Goal: Task Accomplishment & Management: Manage account settings

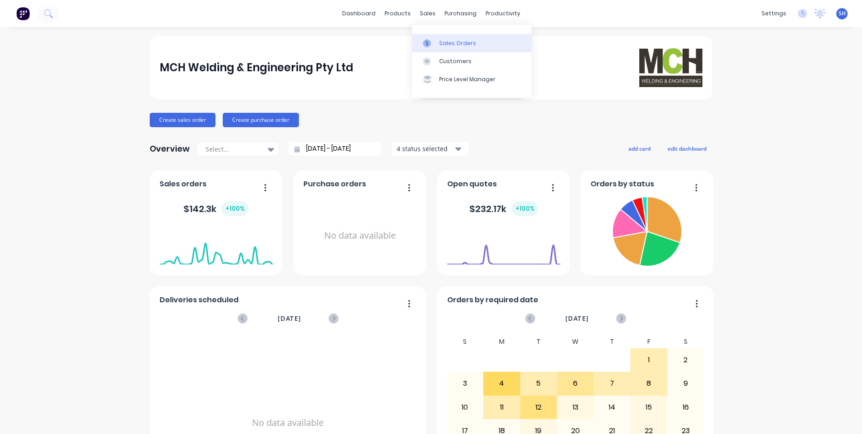
click at [458, 43] on div "Sales Orders" at bounding box center [457, 43] width 37 height 8
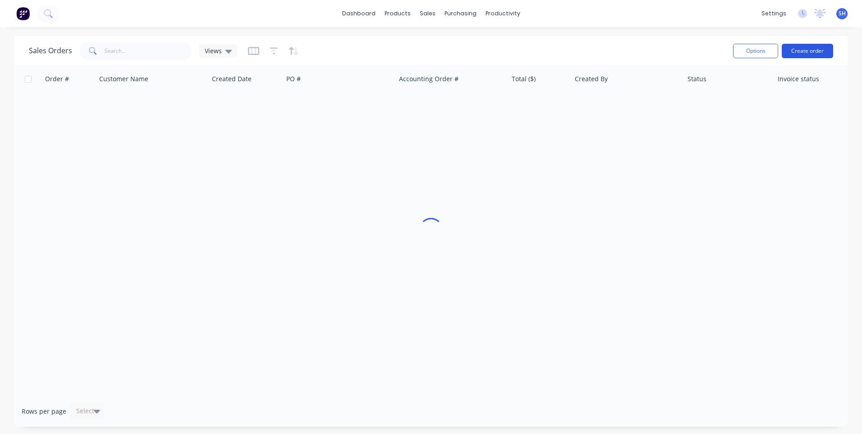
click at [813, 48] on button "Create order" at bounding box center [807, 51] width 51 height 14
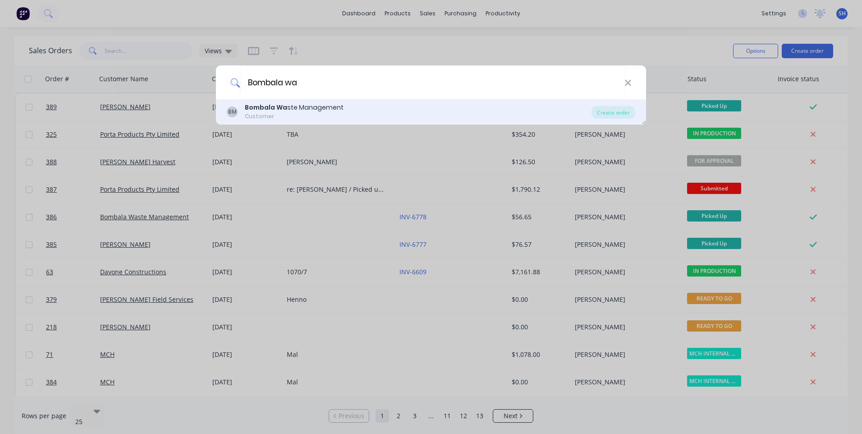
type input "Bombala wa"
click at [302, 109] on div "Bombala Wa ste Management" at bounding box center [294, 107] width 99 height 9
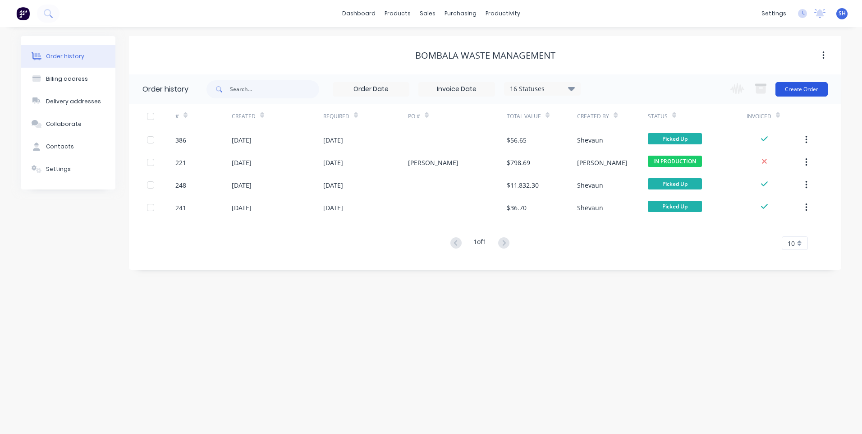
click at [805, 88] on button "Create Order" at bounding box center [802, 89] width 52 height 14
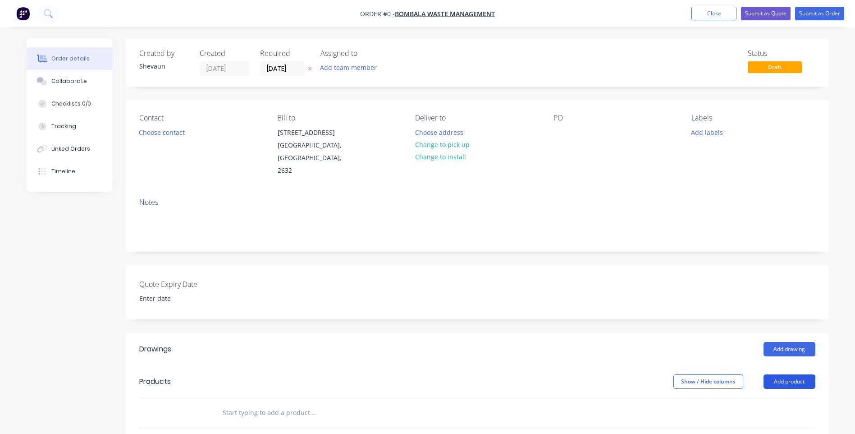
click at [795, 374] on button "Add product" at bounding box center [790, 381] width 52 height 14
click at [776, 398] on div "Product catalogue" at bounding box center [772, 404] width 69 height 13
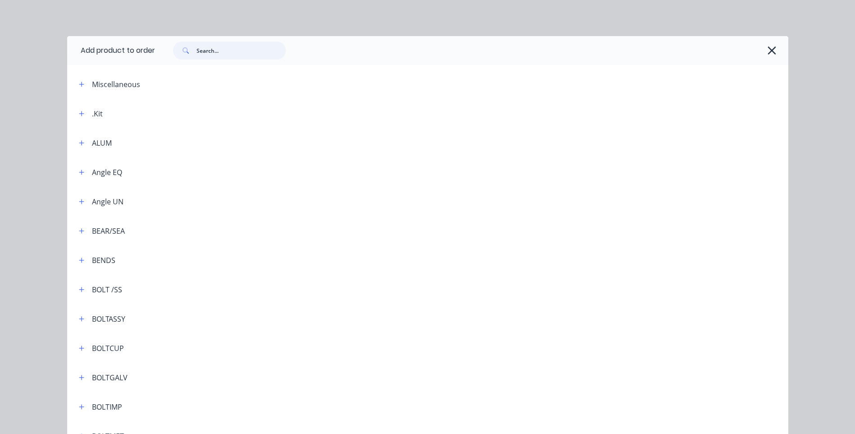
click at [203, 49] on input "text" at bounding box center [241, 50] width 89 height 18
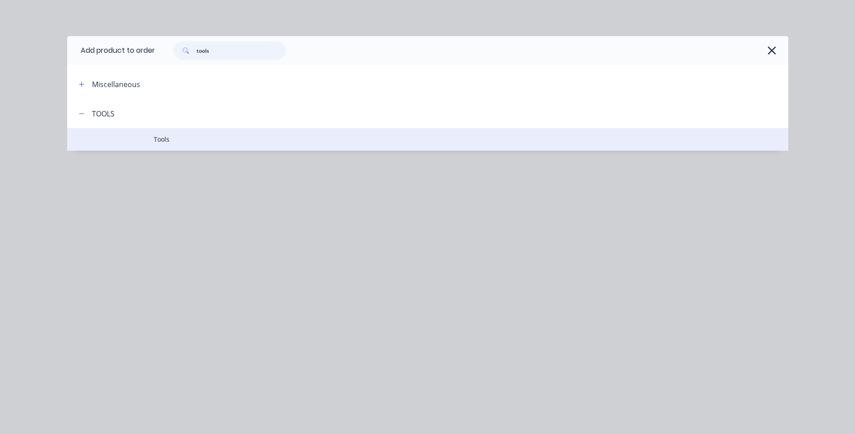
type input "tools"
click at [164, 137] on span "Tools" at bounding box center [408, 138] width 508 height 9
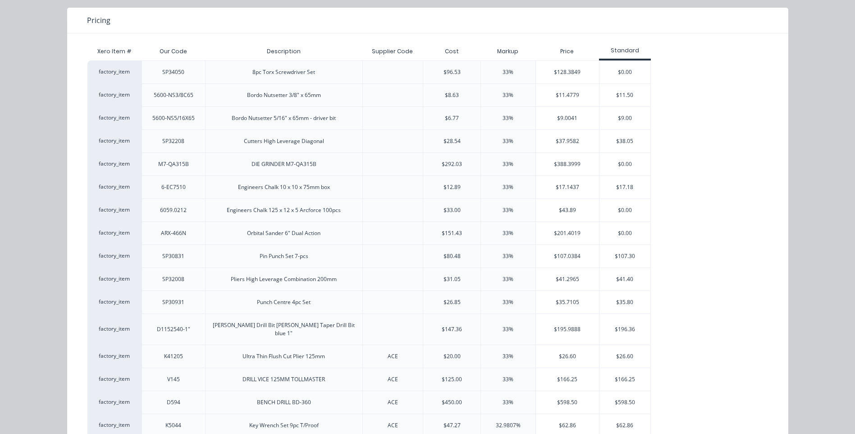
scroll to position [152, 0]
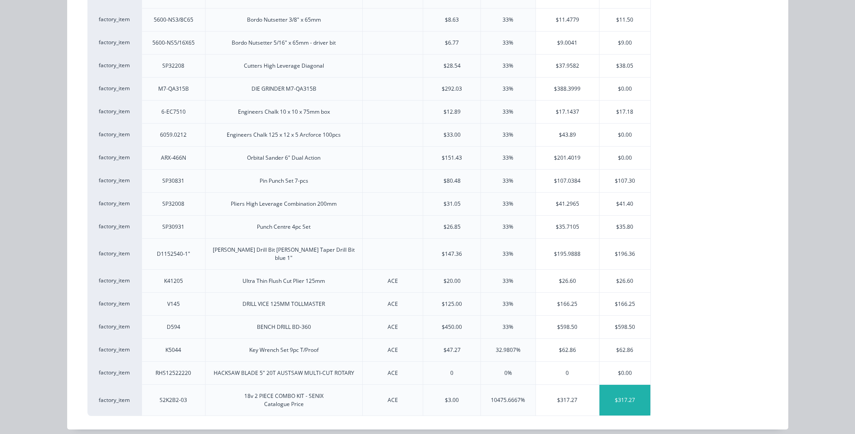
click at [620, 391] on div "$317.27" at bounding box center [625, 400] width 51 height 31
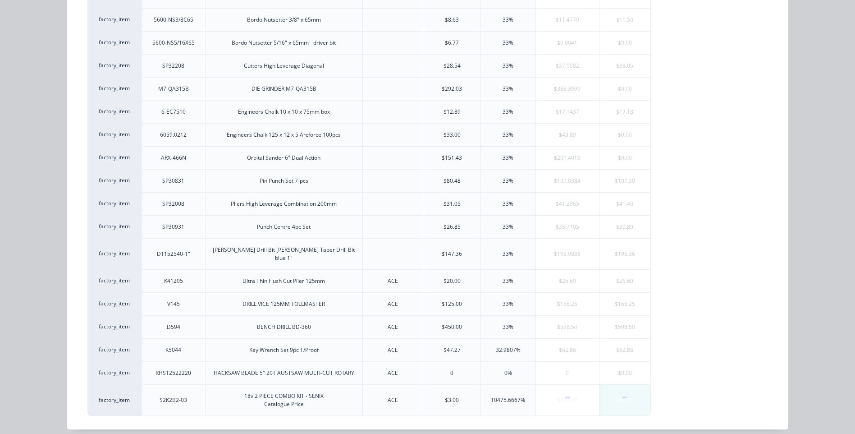
scroll to position [0, 0]
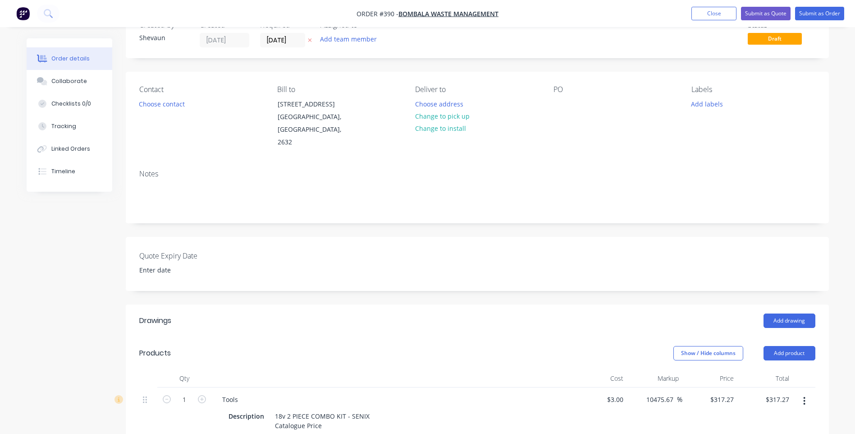
scroll to position [9, 0]
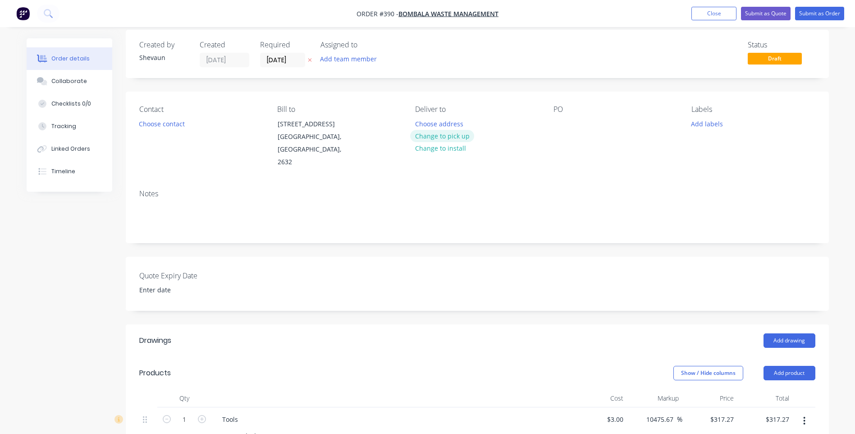
click at [442, 136] on button "Change to pick up" at bounding box center [442, 136] width 64 height 12
click at [562, 122] on div at bounding box center [561, 123] width 14 height 13
click at [703, 123] on button "Add labels" at bounding box center [707, 123] width 41 height 12
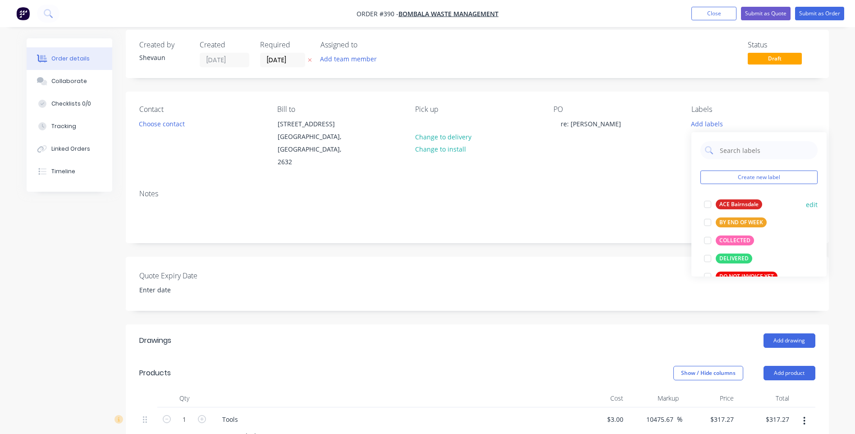
click at [736, 204] on div "ACE Bairnsdale" at bounding box center [739, 204] width 46 height 10
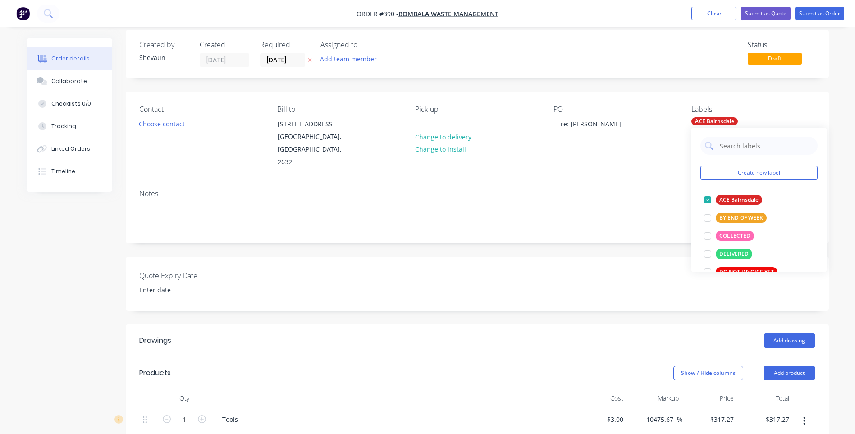
click at [642, 189] on div "Notes" at bounding box center [477, 193] width 676 height 9
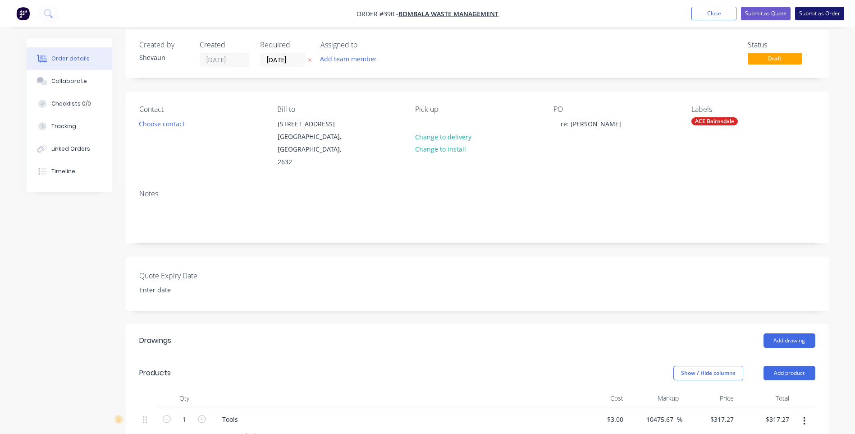
click at [816, 15] on button "Submit as Order" at bounding box center [819, 14] width 49 height 14
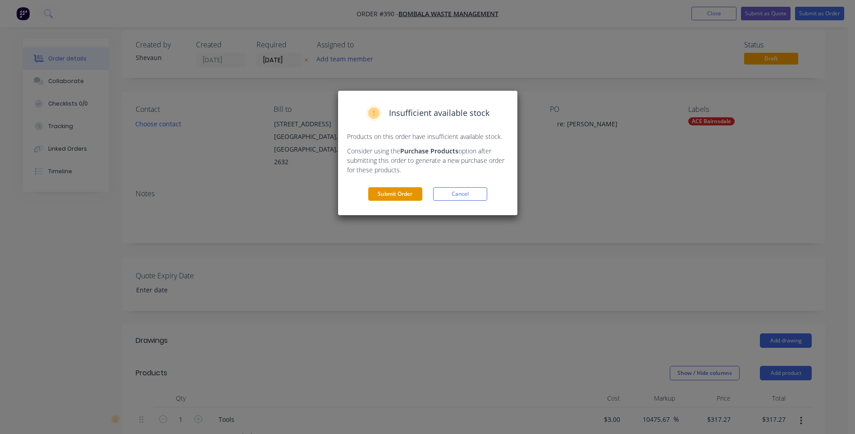
click at [390, 190] on button "Submit Order" at bounding box center [395, 194] width 54 height 14
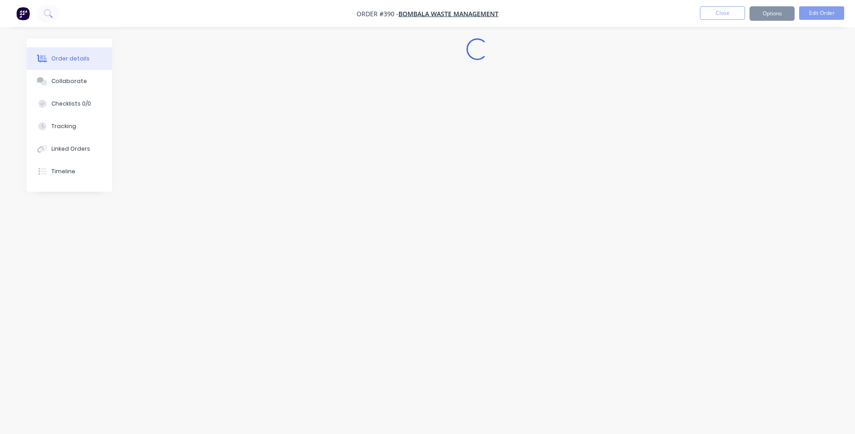
scroll to position [0, 0]
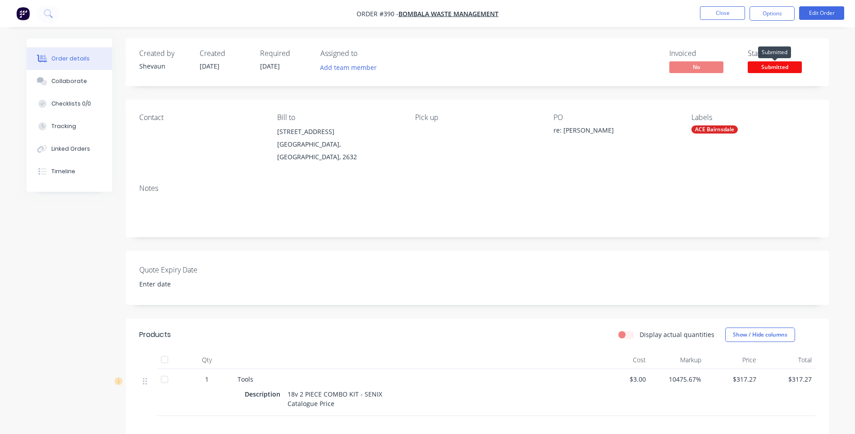
click at [781, 68] on span "Submitted" at bounding box center [775, 66] width 54 height 11
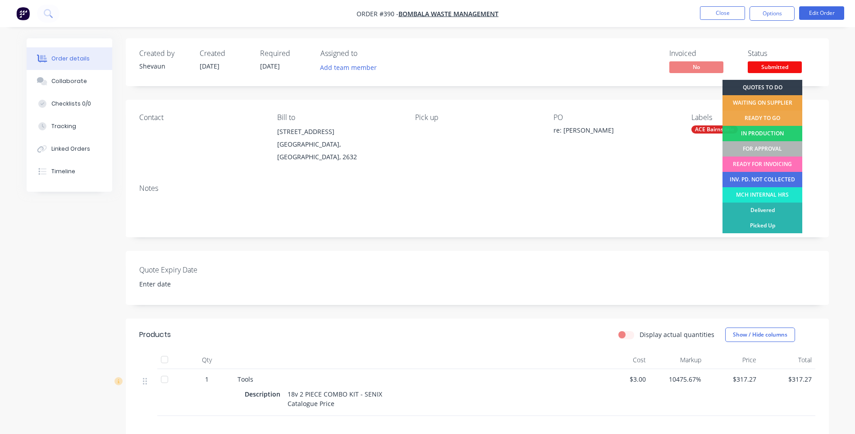
click at [765, 101] on div "WAITING ON SUPPLIER" at bounding box center [763, 102] width 80 height 15
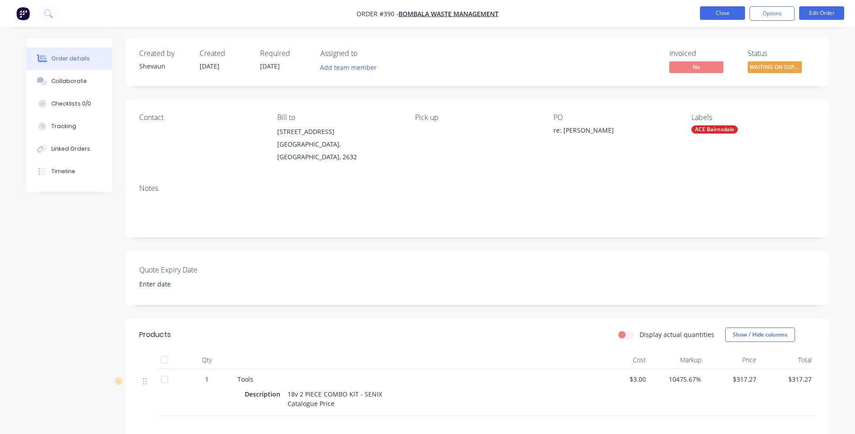
click at [720, 13] on button "Close" at bounding box center [722, 13] width 45 height 14
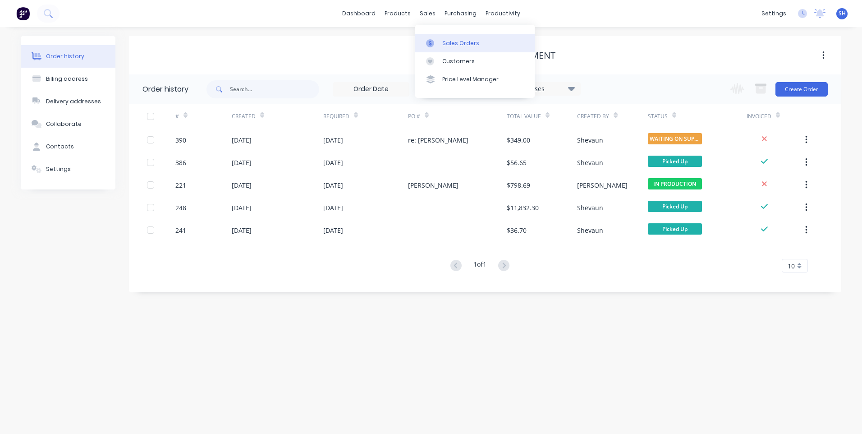
click at [456, 41] on div "Sales Orders" at bounding box center [460, 43] width 37 height 8
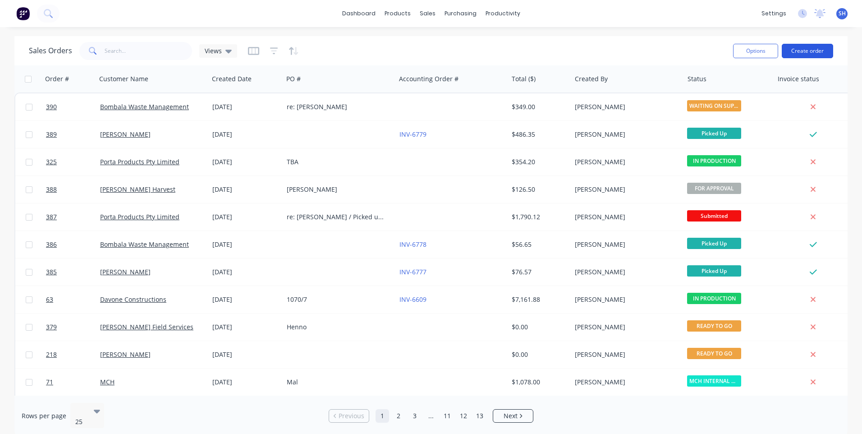
click at [805, 52] on button "Create order" at bounding box center [807, 51] width 51 height 14
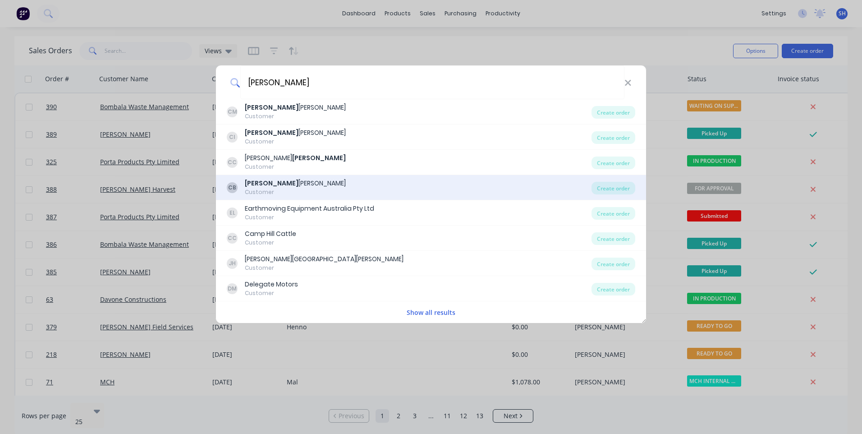
type input "craig"
click at [269, 184] on div "Craig Brownlie" at bounding box center [295, 183] width 101 height 9
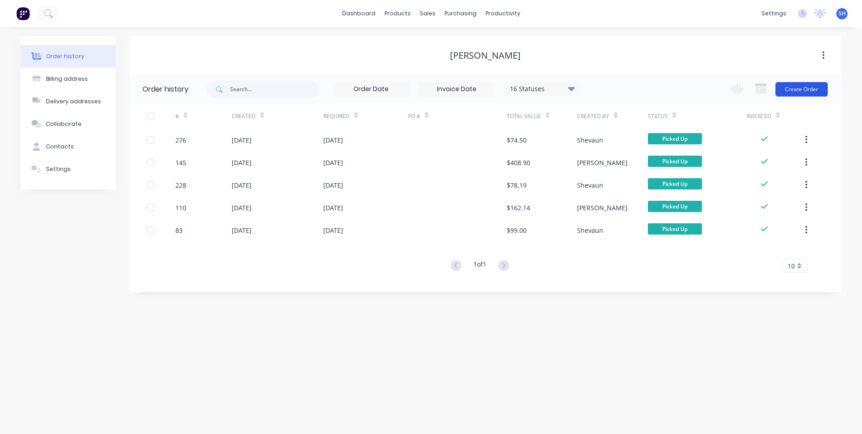
click at [805, 90] on button "Create Order" at bounding box center [802, 89] width 52 height 14
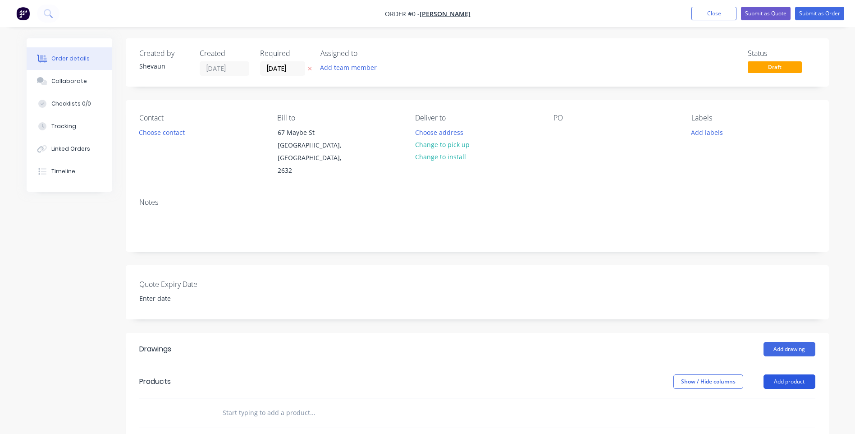
click at [795, 374] on button "Add product" at bounding box center [790, 381] width 52 height 14
click at [755, 398] on div "Product catalogue" at bounding box center [772, 404] width 69 height 13
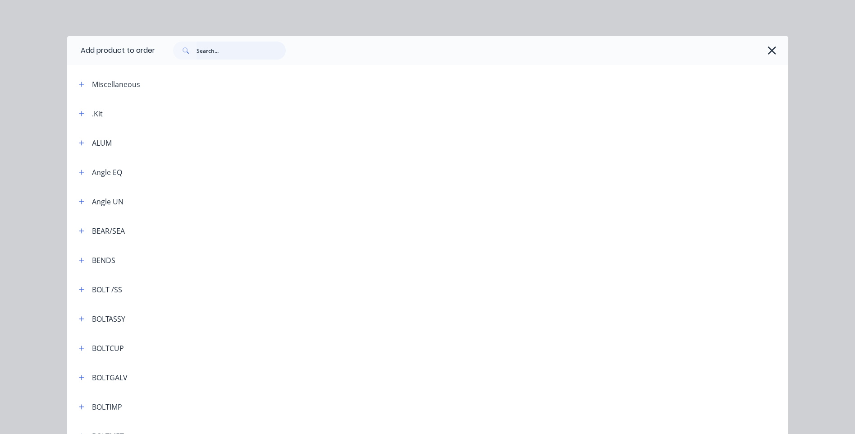
click at [199, 51] on input "text" at bounding box center [241, 50] width 89 height 18
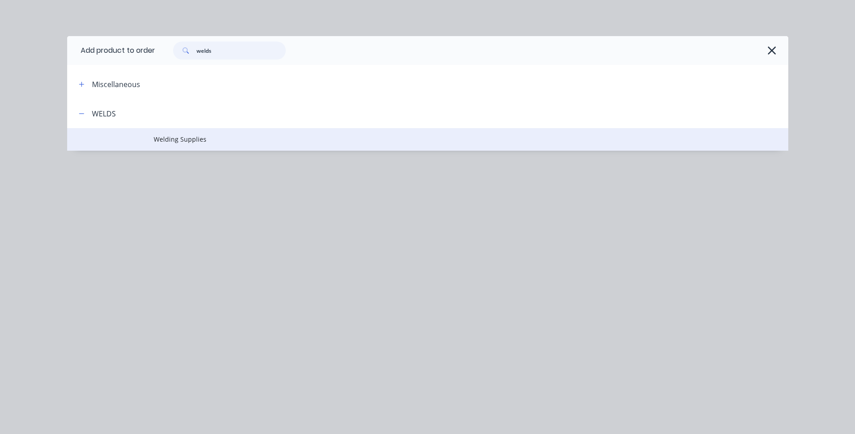
type input "welds"
click at [190, 138] on span "Welding Supplies" at bounding box center [408, 138] width 508 height 9
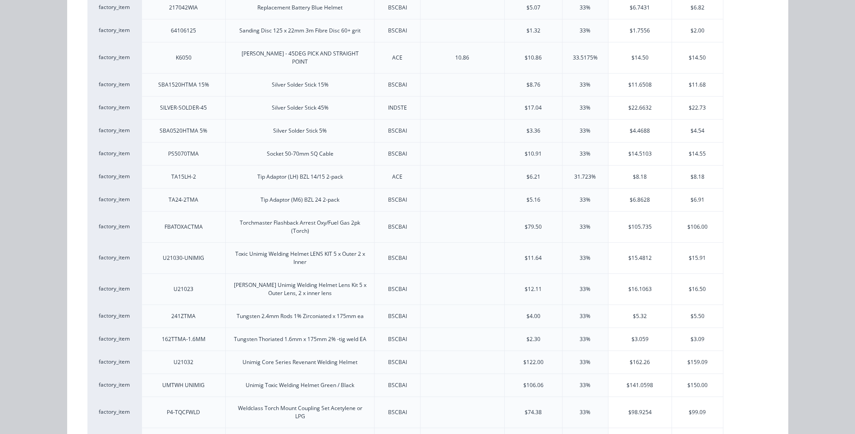
scroll to position [2210, 0]
click at [689, 163] on div "$8.18" at bounding box center [697, 174] width 51 height 23
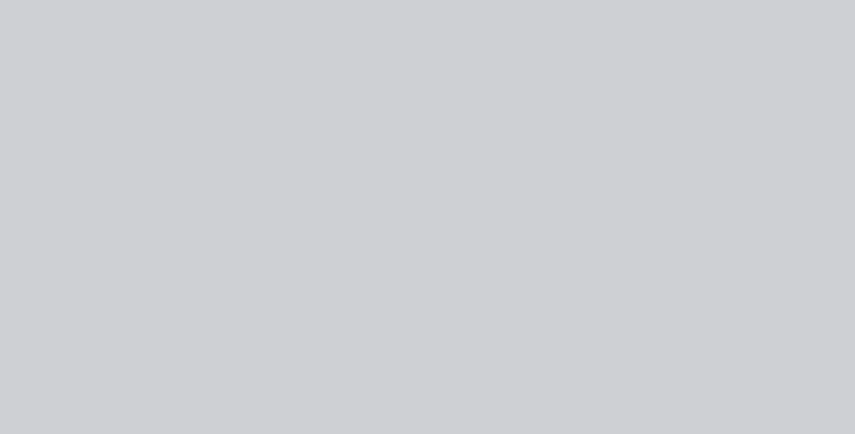
scroll to position [0, 0]
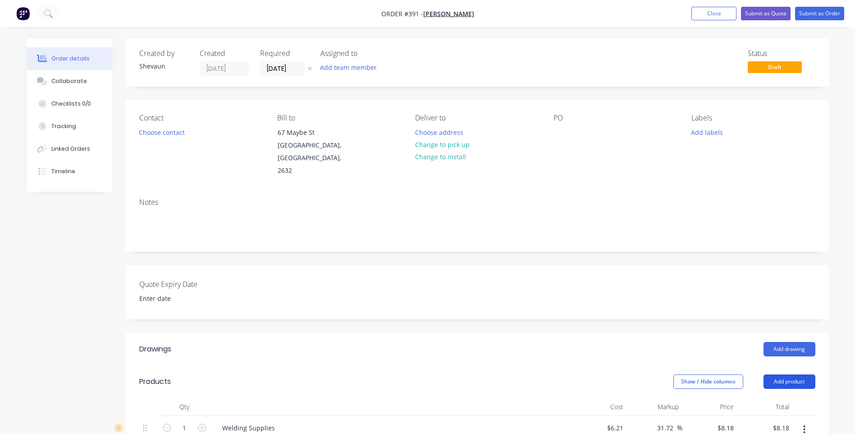
click at [795, 374] on button "Add product" at bounding box center [790, 381] width 52 height 14
click at [773, 398] on div "Product catalogue" at bounding box center [772, 404] width 69 height 13
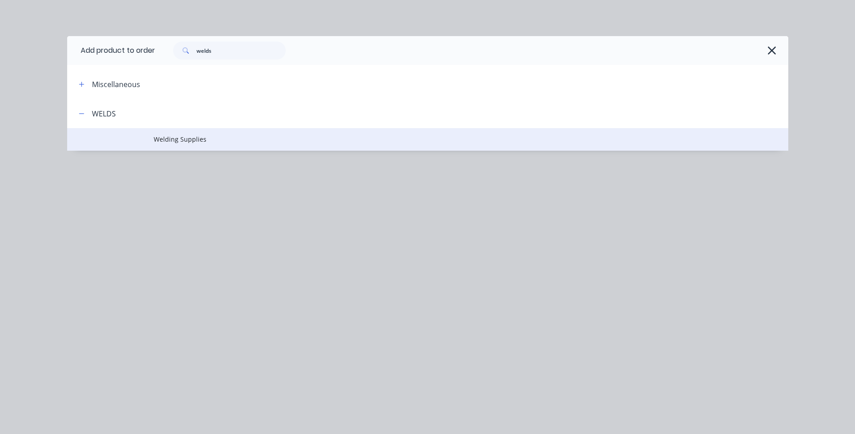
click at [175, 139] on span "Welding Supplies" at bounding box center [408, 138] width 508 height 9
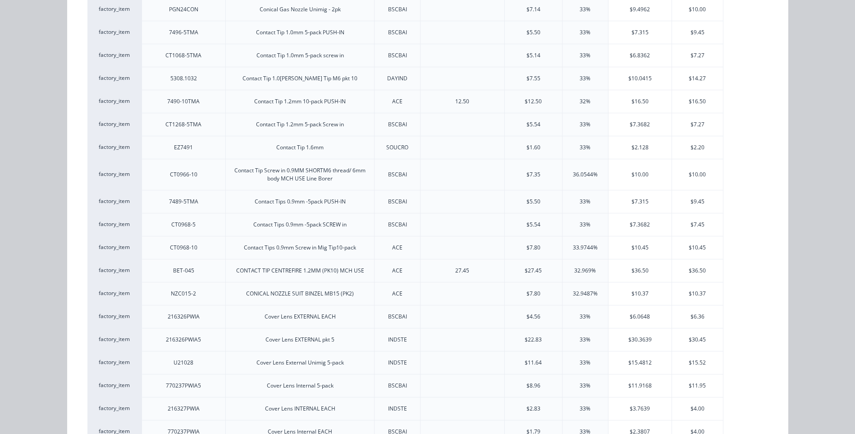
scroll to position [496, 0]
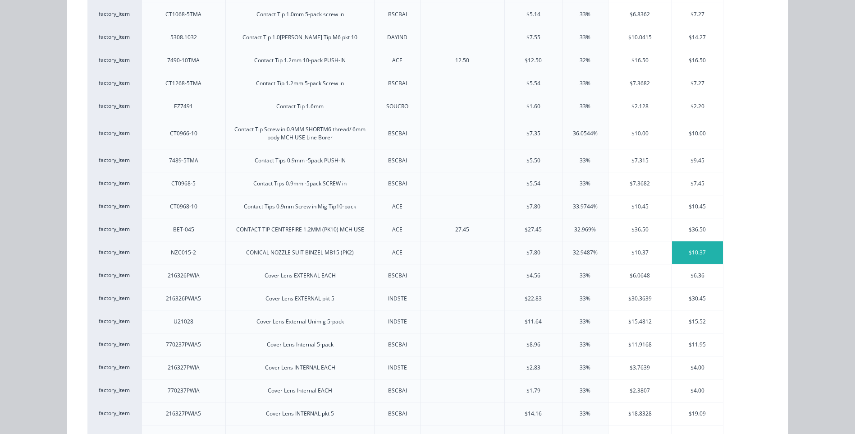
click at [686, 250] on div "$10.37" at bounding box center [697, 252] width 51 height 23
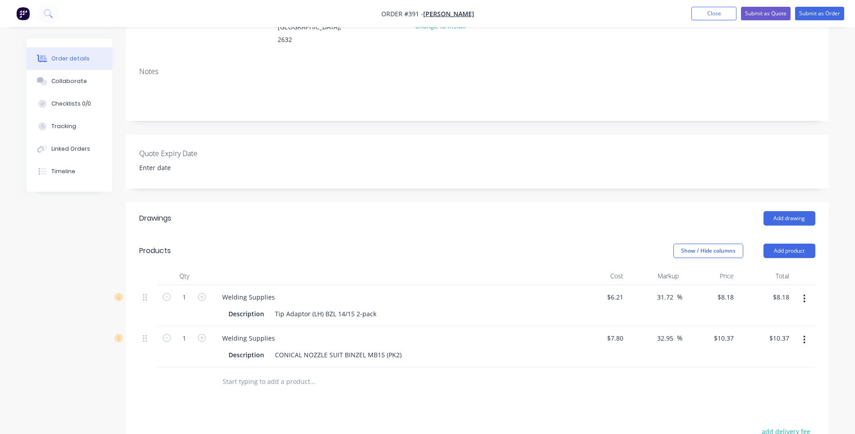
scroll to position [135, 0]
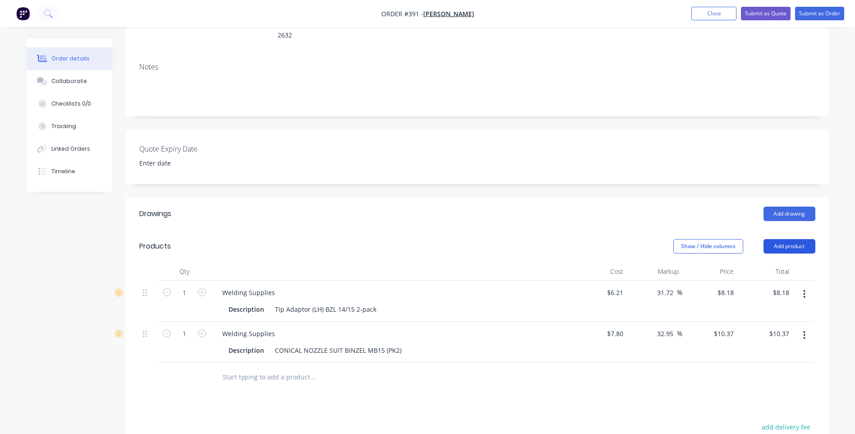
click at [790, 239] on button "Add product" at bounding box center [790, 246] width 52 height 14
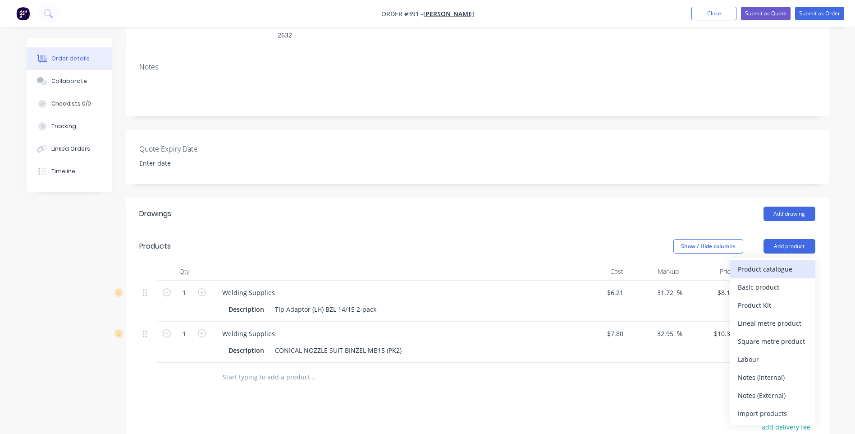
click at [758, 262] on div "Product catalogue" at bounding box center [772, 268] width 69 height 13
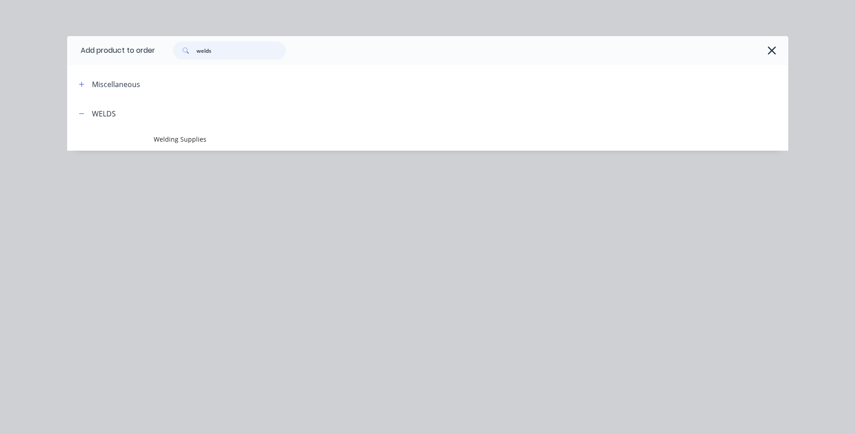
drag, startPoint x: 223, startPoint y: 54, endPoint x: 172, endPoint y: 53, distance: 51.0
click at [172, 53] on div "welds" at bounding box center [225, 50] width 122 height 18
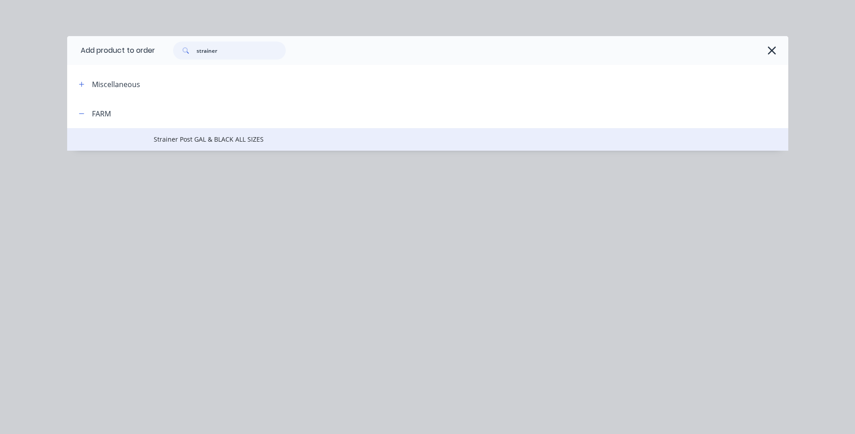
type input "strainer"
click at [192, 138] on span "Strainer Post GAL & BLACK ALL SIZES" at bounding box center [408, 138] width 508 height 9
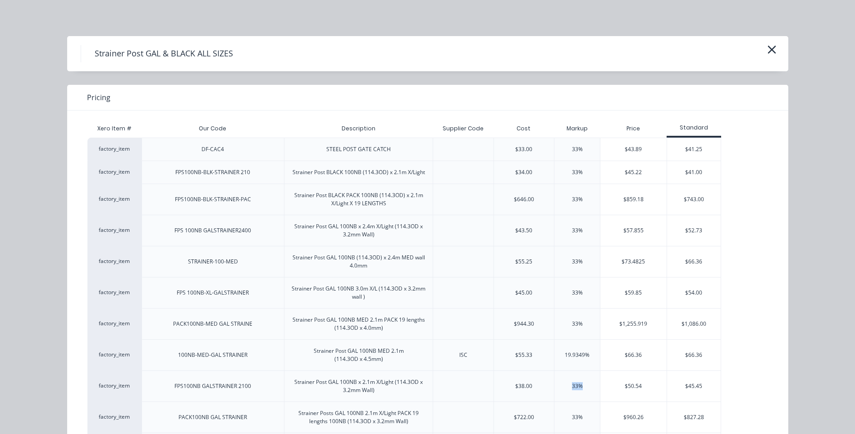
drag, startPoint x: 580, startPoint y: 384, endPoint x: 558, endPoint y: 387, distance: 22.3
click at [558, 387] on div "33%" at bounding box center [577, 385] width 46 height 31
click at [692, 386] on div "$45.45" at bounding box center [694, 386] width 54 height 31
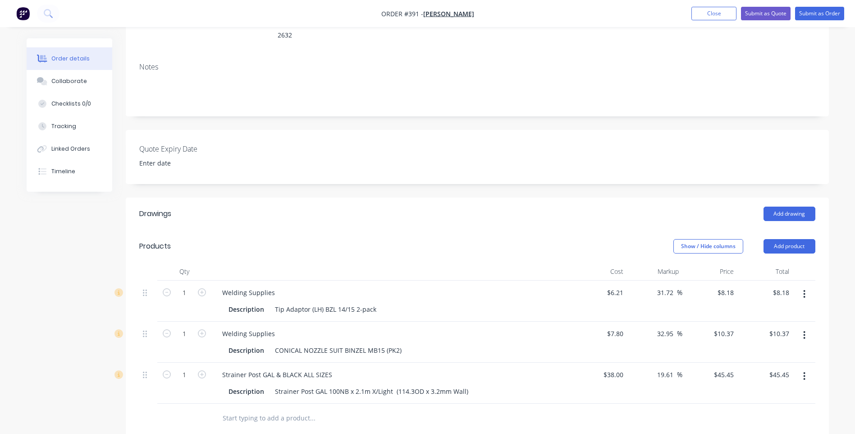
click at [602, 404] on div at bounding box center [477, 418] width 676 height 29
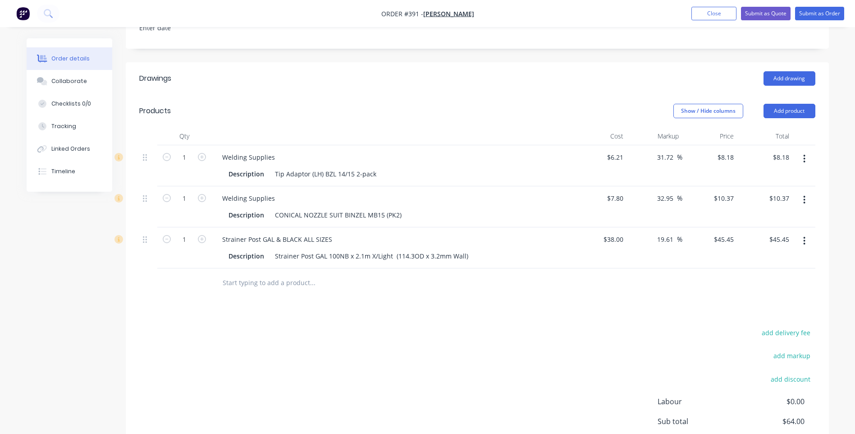
scroll to position [352, 0]
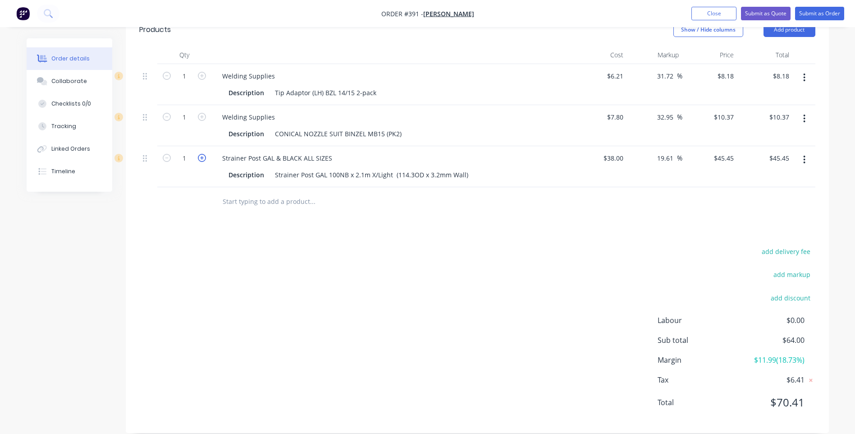
click at [199, 154] on icon "button" at bounding box center [202, 158] width 8 height 8
type input "2"
type input "$90.90"
click at [339, 322] on div "add delivery fee add markup add discount Labour $0.00 Sub total $109.45 Margin …" at bounding box center [477, 332] width 676 height 174
drag, startPoint x: 374, startPoint y: 81, endPoint x: 273, endPoint y: 83, distance: 101.0
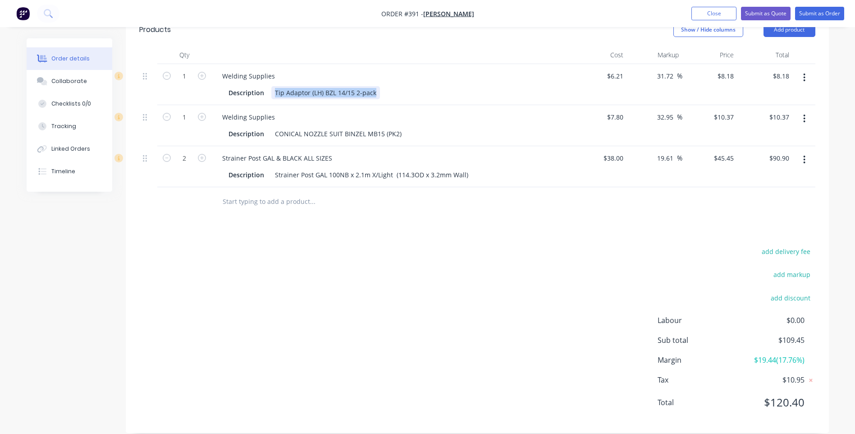
click at [273, 86] on div "Tip Adaptor (LH) BZL 14/15 2-pack" at bounding box center [325, 92] width 109 height 13
copy div "Tip Adaptor (LH) BZL 14/15 2-pack"
drag, startPoint x: 274, startPoint y: 121, endPoint x: 401, endPoint y: 124, distance: 127.6
click at [401, 127] on div "CONICAL NOZZLE SUIT BINZEL MB15 (PK2)" at bounding box center [338, 133] width 134 height 13
copy div "CONICAL NOZZLE SUIT BINZEL MB15 (PK2)"
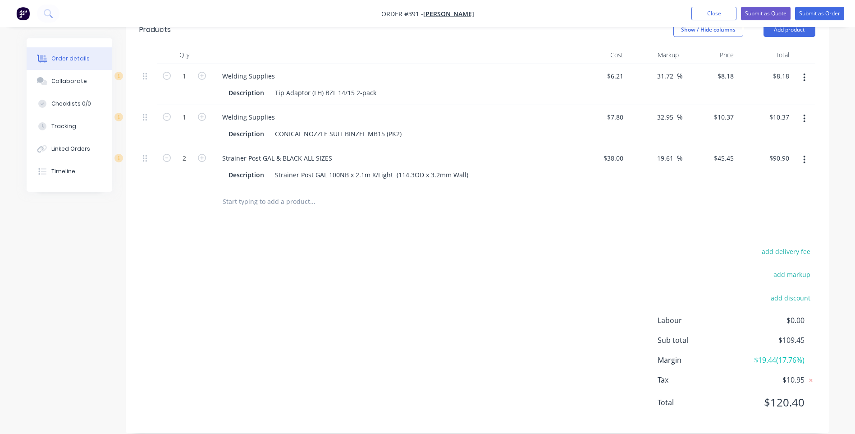
click at [322, 290] on div "add delivery fee add markup add discount Labour $0.00 Sub total $109.45 Margin …" at bounding box center [477, 332] width 676 height 174
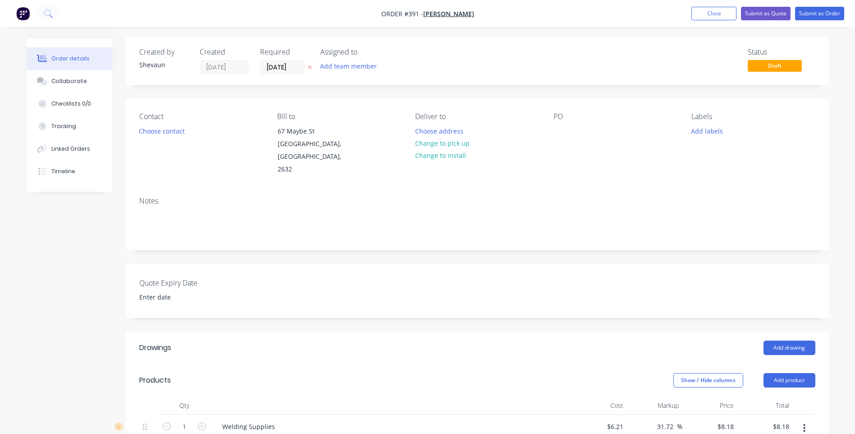
scroll to position [0, 0]
click at [710, 131] on button "Add labels" at bounding box center [707, 132] width 41 height 12
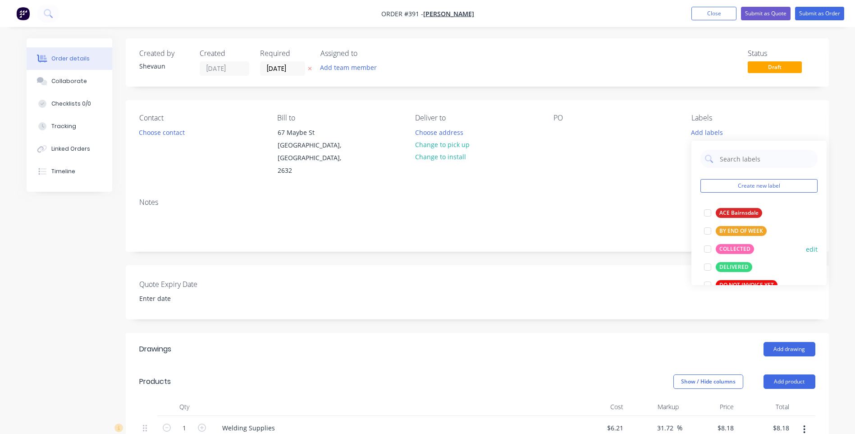
click at [740, 246] on div "COLLECTED" at bounding box center [735, 249] width 38 height 10
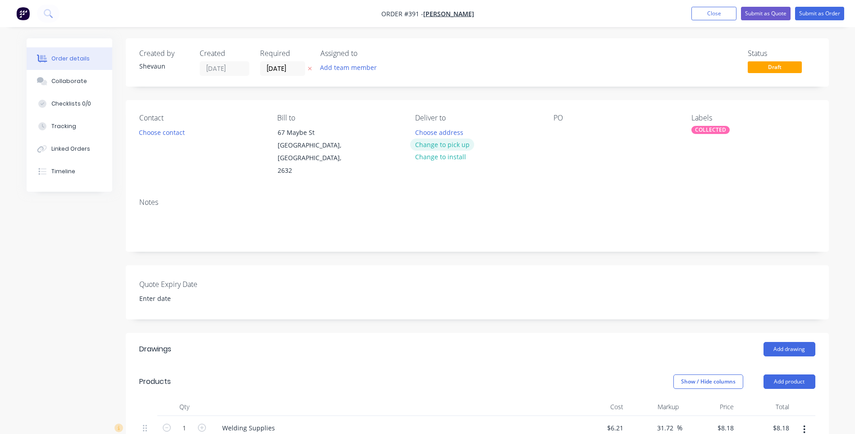
click at [448, 145] on button "Change to pick up" at bounding box center [442, 144] width 64 height 12
click at [560, 131] on div at bounding box center [561, 132] width 14 height 13
click at [814, 13] on button "Submit as Order" at bounding box center [819, 14] width 49 height 14
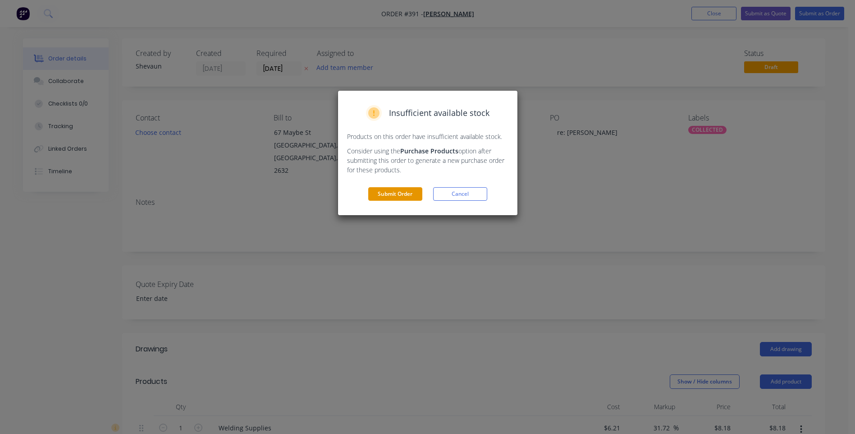
click at [397, 196] on button "Submit Order" at bounding box center [395, 194] width 54 height 14
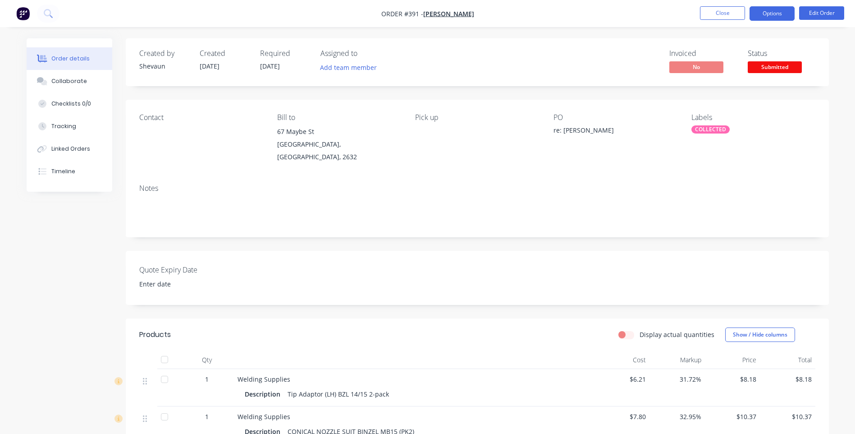
click at [773, 12] on button "Options" at bounding box center [772, 13] width 45 height 14
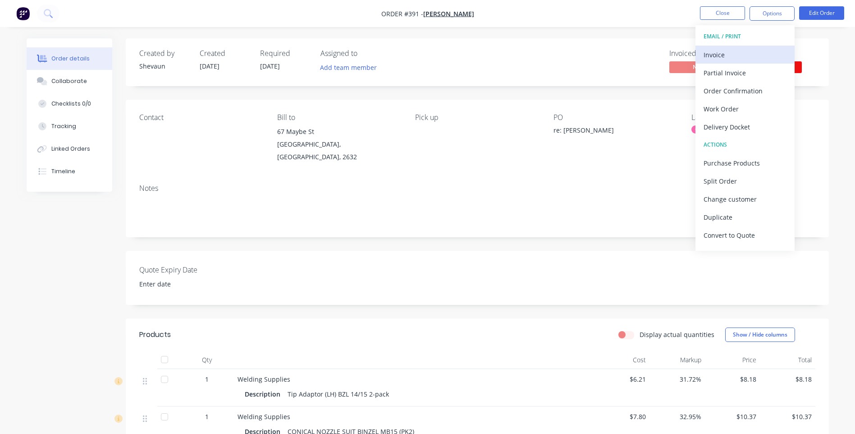
click at [721, 55] on div "Invoice" at bounding box center [745, 54] width 83 height 13
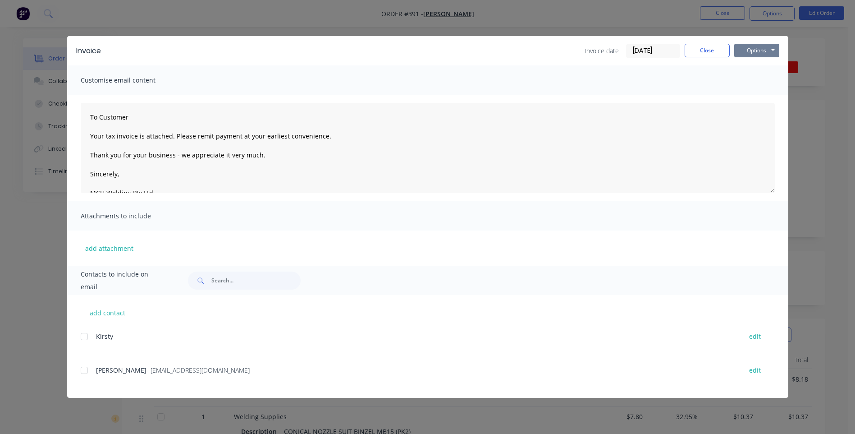
click at [759, 49] on button "Options" at bounding box center [757, 51] width 45 height 14
click at [759, 67] on button "Preview" at bounding box center [764, 66] width 58 height 15
click at [84, 371] on div at bounding box center [84, 370] width 18 height 18
click at [748, 49] on button "Options" at bounding box center [757, 51] width 45 height 14
click at [763, 95] on button "Email" at bounding box center [764, 96] width 58 height 15
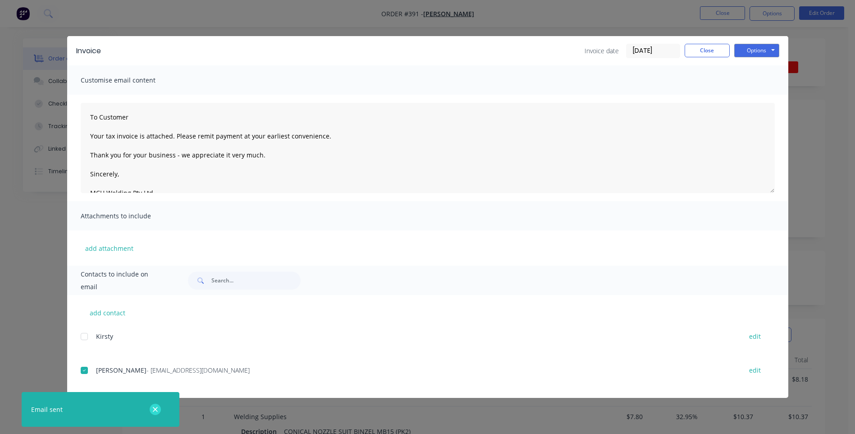
click at [155, 407] on icon "button" at bounding box center [155, 409] width 6 height 8
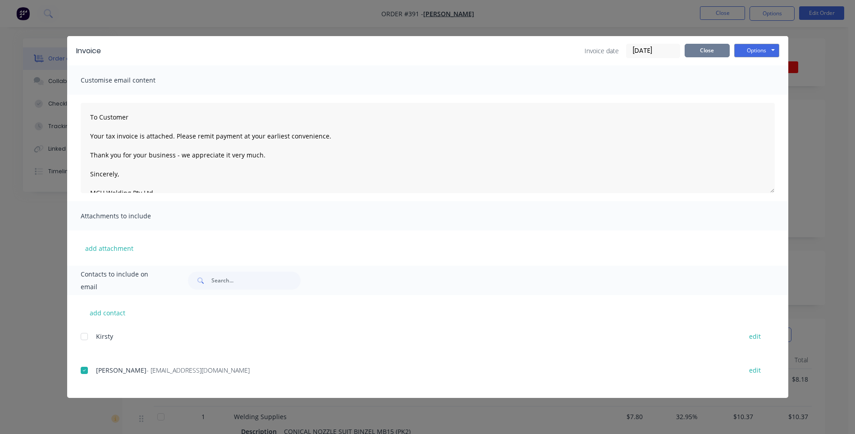
click at [712, 51] on button "Close" at bounding box center [707, 51] width 45 height 14
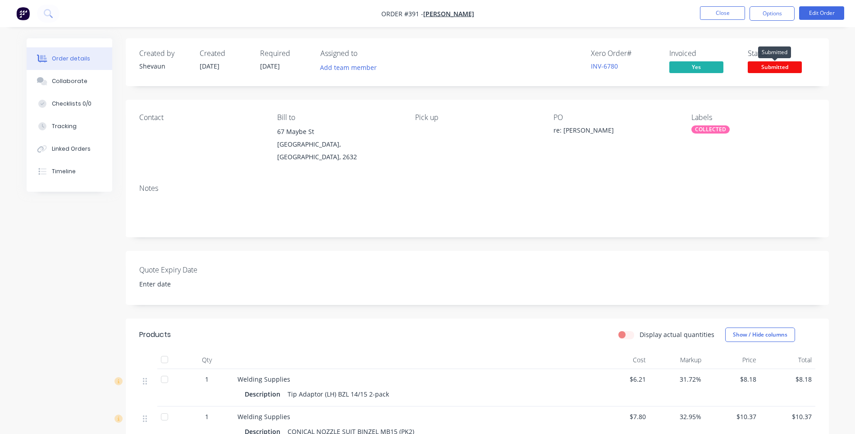
click at [771, 68] on span "Submitted" at bounding box center [775, 66] width 54 height 11
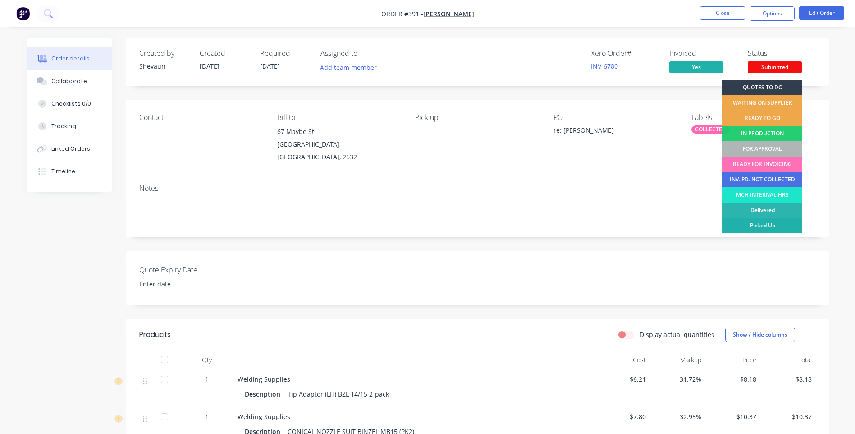
click at [761, 226] on div "Picked Up" at bounding box center [763, 225] width 80 height 15
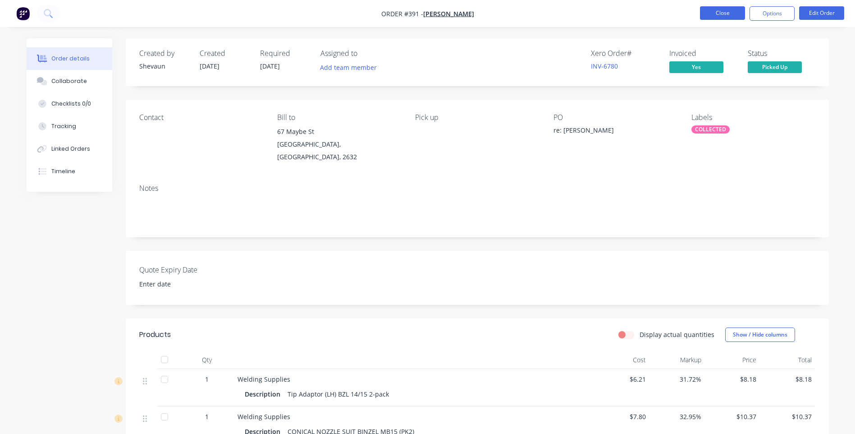
click at [717, 11] on button "Close" at bounding box center [722, 13] width 45 height 14
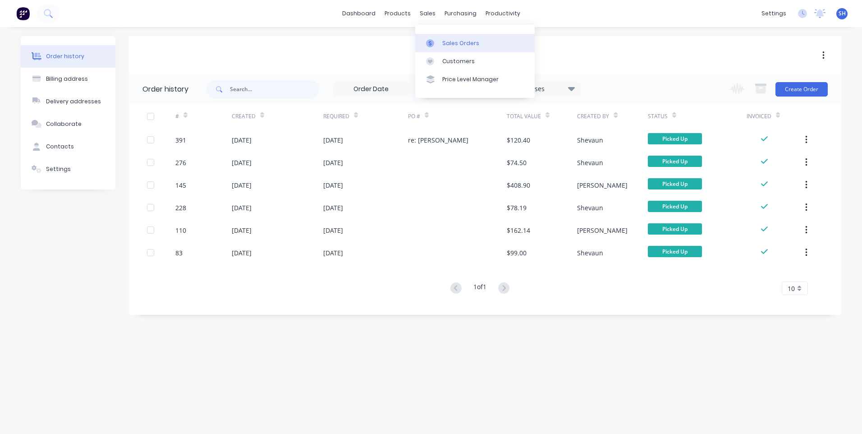
click at [449, 42] on div "Sales Orders" at bounding box center [460, 43] width 37 height 8
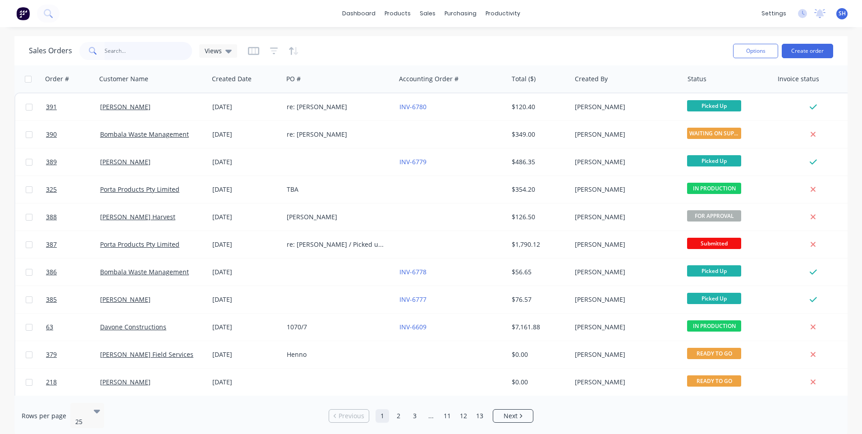
click at [131, 49] on input "text" at bounding box center [149, 51] width 88 height 18
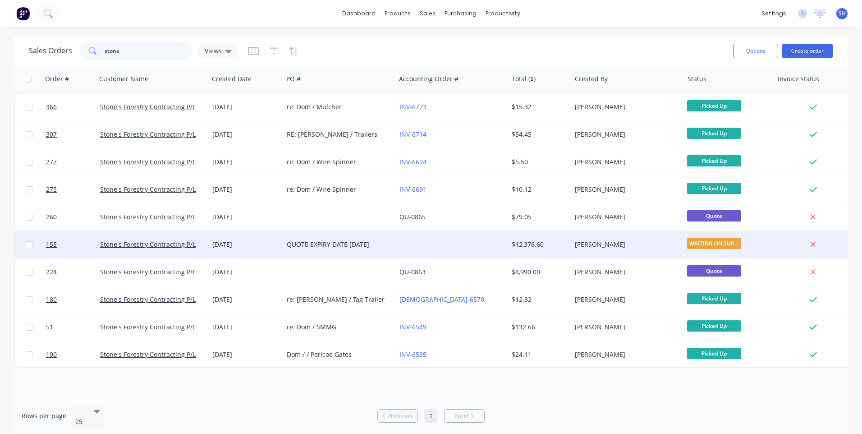
type input "stone"
click at [418, 243] on div at bounding box center [452, 244] width 112 height 27
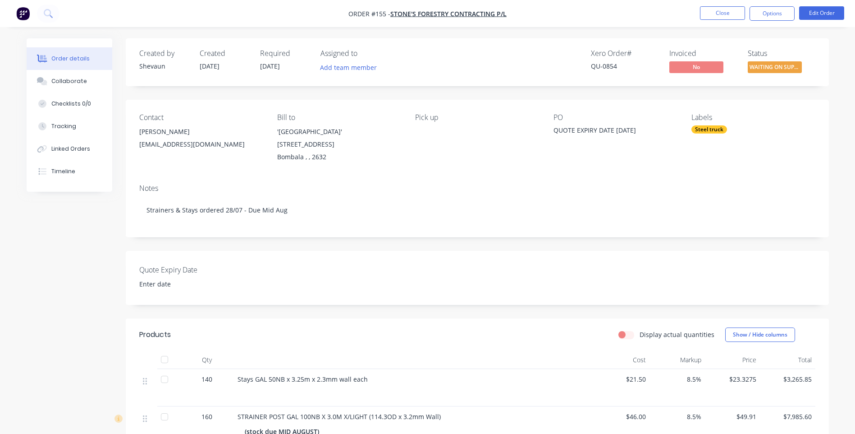
click at [22, 7] on img "button" at bounding box center [23, 14] width 14 height 14
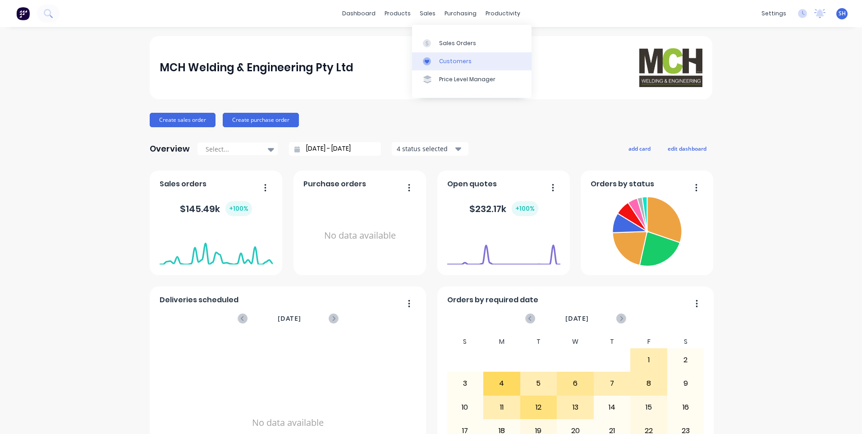
click at [451, 56] on link "Customers" at bounding box center [471, 61] width 119 height 18
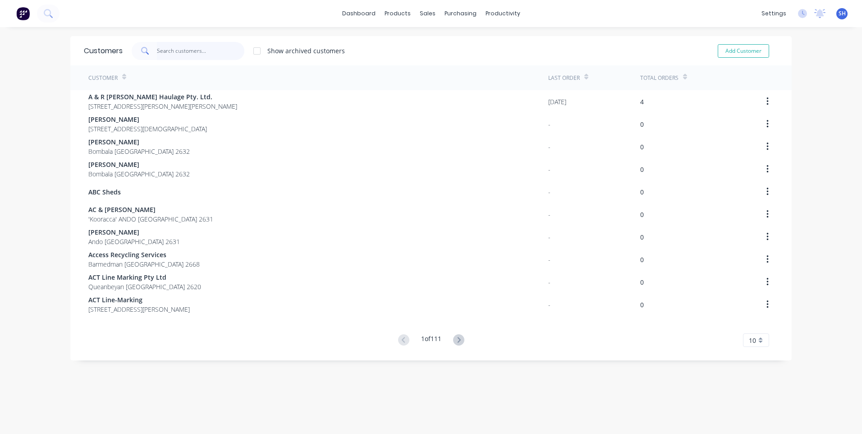
click at [162, 50] on input "text" at bounding box center [201, 51] width 88 height 18
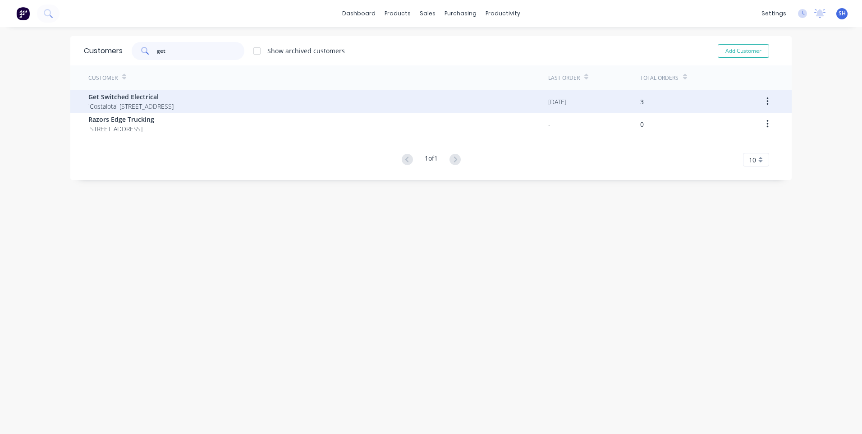
type input "get"
click at [156, 97] on span "Get Switched Electrical" at bounding box center [130, 96] width 85 height 9
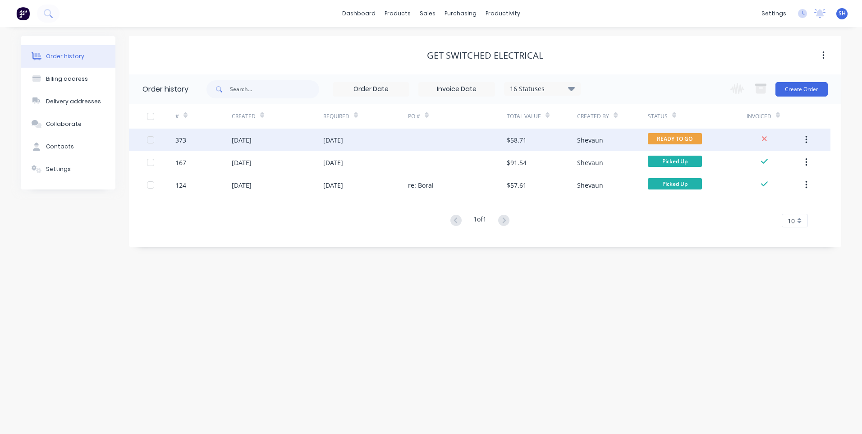
click at [407, 138] on div "12 Aug 2025" at bounding box center [365, 140] width 85 height 23
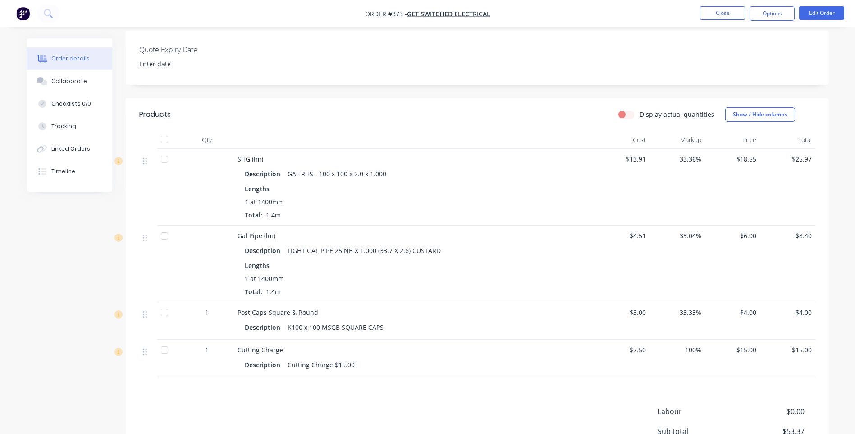
scroll to position [315, 0]
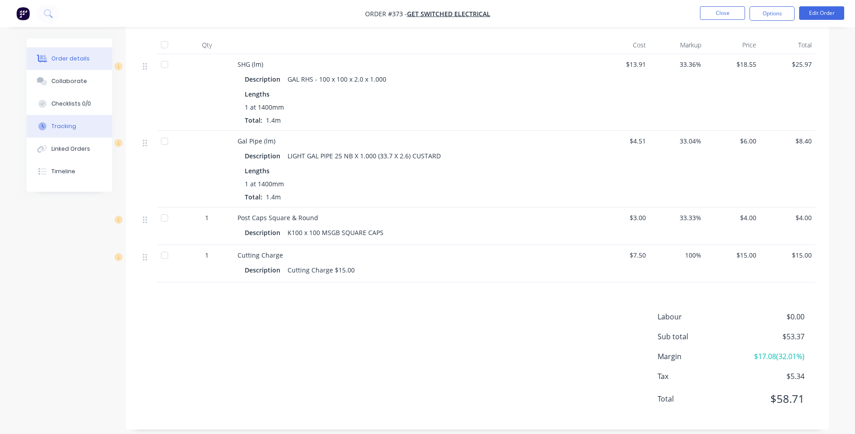
click at [65, 124] on div "Tracking" at bounding box center [63, 126] width 25 height 8
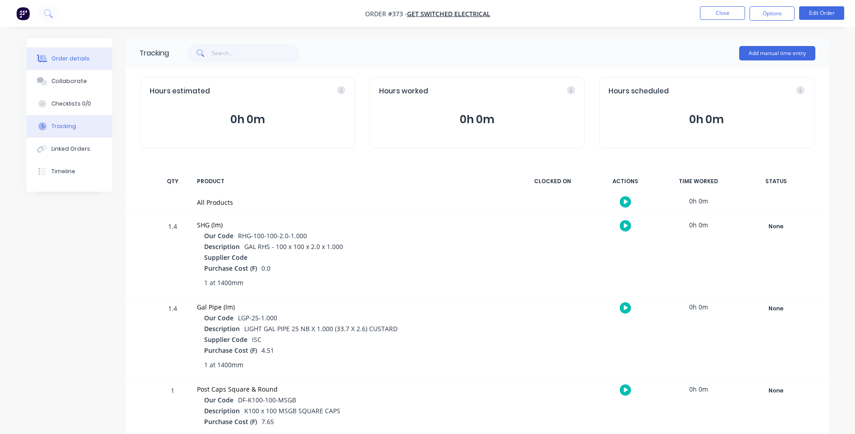
click at [70, 53] on button "Order details" at bounding box center [70, 58] width 86 height 23
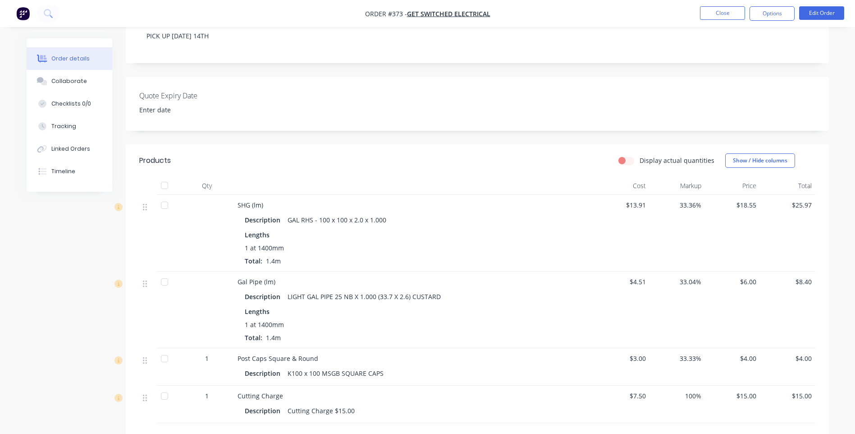
scroll to position [315, 0]
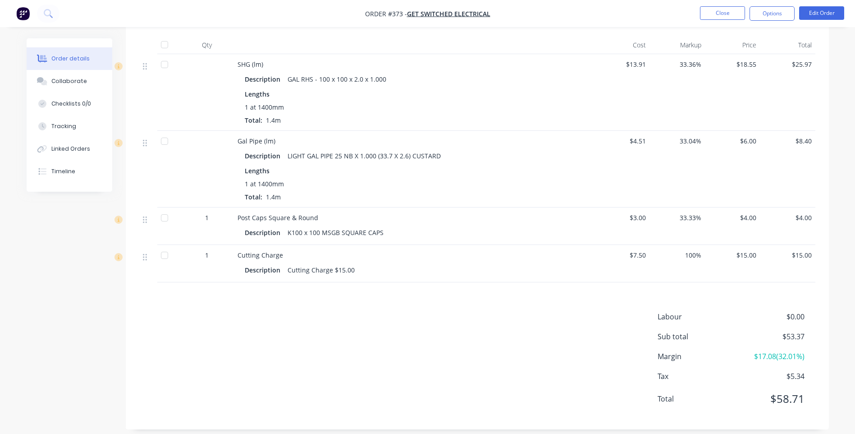
click at [588, 102] on div "Description GAL RHS - 100 x 100 x 2.0 x 1.000 Lengths 1 at 1400mm Total: 1.4m" at bounding box center [415, 98] width 354 height 54
click at [620, 164] on div "$4.51" at bounding box center [622, 169] width 55 height 77
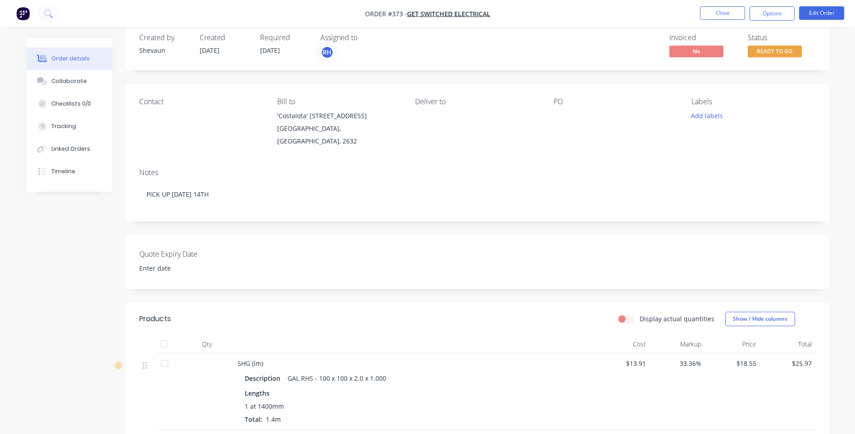
scroll to position [0, 0]
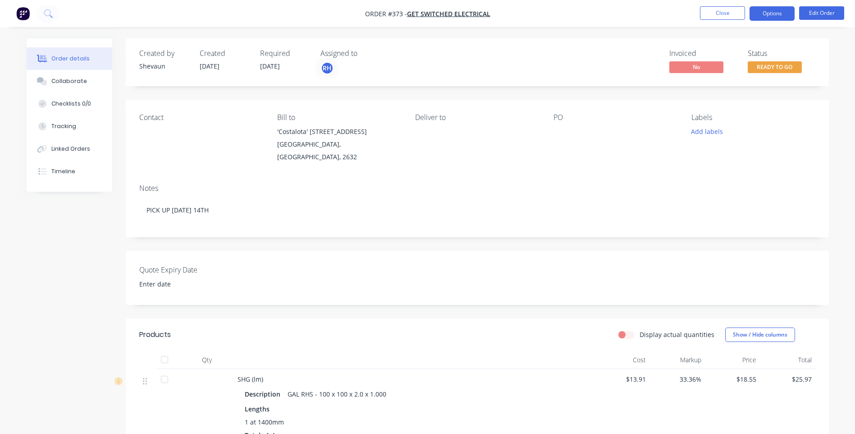
click at [776, 14] on button "Options" at bounding box center [772, 13] width 45 height 14
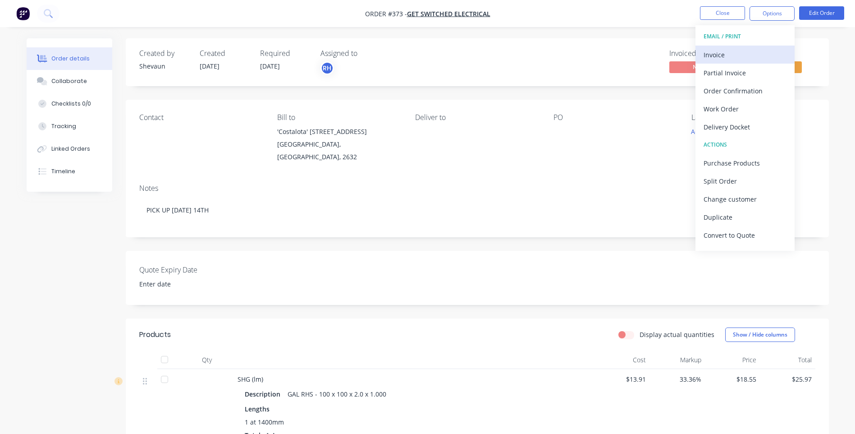
click at [718, 54] on div "Invoice" at bounding box center [745, 54] width 83 height 13
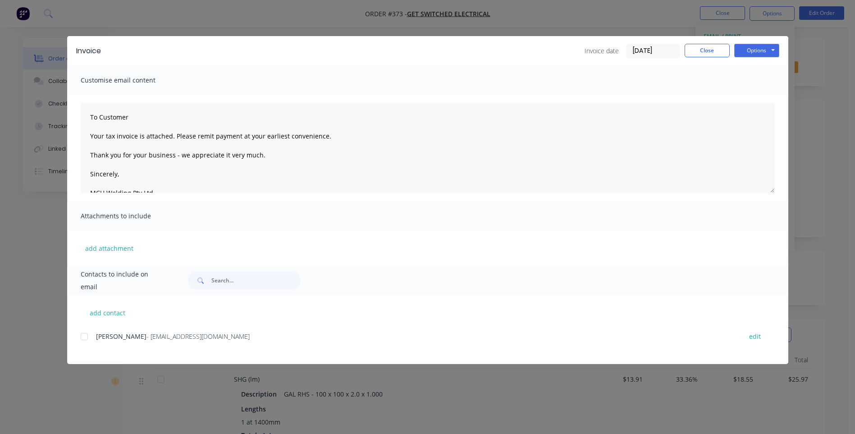
click at [83, 337] on div at bounding box center [84, 336] width 18 height 18
click at [752, 53] on button "Options" at bounding box center [757, 51] width 45 height 14
click at [762, 64] on button "Preview" at bounding box center [764, 66] width 58 height 15
click at [711, 50] on button "Close" at bounding box center [707, 51] width 45 height 14
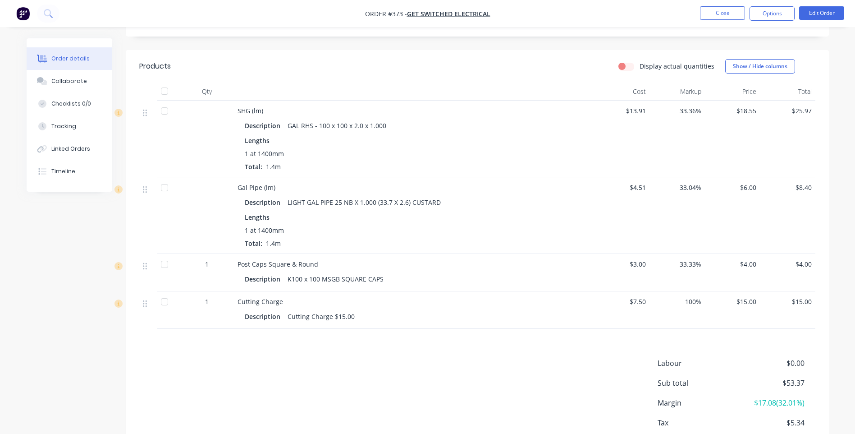
scroll to position [271, 0]
click at [831, 13] on button "Edit Order" at bounding box center [821, 13] width 45 height 14
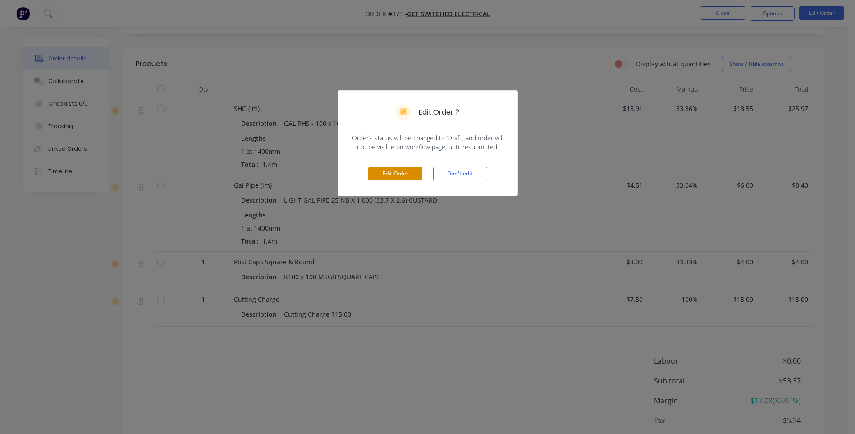
click at [400, 171] on button "Edit Order" at bounding box center [395, 174] width 54 height 14
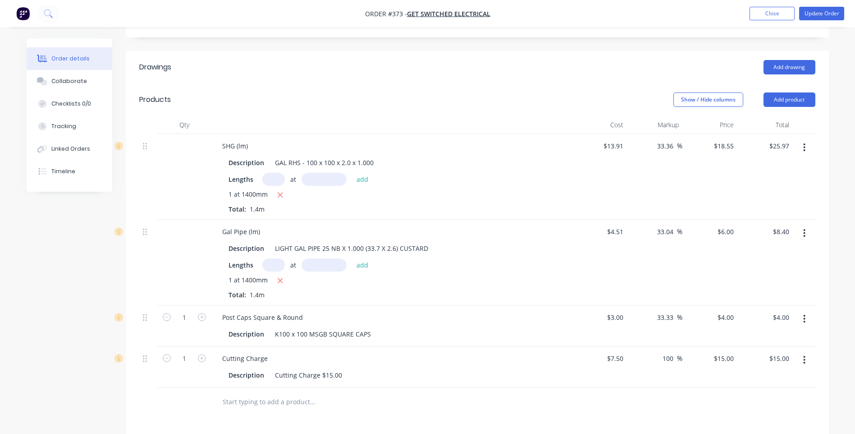
scroll to position [451, 0]
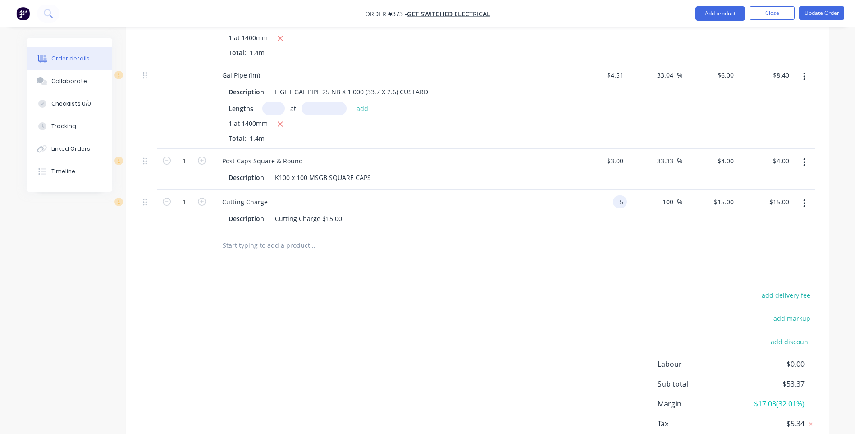
type input "$5.00"
type input "$10.00"
click at [340, 212] on div "Cutting Charge $15.00" at bounding box center [308, 218] width 74 height 13
click at [370, 263] on div "Drawings Add drawing Products Show / Hide columns Add product Qty Cost Markup P…" at bounding box center [477, 185] width 703 height 582
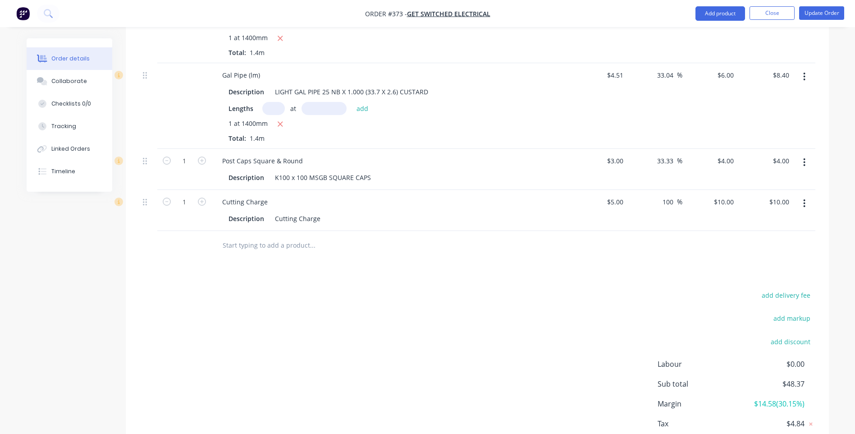
scroll to position [180, 0]
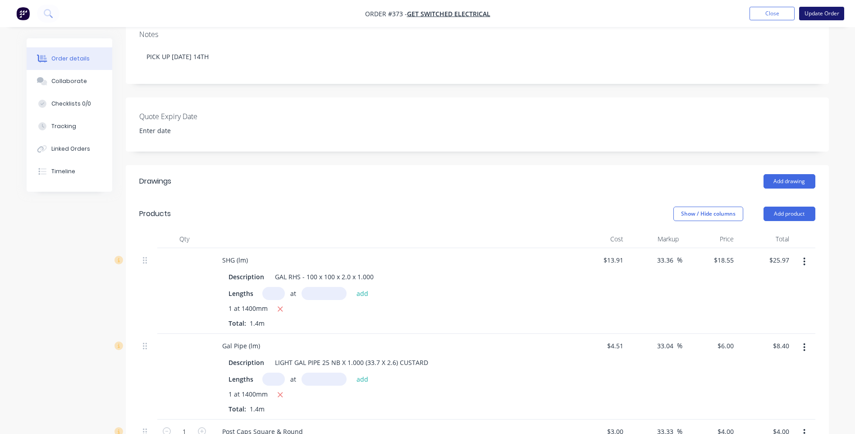
click at [830, 12] on button "Update Order" at bounding box center [821, 14] width 45 height 14
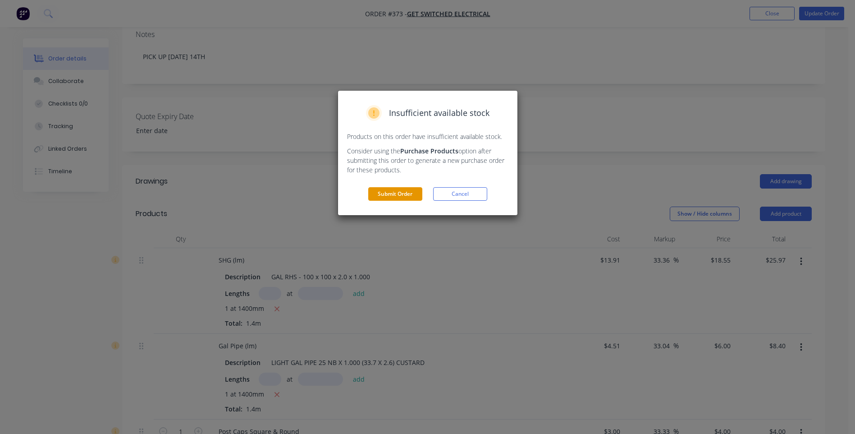
click at [397, 193] on button "Submit Order" at bounding box center [395, 194] width 54 height 14
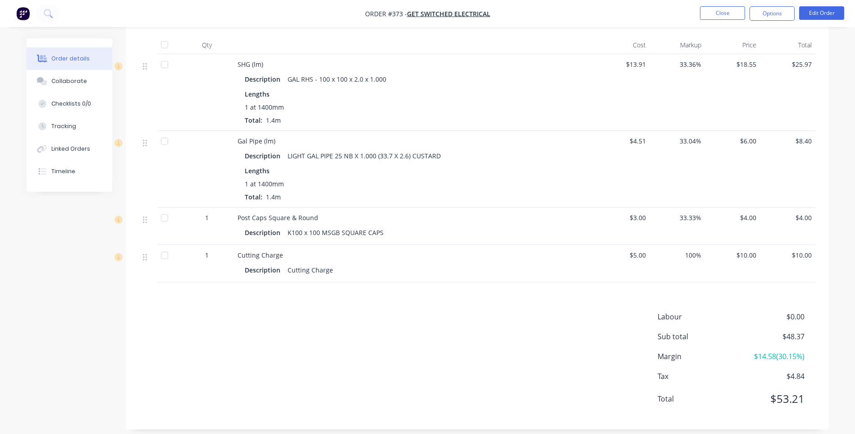
scroll to position [89, 0]
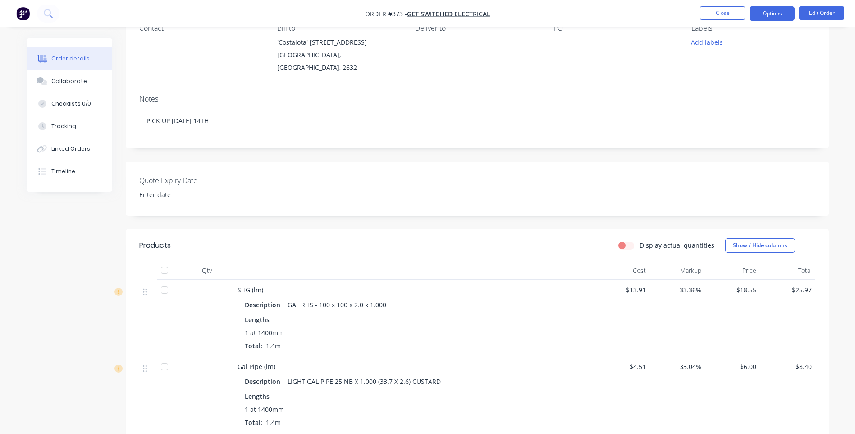
click at [780, 14] on button "Options" at bounding box center [772, 13] width 45 height 14
drag, startPoint x: 580, startPoint y: 90, endPoint x: 741, endPoint y: 58, distance: 164.5
click at [581, 95] on div "Notes" at bounding box center [477, 99] width 676 height 9
click at [710, 41] on button "Add labels" at bounding box center [707, 42] width 41 height 12
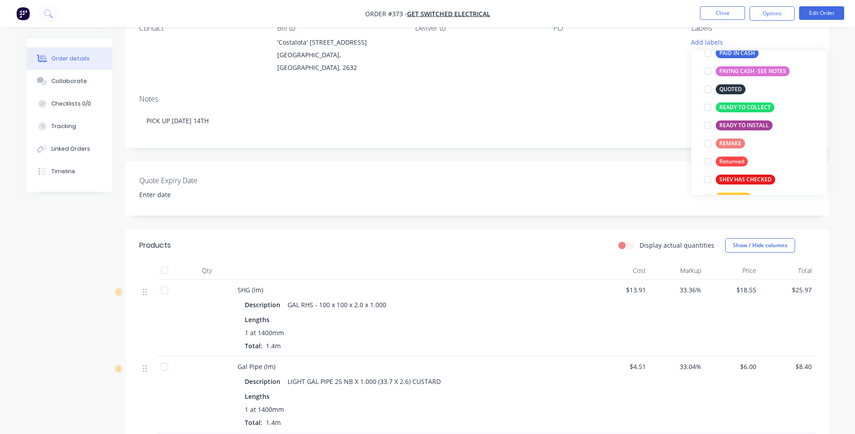
scroll to position [180, 0]
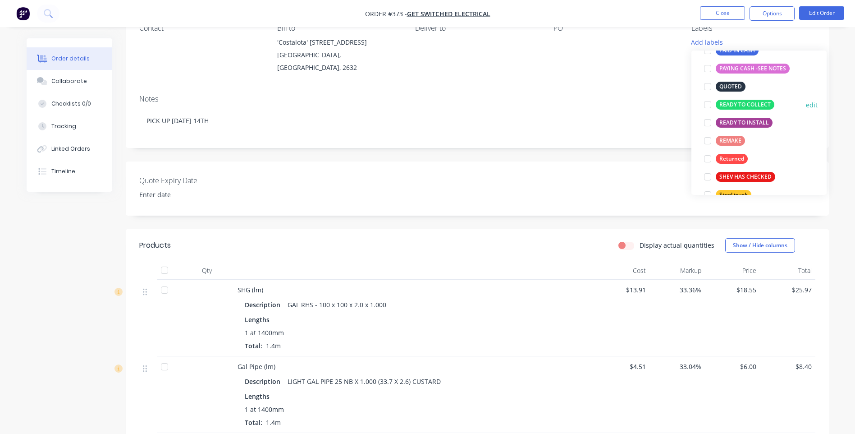
click at [723, 105] on div "READY TO COLLECT" at bounding box center [745, 105] width 59 height 10
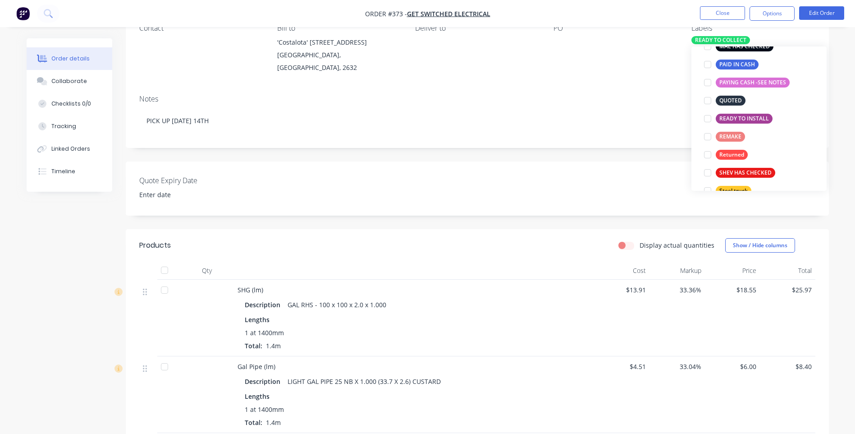
scroll to position [18, 0]
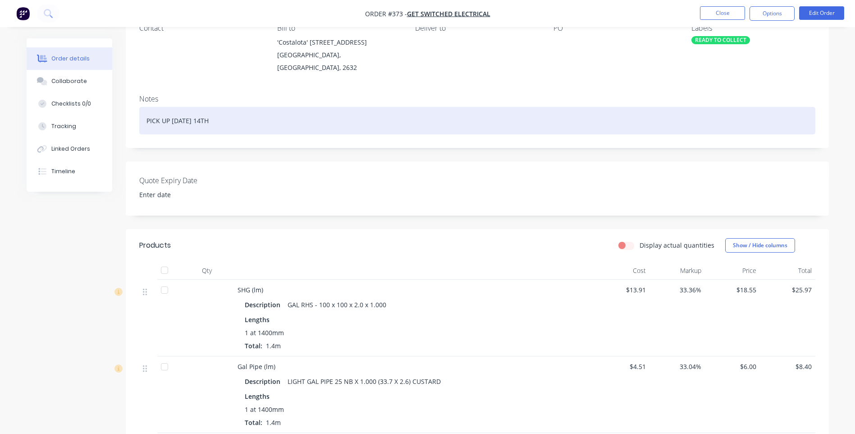
click at [671, 107] on div "PICK UP THURSDAY 14TH" at bounding box center [477, 121] width 676 height 28
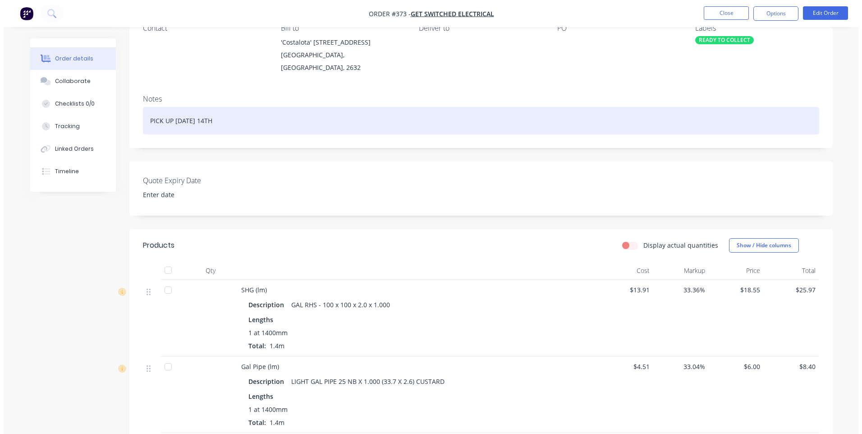
scroll to position [0, 0]
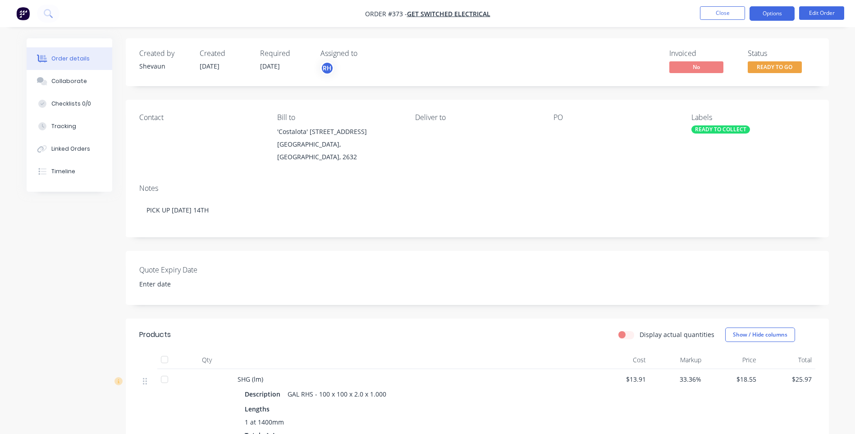
click at [767, 16] on button "Options" at bounding box center [772, 13] width 45 height 14
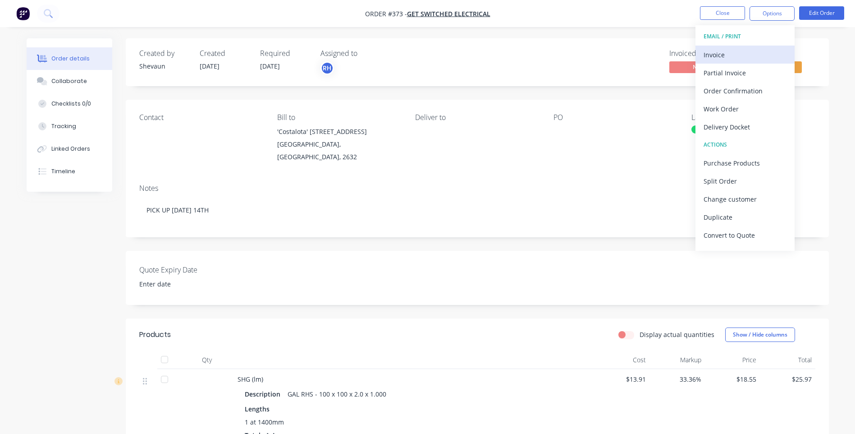
click at [718, 52] on div "Invoice" at bounding box center [745, 54] width 83 height 13
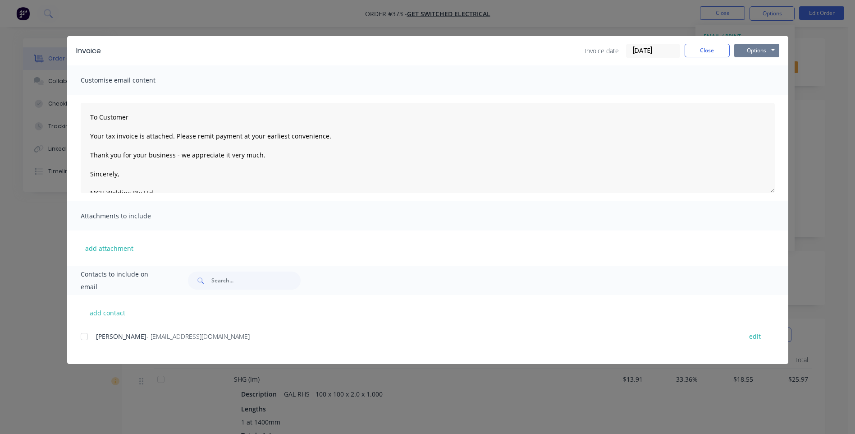
click at [746, 51] on button "Options" at bounding box center [757, 51] width 45 height 14
click at [758, 64] on button "Preview" at bounding box center [764, 66] width 58 height 15
click at [86, 337] on div at bounding box center [84, 336] width 18 height 18
click at [754, 51] on button "Options" at bounding box center [757, 51] width 45 height 14
click at [757, 96] on button "Email" at bounding box center [764, 96] width 58 height 15
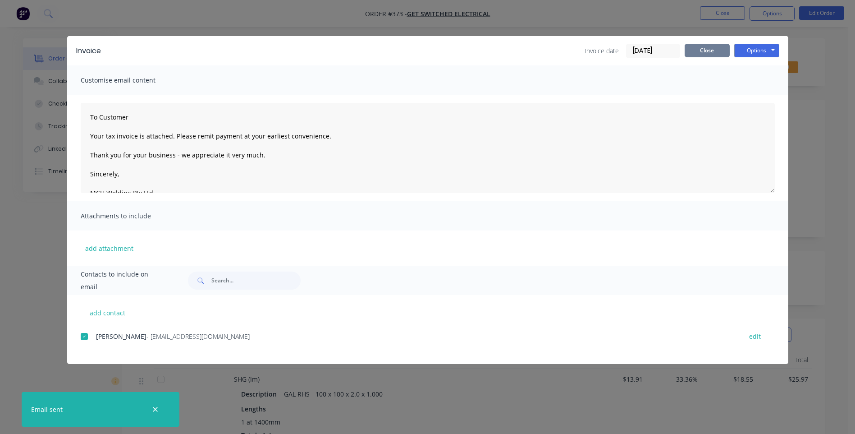
click at [707, 49] on button "Close" at bounding box center [707, 51] width 45 height 14
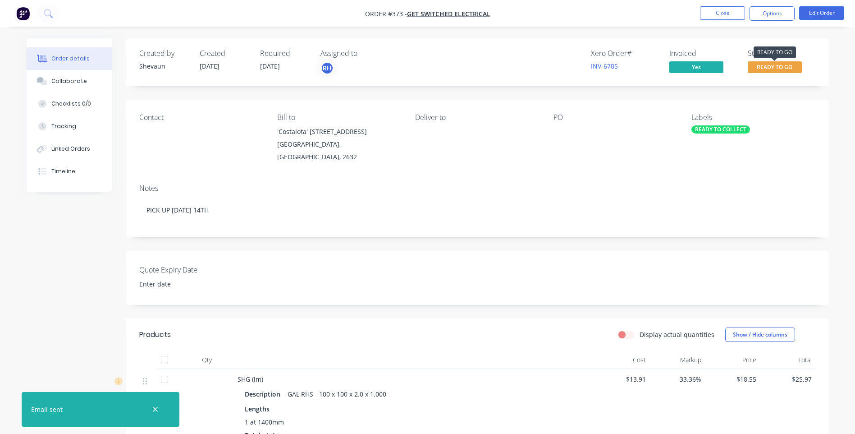
click at [769, 65] on span "READY TO GO" at bounding box center [775, 66] width 54 height 11
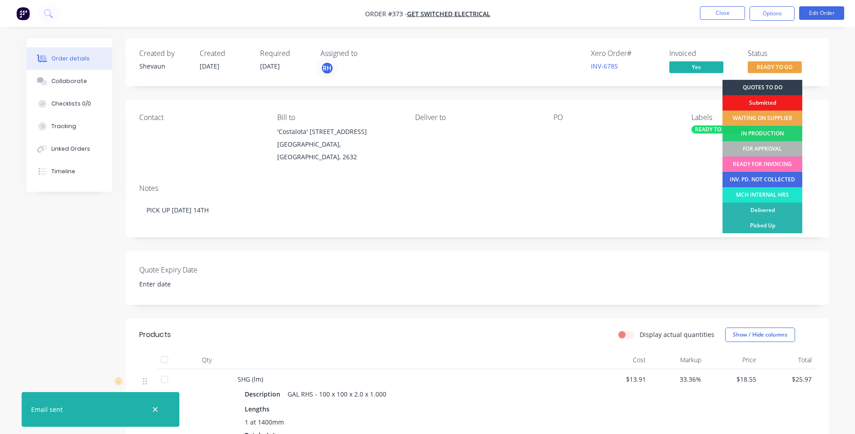
click at [776, 177] on div "INV. PD. NOT COLLECTED" at bounding box center [763, 179] width 80 height 15
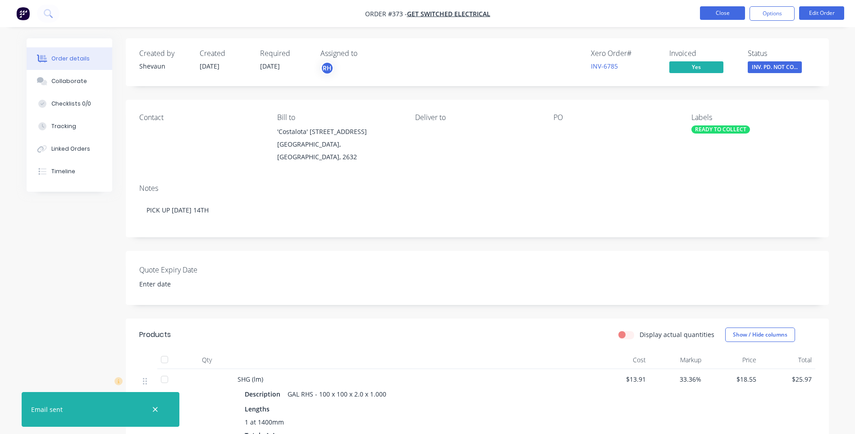
click at [717, 15] on button "Close" at bounding box center [722, 13] width 45 height 14
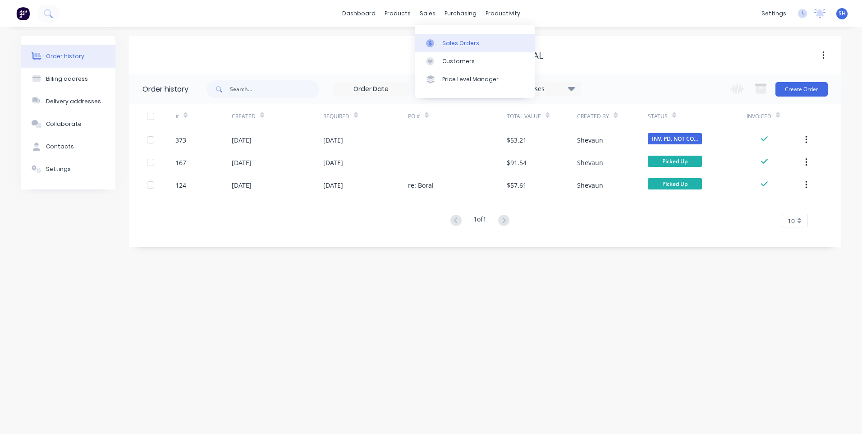
click at [451, 42] on div "Sales Orders" at bounding box center [460, 43] width 37 height 8
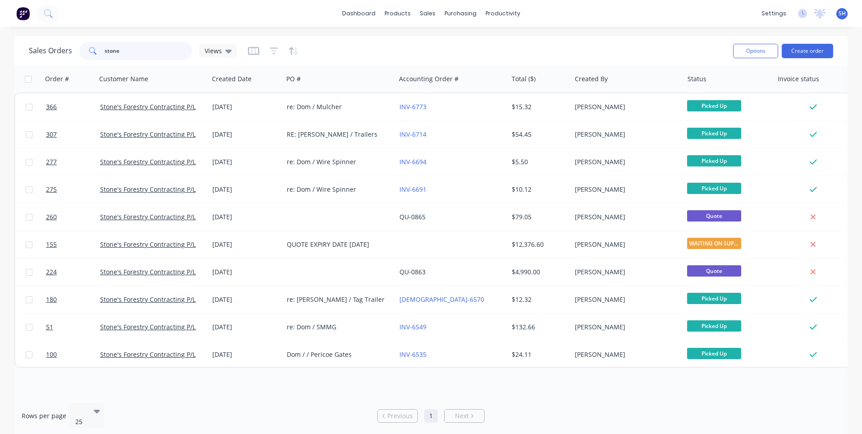
drag, startPoint x: 128, startPoint y: 51, endPoint x: 89, endPoint y: 51, distance: 39.2
click at [89, 51] on div "stone" at bounding box center [135, 51] width 113 height 18
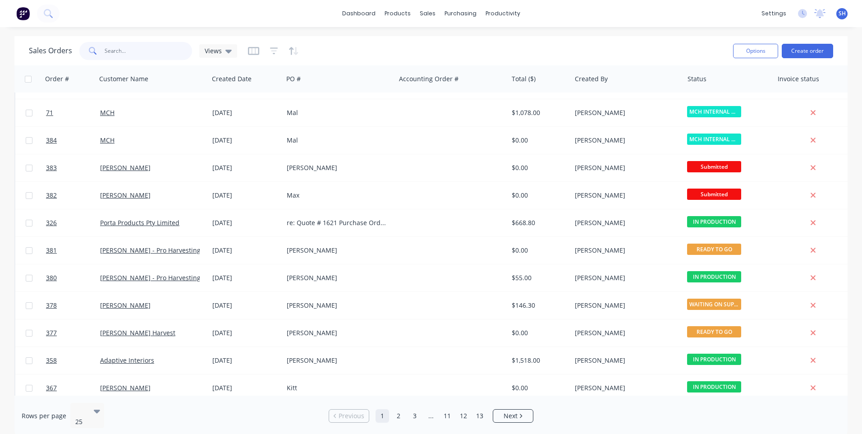
scroll to position [389, 0]
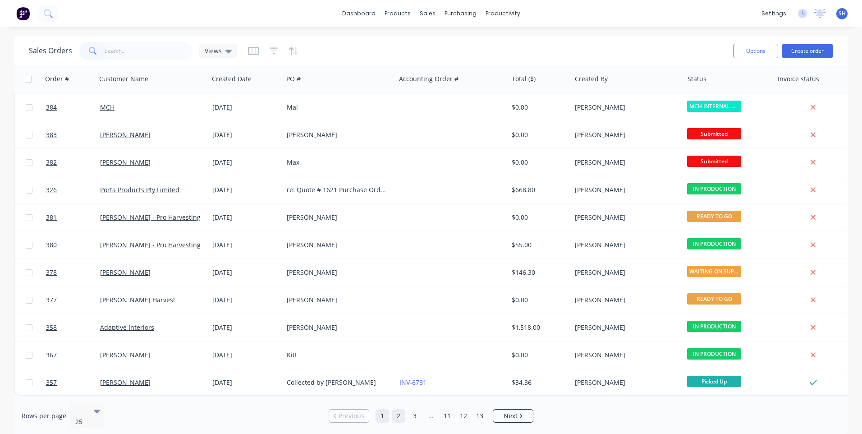
click at [397, 413] on link "2" at bounding box center [399, 416] width 14 height 14
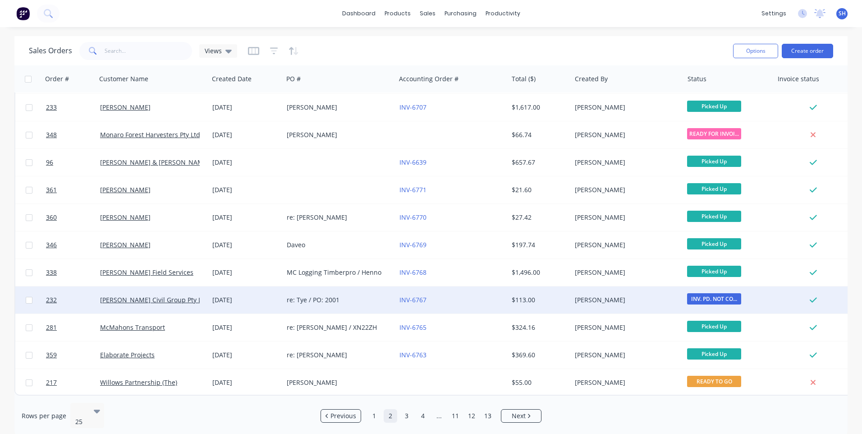
click at [478, 295] on div "INV-6767" at bounding box center [450, 299] width 100 height 9
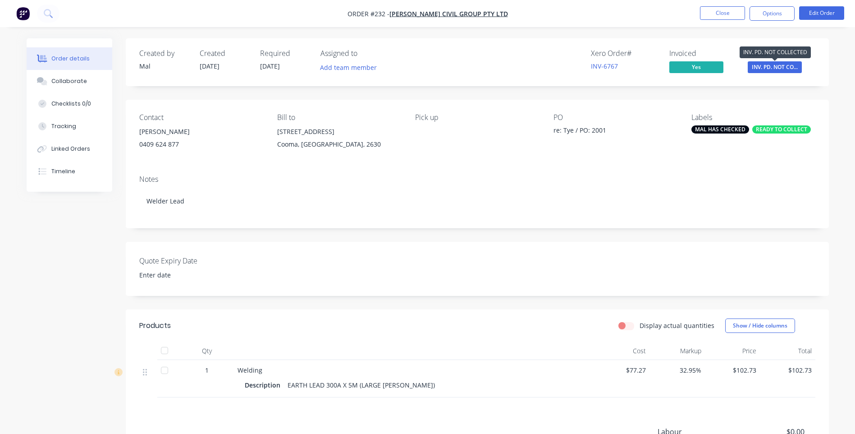
click at [771, 64] on span "INV. PD. NOT CO..." at bounding box center [775, 66] width 54 height 11
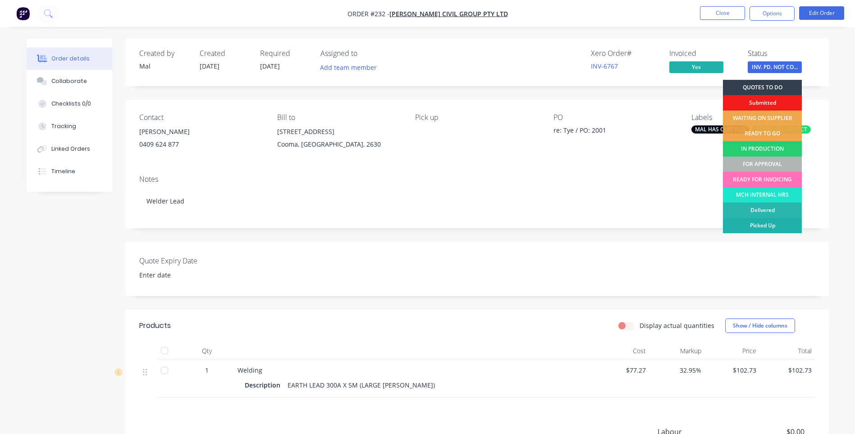
click at [780, 222] on div "Picked Up" at bounding box center [762, 225] width 79 height 15
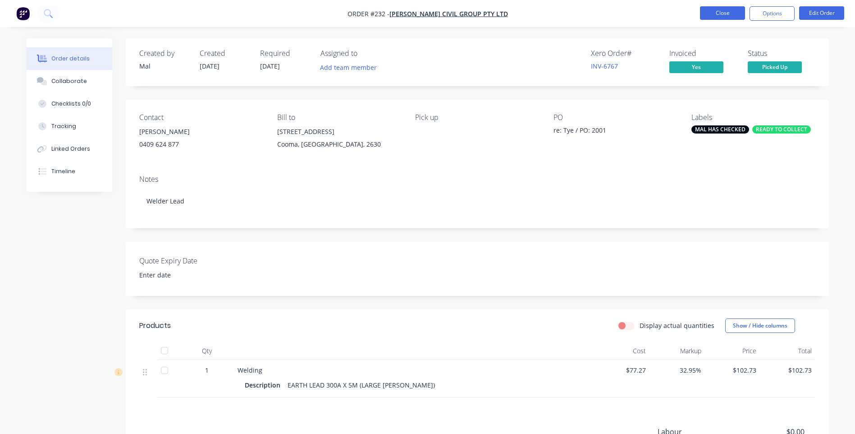
click at [725, 14] on button "Close" at bounding box center [722, 13] width 45 height 14
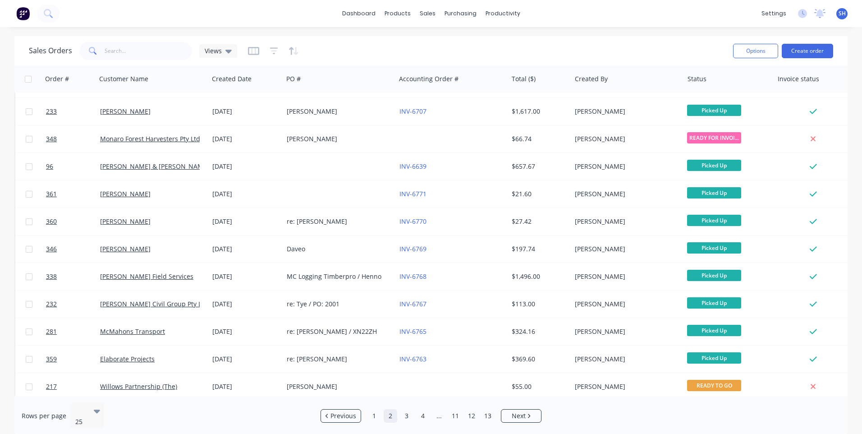
scroll to position [389, 0]
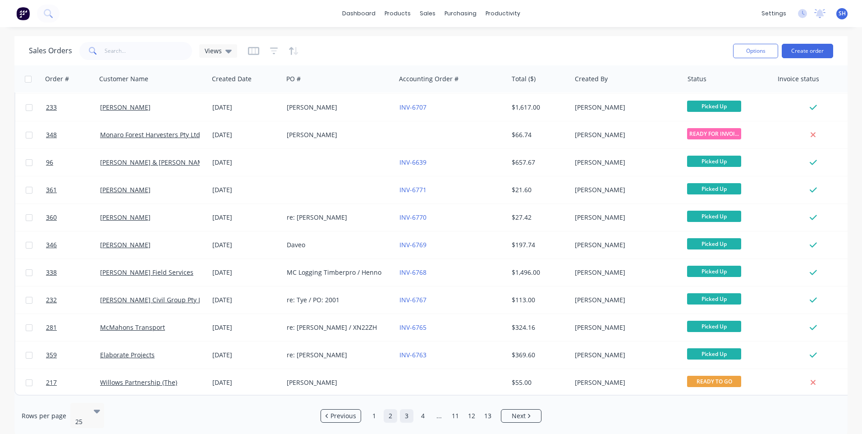
click at [408, 411] on link "3" at bounding box center [407, 416] width 14 height 14
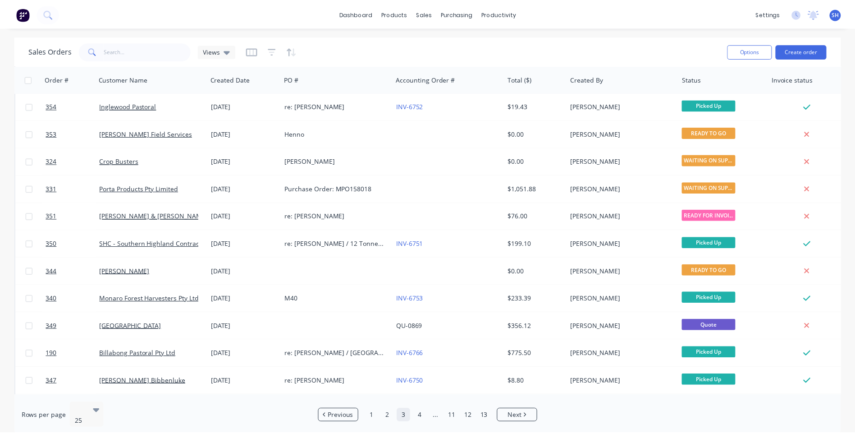
scroll to position [225, 0]
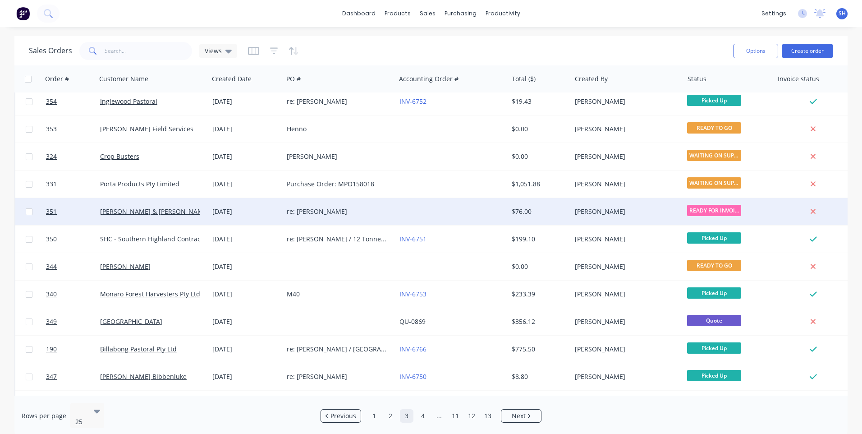
click at [417, 209] on div at bounding box center [452, 211] width 112 height 27
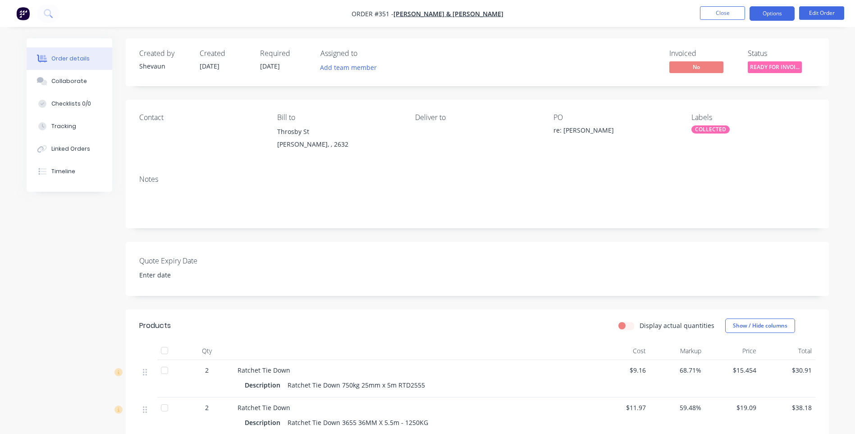
click at [776, 14] on button "Options" at bounding box center [772, 13] width 45 height 14
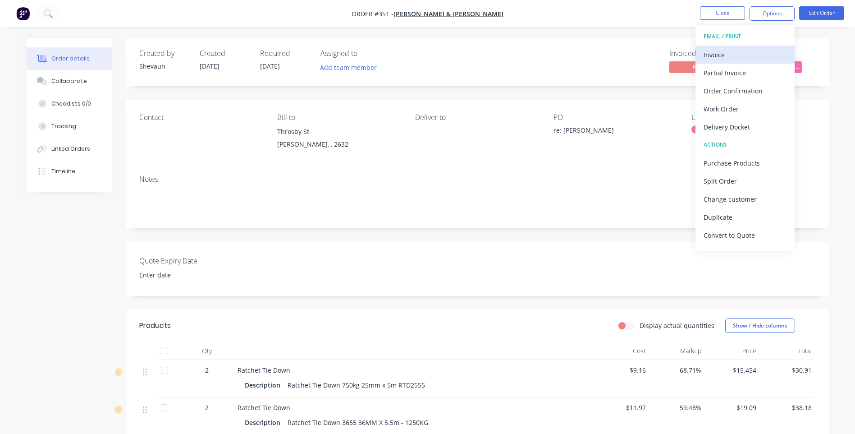
click at [713, 53] on div "Invoice" at bounding box center [745, 54] width 83 height 13
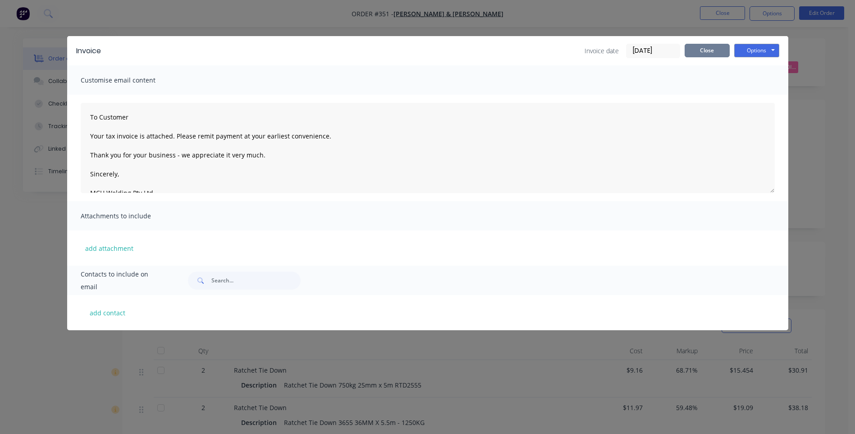
click at [700, 51] on button "Close" at bounding box center [707, 51] width 45 height 14
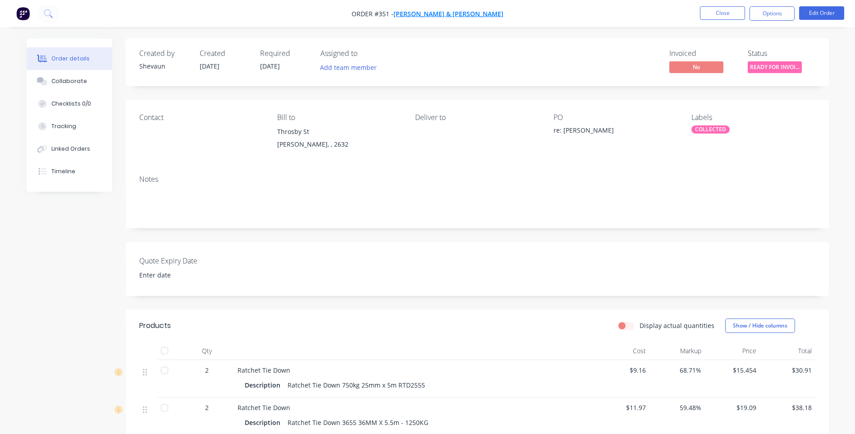
click at [450, 12] on span "Ian & Kristie Ford" at bounding box center [449, 13] width 110 height 9
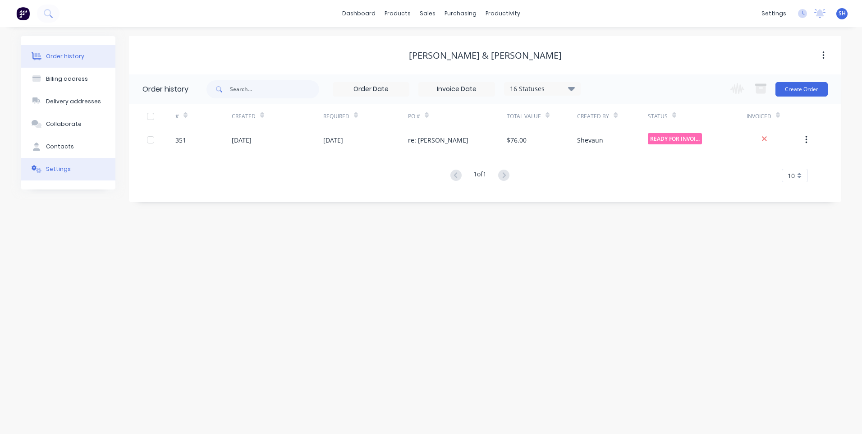
click at [54, 169] on div "Settings" at bounding box center [58, 169] width 25 height 8
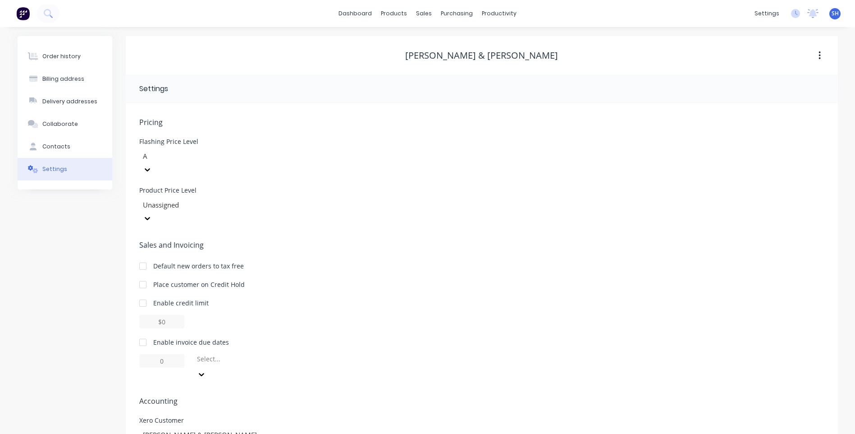
click at [142, 333] on div at bounding box center [143, 342] width 18 height 18
drag, startPoint x: 171, startPoint y: 335, endPoint x: 154, endPoint y: 334, distance: 16.7
click at [154, 354] on input "1" at bounding box center [161, 361] width 45 height 14
type input "30"
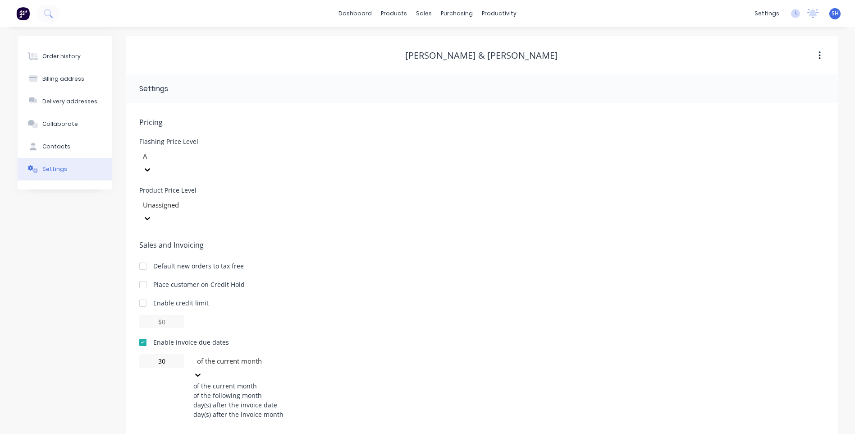
click at [201, 373] on icon at bounding box center [197, 374] width 5 height 3
click at [256, 390] on div "of the following month" at bounding box center [260, 394] width 135 height 9
click at [371, 395] on span "Accounting" at bounding box center [481, 400] width 685 height 11
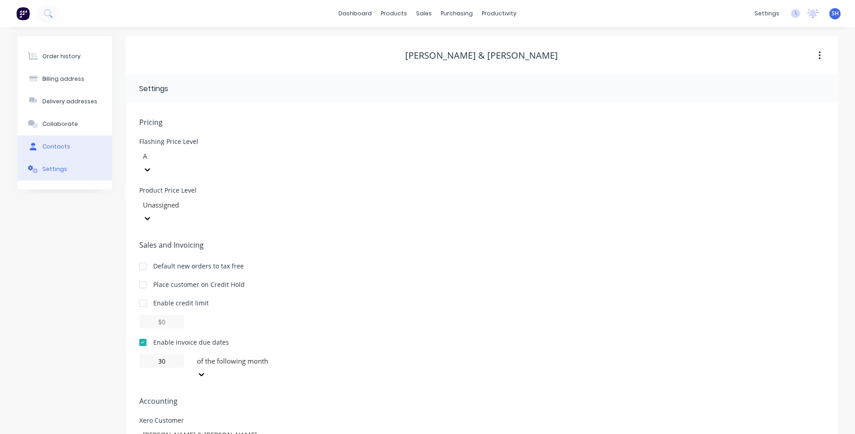
click at [55, 143] on div "Contacts" at bounding box center [56, 146] width 28 height 8
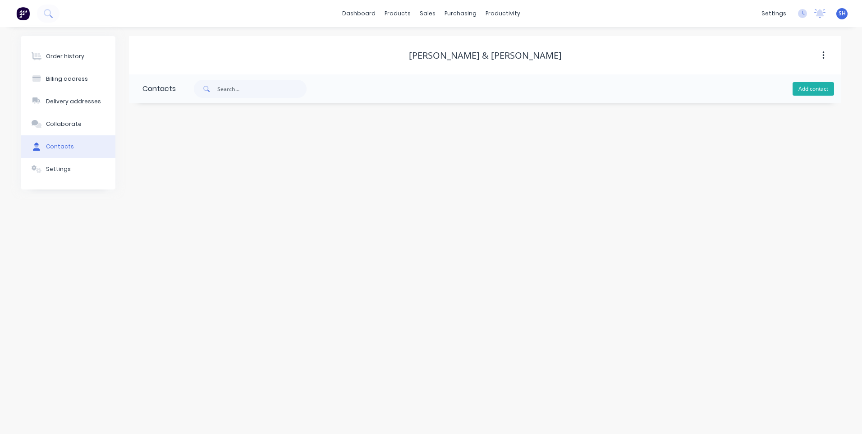
click at [815, 89] on button "Add contact" at bounding box center [813, 89] width 41 height 14
select select "AU"
click at [166, 159] on input "text" at bounding box center [215, 155] width 147 height 14
type input "Ian"
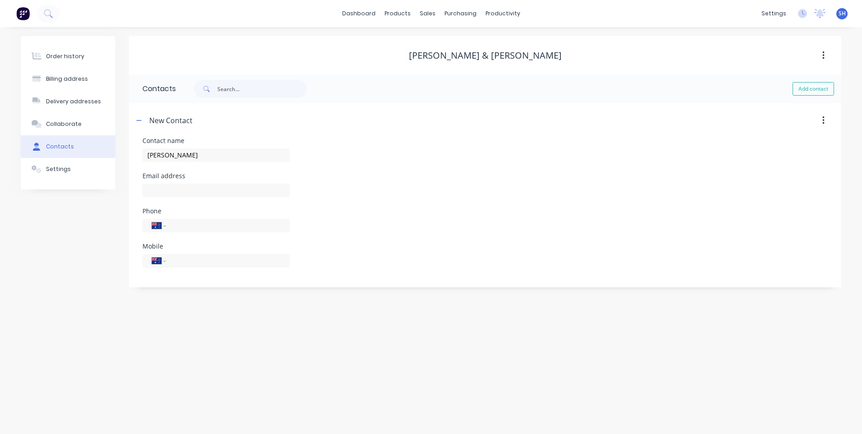
select select "AU"
click at [60, 246] on div "Order history Billing address Delivery addresses Collaborate Contacts Settings" at bounding box center [68, 161] width 95 height 251
click at [69, 76] on div "Billing address" at bounding box center [67, 79] width 42 height 8
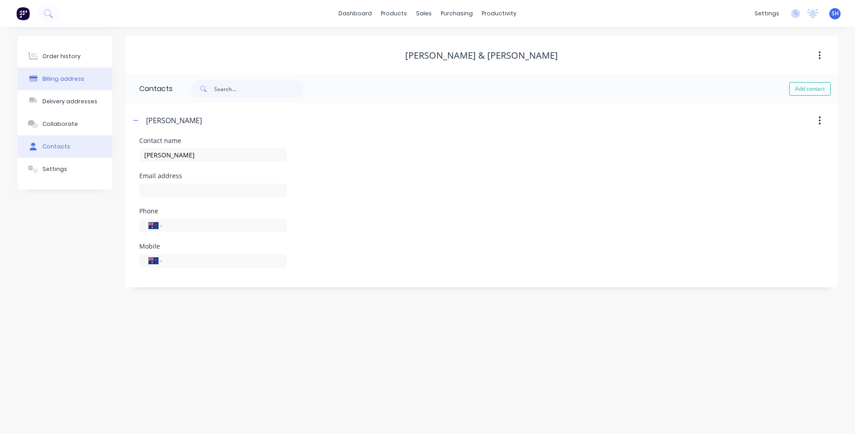
select select "AU"
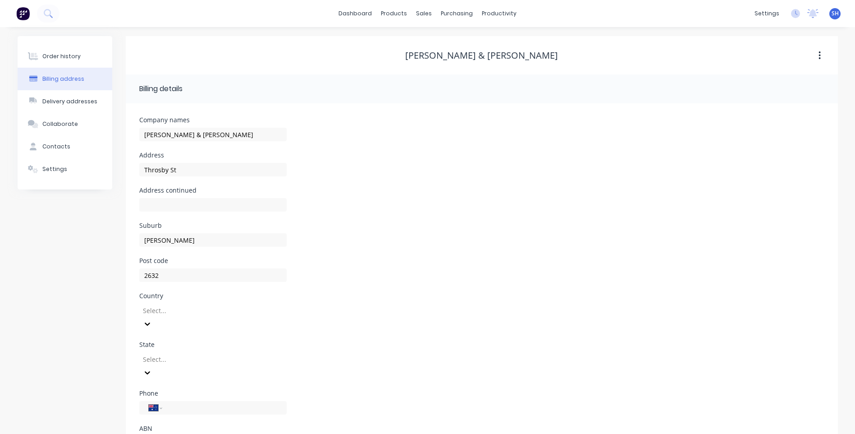
scroll to position [18, 0]
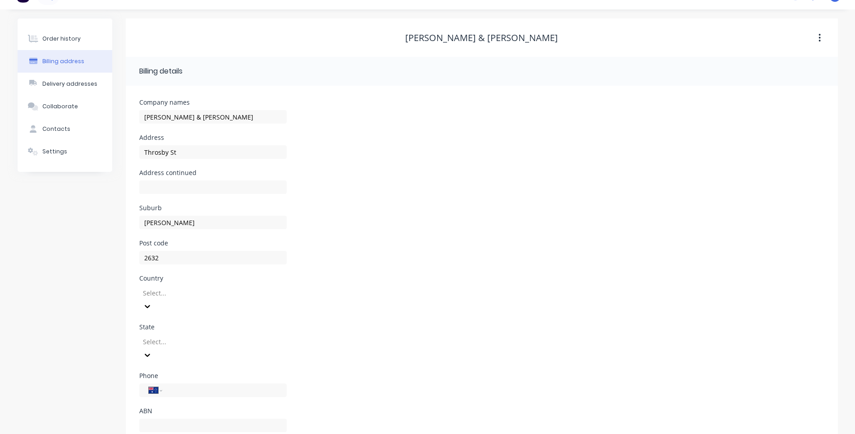
click at [180, 310] on div "Select..." at bounding box center [212, 299] width 147 height 27
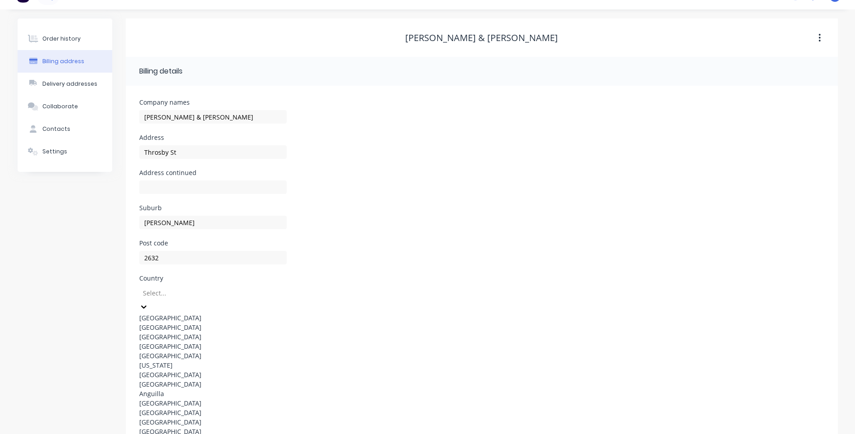
click at [178, 314] on div "Australia" at bounding box center [212, 317] width 147 height 9
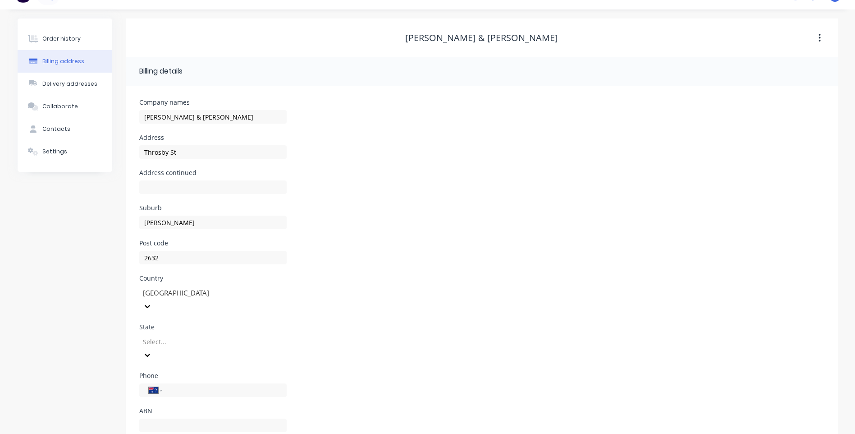
click at [179, 336] on div at bounding box center [207, 341] width 130 height 11
click at [183, 371] on div "New South Wales" at bounding box center [212, 375] width 147 height 9
click at [61, 127] on div "Contacts" at bounding box center [56, 129] width 28 height 8
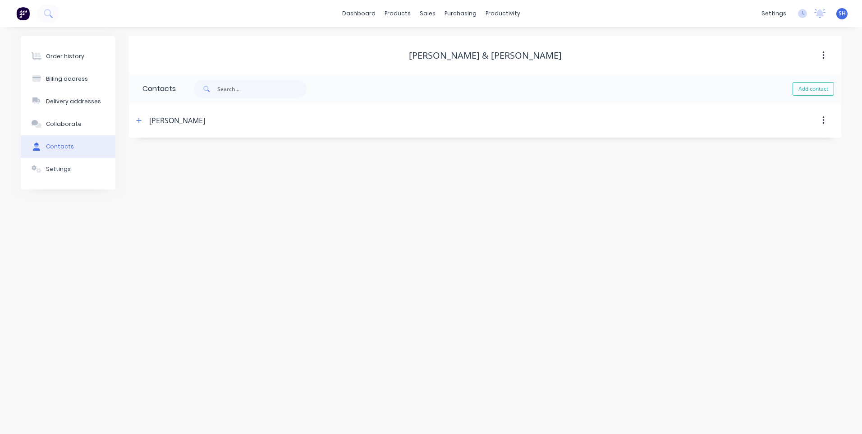
click at [159, 121] on div "Ian" at bounding box center [177, 120] width 56 height 11
click at [139, 120] on icon "button" at bounding box center [139, 120] width 5 height 5
click at [152, 155] on input "Ian" at bounding box center [215, 155] width 147 height 14
click at [164, 155] on input "Iain" at bounding box center [215, 155] width 147 height 14
type input "Iain"
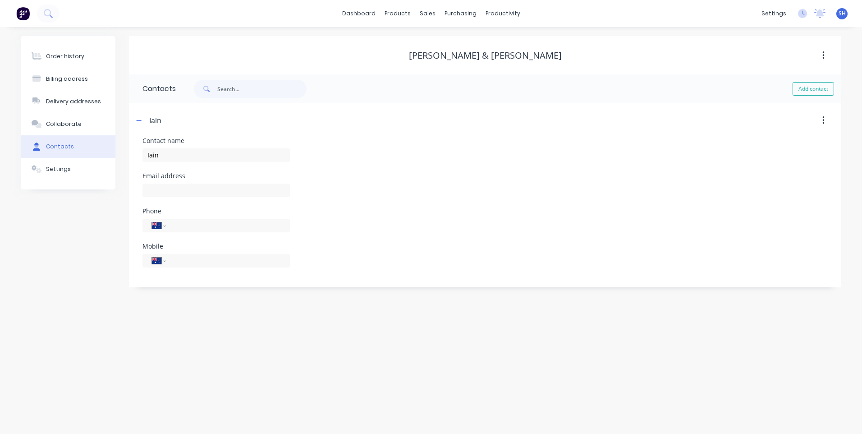
click at [96, 266] on div "Order history Billing address Delivery addresses Collaborate Contacts Settings" at bounding box center [68, 161] width 95 height 251
click at [184, 262] on input "tel" at bounding box center [226, 260] width 108 height 10
paste input "0418 407 423"
type input "0418 407 423"
click at [102, 261] on div "Order history Billing address Delivery addresses Collaborate Contacts Settings" at bounding box center [68, 161] width 95 height 251
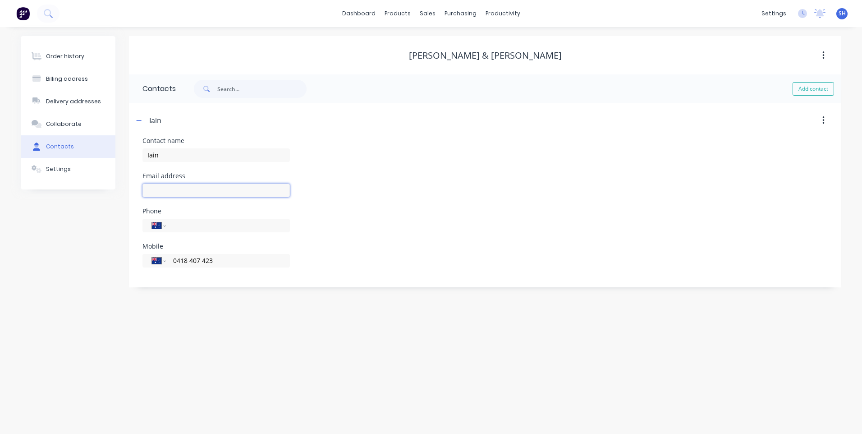
click at [160, 193] on input "text" at bounding box center [215, 191] width 147 height 14
paste input "tigeandkristie@gmail.com"
type input "tigeandkristie@gmail.com"
drag, startPoint x: 168, startPoint y: 160, endPoint x: 119, endPoint y: 156, distance: 49.7
click at [119, 156] on div "Order history Billing address Delivery addresses Collaborate Contacts Settings …" at bounding box center [431, 161] width 821 height 251
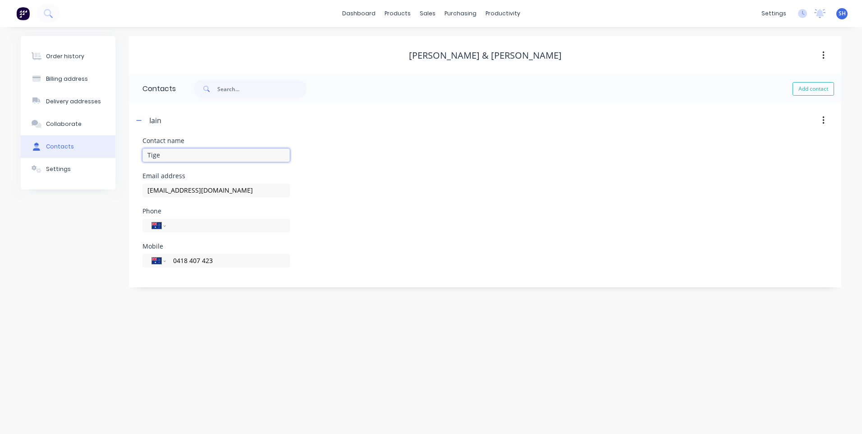
type input "Tige"
click at [244, 339] on div "Order history Billing address Delivery addresses Collaborate Contacts Settings …" at bounding box center [431, 230] width 862 height 407
click at [56, 168] on div "Settings" at bounding box center [58, 169] width 25 height 8
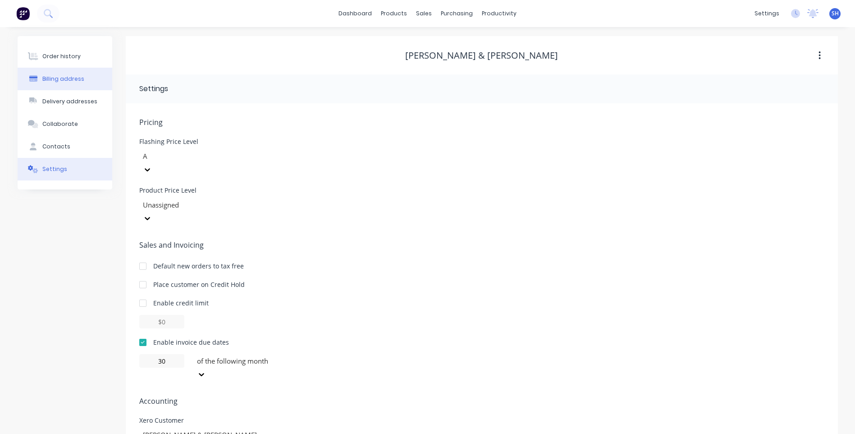
click at [61, 78] on div "Billing address" at bounding box center [63, 79] width 42 height 8
select select "AU"
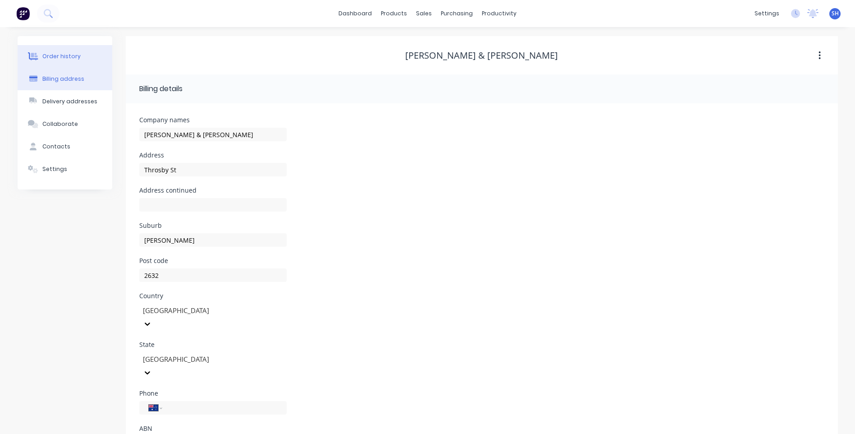
click at [65, 53] on div "Order history" at bounding box center [61, 56] width 38 height 8
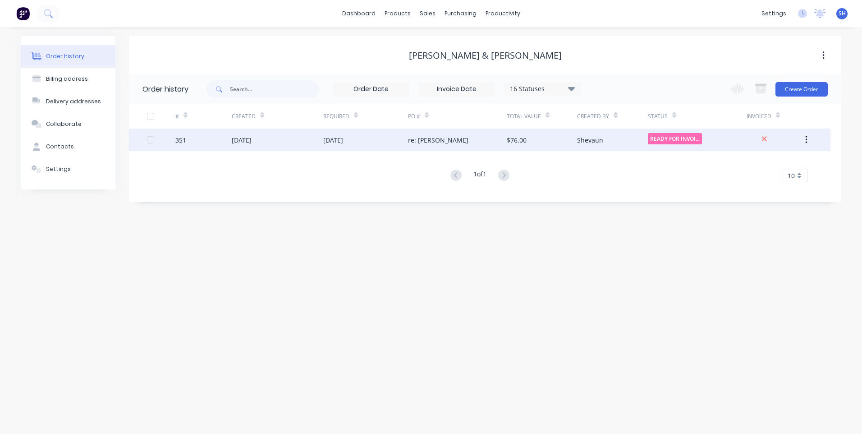
click at [394, 139] on div "08 Aug 2025" at bounding box center [365, 140] width 85 height 23
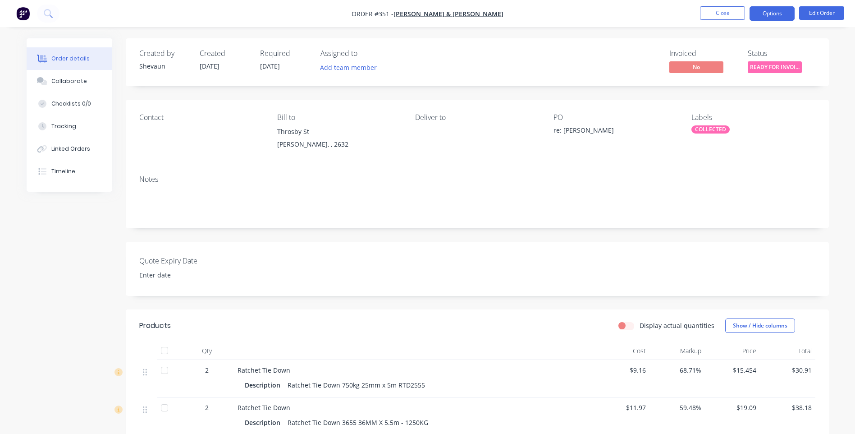
click at [763, 13] on button "Options" at bounding box center [772, 13] width 45 height 14
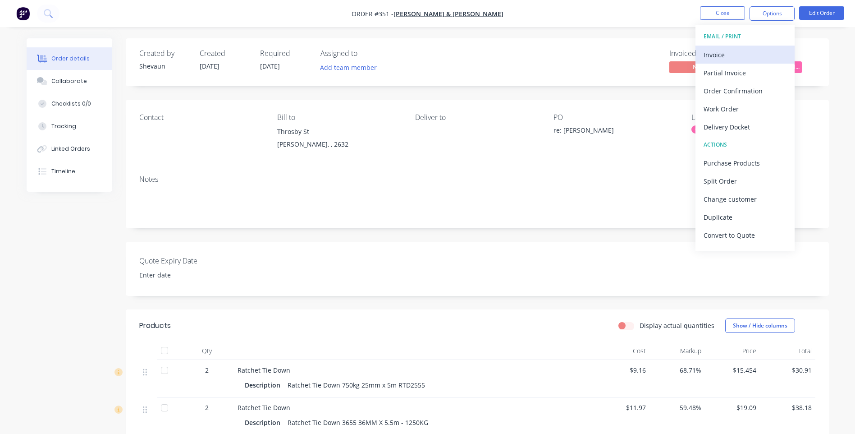
click at [712, 56] on div "Invoice" at bounding box center [745, 54] width 83 height 13
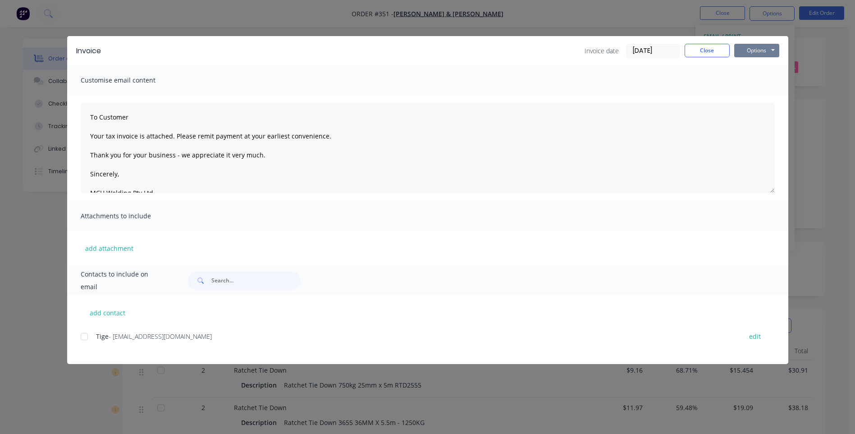
click at [749, 51] on button "Options" at bounding box center [757, 51] width 45 height 14
click at [83, 336] on div at bounding box center [84, 336] width 18 height 18
click at [756, 47] on button "Options" at bounding box center [757, 51] width 45 height 14
click at [759, 94] on button "Email" at bounding box center [764, 96] width 58 height 15
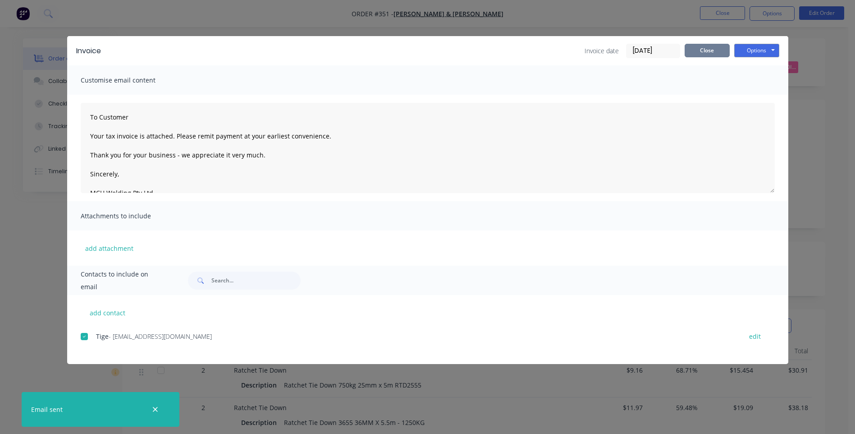
click at [706, 53] on button "Close" at bounding box center [707, 51] width 45 height 14
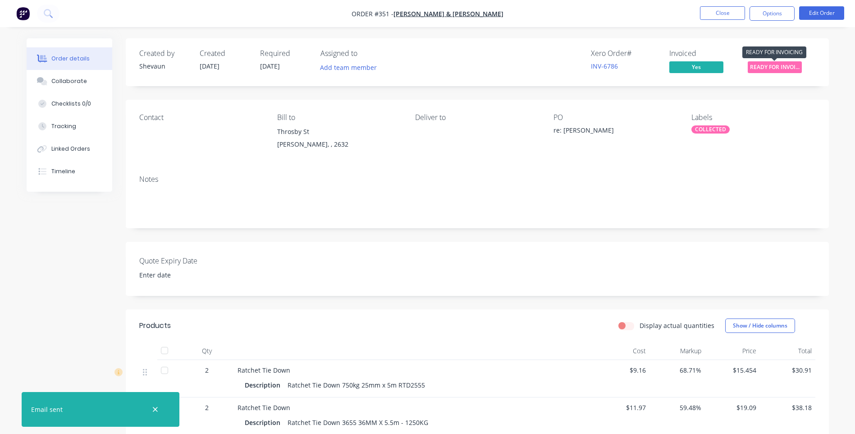
click at [767, 68] on span "READY FOR INVOI..." at bounding box center [775, 66] width 54 height 11
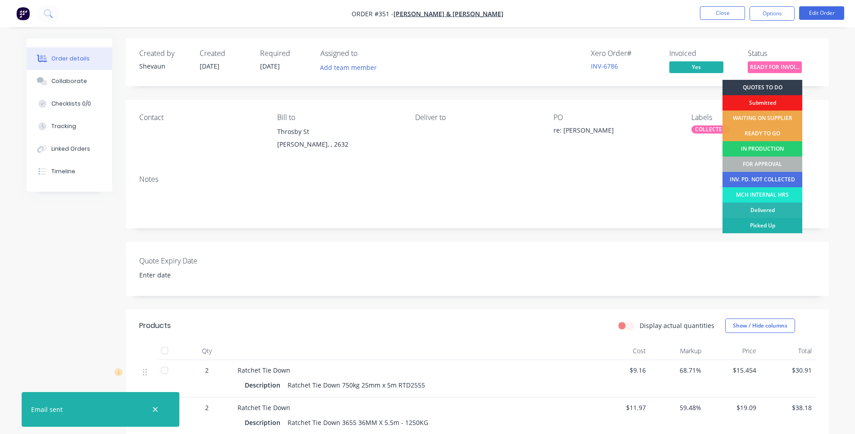
click at [764, 221] on div "Picked Up" at bounding box center [763, 225] width 80 height 15
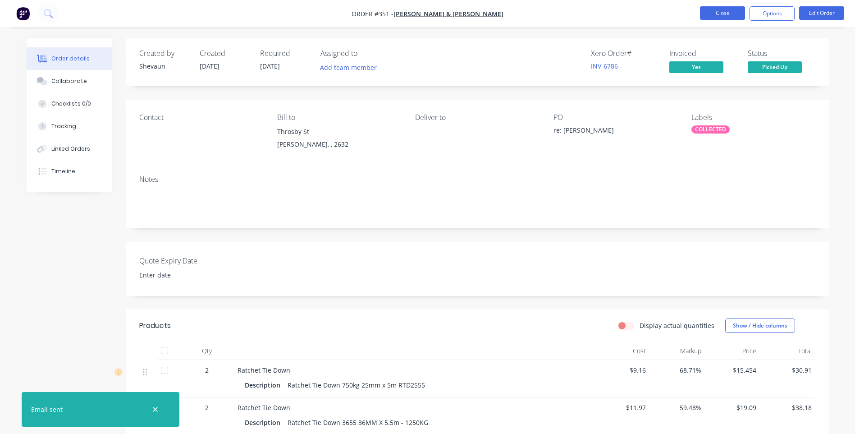
click at [719, 15] on button "Close" at bounding box center [722, 13] width 45 height 14
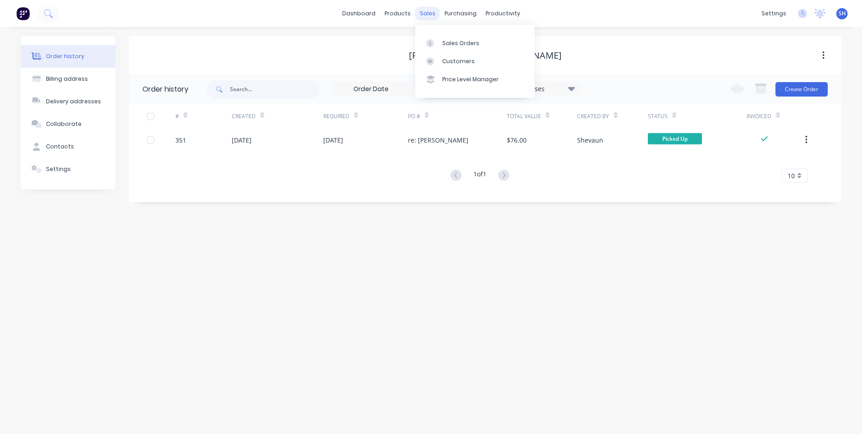
click at [430, 16] on div "sales" at bounding box center [427, 14] width 25 height 14
click at [461, 40] on div "Sales Orders" at bounding box center [460, 43] width 37 height 8
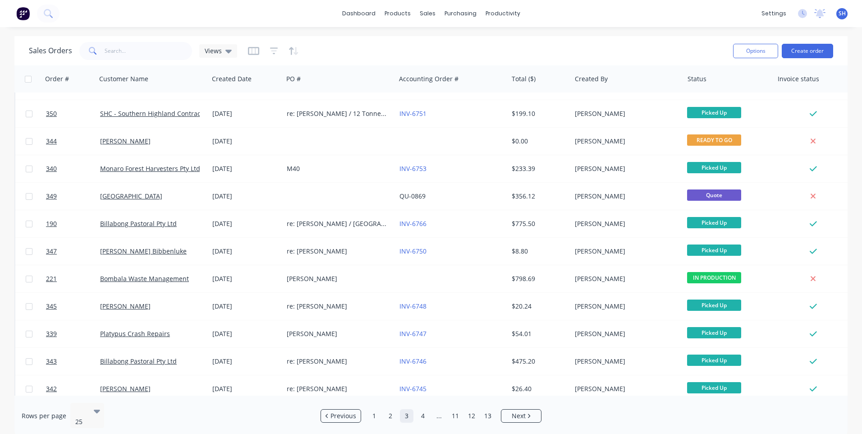
scroll to position [389, 0]
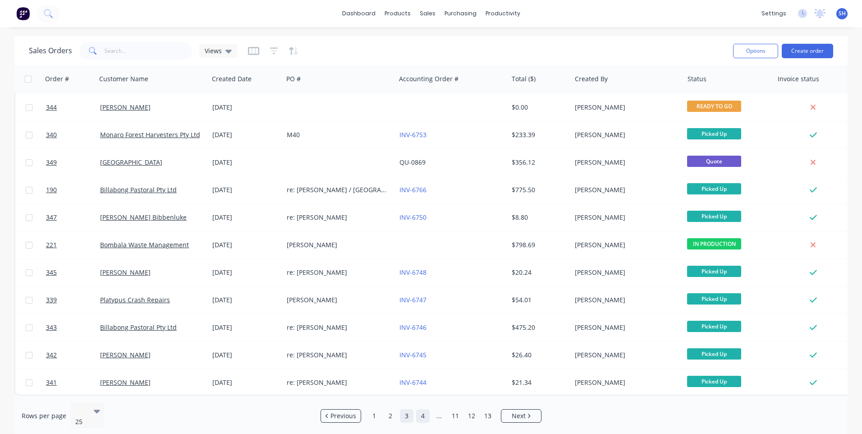
click at [422, 413] on link "4" at bounding box center [423, 416] width 14 height 14
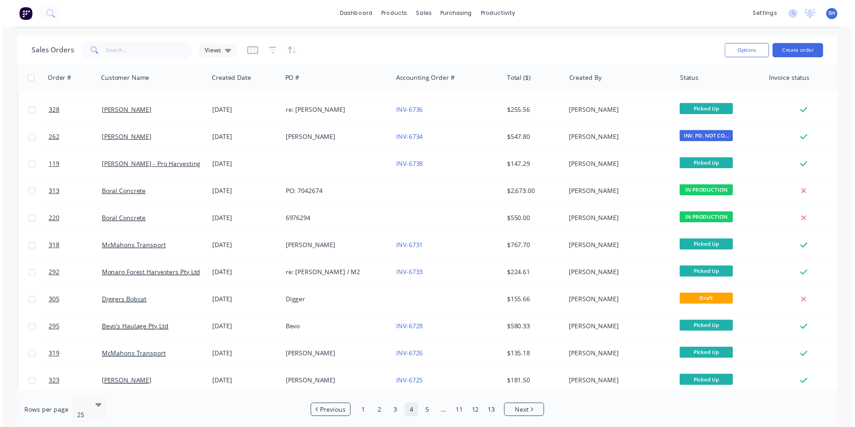
scroll to position [0, 0]
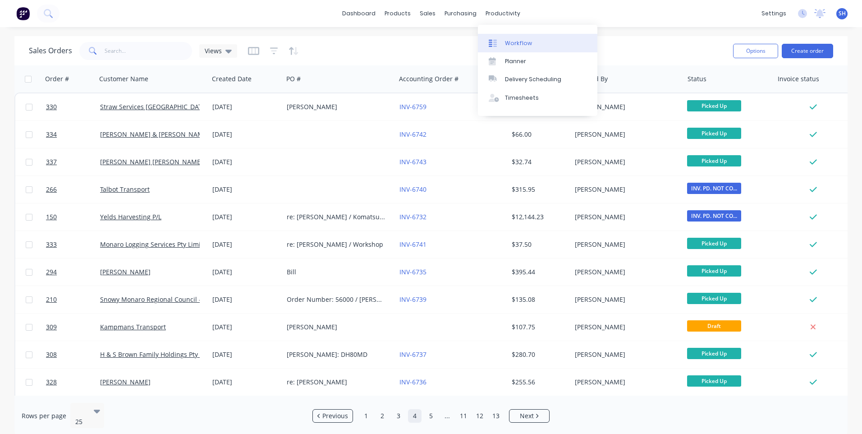
click at [516, 41] on div "Workflow" at bounding box center [518, 43] width 27 height 8
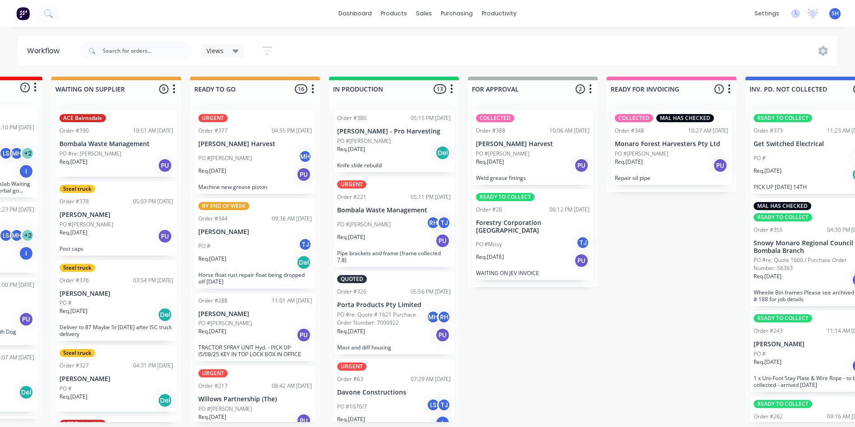
scroll to position [0, 414]
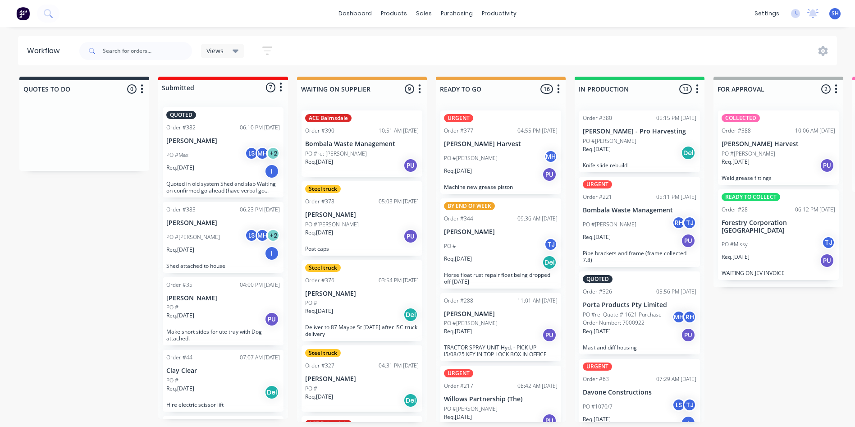
click at [771, 253] on div "Req. [DATE] PU" at bounding box center [779, 260] width 114 height 15
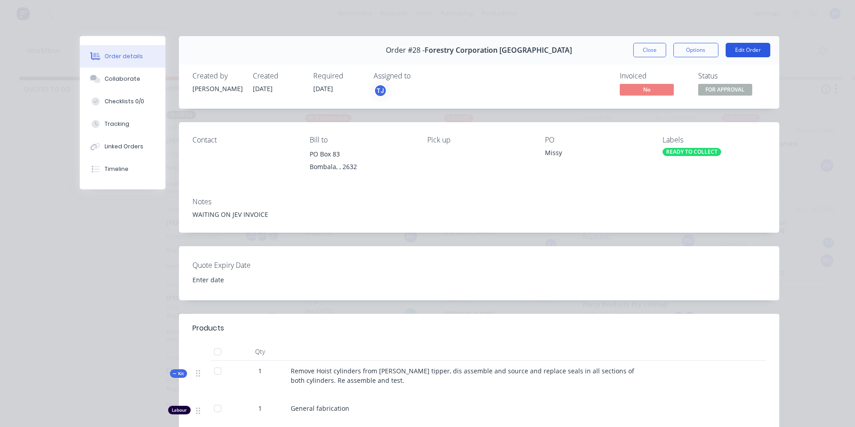
click at [738, 50] on button "Edit Order" at bounding box center [748, 50] width 45 height 14
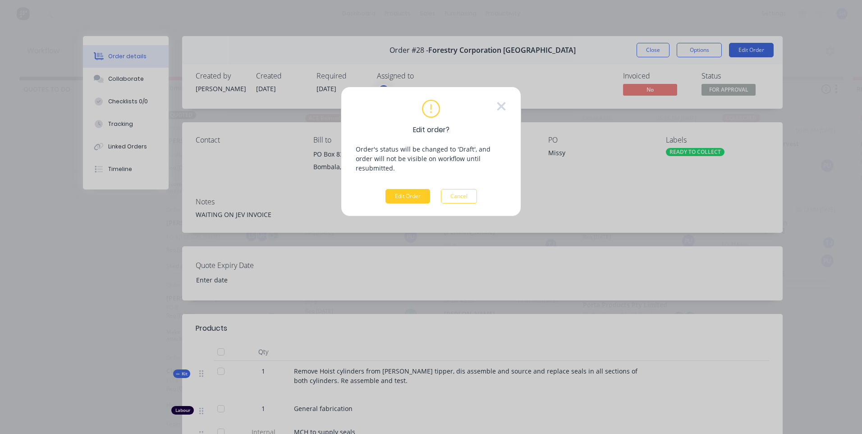
click at [414, 189] on button "Edit Order" at bounding box center [408, 196] width 45 height 14
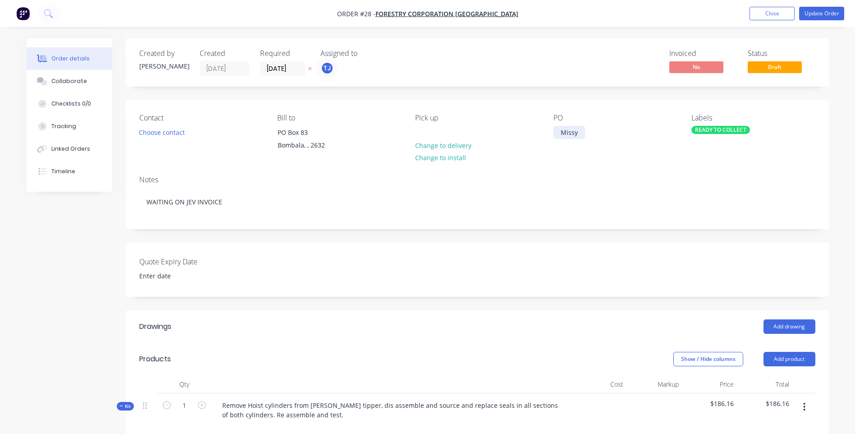
click at [579, 132] on div "Missy" at bounding box center [570, 132] width 32 height 13
click at [715, 128] on div "READY TO COLLECT" at bounding box center [721, 130] width 59 height 8
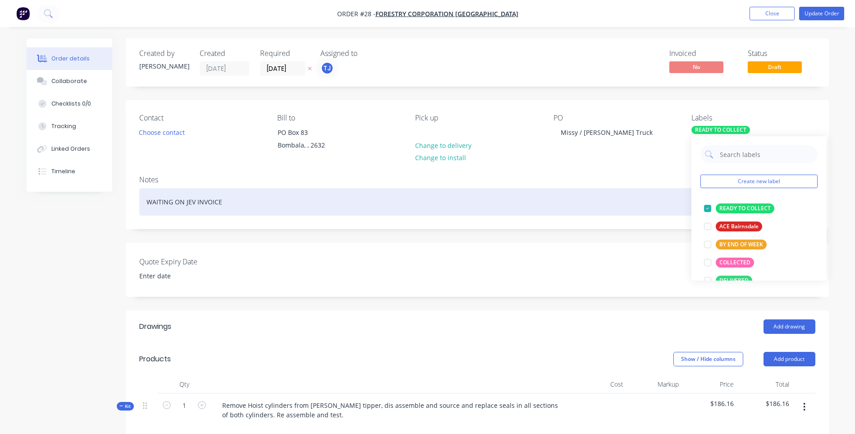
click at [643, 208] on div "WAITING ON JEV INVOICE" at bounding box center [477, 202] width 676 height 28
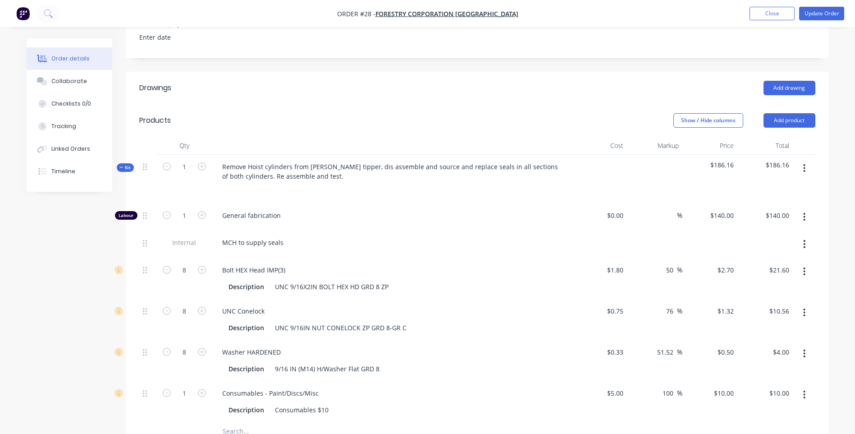
scroll to position [271, 0]
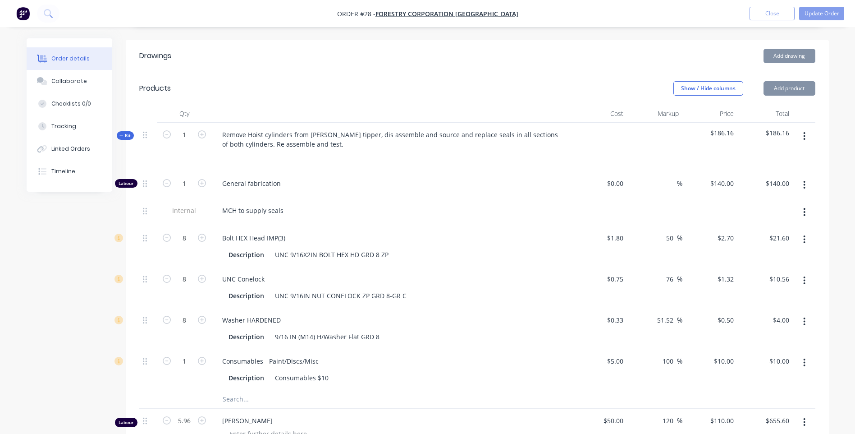
click at [804, 212] on icon "button" at bounding box center [805, 212] width 2 height 10
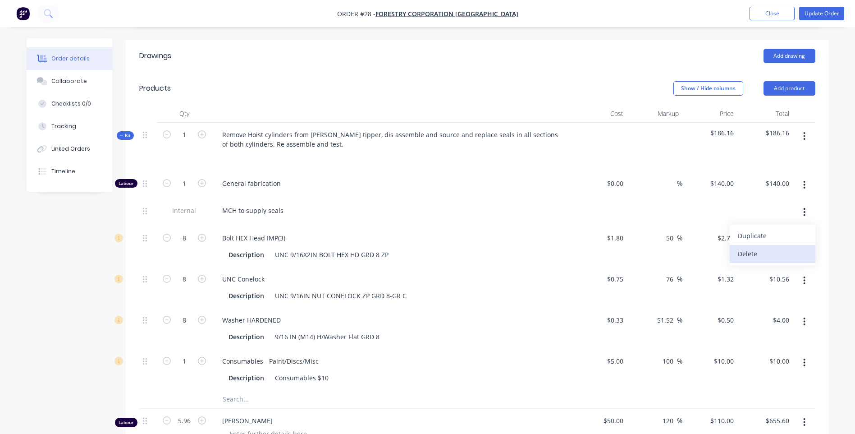
click at [746, 251] on div "Delete" at bounding box center [772, 253] width 69 height 13
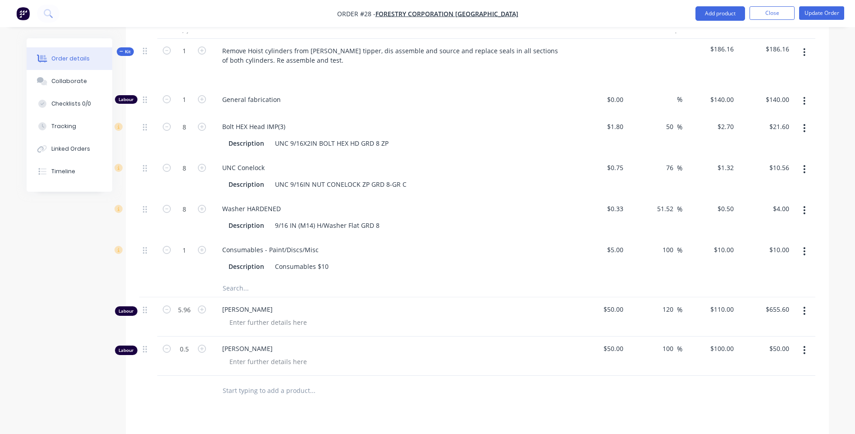
scroll to position [361, 0]
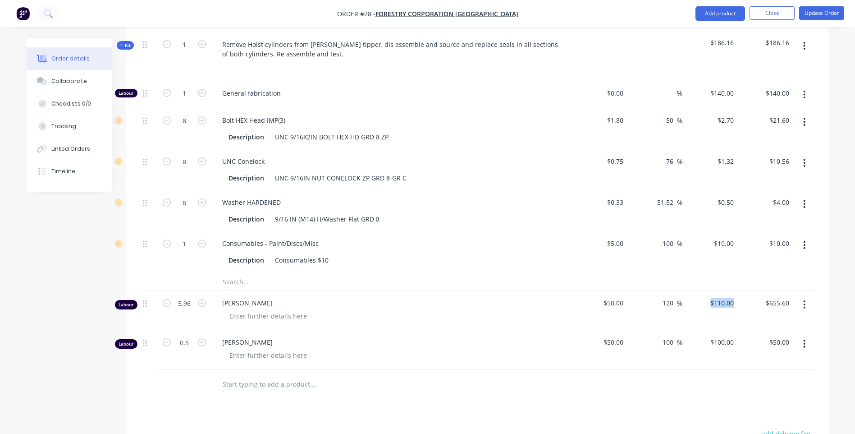
drag, startPoint x: 739, startPoint y: 303, endPoint x: 706, endPoint y: 305, distance: 33.0
click at [706, 305] on div "Labour 5.96 Travis Jones $50.00 $50.00 120 120 % $110.00 $110.00 $655.60 $655.60" at bounding box center [477, 310] width 676 height 39
drag, startPoint x: 706, startPoint y: 305, endPoint x: 720, endPoint y: 306, distance: 14.0
click at [720, 306] on div "110 110" at bounding box center [728, 302] width 19 height 13
type input "120.00"
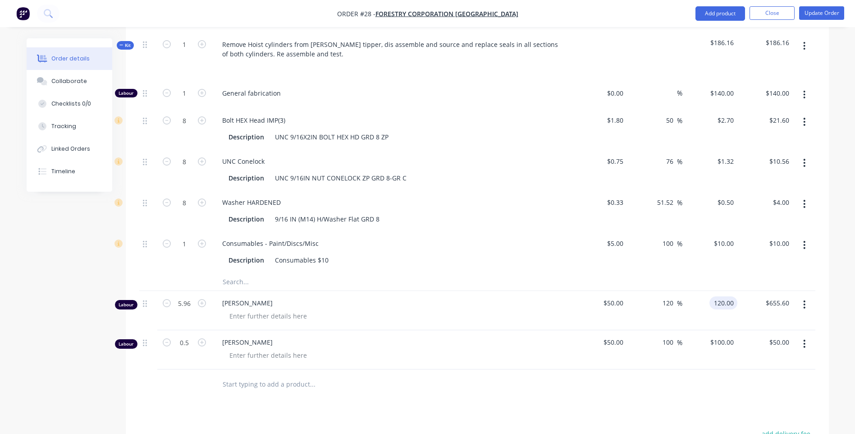
type input "140"
type input "$120.00"
type input "$715.20"
click at [471, 395] on div at bounding box center [373, 383] width 325 height 29
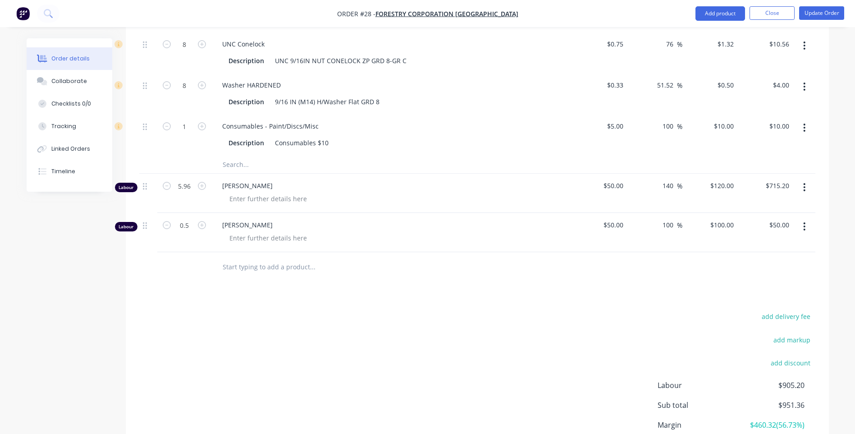
scroll to position [496, 0]
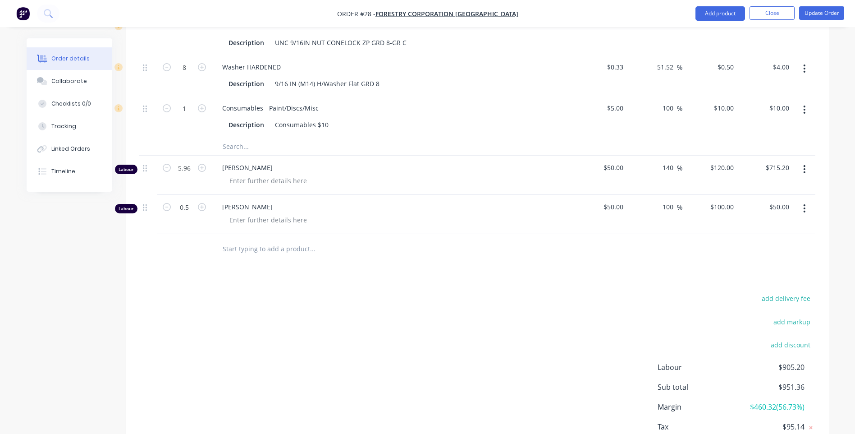
click at [804, 209] on icon "button" at bounding box center [805, 208] width 2 height 10
click at [639, 275] on div "Drawings Add drawing Products Show / Hide columns Add product Qty Cost Markup P…" at bounding box center [477, 147] width 703 height 666
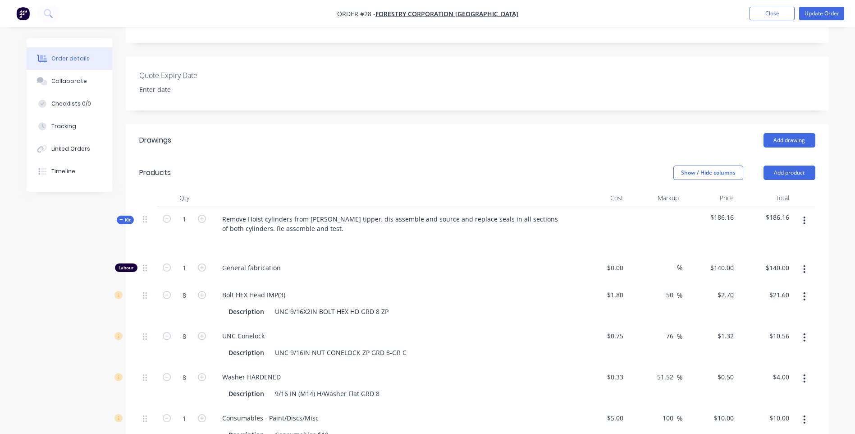
scroll to position [180, 0]
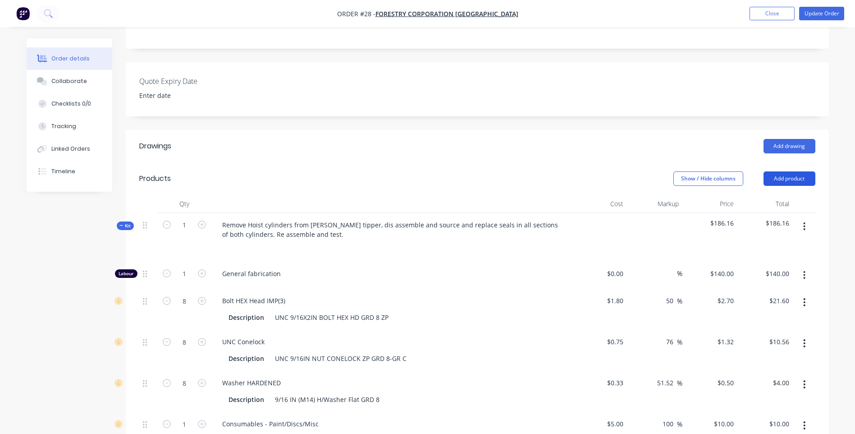
click at [795, 179] on button "Add product" at bounding box center [790, 178] width 52 height 14
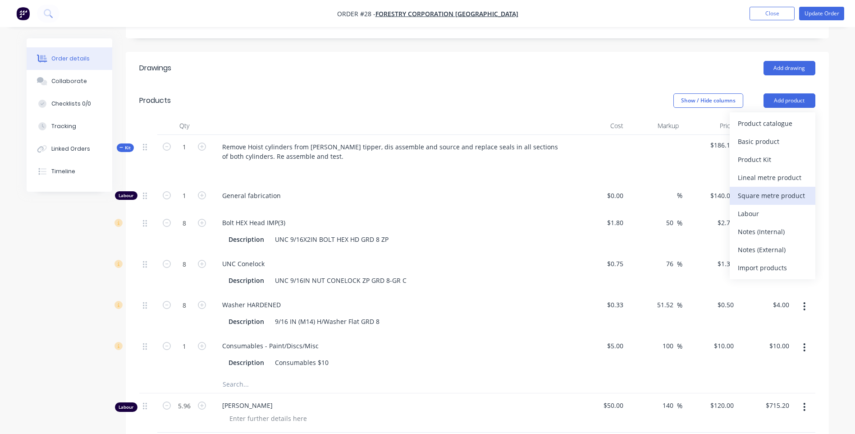
scroll to position [271, 0]
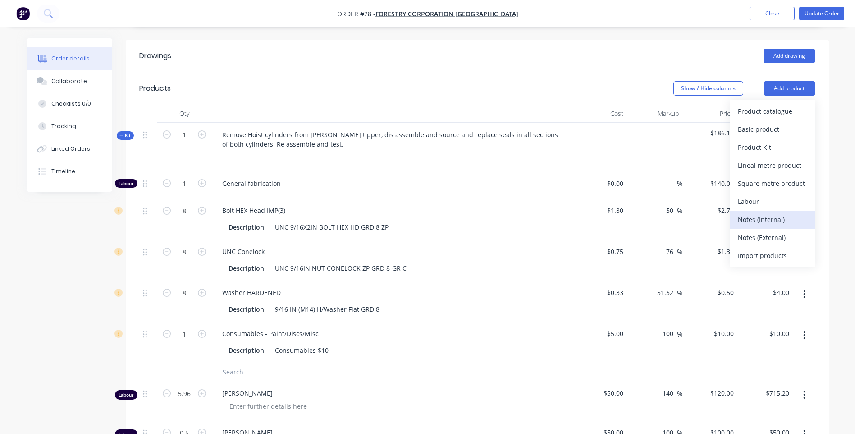
click at [746, 218] on div "Notes (Internal)" at bounding box center [772, 219] width 69 height 13
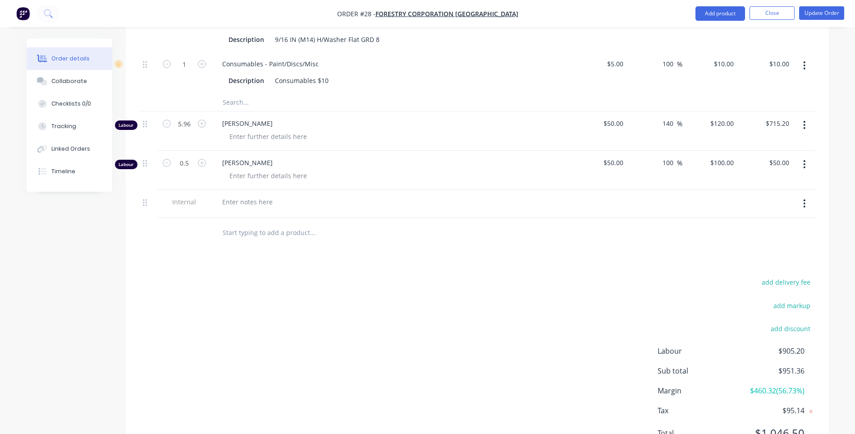
scroll to position [541, 0]
click at [226, 196] on div at bounding box center [247, 200] width 65 height 13
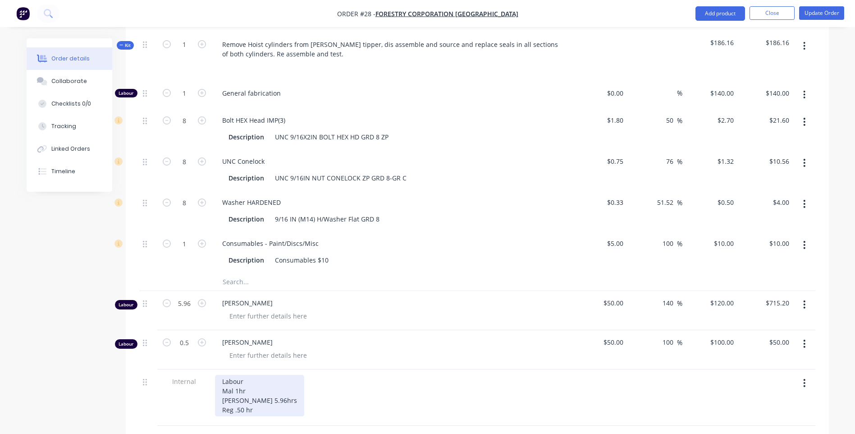
scroll to position [316, 0]
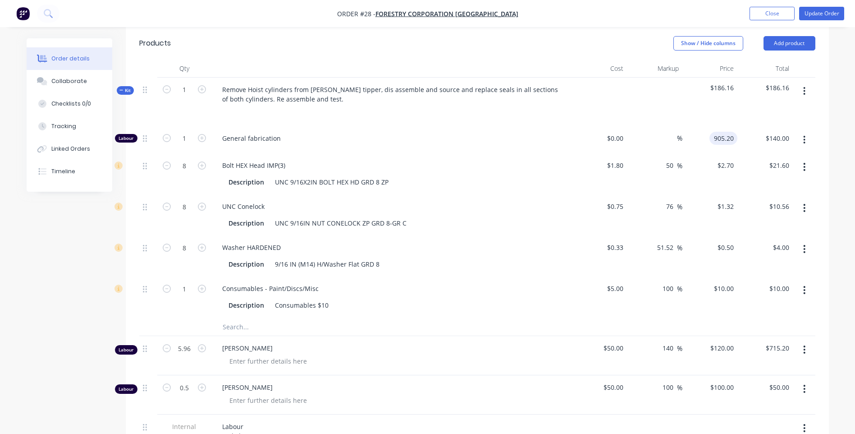
type input "$905.20"
drag, startPoint x: 280, startPoint y: 138, endPoint x: 221, endPoint y: 138, distance: 58.2
click at [221, 138] on div "General fabrication" at bounding box center [392, 137] width 354 height 9
click at [285, 139] on span "General fabrication" at bounding box center [395, 137] width 346 height 9
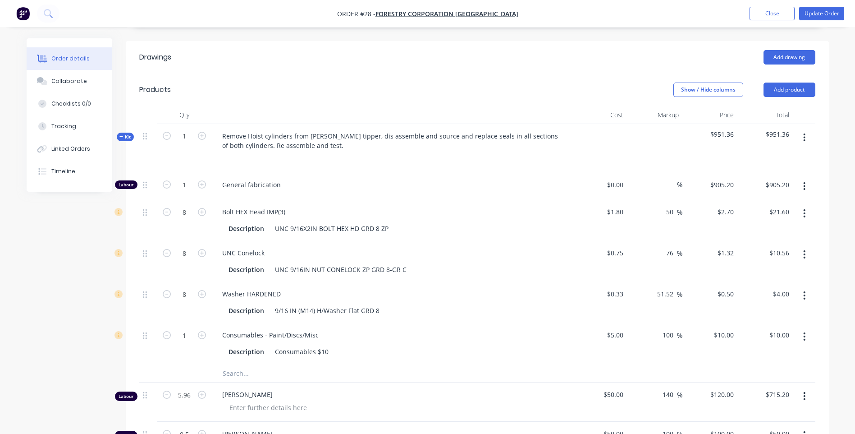
scroll to position [251, 0]
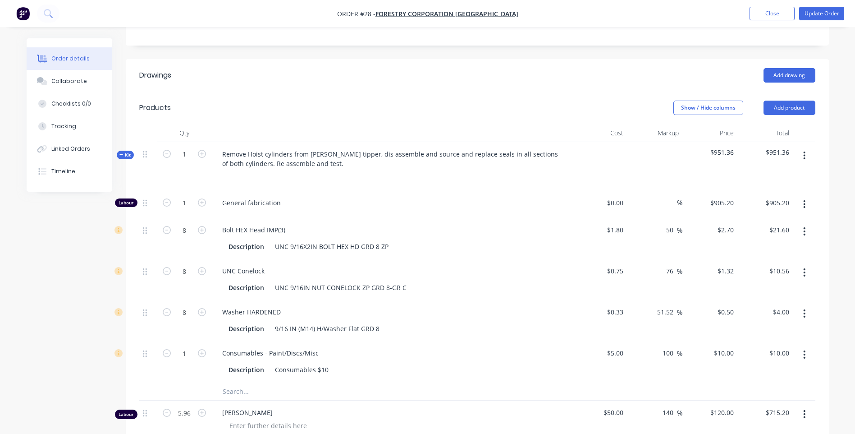
click at [285, 204] on span "General fabrication" at bounding box center [395, 202] width 346 height 9
click at [279, 202] on span "General fabrication" at bounding box center [395, 202] width 346 height 9
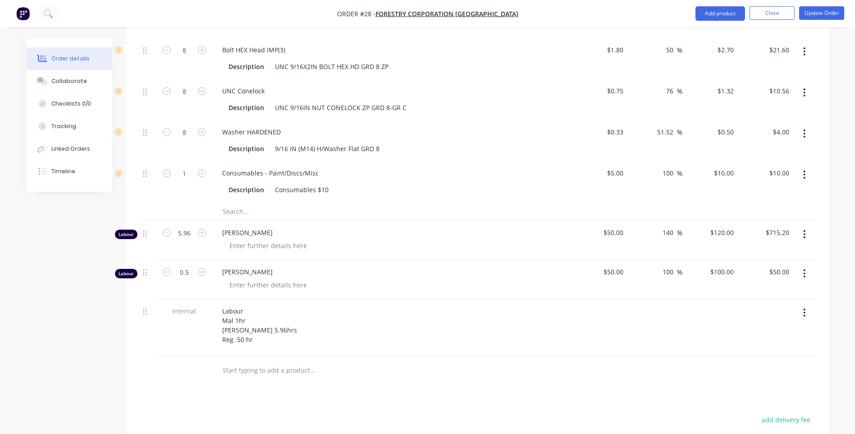
scroll to position [432, 0]
click at [805, 234] on icon "button" at bounding box center [805, 234] width 2 height 8
click at [744, 310] on div "Delete" at bounding box center [772, 311] width 69 height 13
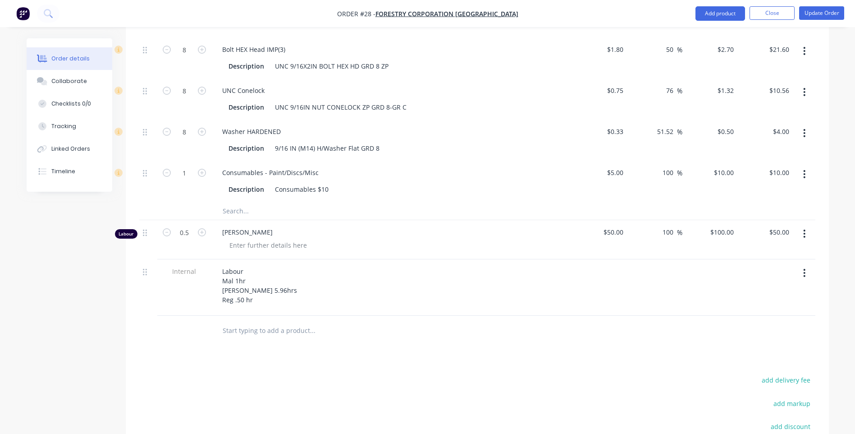
click at [803, 232] on button "button" at bounding box center [804, 233] width 21 height 16
click at [748, 311] on div "Delete" at bounding box center [772, 311] width 69 height 13
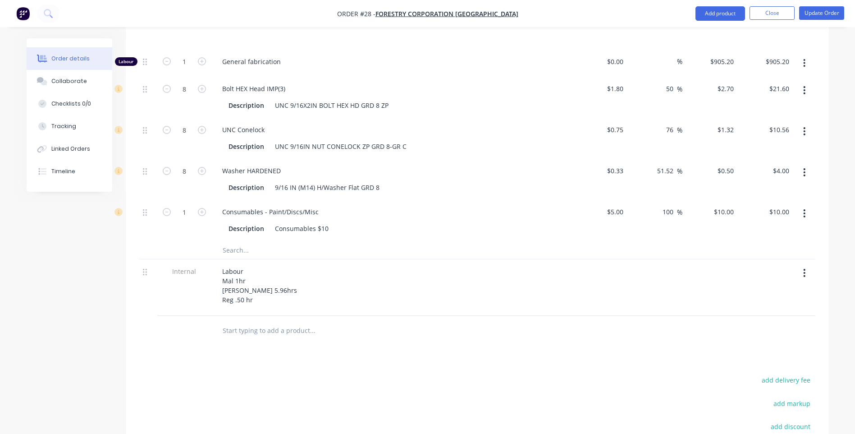
scroll to position [218, 0]
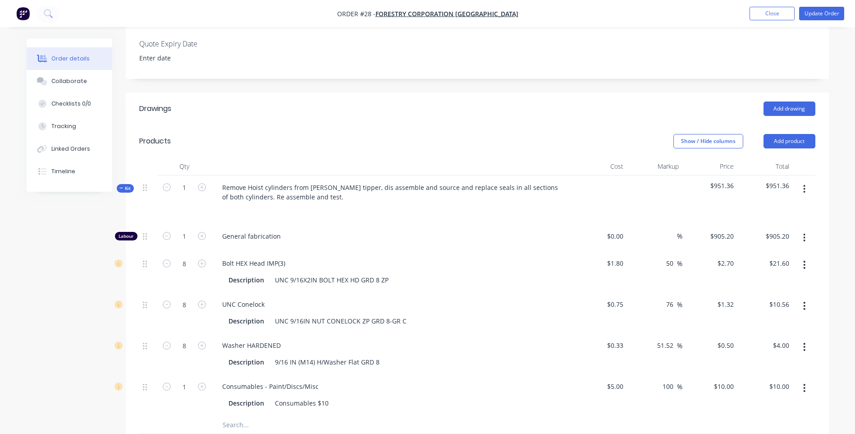
click at [805, 188] on icon "button" at bounding box center [805, 189] width 2 height 10
click at [764, 211] on div "Add product to kit" at bounding box center [772, 212] width 69 height 13
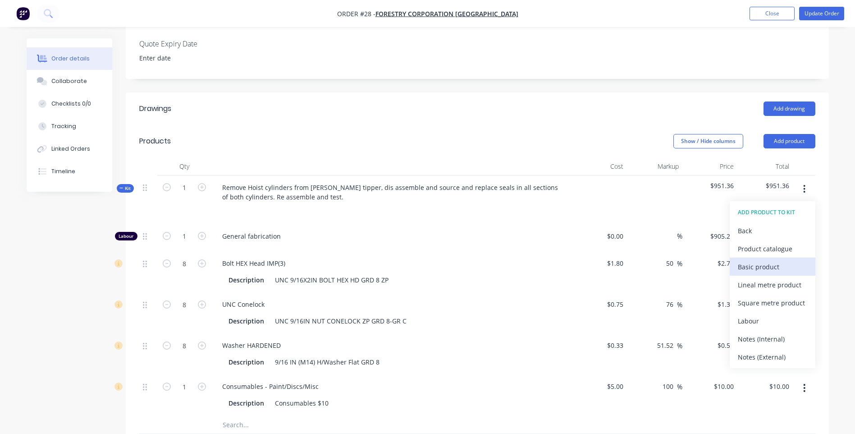
click at [759, 266] on div "Basic product" at bounding box center [772, 266] width 69 height 13
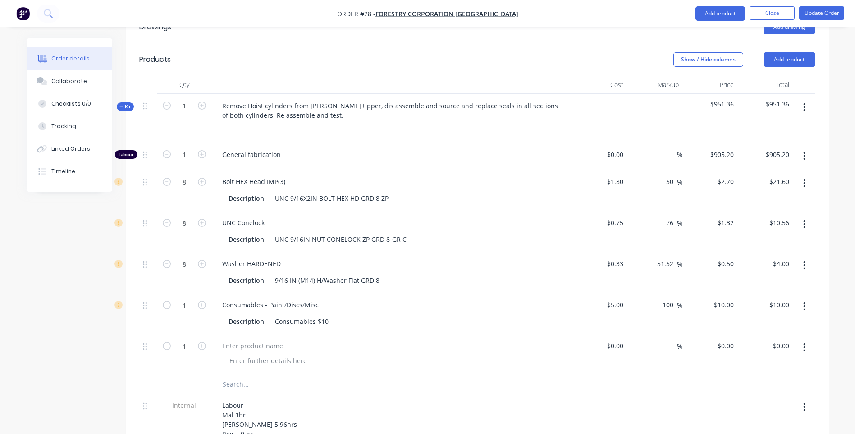
scroll to position [443, 0]
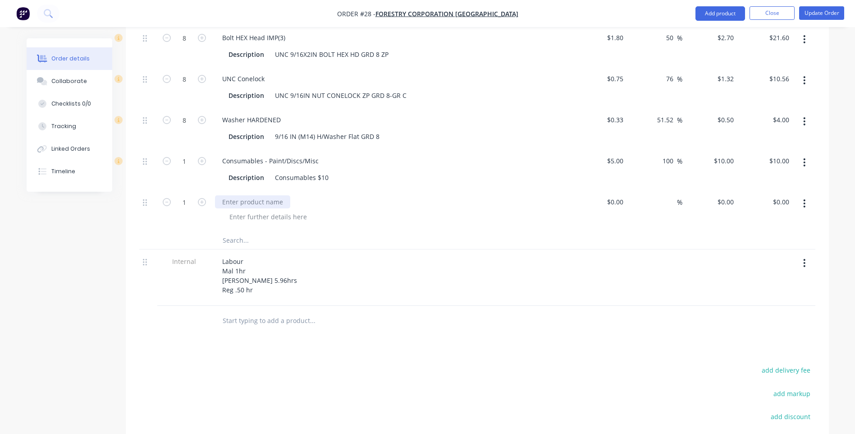
click at [223, 200] on div at bounding box center [252, 201] width 75 height 13
type input "$2,336.69"
type input "33"
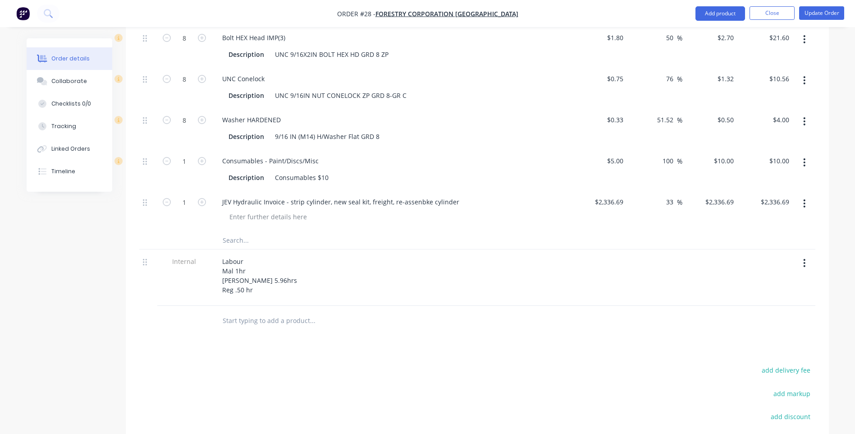
type input "3107.7977"
type input "$3,107.80"
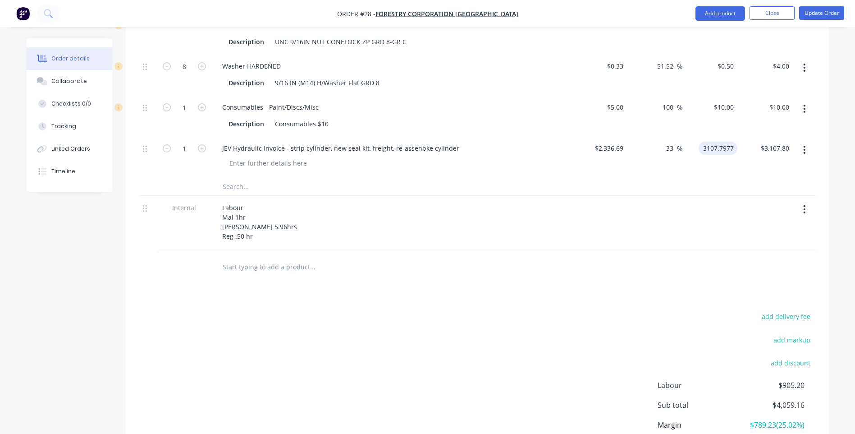
scroll to position [484, 0]
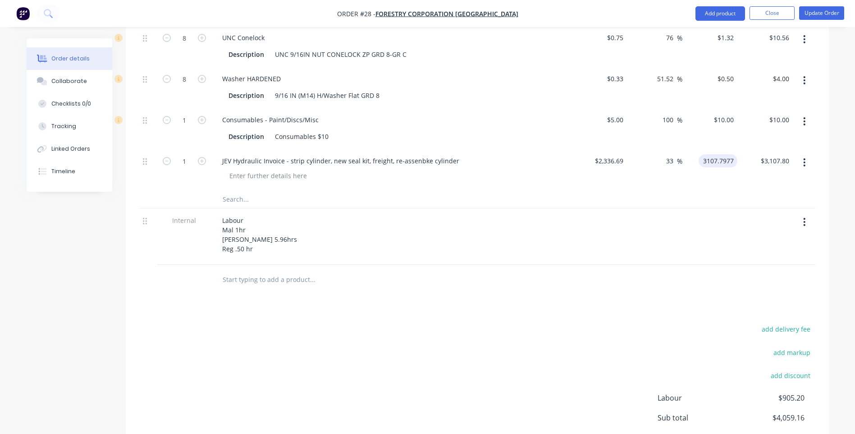
click at [734, 162] on input "3107.7977" at bounding box center [720, 160] width 35 height 13
click at [733, 160] on input "3107.7977" at bounding box center [720, 160] width 35 height 13
click at [723, 160] on input "3107.7977" at bounding box center [720, 160] width 35 height 13
click at [725, 161] on input "3107.7977" at bounding box center [720, 160] width 35 height 13
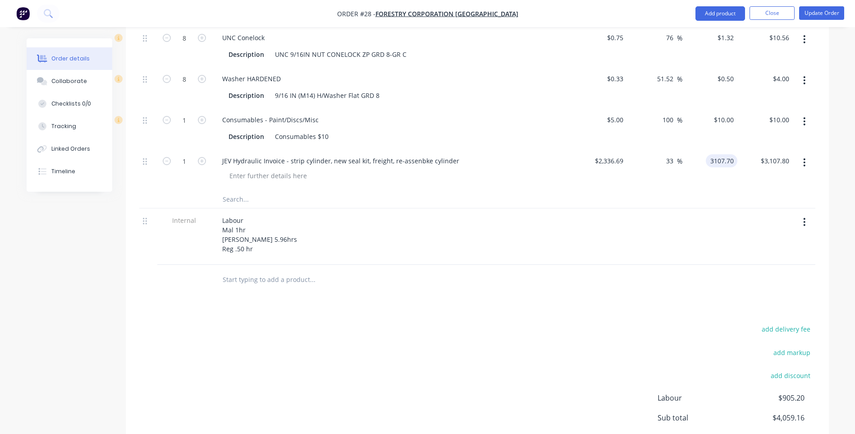
type input "$3,107.70"
type input "3107.70"
type input "3107.7"
type input "$3,107.70"
click at [733, 163] on input "3107.7" at bounding box center [725, 160] width 24 height 13
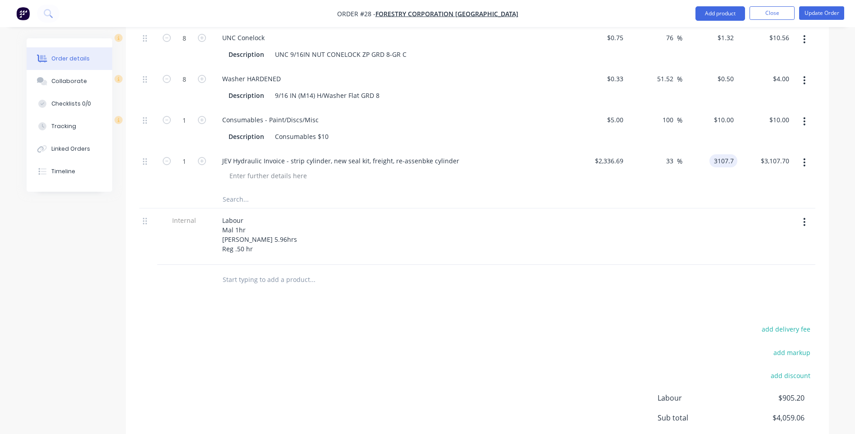
click at [733, 160] on input "3107.7" at bounding box center [725, 160] width 24 height 13
type input "$3,107.73"
click at [413, 395] on div "add delivery fee add markup add discount Labour $905.20 Sub total $4,059.06 Mar…" at bounding box center [477, 410] width 676 height 174
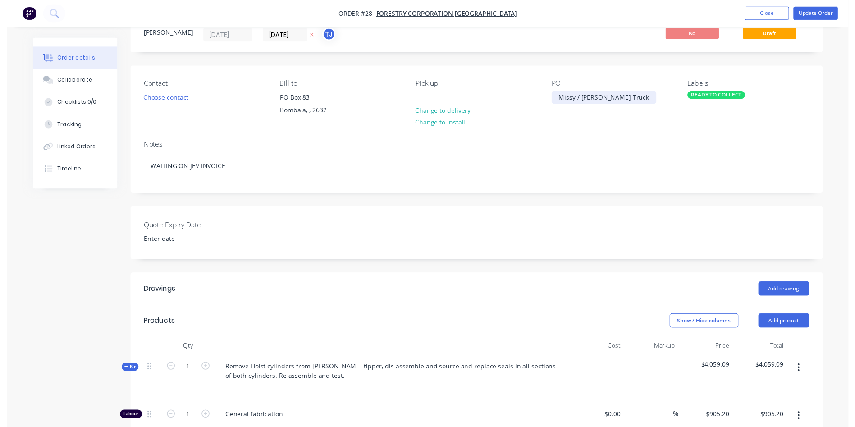
scroll to position [0, 0]
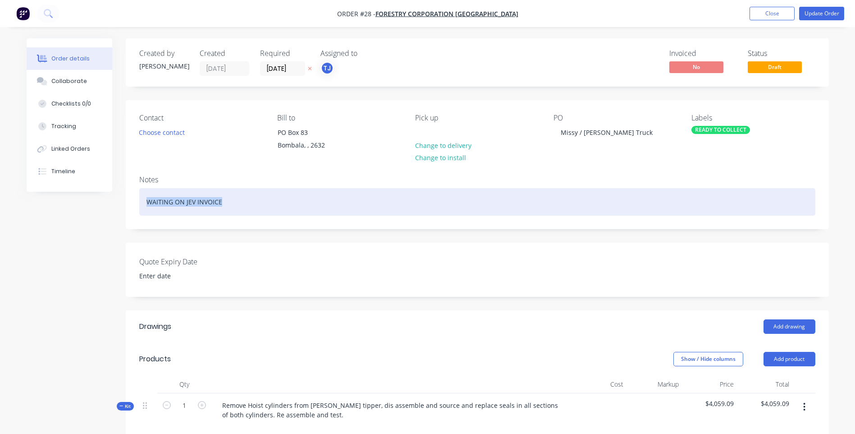
drag, startPoint x: 226, startPoint y: 201, endPoint x: 124, endPoint y: 202, distance: 102.4
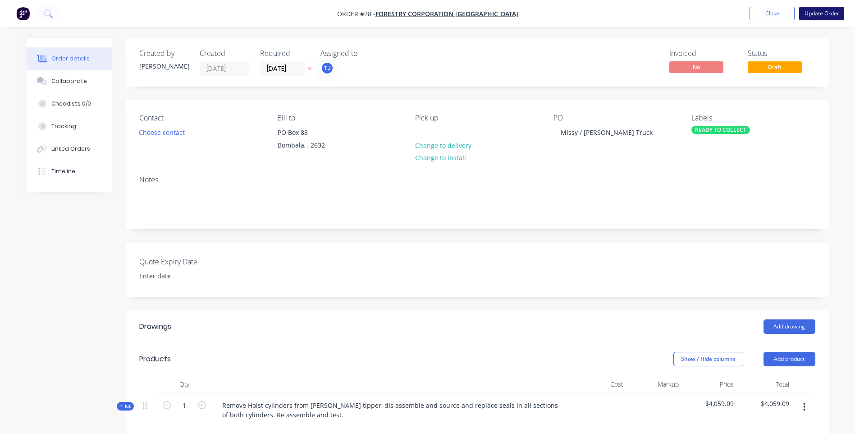
click at [814, 11] on button "Update Order" at bounding box center [821, 14] width 45 height 14
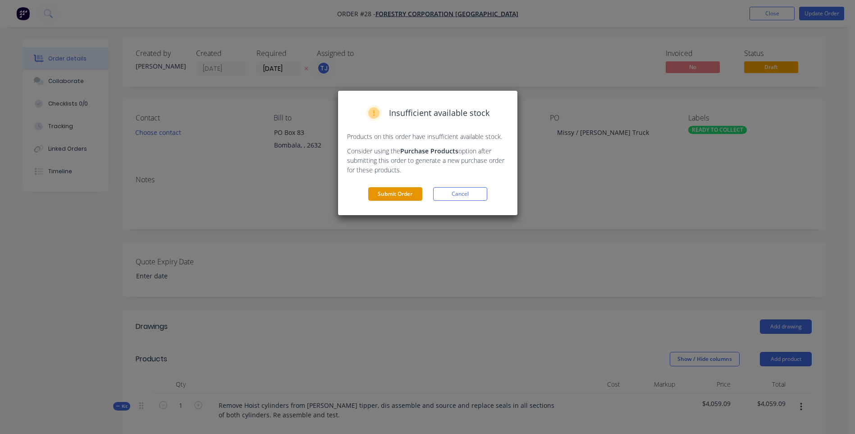
click at [406, 188] on button "Submit Order" at bounding box center [395, 194] width 54 height 14
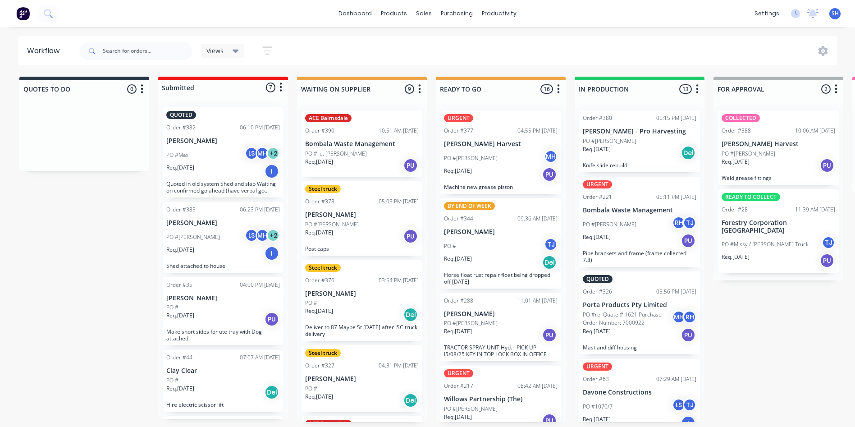
click at [761, 203] on div "READY TO COLLECT Order #28 11:39 AM 13/08/25 Forestry Corporation NSW PO #Missy…" at bounding box center [778, 231] width 121 height 84
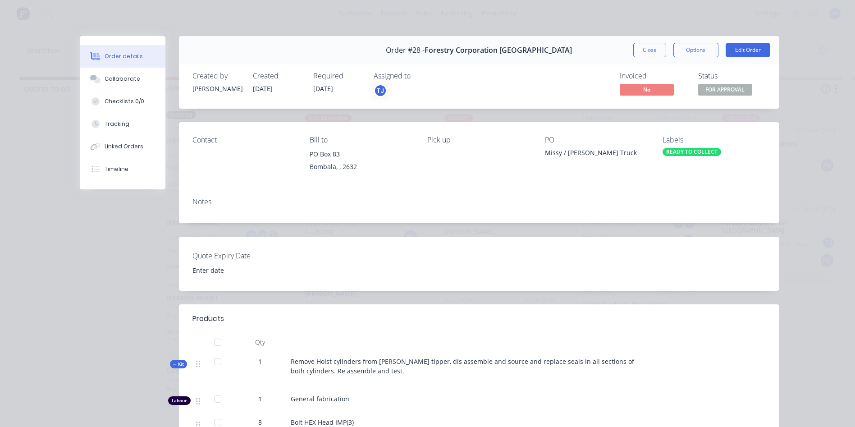
click at [703, 148] on div "READY TO COLLECT" at bounding box center [692, 152] width 59 height 8
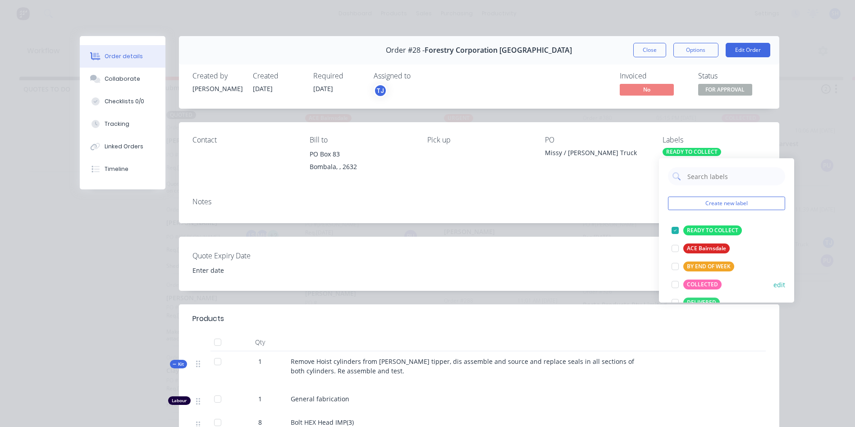
click at [706, 280] on div "COLLECTED" at bounding box center [703, 285] width 38 height 10
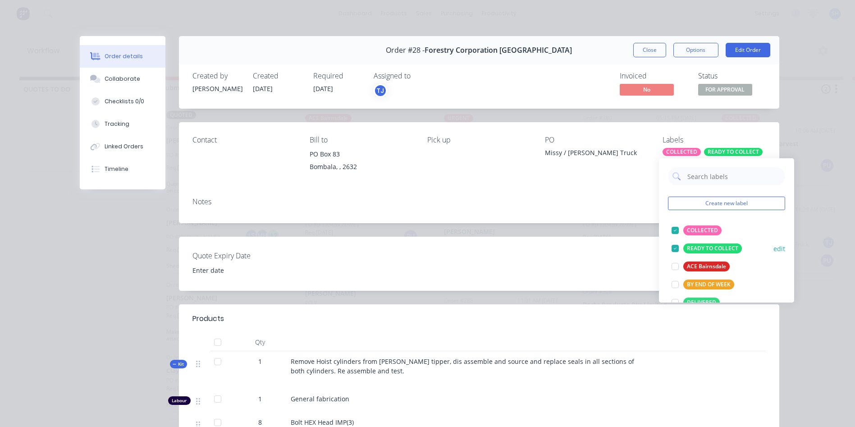
click at [678, 248] on div at bounding box center [675, 248] width 18 height 18
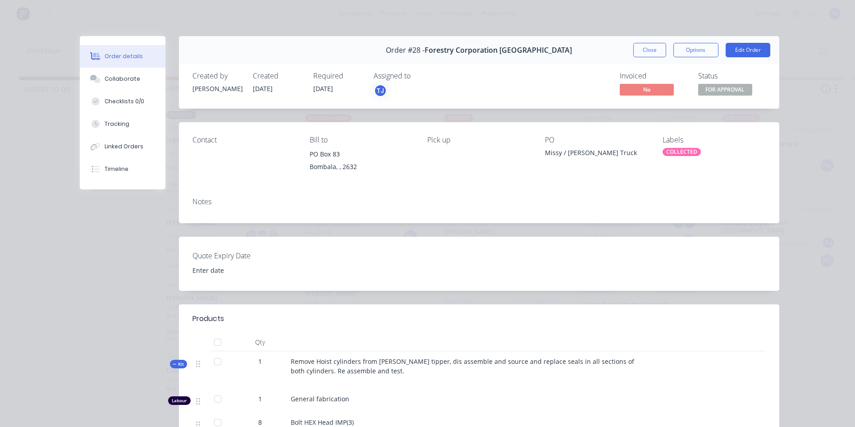
click at [609, 197] on div "Notes" at bounding box center [479, 206] width 601 height 33
click at [646, 48] on button "Close" at bounding box center [650, 50] width 33 height 14
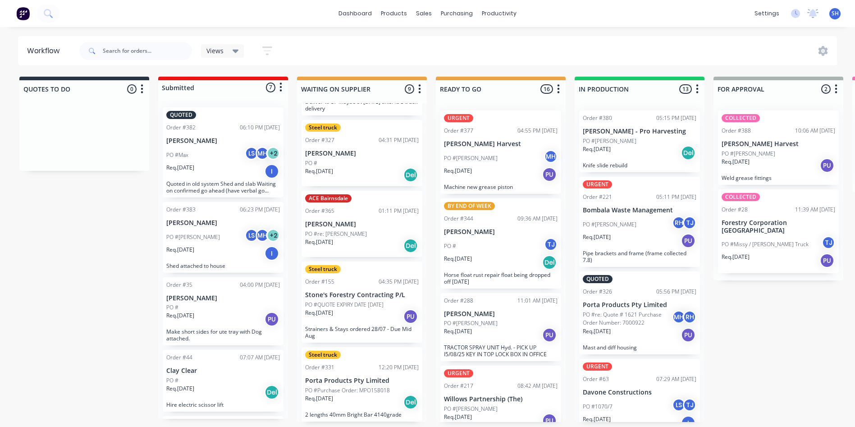
scroll to position [316, 0]
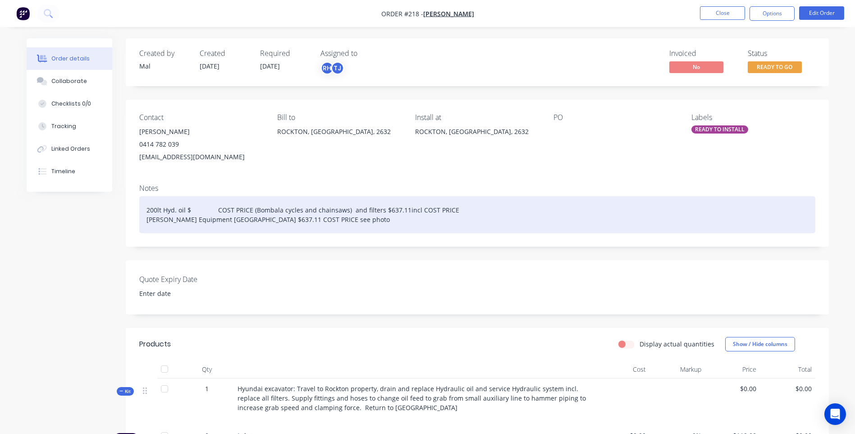
click at [215, 211] on div "200lt Hyd. oil $ COST PRICE (Bombala cycles and chainsaws) and filters $637.11i…" at bounding box center [477, 214] width 676 height 37
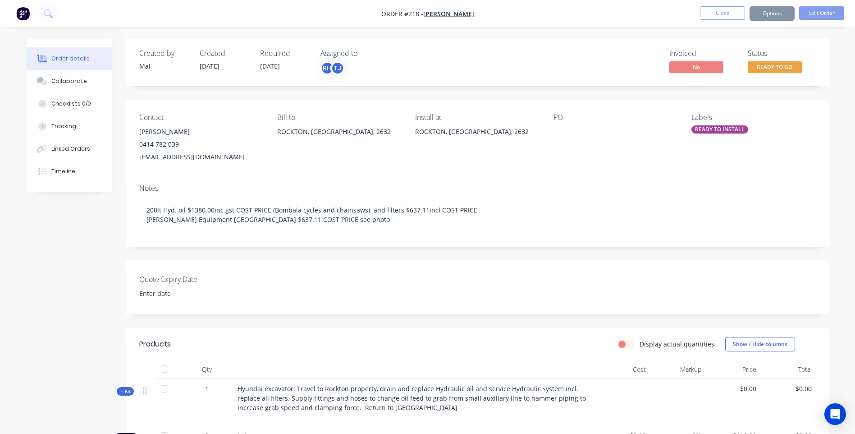
click at [26, 14] on img "button" at bounding box center [23, 14] width 14 height 14
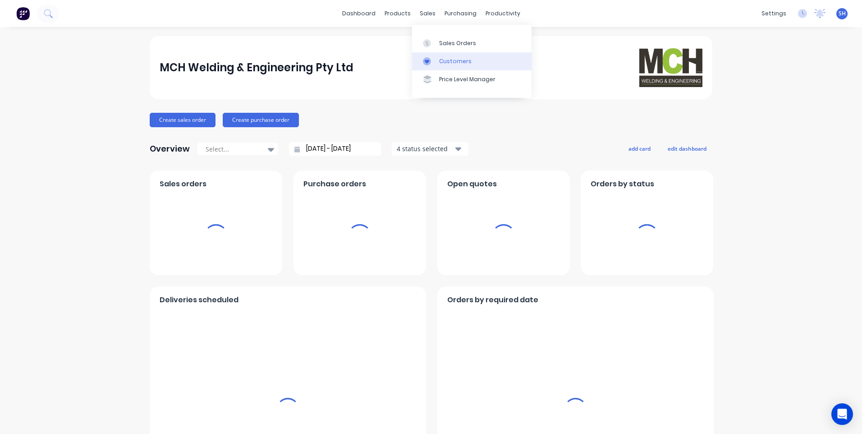
click at [448, 60] on div "Customers" at bounding box center [455, 61] width 32 height 8
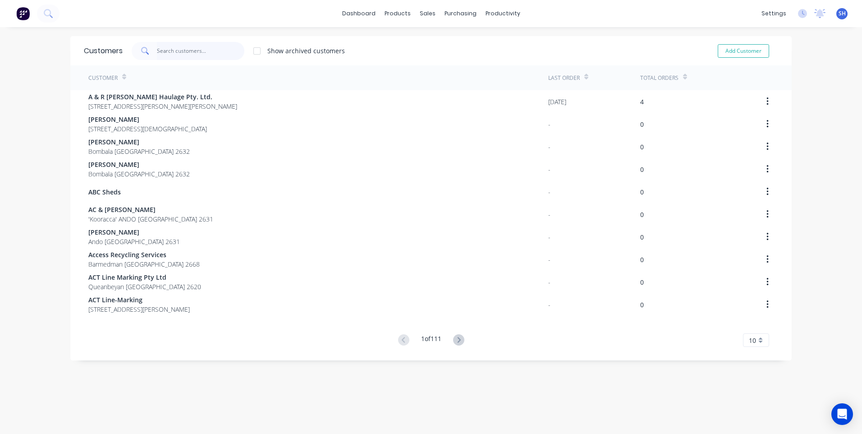
click at [172, 55] on input "text" at bounding box center [201, 51] width 88 height 18
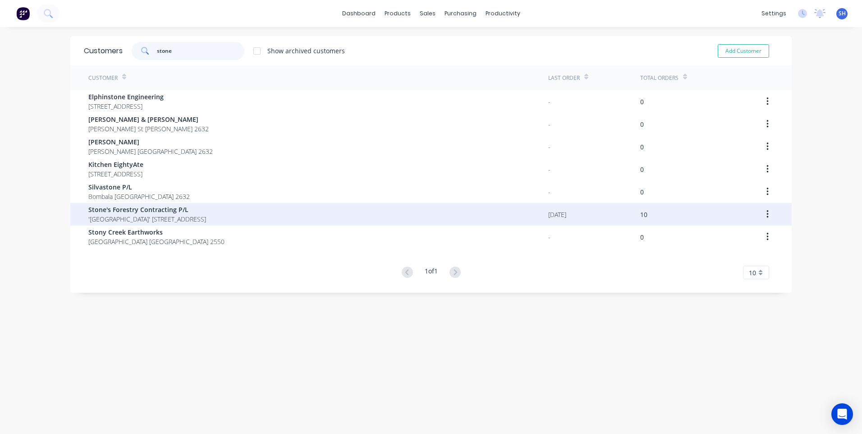
type input "stone"
click at [139, 210] on span "Stone's Forestry Contracting P/L" at bounding box center [147, 209] width 118 height 9
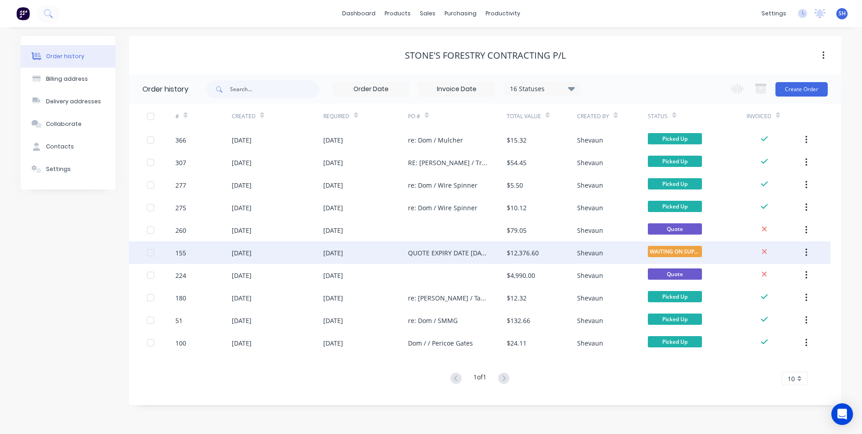
click at [493, 248] on div "QUOTE EXPIRY DATE [DATE]" at bounding box center [457, 252] width 99 height 23
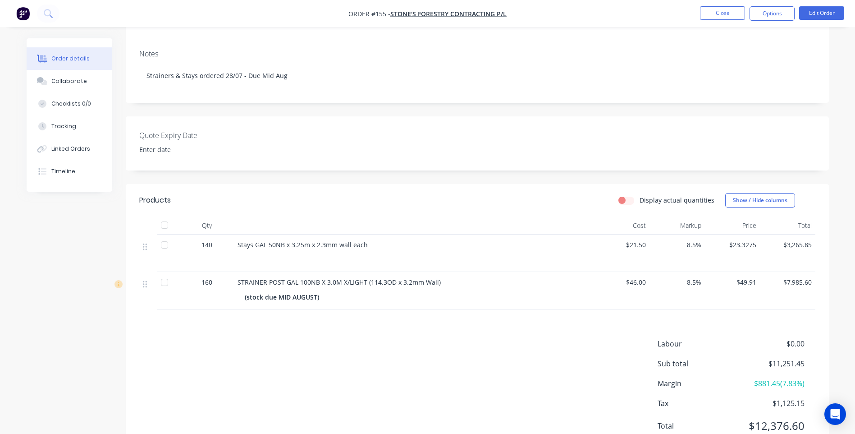
scroll to position [135, 0]
click at [247, 399] on div "Labour $0.00 Sub total $11,251.45 Margin $881.45 ( 7.83 %) Tax $1,125.15 Total …" at bounding box center [477, 389] width 676 height 105
click at [676, 132] on div "Quote Expiry Date" at bounding box center [477, 142] width 703 height 54
click at [18, 13] on img "button" at bounding box center [23, 14] width 14 height 14
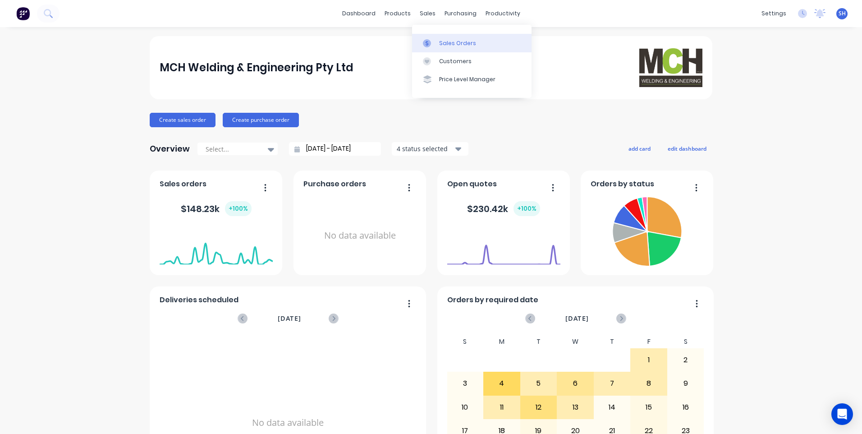
click at [450, 42] on div "Sales Orders" at bounding box center [457, 43] width 37 height 8
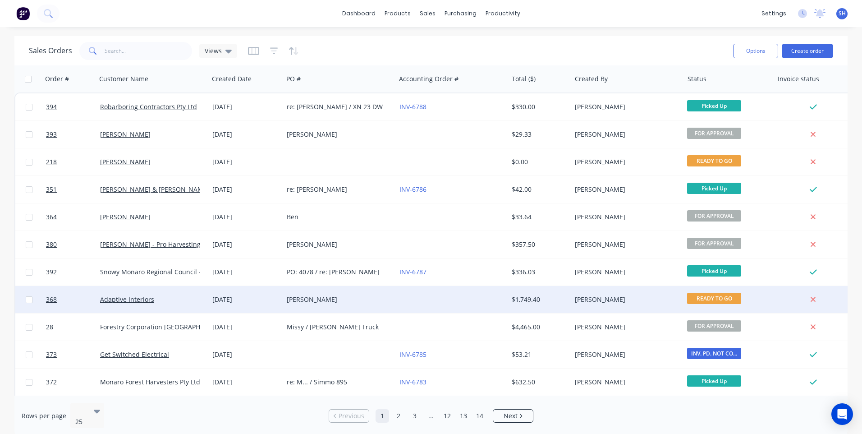
click at [341, 303] on div "[PERSON_NAME]" at bounding box center [337, 299] width 100 height 9
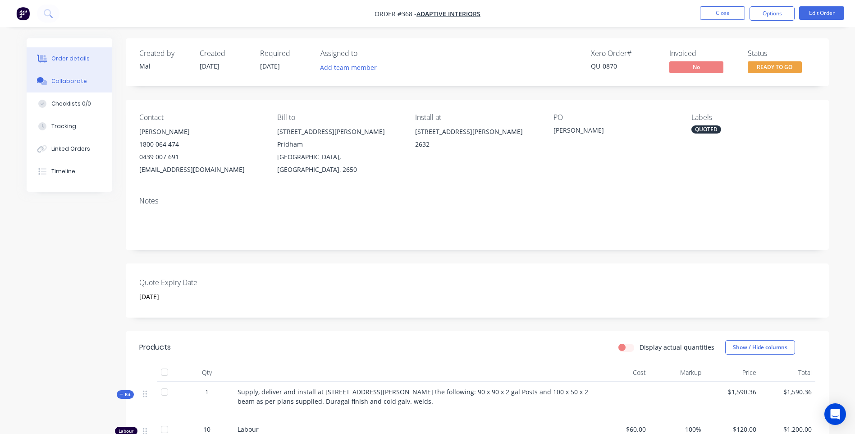
click at [68, 82] on div "Collaborate" at bounding box center [69, 81] width 36 height 8
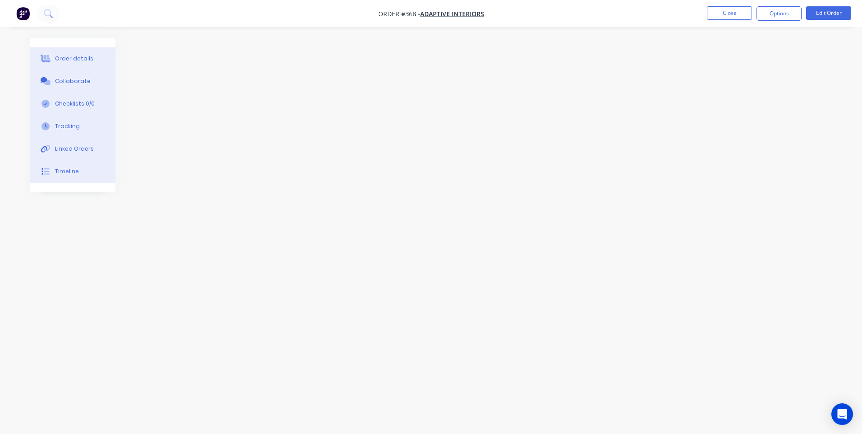
click at [23, 12] on img "button" at bounding box center [23, 14] width 14 height 14
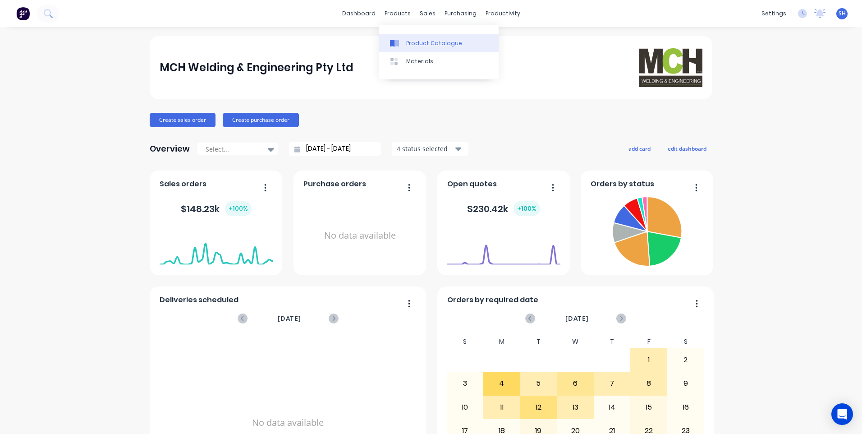
click at [419, 43] on div "Product Catalogue" at bounding box center [434, 43] width 56 height 8
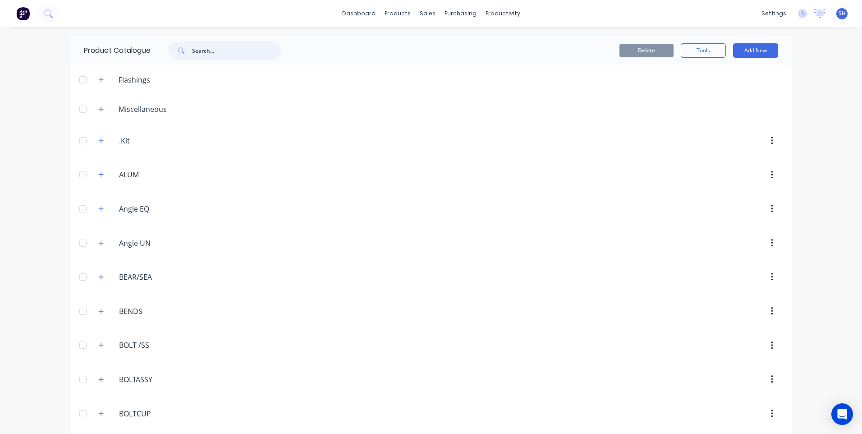
click at [214, 50] on input "text" at bounding box center [236, 50] width 89 height 18
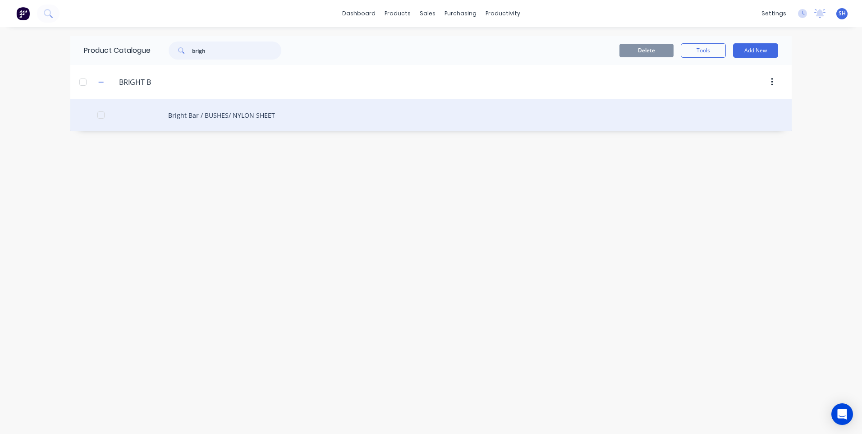
type input "brigh"
click at [201, 115] on div "Bright Bar / BUSHES/ NYLON SHEET" at bounding box center [430, 115] width 721 height 32
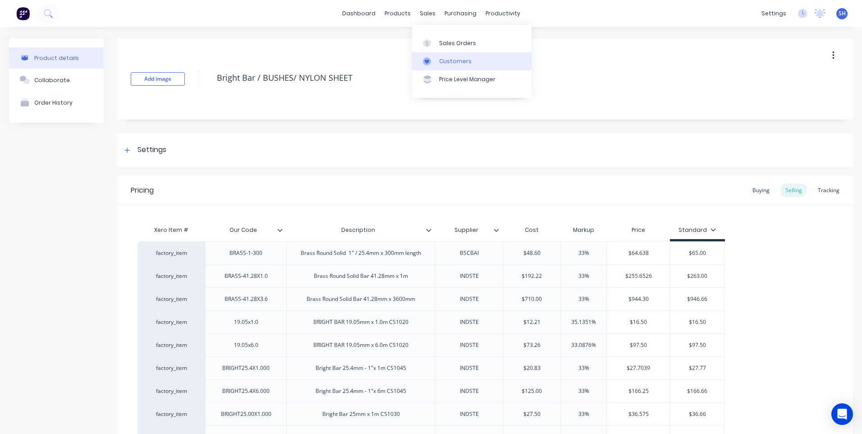
click at [451, 59] on div "Customers" at bounding box center [455, 61] width 32 height 8
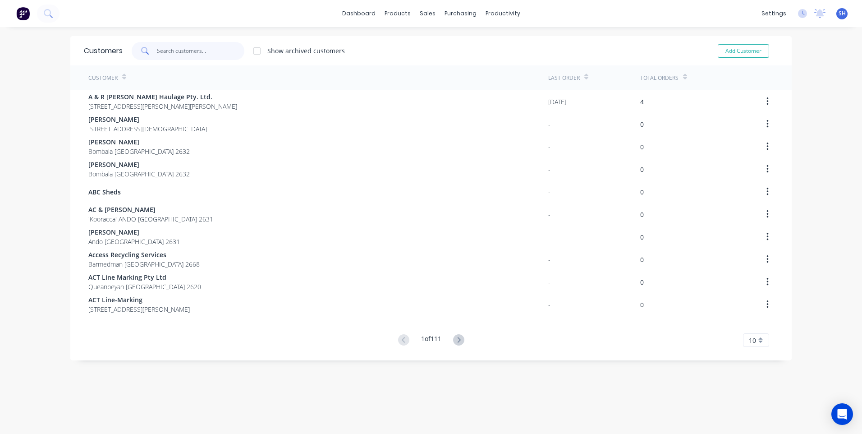
click at [171, 52] on input "text" at bounding box center [201, 51] width 88 height 18
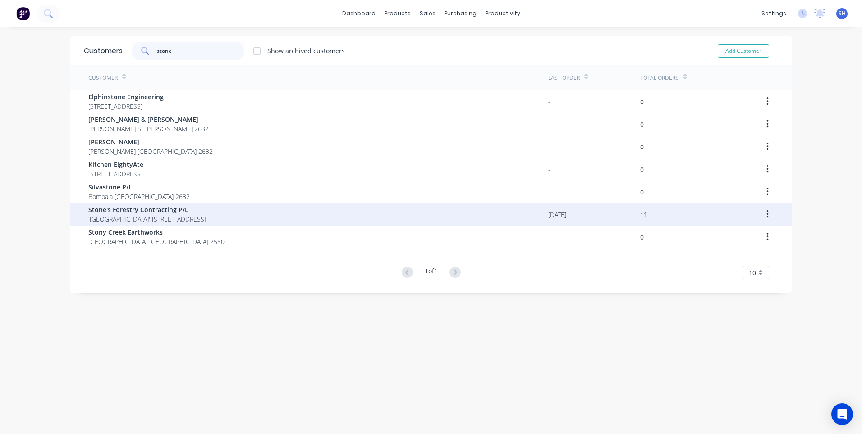
type input "stone"
click at [164, 208] on span "Stone's Forestry Contracting P/L" at bounding box center [147, 209] width 118 height 9
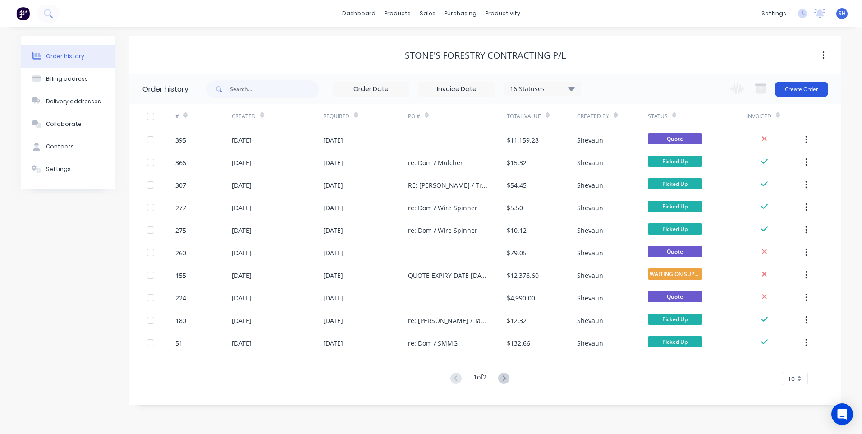
click at [795, 92] on button "Create Order" at bounding box center [802, 89] width 52 height 14
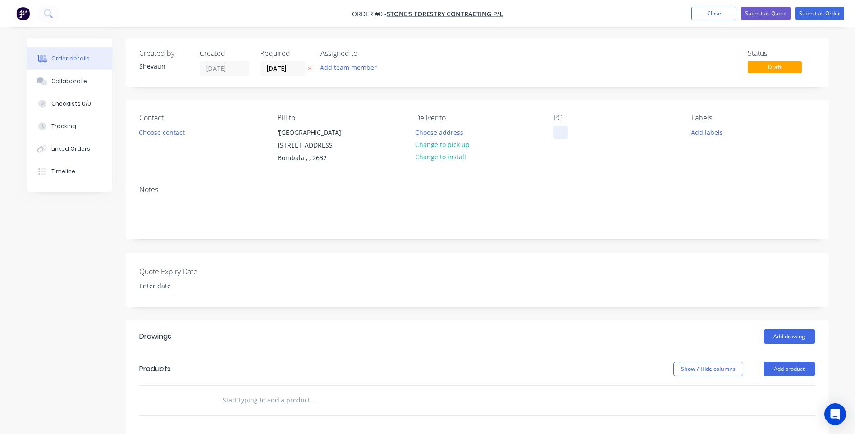
click at [563, 130] on div at bounding box center [561, 132] width 14 height 13
click at [712, 133] on div "Order details Collaborate Checklists 0/0 Tracking Linked Orders Timeline Order …" at bounding box center [428, 341] width 821 height 607
click at [706, 133] on button "Add labels" at bounding box center [707, 132] width 41 height 12
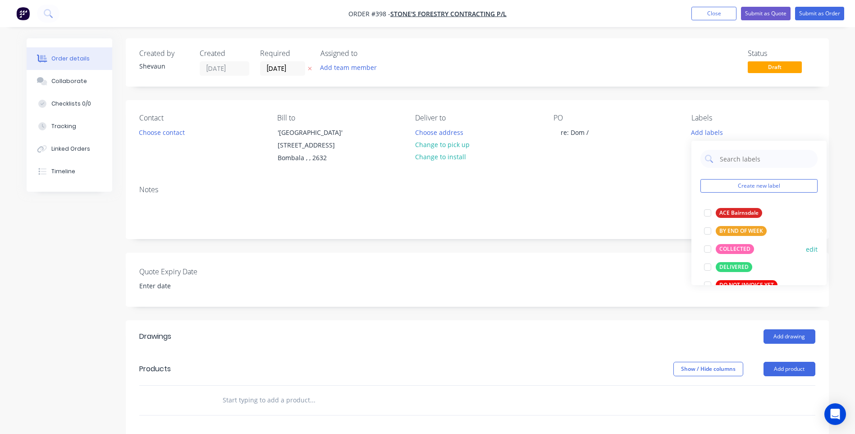
click at [741, 244] on div "COLLECTED" at bounding box center [735, 249] width 38 height 10
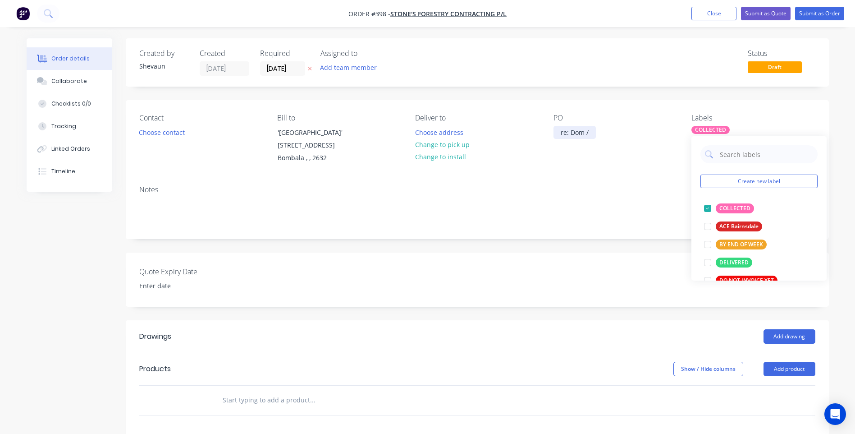
click at [595, 131] on div "re: Dom /" at bounding box center [575, 132] width 42 height 13
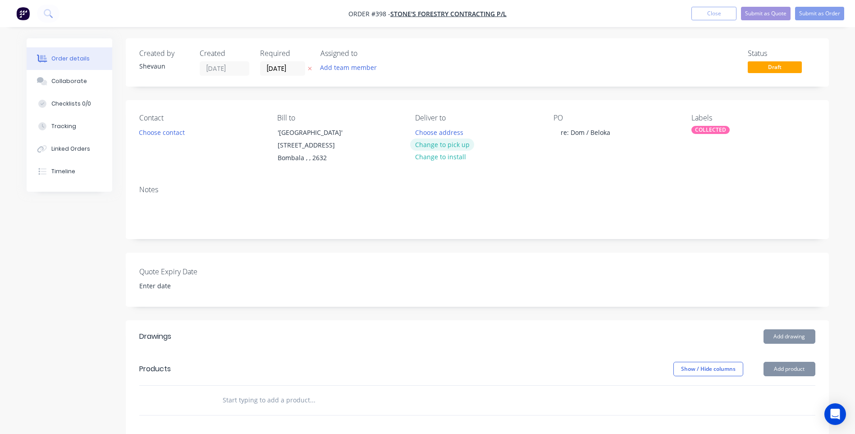
click at [453, 143] on button "Change to pick up" at bounding box center [442, 144] width 64 height 12
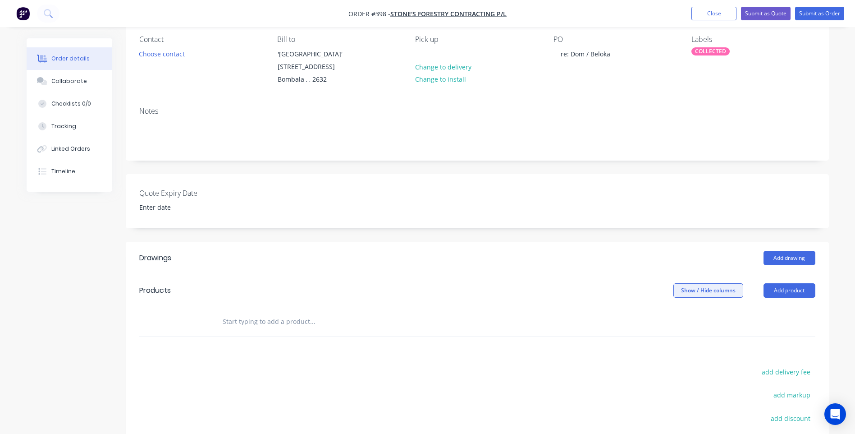
scroll to position [90, 0]
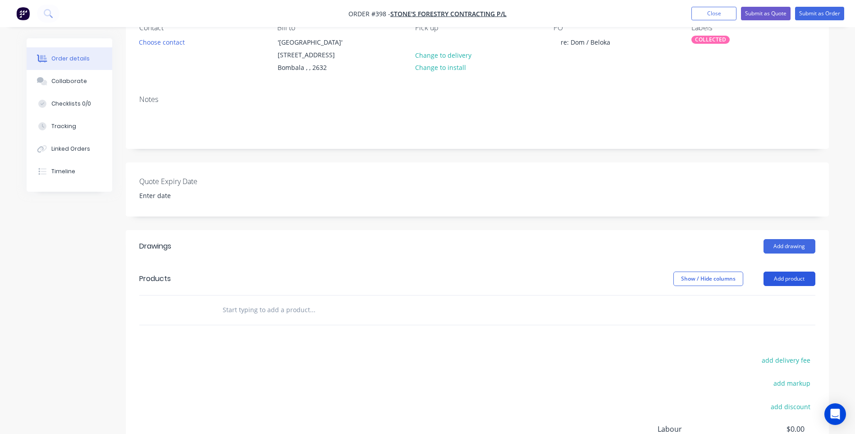
click at [797, 279] on button "Add product" at bounding box center [790, 278] width 52 height 14
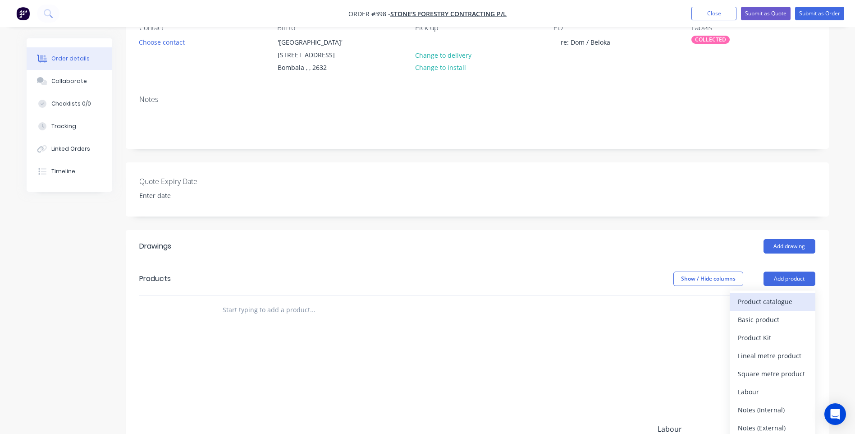
click at [777, 300] on div "Product catalogue" at bounding box center [772, 301] width 69 height 13
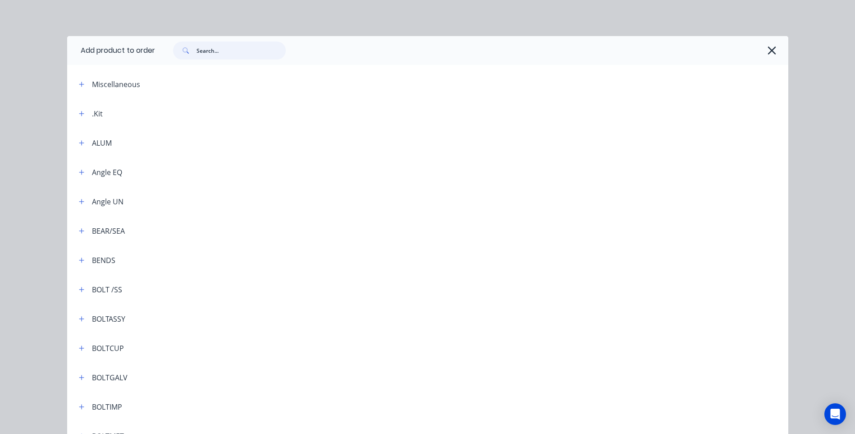
click at [204, 51] on input "text" at bounding box center [241, 50] width 89 height 18
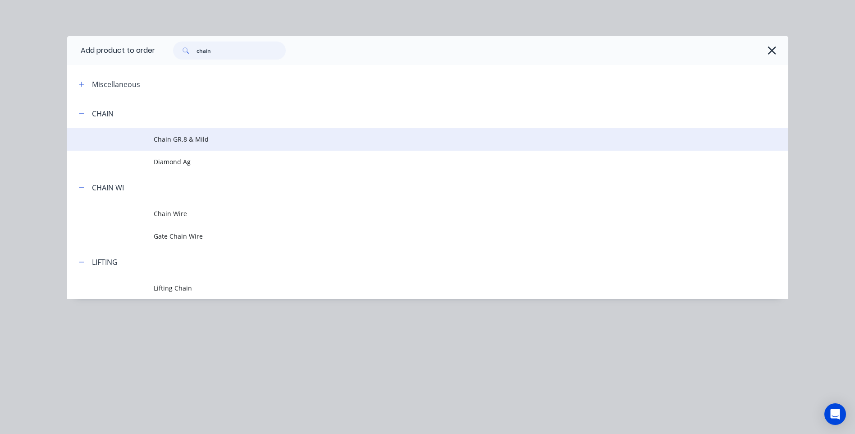
type input "chain"
click at [191, 139] on span "Chain GR.8 & Mild" at bounding box center [408, 138] width 508 height 9
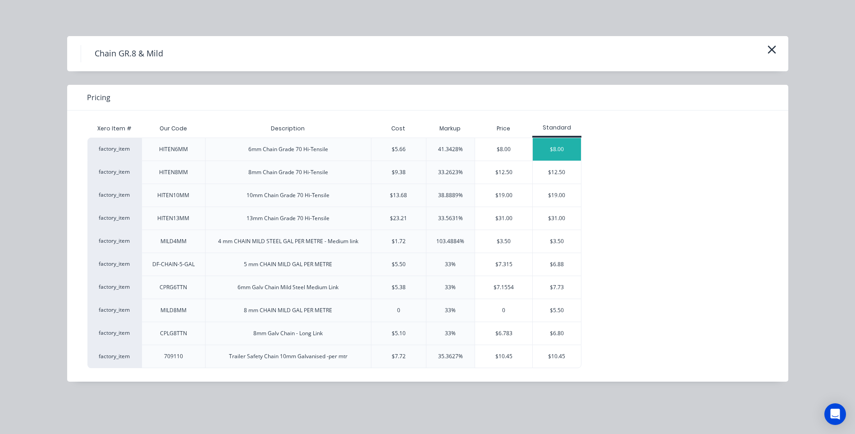
click at [555, 147] on div "$8.00" at bounding box center [557, 149] width 48 height 23
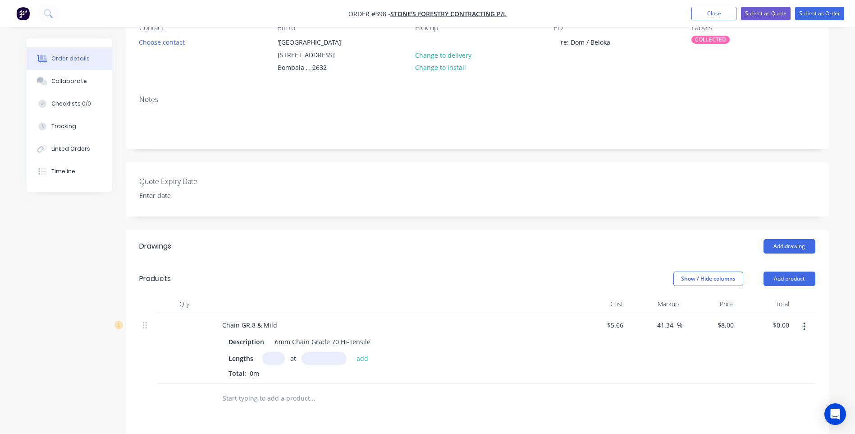
click at [272, 359] on input "text" at bounding box center [273, 358] width 23 height 13
type input "1"
type input "3500mm"
click at [363, 359] on button "add" at bounding box center [362, 358] width 21 height 12
type input "$28.00"
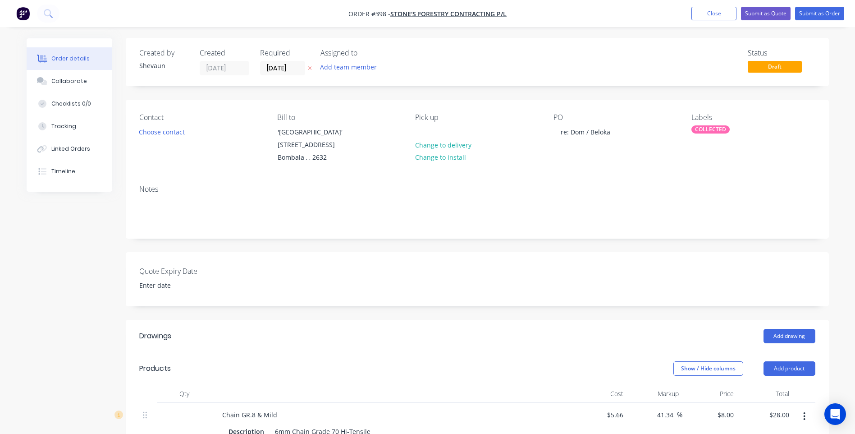
scroll to position [0, 0]
click at [811, 13] on button "Submit as Order" at bounding box center [819, 14] width 49 height 14
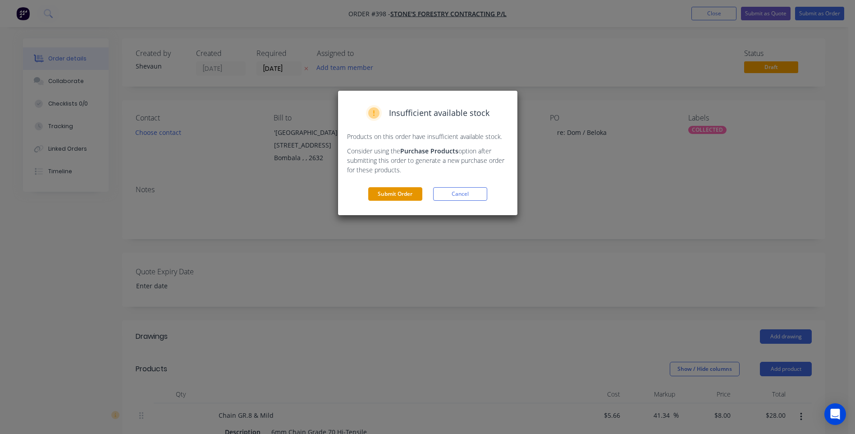
click at [410, 191] on button "Submit Order" at bounding box center [395, 194] width 54 height 14
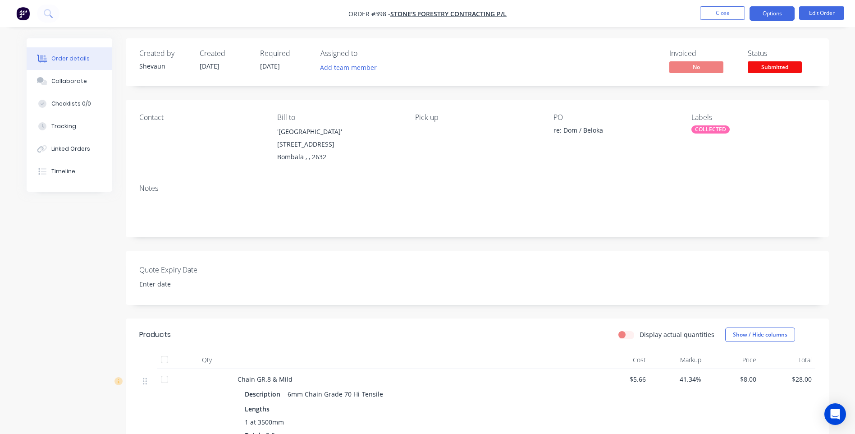
click at [759, 13] on button "Options" at bounding box center [772, 13] width 45 height 14
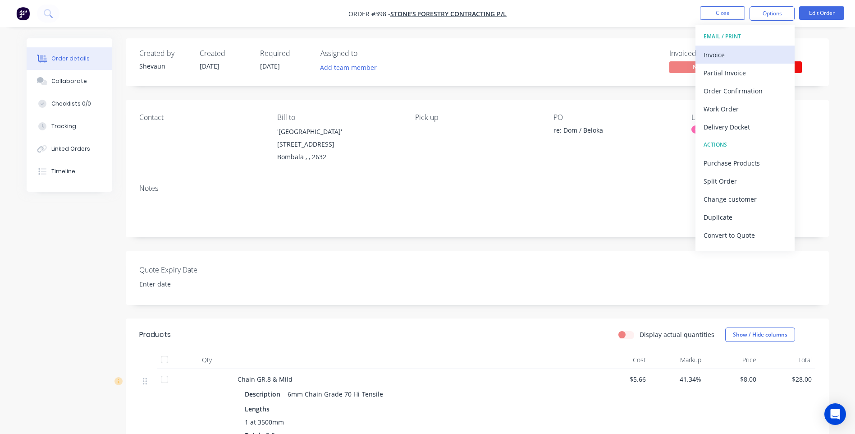
click at [720, 53] on div "Invoice" at bounding box center [745, 54] width 83 height 13
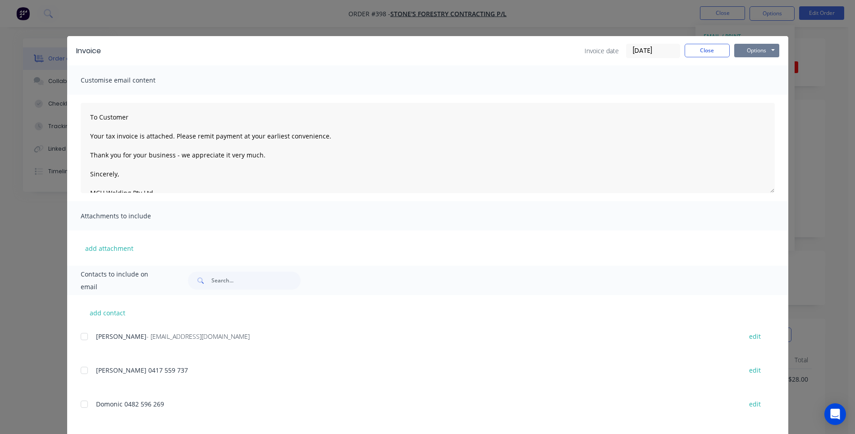
click at [743, 51] on button "Options" at bounding box center [757, 51] width 45 height 14
click at [752, 65] on button "Preview" at bounding box center [764, 66] width 58 height 15
click at [84, 335] on div at bounding box center [84, 336] width 18 height 18
click at [750, 50] on button "Options" at bounding box center [757, 51] width 45 height 14
click at [751, 96] on button "Email" at bounding box center [764, 96] width 58 height 15
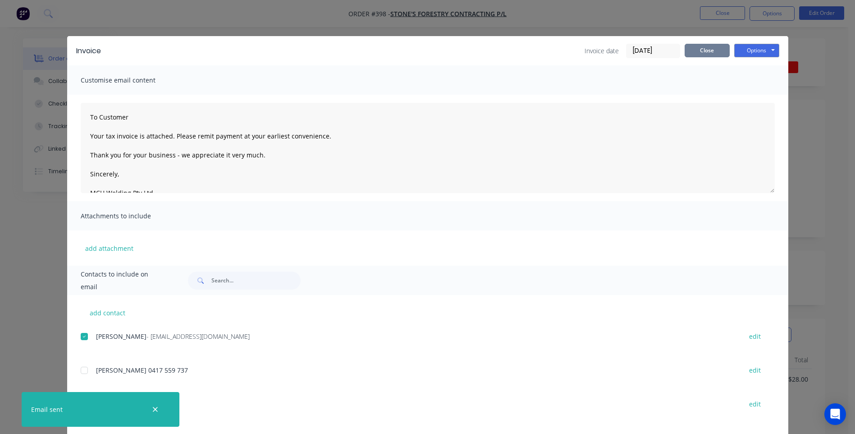
click at [708, 50] on button "Close" at bounding box center [707, 51] width 45 height 14
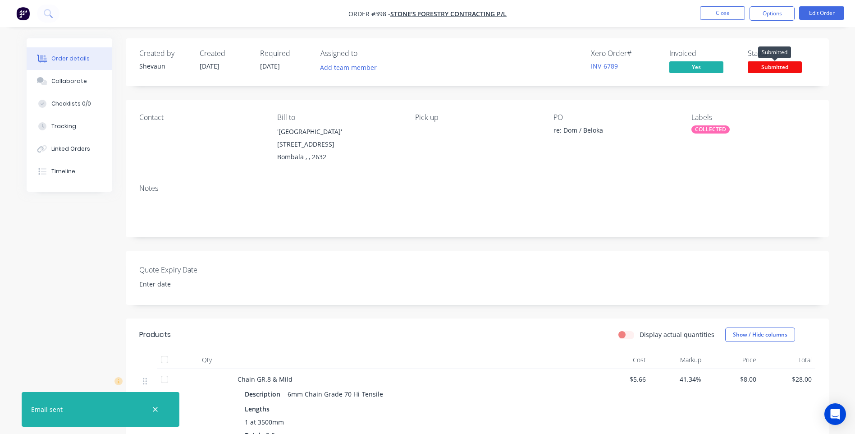
click at [776, 64] on span "Submitted" at bounding box center [775, 66] width 54 height 11
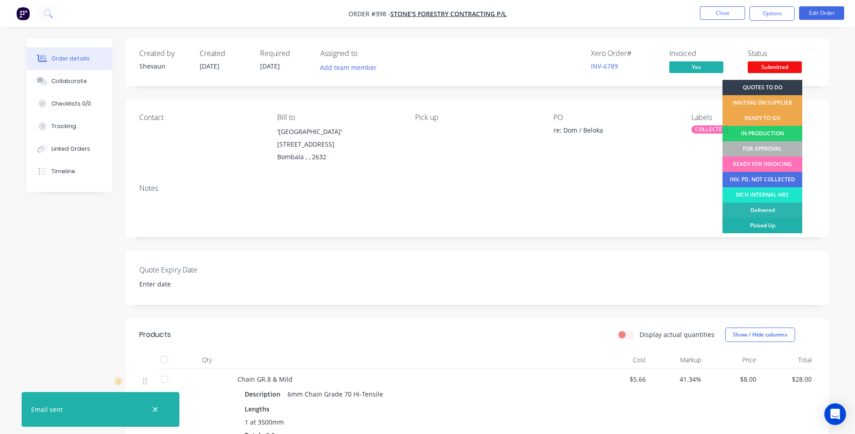
click at [763, 221] on div "Picked Up" at bounding box center [763, 225] width 80 height 15
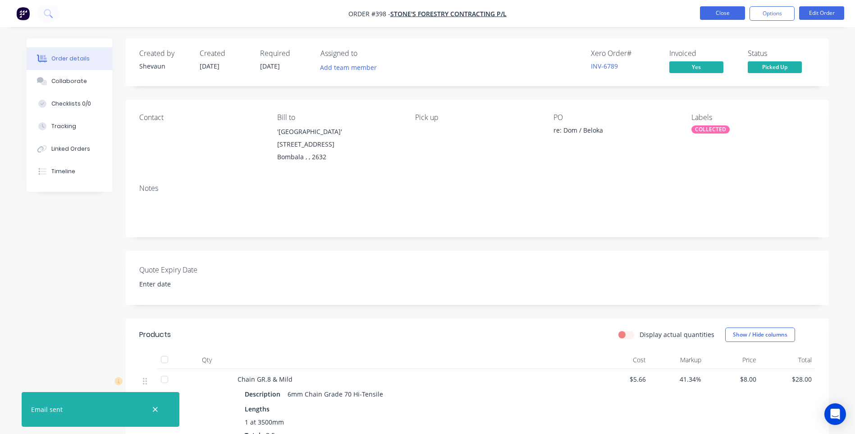
click at [722, 13] on button "Close" at bounding box center [722, 13] width 45 height 14
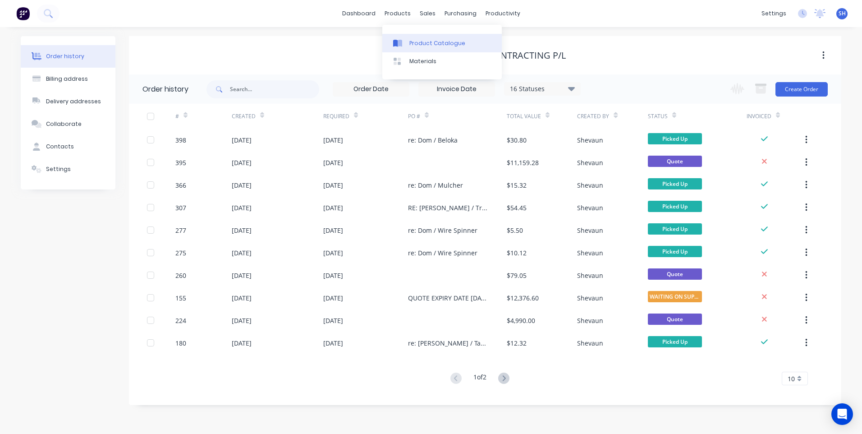
click at [424, 41] on div "Product Catalogue" at bounding box center [437, 43] width 56 height 8
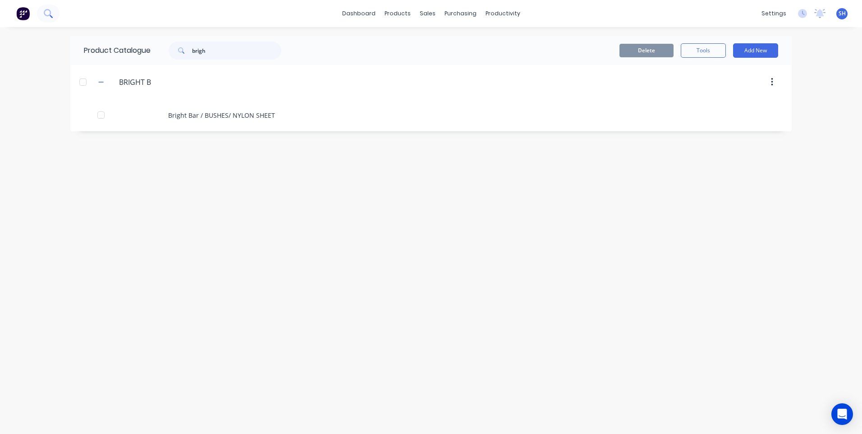
click at [48, 11] on icon at bounding box center [48, 13] width 9 height 9
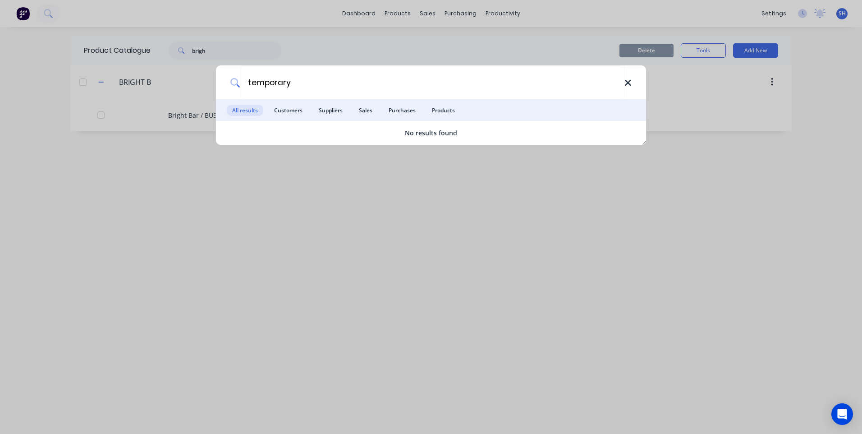
type input "temporary"
click at [626, 82] on icon at bounding box center [628, 83] width 7 height 10
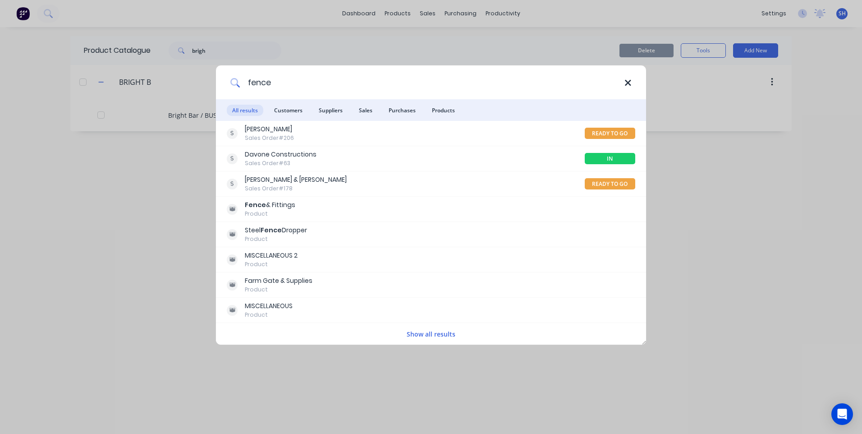
type input "fence"
click at [629, 82] on icon at bounding box center [628, 83] width 6 height 6
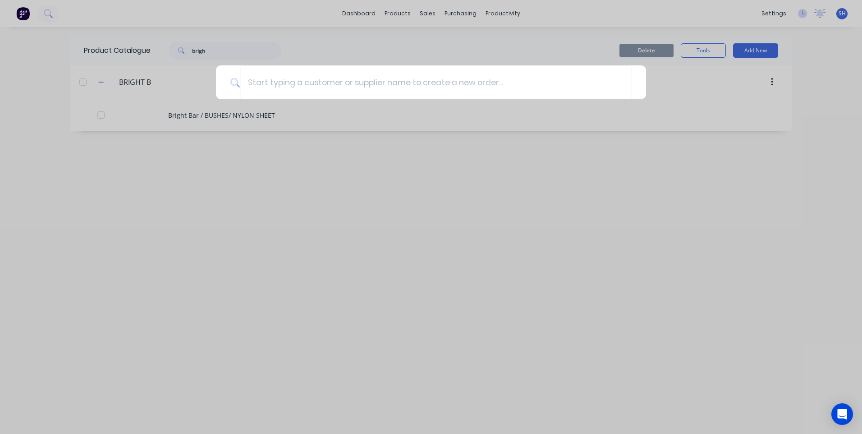
drag, startPoint x: 709, startPoint y: 209, endPoint x: 797, endPoint y: 91, distance: 146.9
click at [717, 200] on div at bounding box center [431, 217] width 862 height 434
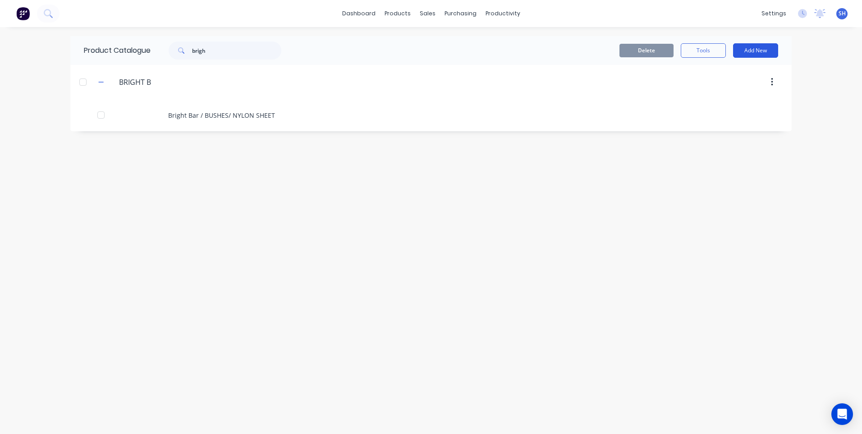
click at [753, 51] on button "Add New" at bounding box center [755, 50] width 45 height 14
click at [707, 109] on div "Product" at bounding box center [735, 109] width 69 height 13
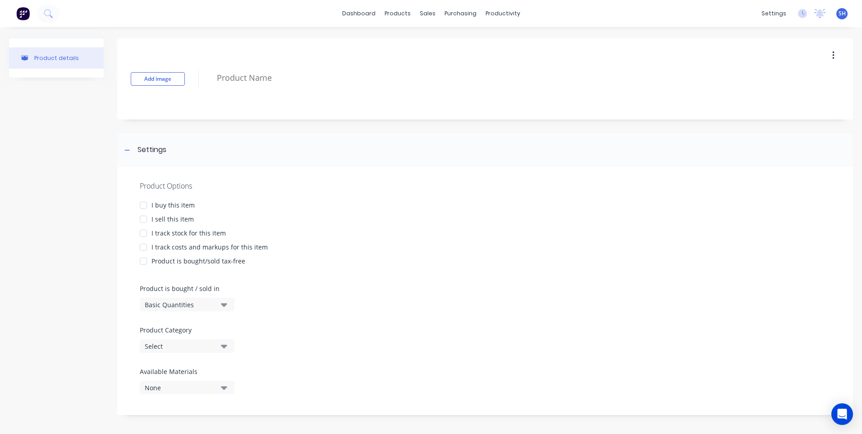
click at [146, 203] on div at bounding box center [143, 205] width 18 height 18
click at [146, 219] on div at bounding box center [143, 219] width 18 height 18
click at [143, 234] on div at bounding box center [143, 233] width 18 height 18
click at [146, 248] on div at bounding box center [143, 247] width 18 height 18
click at [191, 345] on div "Select" at bounding box center [181, 345] width 72 height 9
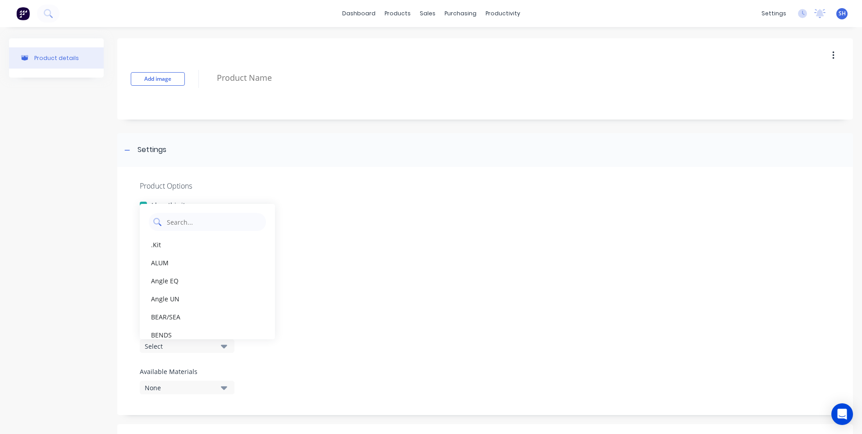
click at [179, 222] on Category "text" at bounding box center [214, 222] width 96 height 18
type Category "fence"
drag, startPoint x: 192, startPoint y: 223, endPoint x: 152, endPoint y: 227, distance: 40.3
click at [152, 227] on div "fence" at bounding box center [207, 222] width 117 height 18
click at [406, 315] on div "Product Options I buy this item I sell this item I track stock for this item I …" at bounding box center [485, 291] width 736 height 248
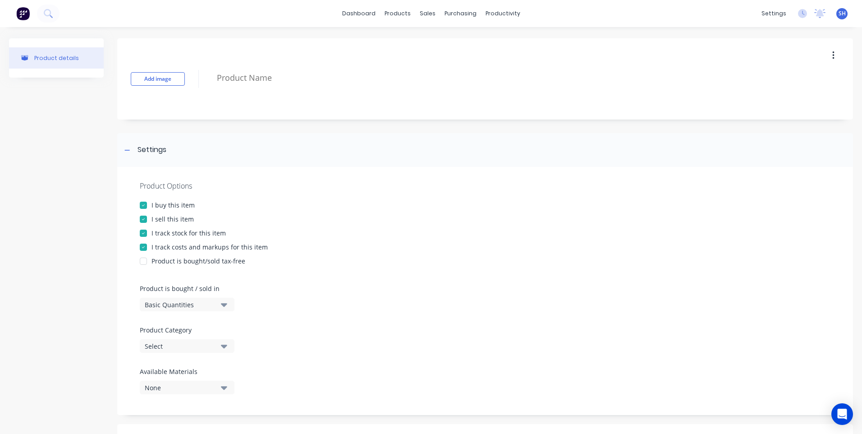
click at [178, 345] on div "Select" at bounding box center [181, 345] width 72 height 9
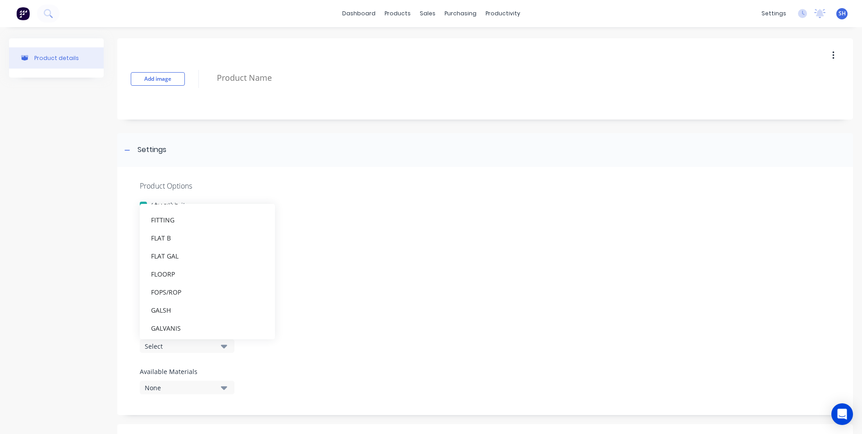
scroll to position [728, 0]
click at [174, 257] on div "FENCING" at bounding box center [207, 256] width 135 height 18
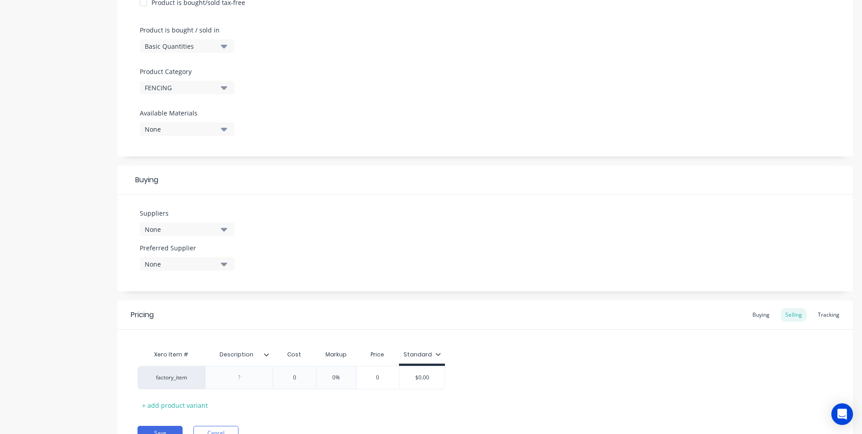
scroll to position [271, 0]
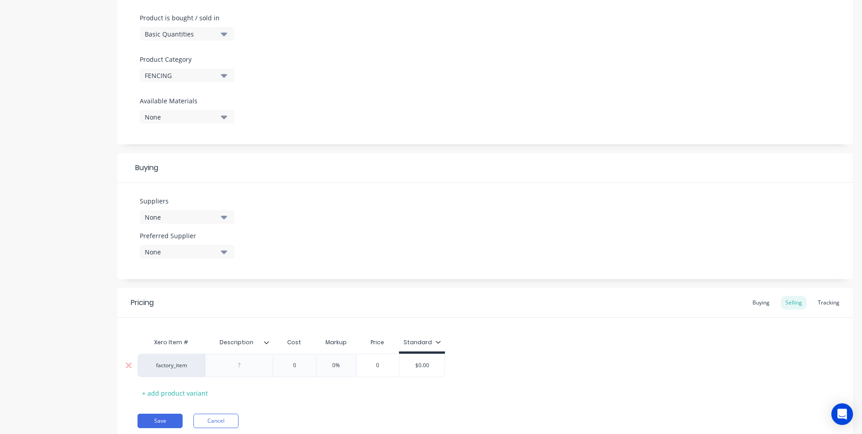
click at [241, 368] on div at bounding box center [239, 365] width 45 height 12
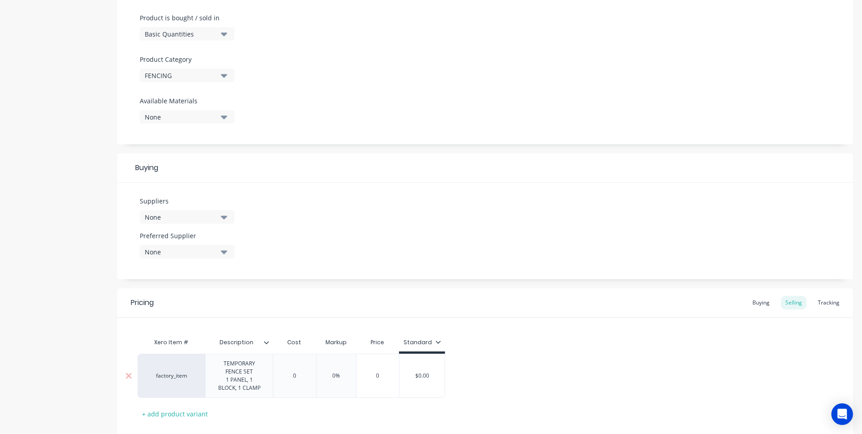
type input "0"
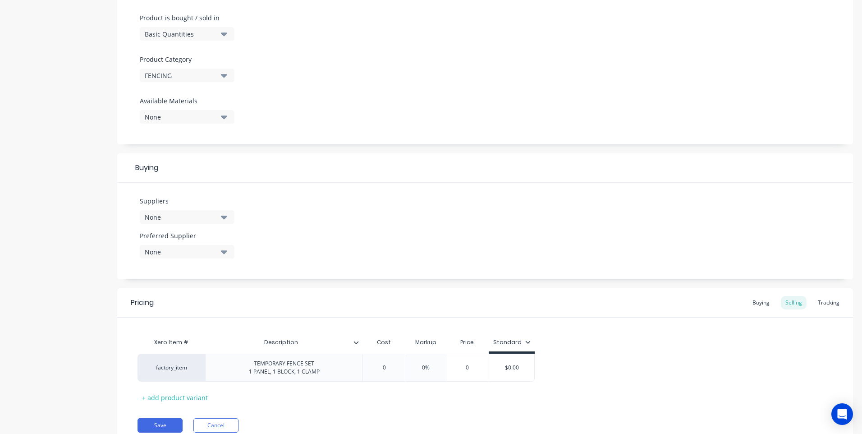
type input "0%"
click at [322, 376] on div "TEMPORARY FENCE SET 1 PANEL, 1 BLOCK, 1 CLAMP" at bounding box center [284, 368] width 85 height 20
click at [316, 367] on div "TEMPORARY FENCE SET 1 PANEL, 1 BLOCK, 1 CLAMP" at bounding box center [284, 368] width 85 height 20
click at [321, 375] on div "TEMPORARY FENCE SET 1 PANEL, 1 BLOCK, 1 CLAMP" at bounding box center [284, 368] width 85 height 20
click at [476, 371] on input "0" at bounding box center [458, 371] width 45 height 8
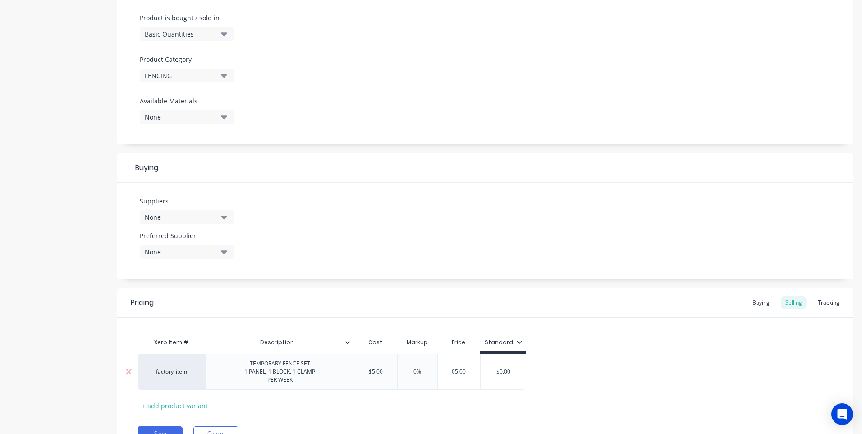
drag, startPoint x: 473, startPoint y: 373, endPoint x: 417, endPoint y: 372, distance: 55.9
click at [417, 372] on div "factory_item TEMPORARY FENCE SET 1 PANEL, 1 BLOCK, 1 CLAMP PER WEEK $5.00 0 0% …" at bounding box center [332, 372] width 389 height 36
type input "5.00"
drag, startPoint x: 511, startPoint y: 372, endPoint x: 483, endPoint y: 372, distance: 28.0
click at [483, 372] on input "$0.00" at bounding box center [503, 371] width 45 height 8
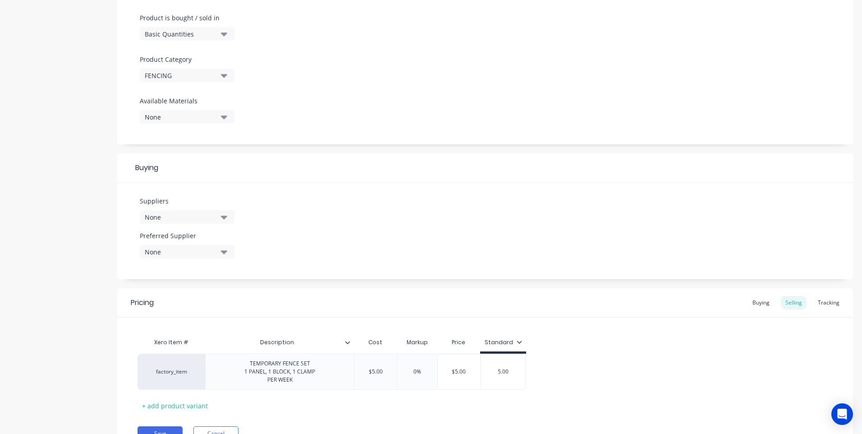
type input "5.00"
click at [547, 367] on div "factory_item TEMPORARY FENCE SET 1 PANEL, 1 BLOCK, 1 CLAMP PER WEEK $5.00 0 0% …" at bounding box center [485, 372] width 695 height 36
click at [267, 385] on div "TEMPORARY FENCE SET 1 PANEL, 1 BLOCK, 1 CLAMP PER WEEK" at bounding box center [279, 372] width 85 height 28
drag, startPoint x: 285, startPoint y: 383, endPoint x: 295, endPoint y: 393, distance: 14.7
click at [285, 385] on div "TEMPORARY FENCE SET 1 PANEL, 1 BLOCK, 1 CLAMP $5+ PER WEEK" at bounding box center [279, 372] width 85 height 28
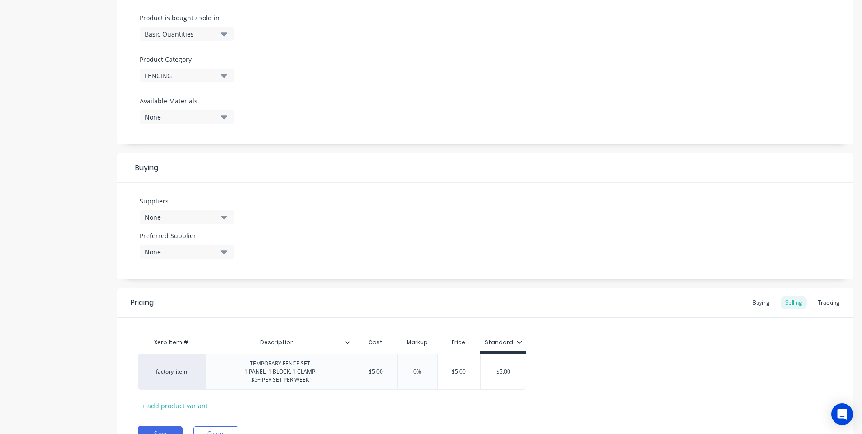
click at [315, 409] on div "Xero Item # Description Cost Markup Price Standard factory_item TEMPORARY FENCE…" at bounding box center [485, 372] width 695 height 79
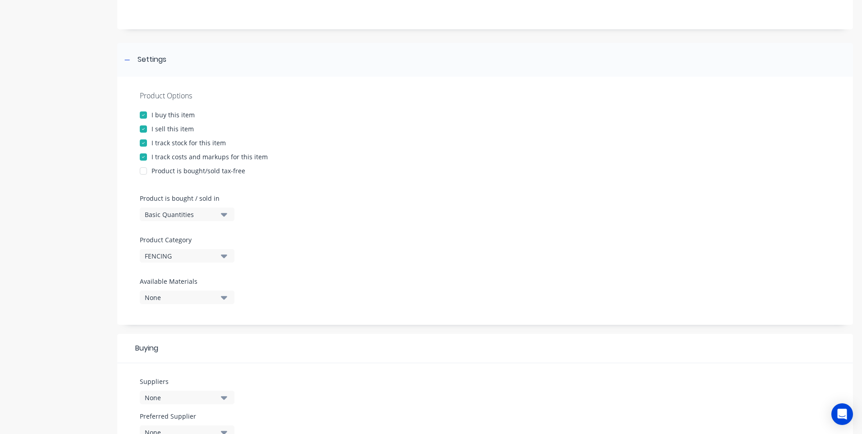
scroll to position [0, 0]
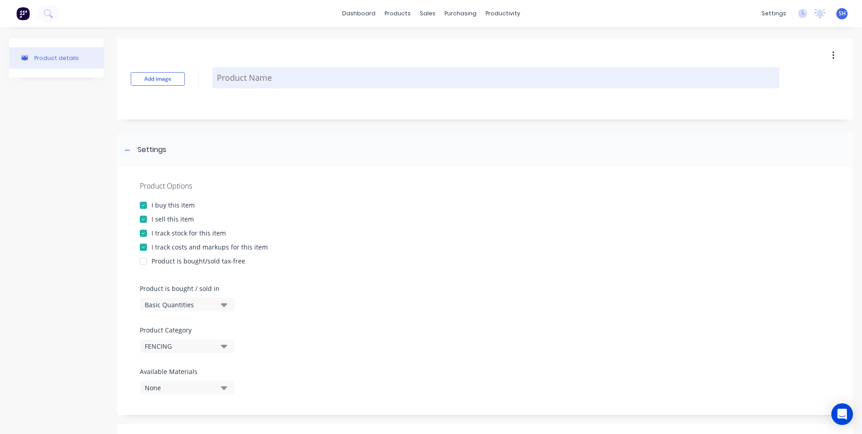
click at [237, 78] on textarea at bounding box center [495, 77] width 567 height 21
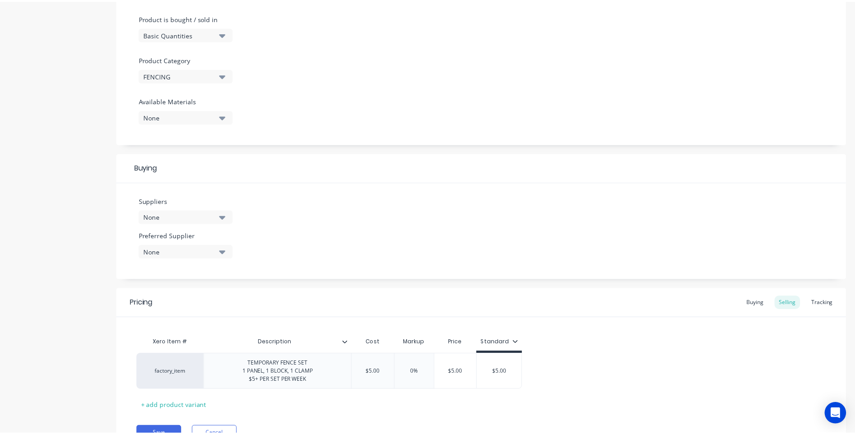
scroll to position [316, 0]
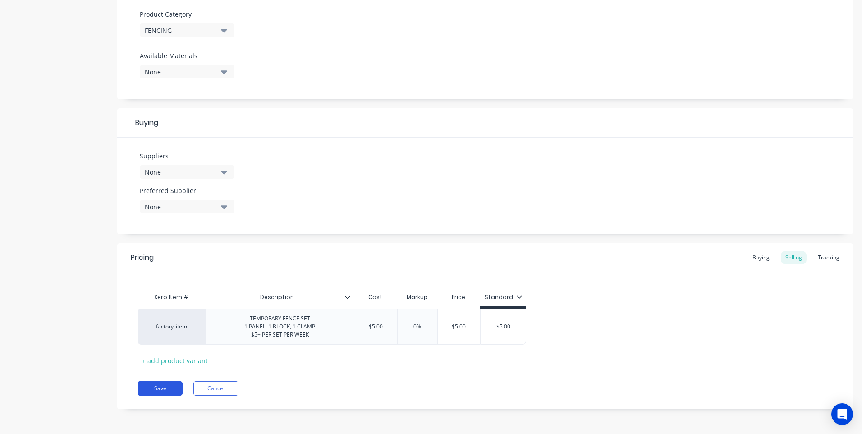
type textarea "TEMPORARY FENCING"
click at [174, 386] on button "Save" at bounding box center [160, 388] width 45 height 14
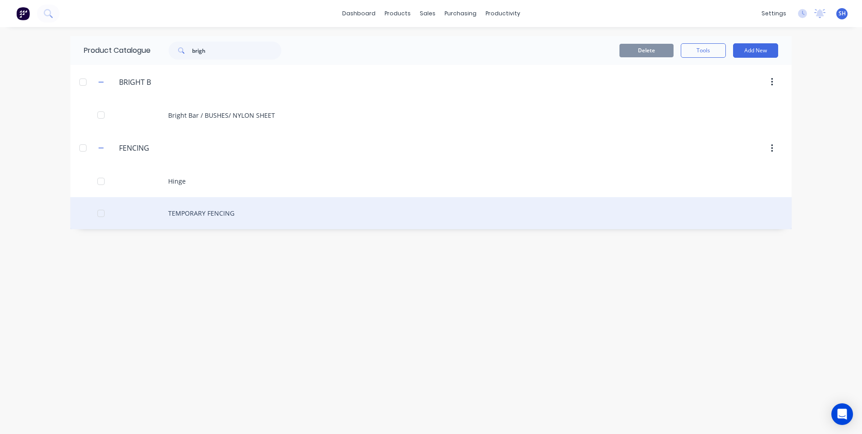
click at [195, 212] on div "TEMPORARY FENCING" at bounding box center [430, 213] width 721 height 32
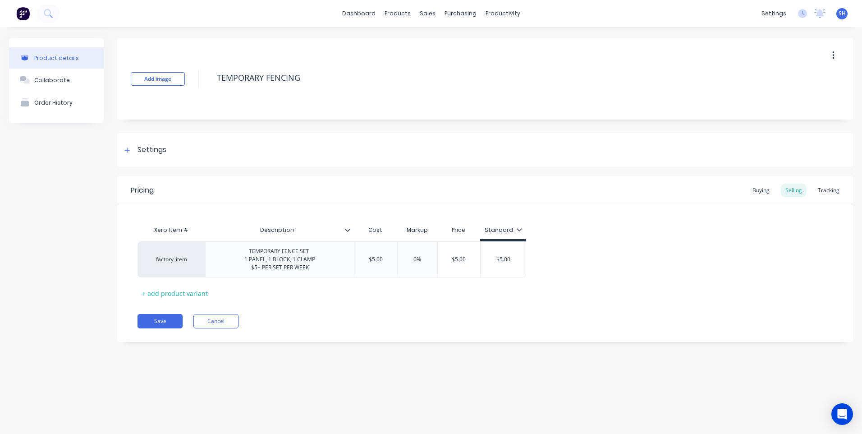
click at [308, 297] on div "Xero Item # Description Cost Markup Price Standard factory_item TEMPORARY FENCE…" at bounding box center [485, 260] width 695 height 79
click at [236, 385] on div "Product details Collaborate Order History Add image TEMPORARY FENCING Settings …" at bounding box center [431, 221] width 862 height 389
click at [160, 319] on button "Save" at bounding box center [160, 321] width 45 height 14
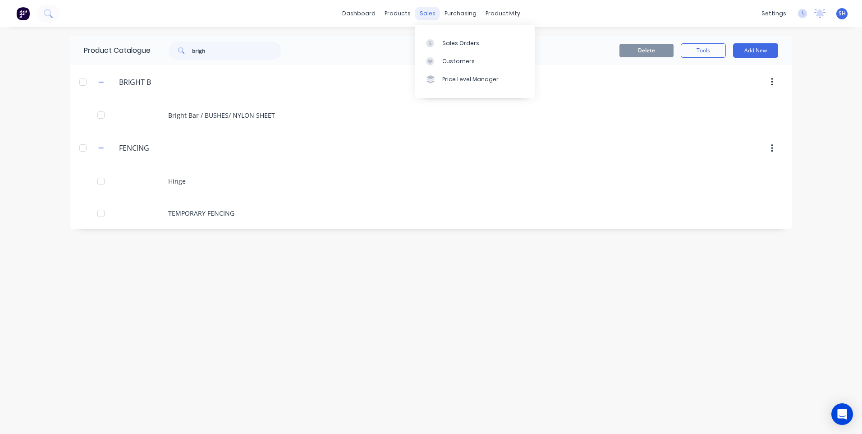
click at [425, 16] on div "sales" at bounding box center [427, 14] width 25 height 14
click at [455, 58] on div "Customers" at bounding box center [458, 61] width 32 height 8
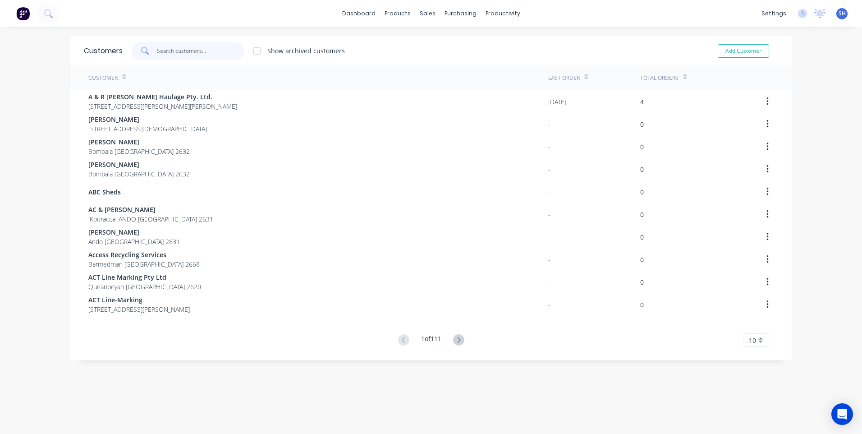
click at [165, 48] on input "text" at bounding box center [201, 51] width 88 height 18
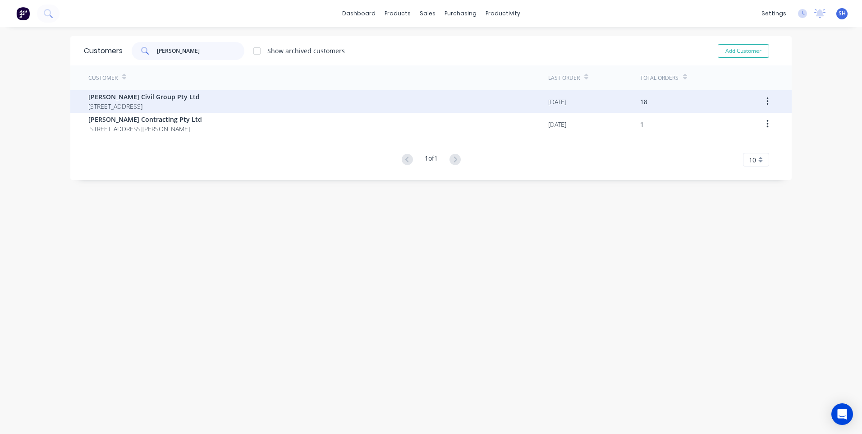
type input "JENNINGS"
click at [135, 97] on span "Jennings Civil Group Pty Ltd" at bounding box center [143, 96] width 111 height 9
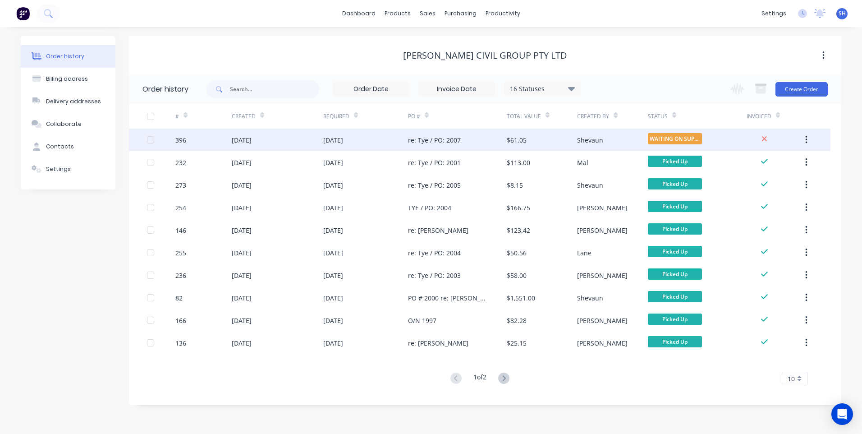
click at [381, 136] on div "13 Aug 2025" at bounding box center [365, 140] width 85 height 23
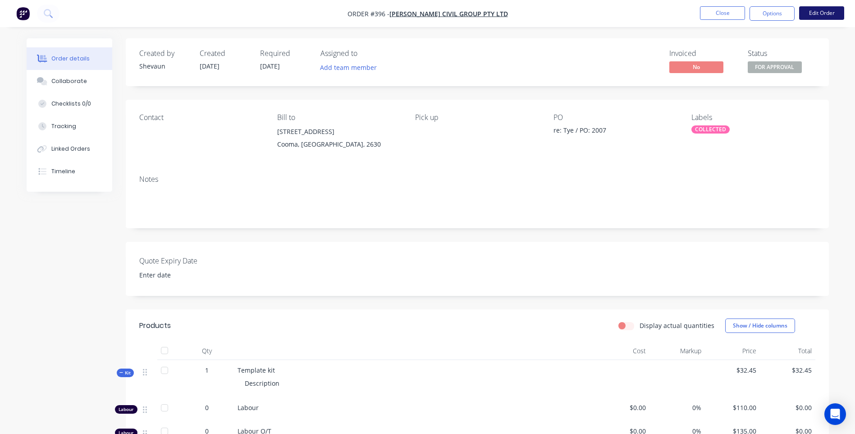
click at [814, 11] on button "Edit Order" at bounding box center [821, 13] width 45 height 14
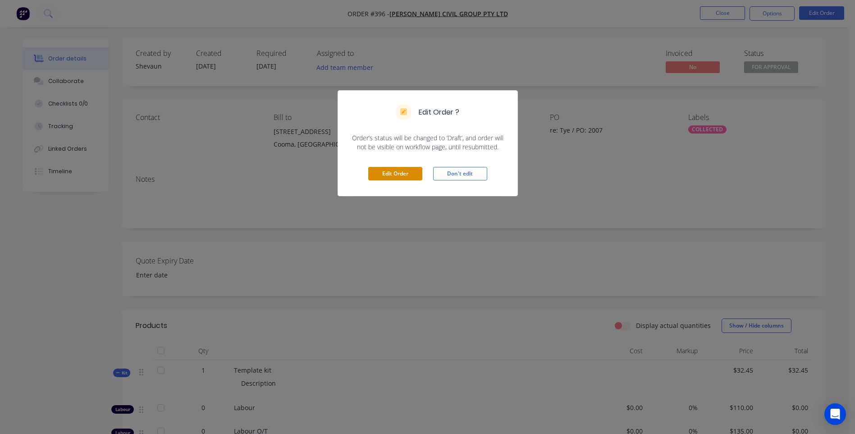
click at [395, 171] on button "Edit Order" at bounding box center [395, 174] width 54 height 14
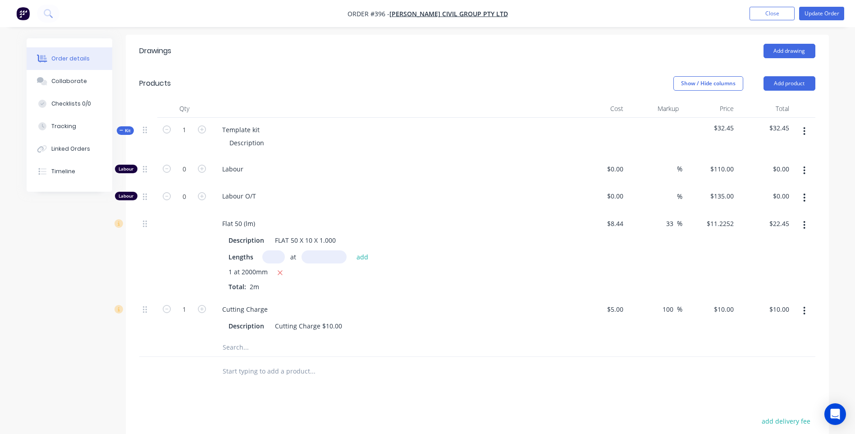
scroll to position [180, 0]
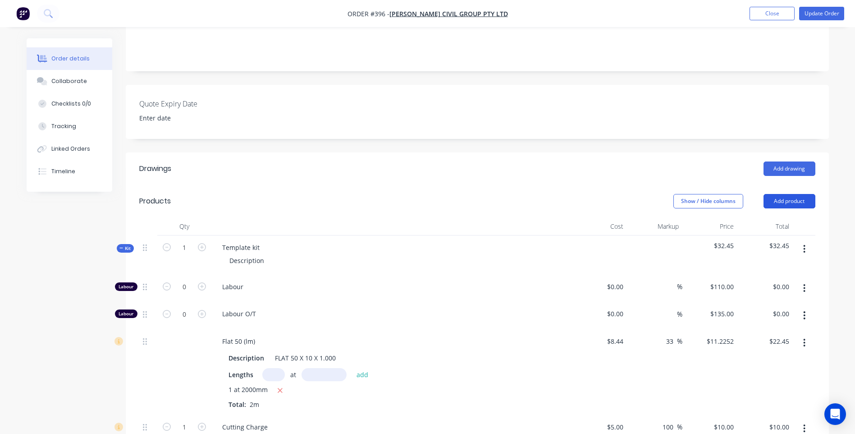
click at [792, 194] on button "Add product" at bounding box center [790, 201] width 52 height 14
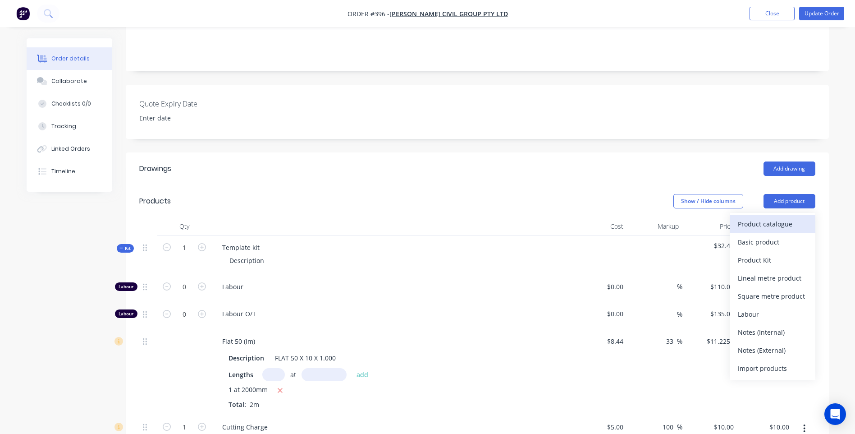
click at [770, 217] on div "Product catalogue" at bounding box center [772, 223] width 69 height 13
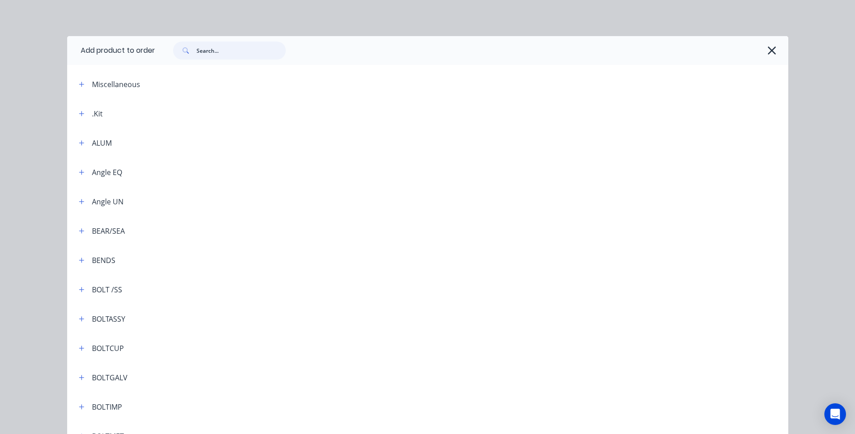
click at [211, 51] on input "text" at bounding box center [241, 50] width 89 height 18
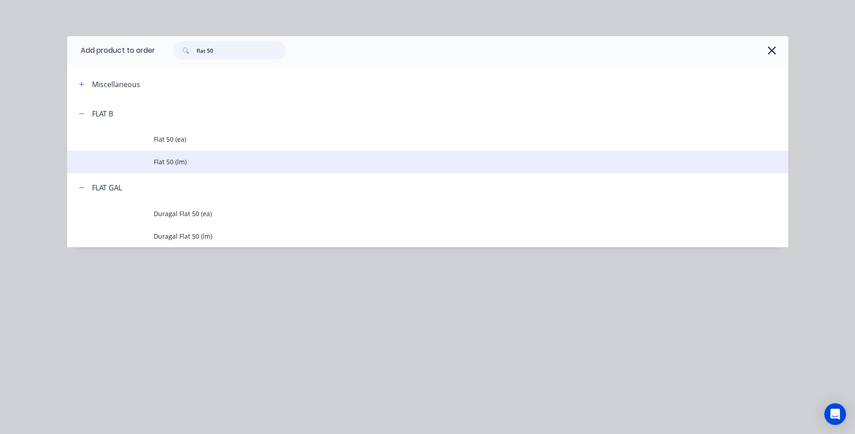
type input "flat 50"
click at [179, 161] on span "Flat 50 (lm)" at bounding box center [408, 161] width 508 height 9
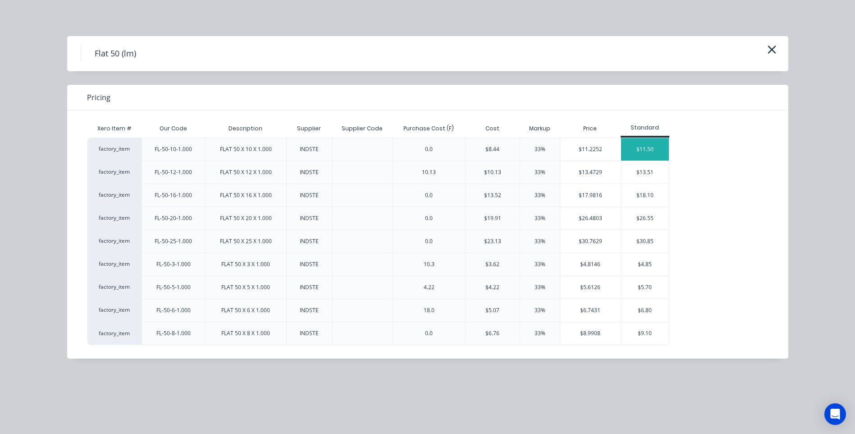
click at [646, 148] on div "$11.50" at bounding box center [645, 149] width 48 height 23
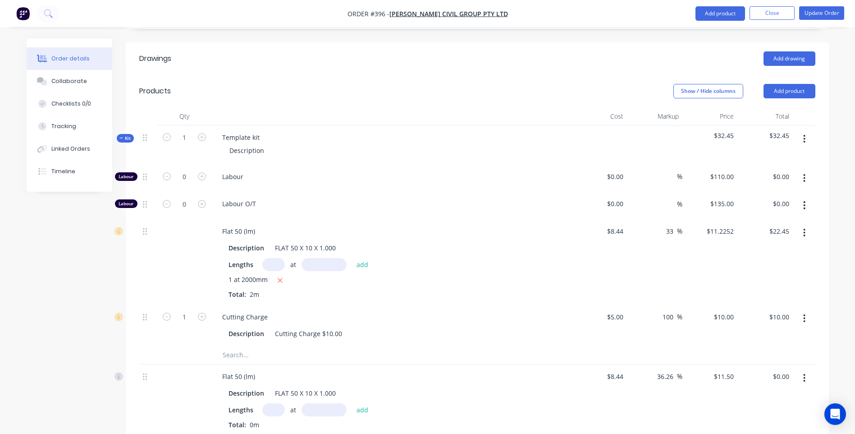
scroll to position [451, 0]
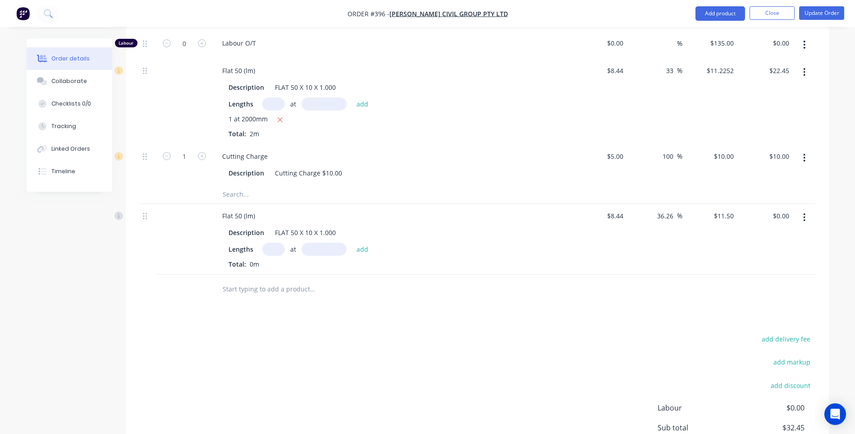
click at [271, 243] on input "text" at bounding box center [273, 249] width 23 height 13
type input "1"
type input "2000mm"
click at [363, 243] on button "add" at bounding box center [362, 249] width 21 height 12
type input "$23.00"
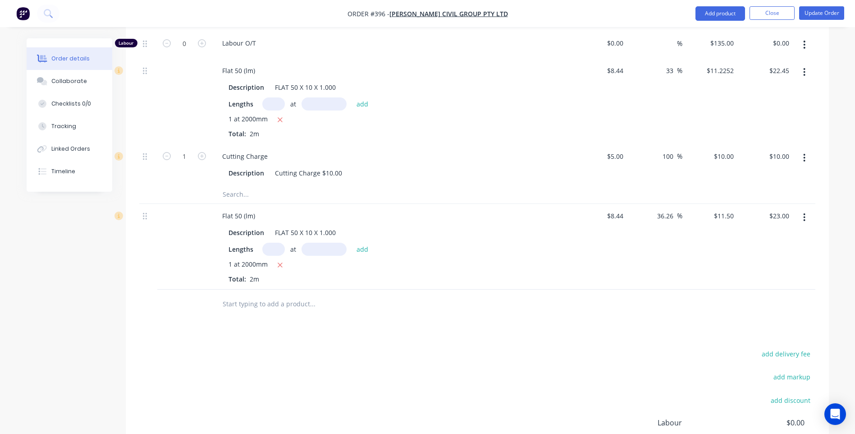
click at [349, 348] on div "add delivery fee add markup add discount Labour $0.00 Sub total $55.45 Margin $…" at bounding box center [477, 435] width 676 height 174
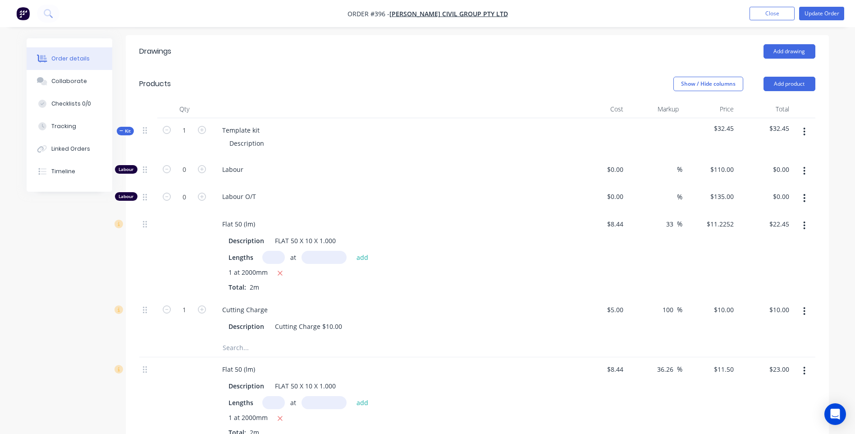
scroll to position [225, 0]
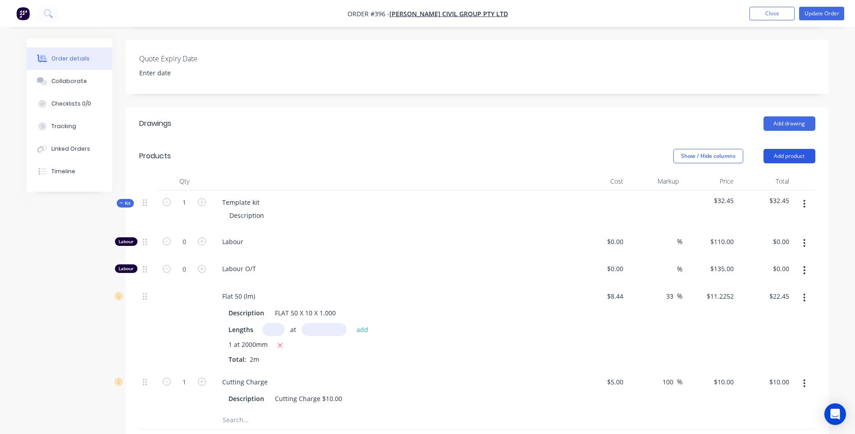
click at [788, 149] on button "Add product" at bounding box center [790, 156] width 52 height 14
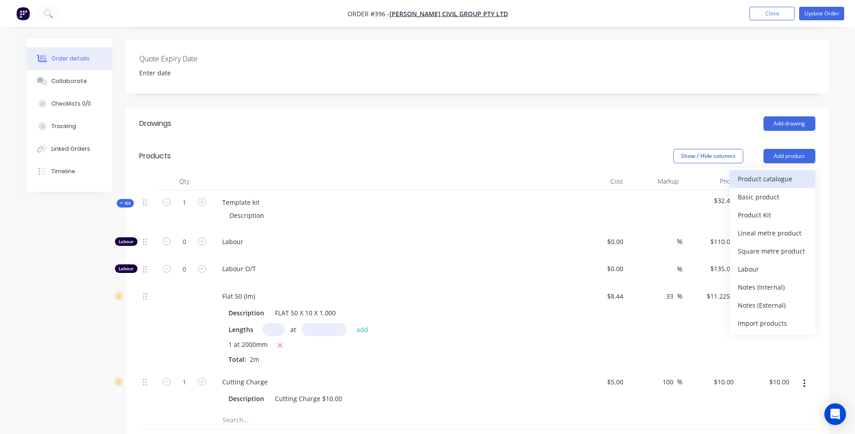
click at [766, 172] on div "Product catalogue" at bounding box center [772, 178] width 69 height 13
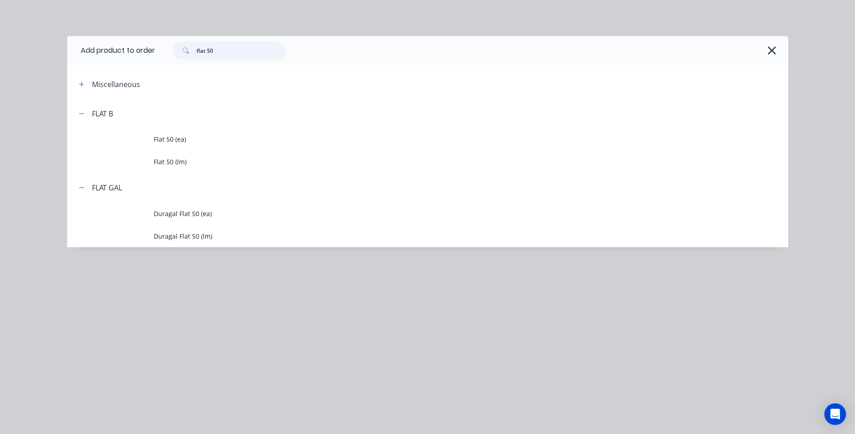
drag, startPoint x: 227, startPoint y: 52, endPoint x: 152, endPoint y: 52, distance: 75.3
click at [150, 52] on header "Add product to order flat 50" at bounding box center [427, 50] width 721 height 29
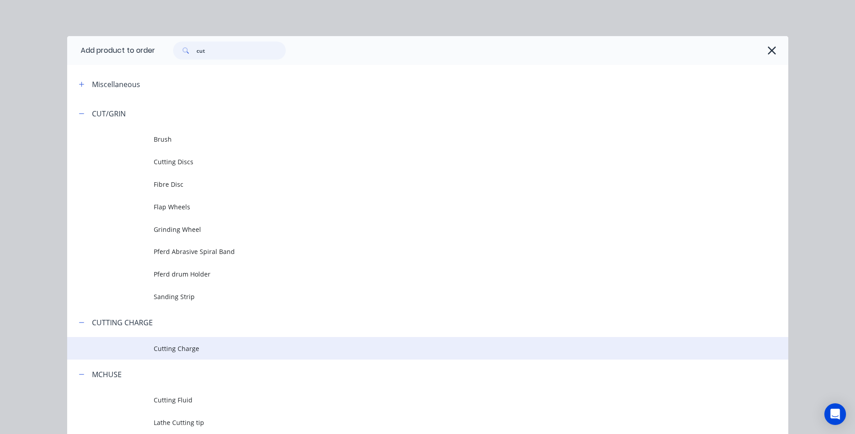
type input "cut"
click at [173, 347] on span "Cutting Charge" at bounding box center [408, 348] width 508 height 9
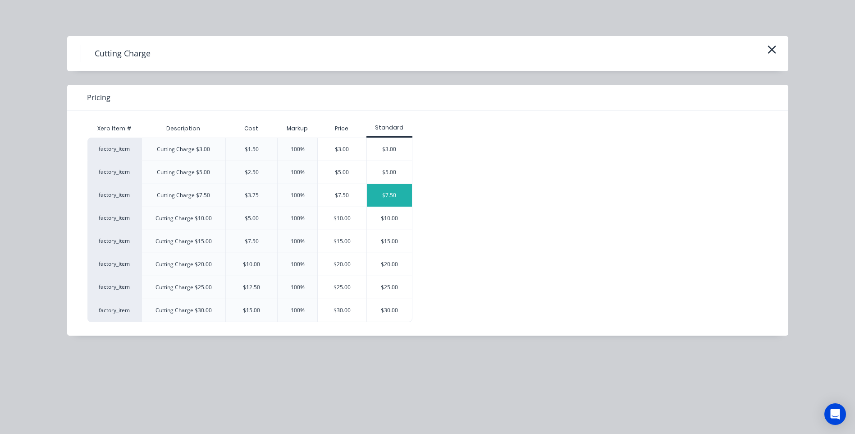
click at [393, 193] on div "$7.50" at bounding box center [389, 195] width 45 height 23
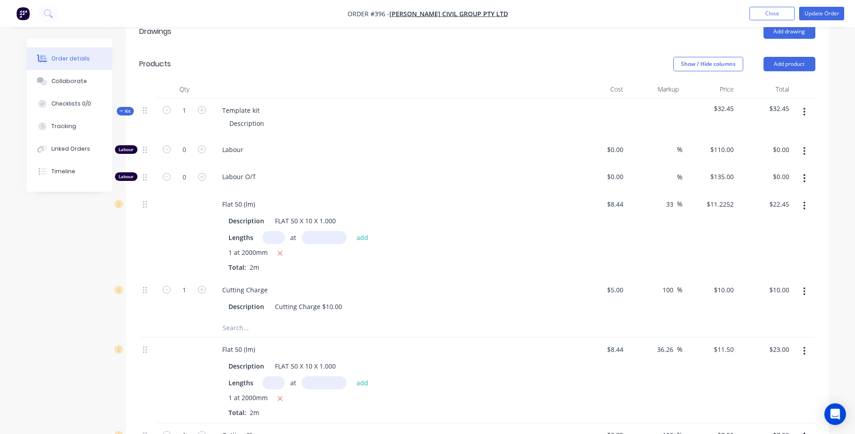
scroll to position [316, 0]
click at [804, 109] on icon "button" at bounding box center [805, 114] width 2 height 10
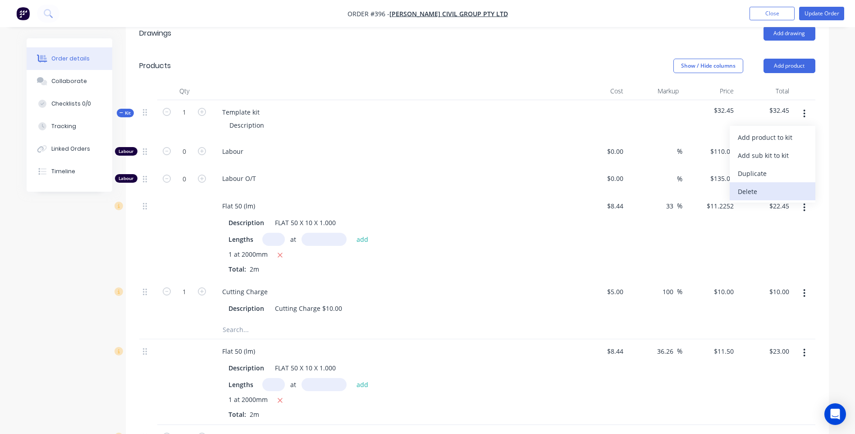
click at [755, 185] on div "Delete" at bounding box center [772, 191] width 69 height 13
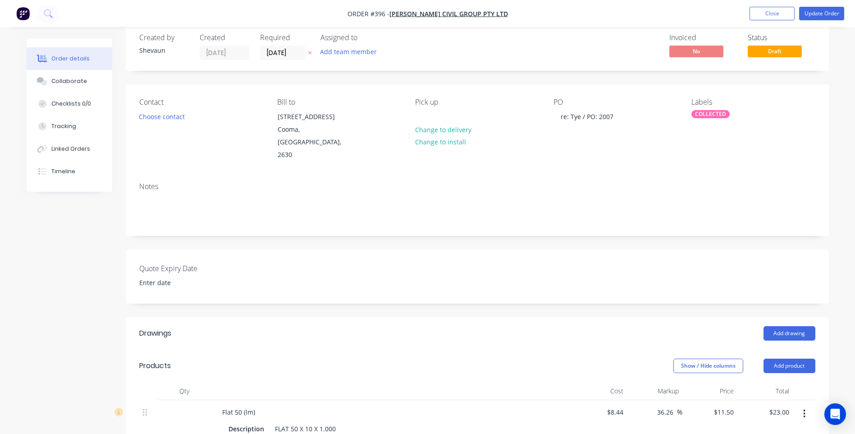
scroll to position [0, 0]
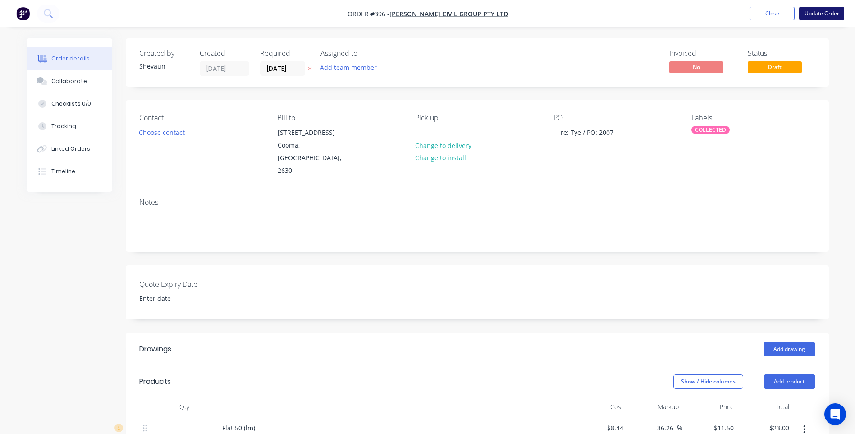
click at [827, 13] on button "Update Order" at bounding box center [821, 14] width 45 height 14
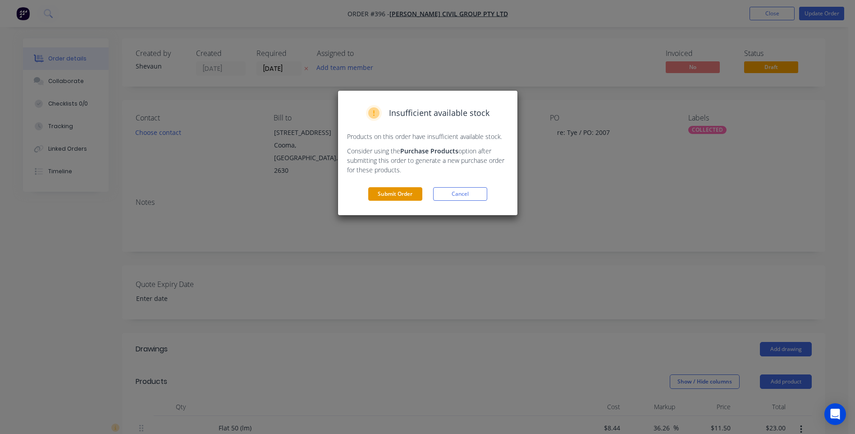
click at [403, 193] on button "Submit Order" at bounding box center [395, 194] width 54 height 14
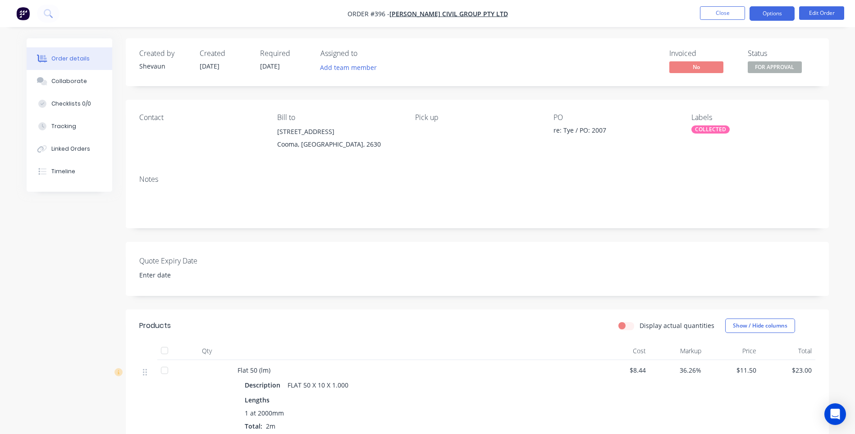
click at [767, 14] on button "Options" at bounding box center [772, 13] width 45 height 14
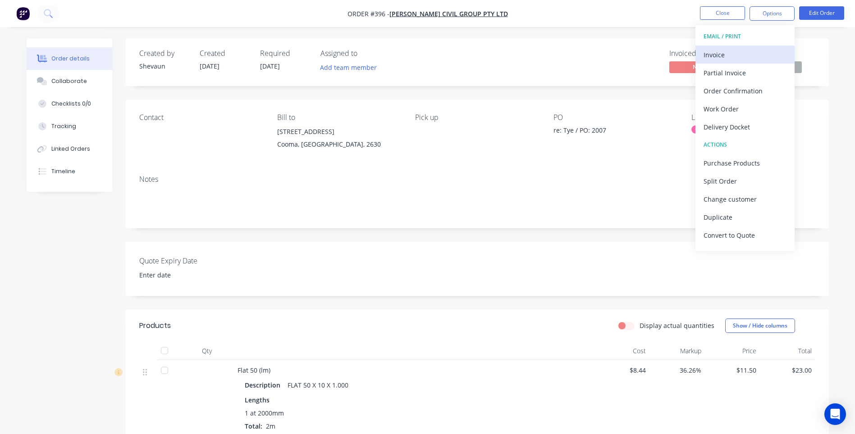
click at [717, 55] on div "Invoice" at bounding box center [745, 54] width 83 height 13
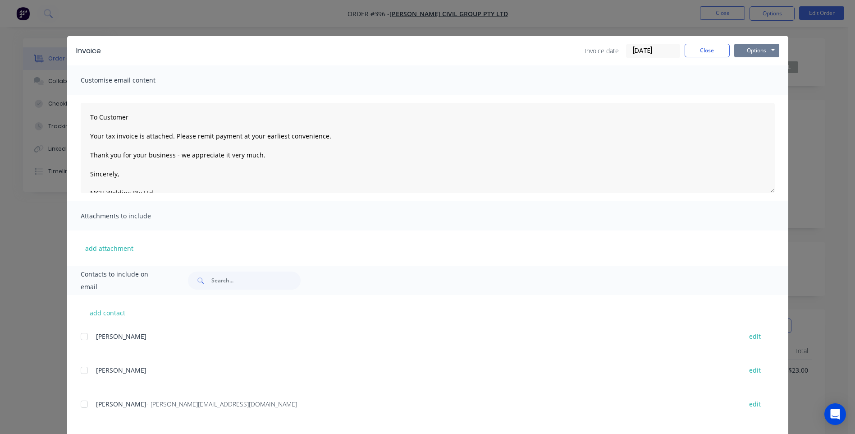
click at [751, 51] on button "Options" at bounding box center [757, 51] width 45 height 14
click at [756, 65] on button "Preview" at bounding box center [764, 66] width 58 height 15
click at [79, 404] on div at bounding box center [84, 404] width 18 height 18
click at [752, 51] on button "Options" at bounding box center [757, 51] width 45 height 14
click at [759, 65] on button "Preview" at bounding box center [764, 66] width 58 height 15
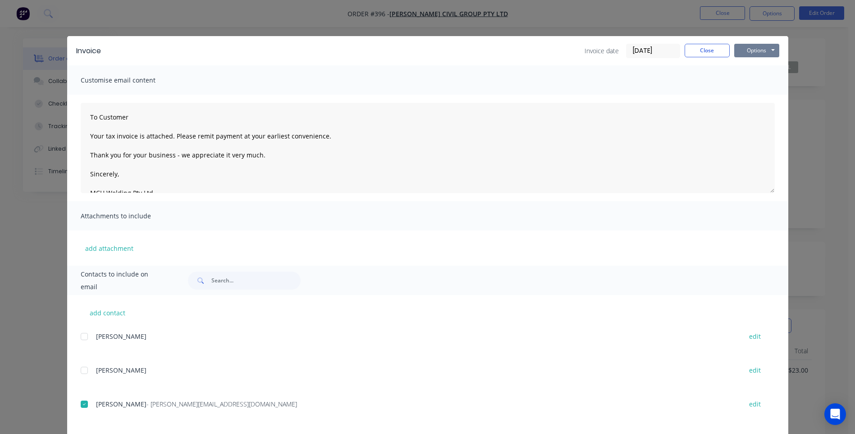
click at [758, 50] on button "Options" at bounding box center [757, 51] width 45 height 14
click at [753, 97] on button "Email" at bounding box center [764, 96] width 58 height 15
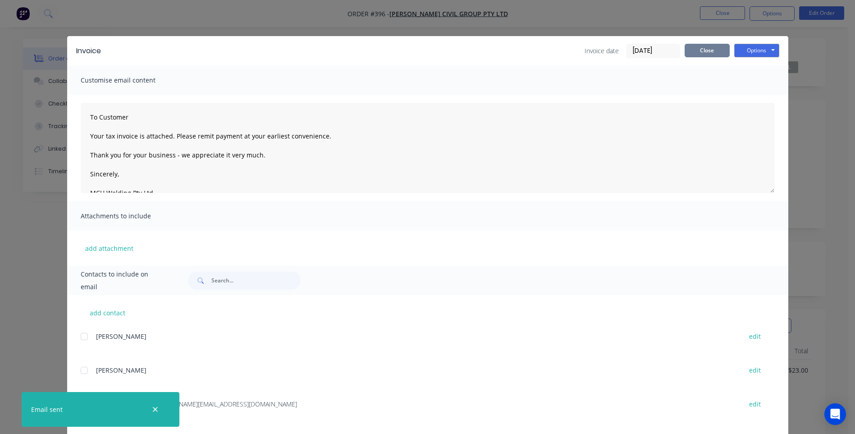
click at [704, 51] on button "Close" at bounding box center [707, 51] width 45 height 14
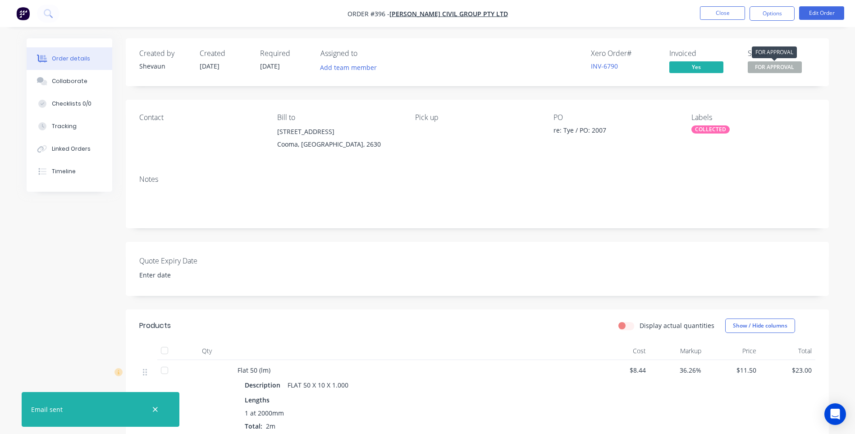
click at [758, 67] on span "FOR APPROVAL" at bounding box center [775, 66] width 54 height 11
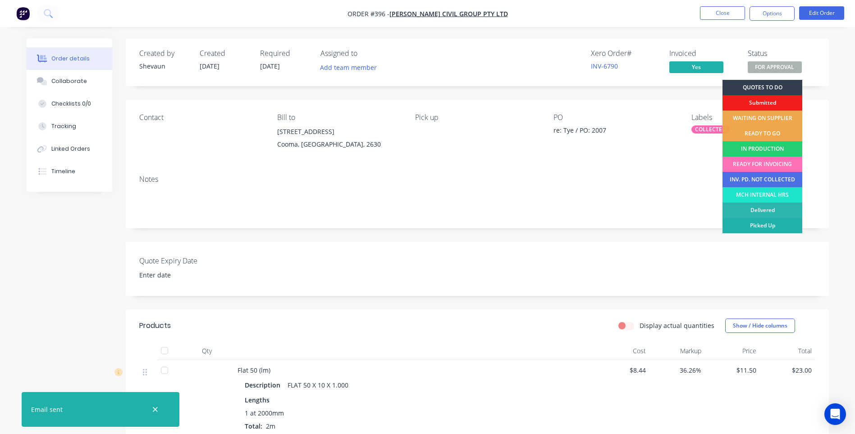
click at [759, 224] on div "Picked Up" at bounding box center [763, 225] width 80 height 15
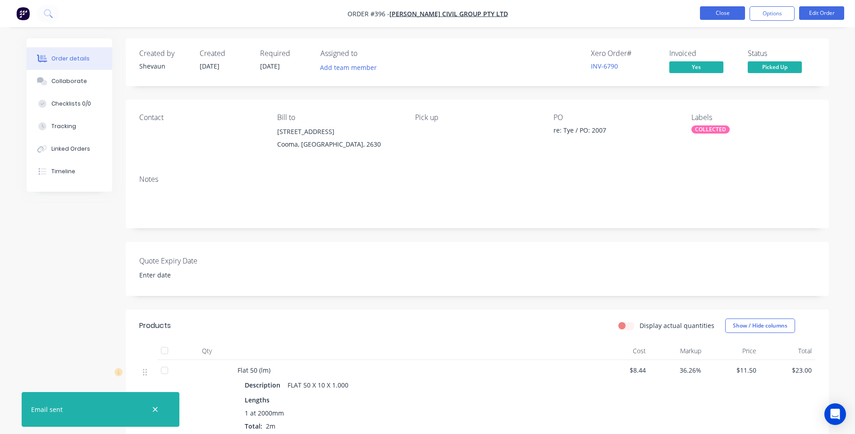
click at [717, 13] on button "Close" at bounding box center [722, 13] width 45 height 14
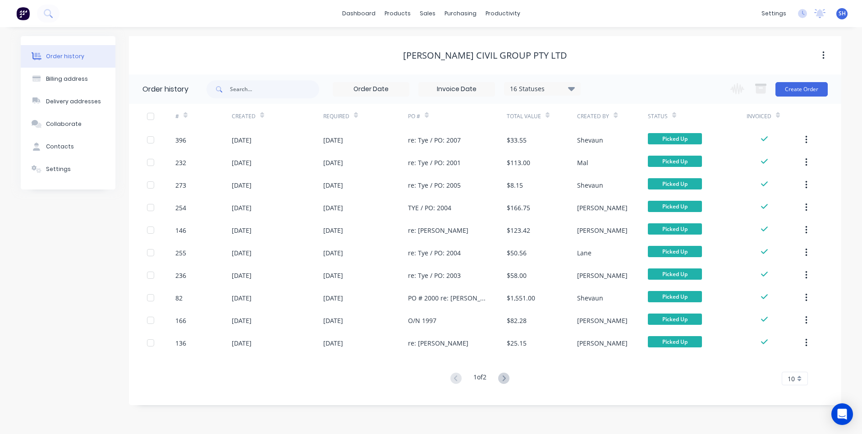
click at [52, 276] on div "Order history Billing address Delivery addresses Collaborate Contacts Settings" at bounding box center [68, 220] width 95 height 369
click at [455, 57] on div "Customers" at bounding box center [458, 61] width 32 height 8
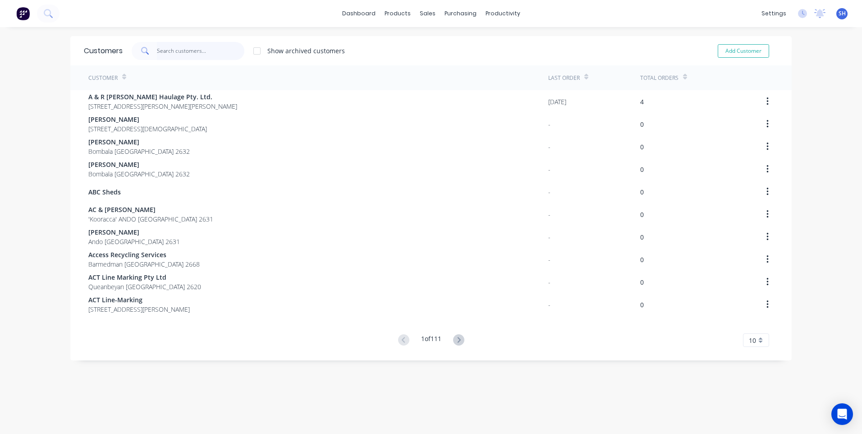
click at [157, 49] on input "text" at bounding box center [201, 51] width 88 height 18
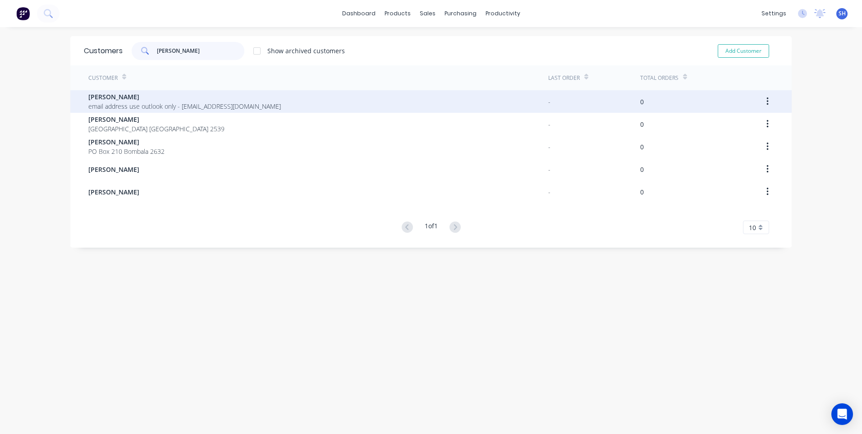
type input "joe"
click at [133, 101] on span "Joe Bobbin" at bounding box center [184, 96] width 193 height 9
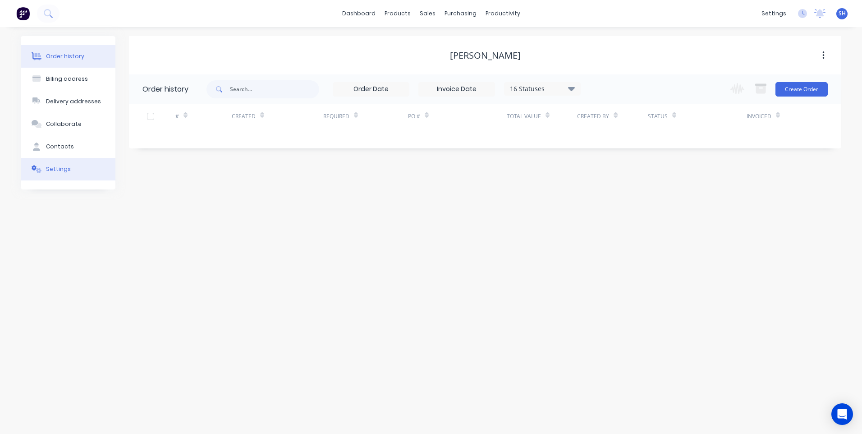
click at [62, 169] on div "Settings" at bounding box center [58, 169] width 25 height 8
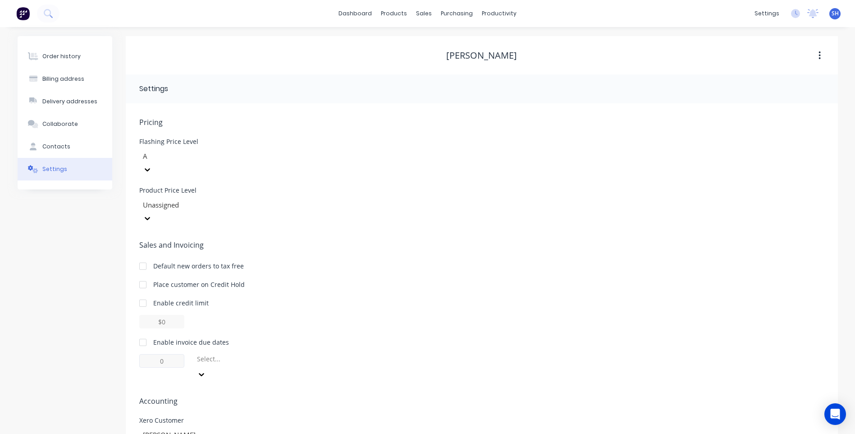
drag, startPoint x: 143, startPoint y: 314, endPoint x: 155, endPoint y: 328, distance: 18.2
click at [143, 333] on div at bounding box center [143, 342] width 18 height 18
type input "1"
click at [169, 354] on input "1" at bounding box center [161, 361] width 45 height 14
type input "30"
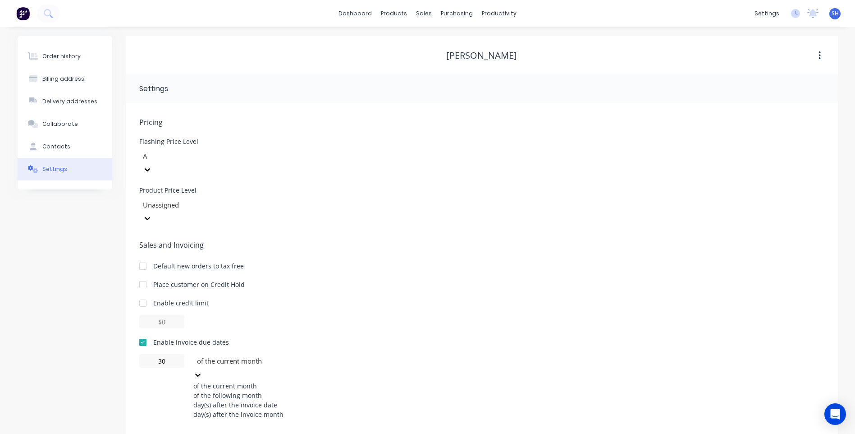
click at [202, 370] on icon at bounding box center [197, 374] width 9 height 9
click at [267, 390] on div "of the following month" at bounding box center [260, 394] width 135 height 9
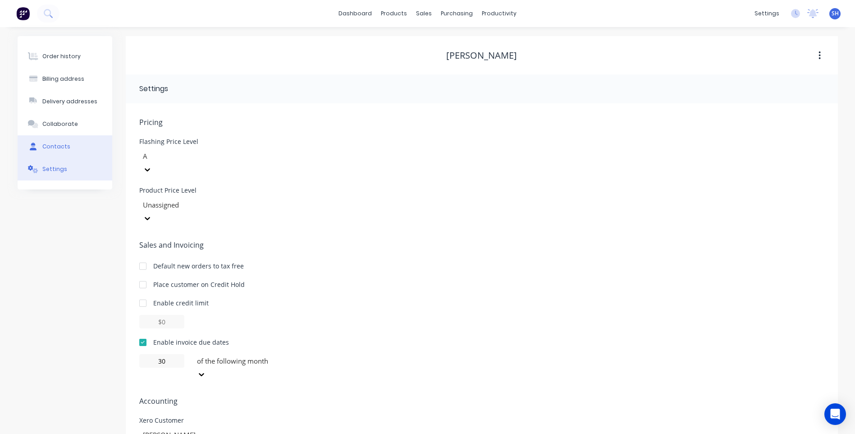
click at [55, 143] on div "Contacts" at bounding box center [56, 146] width 28 height 8
select select "AU"
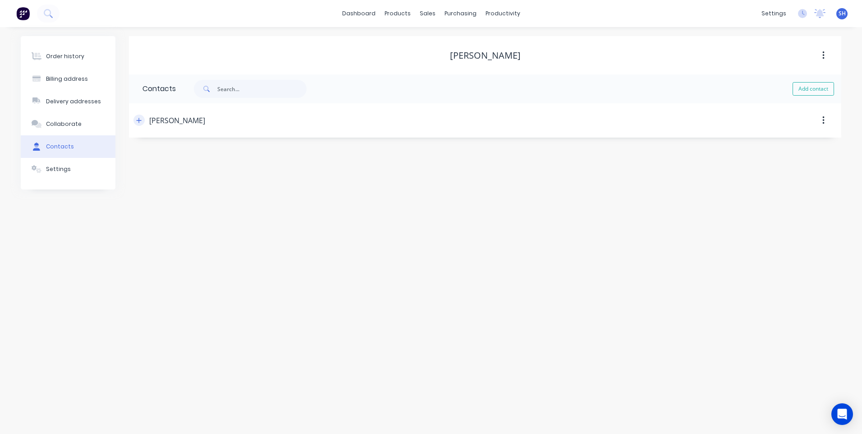
click at [140, 121] on icon "button" at bounding box center [138, 120] width 5 height 6
click at [185, 261] on input "tel" at bounding box center [226, 260] width 108 height 10
paste input "0427 038 768"
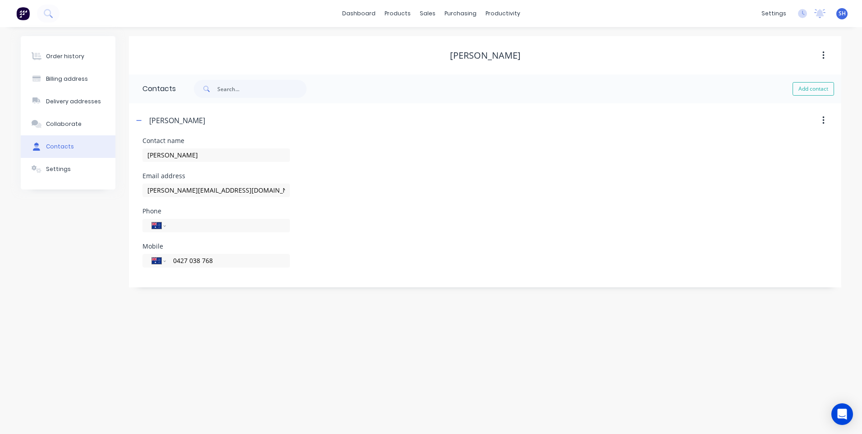
type input "0427 038 768"
click at [236, 308] on div "Order history Billing address Delivery addresses Collaborate Contacts Settings …" at bounding box center [431, 230] width 862 height 407
click at [65, 76] on div "Billing address" at bounding box center [67, 79] width 42 height 8
select select "AU"
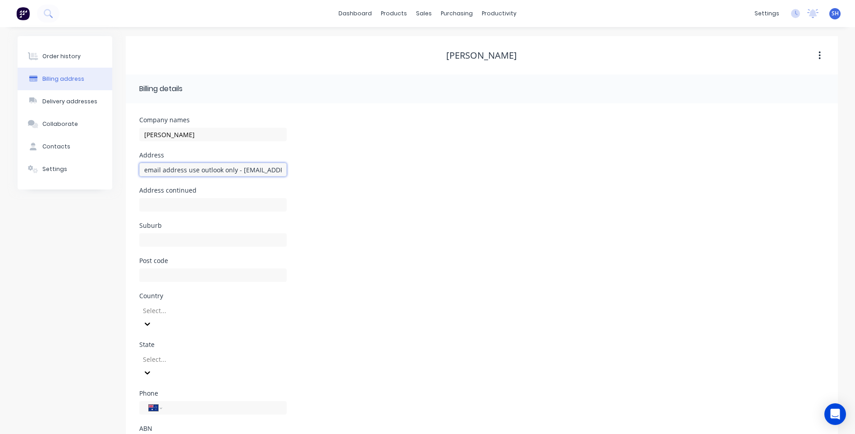
click at [240, 170] on input "email address use outlook only - joebobbin@y7mail.com" at bounding box center [212, 170] width 147 height 14
type input "joebobbin@y7mail.com"
drag, startPoint x: 216, startPoint y: 171, endPoint x: 98, endPoint y: 171, distance: 117.7
click at [98, 171] on div "Order history Billing address Delivery addresses Collaborate Contacts Settings …" at bounding box center [428, 252] width 821 height 433
click at [160, 170] on input "text" at bounding box center [212, 170] width 147 height 14
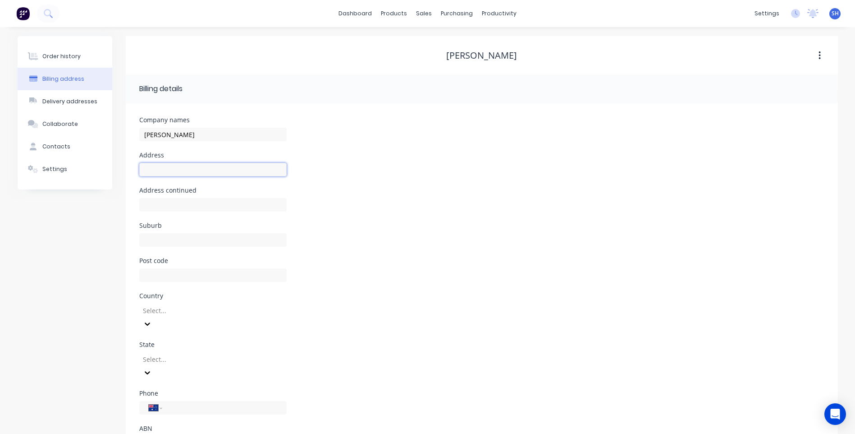
paste input "265 Newline Road"
type input "265 Newline Road"
click at [156, 240] on input "text" at bounding box center [212, 240] width 147 height 14
paste input "Steeple Flat"
type input "Steeple Flat"
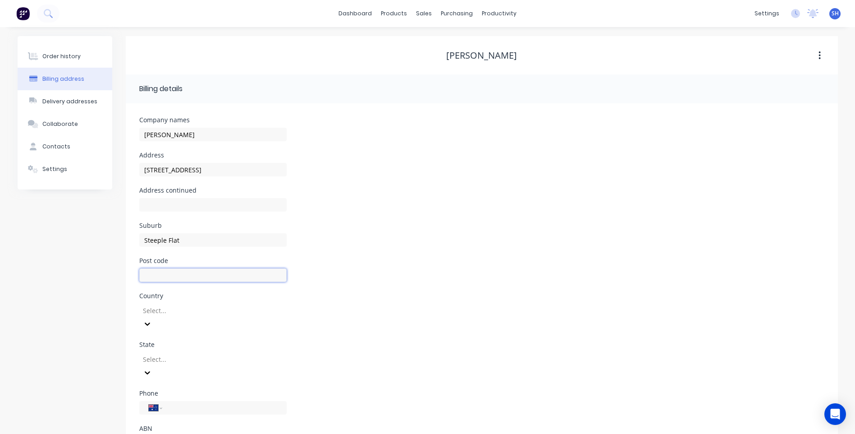
click at [152, 276] on input "text" at bounding box center [212, 275] width 147 height 14
type input "2631"
click at [504, 297] on div "Country Select..." at bounding box center [481, 317] width 685 height 49
click at [202, 309] on div "Select..." at bounding box center [212, 316] width 147 height 27
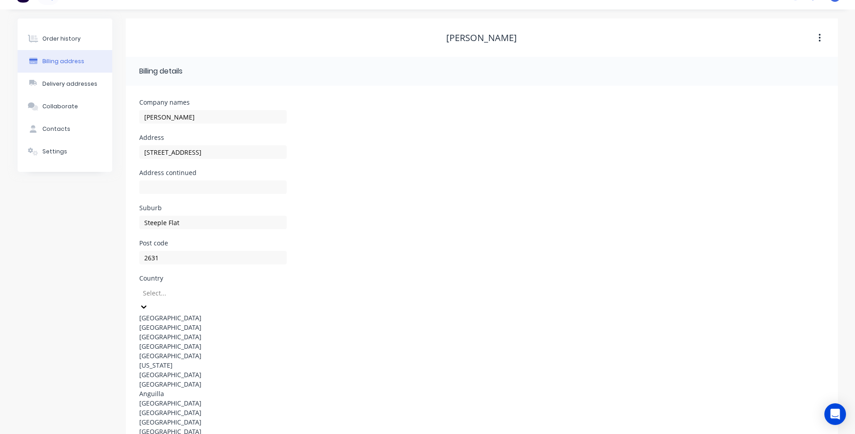
click at [172, 315] on div "Australia" at bounding box center [212, 317] width 147 height 9
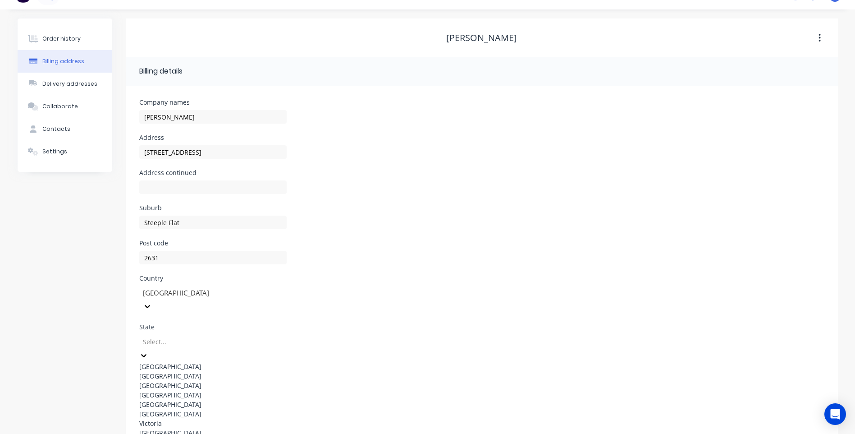
click at [175, 336] on div at bounding box center [207, 341] width 130 height 11
click at [195, 371] on div "New South Wales" at bounding box center [212, 375] width 147 height 9
click at [198, 385] on input "tel" at bounding box center [223, 390] width 108 height 10
paste input "0427 038 768"
type input "0427 038 768"
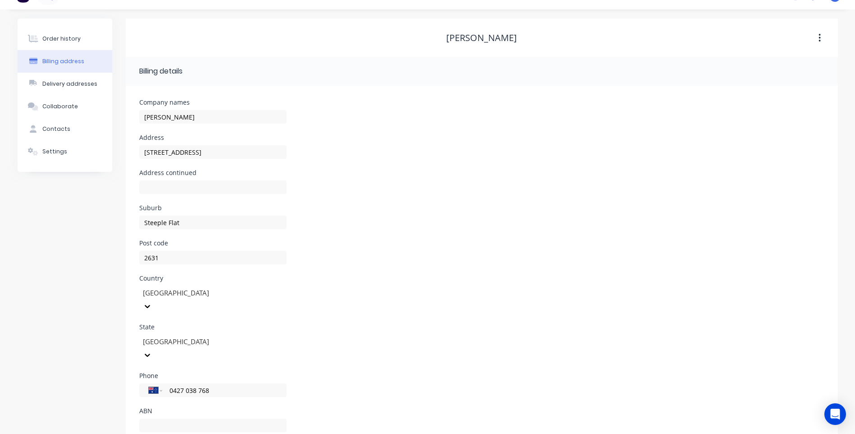
click at [443, 325] on div "State New South Wales" at bounding box center [481, 348] width 685 height 49
click at [56, 127] on div "Contacts" at bounding box center [56, 129] width 28 height 8
select select "AU"
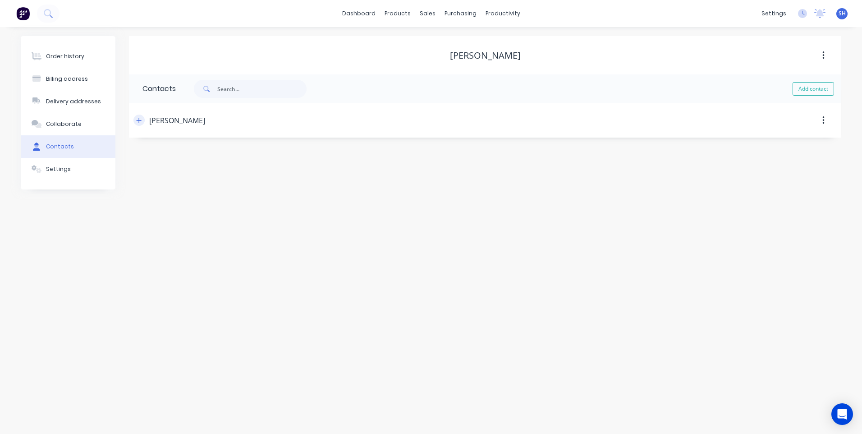
click at [138, 119] on icon "button" at bounding box center [138, 120] width 5 height 6
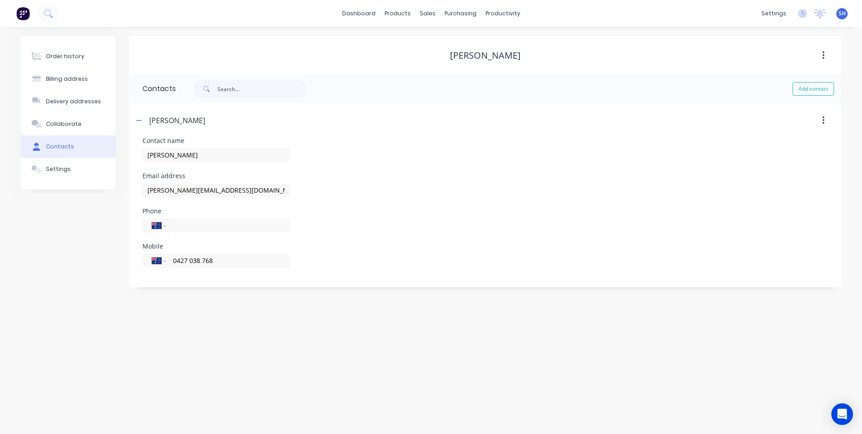
click at [440, 335] on div "Order history Billing address Delivery addresses Collaborate Contacts Settings …" at bounding box center [431, 230] width 862 height 407
click at [60, 53] on div "Order history" at bounding box center [65, 56] width 38 height 8
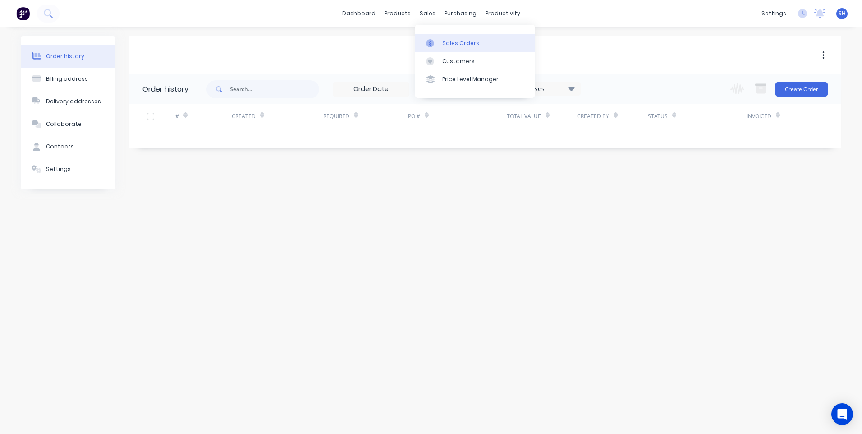
click at [455, 42] on div "Sales Orders" at bounding box center [460, 43] width 37 height 8
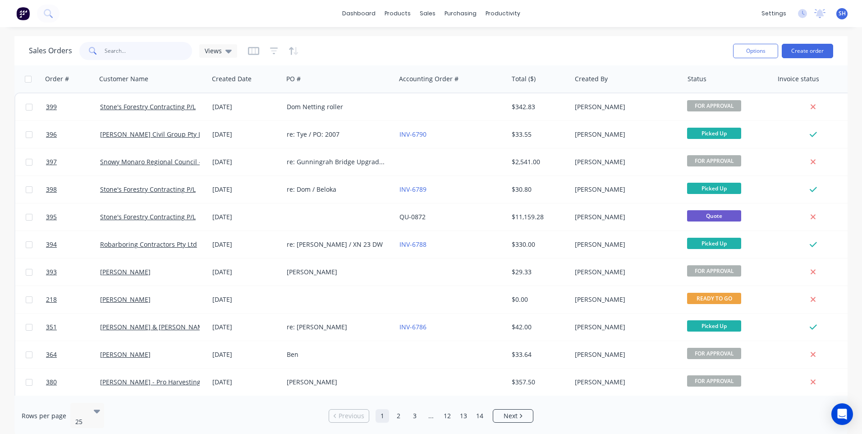
click at [111, 51] on input "text" at bounding box center [149, 51] width 88 height 18
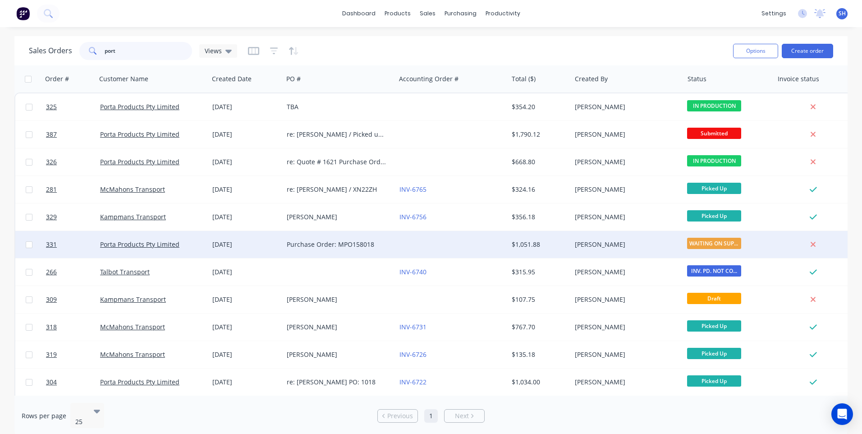
type input "port"
click at [429, 243] on div at bounding box center [452, 244] width 112 height 27
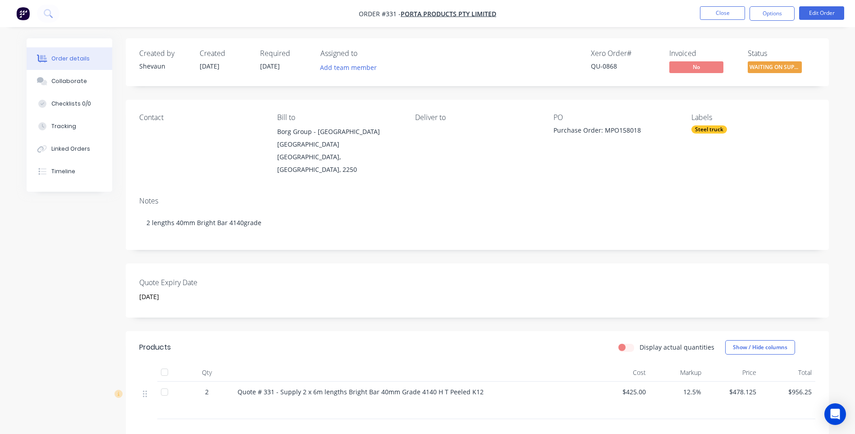
scroll to position [124, 0]
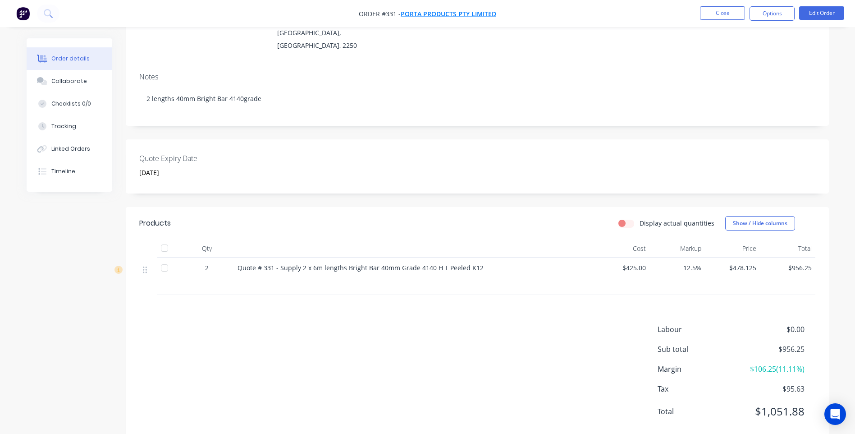
click at [425, 12] on span "Porta Products Pty Limited" at bounding box center [449, 13] width 96 height 9
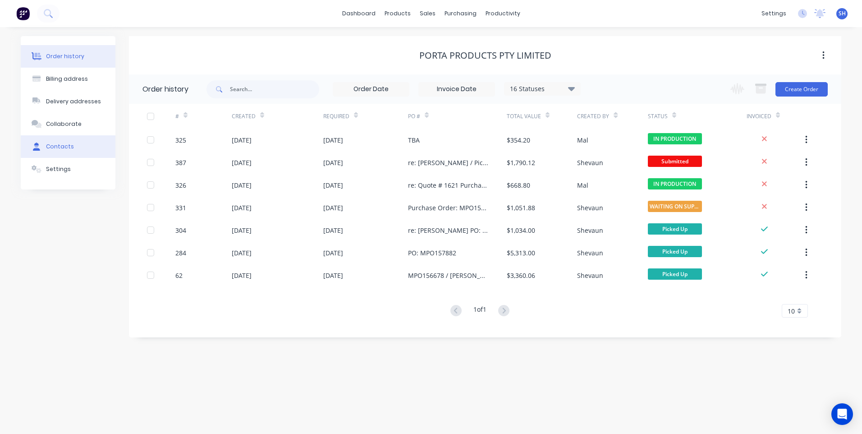
click at [64, 143] on div "Contacts" at bounding box center [60, 146] width 28 height 8
select select "AU"
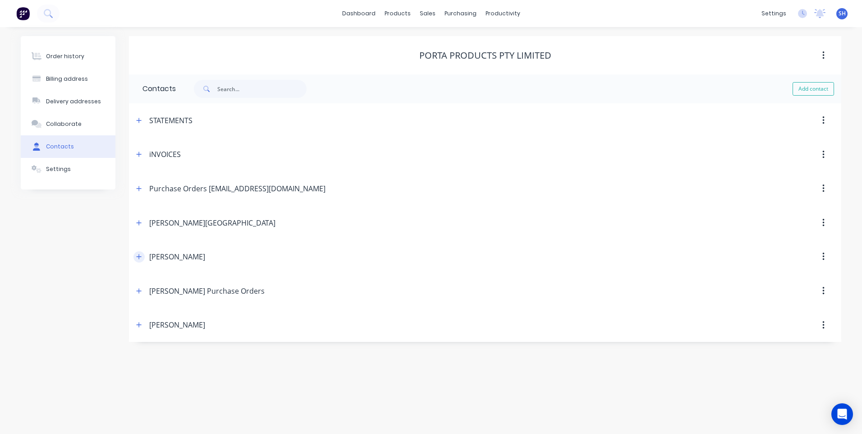
click at [138, 256] on icon "button" at bounding box center [138, 256] width 5 height 6
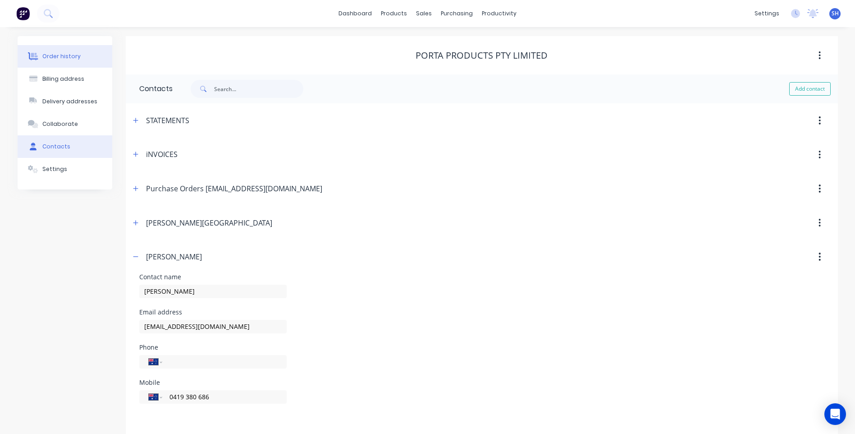
click at [61, 57] on div "Order history" at bounding box center [61, 56] width 38 height 8
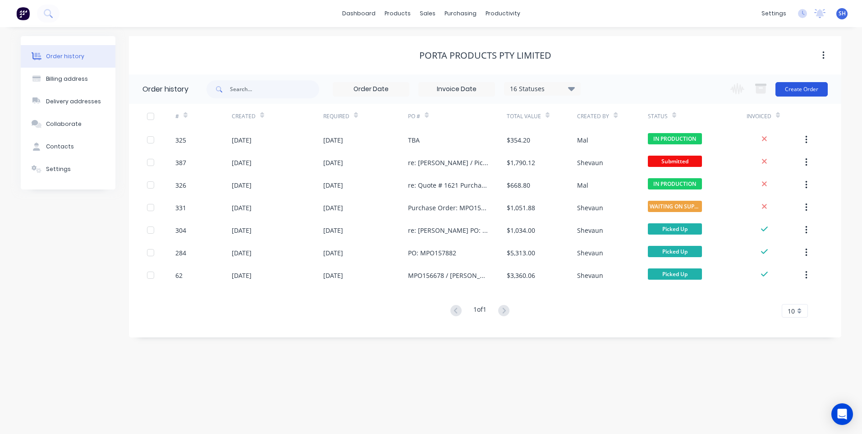
click at [799, 88] on button "Create Order" at bounding box center [802, 89] width 52 height 14
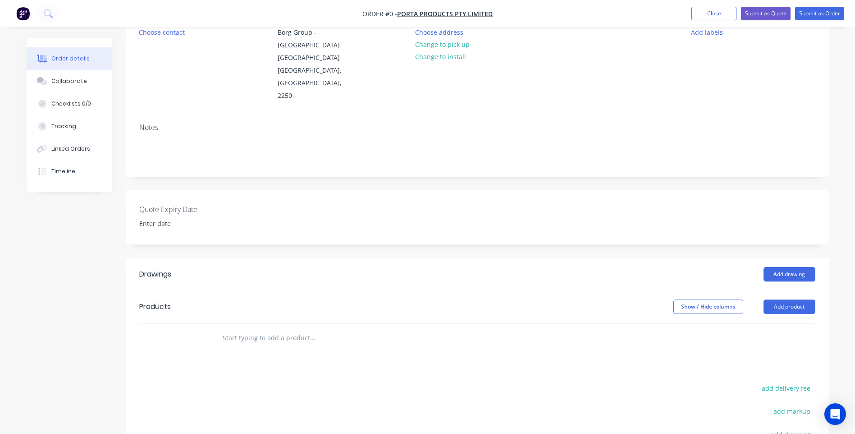
scroll to position [135, 0]
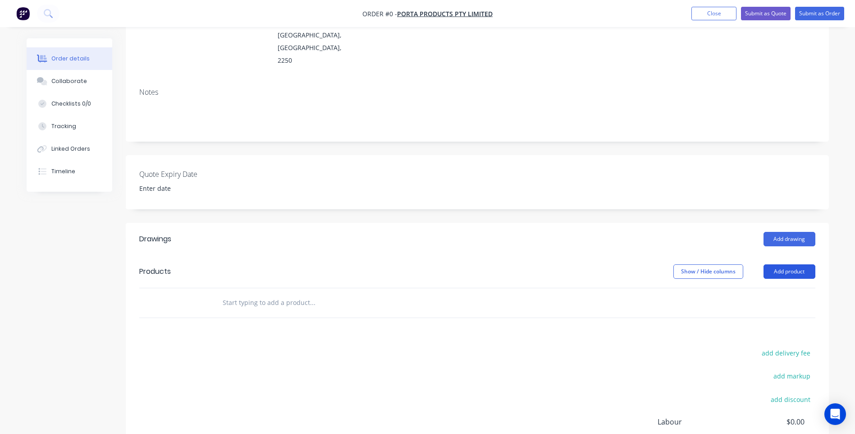
click at [789, 264] on button "Add product" at bounding box center [790, 271] width 52 height 14
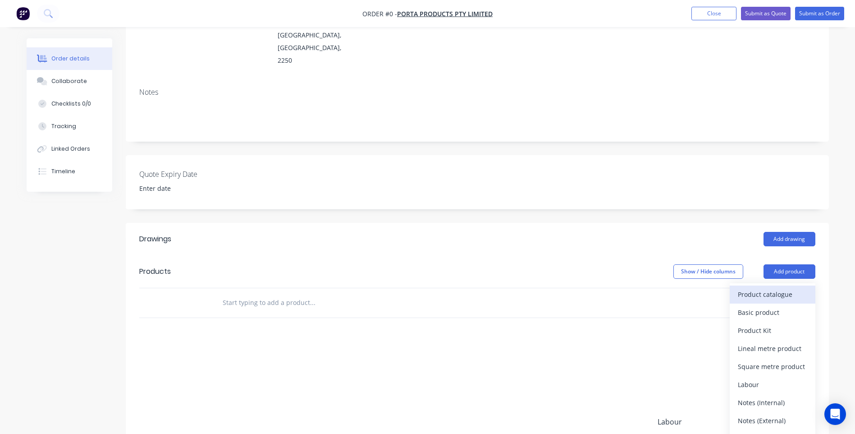
click at [760, 288] on div "Product catalogue" at bounding box center [772, 294] width 69 height 13
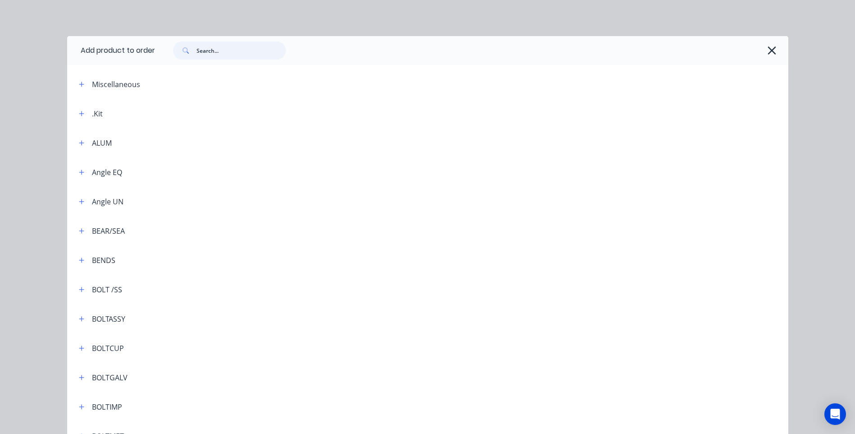
click at [200, 51] on input "text" at bounding box center [241, 50] width 89 height 18
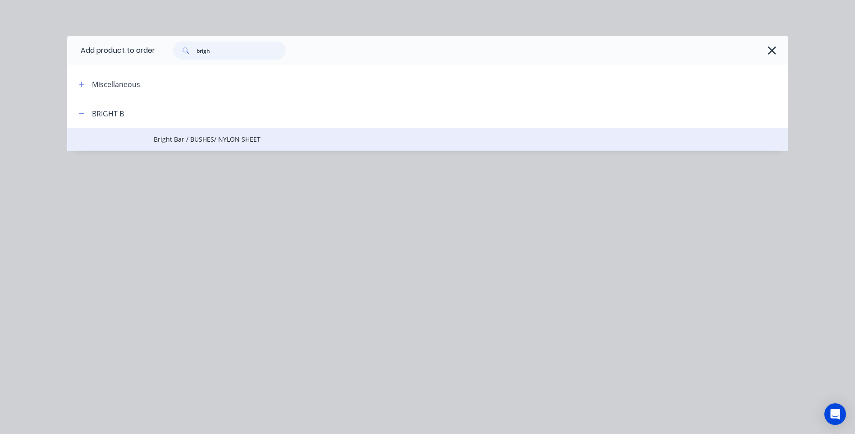
type input "brigh"
click at [208, 139] on span "Bright Bar / BUSHES/ NYLON SHEET" at bounding box center [408, 138] width 508 height 9
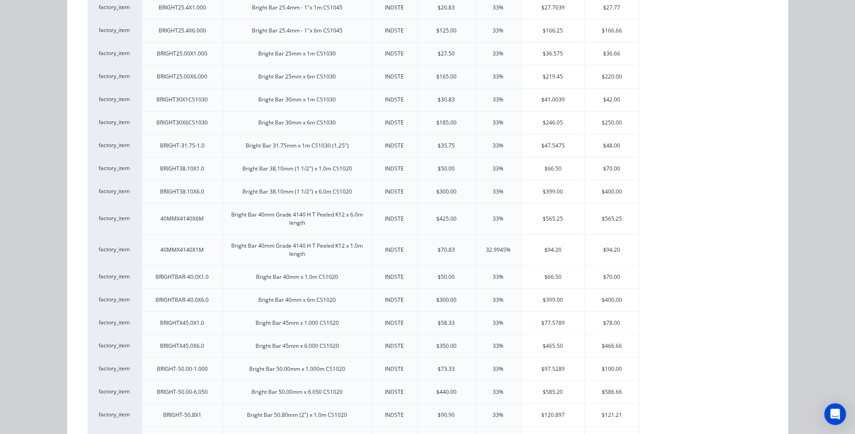
scroll to position [271, 0]
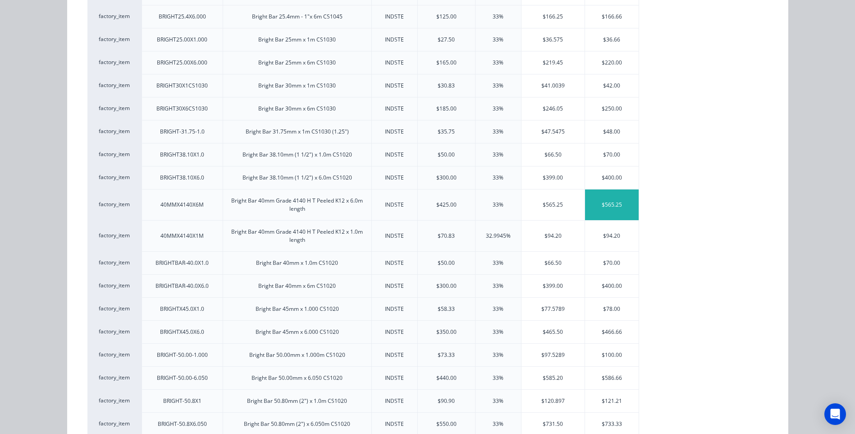
click at [602, 203] on div "$565.25" at bounding box center [612, 204] width 54 height 31
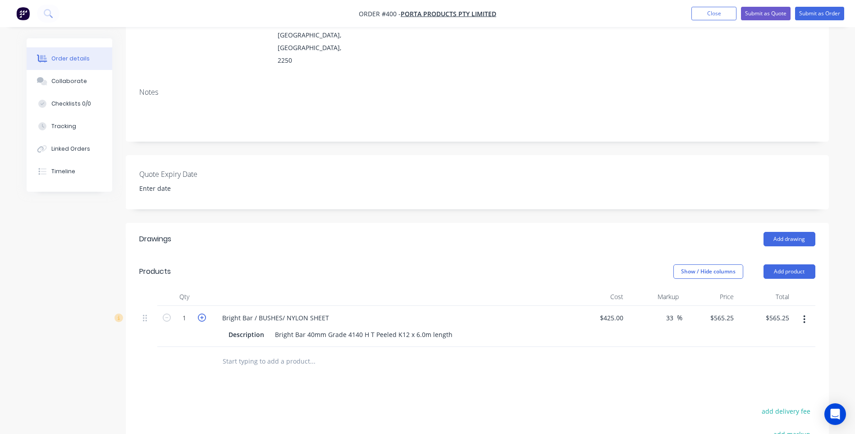
click at [204, 313] on icon "button" at bounding box center [202, 317] width 8 height 8
type input "2"
type input "$1,130.50"
click at [422, 328] on div "Bright Bar 40mm Grade 4140 H T Peeled K12 x 6.0m length" at bounding box center [363, 334] width 185 height 13
click at [622, 311] on input "425" at bounding box center [619, 317] width 15 height 13
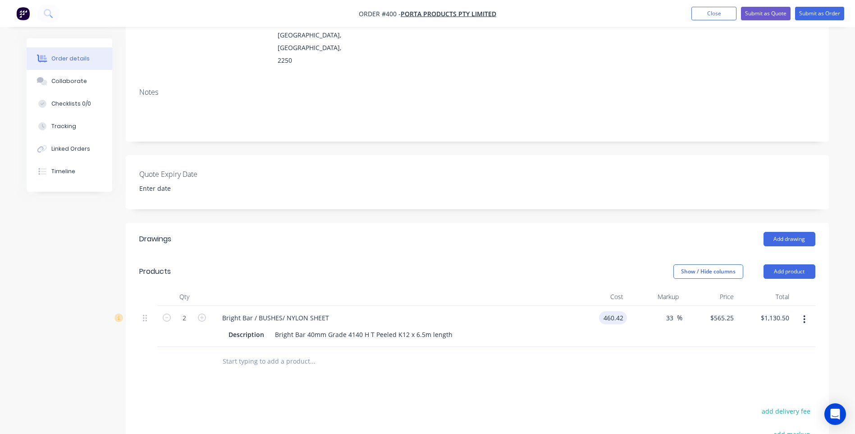
type input "$460.42"
type input "$612.3586"
type input "$1,224.72"
type input "12.5"
type input "517.9725"
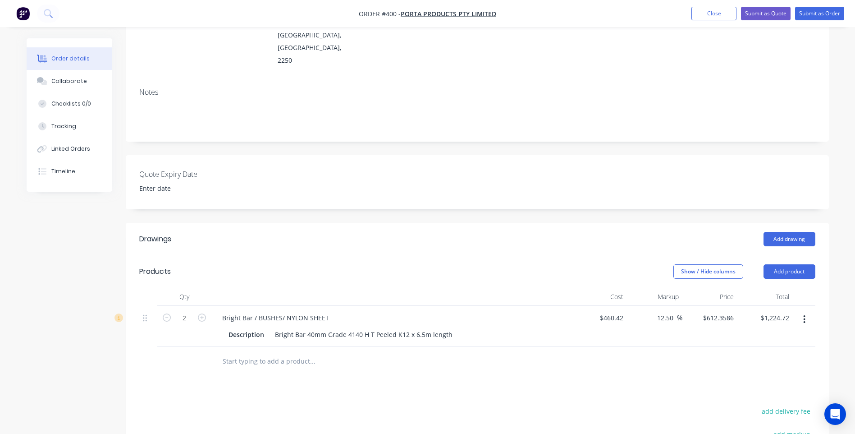
type input "$1,035.95"
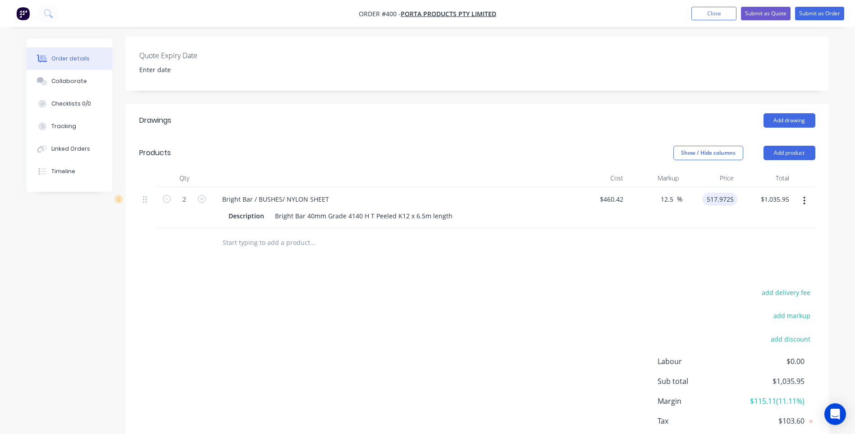
scroll to position [282, 0]
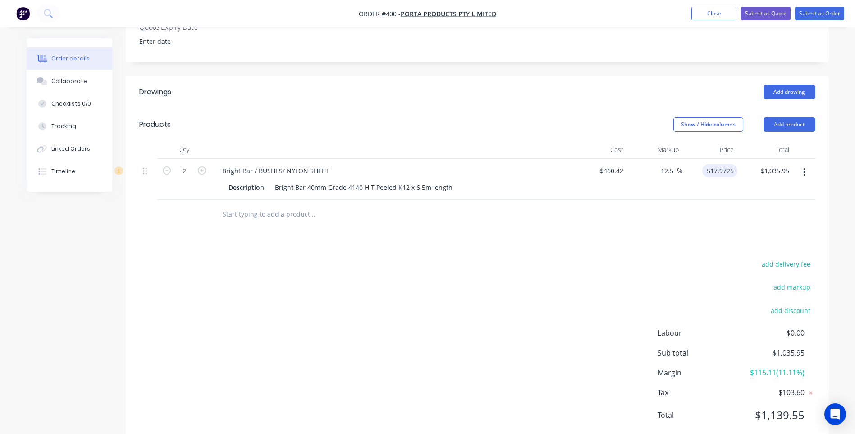
type input "$517.9725"
click at [606, 228] on div "Drawings Add drawing Products Show / Hide columns Add product Qty Cost Markup P…" at bounding box center [477, 261] width 703 height 370
click at [329, 164] on div "Bright Bar / BUSHES/ NYLON SHEET" at bounding box center [275, 170] width 121 height 13
drag, startPoint x: 309, startPoint y: 302, endPoint x: 300, endPoint y: 273, distance: 30.2
click at [309, 303] on div "add delivery fee add markup add discount Labour $0.00 Sub total $1,035.95 Margi…" at bounding box center [477, 345] width 676 height 174
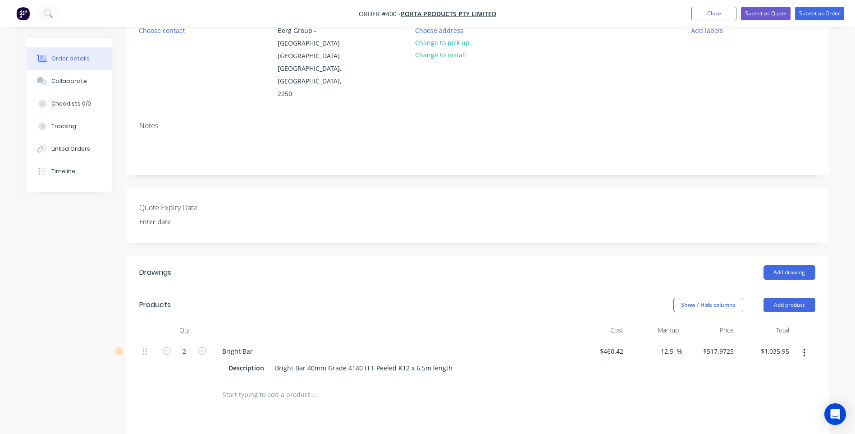
scroll to position [0, 0]
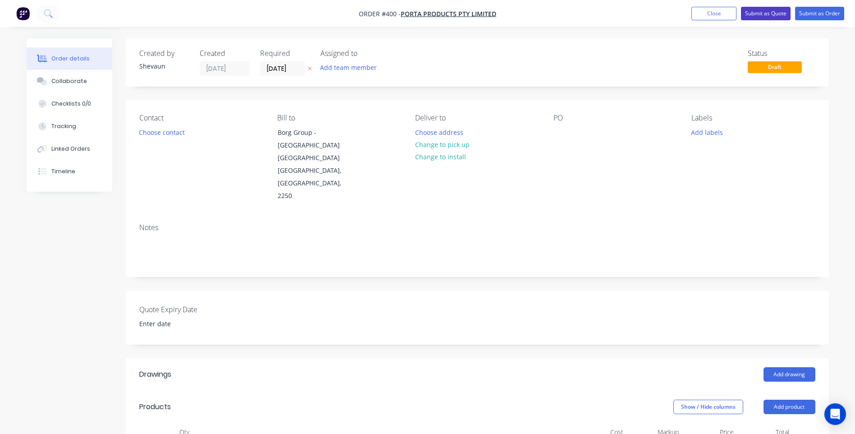
click at [763, 12] on button "Submit as Quote" at bounding box center [766, 14] width 50 height 14
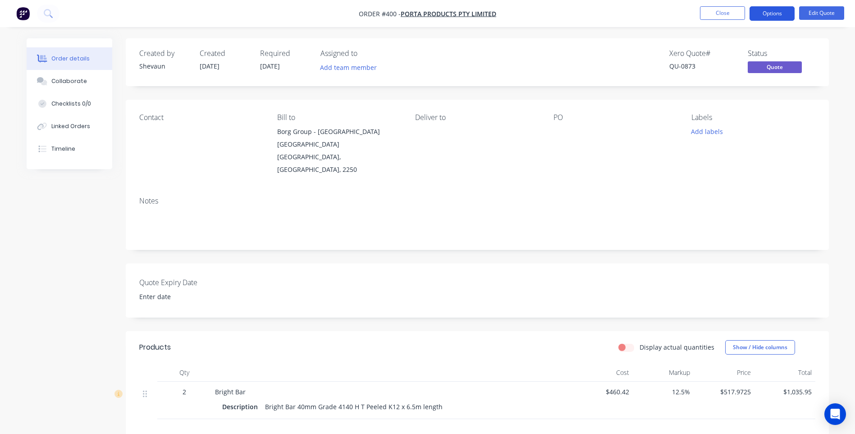
click at [773, 10] on button "Options" at bounding box center [772, 13] width 45 height 14
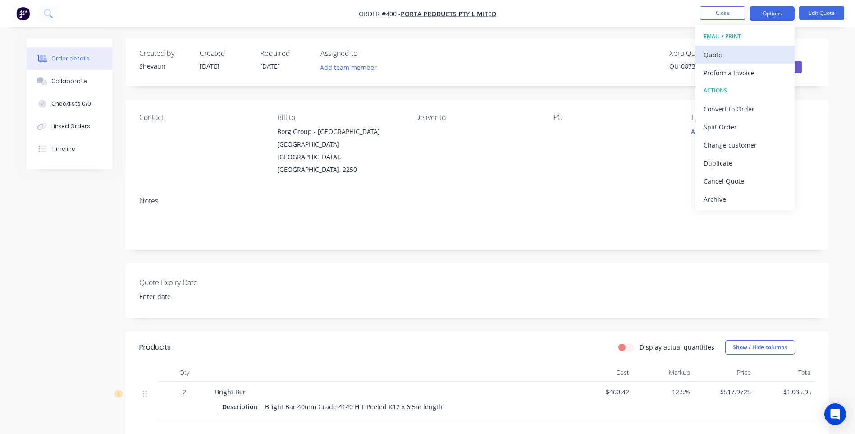
click at [710, 53] on div "Quote" at bounding box center [745, 54] width 83 height 13
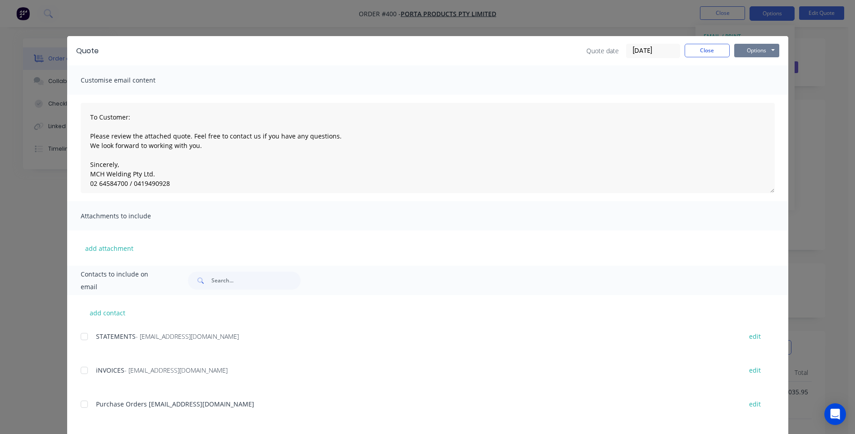
click at [758, 51] on button "Options" at bounding box center [757, 51] width 45 height 14
click at [757, 63] on button "Preview" at bounding box center [764, 66] width 58 height 15
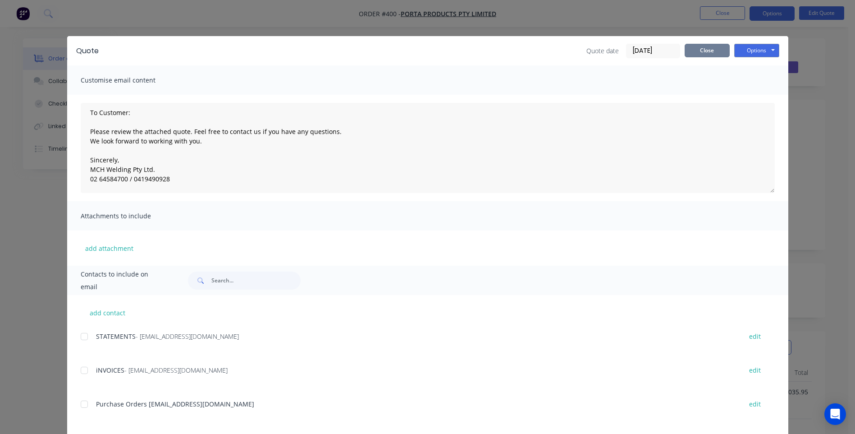
click at [709, 49] on button "Close" at bounding box center [707, 51] width 45 height 14
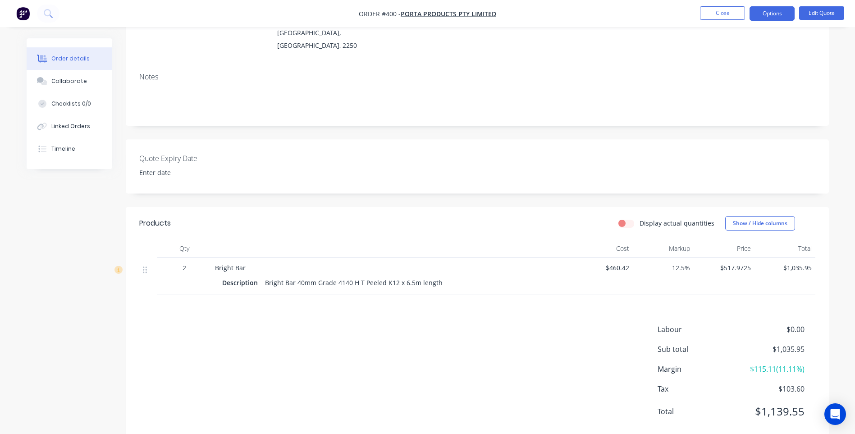
scroll to position [0, 0]
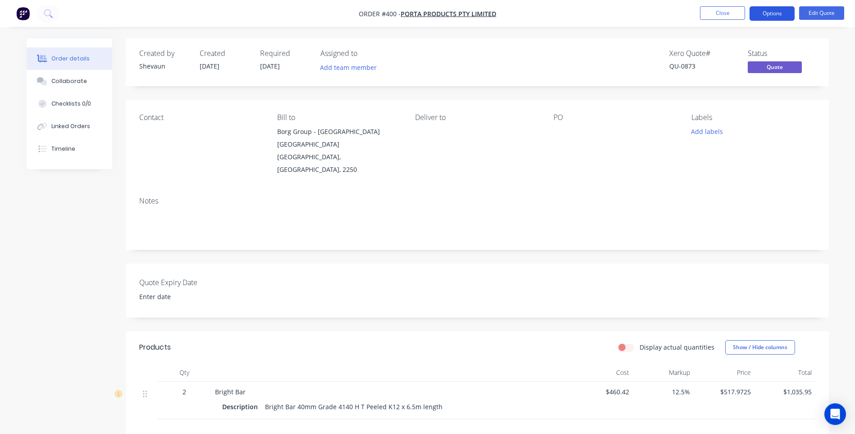
click at [772, 12] on button "Options" at bounding box center [772, 13] width 45 height 14
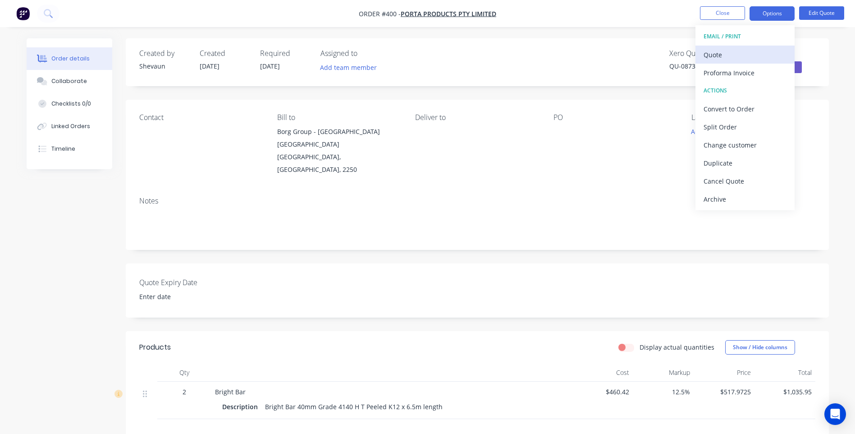
click at [718, 53] on div "Quote" at bounding box center [745, 54] width 83 height 13
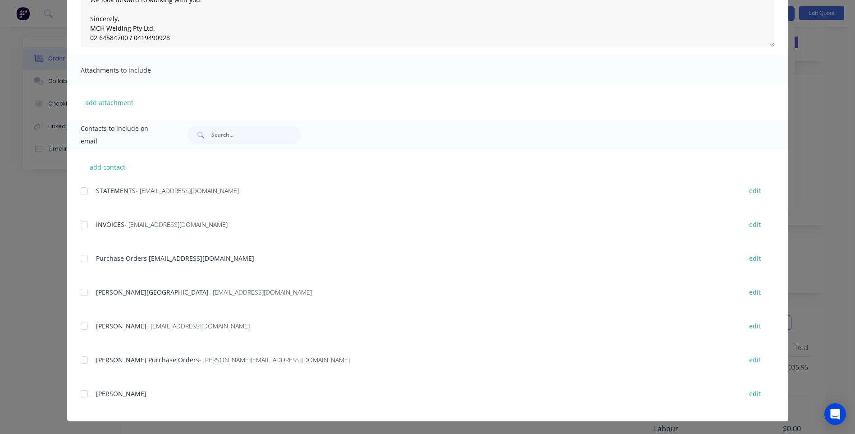
scroll to position [45, 0]
click at [82, 327] on div at bounding box center [84, 326] width 18 height 18
click at [78, 361] on div at bounding box center [84, 360] width 18 height 18
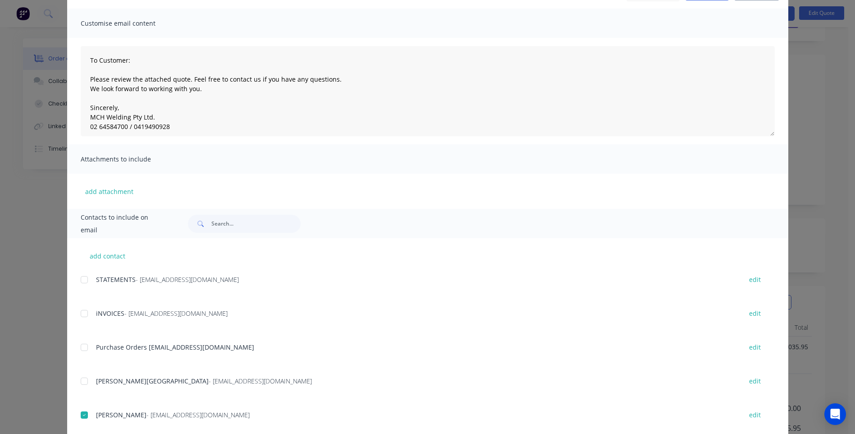
scroll to position [0, 0]
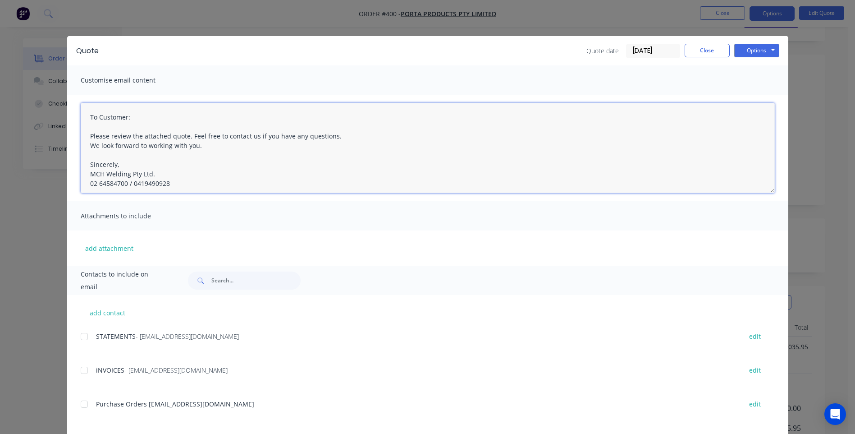
click at [333, 136] on textarea "To Customer: Please review the attached quote. Feel free to contact us if you h…" at bounding box center [428, 148] width 694 height 90
drag, startPoint x: 130, startPoint y: 117, endPoint x: 61, endPoint y: 123, distance: 69.2
click at [61, 123] on div "Quote Quote date 13/08/25 Close Options Preview Print Email Customise email con…" at bounding box center [427, 217] width 855 height 434
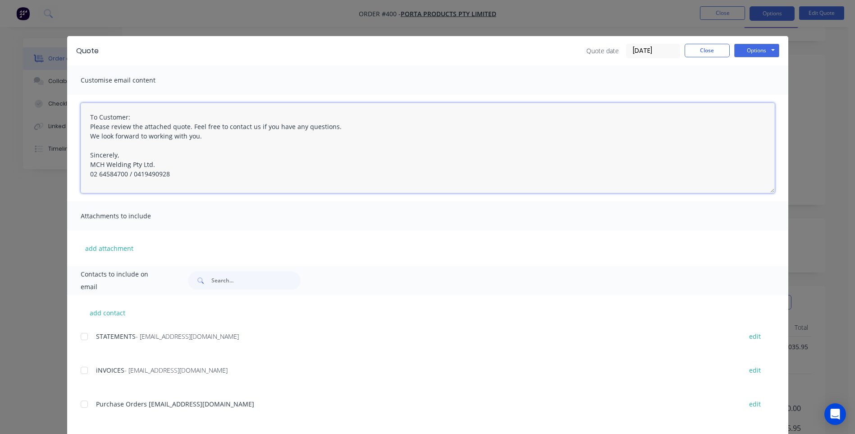
drag, startPoint x: 127, startPoint y: 117, endPoint x: 87, endPoint y: 118, distance: 40.2
click at [87, 118] on textarea "To Customer: Please review the attached quote. Feel free to contact us if you h…" at bounding box center [428, 148] width 694 height 90
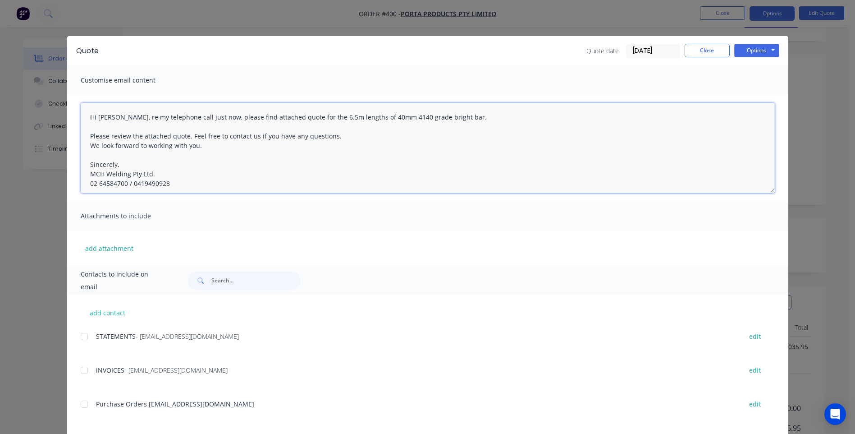
click at [443, 118] on textarea "Hi Dale, re my telephone call just now, please find attached quote for the 6.5m…" at bounding box center [428, 148] width 694 height 90
paste textarea "MPO158018"
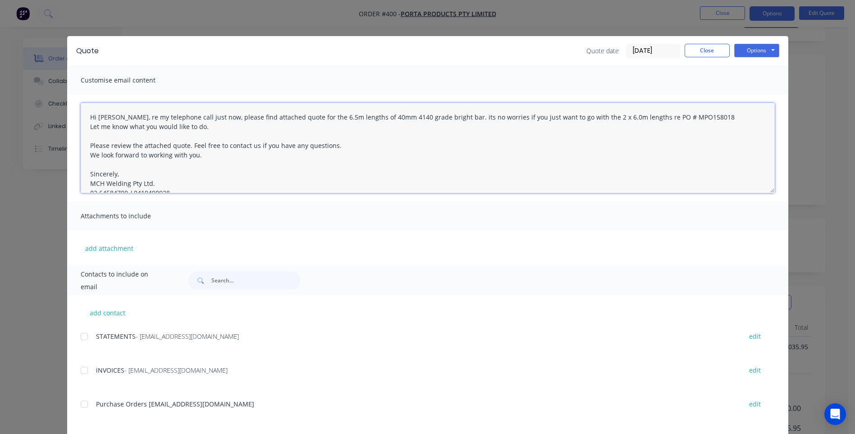
click at [298, 119] on textarea "Hi Dale, re my telephone call just now, please find attached quote for the 6.5m…" at bounding box center [428, 148] width 694 height 90
click at [299, 118] on textarea "Hi Dale, re my telephone call just now, please find attached quote for the 6.5m…" at bounding box center [428, 148] width 694 height 90
drag, startPoint x: 477, startPoint y: 119, endPoint x: 439, endPoint y: 120, distance: 37.9
click at [439, 120] on textarea "Hi Dale, re my telephone call just now, please find attached quote for 2 x 6.5m…" at bounding box center [428, 148] width 694 height 90
drag, startPoint x: 439, startPoint y: 117, endPoint x: 434, endPoint y: 118, distance: 5.6
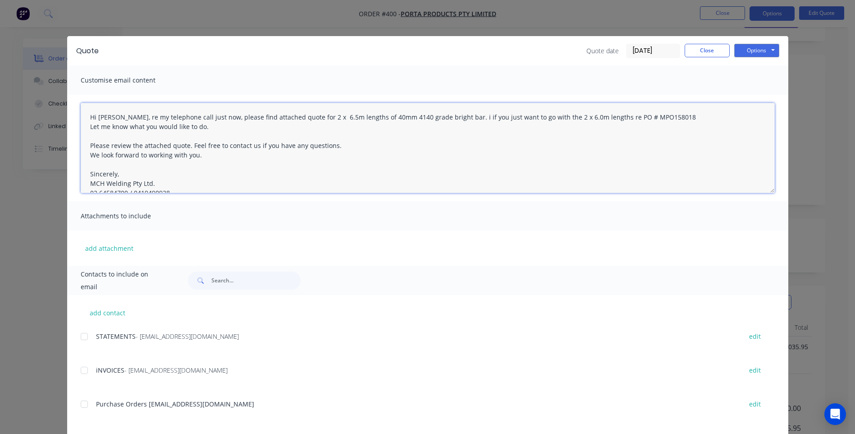
click at [434, 118] on textarea "Hi Dale, re my telephone call just now, please find attached quote for 2 x 6.5m…" at bounding box center [428, 148] width 694 height 90
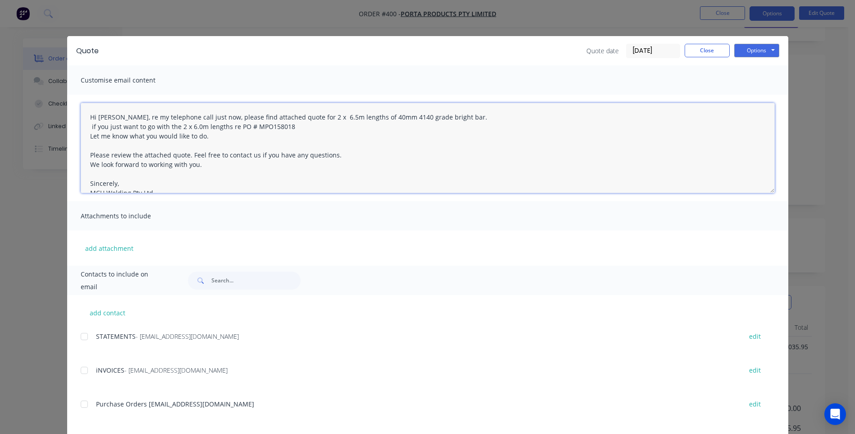
click at [95, 126] on textarea "Hi Dale, re my telephone call just now, please find attached quote for 2 x 6.5m…" at bounding box center [428, 148] width 694 height 90
drag, startPoint x: 288, startPoint y: 126, endPoint x: 365, endPoint y: 147, distance: 79.8
click at [289, 127] on textarea "Hi Dale, re my telephone call just now, please find attached quote for 2 x 6.5m…" at bounding box center [428, 148] width 694 height 90
drag, startPoint x: 200, startPoint y: 166, endPoint x: 83, endPoint y: 159, distance: 116.6
click at [83, 159] on textarea "Hi Dale, re my telephone call just now, please find attached quote for 2 x 6.5m…" at bounding box center [428, 148] width 694 height 90
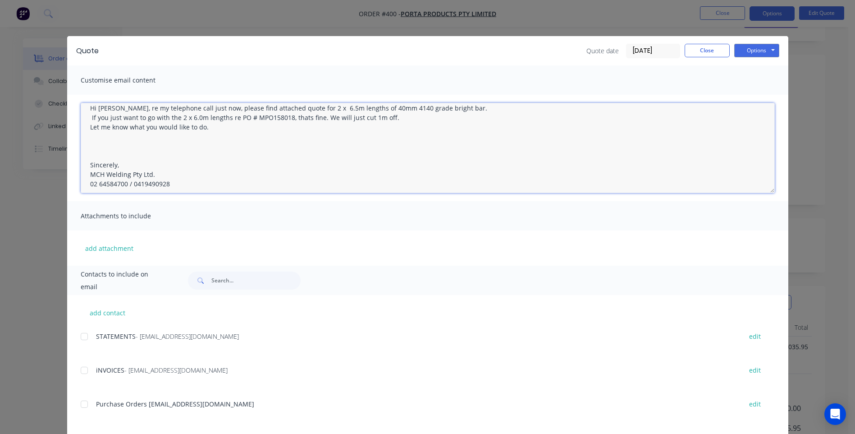
scroll to position [14, 0]
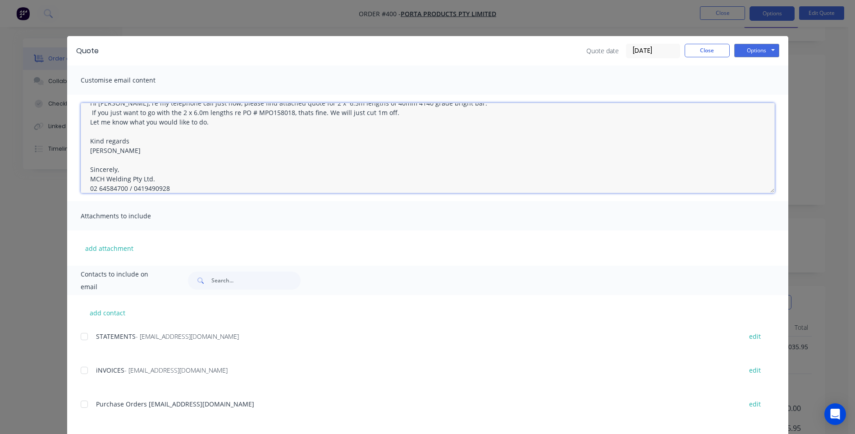
drag, startPoint x: 115, startPoint y: 170, endPoint x: 77, endPoint y: 170, distance: 38.3
click at [81, 170] on textarea "Hi Dale, re my telephone call just now, please find attached quote for 2 x 6.5m…" at bounding box center [428, 148] width 694 height 90
click at [90, 159] on textarea "Hi Dale, re my telephone call just now, please find attached quote for 2 x 6.5m…" at bounding box center [428, 148] width 694 height 90
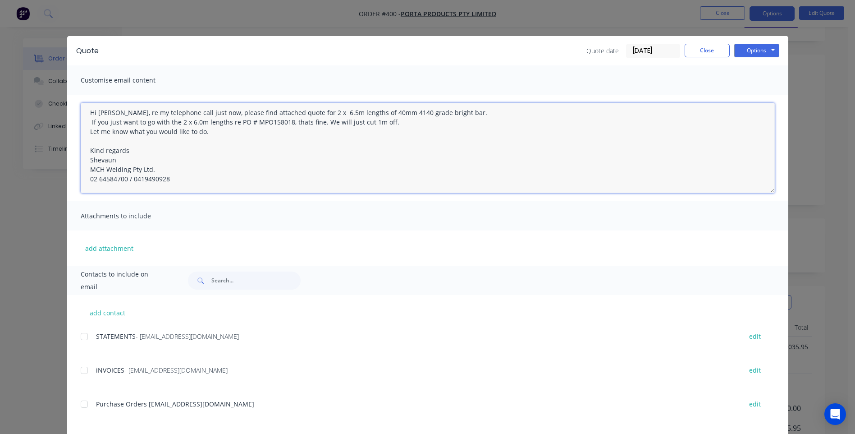
scroll to position [5, 0]
drag, startPoint x: 172, startPoint y: 178, endPoint x: 125, endPoint y: 184, distance: 46.8
click at [125, 184] on textarea "Hi Dale, re my telephone call just now, please find attached quote for 2 x 6.5m…" at bounding box center [428, 148] width 694 height 90
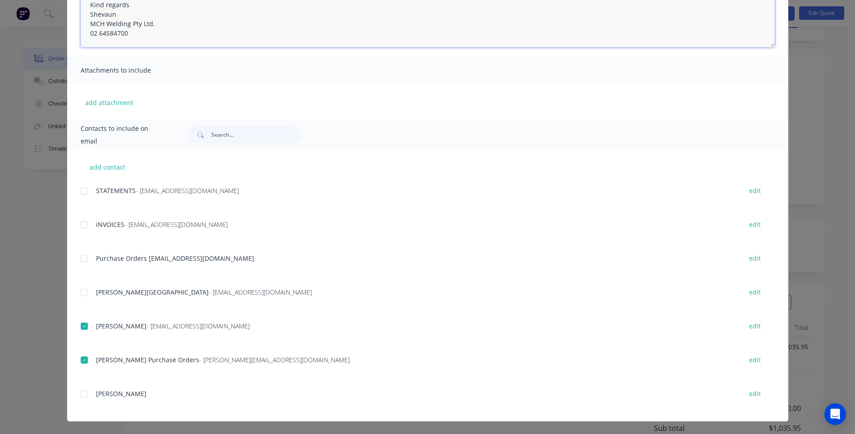
scroll to position [0, 0]
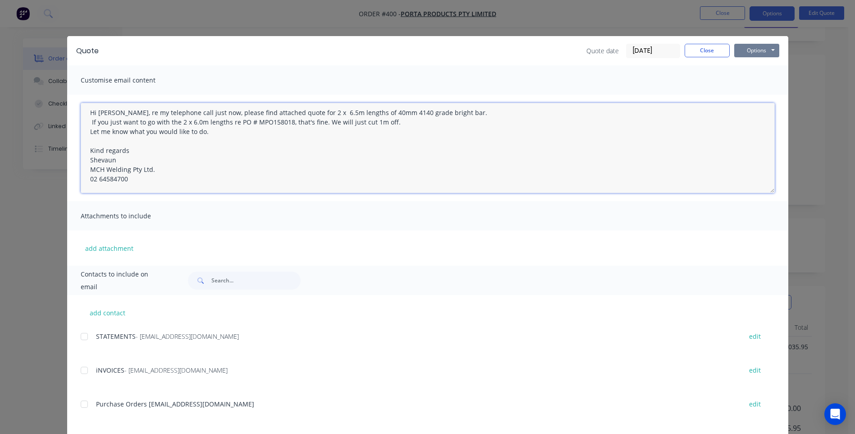
type textarea "Hi Dale, re my telephone call just now, please find attached quote for 2 x 6.5m…"
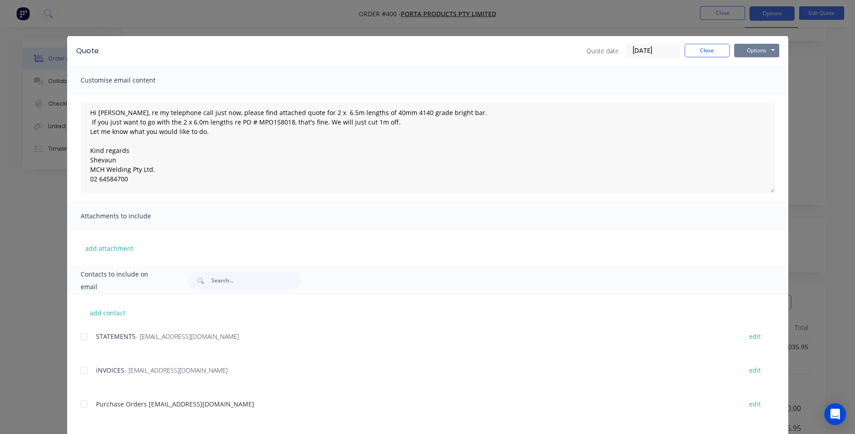
click at [751, 52] on button "Options" at bounding box center [757, 51] width 45 height 14
click at [754, 95] on button "Email" at bounding box center [764, 96] width 58 height 15
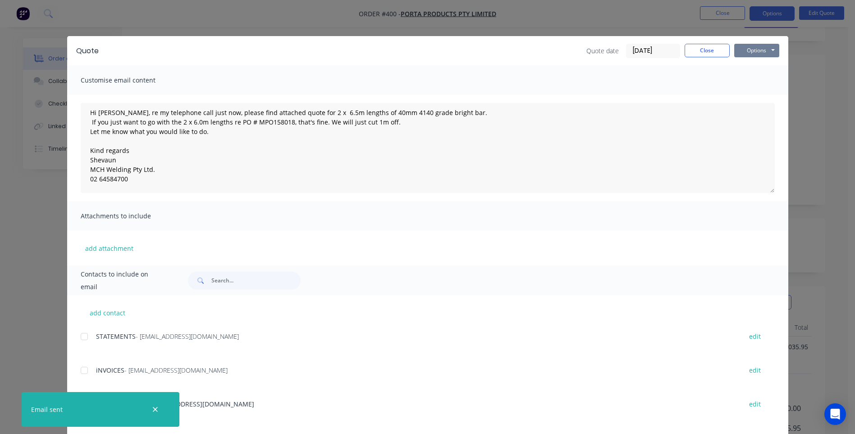
click at [751, 48] on button "Options" at bounding box center [757, 51] width 45 height 14
click at [748, 80] on button "Print" at bounding box center [764, 81] width 58 height 15
click at [695, 50] on button "Close" at bounding box center [707, 51] width 45 height 14
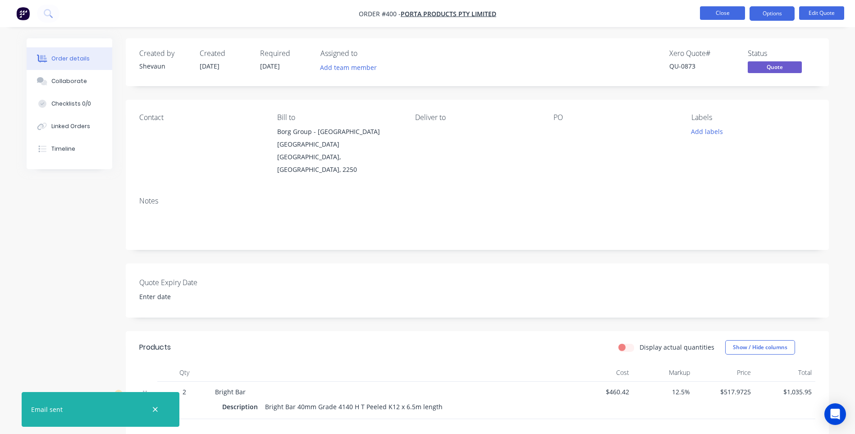
click at [717, 14] on button "Close" at bounding box center [722, 13] width 45 height 14
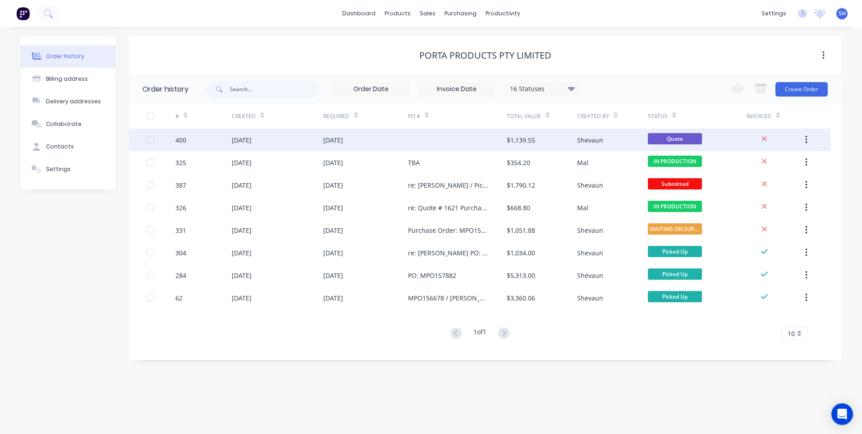
click at [428, 138] on div at bounding box center [457, 140] width 99 height 23
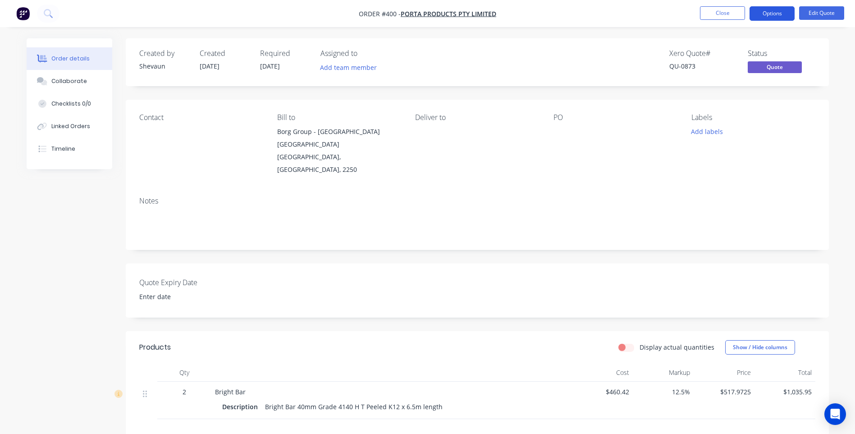
click at [776, 12] on button "Options" at bounding box center [772, 13] width 45 height 14
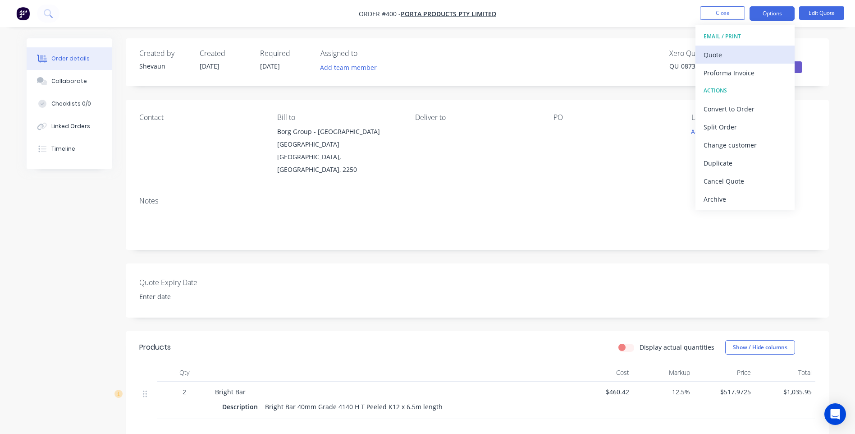
click at [726, 51] on div "Quote" at bounding box center [745, 54] width 83 height 13
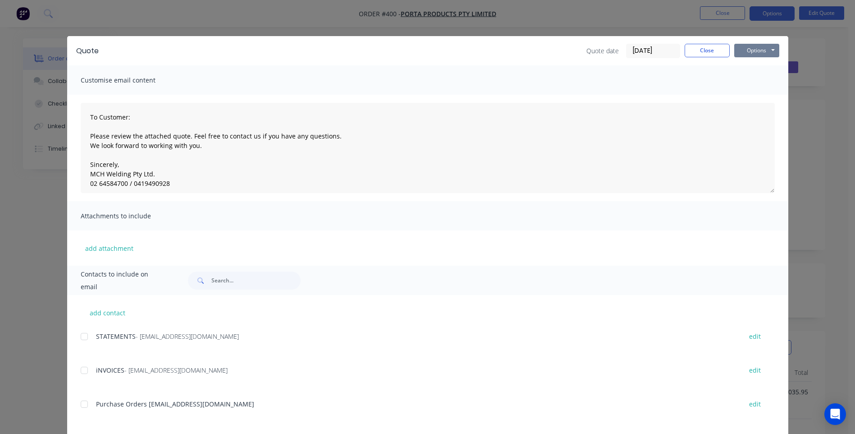
click at [752, 46] on button "Options" at bounding box center [757, 51] width 45 height 14
click at [752, 79] on button "Print" at bounding box center [764, 81] width 58 height 15
click at [704, 51] on button "Close" at bounding box center [707, 51] width 45 height 14
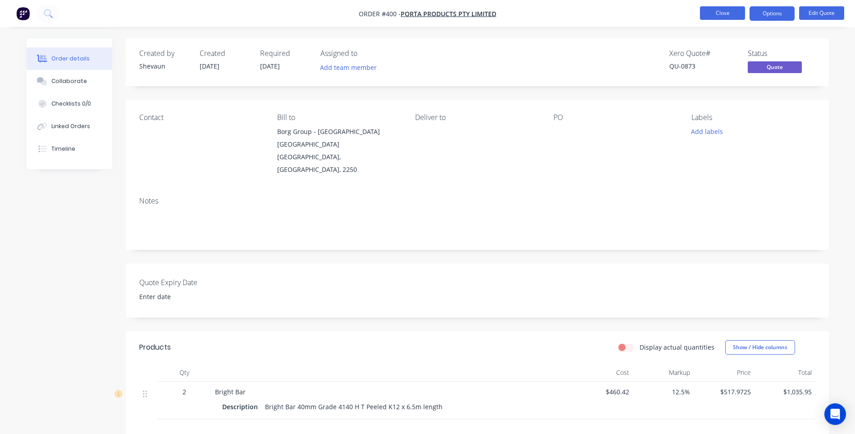
click at [714, 13] on button "Close" at bounding box center [722, 13] width 45 height 14
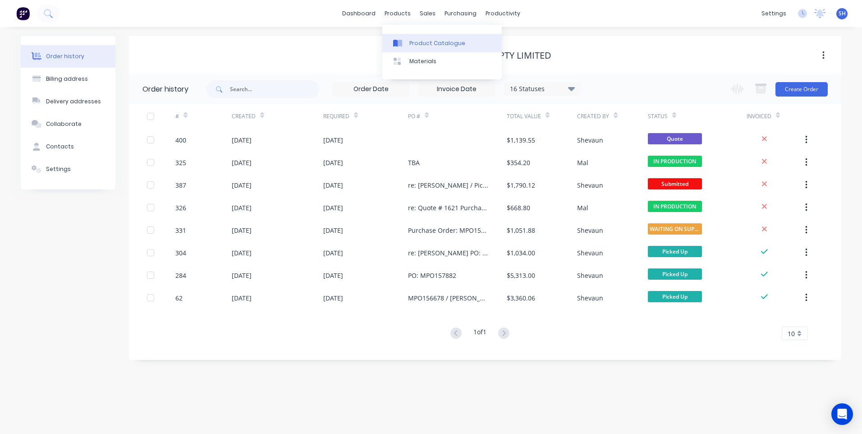
click at [414, 42] on div "Product Catalogue" at bounding box center [437, 43] width 56 height 8
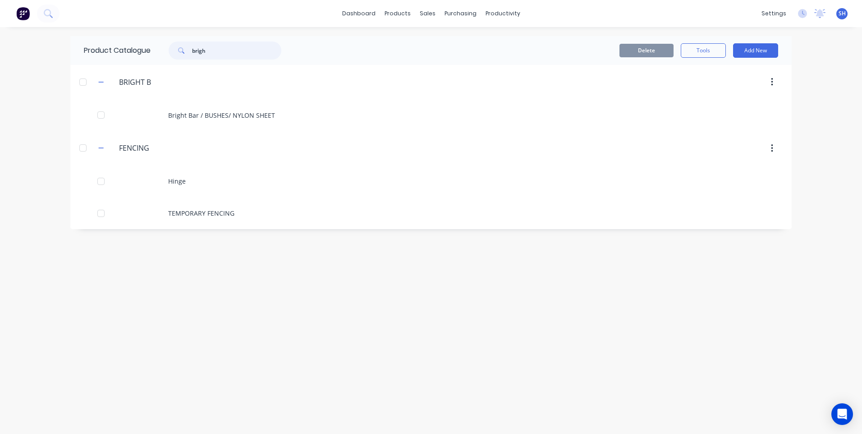
drag, startPoint x: 219, startPoint y: 48, endPoint x: 181, endPoint y: 51, distance: 38.0
click at [181, 51] on div "brigh" at bounding box center [225, 50] width 113 height 18
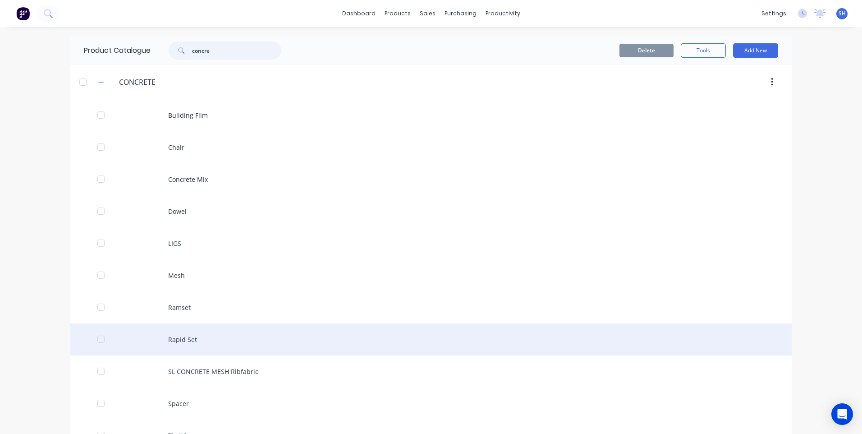
type input "concre"
click at [181, 333] on div "Rapid Set" at bounding box center [430, 339] width 721 height 32
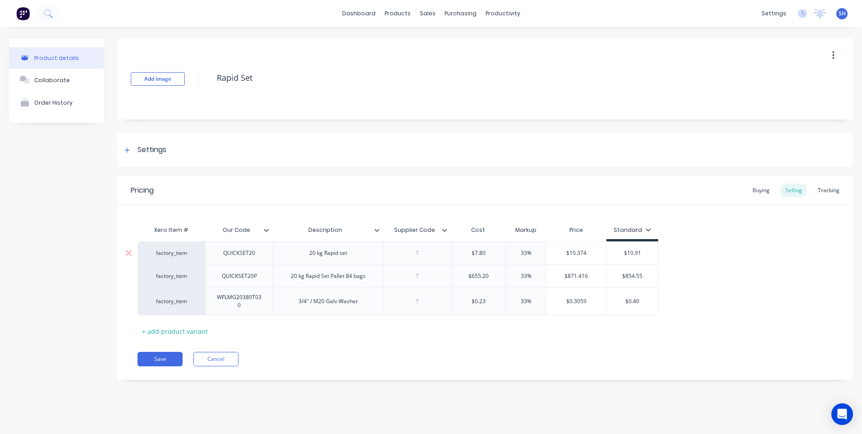
click at [418, 257] on div at bounding box center [417, 253] width 45 height 12
click at [418, 281] on div at bounding box center [417, 276] width 45 height 12
click at [354, 281] on div "20 kg Rapid Set Pallet 84 bags" at bounding box center [328, 276] width 89 height 12
click at [418, 278] on div at bounding box center [417, 276] width 45 height 12
type input "$546.00"
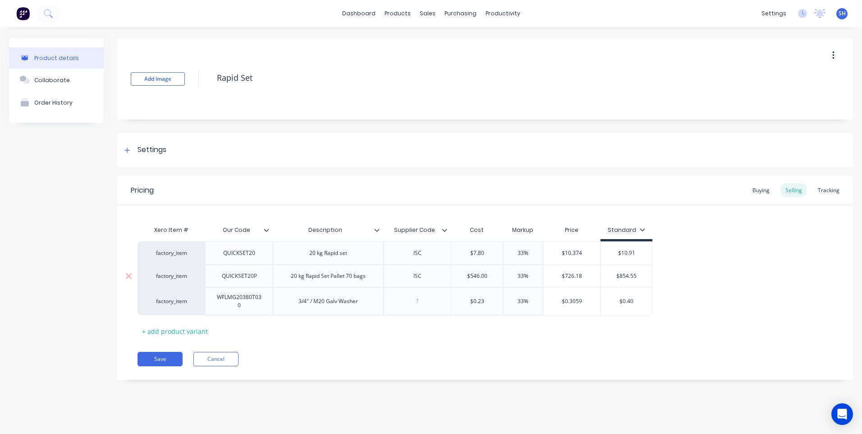
drag, startPoint x: 524, startPoint y: 276, endPoint x: 514, endPoint y: 276, distance: 10.4
click at [514, 276] on input "33%" at bounding box center [523, 276] width 45 height 8
type input "25%"
type input "$682.50"
click at [160, 356] on button "Save" at bounding box center [160, 359] width 45 height 14
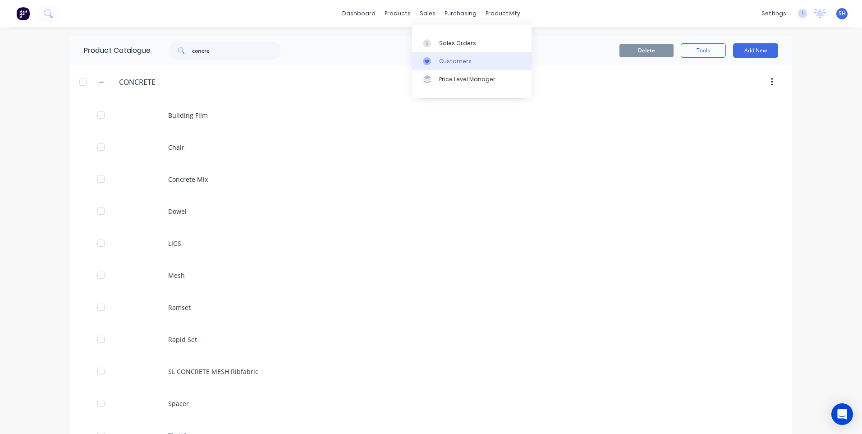
click at [459, 57] on div "Customers" at bounding box center [455, 61] width 32 height 8
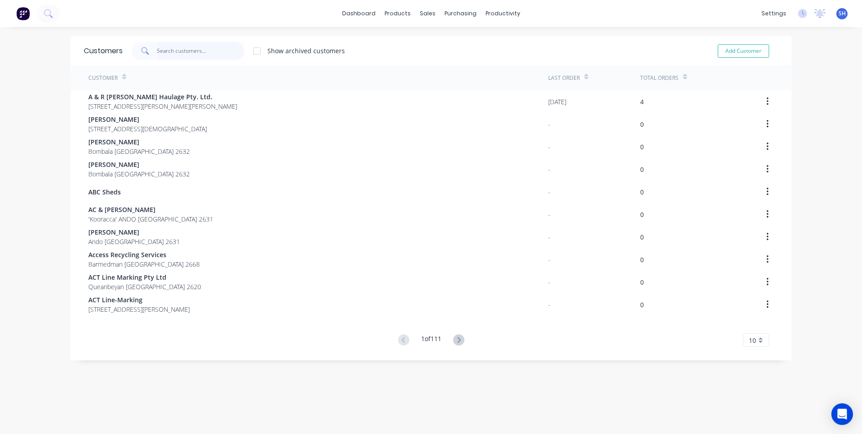
click at [166, 51] on input "text" at bounding box center [201, 51] width 88 height 18
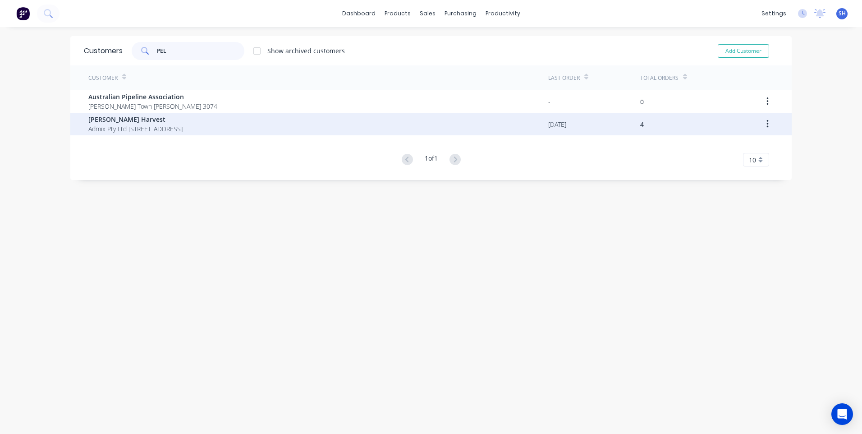
type input "PEL"
click at [116, 123] on span "Pelz Harvest" at bounding box center [135, 119] width 94 height 9
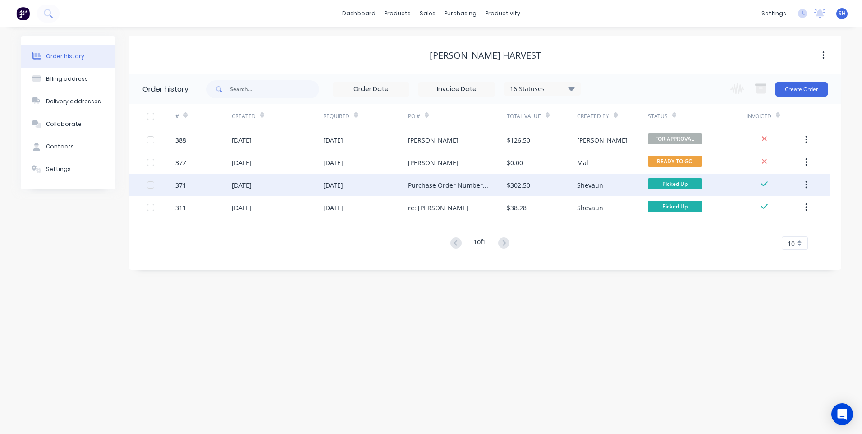
click at [375, 184] on div "12 Aug 2025" at bounding box center [365, 185] width 85 height 23
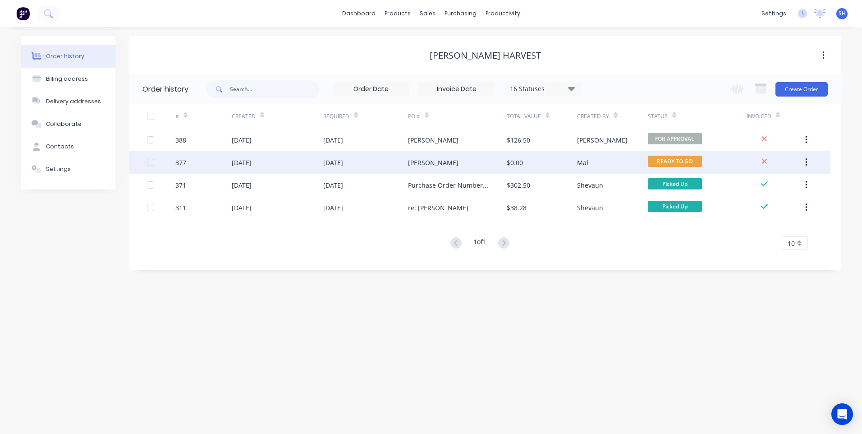
click at [373, 161] on div "12 Aug 2025" at bounding box center [365, 162] width 85 height 23
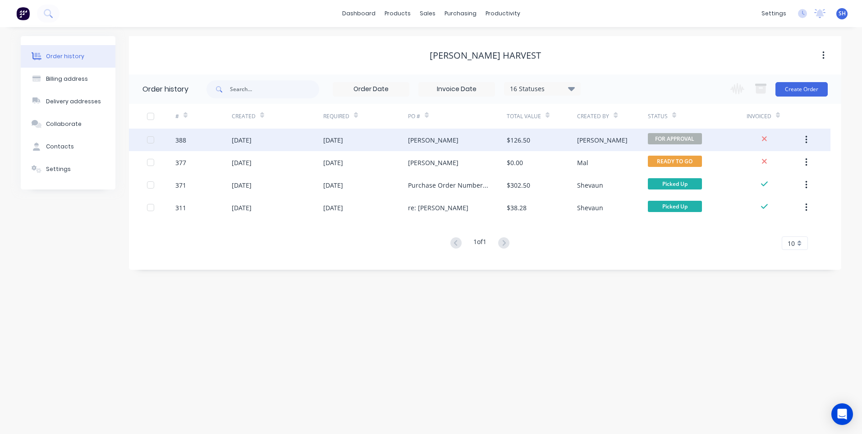
click at [373, 138] on div "13 Aug 2025" at bounding box center [365, 140] width 85 height 23
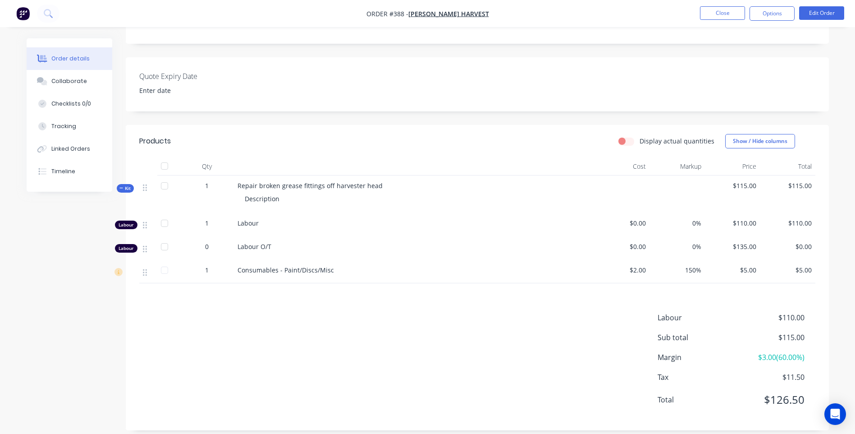
scroll to position [194, 0]
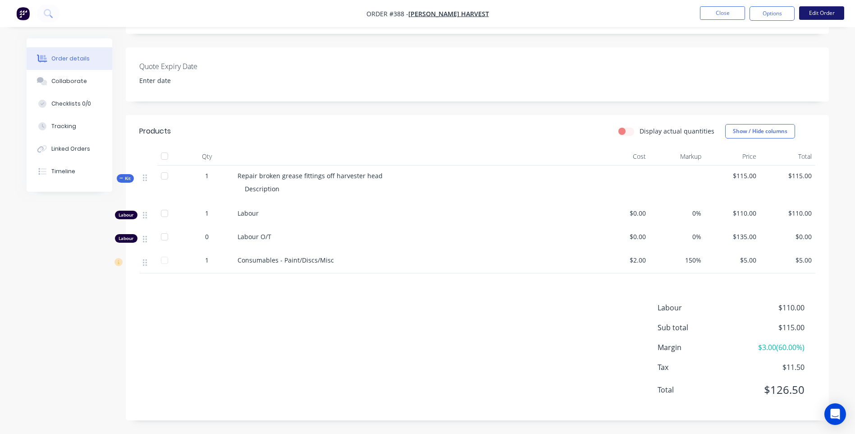
click at [823, 14] on button "Edit Order" at bounding box center [821, 13] width 45 height 14
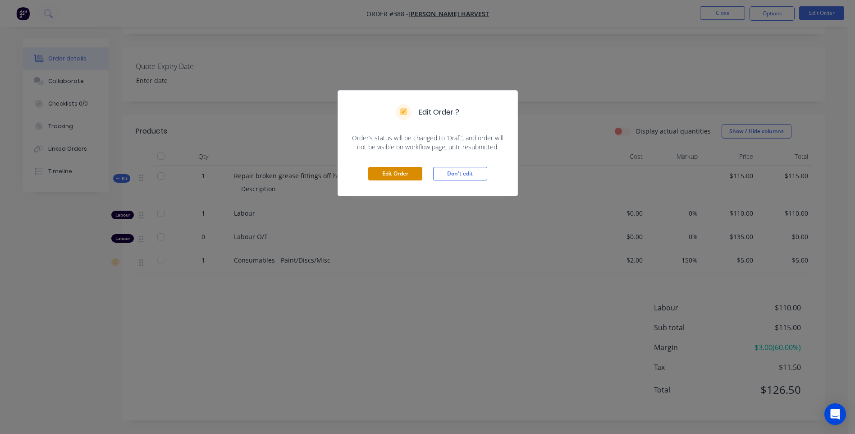
click at [390, 171] on button "Edit Order" at bounding box center [395, 174] width 54 height 14
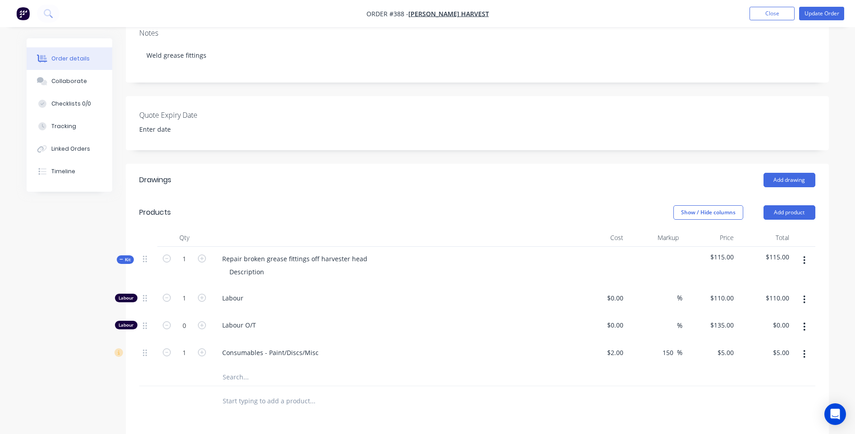
scroll to position [225, 0]
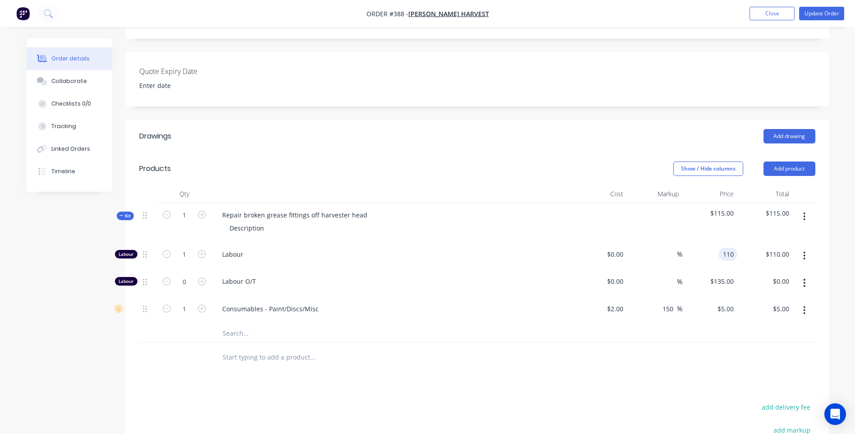
click at [734, 248] on input "110" at bounding box center [729, 254] width 15 height 13
type input "$120.00"
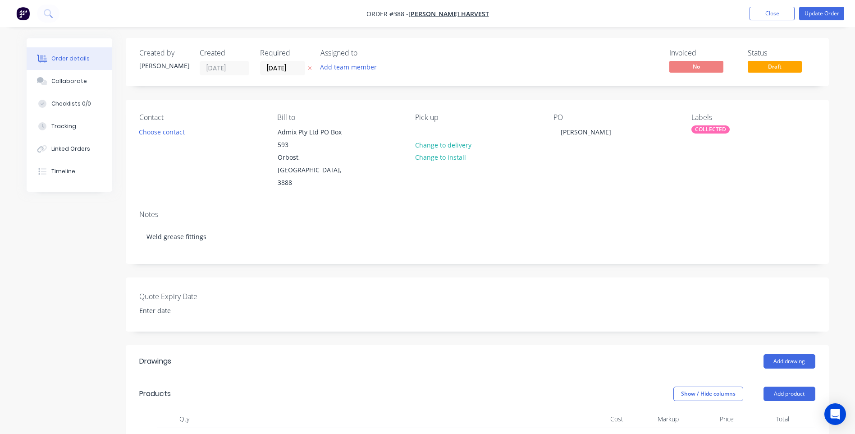
scroll to position [0, 0]
click at [558, 134] on div "Terry" at bounding box center [586, 132] width 65 height 13
click at [568, 133] on div "po #Terry" at bounding box center [593, 132] width 78 height 13
click at [824, 11] on button "Update Order" at bounding box center [821, 14] width 45 height 14
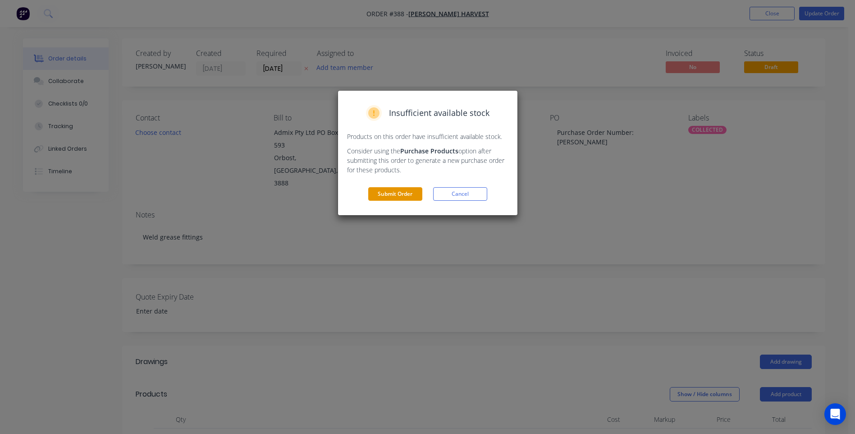
click at [398, 195] on button "Submit Order" at bounding box center [395, 194] width 54 height 14
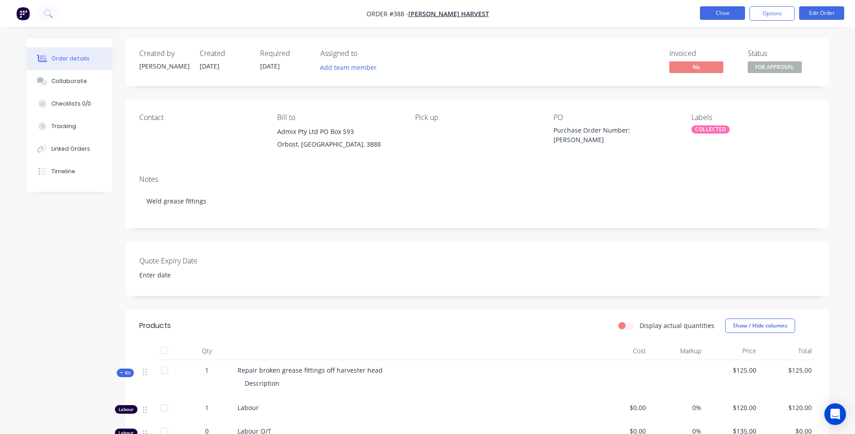
click at [722, 12] on button "Close" at bounding box center [722, 13] width 45 height 14
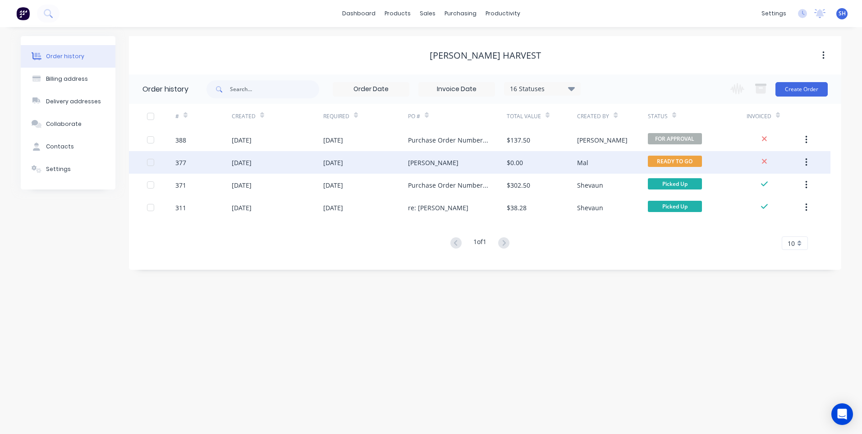
click at [443, 163] on div "Terry" at bounding box center [457, 162] width 99 height 23
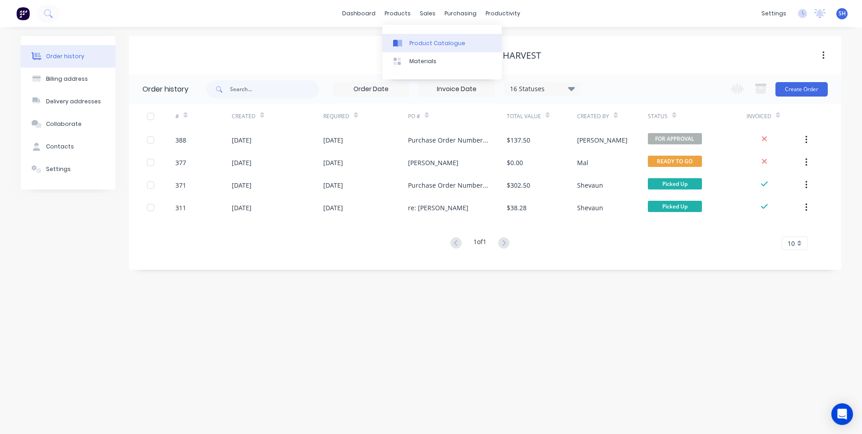
click at [420, 42] on div "Product Catalogue" at bounding box center [437, 43] width 56 height 8
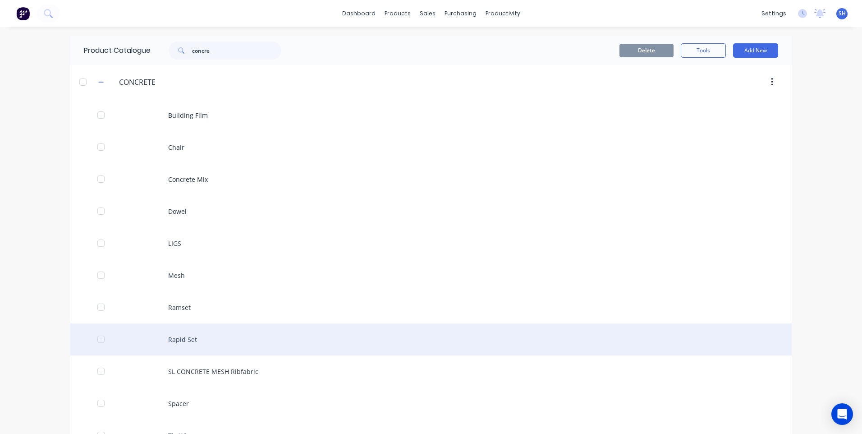
click at [187, 339] on div "Rapid Set" at bounding box center [430, 339] width 721 height 32
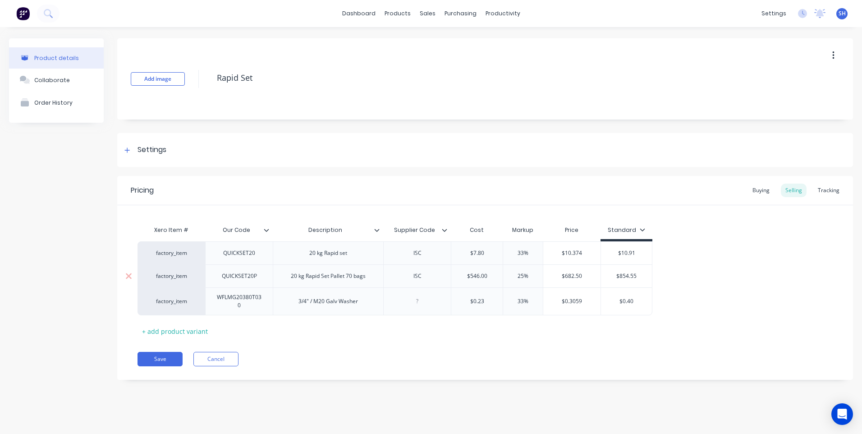
click at [352, 280] on div "20 kg Rapid Set Pallet 70 bags" at bounding box center [328, 276] width 89 height 12
drag, startPoint x: 488, startPoint y: 275, endPoint x: 451, endPoint y: 277, distance: 37.0
click at [451, 277] on div "$546.00 $546.00" at bounding box center [477, 275] width 52 height 23
type input "655.20"
type input "25%"
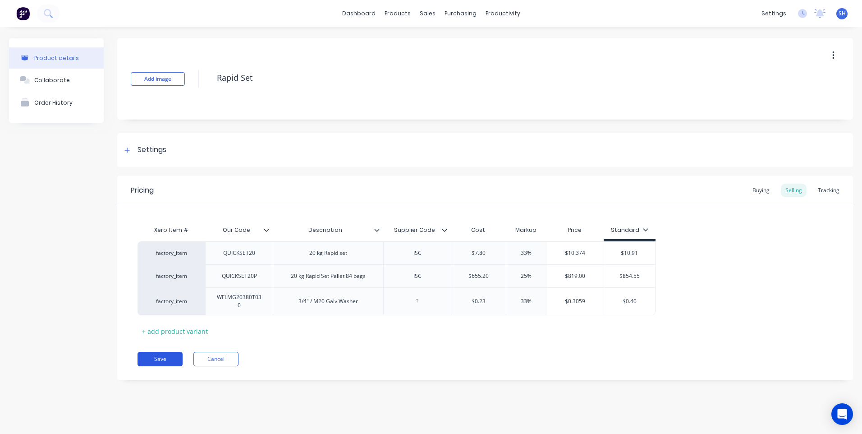
click at [164, 359] on button "Save" at bounding box center [160, 359] width 45 height 14
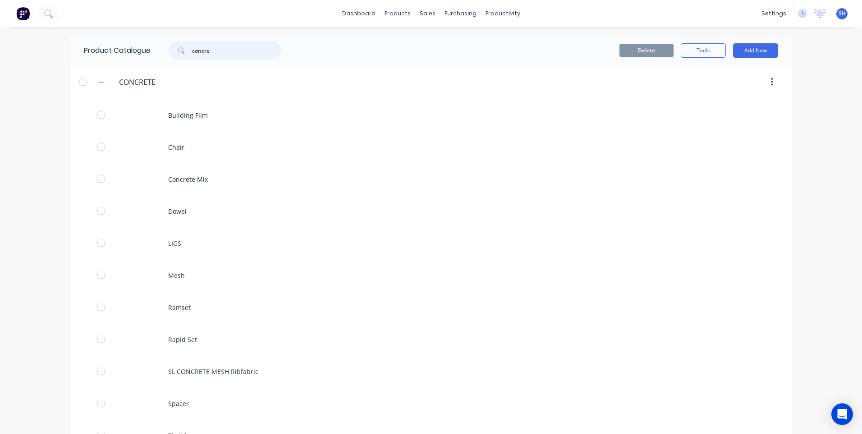
drag, startPoint x: 228, startPoint y: 54, endPoint x: 175, endPoint y: 51, distance: 53.8
click at [175, 51] on div "concre" at bounding box center [225, 50] width 113 height 18
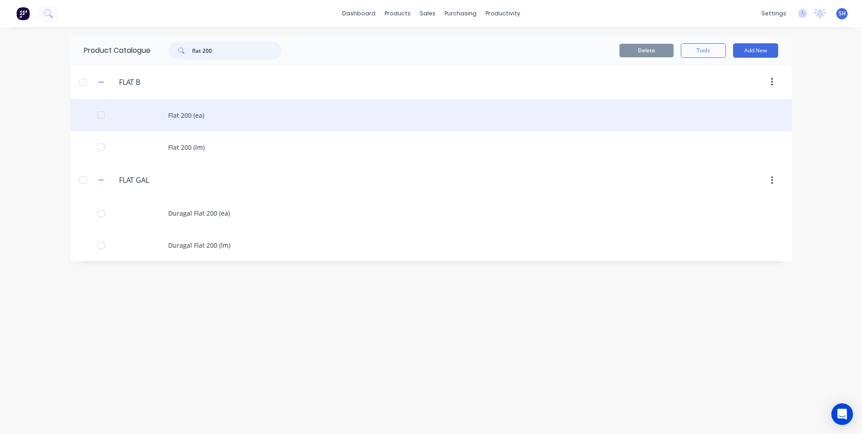
type input "flat 200"
click at [190, 114] on div "Flat 200 (ea)" at bounding box center [430, 115] width 721 height 32
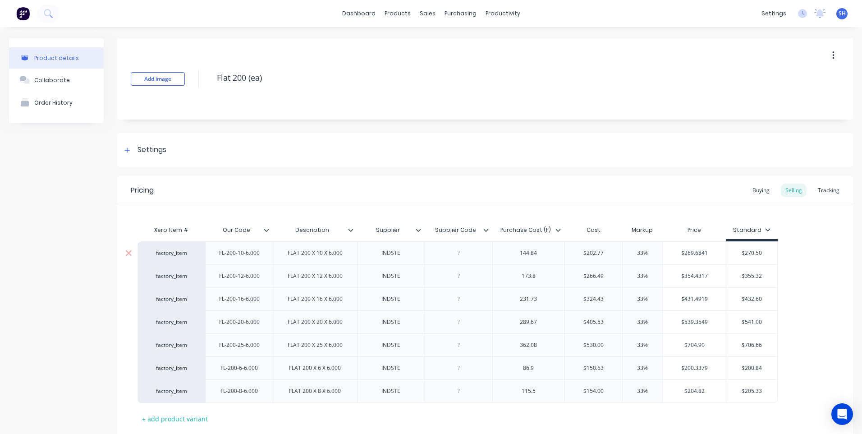
click at [459, 258] on div at bounding box center [458, 253] width 45 height 12
drag, startPoint x: 539, startPoint y: 256, endPoint x: 519, endPoint y: 256, distance: 20.7
click at [519, 256] on div "144.84" at bounding box center [528, 253] width 45 height 12
type input "$202.77"
type input "33%"
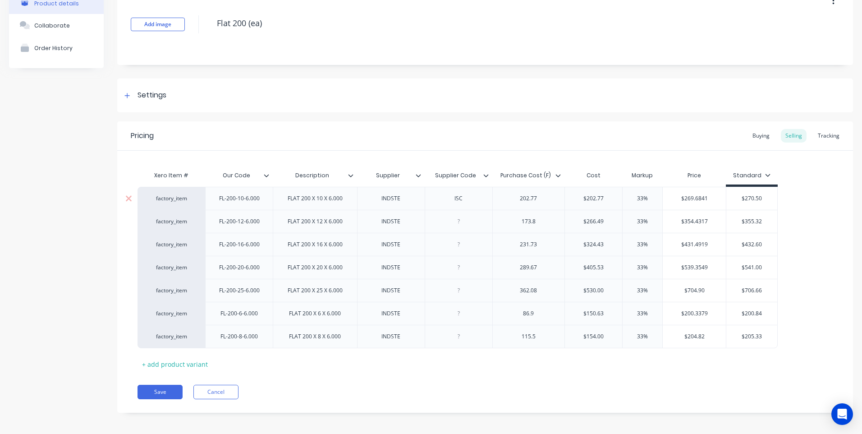
scroll to position [58, 0]
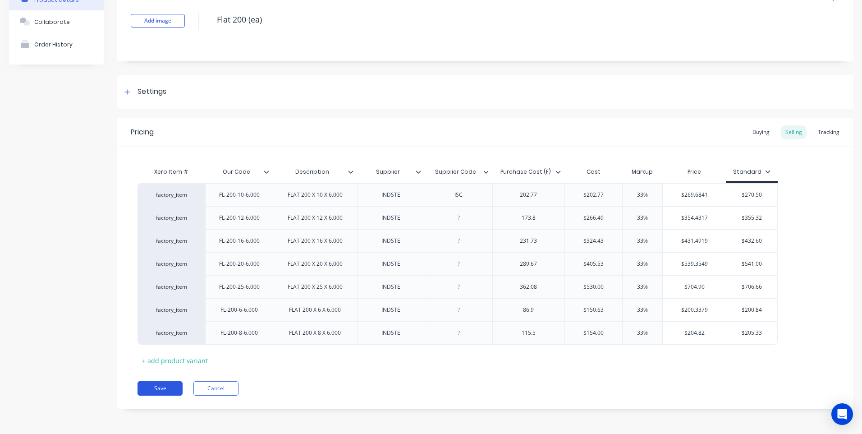
click at [161, 384] on button "Save" at bounding box center [160, 388] width 45 height 14
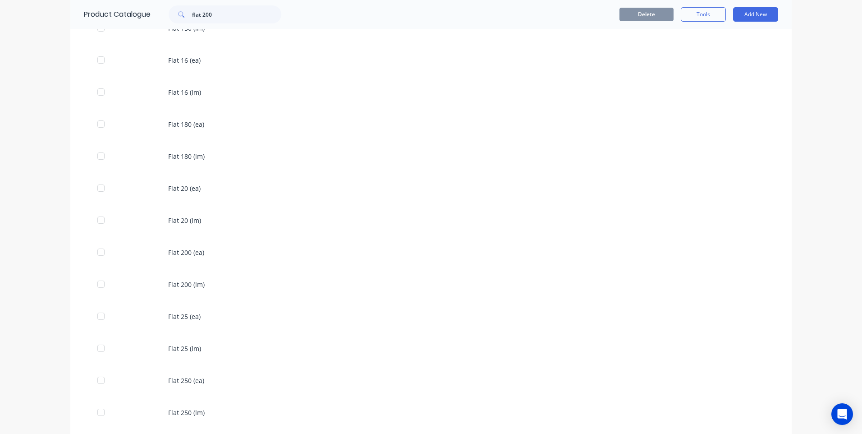
scroll to position [451, 0]
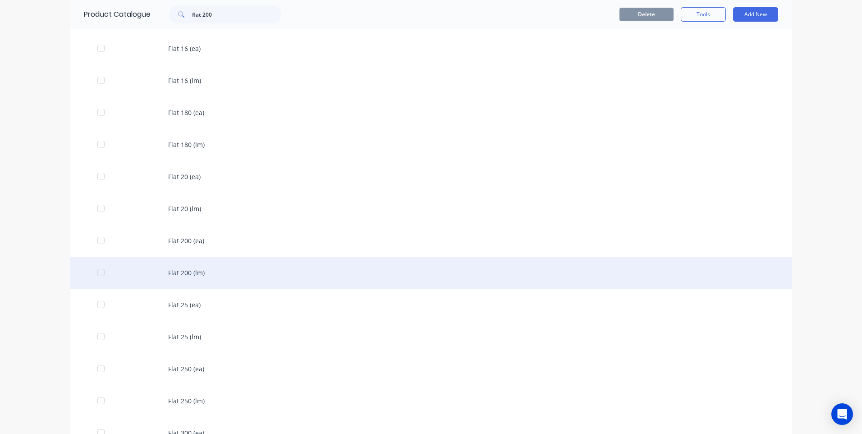
click at [190, 270] on div "Flat 200 (lm)" at bounding box center [430, 273] width 721 height 32
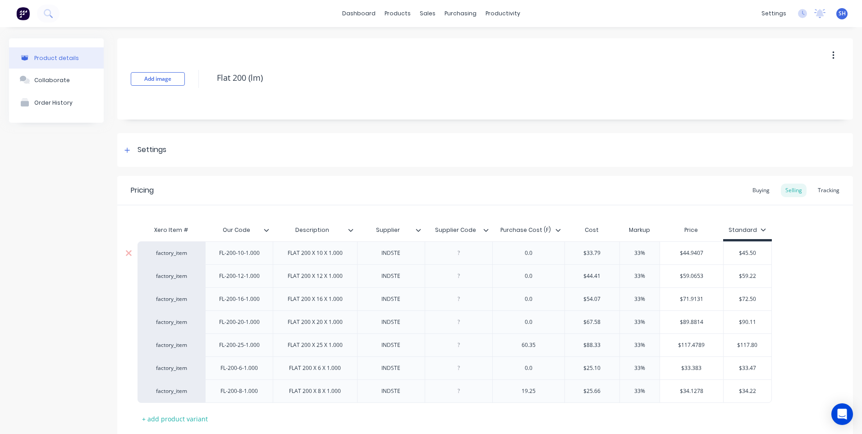
click at [461, 256] on div at bounding box center [458, 253] width 45 height 12
drag, startPoint x: 542, startPoint y: 256, endPoint x: 508, endPoint y: 258, distance: 33.9
click at [508, 258] on div "0.0" at bounding box center [528, 253] width 45 height 12
click at [466, 274] on div at bounding box center [458, 276] width 45 height 12
drag, startPoint x: 705, startPoint y: 253, endPoint x: 667, endPoint y: 259, distance: 38.8
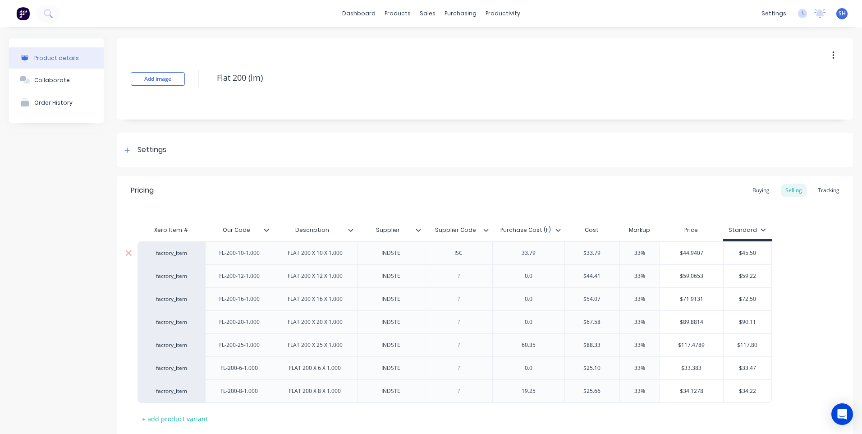
click at [667, 259] on div "$44.9407 $44.9407" at bounding box center [691, 253] width 63 height 23
type input "45.00"
drag, startPoint x: 768, startPoint y: 253, endPoint x: 733, endPoint y: 253, distance: 35.2
click at [733, 253] on input "$45.50" at bounding box center [754, 253] width 48 height 8
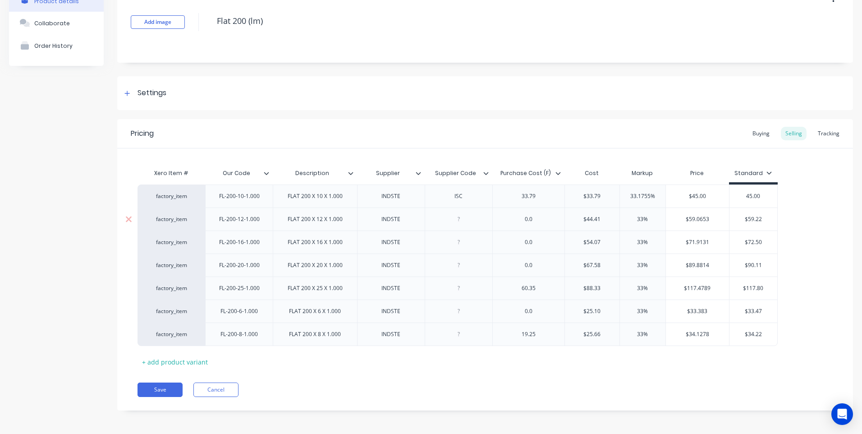
scroll to position [58, 0]
type input "45.00"
click at [542, 371] on div "Pricing Buying Selling Tracking Xero Item # Our Code Description Supplier Suppl…" at bounding box center [485, 263] width 736 height 291
click at [161, 387] on button "Save" at bounding box center [160, 388] width 45 height 14
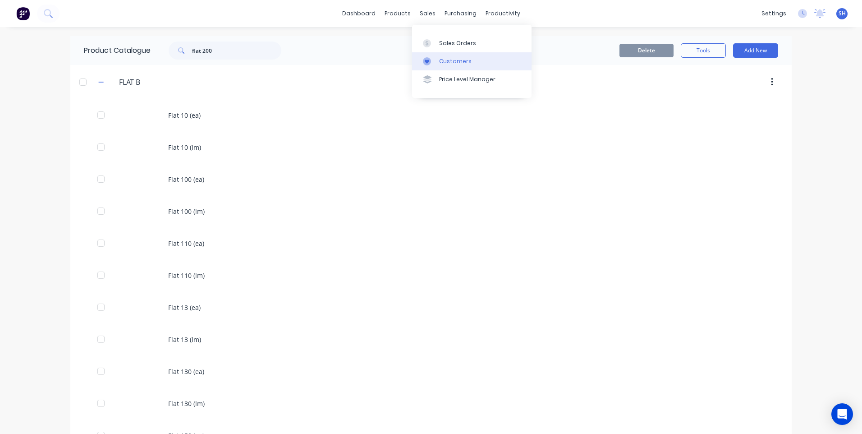
click at [448, 57] on div "Customers" at bounding box center [455, 61] width 32 height 8
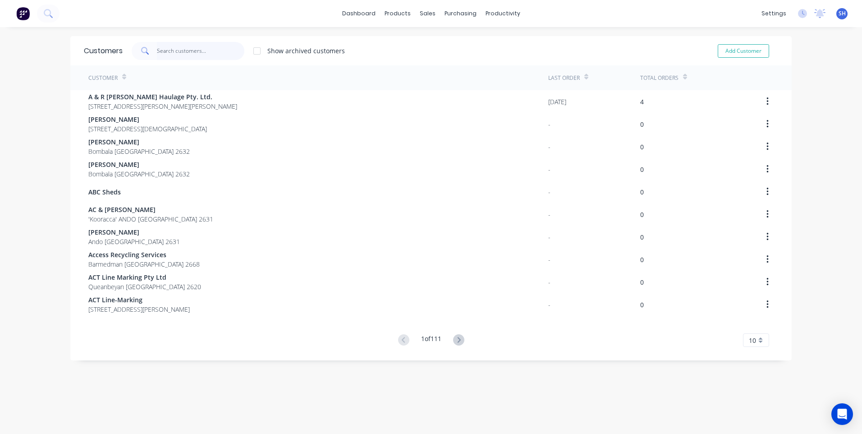
click at [168, 52] on input "text" at bounding box center [201, 51] width 88 height 18
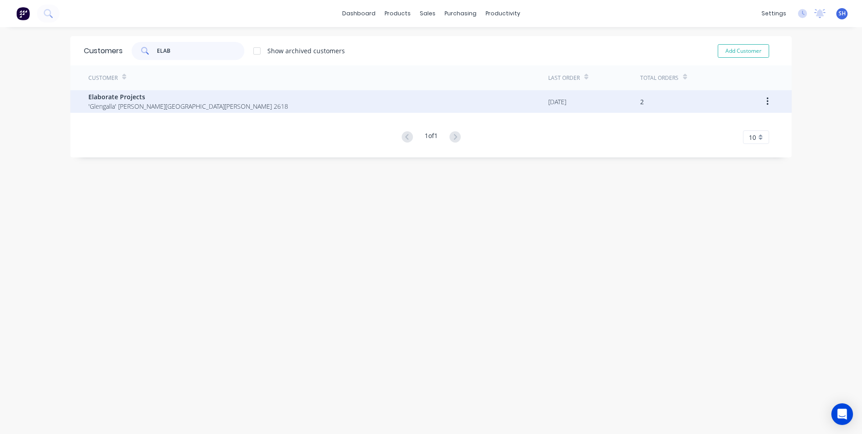
type input "ELAB"
click at [123, 102] on span "'Glengalla' Barton Hwy HALL Australian Capital Territory 2618" at bounding box center [188, 105] width 200 height 9
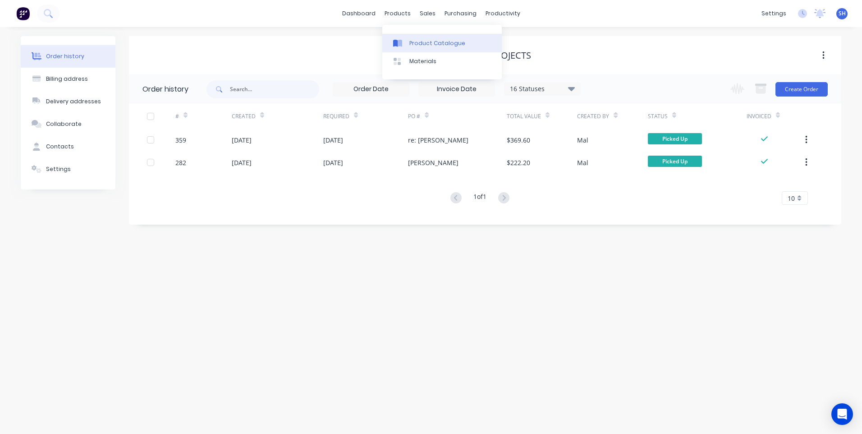
click at [418, 40] on div "Product Catalogue" at bounding box center [437, 43] width 56 height 8
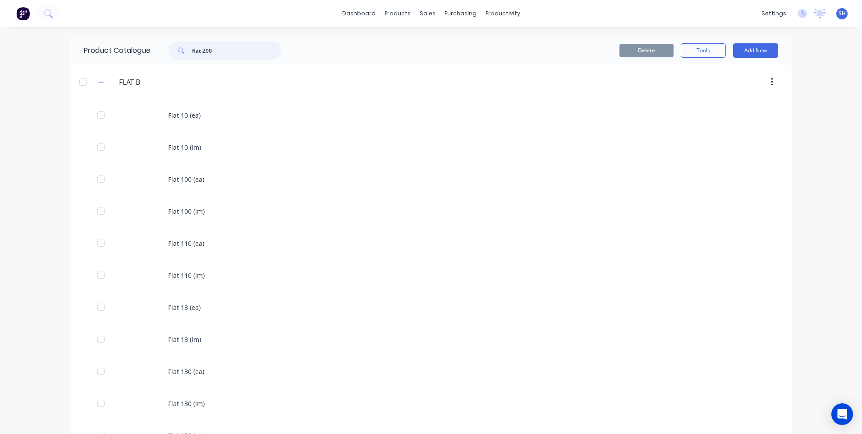
drag, startPoint x: 217, startPoint y: 52, endPoint x: 170, endPoint y: 53, distance: 46.9
click at [170, 53] on div "flat 200" at bounding box center [225, 50] width 113 height 18
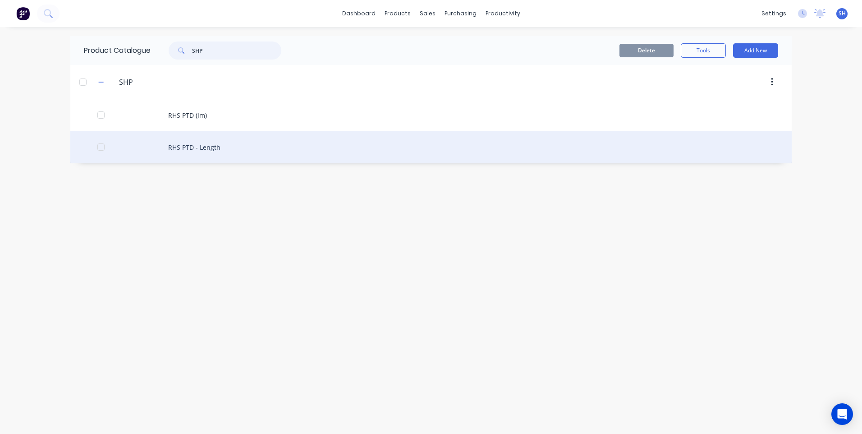
type input "SHP"
click at [179, 145] on div "RHS PTD - Length" at bounding box center [430, 147] width 721 height 32
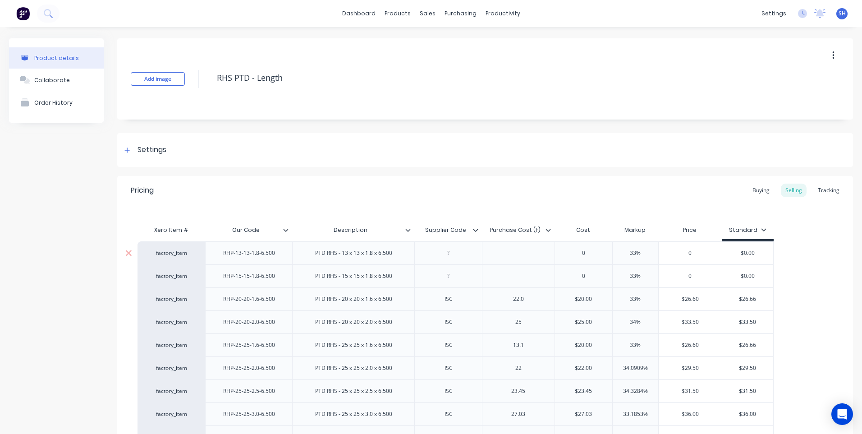
drag, startPoint x: 450, startPoint y: 254, endPoint x: 445, endPoint y: 246, distance: 9.7
click at [450, 254] on div at bounding box center [448, 253] width 45 height 12
type input "0"
type input "20.00"
type input "33%"
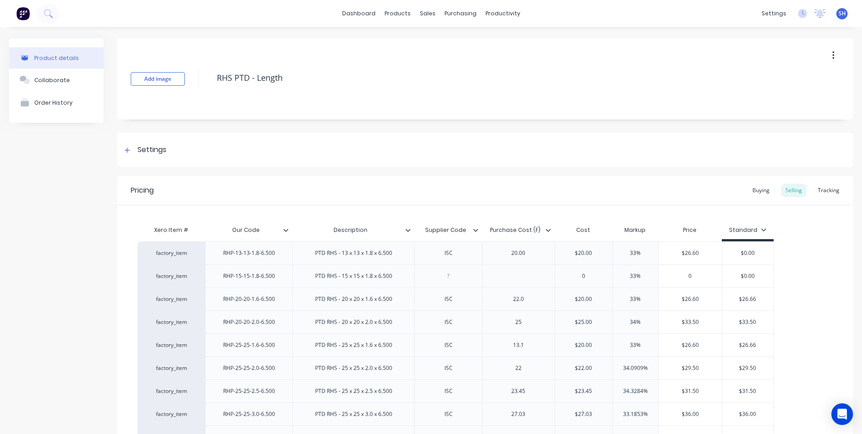
type input "$26.60"
click at [452, 277] on div at bounding box center [448, 276] width 45 height 12
type input "0"
type input "22.00"
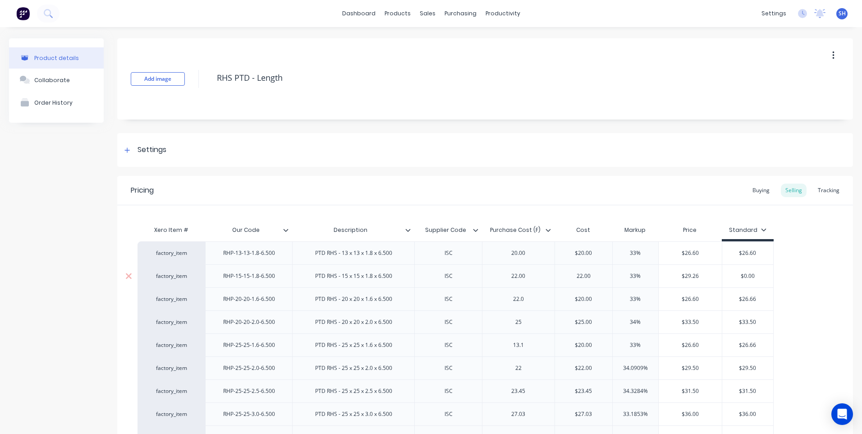
type input "33%"
drag, startPoint x: 762, startPoint y: 277, endPoint x: 713, endPoint y: 279, distance: 48.3
click at [713, 279] on div "factory_item RHP-15-15-1.8-6.500 PTD RHS - 15 x 15 x 1.8 x 6.500 ISC 22.00 $22.…" at bounding box center [456, 275] width 636 height 23
type input "29.26"
drag, startPoint x: 530, startPoint y: 301, endPoint x: 499, endPoint y: 303, distance: 30.7
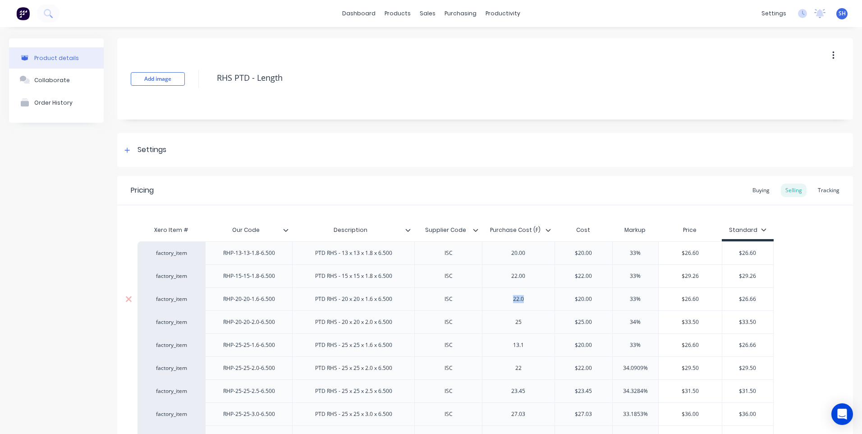
click at [499, 303] on div "22.0" at bounding box center [518, 299] width 45 height 12
type input "$22.73"
type input "33%"
type input "$30.25"
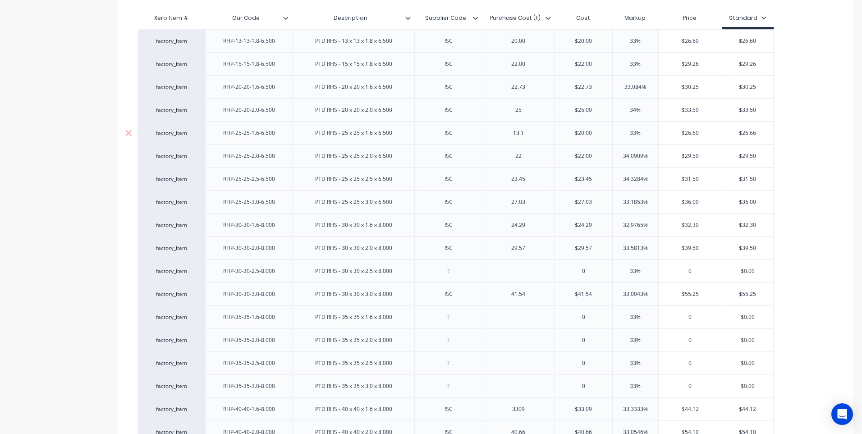
scroll to position [225, 0]
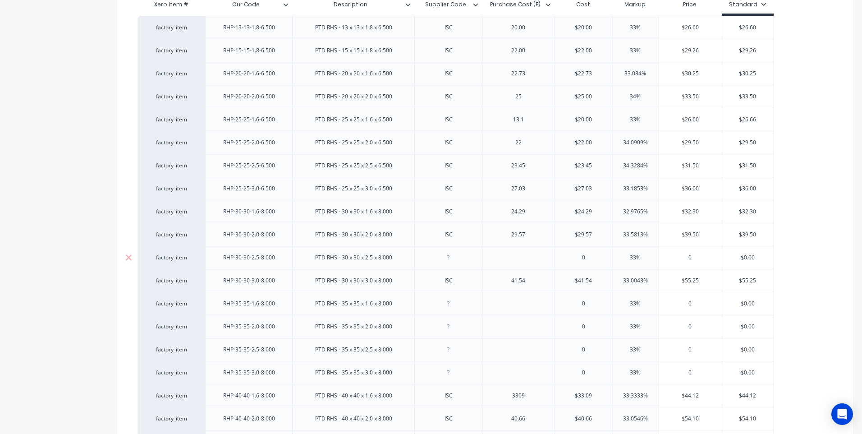
type input "$30.25"
click at [448, 260] on div at bounding box center [448, 258] width 45 height 12
click at [519, 260] on div at bounding box center [518, 258] width 45 height 12
type input "0"
type input "35.73"
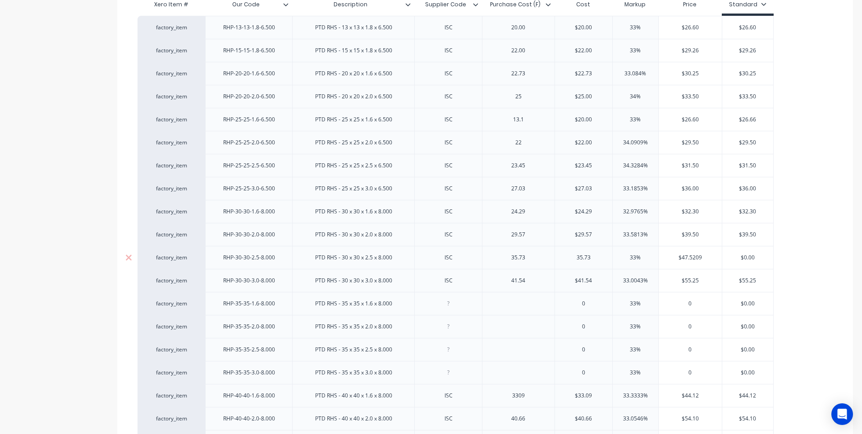
type input "33%"
type input "$47.55"
type input "$"
type input "47.55"
click at [450, 306] on div at bounding box center [448, 304] width 45 height 12
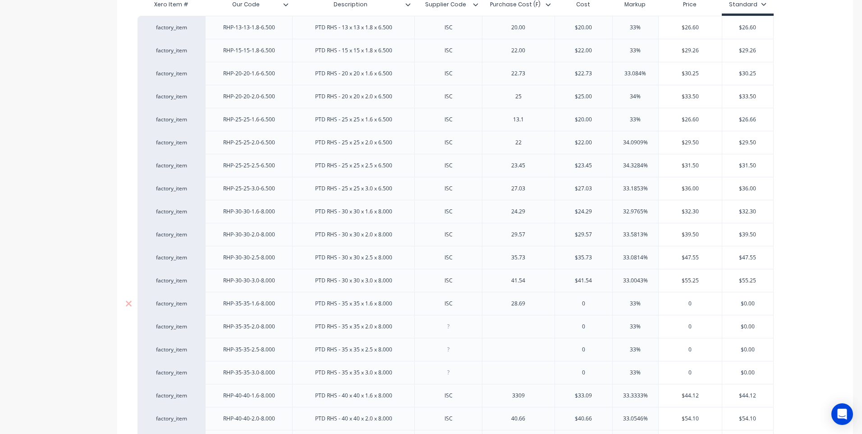
type input "0"
type input "28.69"
type input "33%"
type input "$38.15"
drag, startPoint x: 768, startPoint y: 301, endPoint x: 719, endPoint y: 305, distance: 49.3
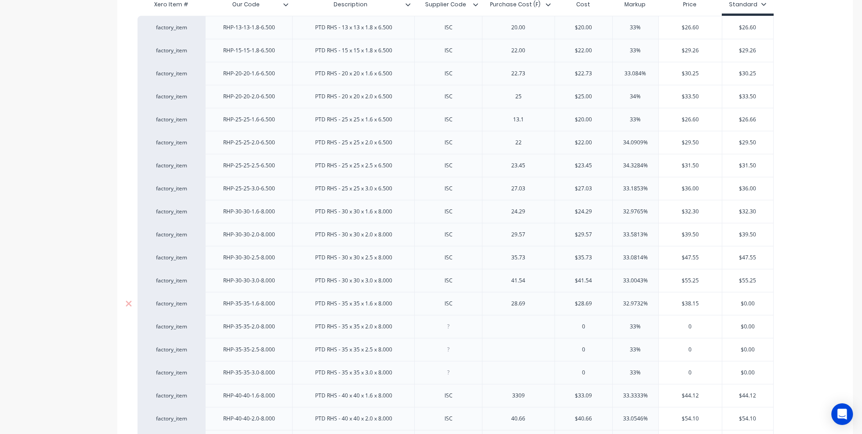
click at [719, 305] on div "factory_item RHP-35-35-1.6-8.000 PTD RHS - 35 x 35 x 1.6 x 8.000 ISC 28.69 $28.…" at bounding box center [456, 303] width 636 height 23
type input "38.15"
click at [446, 327] on div at bounding box center [448, 327] width 45 height 12
type input "0"
type input "35.02"
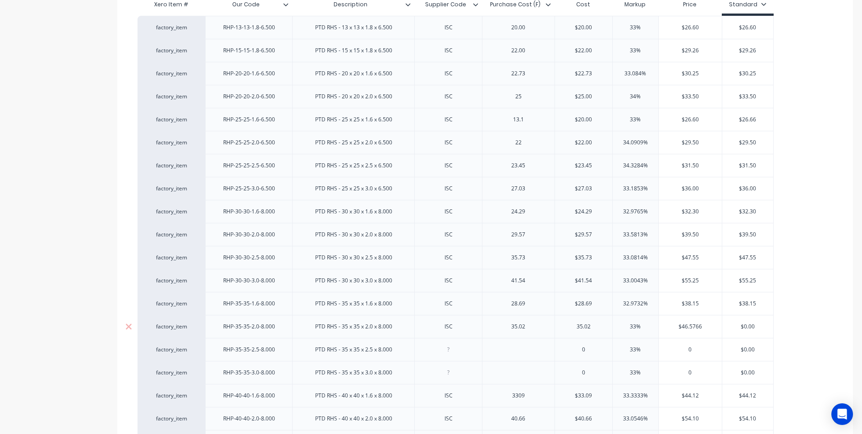
type input "33%"
type input "$46.60"
type input "$"
type input "46.60"
click at [450, 353] on div at bounding box center [448, 350] width 45 height 12
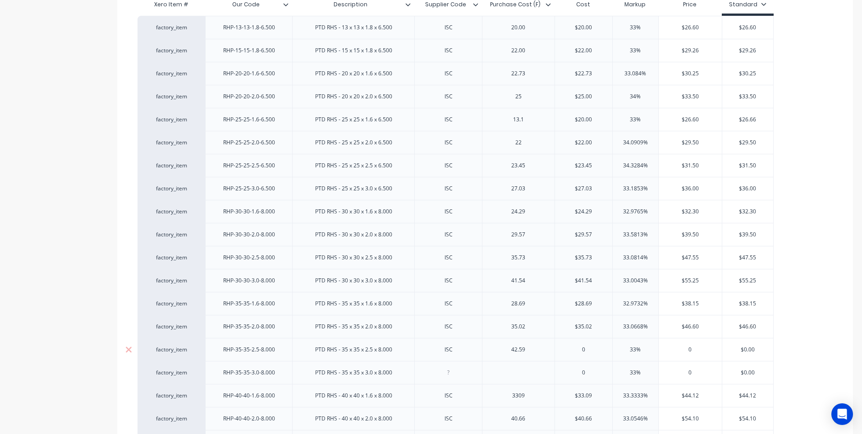
type input "0"
type input "42.59"
type input "33%"
type input "$56.65"
type input "$"
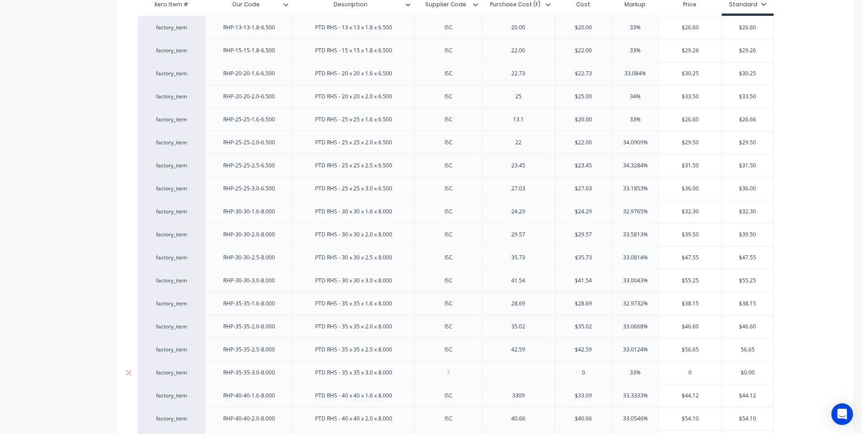
type input "56.65"
click at [452, 377] on div at bounding box center [448, 373] width 45 height 12
type input "0"
type input "49.81"
type input "33%"
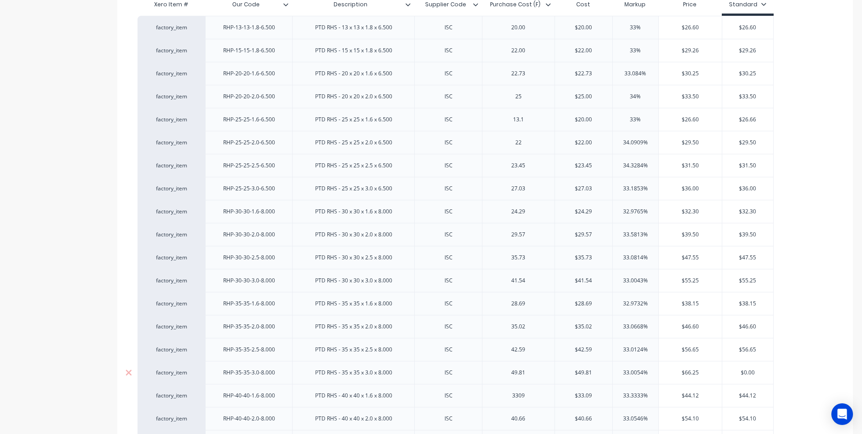
type input "$66.25"
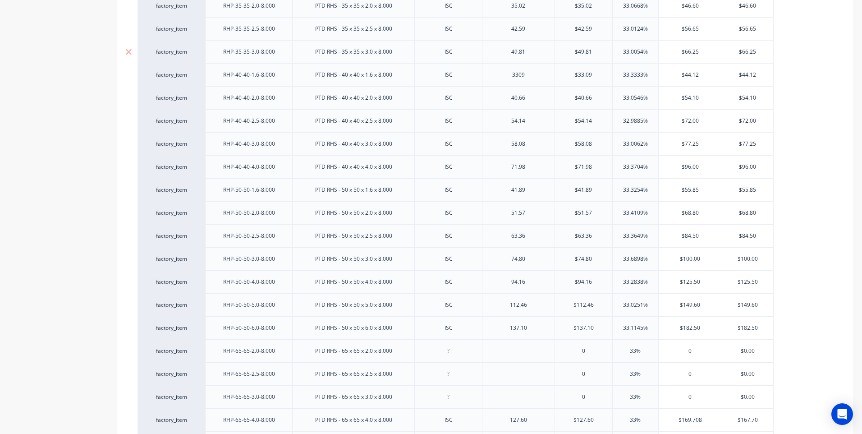
scroll to position [586, 0]
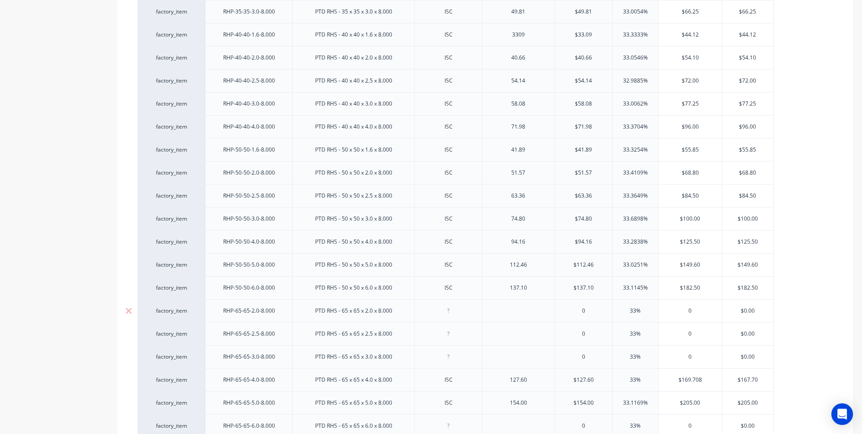
type input "$66.25"
click at [450, 315] on div at bounding box center [448, 311] width 45 height 12
type input "0"
type input "68.29"
type input "33%"
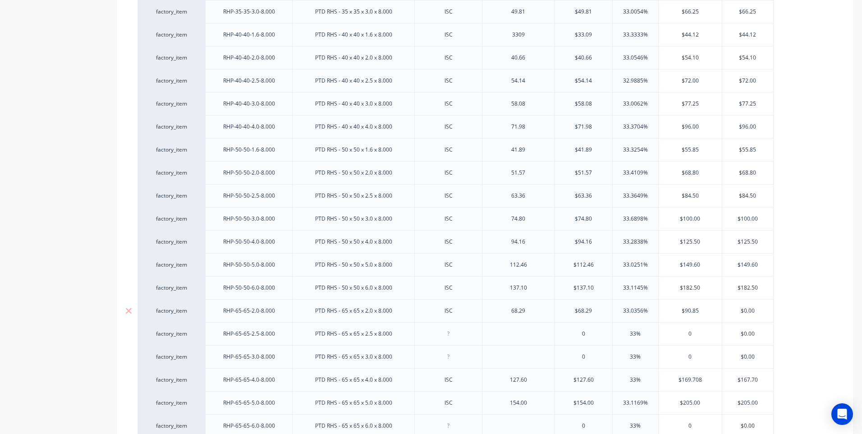
type input "$90.85"
drag, startPoint x: 759, startPoint y: 310, endPoint x: 724, endPoint y: 316, distance: 36.2
click at [724, 316] on div "$0.00 $0.00" at bounding box center [747, 310] width 51 height 23
type input "90.85"
click at [450, 335] on div at bounding box center [448, 334] width 45 height 12
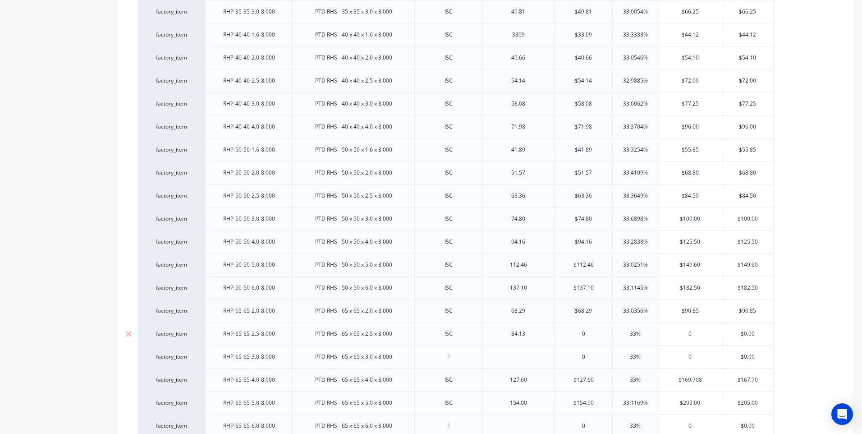
type input "0"
type input "84.13"
type input "33%"
click at [704, 333] on input "$111.8929" at bounding box center [690, 334] width 63 height 8
type input "$111.90"
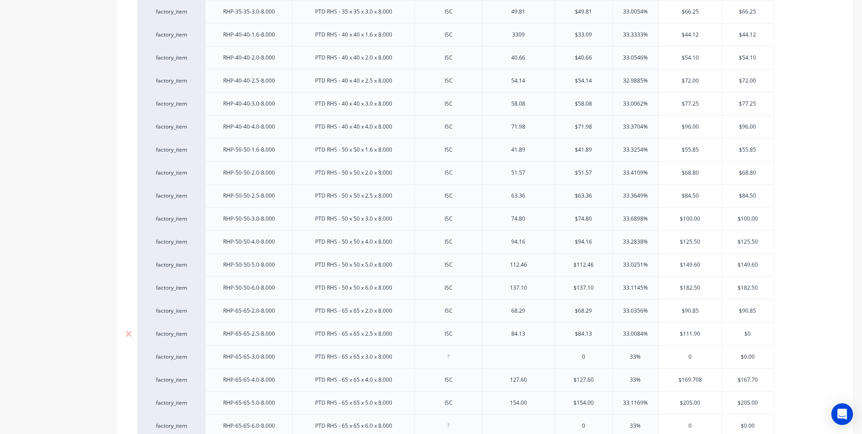
type input "$"
type input "111.90"
click at [448, 359] on div at bounding box center [448, 357] width 45 height 12
type input "0"
type input "99.62"
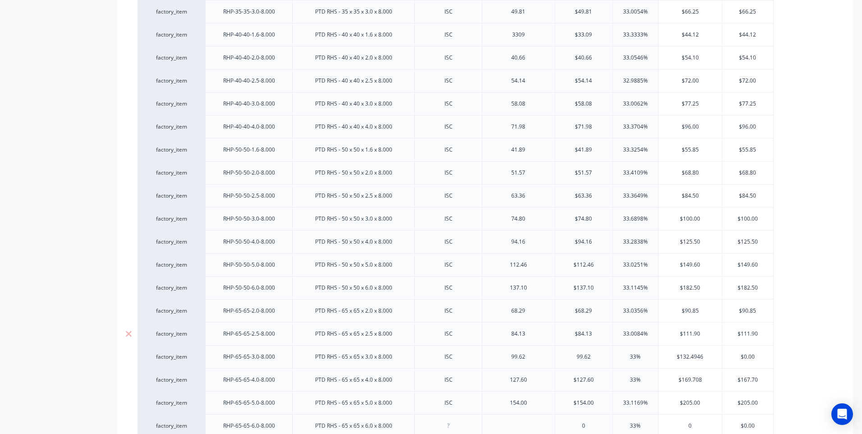
type input "33%"
type input "$132.50"
type input "$"
type input "132.50"
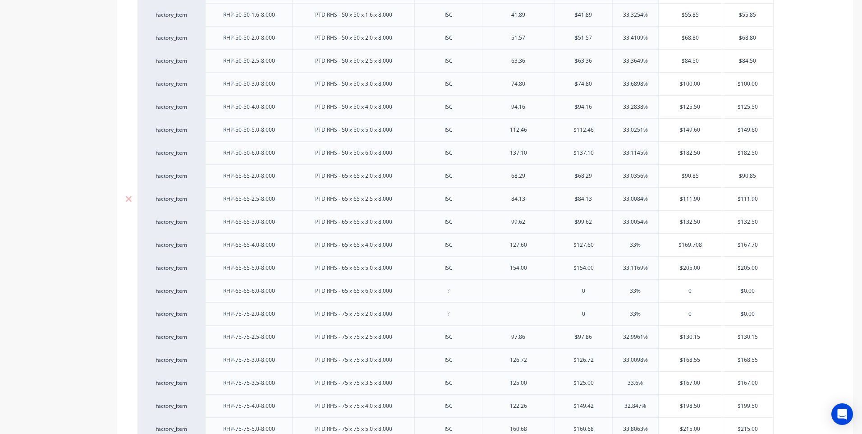
scroll to position [721, 0]
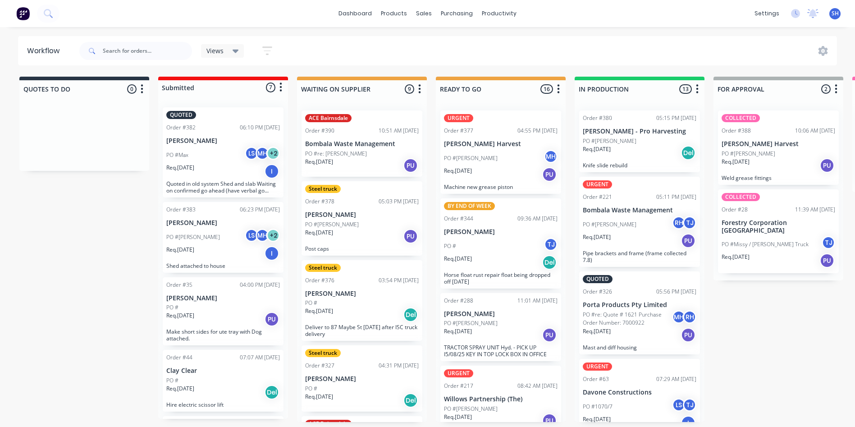
scroll to position [316, 0]
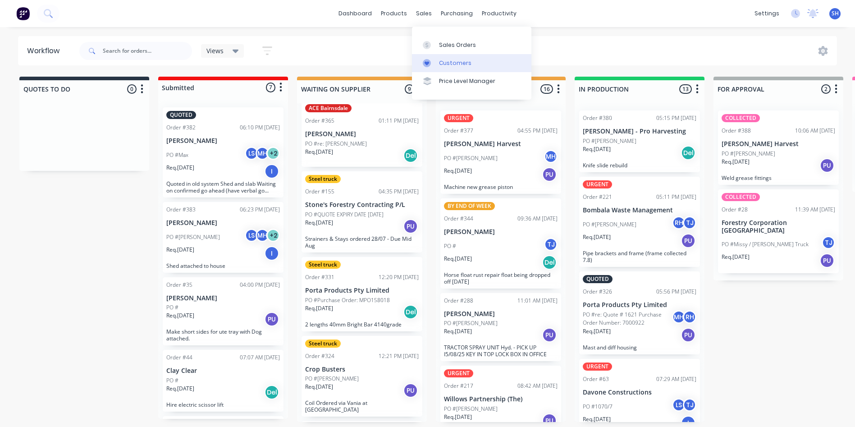
click at [450, 60] on div "Customers" at bounding box center [455, 63] width 32 height 8
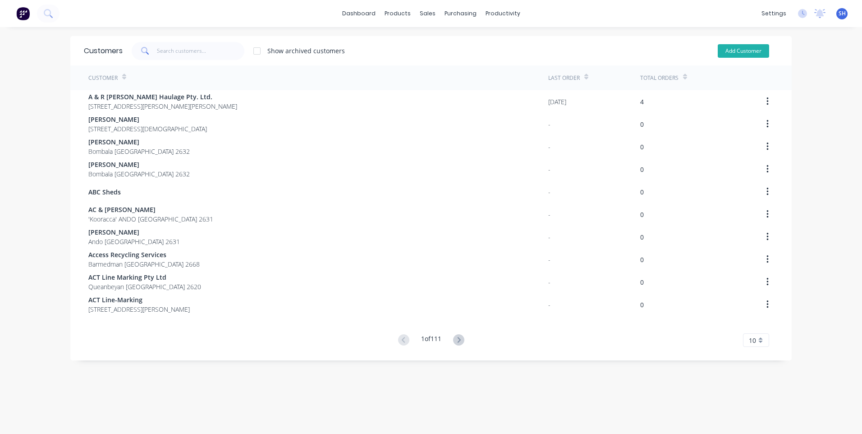
click at [740, 52] on button "Add Customer" at bounding box center [743, 51] width 51 height 14
select select "AU"
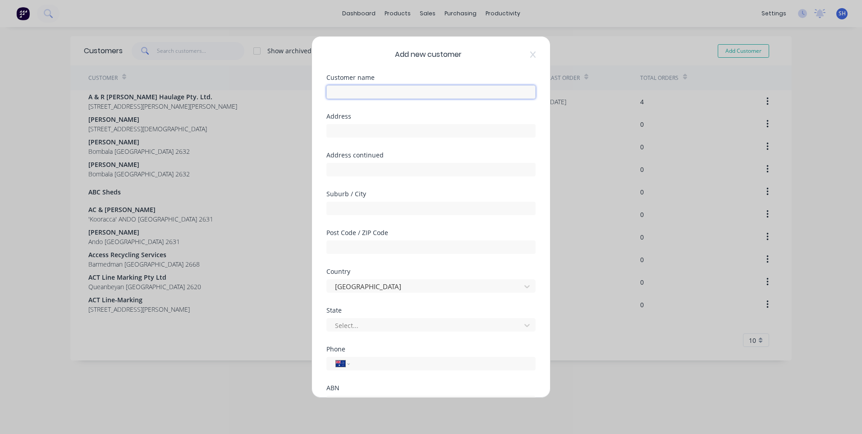
click at [347, 95] on input "text" at bounding box center [430, 92] width 209 height 14
type input "Robarboring Contractors Pty Ltd"
click at [340, 136] on input "text" at bounding box center [430, 131] width 209 height 14
type input "16 Muscat Place"
click at [341, 211] on input "text" at bounding box center [430, 209] width 209 height 14
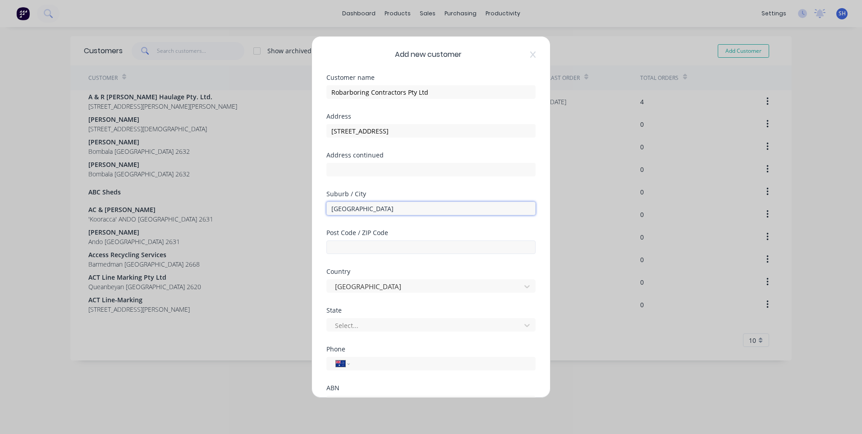
type input "Orchard Hills"
click at [344, 245] on input "text" at bounding box center [430, 247] width 209 height 14
type input "2748"
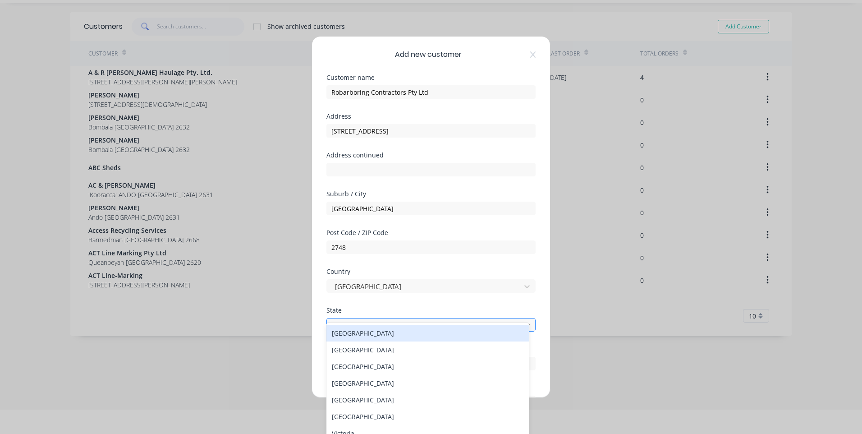
click at [358, 326] on div at bounding box center [425, 325] width 182 height 11
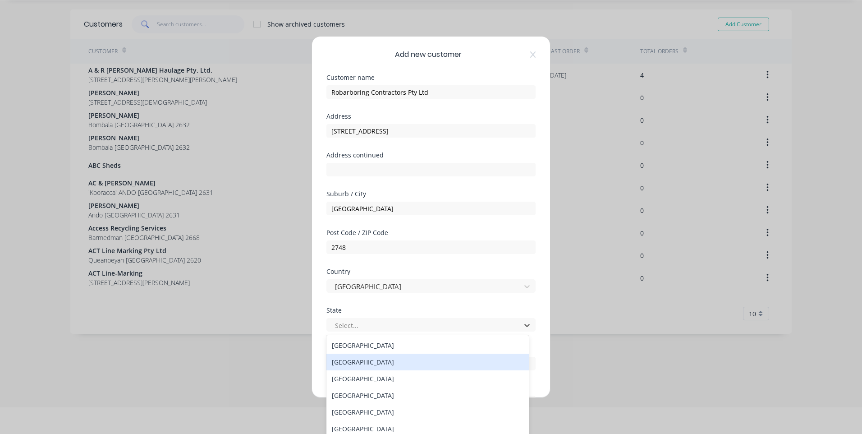
click at [372, 363] on div "[GEOGRAPHIC_DATA]" at bounding box center [427, 362] width 202 height 17
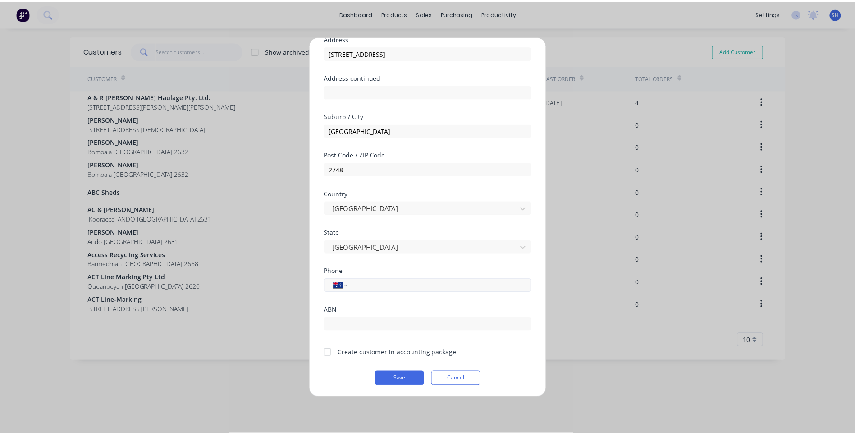
scroll to position [79, 0]
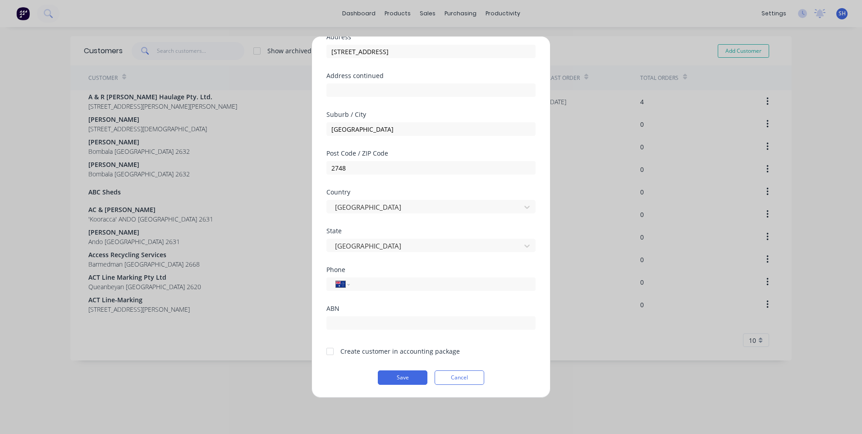
click at [330, 353] on div at bounding box center [330, 351] width 18 height 18
click at [400, 377] on button "Save" at bounding box center [403, 377] width 50 height 14
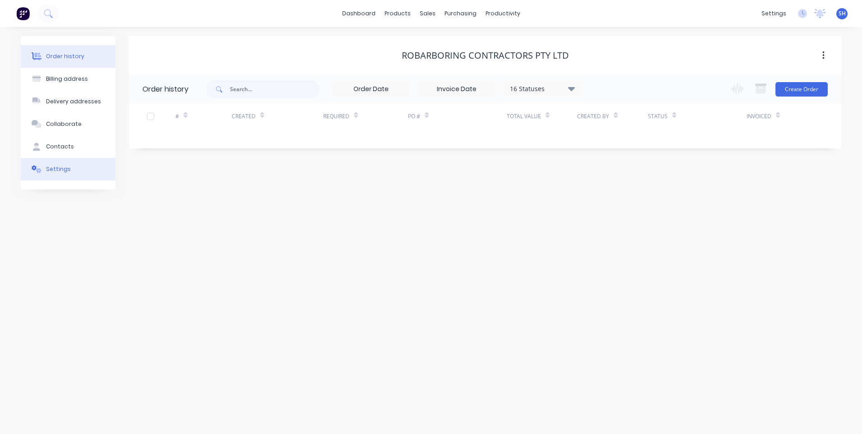
click at [58, 167] on div "Settings" at bounding box center [58, 169] width 25 height 8
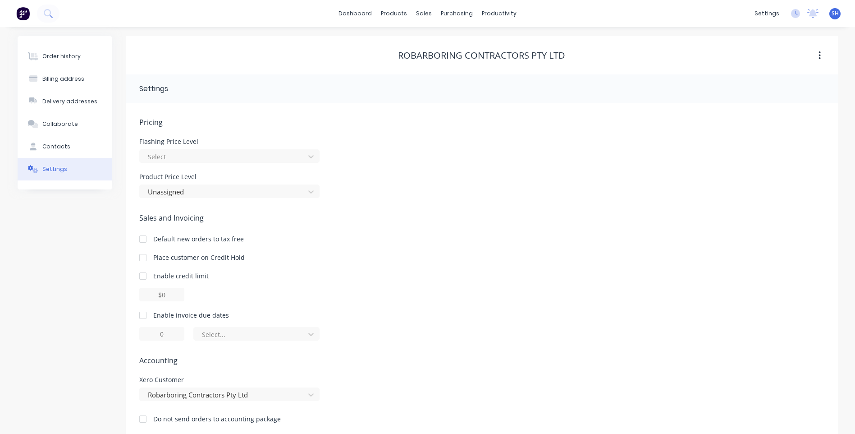
click at [145, 316] on div at bounding box center [143, 315] width 18 height 18
type input "1"
click at [166, 332] on input "1" at bounding box center [161, 334] width 45 height 14
type input "5"
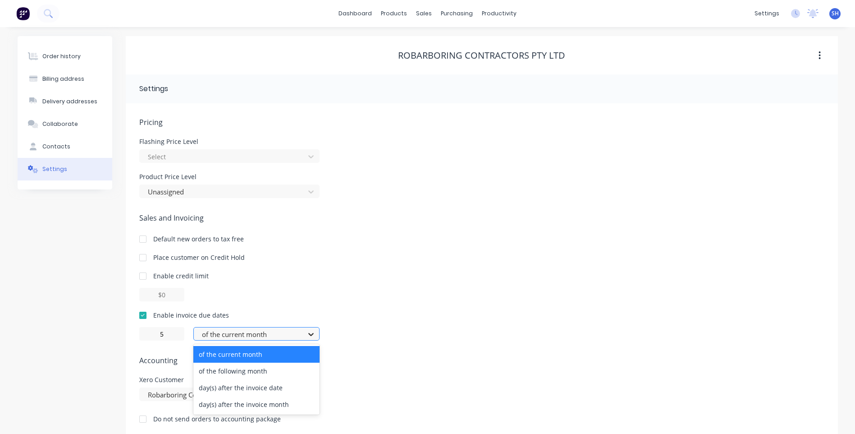
click at [309, 334] on icon at bounding box center [310, 334] width 5 height 3
click at [240, 388] on div "day(s) after the invoice date" at bounding box center [256, 387] width 126 height 17
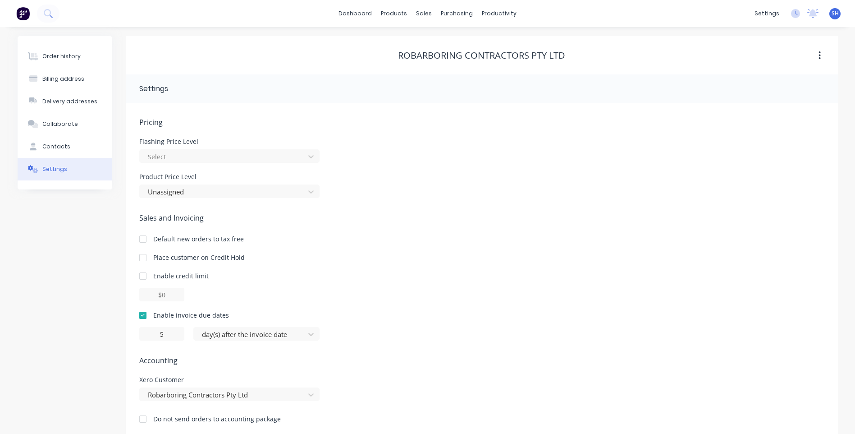
scroll to position [13, 0]
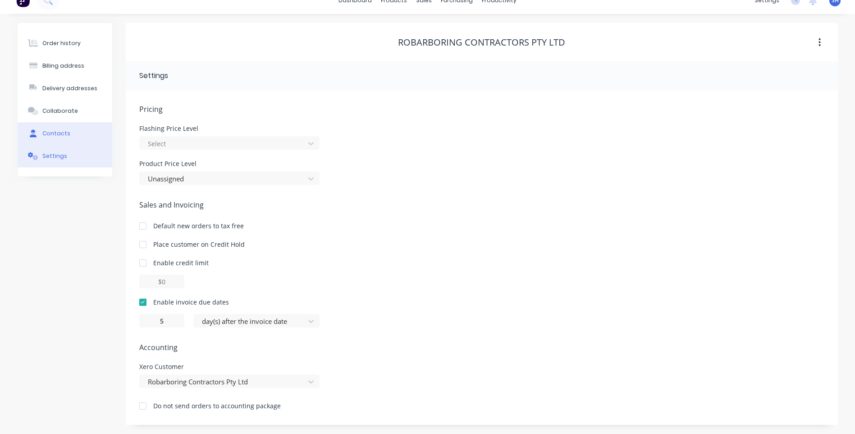
click at [51, 129] on div "Contacts" at bounding box center [56, 133] width 28 height 8
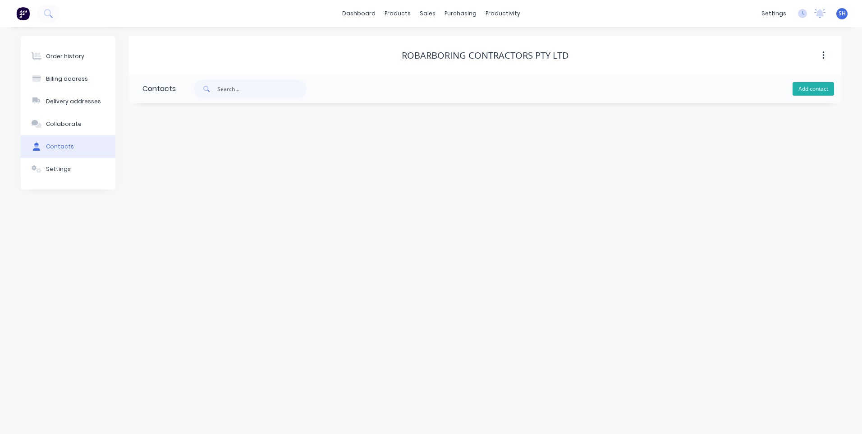
click at [821, 87] on button "Add contact" at bounding box center [813, 89] width 41 height 14
select select "AU"
click at [170, 154] on input "text" at bounding box center [215, 155] width 147 height 14
type input "Suzanne - Office"
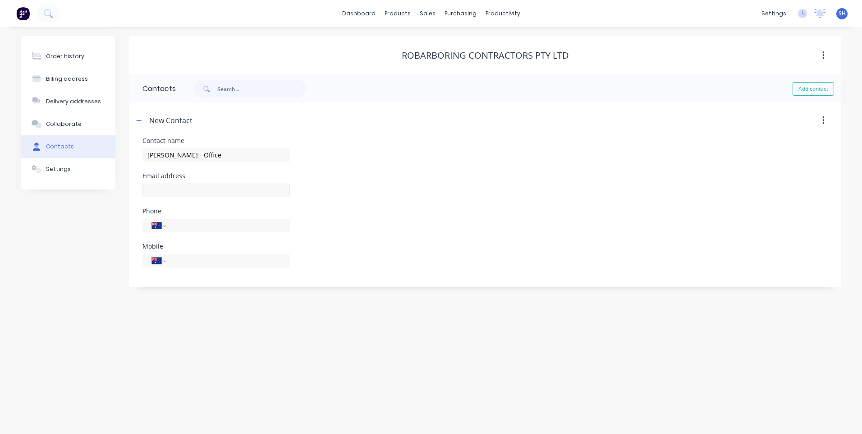
select select "AU"
click at [158, 189] on input "text" at bounding box center [215, 191] width 147 height 14
type input "robarboring@robarboring.com"
click at [230, 339] on div "Order history Billing address Delivery addresses Collaborate Contacts Settings …" at bounding box center [431, 230] width 862 height 407
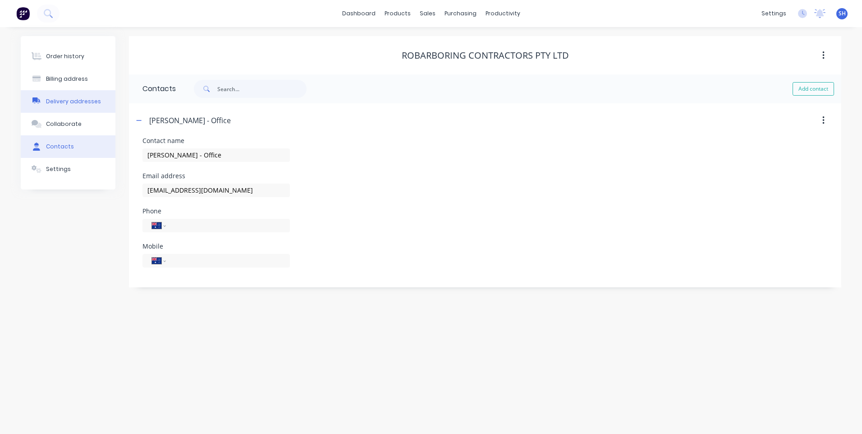
click at [67, 98] on div "Delivery addresses" at bounding box center [73, 101] width 55 height 8
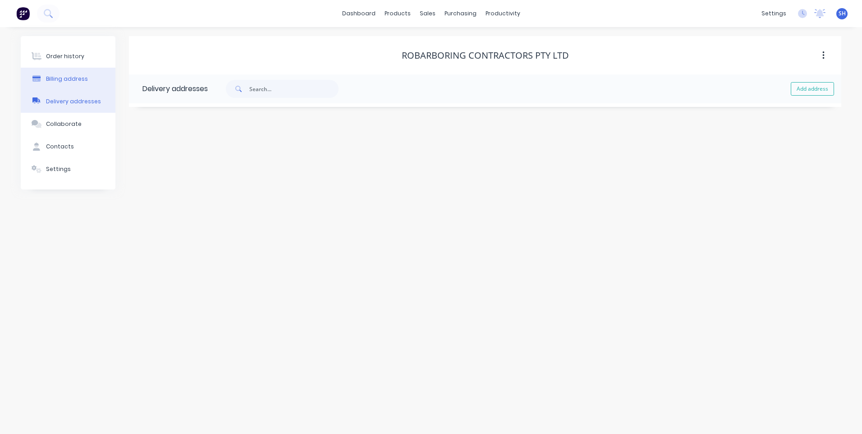
click at [69, 78] on div "Billing address" at bounding box center [67, 79] width 42 height 8
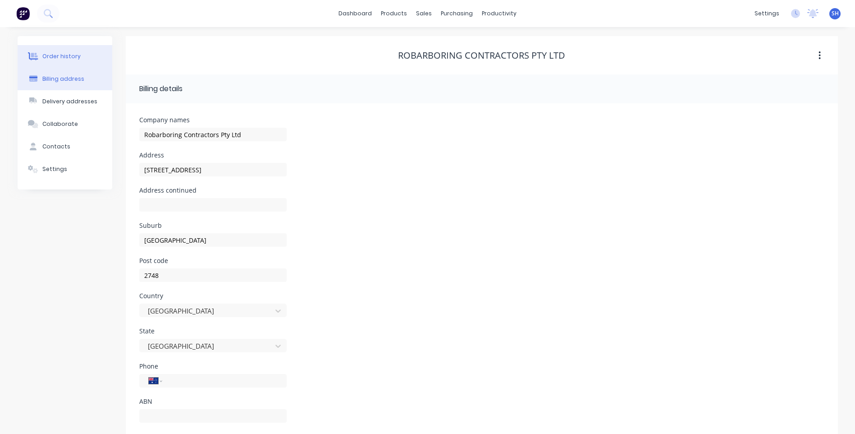
click at [63, 55] on div "Order history" at bounding box center [61, 56] width 38 height 8
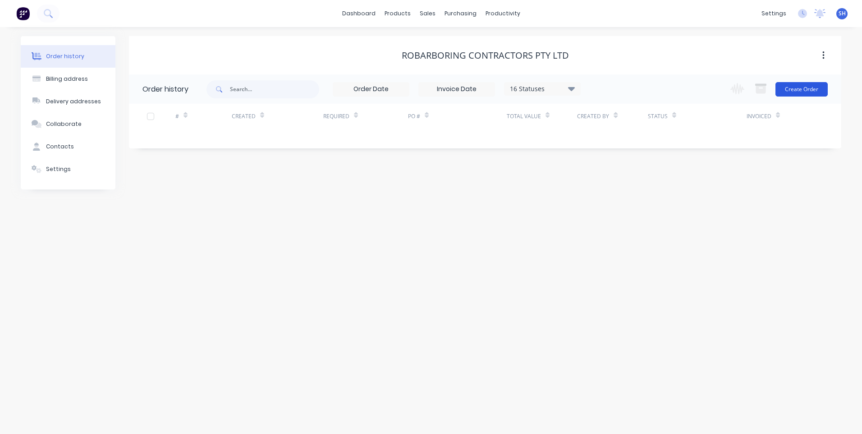
click at [802, 85] on button "Create Order" at bounding box center [802, 89] width 52 height 14
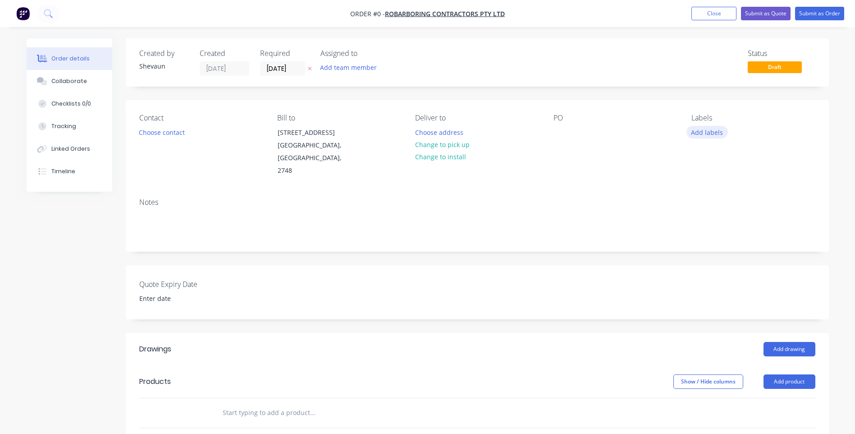
click at [694, 133] on button "Add labels" at bounding box center [707, 132] width 41 height 12
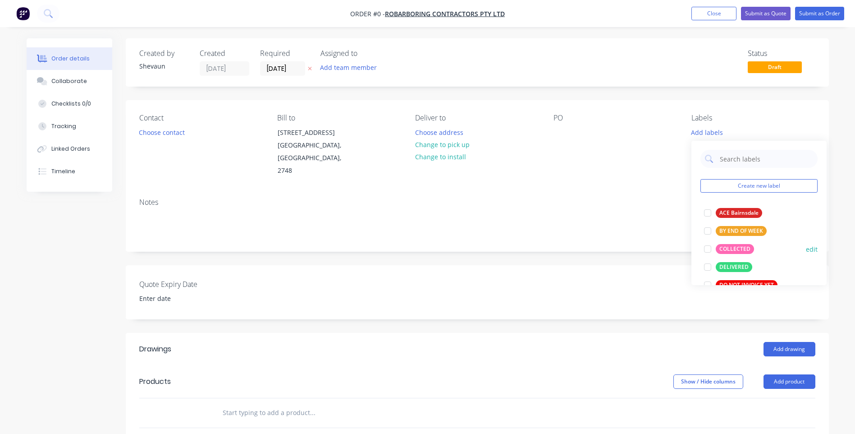
click at [734, 247] on div "COLLECTED" at bounding box center [735, 249] width 38 height 10
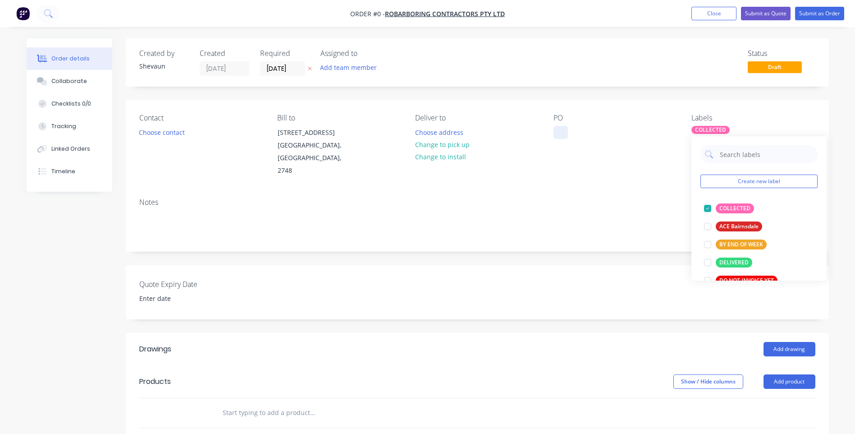
click at [558, 134] on div "Order details Collaborate Checklists 0/0 Tracking Linked Orders Timeline Order …" at bounding box center [428, 348] width 821 height 620
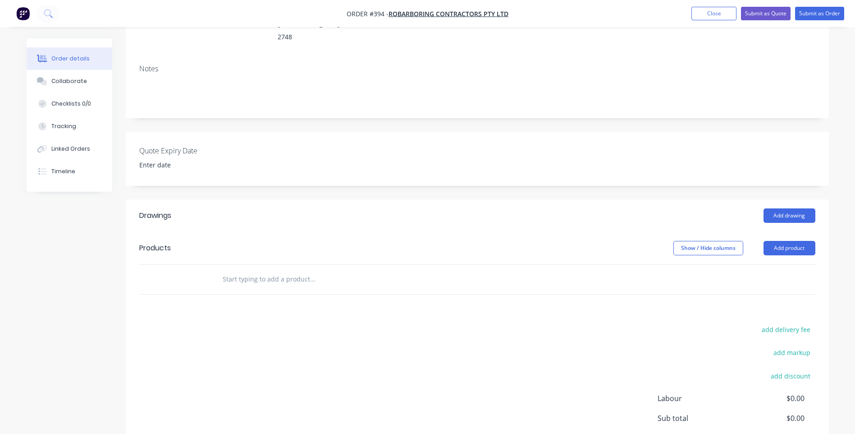
scroll to position [135, 0]
click at [777, 239] on button "Add product" at bounding box center [790, 246] width 52 height 14
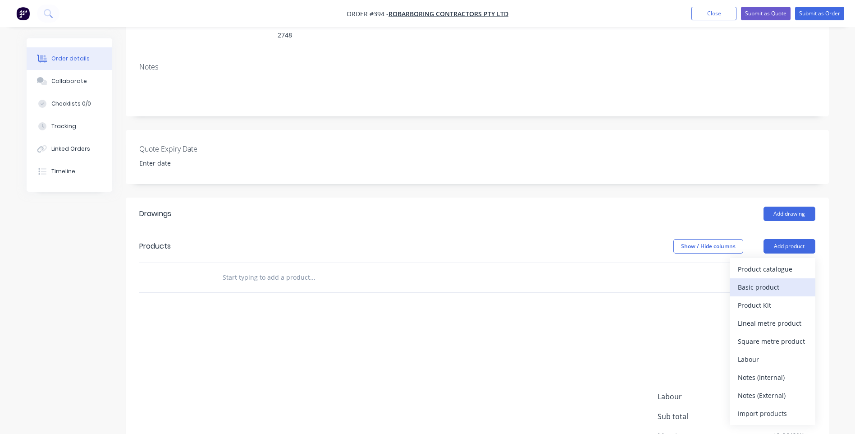
click at [769, 280] on div "Basic product" at bounding box center [772, 286] width 69 height 13
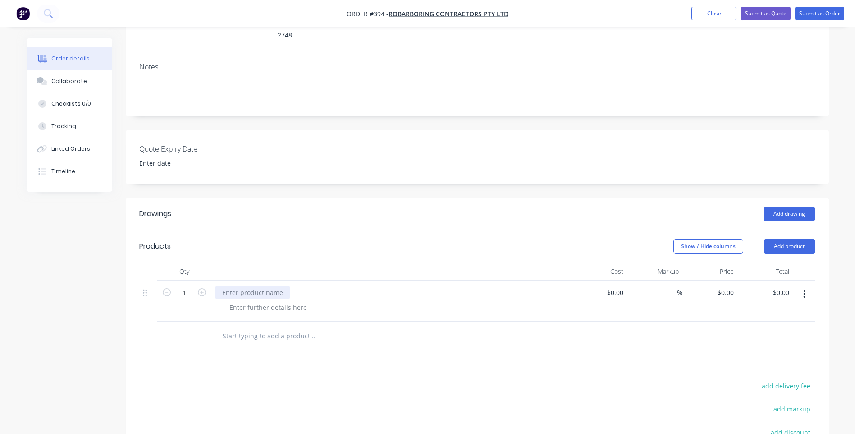
click at [219, 286] on div at bounding box center [252, 292] width 75 height 13
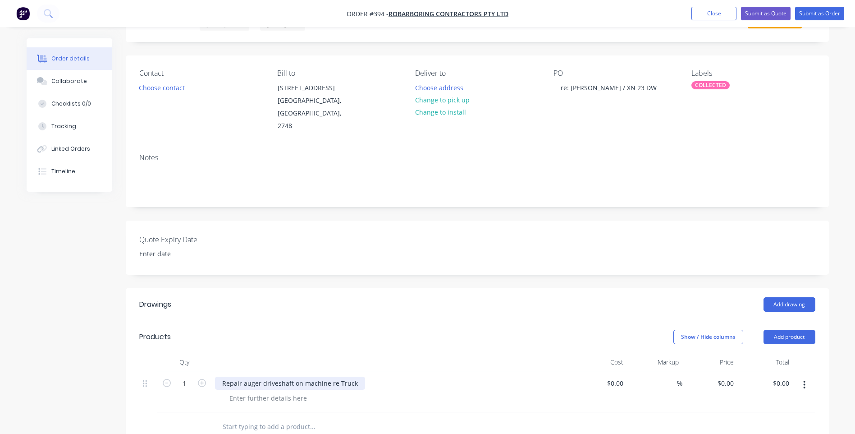
scroll to position [45, 0]
click at [738, 371] on div "$0.00 $0.00" at bounding box center [765, 391] width 55 height 41
click at [735, 376] on input "0" at bounding box center [727, 382] width 21 height 13
type input "$300.00"
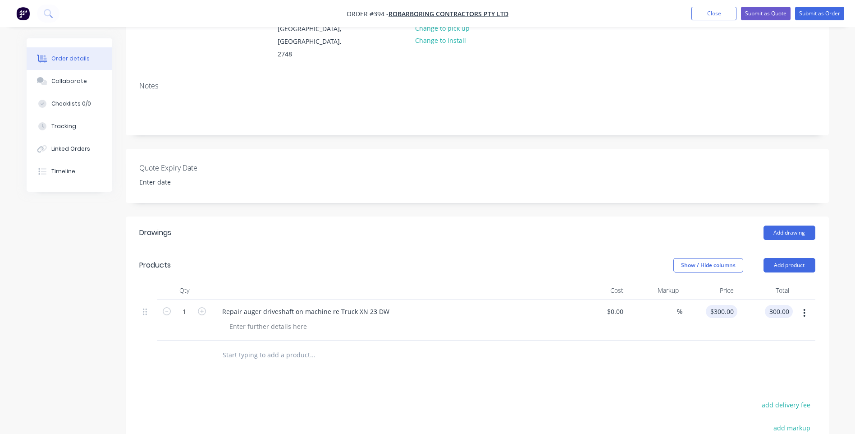
scroll to position [270, 0]
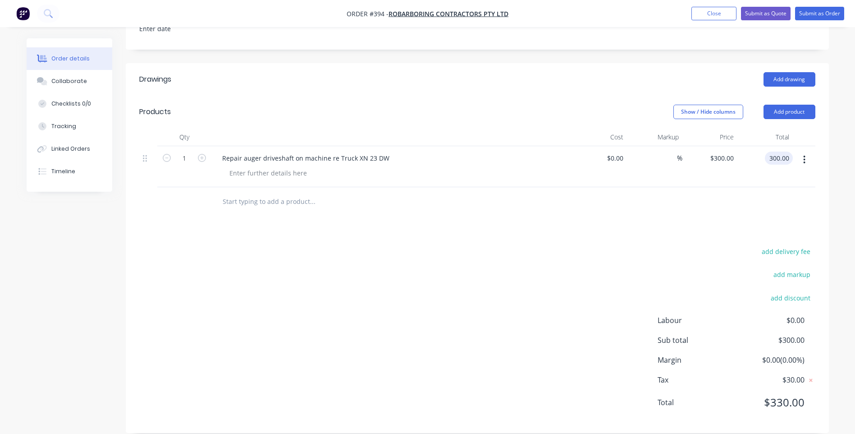
type input "$300.00"
click at [464, 285] on div "add delivery fee add markup add discount Labour $0.00 Sub total $300.00 Margin …" at bounding box center [477, 332] width 676 height 174
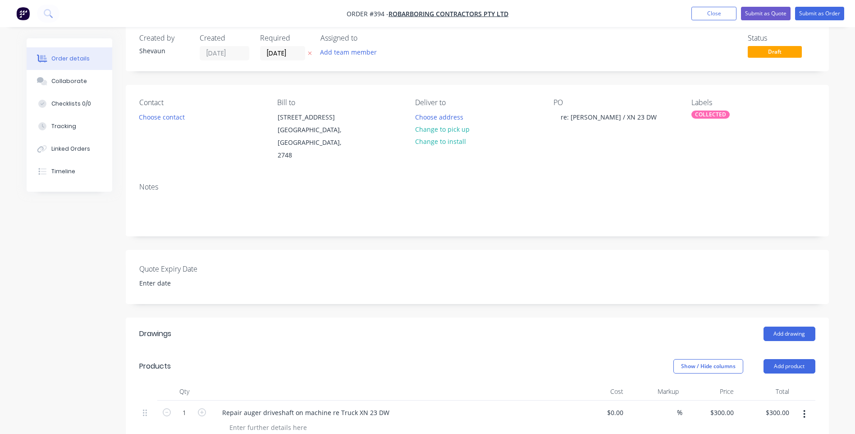
scroll to position [0, 0]
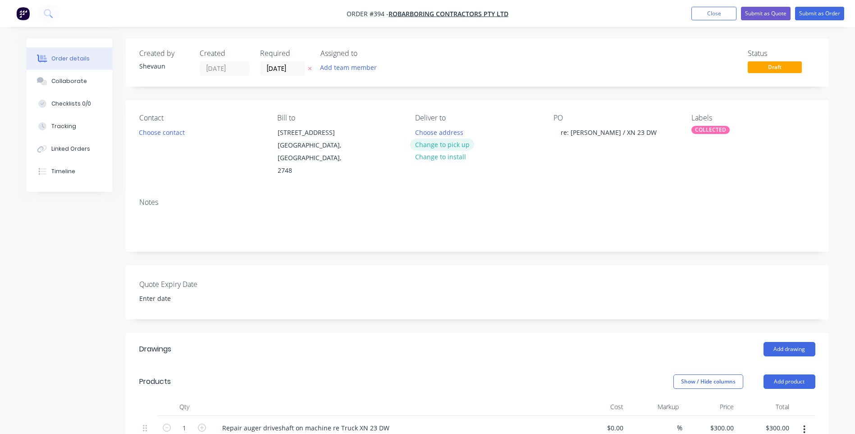
click at [440, 143] on button "Change to pick up" at bounding box center [442, 144] width 64 height 12
click at [824, 12] on button "Submit as Order" at bounding box center [819, 14] width 49 height 14
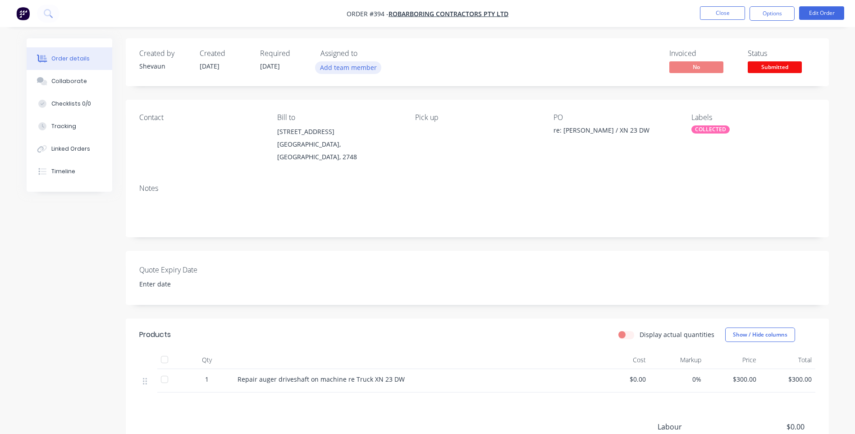
click at [350, 66] on button "Add team member" at bounding box center [348, 67] width 66 height 12
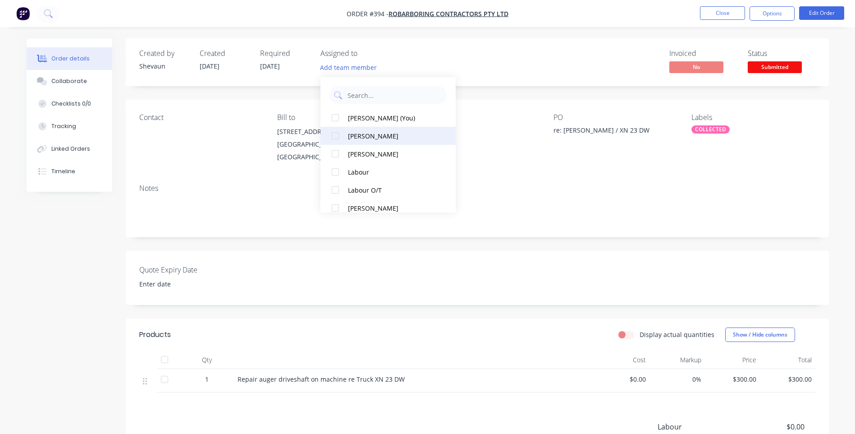
scroll to position [81, 0]
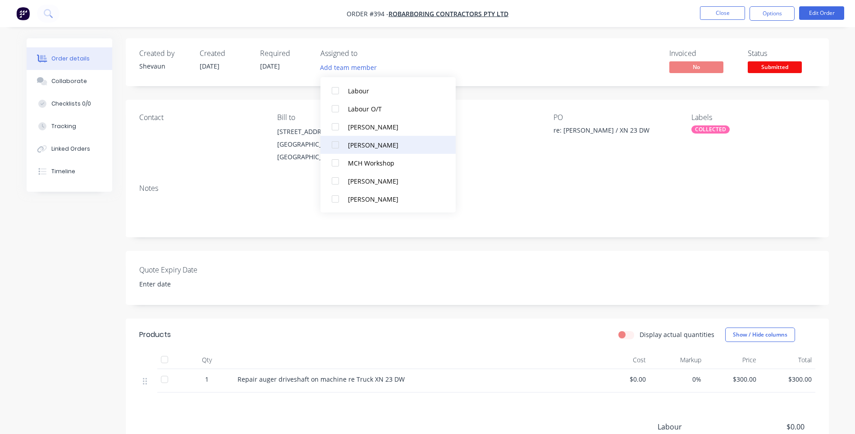
click at [362, 142] on div "[PERSON_NAME]" at bounding box center [393, 144] width 90 height 9
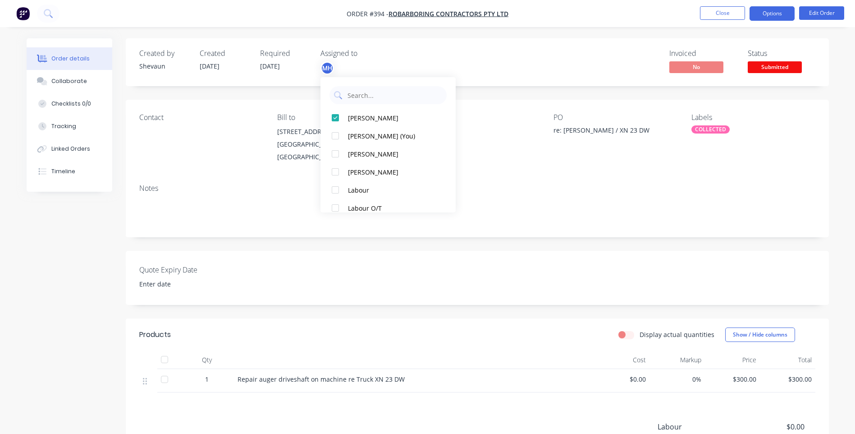
click at [777, 9] on button "Options" at bounding box center [772, 13] width 45 height 14
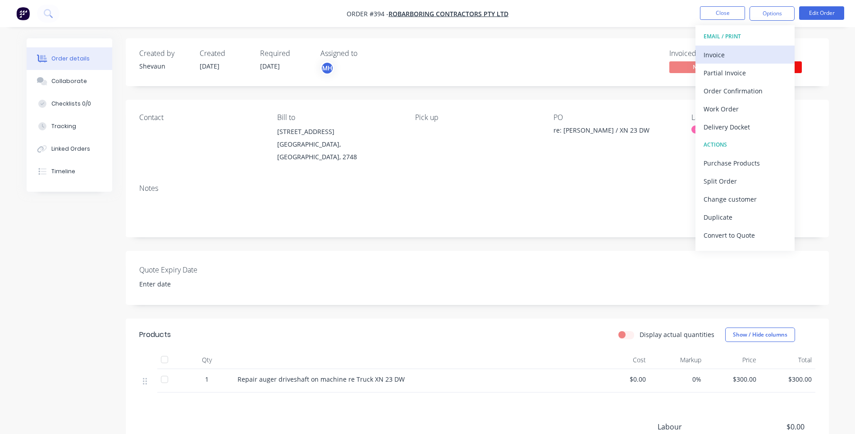
click at [723, 52] on div "Invoice" at bounding box center [745, 54] width 83 height 13
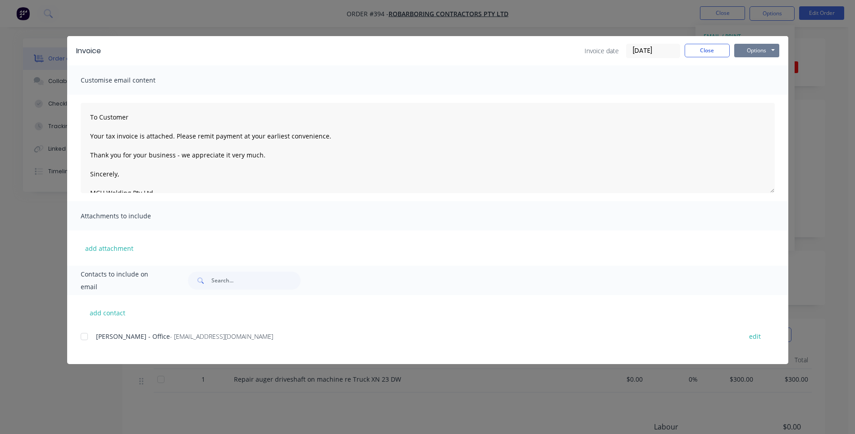
click at [762, 50] on button "Options" at bounding box center [757, 51] width 45 height 14
click at [759, 64] on button "Preview" at bounding box center [764, 66] width 58 height 15
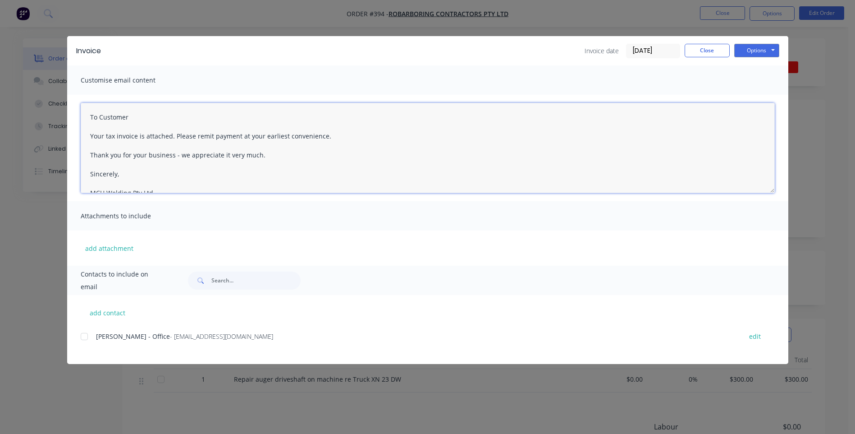
drag, startPoint x: 137, startPoint y: 114, endPoint x: 79, endPoint y: 115, distance: 58.2
click at [79, 115] on div "To Customer Your tax invoice is attached. Please remit payment at your earliest…" at bounding box center [427, 148] width 721 height 106
click at [85, 336] on div at bounding box center [84, 336] width 18 height 18
drag, startPoint x: 230, startPoint y: 119, endPoint x: 131, endPoint y: 123, distance: 99.3
click at [73, 118] on div "Attention Suzanne - re telephone call just now Your tax invoice is attached. Pl…" at bounding box center [427, 148] width 721 height 106
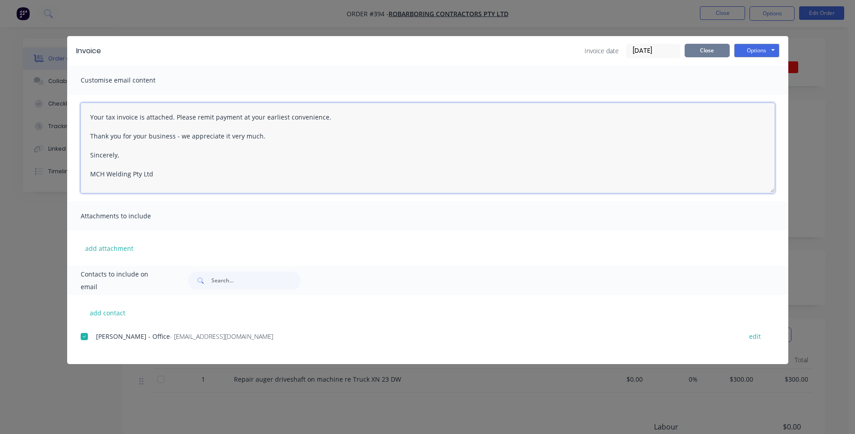
type textarea "Your tax invoice is attached. Please remit payment at your earliest convenience…"
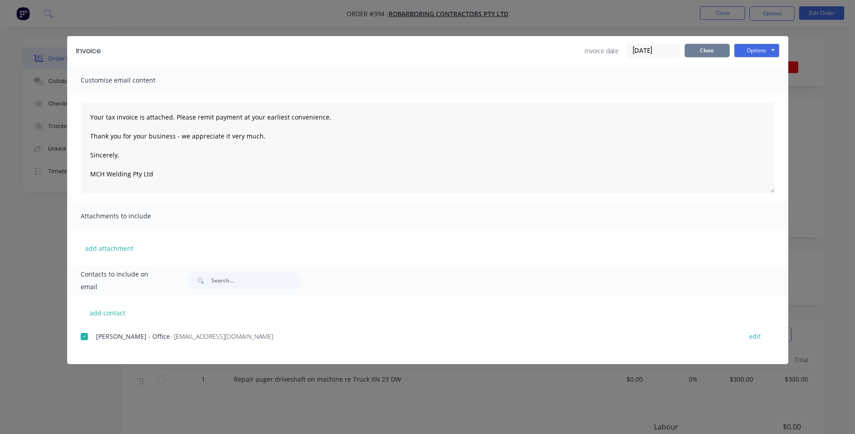
click at [711, 49] on button "Close" at bounding box center [707, 51] width 45 height 14
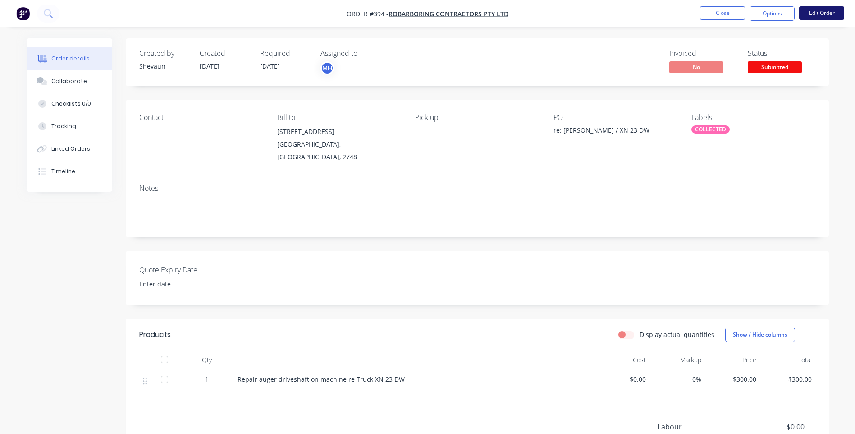
click at [812, 12] on button "Edit Order" at bounding box center [821, 13] width 45 height 14
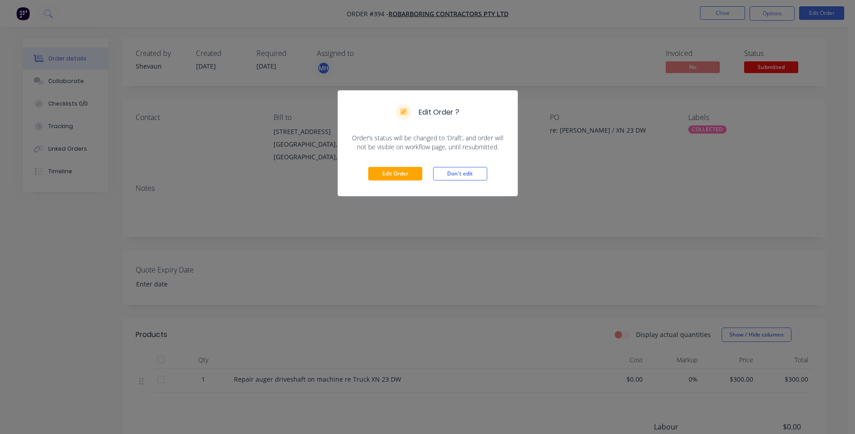
click at [806, 115] on div "Edit Order ? Order’s status will be changed to ‘Draft’, and order will not be v…" at bounding box center [427, 217] width 855 height 434
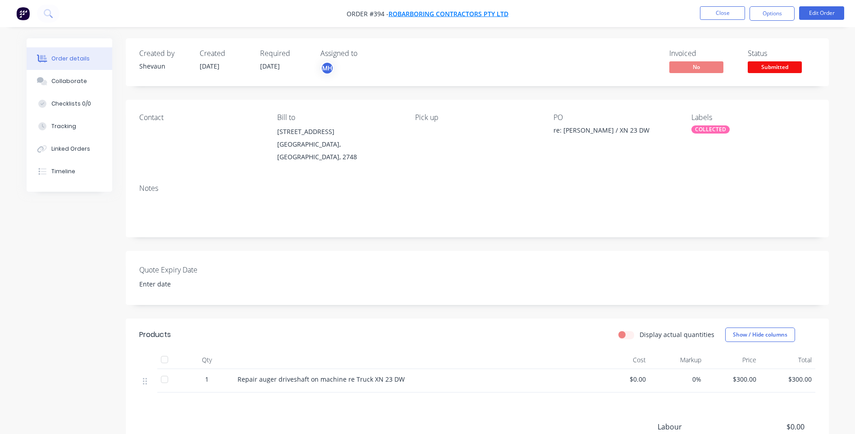
click at [452, 12] on span "Robarboring Contractors Pty Ltd" at bounding box center [449, 13] width 120 height 9
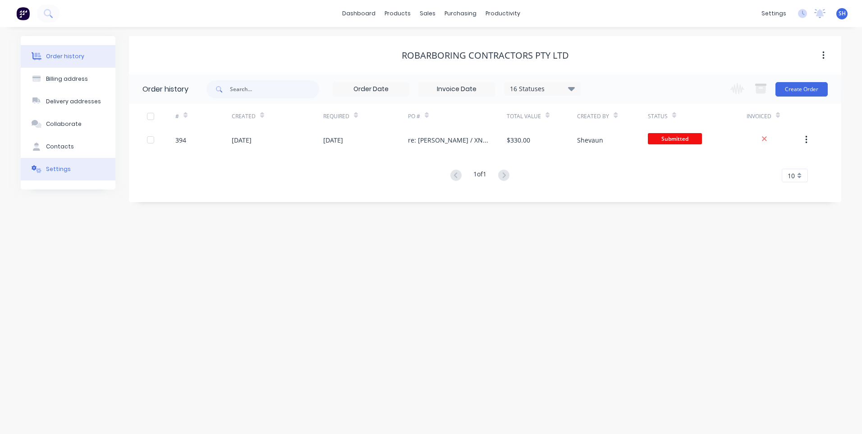
click at [64, 167] on div "Settings" at bounding box center [58, 169] width 25 height 8
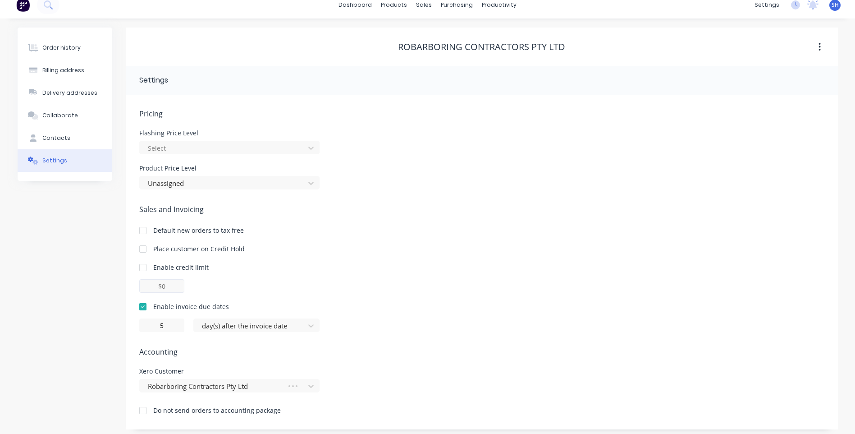
scroll to position [13, 0]
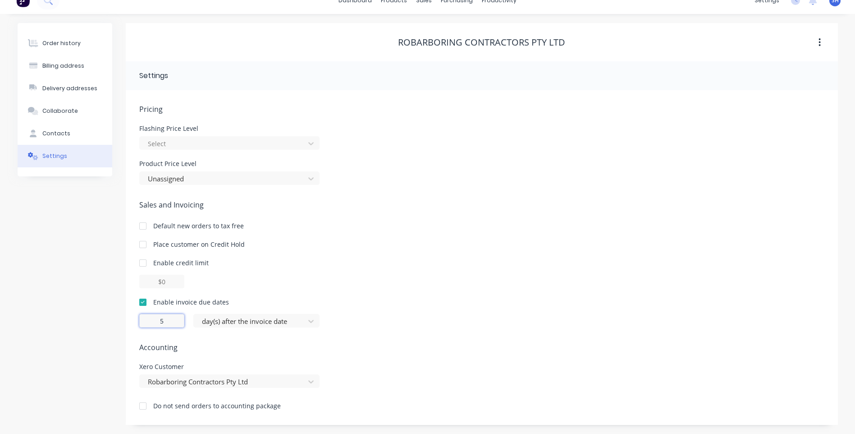
click at [169, 321] on input "5" at bounding box center [161, 321] width 45 height 14
type input "1"
click at [352, 307] on div "Enable invoice due dates 1 day(s) after the invoice date" at bounding box center [481, 312] width 685 height 30
drag, startPoint x: 352, startPoint y: 307, endPoint x: 306, endPoint y: 285, distance: 50.6
click at [306, 285] on div at bounding box center [481, 282] width 685 height 14
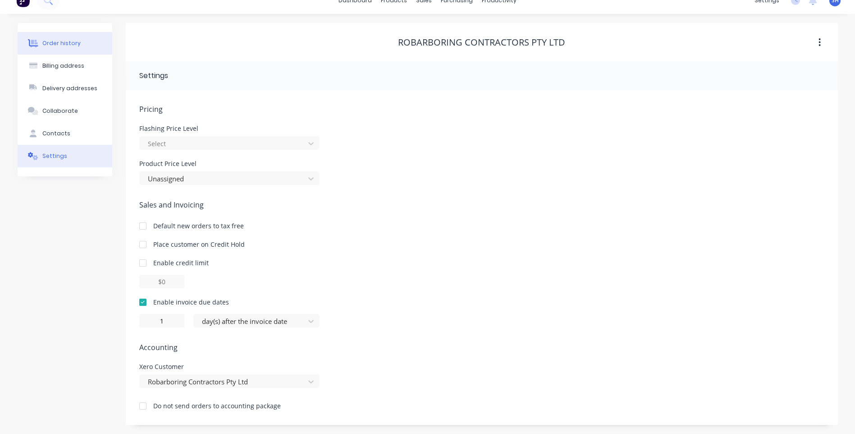
click at [53, 43] on div "Order history" at bounding box center [61, 43] width 38 height 8
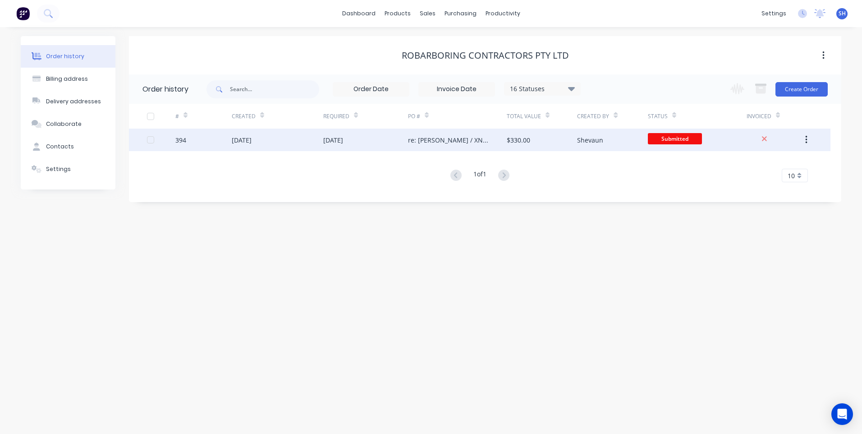
click at [605, 140] on div "Shevaun" at bounding box center [612, 140] width 70 height 23
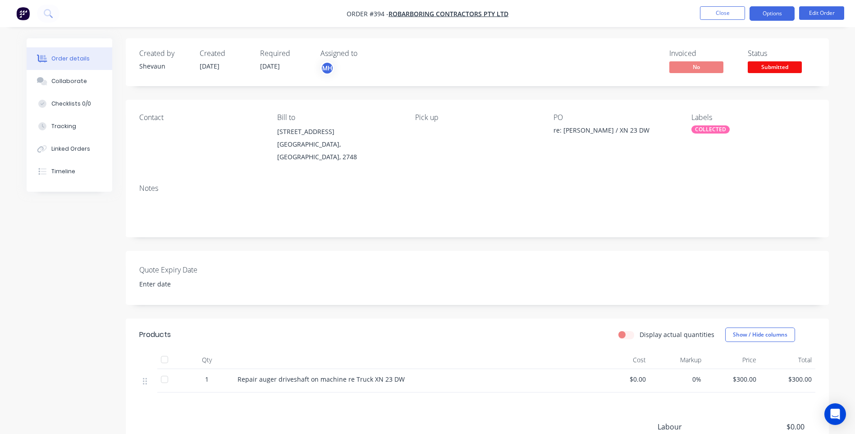
click at [774, 13] on button "Options" at bounding box center [772, 13] width 45 height 14
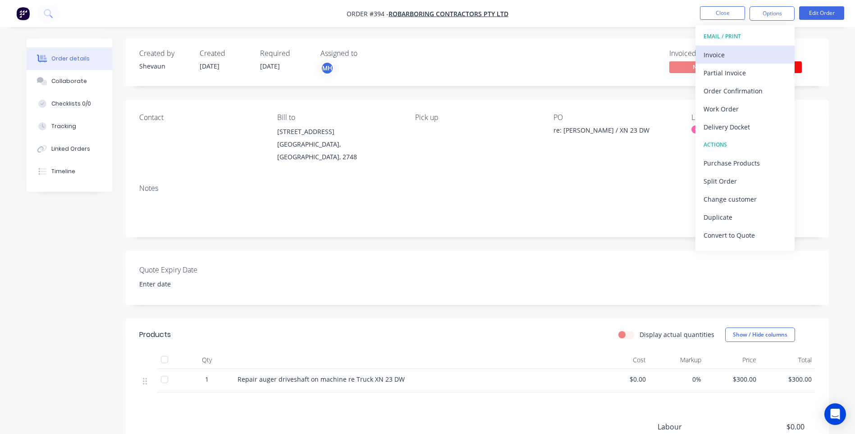
click at [712, 52] on div "Invoice" at bounding box center [745, 54] width 83 height 13
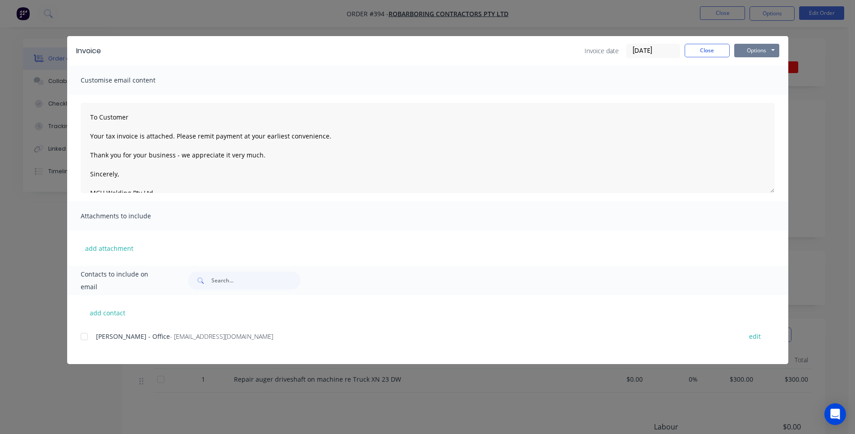
click at [753, 50] on button "Options" at bounding box center [757, 51] width 45 height 14
click at [759, 66] on button "Preview" at bounding box center [764, 66] width 58 height 15
click at [84, 338] on div at bounding box center [84, 336] width 18 height 18
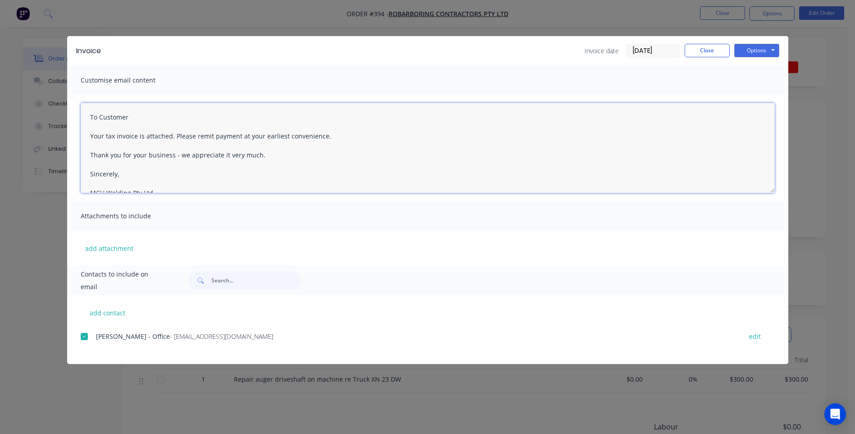
drag, startPoint x: 132, startPoint y: 118, endPoint x: 59, endPoint y: 115, distance: 72.7
click at [59, 115] on div "Invoice Invoice date [DATE] Close Options Preview Print Email Customise email c…" at bounding box center [427, 217] width 855 height 434
paste textarea "Attention [PERSON_NAME] - re telephone call just now"
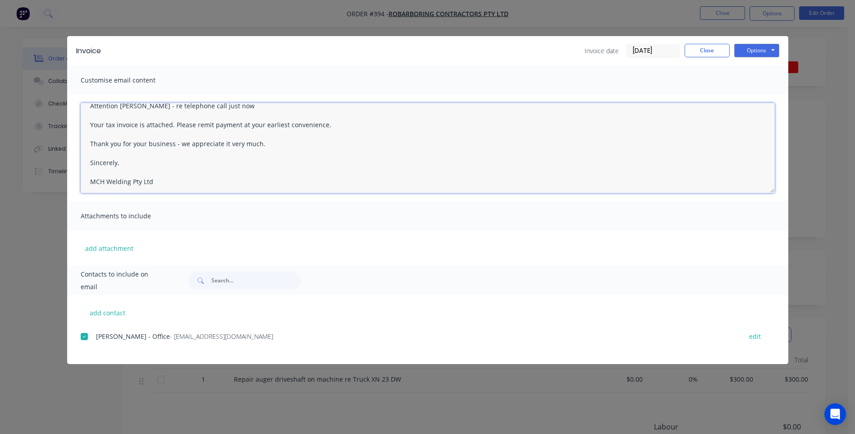
scroll to position [14, 0]
click at [156, 179] on textarea "Attention [PERSON_NAME] - re telephone call just now Your tax invoice is attach…" at bounding box center [428, 148] width 694 height 90
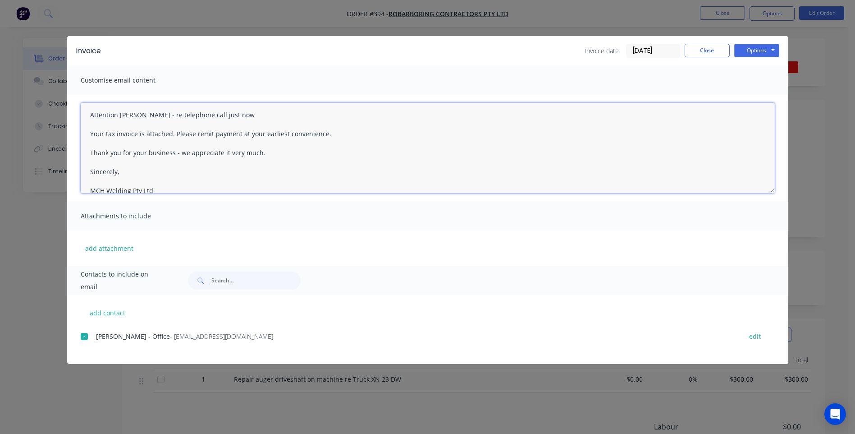
scroll to position [0, 0]
type textarea "Attention [PERSON_NAME] - re telephone call just now Your tax invoice is attach…"
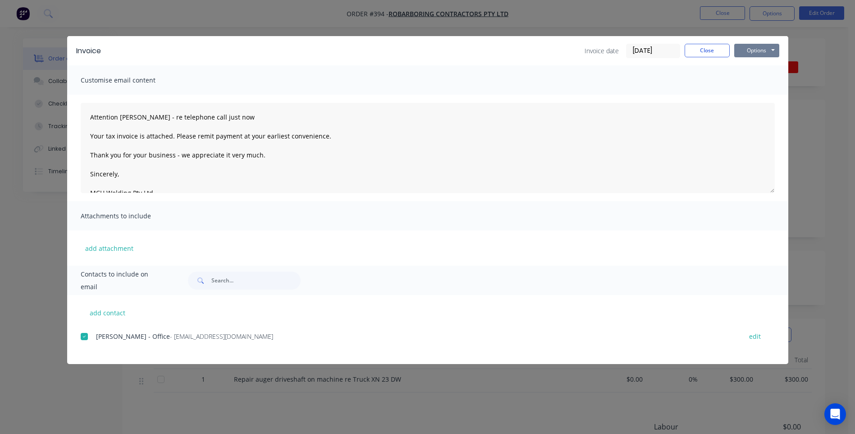
click at [758, 48] on button "Options" at bounding box center [757, 51] width 45 height 14
click at [758, 96] on button "Email" at bounding box center [764, 96] width 58 height 15
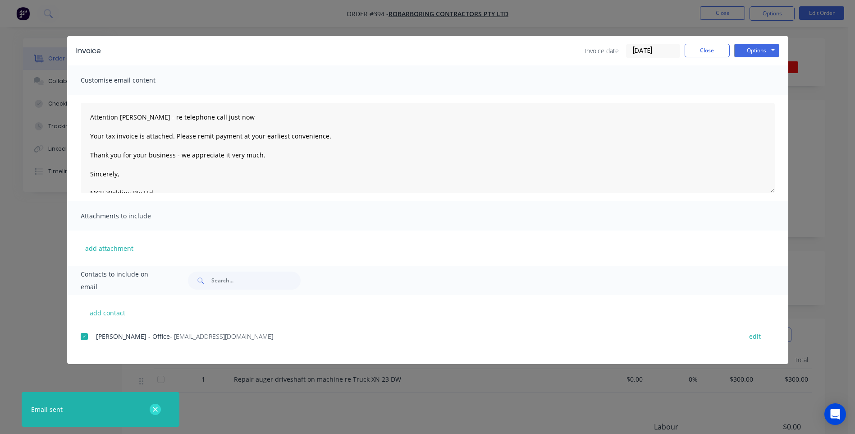
click at [154, 408] on icon "button" at bounding box center [155, 409] width 5 height 5
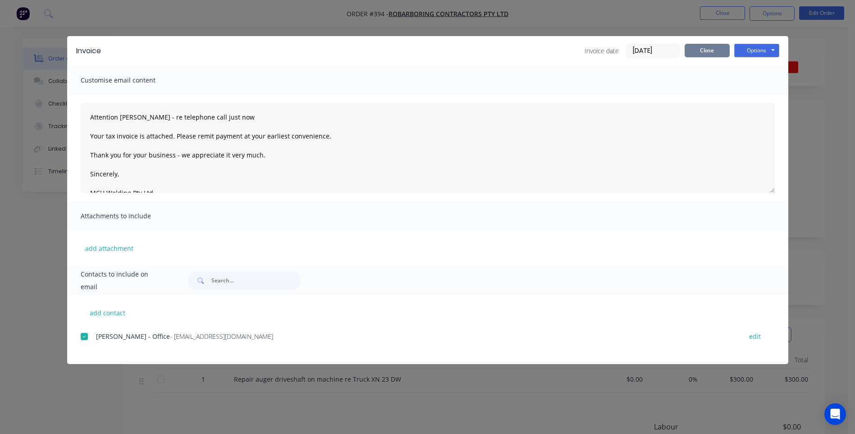
click at [712, 49] on button "Close" at bounding box center [707, 51] width 45 height 14
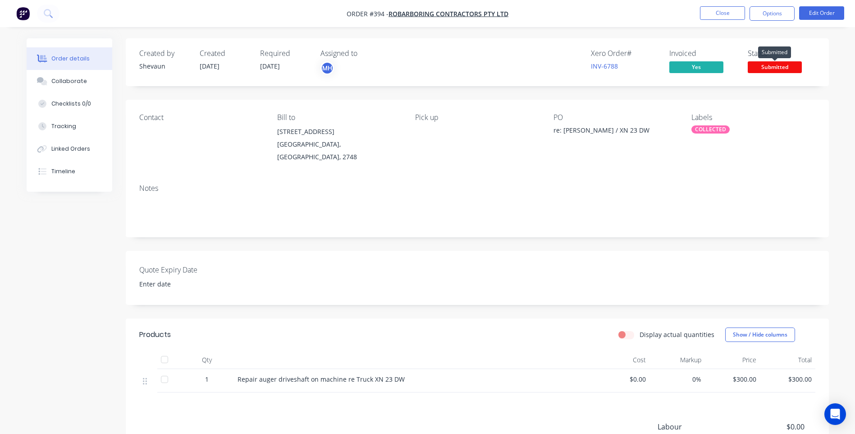
click at [779, 66] on span "Submitted" at bounding box center [775, 66] width 54 height 11
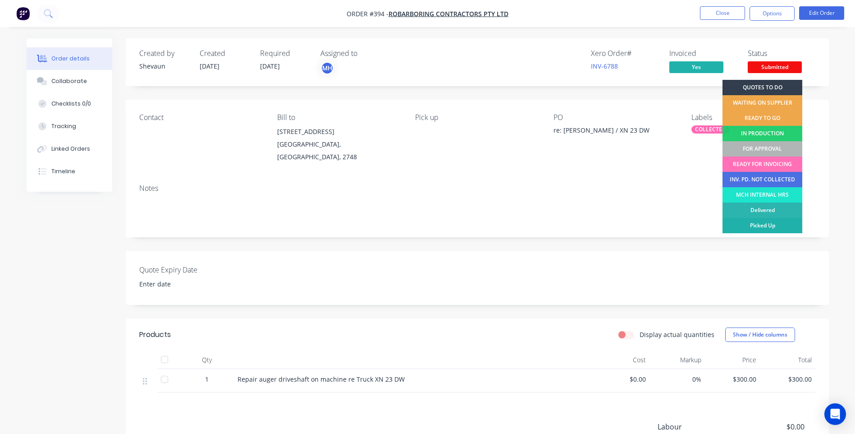
click at [776, 223] on div "Picked Up" at bounding box center [763, 225] width 80 height 15
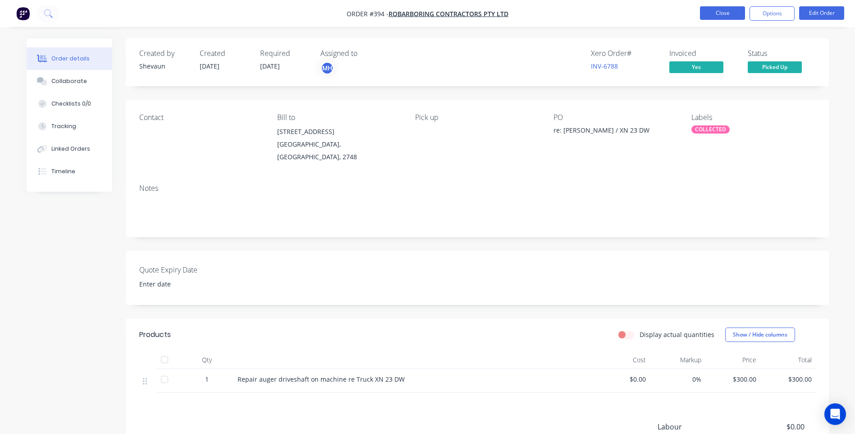
click at [714, 14] on button "Close" at bounding box center [722, 13] width 45 height 14
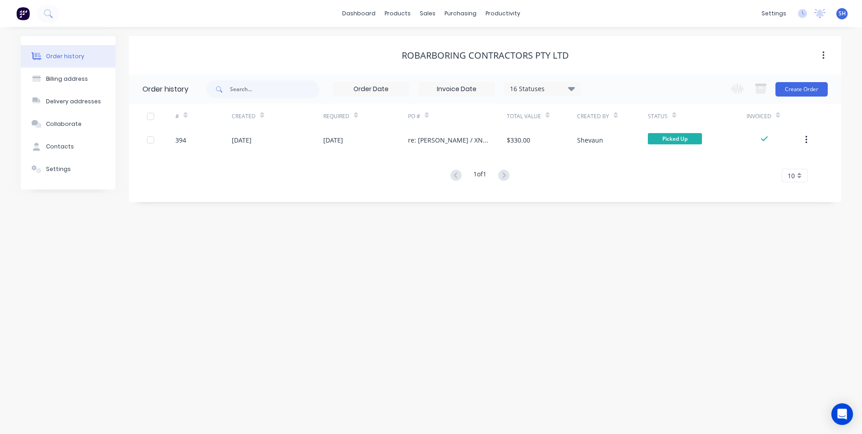
click at [23, 13] on img at bounding box center [23, 14] width 14 height 14
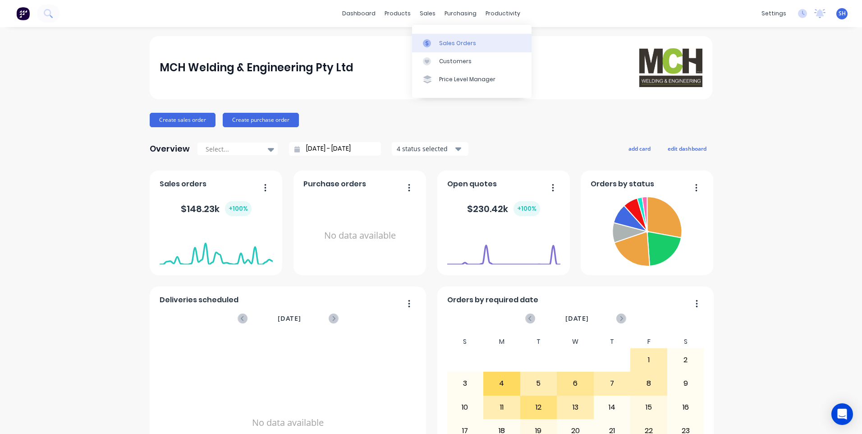
click at [450, 43] on div "Sales Orders" at bounding box center [457, 43] width 37 height 8
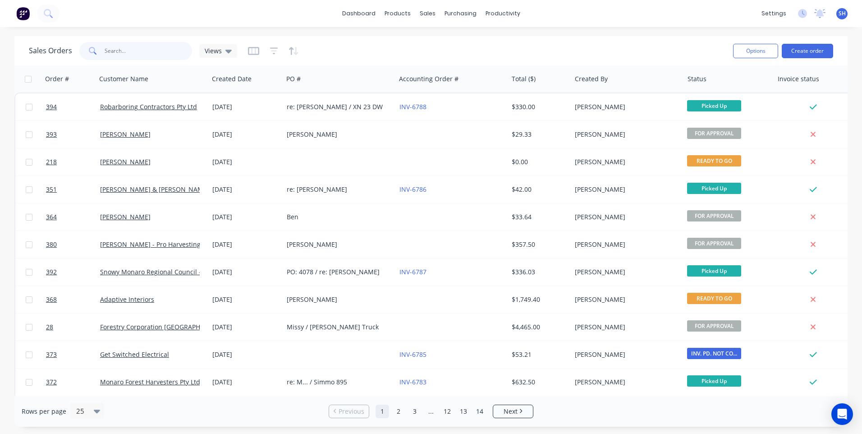
click at [121, 52] on input "text" at bounding box center [149, 51] width 88 height 18
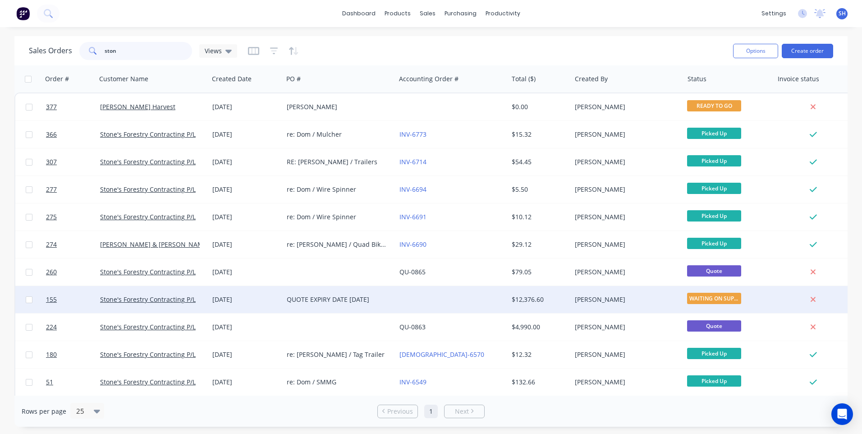
type input "ston"
click at [408, 297] on div at bounding box center [452, 299] width 112 height 27
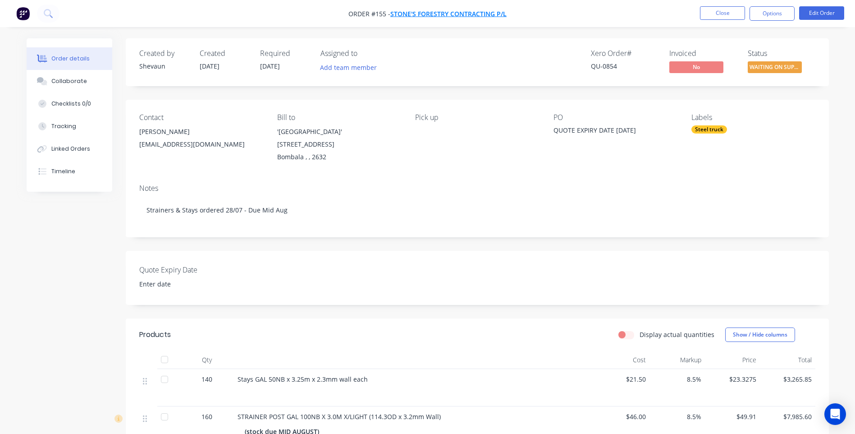
click at [441, 14] on span "Stone's Forestry Contracting P/L" at bounding box center [448, 13] width 116 height 9
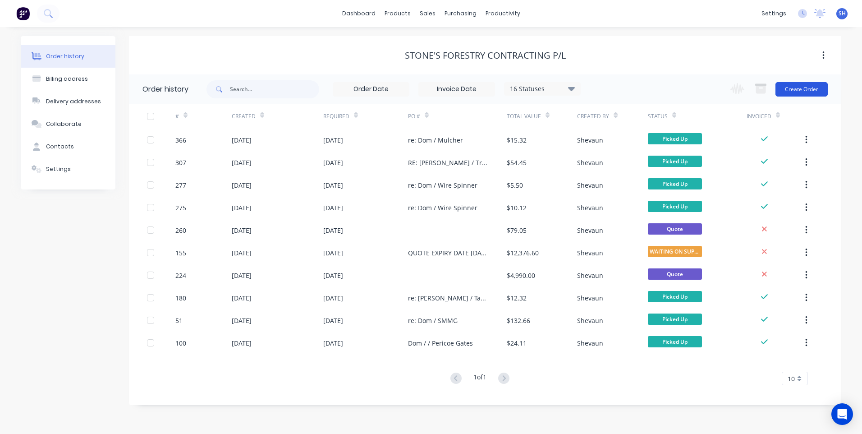
click at [798, 88] on button "Create Order" at bounding box center [802, 89] width 52 height 14
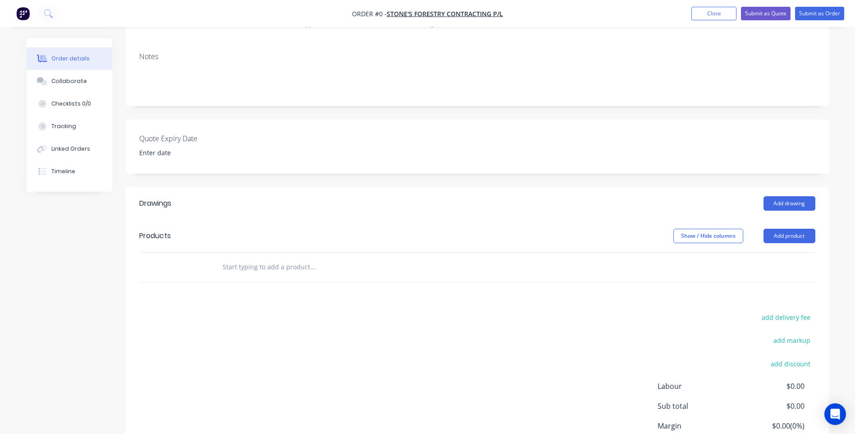
scroll to position [135, 0]
click at [787, 232] on button "Add product" at bounding box center [790, 233] width 52 height 14
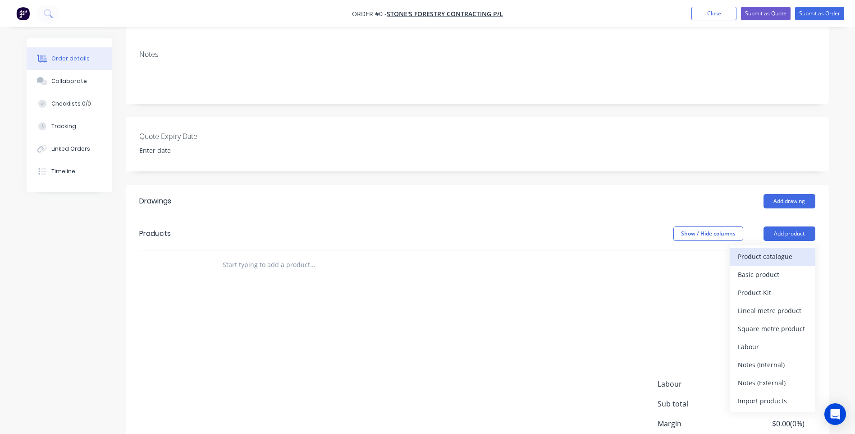
click at [774, 254] on div "Product catalogue" at bounding box center [772, 256] width 69 height 13
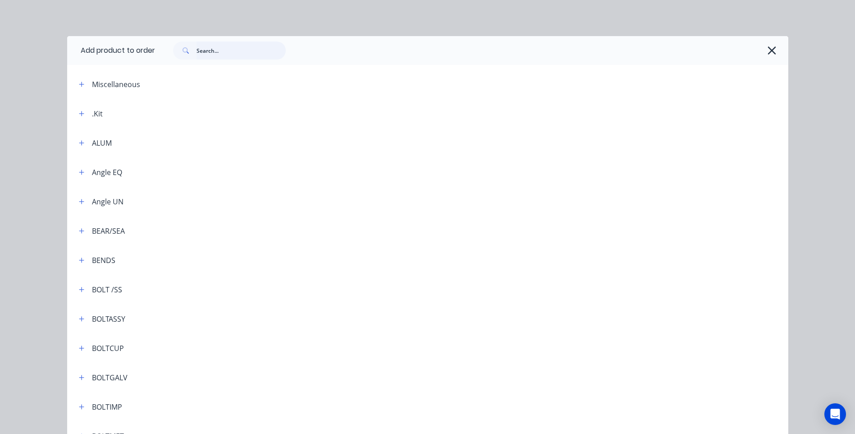
click at [199, 49] on input "text" at bounding box center [241, 50] width 89 height 18
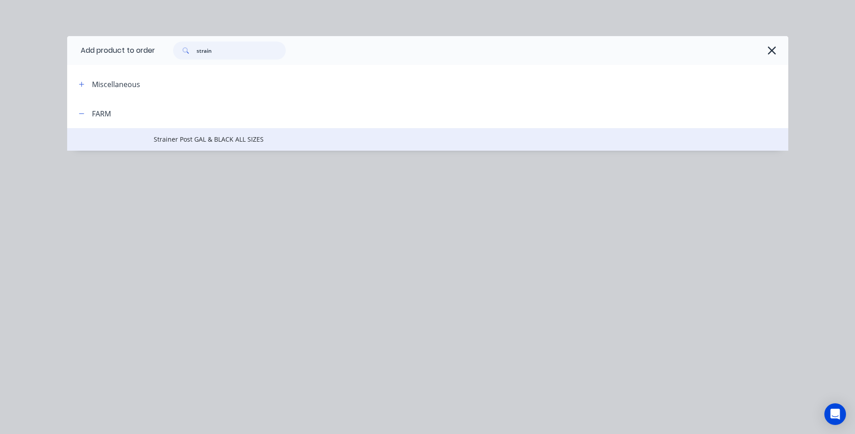
type input "strain"
click at [205, 134] on span "Strainer Post GAL & BLACK ALL SIZES" at bounding box center [408, 138] width 508 height 9
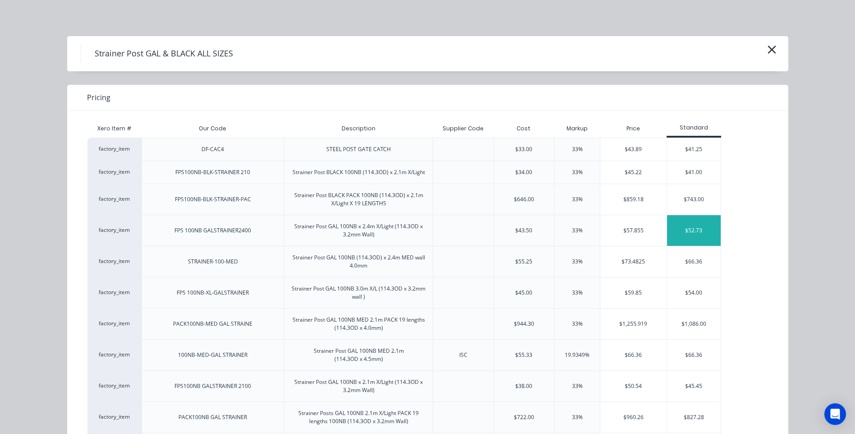
click at [689, 229] on div "$52.73" at bounding box center [694, 230] width 54 height 31
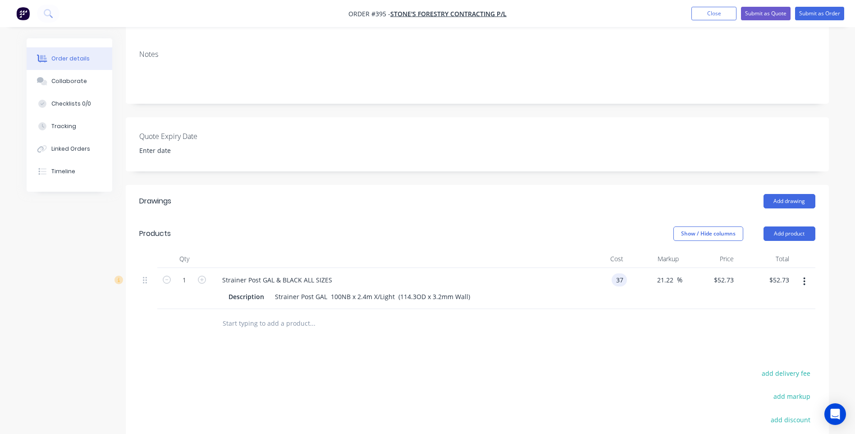
type input "$37.00"
type input "$44.8508"
type input "$44.85"
type input "40.00"
type input "8.11"
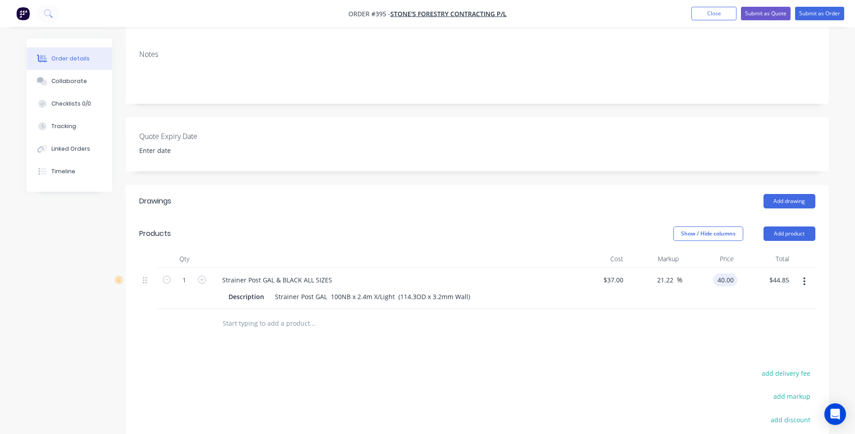
type input "$40.00"
click at [782, 231] on button "Add product" at bounding box center [790, 233] width 52 height 14
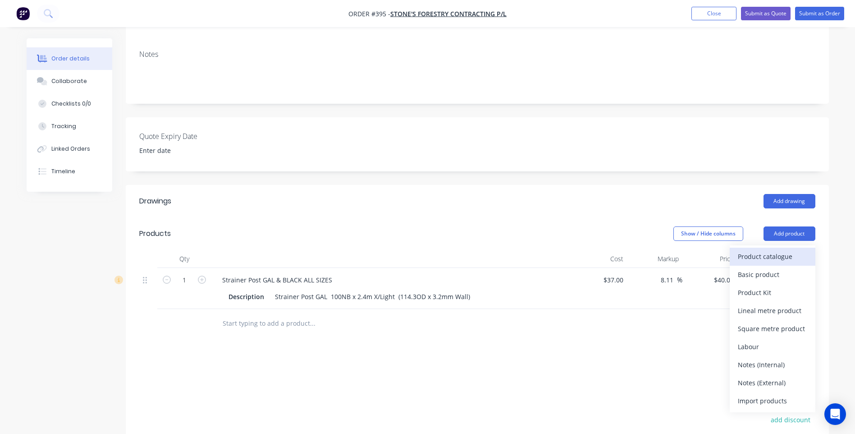
click at [766, 257] on div "Product catalogue" at bounding box center [772, 256] width 69 height 13
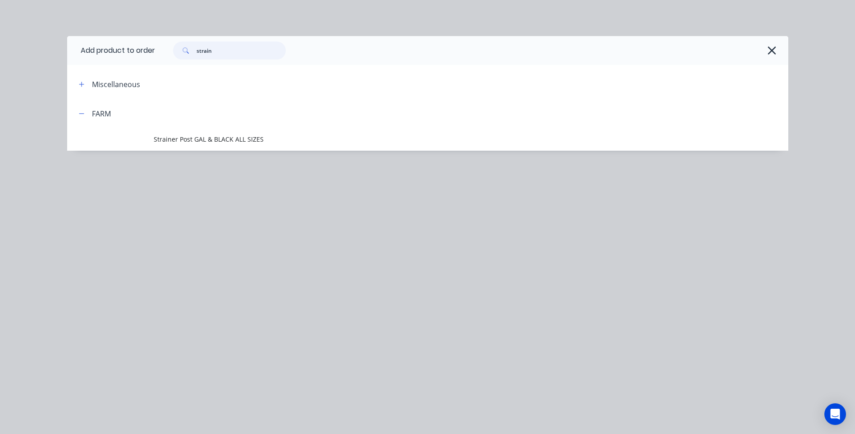
drag, startPoint x: 217, startPoint y: 51, endPoint x: 174, endPoint y: 47, distance: 43.9
click at [174, 47] on div "strain" at bounding box center [225, 50] width 122 height 18
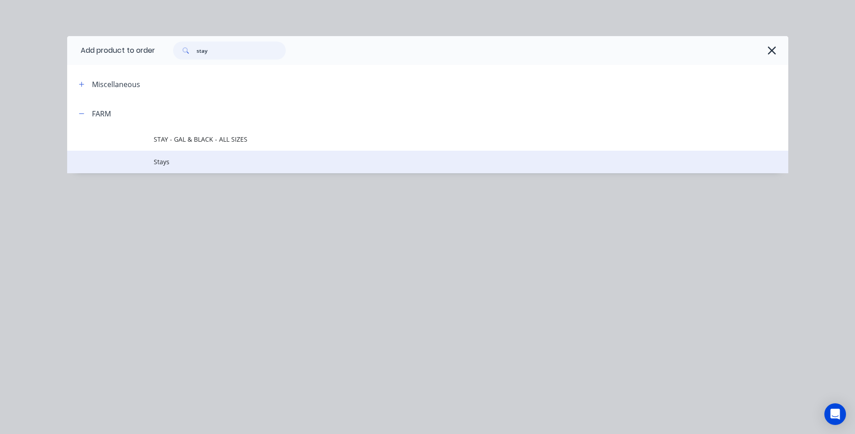
type input "stay"
click at [162, 161] on span "Stays" at bounding box center [408, 161] width 508 height 9
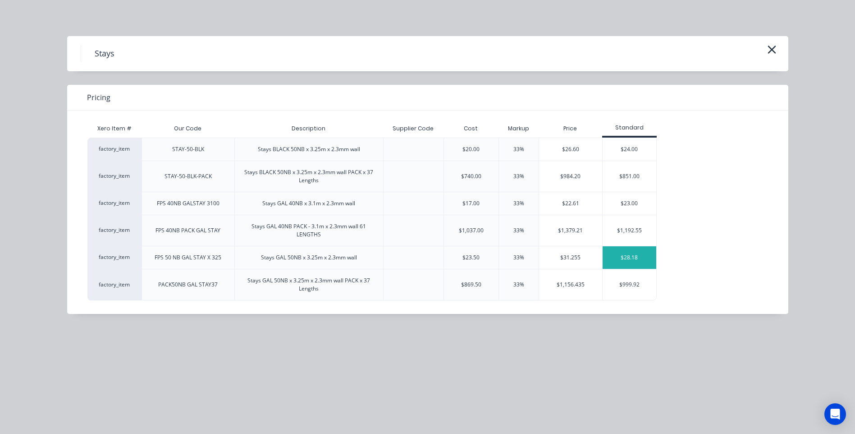
click at [632, 256] on div "$28.18" at bounding box center [630, 257] width 54 height 23
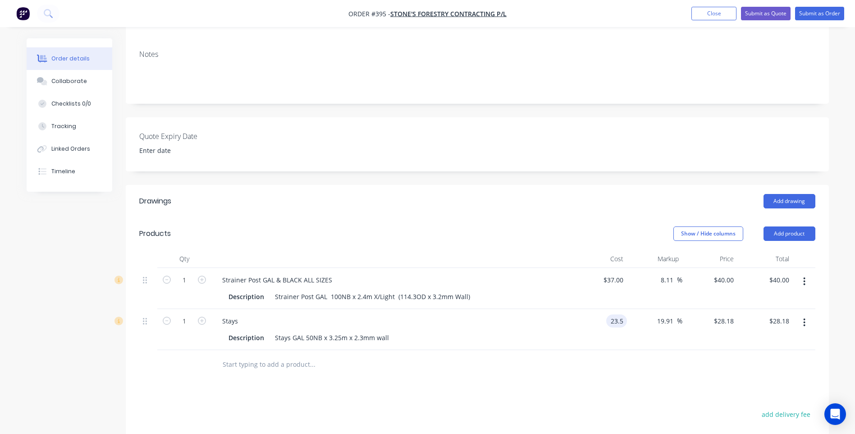
click at [623, 317] on input "23.5" at bounding box center [618, 320] width 17 height 13
type input "$21.50"
type input "$25.7817"
type input "$25.78"
type input "23.32"
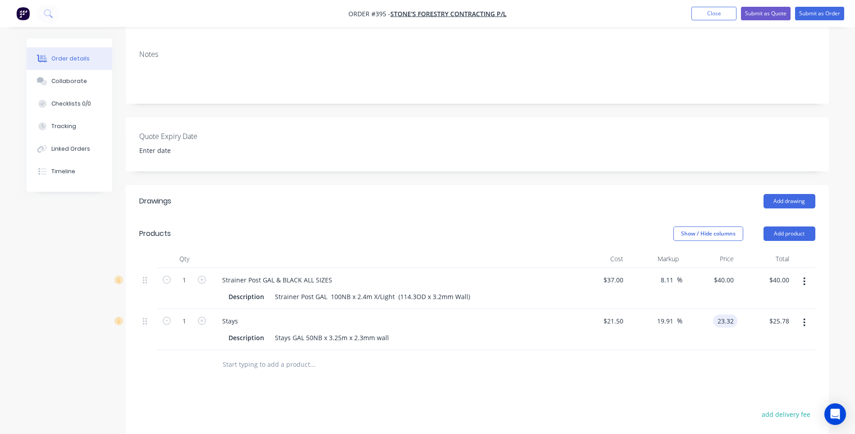
type input "8.47"
type input "$23.32"
click at [790, 234] on button "Add product" at bounding box center [790, 233] width 52 height 14
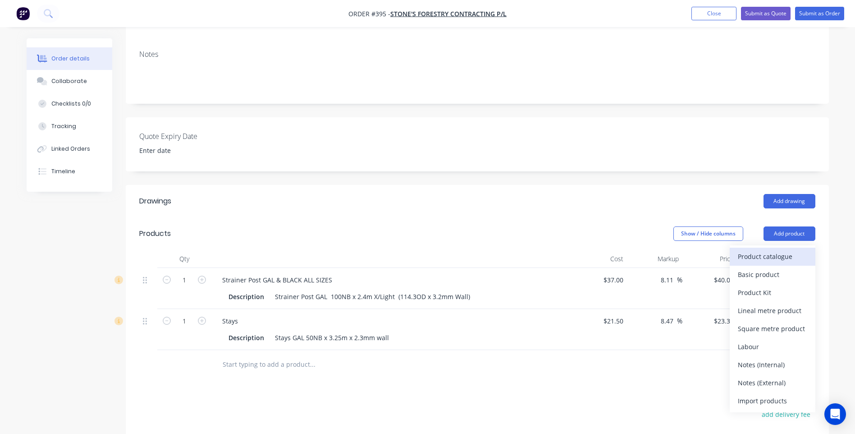
click at [770, 254] on div "Product catalogue" at bounding box center [772, 256] width 69 height 13
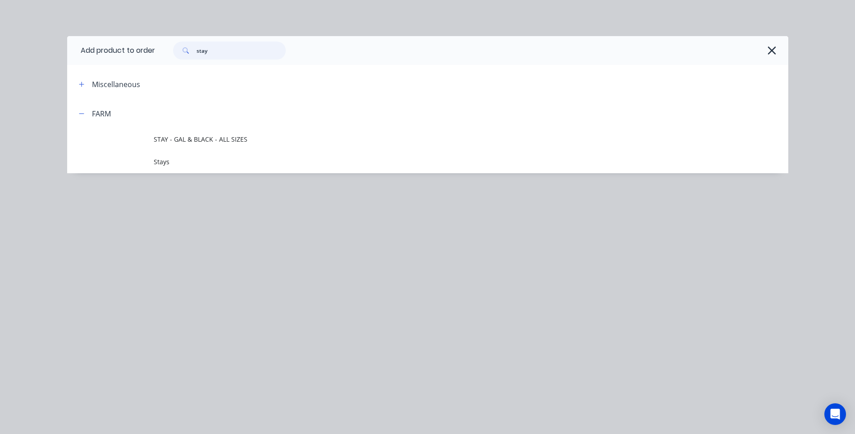
drag, startPoint x: 215, startPoint y: 55, endPoint x: 170, endPoint y: 46, distance: 45.5
click at [170, 46] on div "stay" at bounding box center [225, 50] width 122 height 18
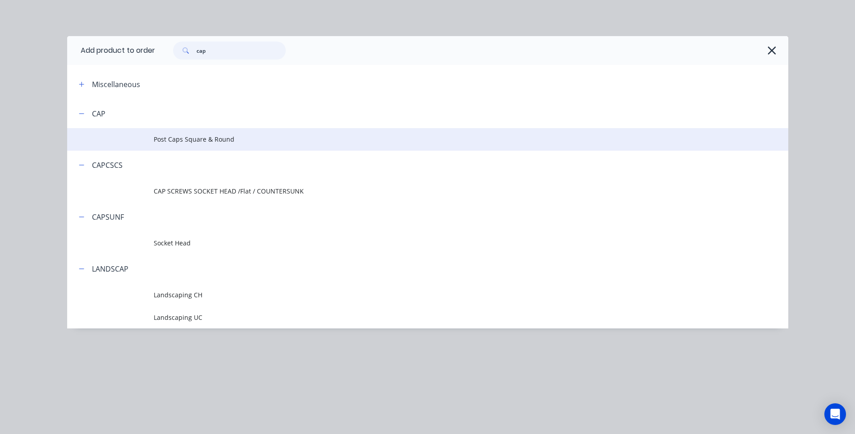
type input "cap"
click at [183, 138] on span "Post Caps Square & Round" at bounding box center [408, 138] width 508 height 9
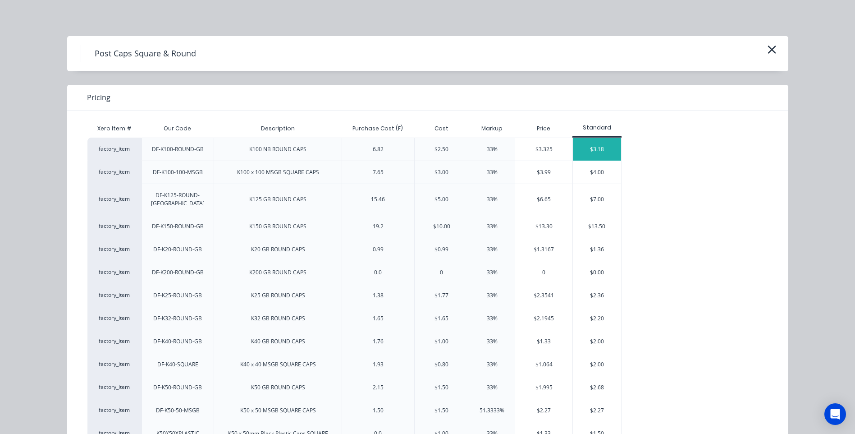
click at [595, 144] on div "$3.18" at bounding box center [597, 149] width 48 height 23
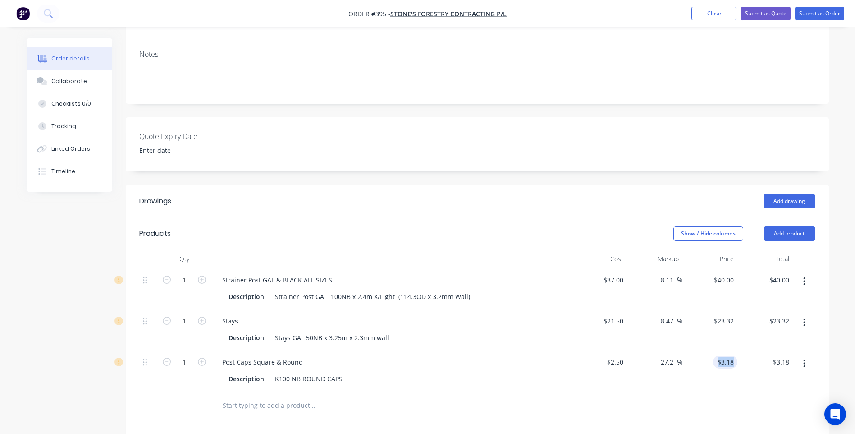
drag, startPoint x: 738, startPoint y: 362, endPoint x: 720, endPoint y: 361, distance: 18.5
click at [720, 361] on div "1 Post Caps Square & Round Description K100 NB ROUND CAPS $2.50 $2.50 27.2 27.2…" at bounding box center [477, 370] width 676 height 41
click at [616, 404] on div at bounding box center [477, 405] width 676 height 29
click at [735, 363] on input "3.18" at bounding box center [727, 361] width 21 height 13
type input "3.00"
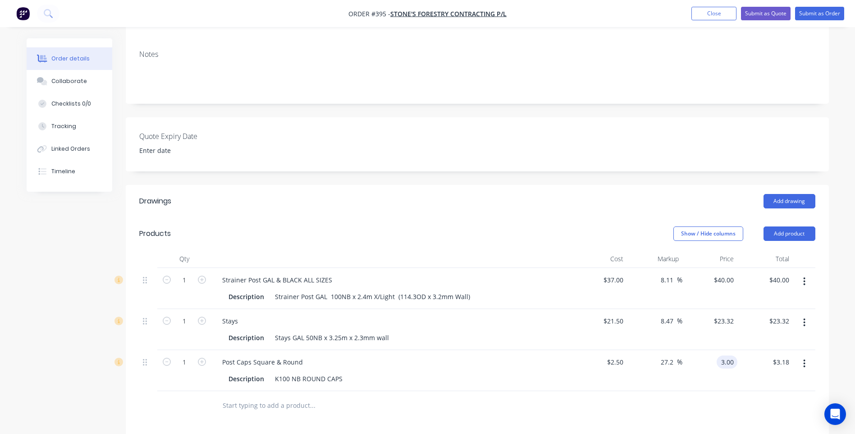
type input "20"
type input "$3.00"
click at [689, 420] on div "Drawings Add drawing Products Show / Hide columns Add product Qty Cost Markup P…" at bounding box center [477, 411] width 703 height 452
click at [330, 280] on div "Strainer Post GAL & BLACK ALL SIZES" at bounding box center [277, 279] width 124 height 13
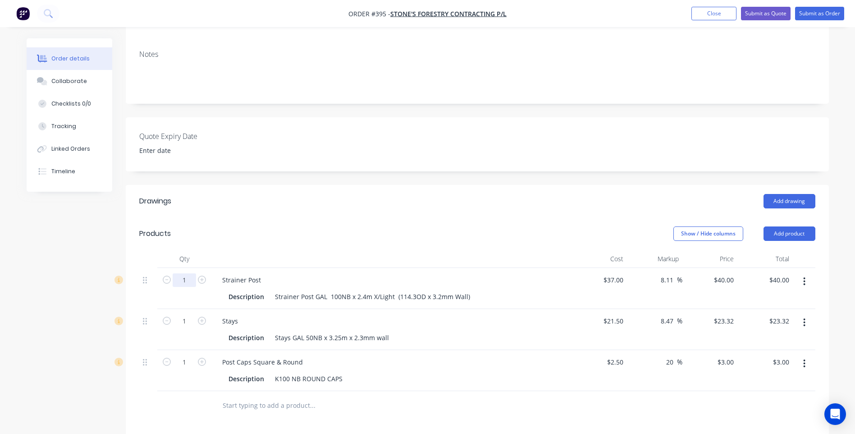
click at [185, 284] on input "1" at bounding box center [184, 280] width 23 height 14
type input "160"
type input "$6,400.00"
click at [191, 287] on input "1" at bounding box center [184, 280] width 23 height 14
type input "140"
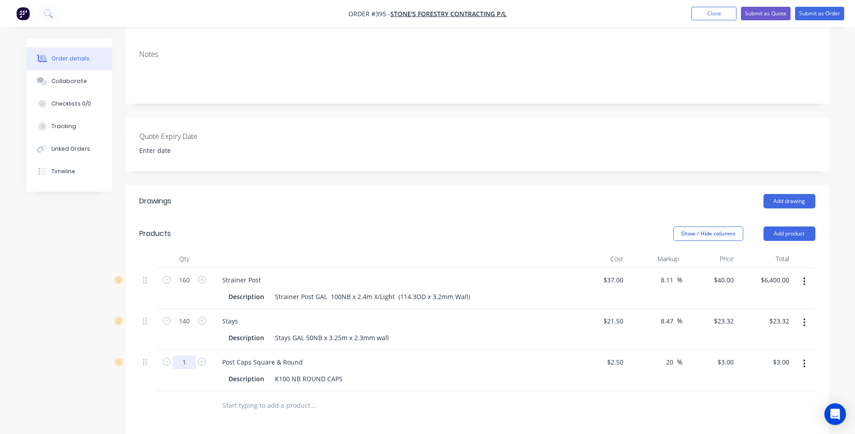
type input "$3,264.80"
click at [192, 287] on input "1" at bounding box center [184, 280] width 23 height 14
type input "160"
type input "$480.00"
click at [190, 404] on div at bounding box center [184, 405] width 54 height 29
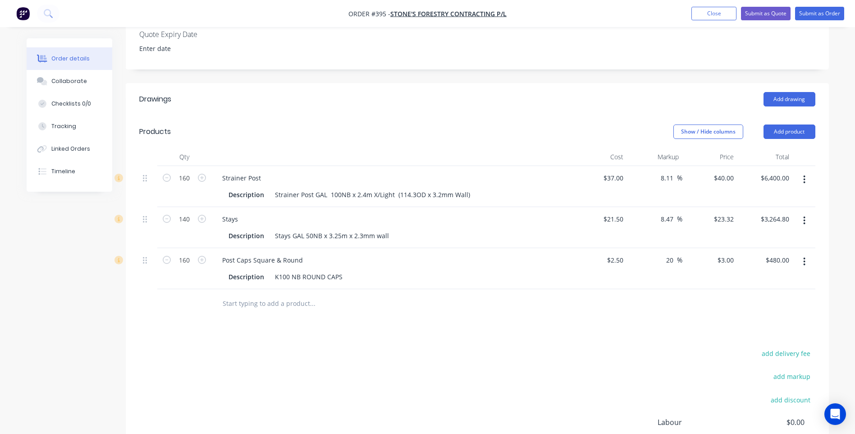
scroll to position [216, 0]
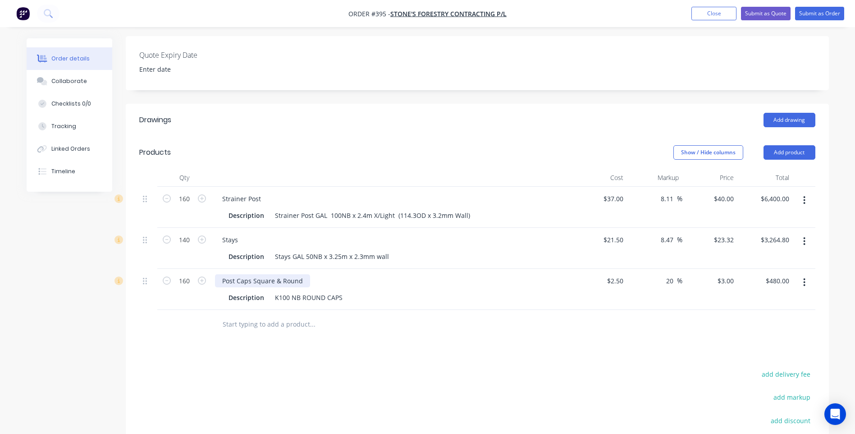
click at [278, 283] on div "Post Caps Square & Round" at bounding box center [262, 280] width 95 height 13
click at [365, 358] on div "Drawings Add drawing Products Show / Hide columns Add product Qty Cost Markup P…" at bounding box center [477, 330] width 703 height 452
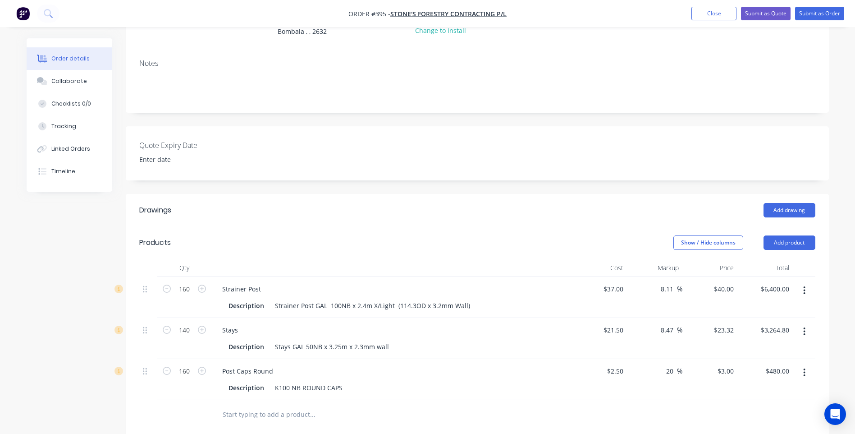
scroll to position [0, 0]
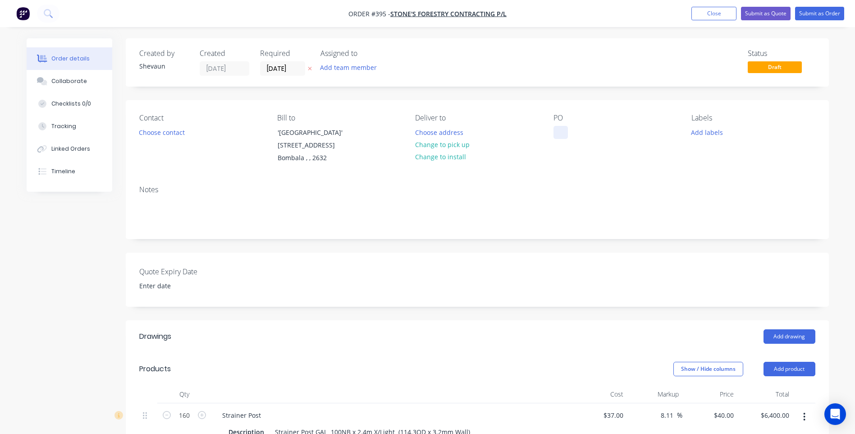
click at [558, 129] on div at bounding box center [561, 132] width 14 height 13
click at [451, 144] on button "Change to pick up" at bounding box center [442, 144] width 64 height 12
click at [760, 12] on button "Submit as Quote" at bounding box center [766, 14] width 50 height 14
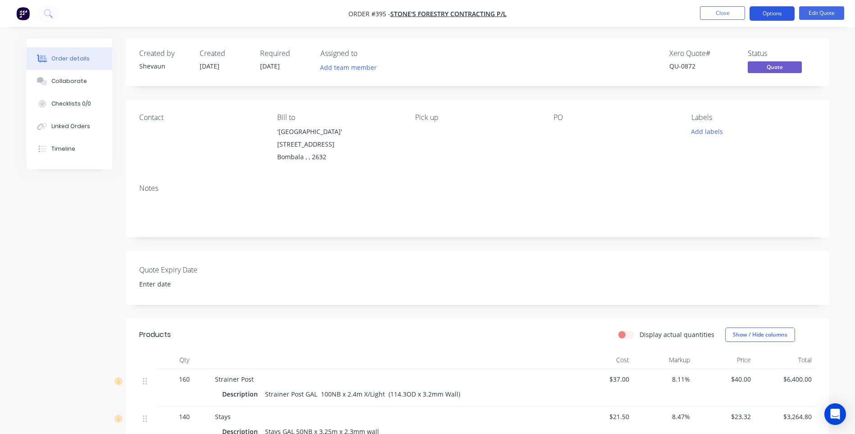
click at [769, 14] on button "Options" at bounding box center [772, 13] width 45 height 14
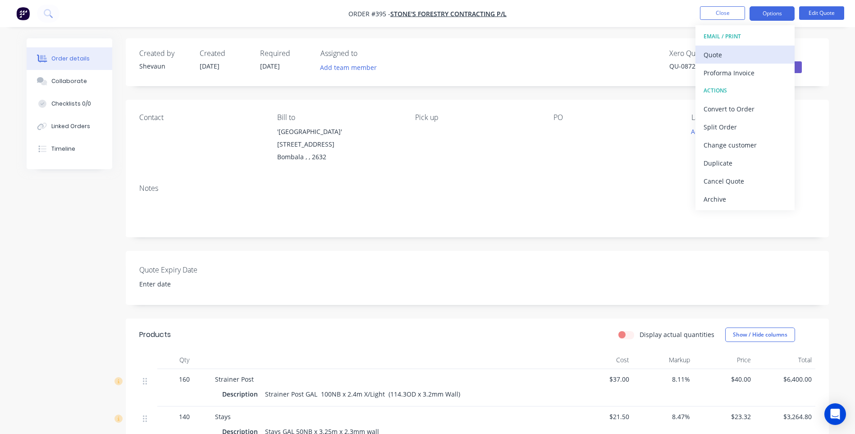
click at [712, 54] on div "Quote" at bounding box center [745, 54] width 83 height 13
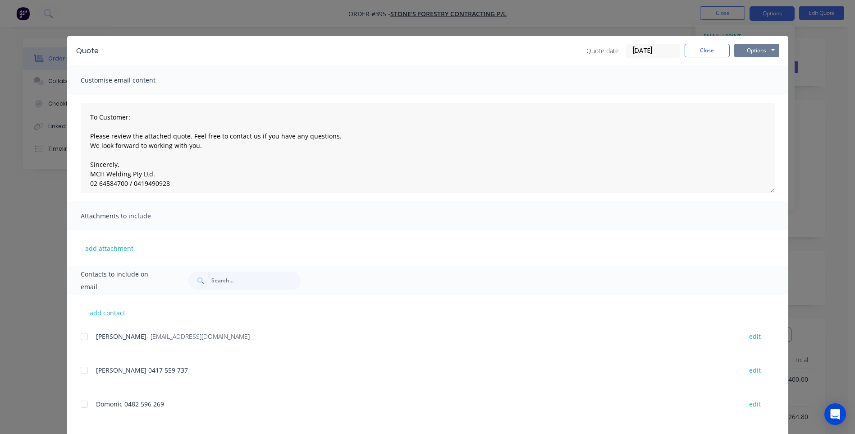
click at [755, 50] on button "Options" at bounding box center [757, 51] width 45 height 14
click at [703, 51] on button "Close" at bounding box center [707, 51] width 45 height 14
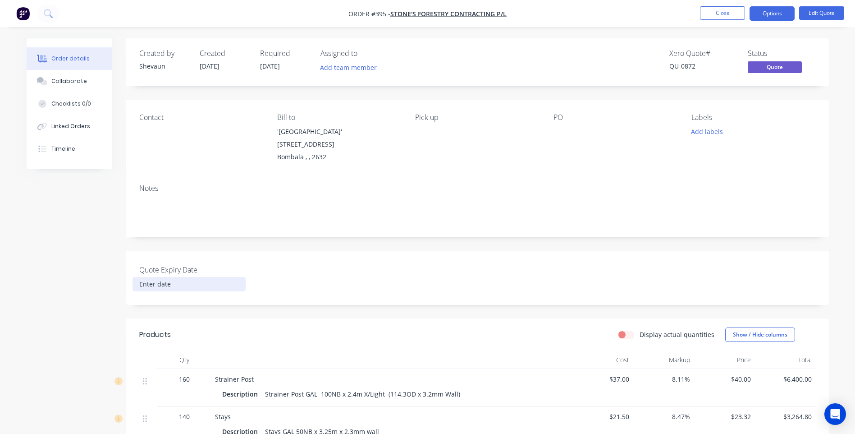
click at [174, 277] on input at bounding box center [189, 284] width 112 height 14
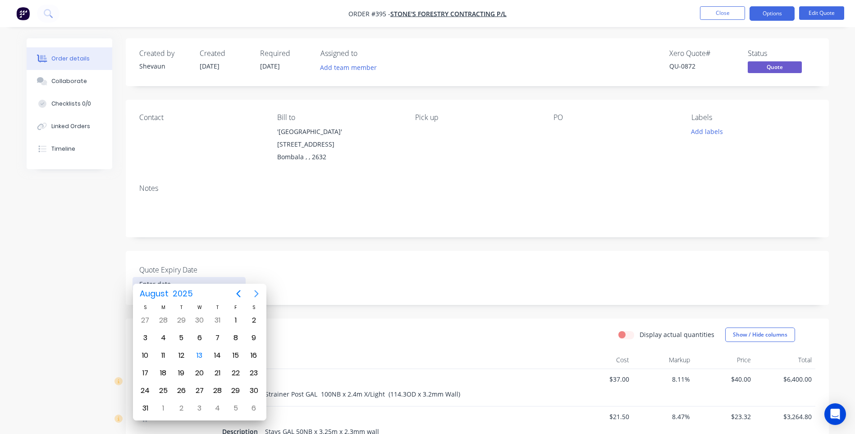
click at [257, 294] on icon "Next page" at bounding box center [257, 293] width 4 height 7
click at [200, 320] on div "3" at bounding box center [200, 320] width 14 height 14
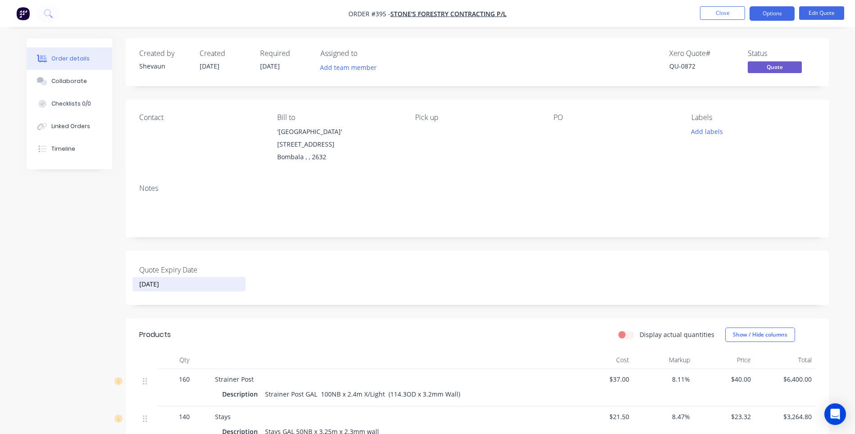
click at [201, 277] on input "03 September 2025" at bounding box center [189, 284] width 112 height 14
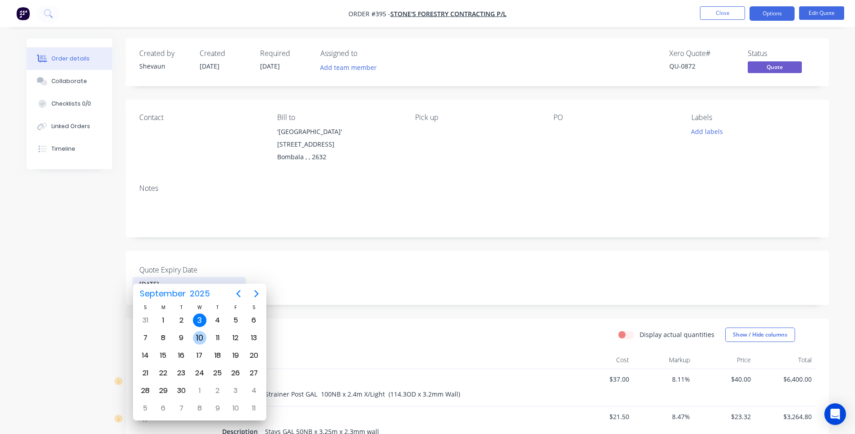
click at [201, 336] on div "10" at bounding box center [200, 338] width 14 height 14
type input "10 September 2025"
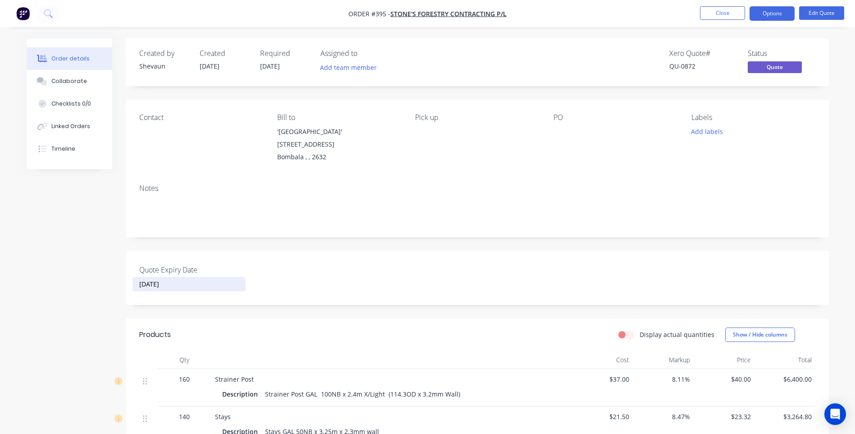
click at [219, 277] on input "10 September 2025" at bounding box center [189, 284] width 112 height 14
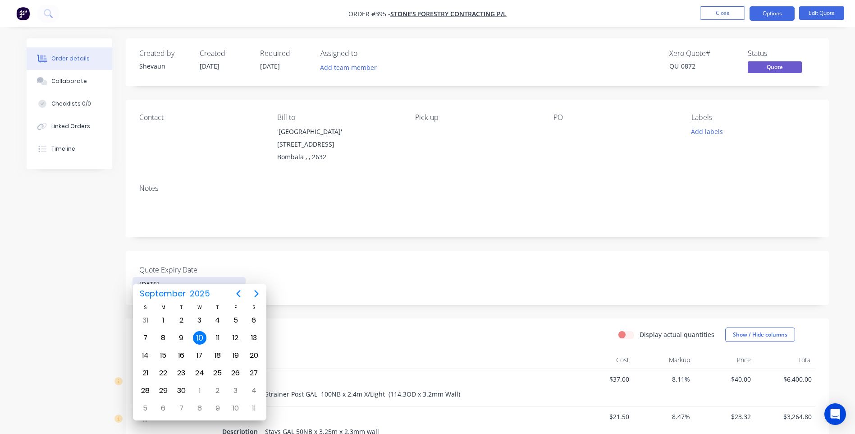
click at [459, 282] on div "Quote Expiry Date 10 September 2025" at bounding box center [477, 278] width 703 height 54
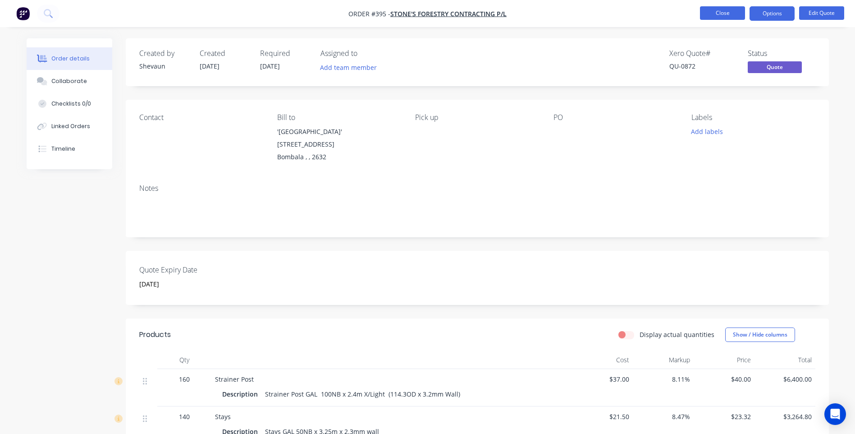
click at [730, 14] on button "Close" at bounding box center [722, 13] width 45 height 14
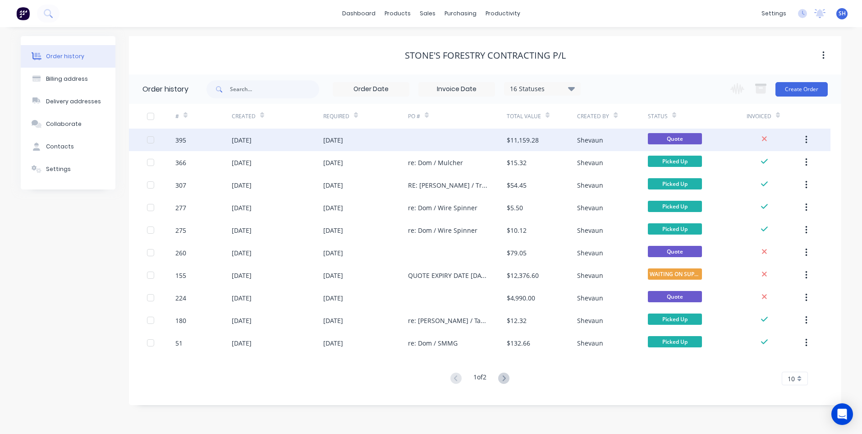
click at [389, 142] on div "13 Aug 2025" at bounding box center [365, 140] width 85 height 23
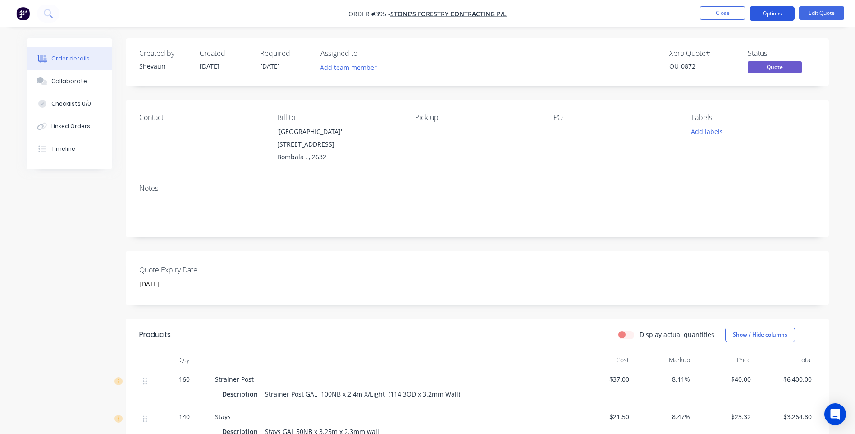
click at [775, 15] on button "Options" at bounding box center [772, 13] width 45 height 14
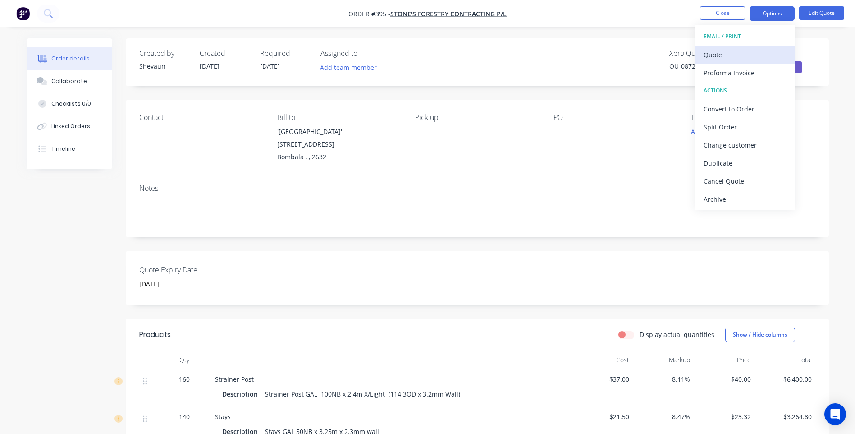
click at [717, 54] on div "Quote" at bounding box center [745, 54] width 83 height 13
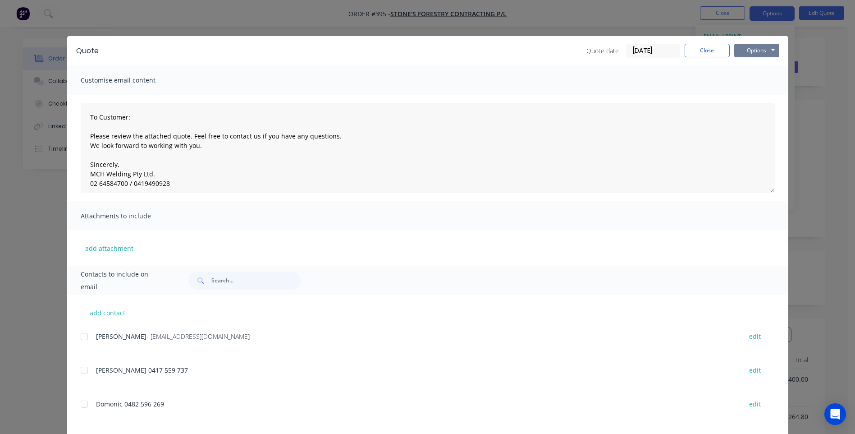
click at [752, 48] on button "Options" at bounding box center [757, 51] width 45 height 14
click at [751, 82] on button "Print" at bounding box center [764, 81] width 58 height 15
click at [703, 48] on button "Close" at bounding box center [707, 51] width 45 height 14
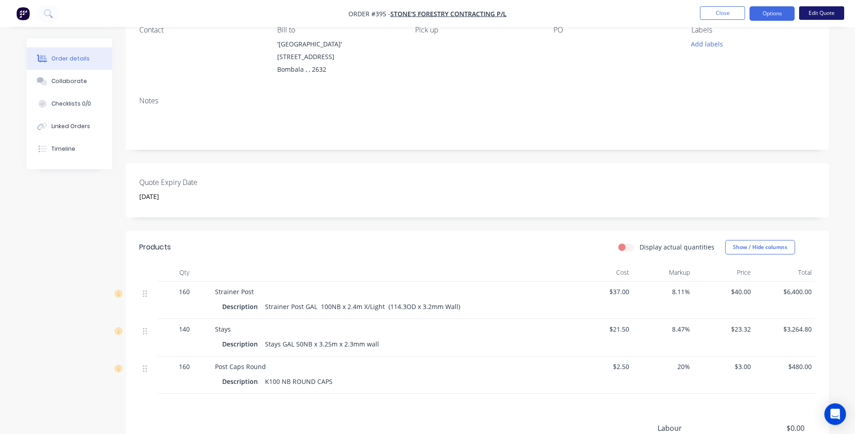
scroll to position [90, 0]
click at [818, 13] on button "Edit Quote" at bounding box center [821, 13] width 45 height 14
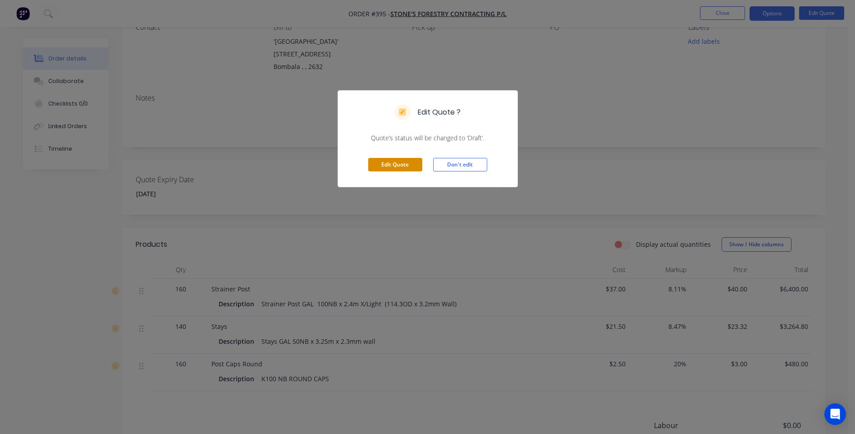
click at [399, 166] on button "Edit Quote" at bounding box center [395, 165] width 54 height 14
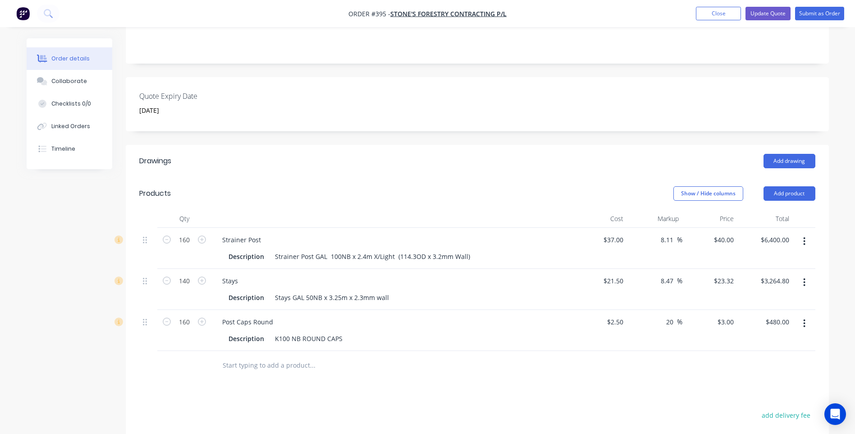
scroll to position [180, 0]
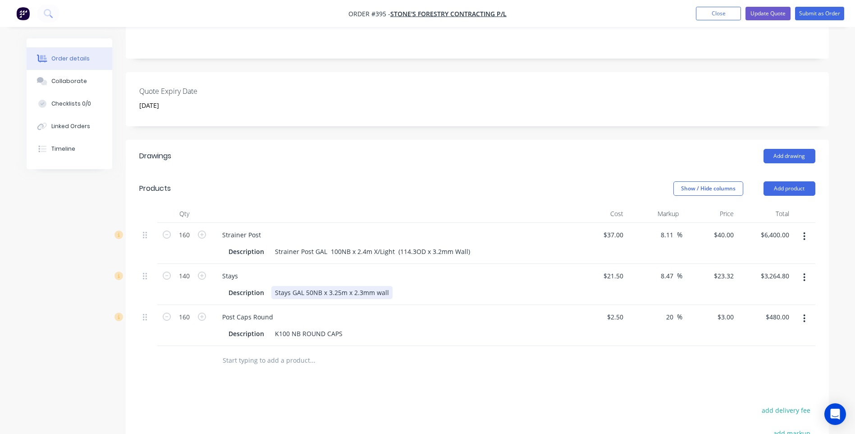
click at [340, 291] on div "Stays GAL 50NB x 3.25m x 2.3mm wall" at bounding box center [331, 292] width 121 height 13
click at [377, 401] on div "Drawings Add drawing Products Show / Hide columns Add product Qty Cost Markup P…" at bounding box center [477, 366] width 703 height 452
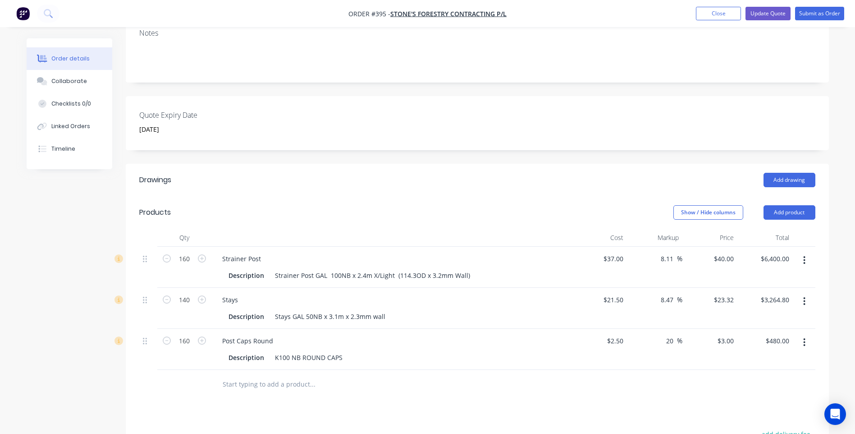
scroll to position [135, 0]
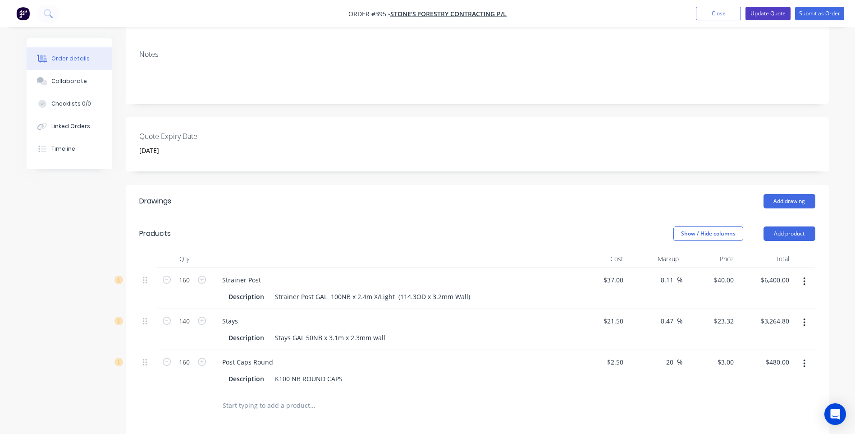
click at [769, 14] on button "Update Quote" at bounding box center [768, 14] width 45 height 14
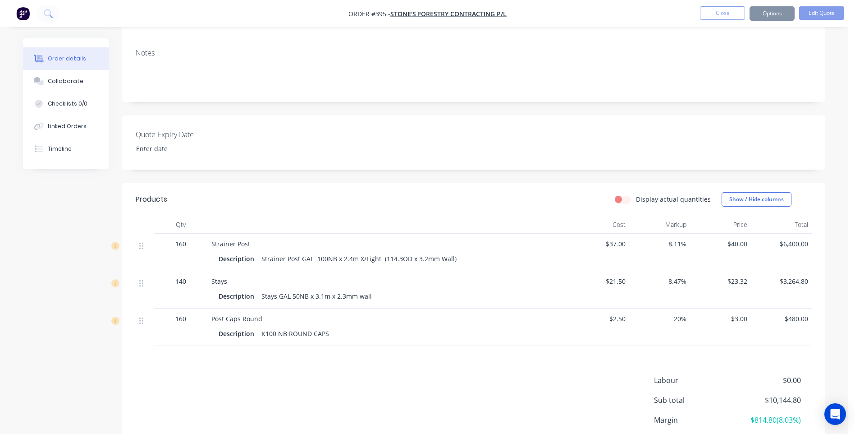
type input "10 September 2025"
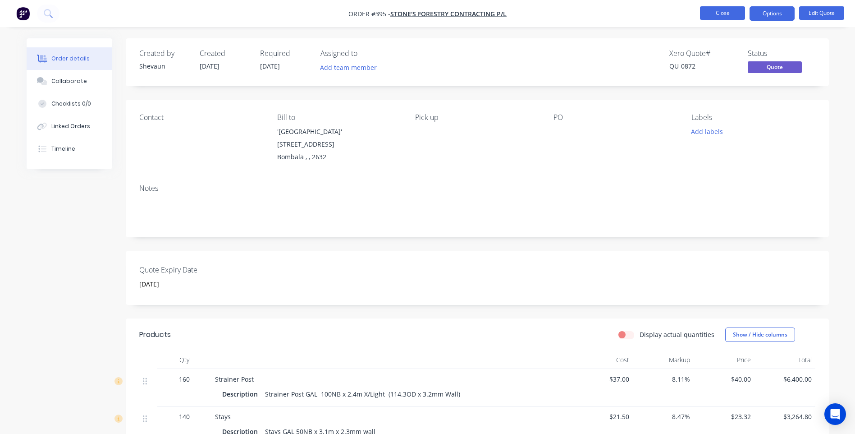
click at [718, 14] on button "Close" at bounding box center [722, 13] width 45 height 14
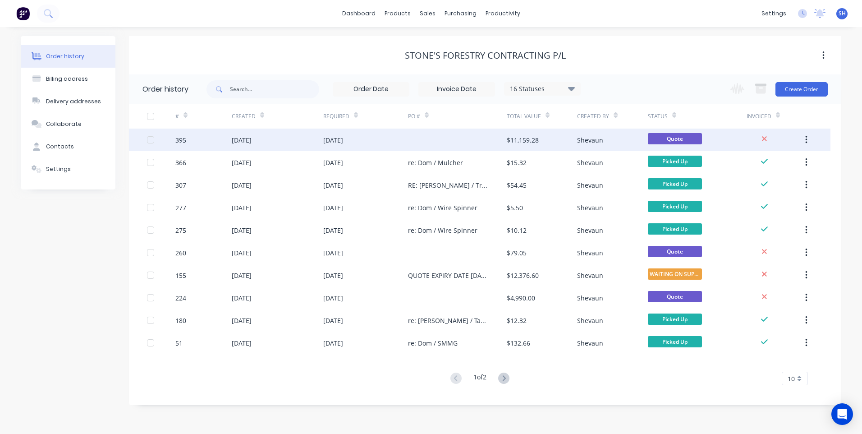
click at [421, 139] on div at bounding box center [457, 140] width 99 height 23
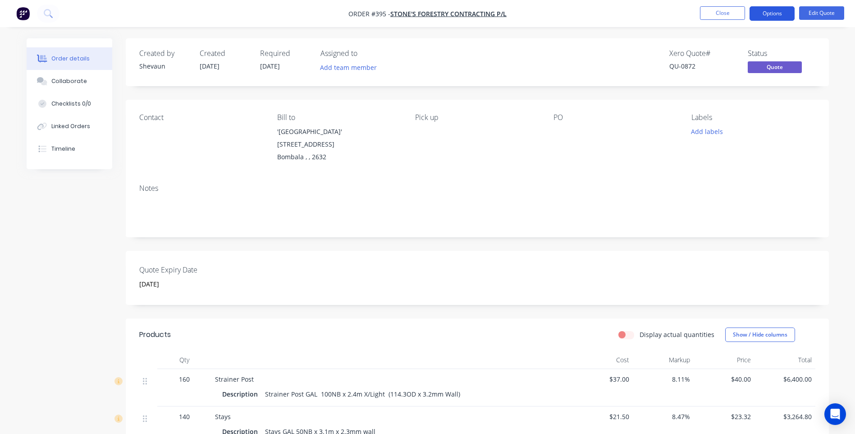
click at [776, 14] on button "Options" at bounding box center [772, 13] width 45 height 14
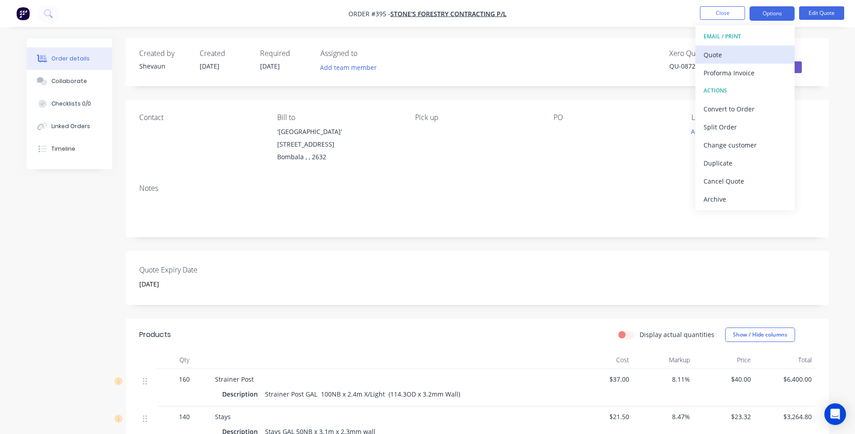
click at [721, 54] on div "Quote" at bounding box center [745, 54] width 83 height 13
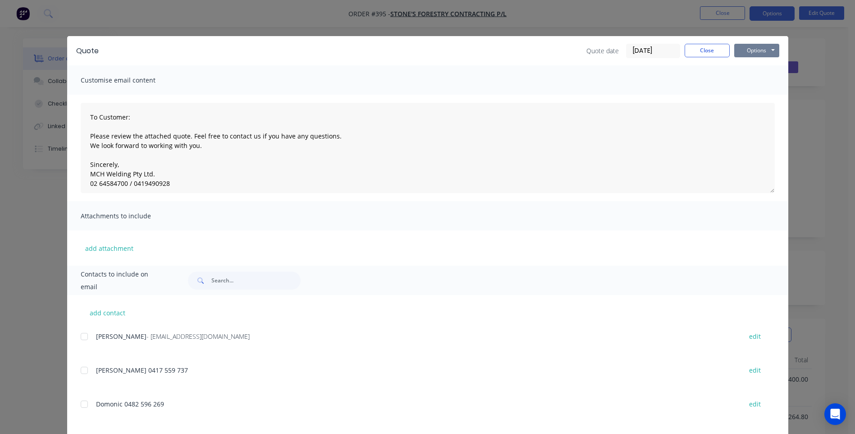
click at [757, 52] on button "Options" at bounding box center [757, 51] width 45 height 14
click at [760, 77] on button "Print" at bounding box center [764, 81] width 58 height 15
click at [704, 50] on button "Close" at bounding box center [707, 51] width 45 height 14
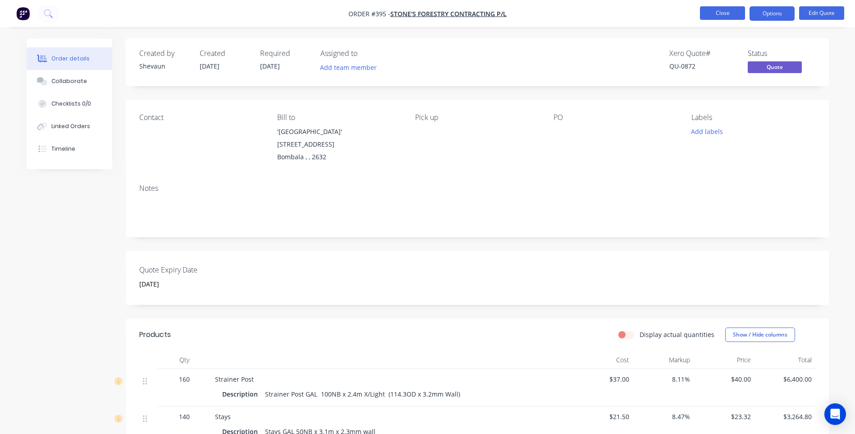
click at [717, 10] on button "Close" at bounding box center [722, 13] width 45 height 14
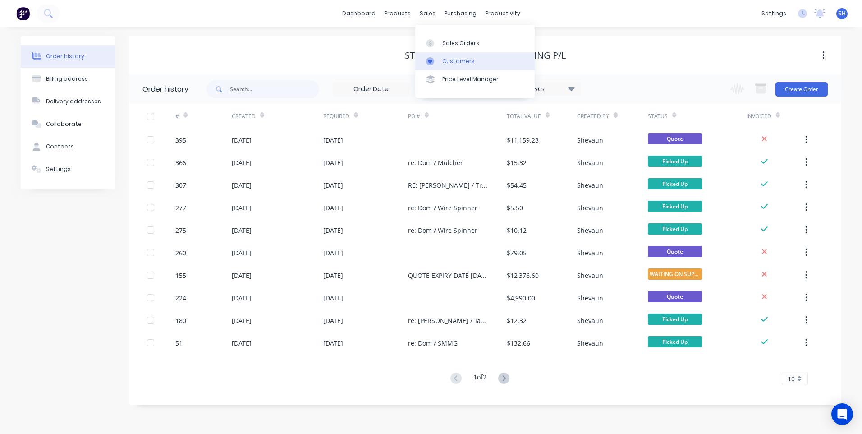
click at [453, 60] on div "Customers" at bounding box center [458, 61] width 32 height 8
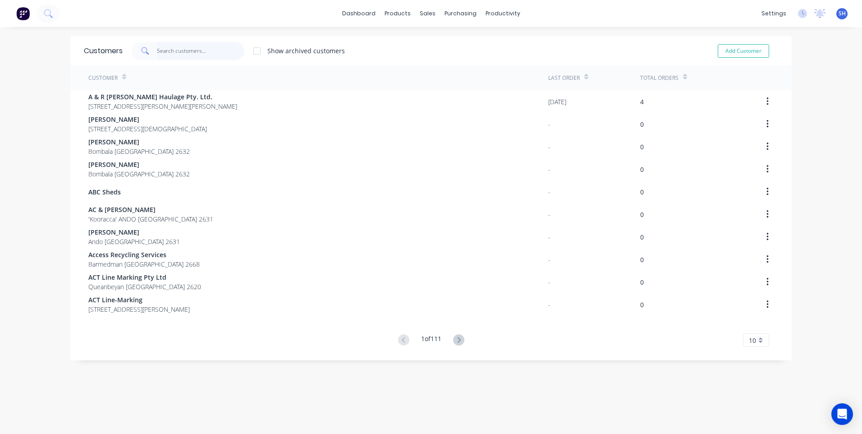
click at [170, 50] on input "text" at bounding box center [201, 51] width 88 height 18
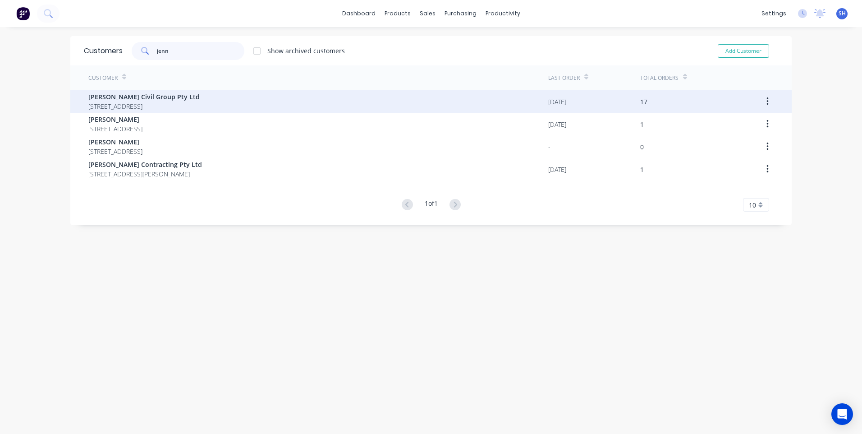
type input "jenn"
click at [123, 101] on span "Jennings Civil Group Pty Ltd" at bounding box center [143, 96] width 111 height 9
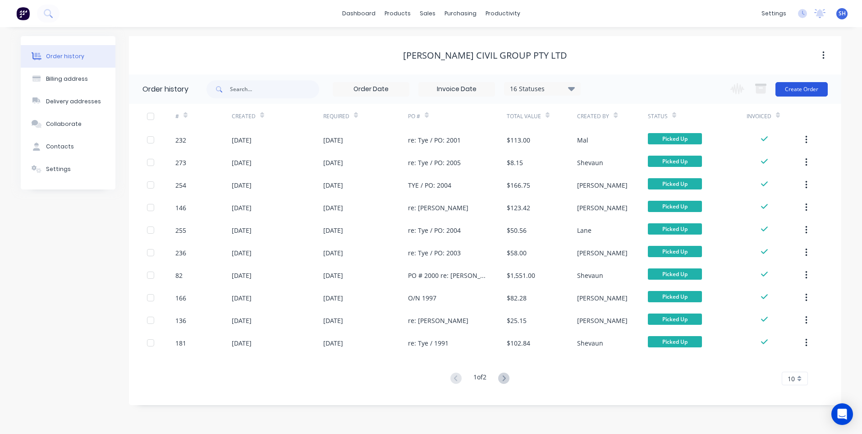
click at [795, 86] on button "Create Order" at bounding box center [802, 89] width 52 height 14
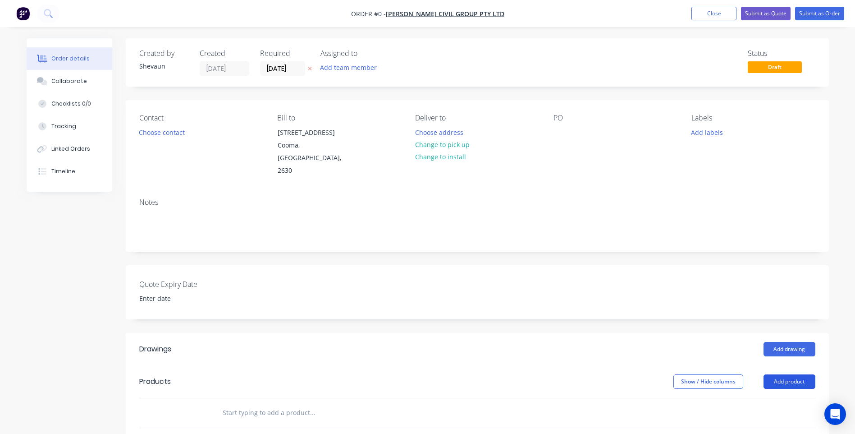
click at [794, 374] on button "Add product" at bounding box center [790, 381] width 52 height 14
click at [773, 398] on div "Product catalogue" at bounding box center [772, 404] width 69 height 13
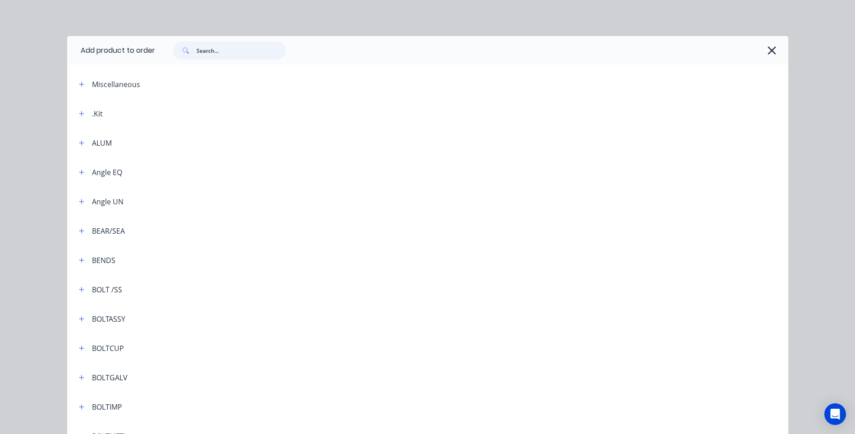
click at [212, 47] on input "text" at bounding box center [241, 50] width 89 height 18
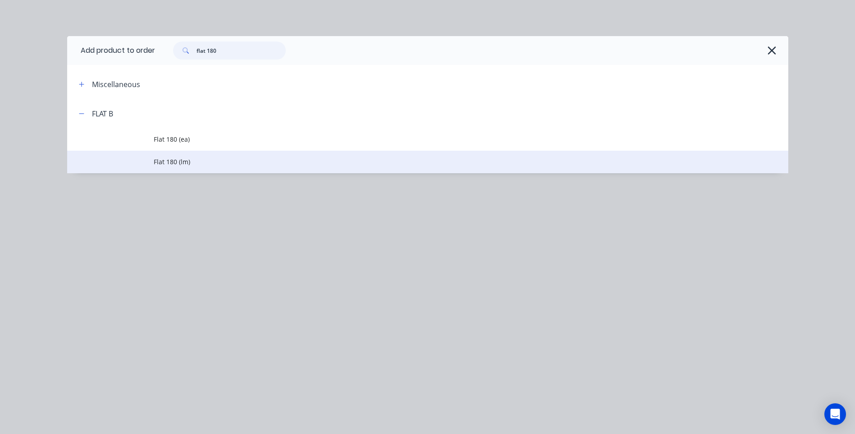
type input "flat 180"
click at [172, 158] on span "Flat 180 (lm)" at bounding box center [408, 161] width 508 height 9
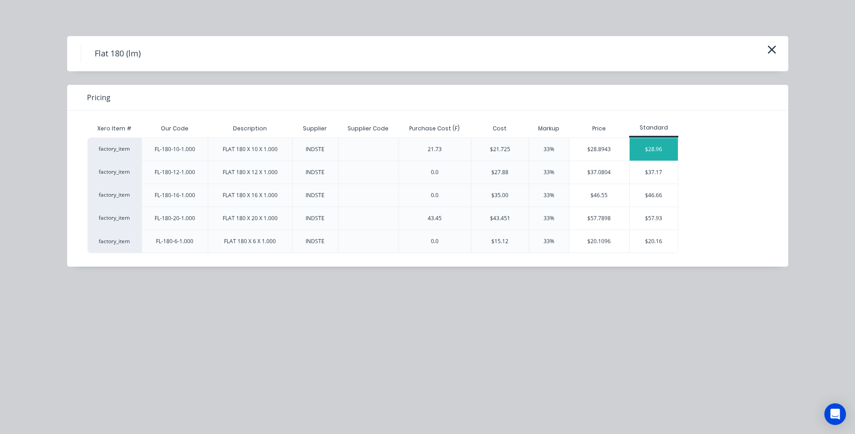
click at [657, 147] on div "$28.96" at bounding box center [654, 149] width 48 height 23
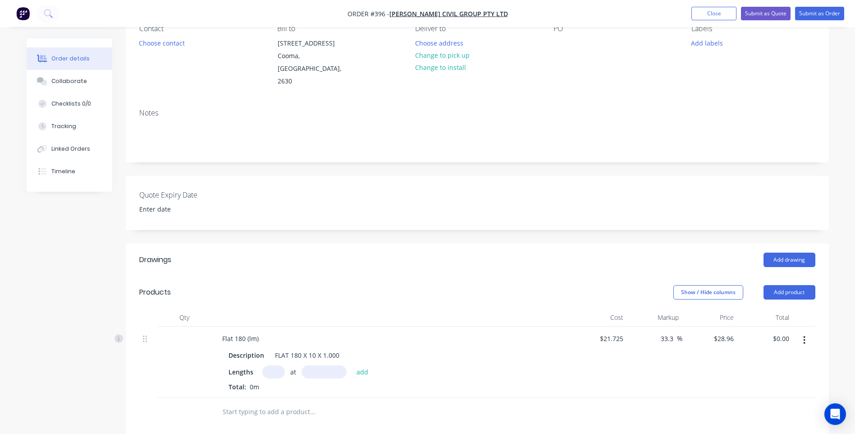
scroll to position [90, 0]
click at [276, 364] on input "text" at bounding box center [273, 370] width 23 height 13
type input "1"
type input "1000mm"
click at [364, 364] on button "add" at bounding box center [362, 370] width 21 height 12
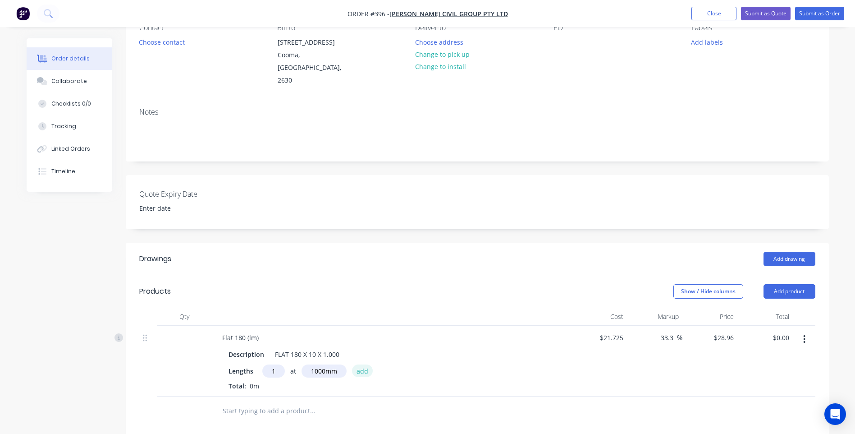
type input "$28.96"
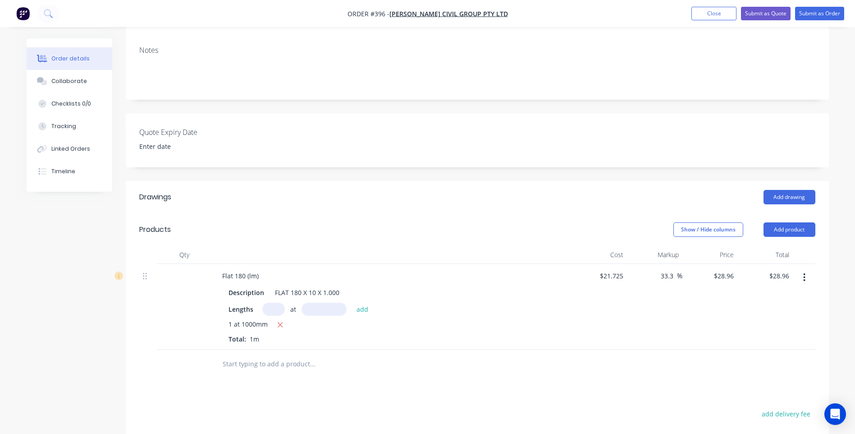
scroll to position [134, 0]
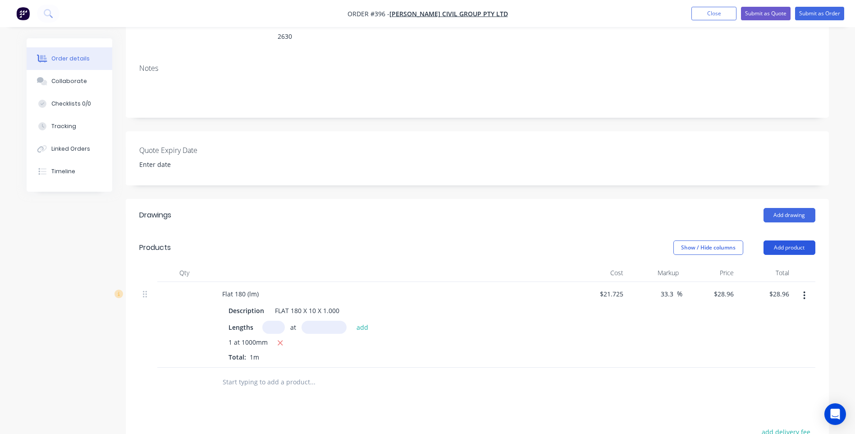
click at [790, 240] on button "Add product" at bounding box center [790, 247] width 52 height 14
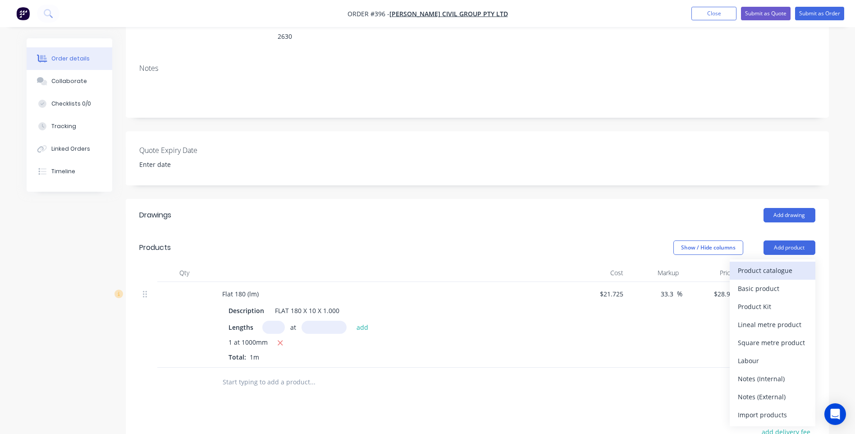
click at [766, 264] on div "Product catalogue" at bounding box center [772, 270] width 69 height 13
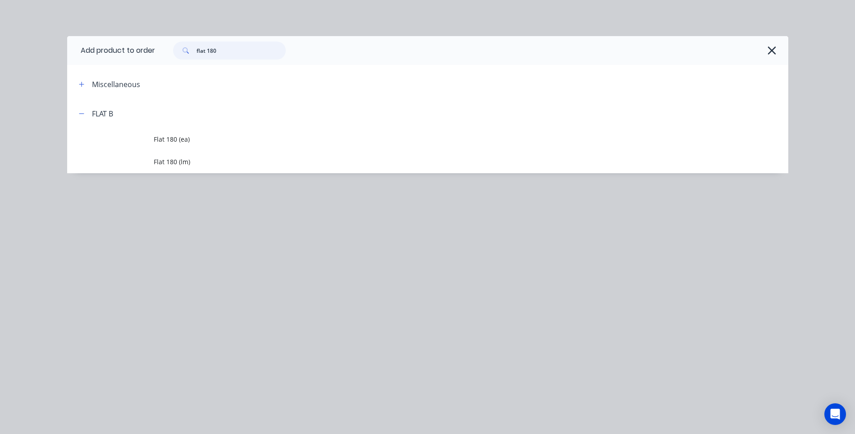
drag, startPoint x: 230, startPoint y: 49, endPoint x: 162, endPoint y: 47, distance: 67.7
click at [162, 47] on div "flat 180" at bounding box center [467, 50] width 625 height 18
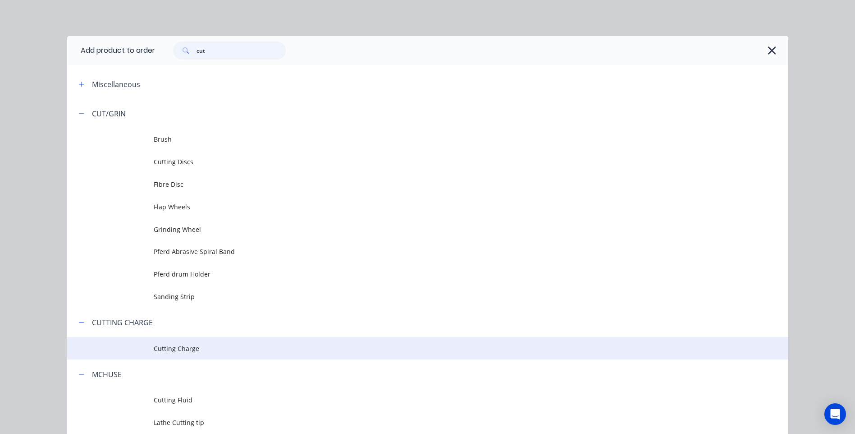
type input "cut"
click at [188, 345] on span "Cutting Charge" at bounding box center [408, 348] width 508 height 9
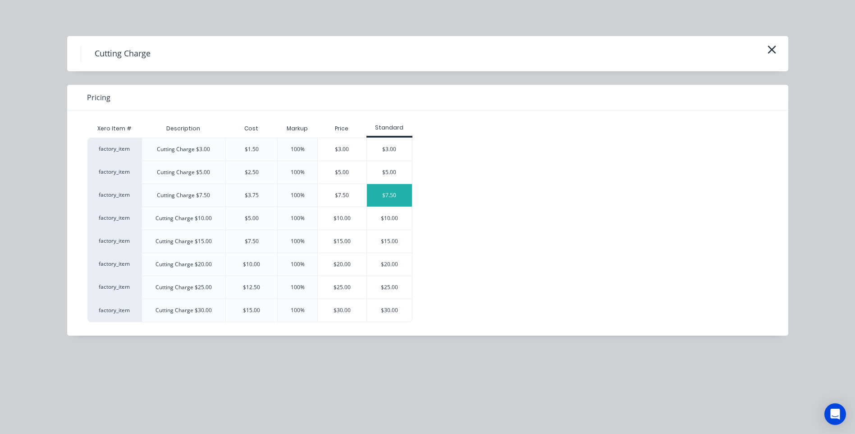
click at [391, 193] on div "$7.50" at bounding box center [389, 195] width 45 height 23
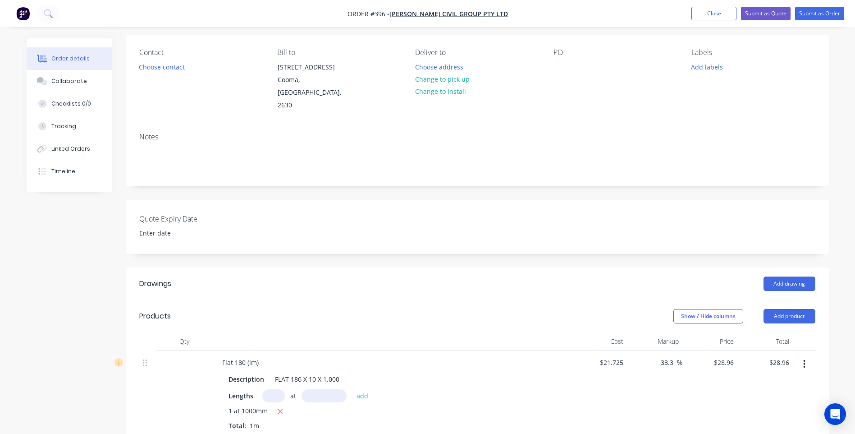
scroll to position [0, 0]
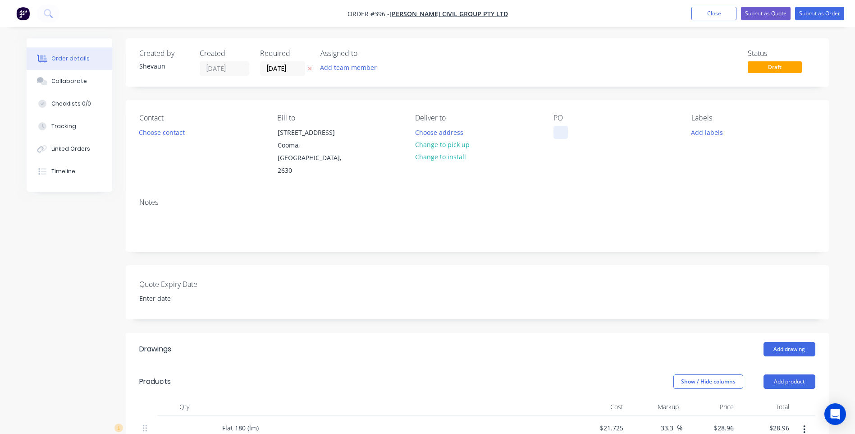
click at [561, 131] on div at bounding box center [561, 132] width 14 height 13
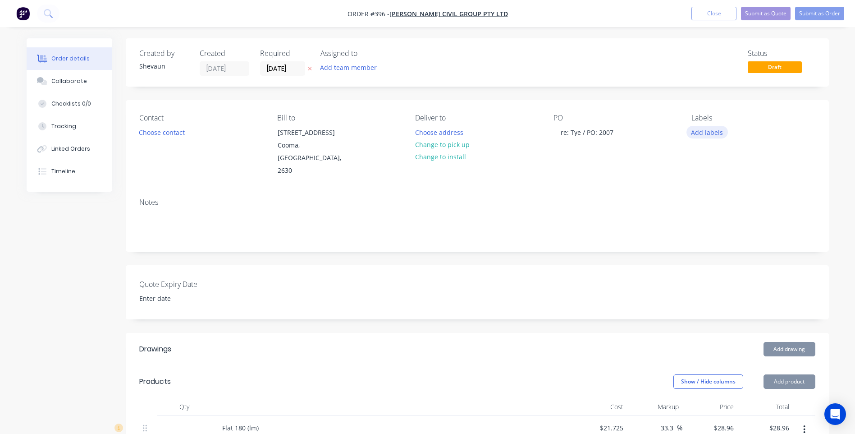
click at [703, 134] on button "Add labels" at bounding box center [707, 132] width 41 height 12
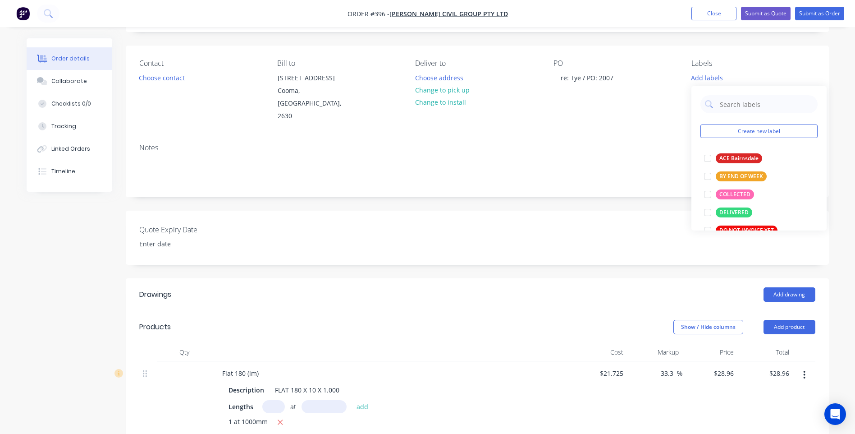
scroll to position [45, 0]
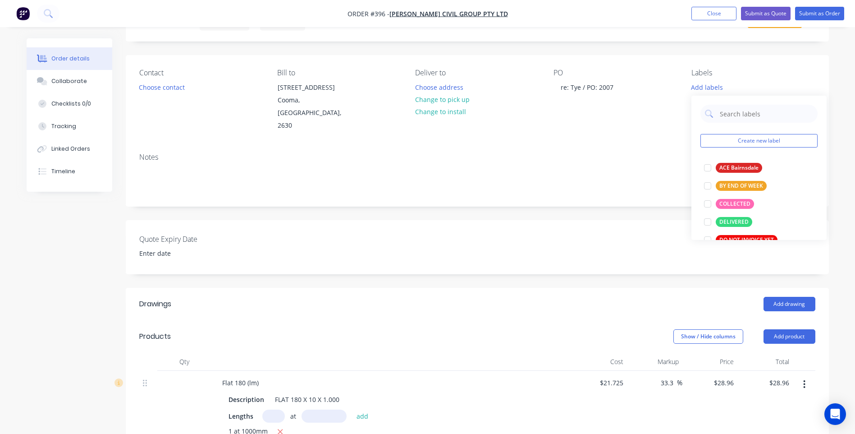
click at [803, 376] on button "button" at bounding box center [804, 384] width 21 height 16
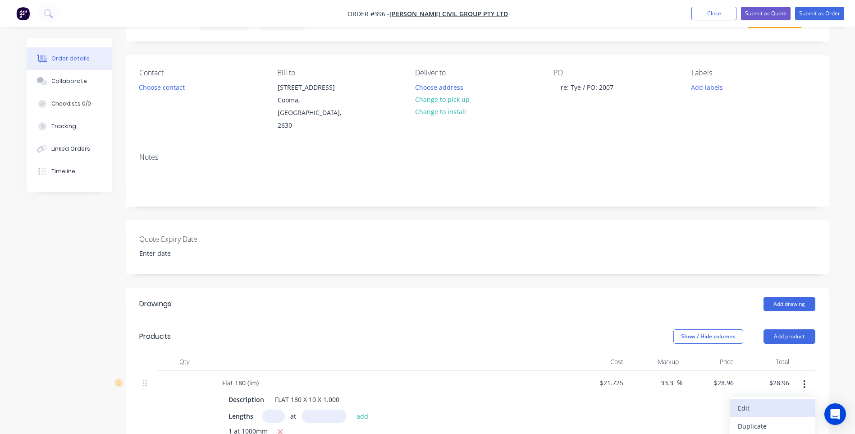
click at [744, 401] on div "Edit" at bounding box center [772, 407] width 69 height 13
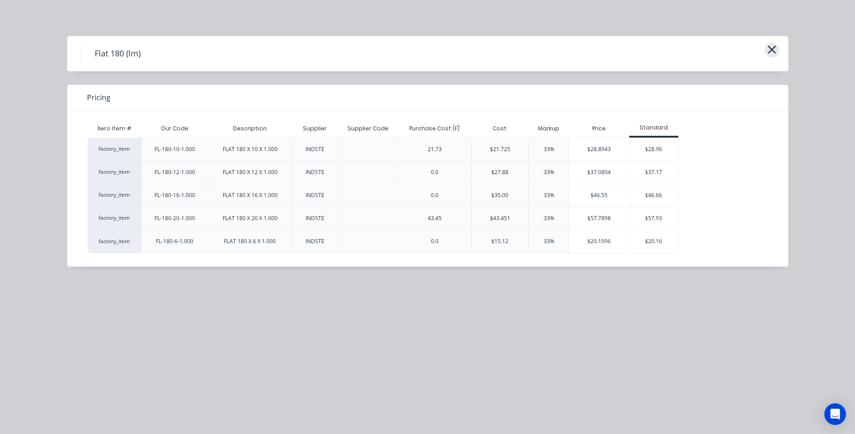
click at [769, 46] on icon "button" at bounding box center [772, 50] width 8 height 8
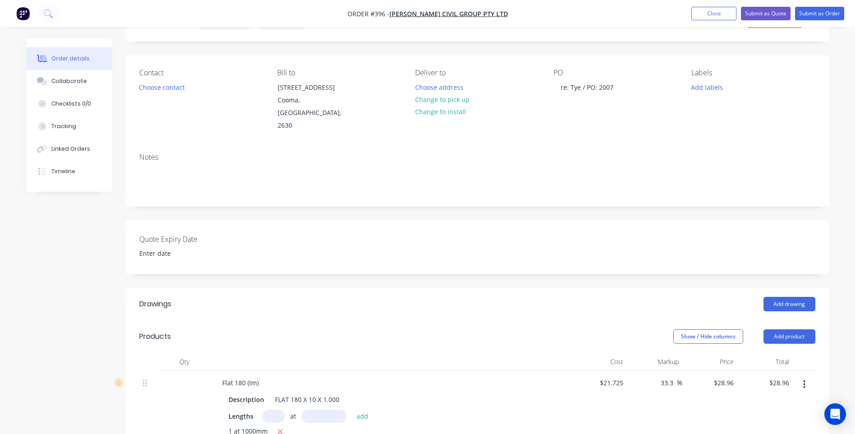
click at [803, 376] on button "button" at bounding box center [804, 384] width 21 height 16
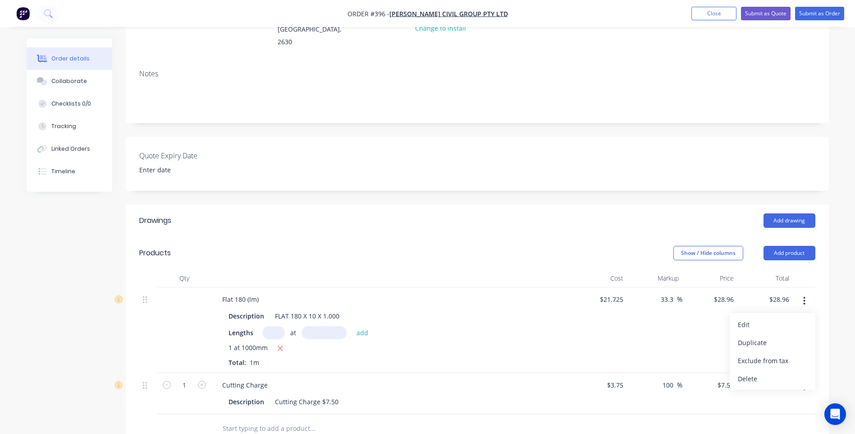
scroll to position [135, 0]
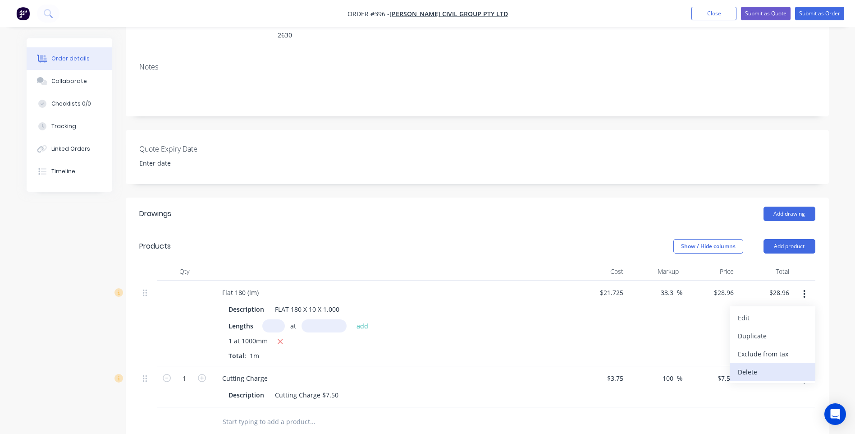
click at [749, 365] on div "Delete" at bounding box center [772, 371] width 69 height 13
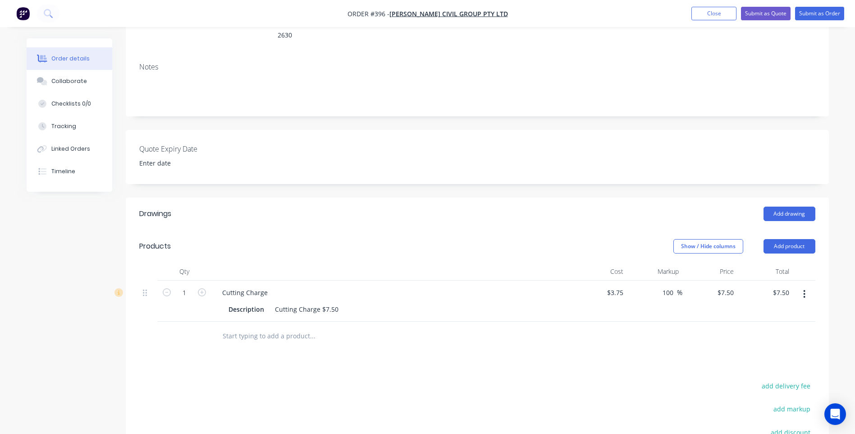
click at [803, 286] on button "button" at bounding box center [804, 294] width 21 height 16
click at [751, 365] on div "Delete" at bounding box center [772, 371] width 69 height 13
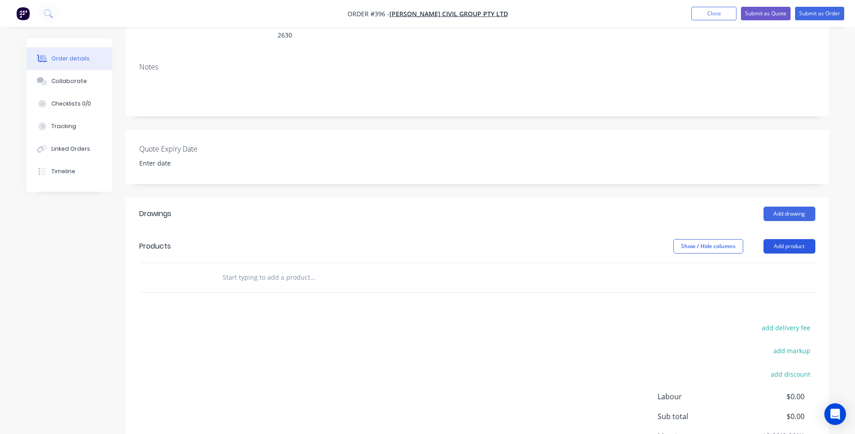
click at [796, 239] on button "Add product" at bounding box center [790, 246] width 52 height 14
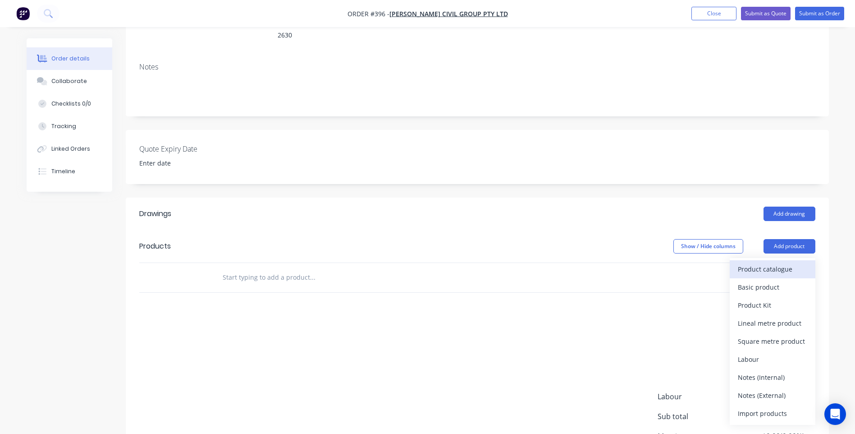
click at [772, 262] on div "Product catalogue" at bounding box center [772, 268] width 69 height 13
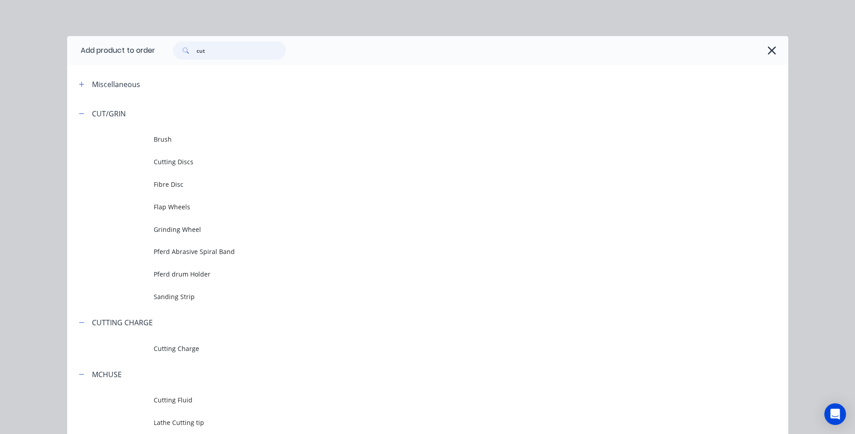
drag, startPoint x: 211, startPoint y: 50, endPoint x: 173, endPoint y: 51, distance: 38.3
click at [173, 51] on div "cut" at bounding box center [229, 50] width 113 height 18
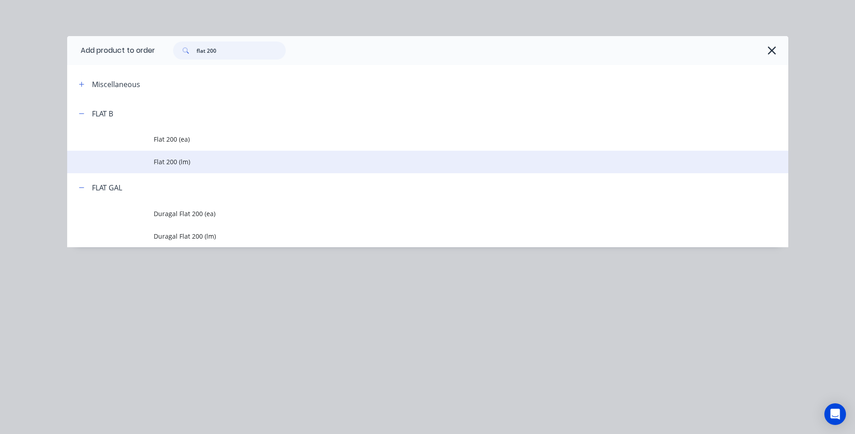
type input "flat 200"
click at [180, 158] on span "Flat 200 (lm)" at bounding box center [408, 161] width 508 height 9
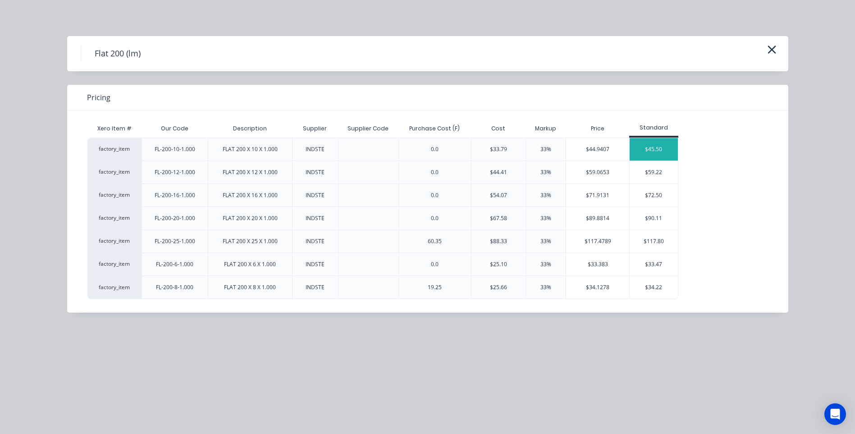
click at [657, 149] on div "$45.50" at bounding box center [654, 149] width 48 height 23
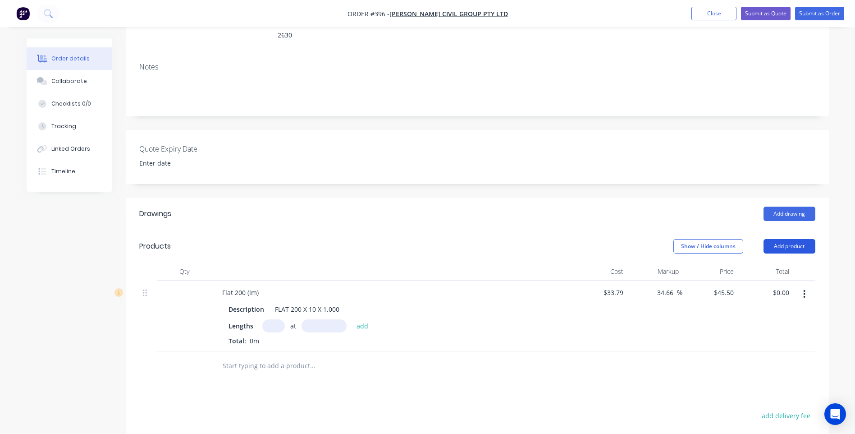
click at [788, 239] on button "Add product" at bounding box center [790, 246] width 52 height 14
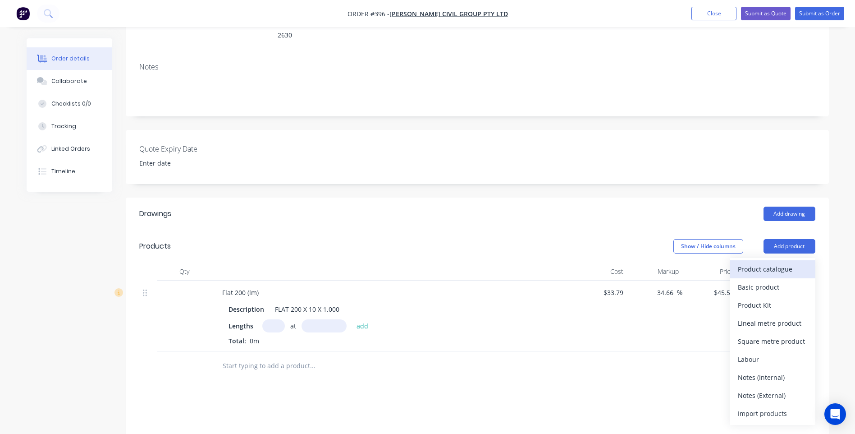
click at [770, 262] on div "Product catalogue" at bounding box center [772, 268] width 69 height 13
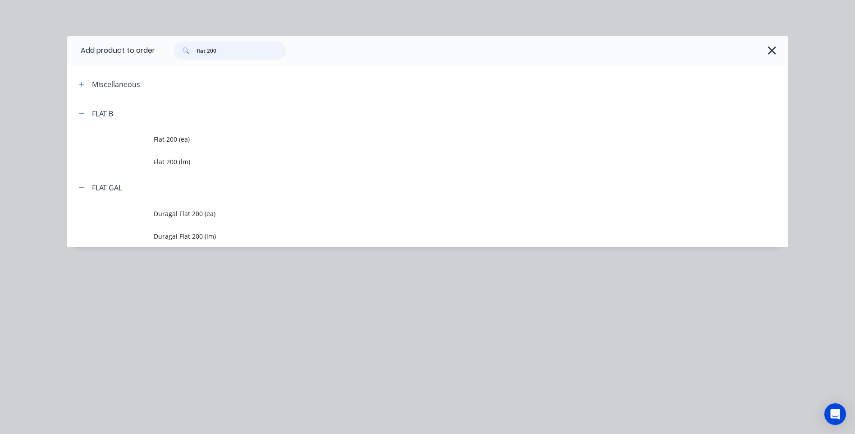
drag, startPoint x: 235, startPoint y: 50, endPoint x: 170, endPoint y: 50, distance: 65.8
click at [170, 50] on div "flat 200" at bounding box center [225, 50] width 122 height 18
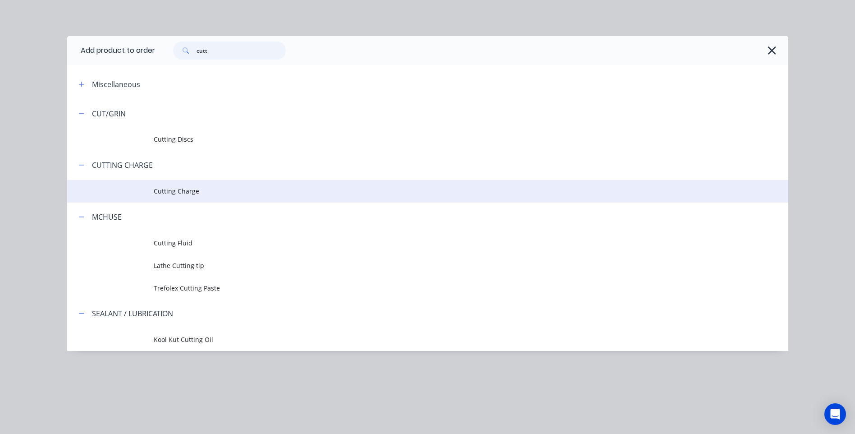
type input "cutt"
click at [178, 188] on span "Cutting Charge" at bounding box center [408, 190] width 508 height 9
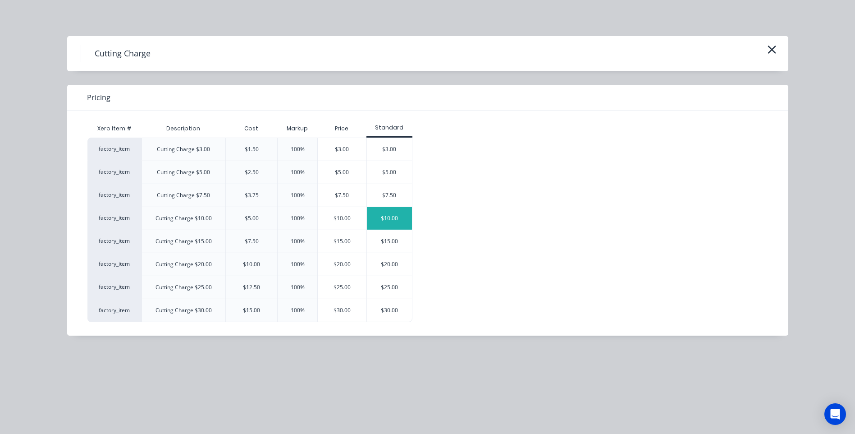
click at [388, 217] on div "$10.00" at bounding box center [389, 218] width 45 height 23
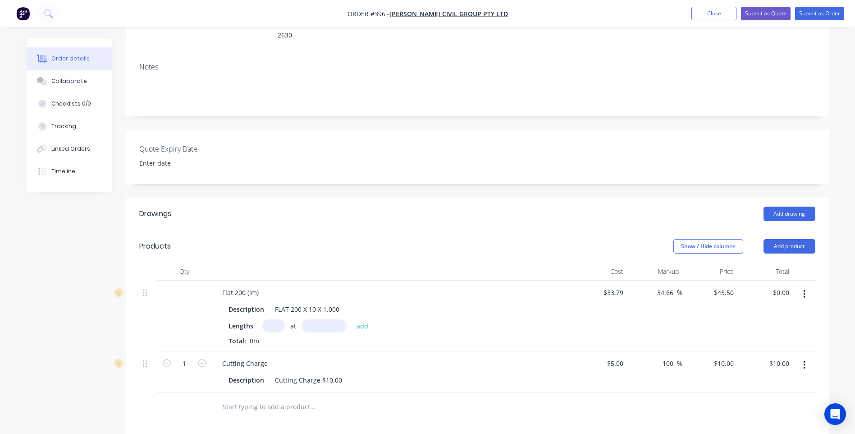
click at [273, 319] on input "text" at bounding box center [273, 325] width 23 height 13
type input "1"
click at [314, 319] on input "text" at bounding box center [324, 325] width 45 height 13
type input "1000mm"
click at [360, 319] on button "add" at bounding box center [362, 325] width 21 height 12
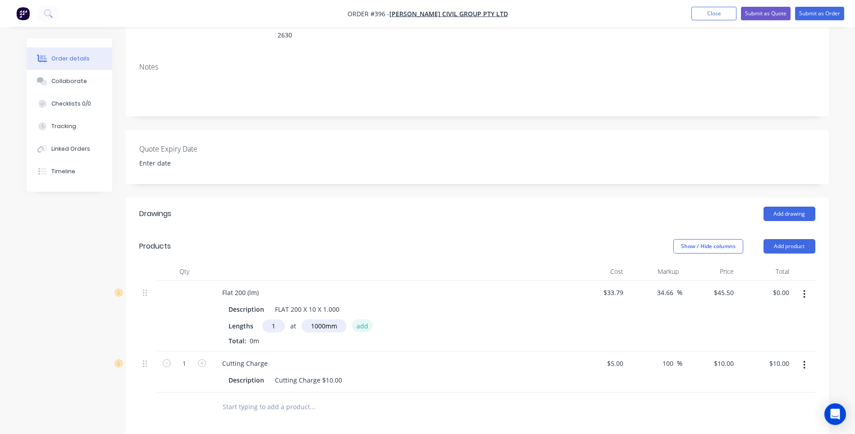
type input "$45.50"
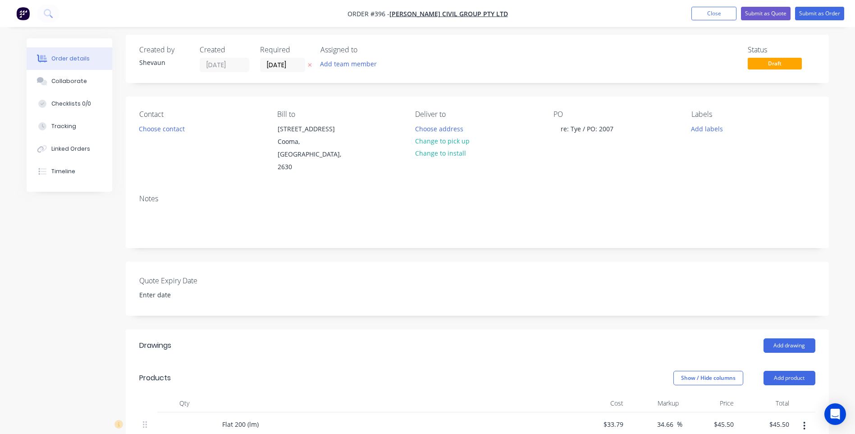
scroll to position [0, 0]
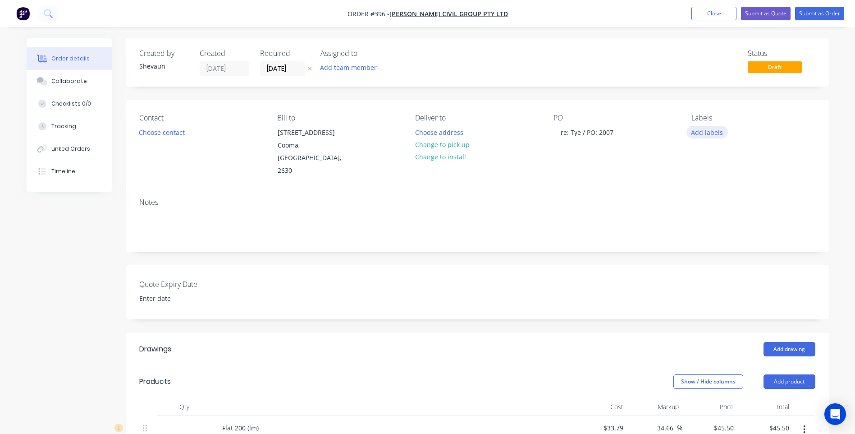
click at [710, 133] on button "Add labels" at bounding box center [707, 132] width 41 height 12
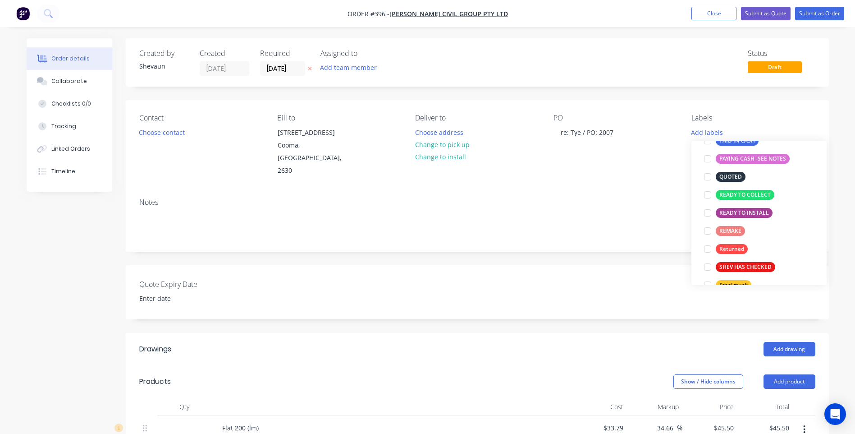
scroll to position [216, 0]
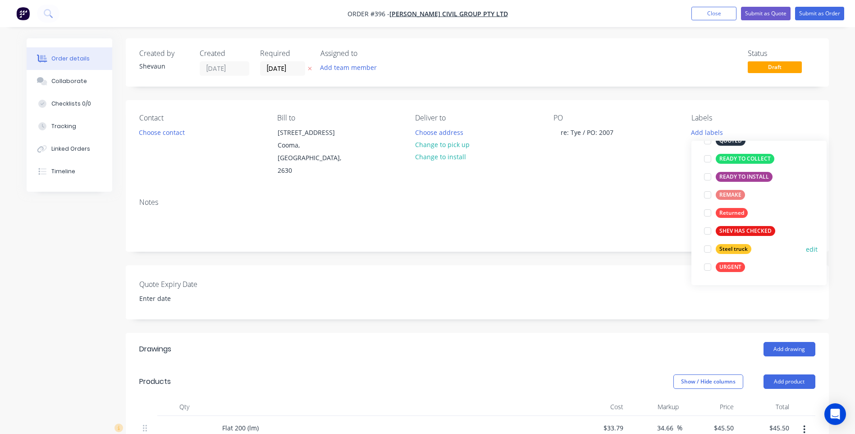
click at [727, 248] on div "Steel truck" at bounding box center [734, 249] width 36 height 10
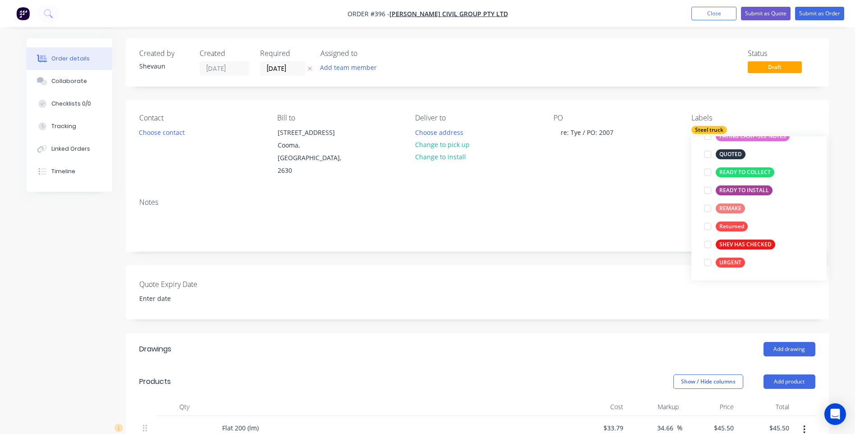
scroll to position [0, 0]
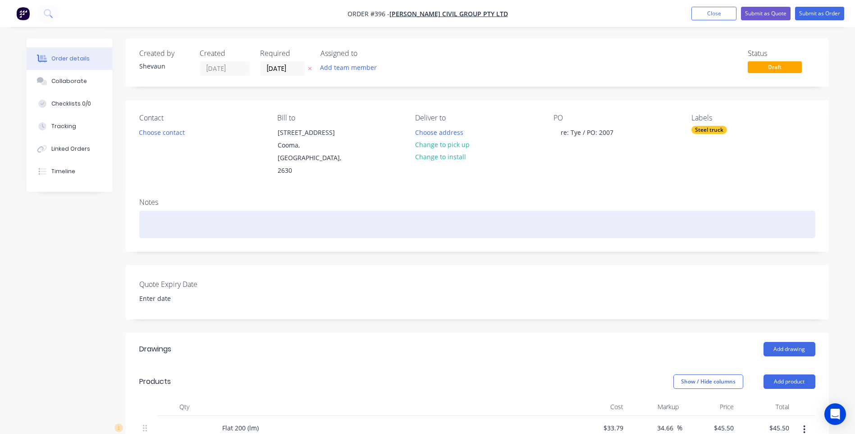
drag, startPoint x: 565, startPoint y: 208, endPoint x: 562, endPoint y: 205, distance: 4.8
click at [565, 211] on div at bounding box center [477, 225] width 676 height 28
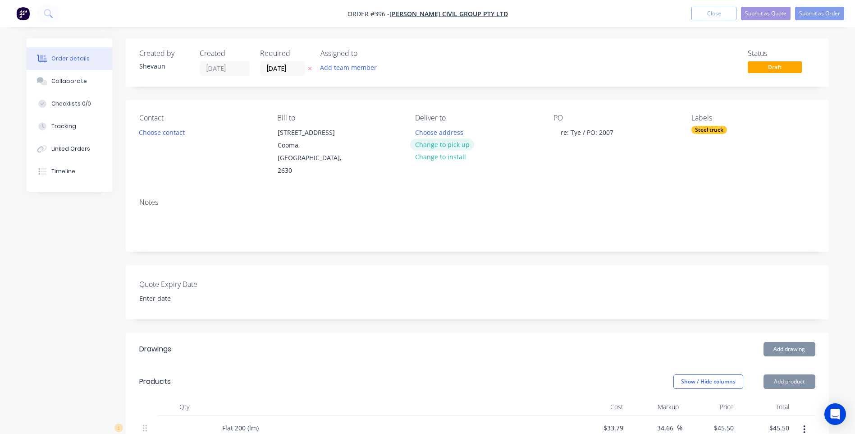
click at [444, 144] on button "Change to pick up" at bounding box center [442, 144] width 64 height 12
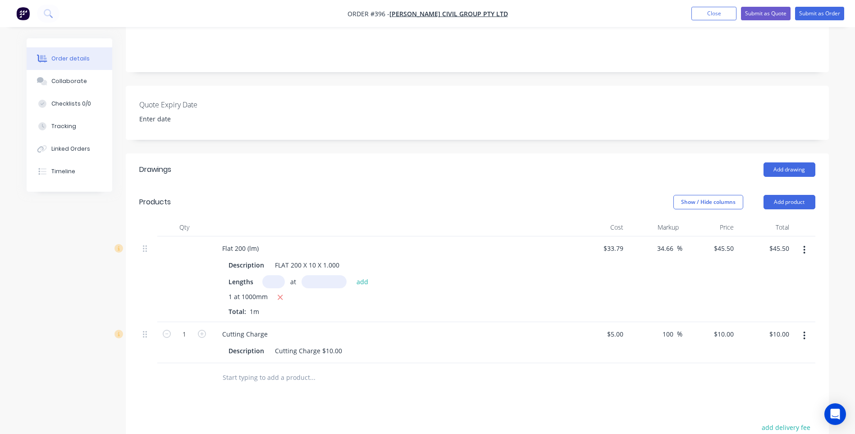
scroll to position [180, 0]
drag, startPoint x: 273, startPoint y: 249, endPoint x: 340, endPoint y: 252, distance: 67.2
click at [340, 257] on div "FLAT 200 X 10 X 1.000" at bounding box center [307, 263] width 72 height 13
copy div "FLAT 200 X 10 X 1.000"
click at [413, 291] on div "1 at 1000mm" at bounding box center [392, 296] width 326 height 11
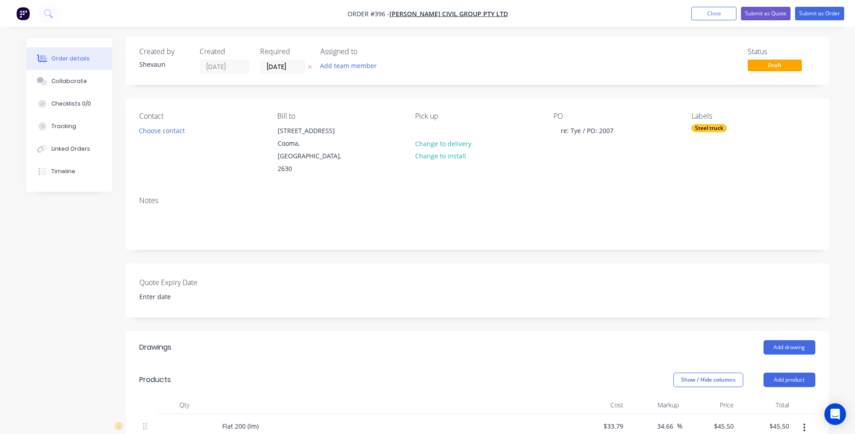
scroll to position [0, 0]
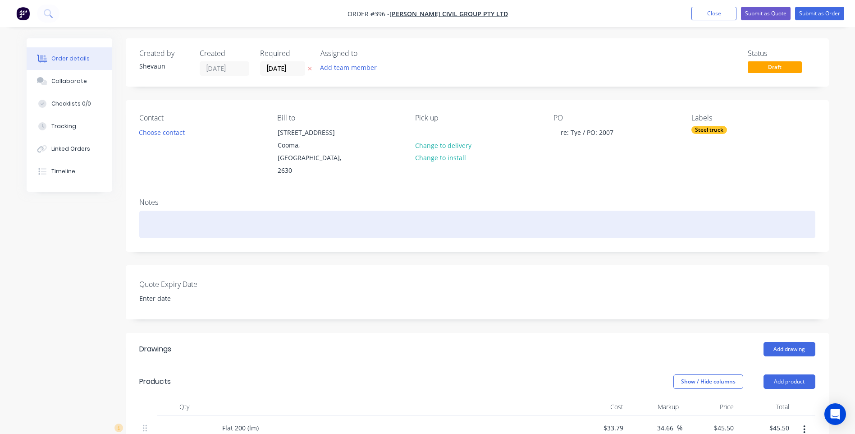
click at [161, 211] on div at bounding box center [477, 225] width 676 height 28
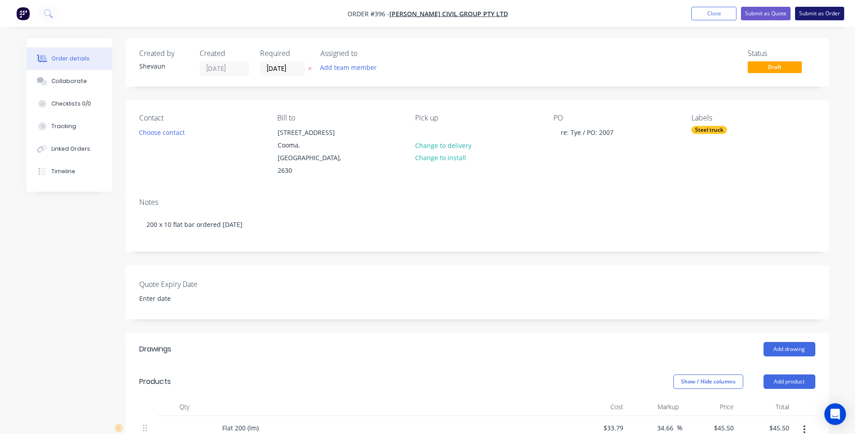
click at [815, 12] on button "Submit as Order" at bounding box center [819, 14] width 49 height 14
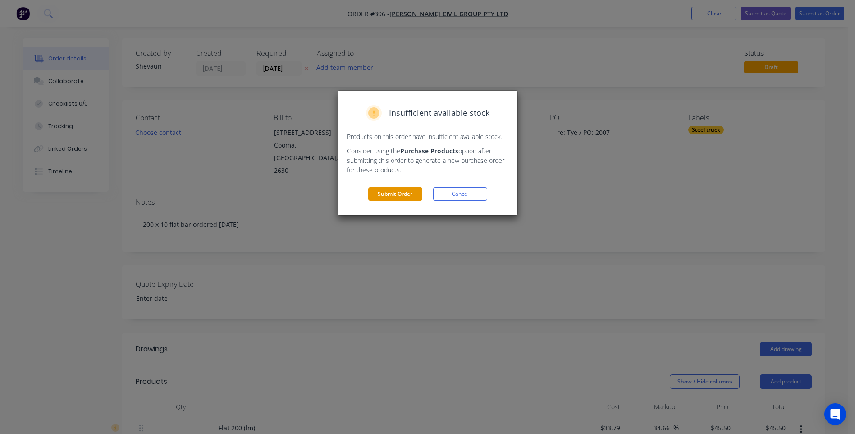
click at [394, 193] on button "Submit Order" at bounding box center [395, 194] width 54 height 14
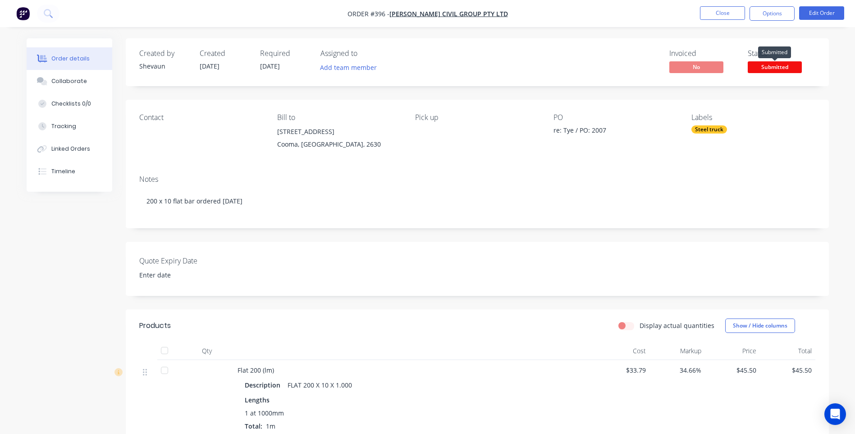
click at [765, 68] on span "Submitted" at bounding box center [775, 66] width 54 height 11
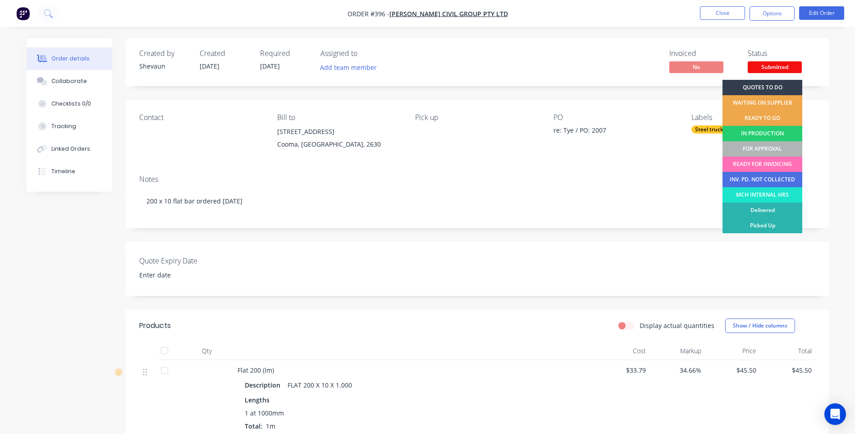
click at [758, 97] on div "WAITING ON SUPPLIER" at bounding box center [763, 102] width 80 height 15
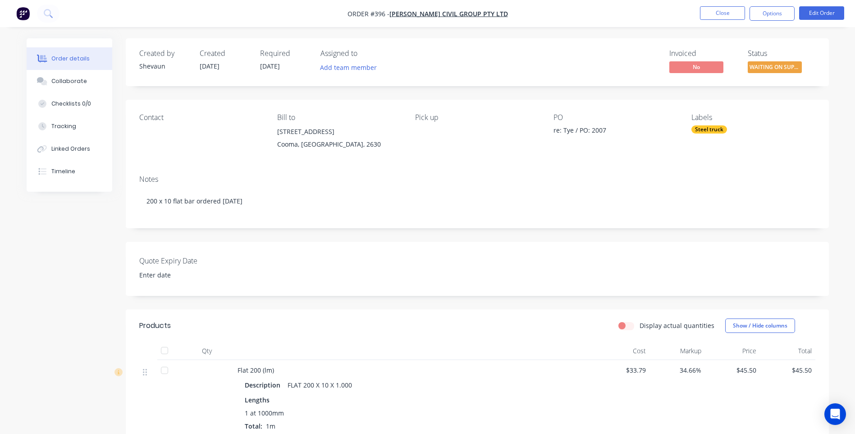
click at [23, 13] on img "button" at bounding box center [23, 14] width 14 height 14
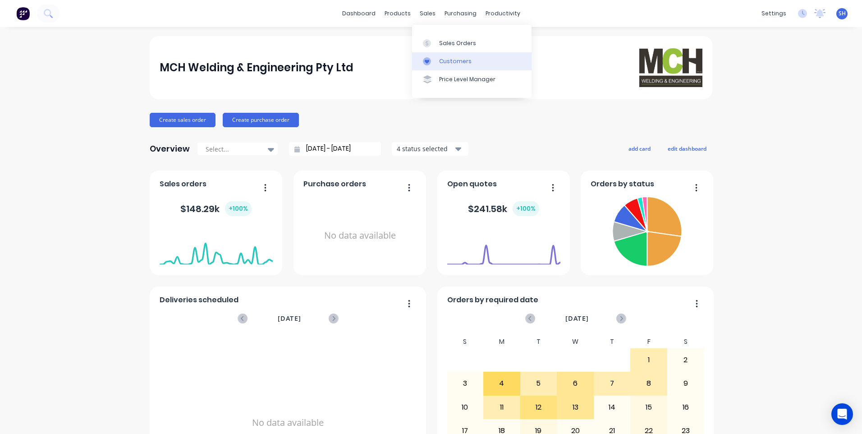
click at [447, 62] on div "Customers" at bounding box center [455, 61] width 32 height 8
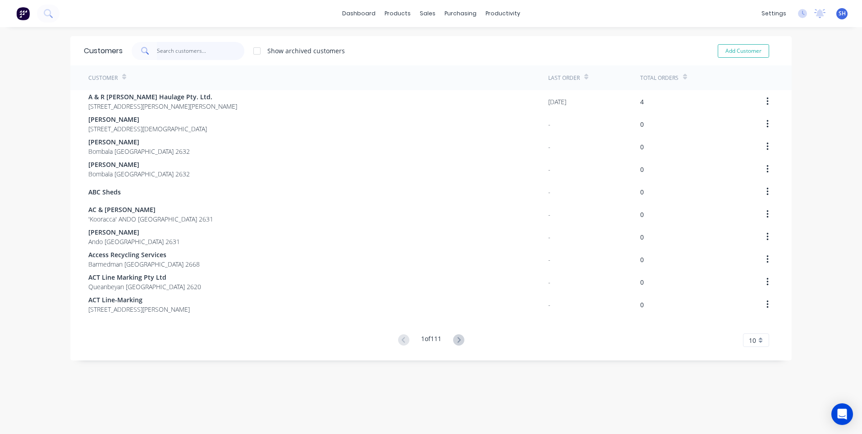
click at [190, 53] on input "text" at bounding box center [201, 51] width 88 height 18
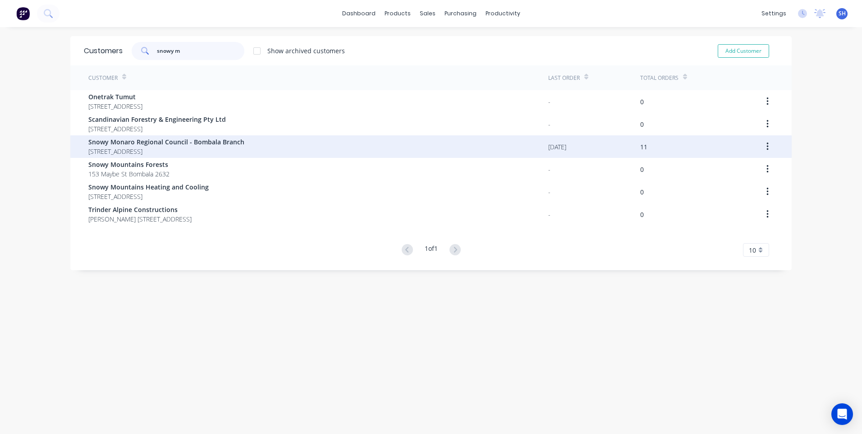
type input "snowy m"
click at [188, 142] on span "Snowy Monaro Regional Council - Bombala Branch" at bounding box center [166, 141] width 156 height 9
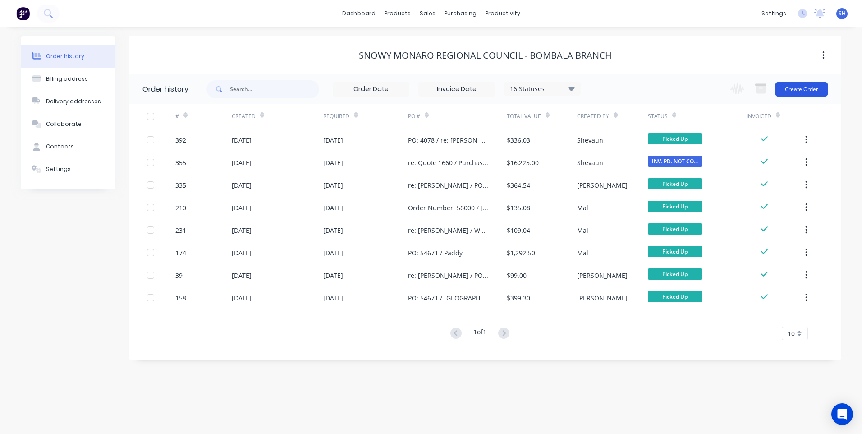
click at [805, 87] on button "Create Order" at bounding box center [802, 89] width 52 height 14
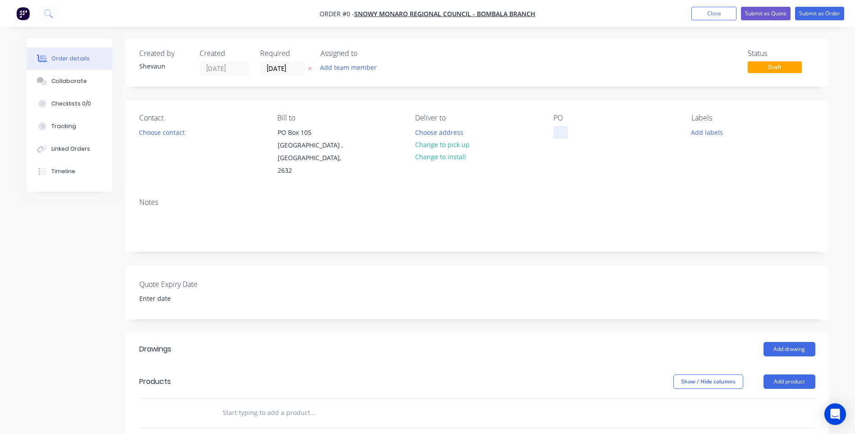
click at [563, 134] on div at bounding box center [561, 132] width 14 height 13
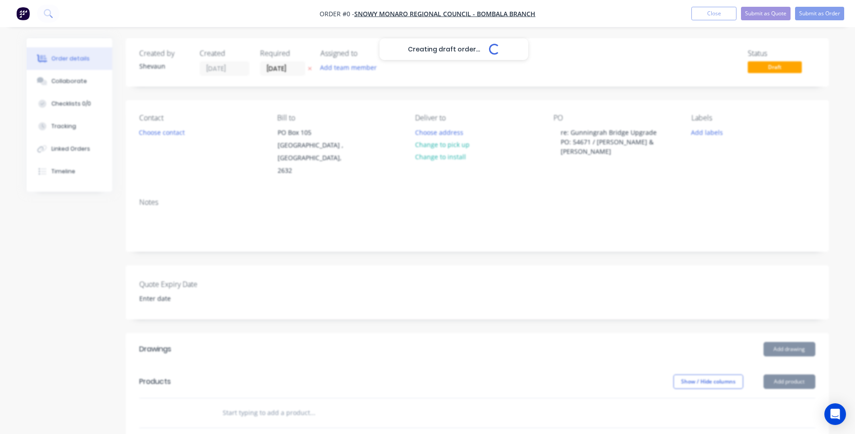
click at [797, 366] on div "Creating draft order... Loading... Order details Collaborate Checklists 0/0 Tra…" at bounding box center [428, 348] width 821 height 620
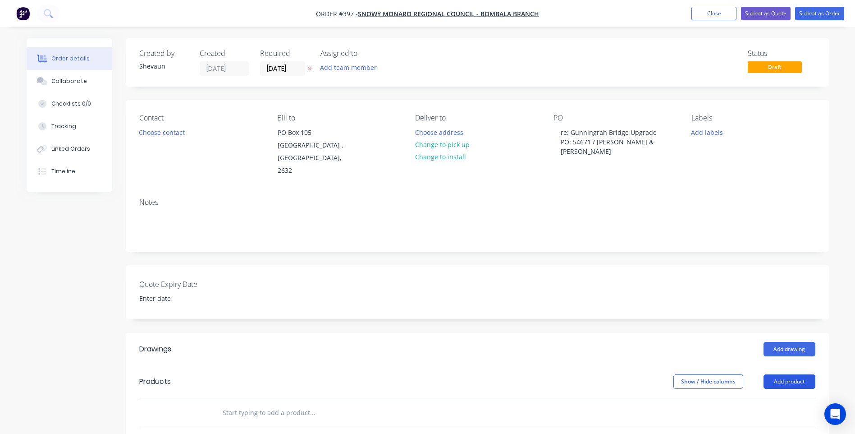
click at [788, 374] on button "Add product" at bounding box center [790, 381] width 52 height 14
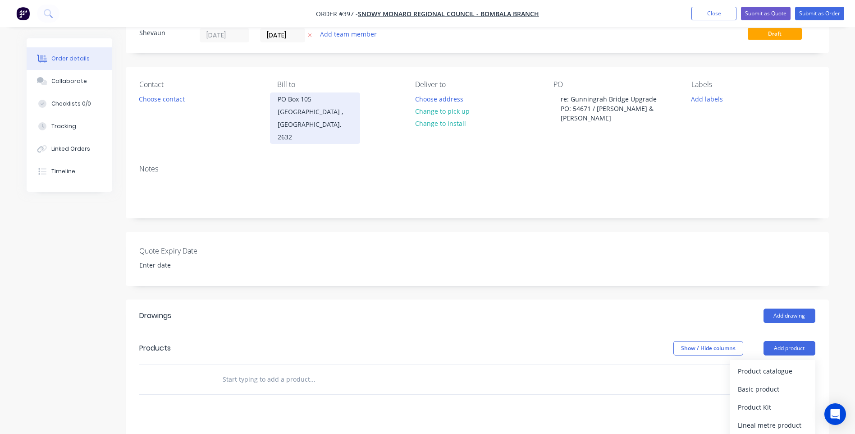
scroll to position [90, 0]
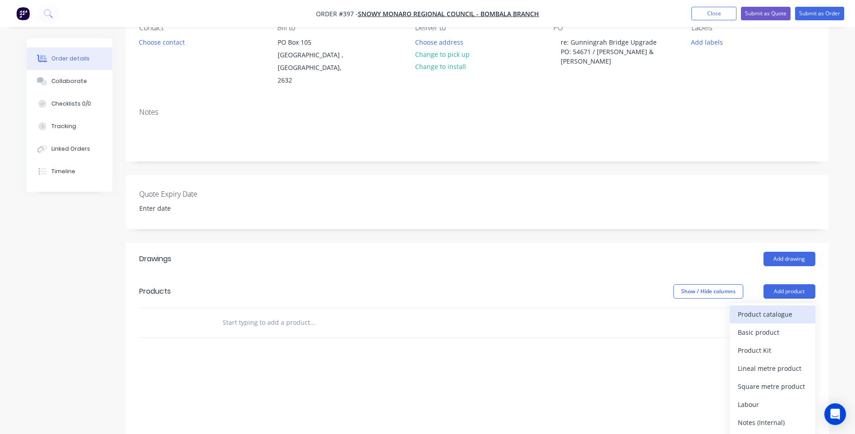
click at [764, 308] on div "Product catalogue" at bounding box center [772, 314] width 69 height 13
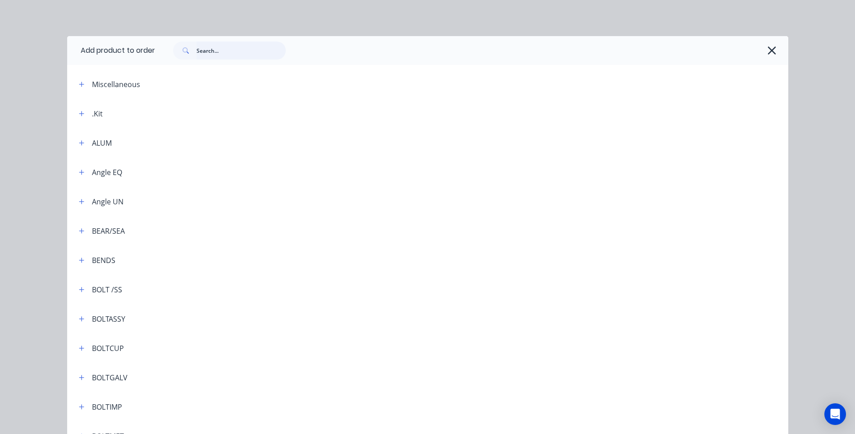
click at [197, 51] on input "text" at bounding box center [241, 50] width 89 height 18
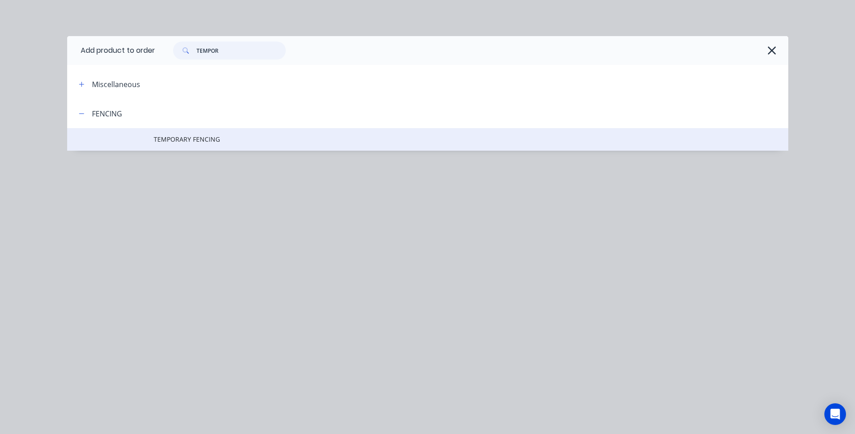
type input "TEMPOR"
click at [177, 137] on span "TEMPORARY FENCING" at bounding box center [408, 138] width 508 height 9
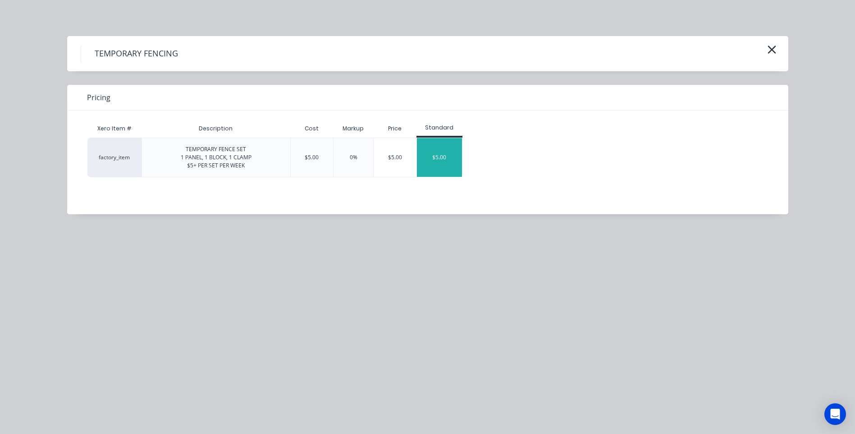
click at [436, 157] on div "$5.00" at bounding box center [439, 157] width 45 height 39
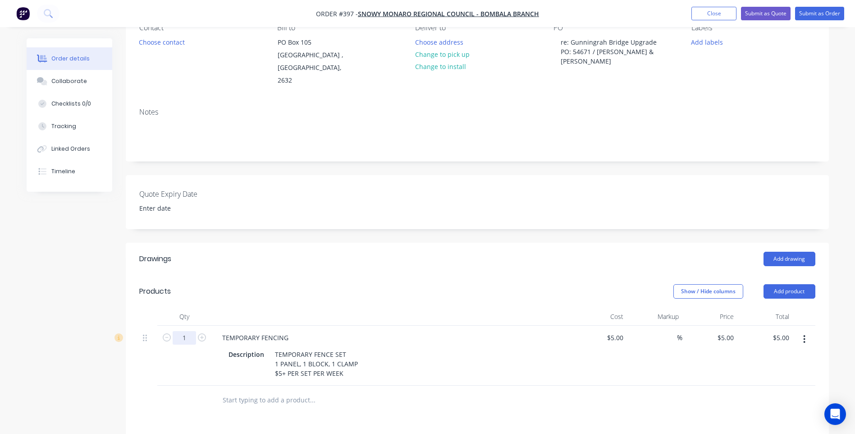
click at [192, 331] on input "1" at bounding box center [184, 338] width 23 height 14
type input "22"
type input "$110.00"
click at [215, 409] on div "Drawings Add drawing Products Show / Hide columns Add product Qty Cost Markup P…" at bounding box center [477, 437] width 703 height 389
click at [311, 408] on div "Drawings Add drawing Products Show / Hide columns Add product Qty Cost Markup P…" at bounding box center [477, 437] width 703 height 389
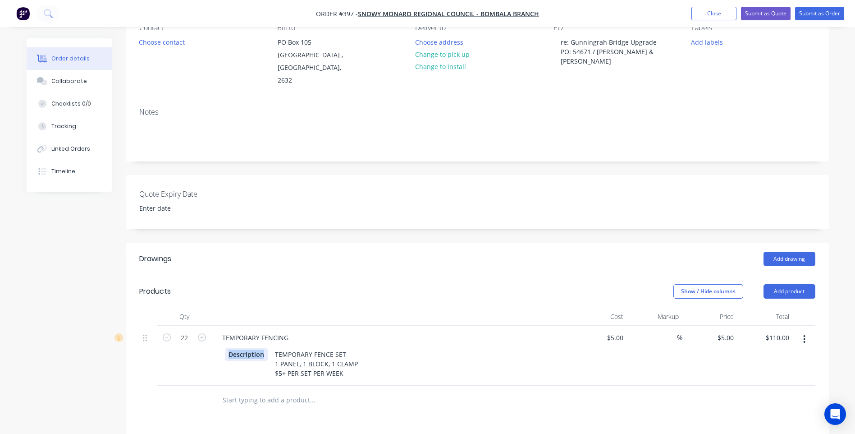
drag, startPoint x: 264, startPoint y: 342, endPoint x: 208, endPoint y: 337, distance: 56.1
click at [208, 337] on div "22 TEMPORARY FENCING Description TEMPORARY FENCE SET 1 PANEL, 1 BLOCK, 1 CLAMP …" at bounding box center [477, 356] width 676 height 60
click at [375, 348] on div "TEMPORARY FENCE SET 1 PANEL, 1 BLOCK, 1 CLAMP $5+ PER SET PER WEEK" at bounding box center [349, 364] width 90 height 32
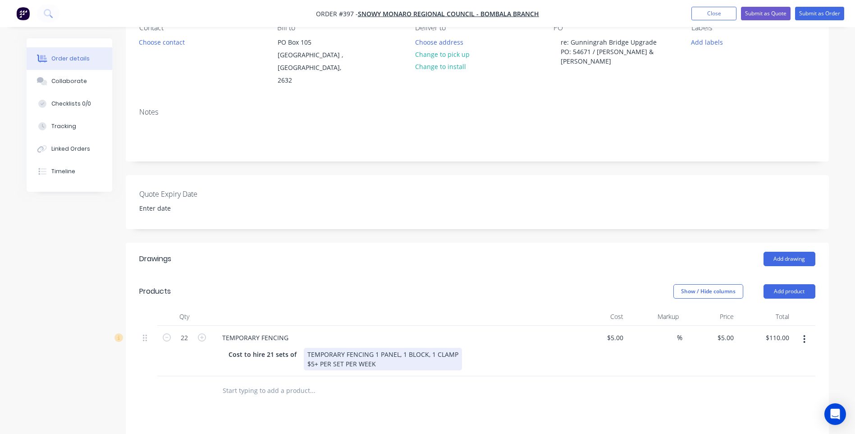
drag, startPoint x: 452, startPoint y: 343, endPoint x: 458, endPoint y: 343, distance: 5.9
click at [453, 348] on div "TEMPORARY FENCING 1 PANEL, 1 BLOCK, 1 CLAMP $5+ PER SET PER WEEK" at bounding box center [383, 359] width 158 height 23
click at [305, 351] on div "TEMPORARY FENCING 1 PANEL, 1 BLOCK, 1 CLAMP $5+ PER SET PER WEEK" at bounding box center [384, 359] width 160 height 23
click at [412, 351] on div "TEMPORARY FENCING 1 PANEL, 1 BLOCK, 1 CLAMP CHARGED @ $5+ PER SET PER WEEK" at bounding box center [384, 359] width 160 height 23
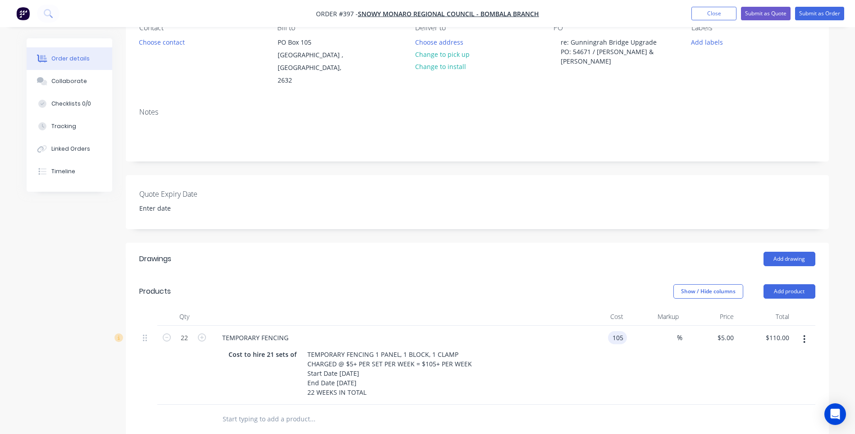
type input "$105.00"
type input "$2,310.00"
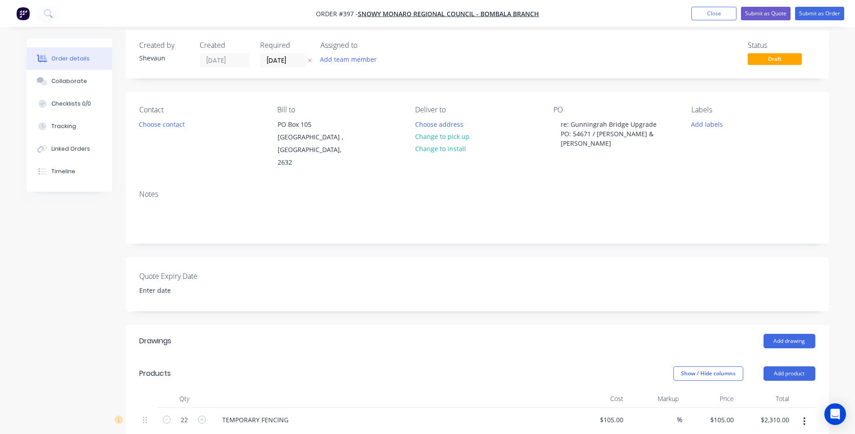
scroll to position [0, 0]
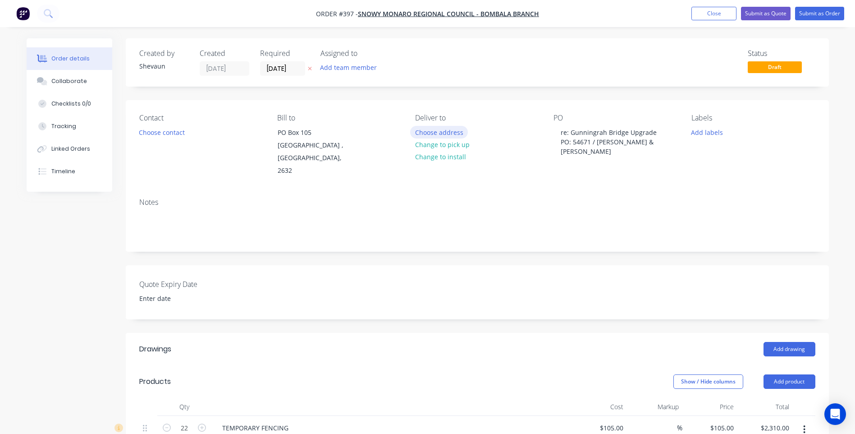
click at [436, 131] on button "Choose address" at bounding box center [439, 132] width 58 height 12
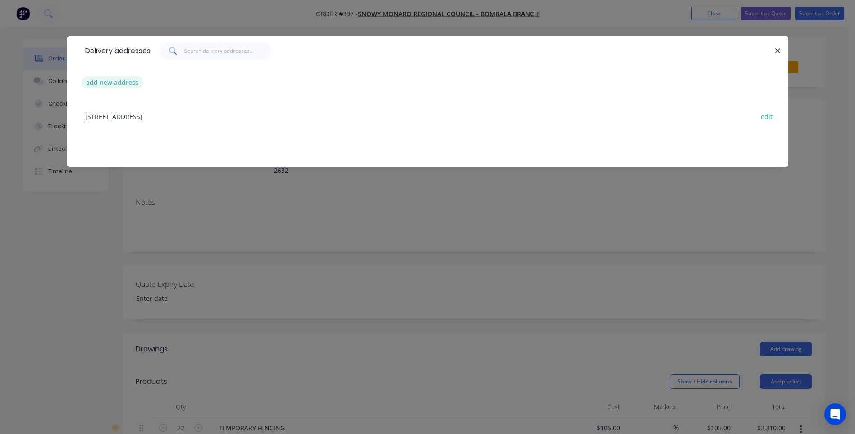
click at [104, 81] on button "add new address" at bounding box center [113, 82] width 62 height 12
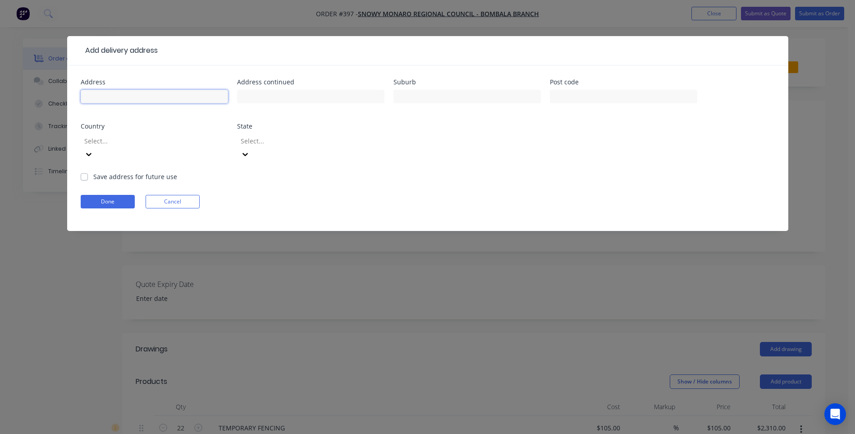
click at [110, 96] on input "text" at bounding box center [154, 97] width 147 height 14
type input "4078 GUNNINGRAH ROAD"
click at [412, 98] on input "text" at bounding box center [467, 97] width 147 height 14
type input "BOMBALA"
click at [571, 96] on input "text" at bounding box center [623, 97] width 147 height 14
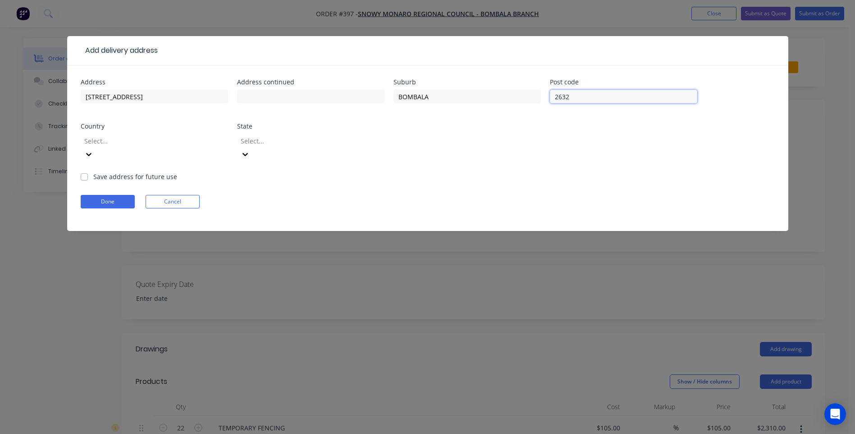
type input "2632"
click at [262, 142] on div at bounding box center [305, 140] width 130 height 11
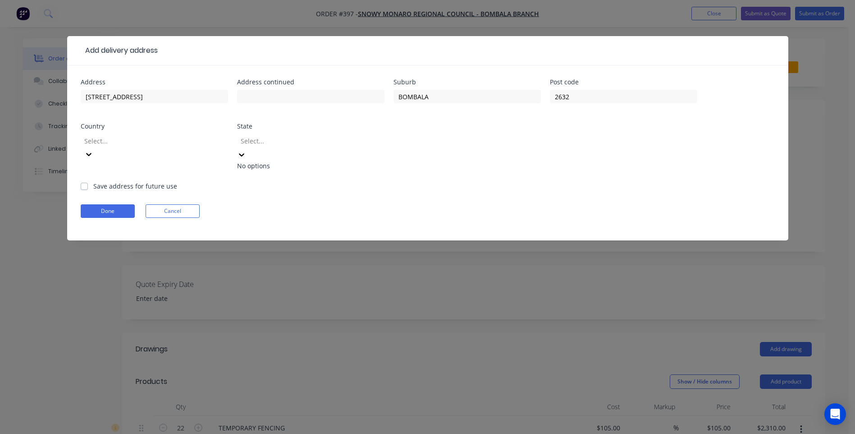
click at [263, 142] on div at bounding box center [305, 140] width 130 height 11
type input "n"
type input "NSW"
click at [107, 204] on button "Done" at bounding box center [108, 211] width 54 height 14
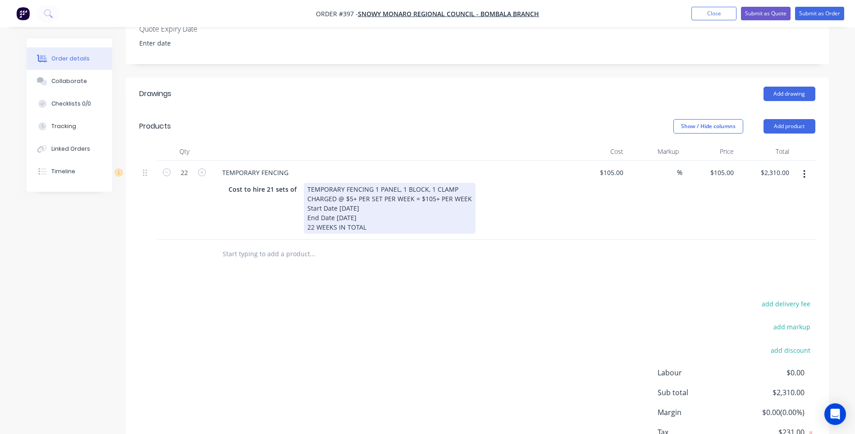
scroll to position [271, 0]
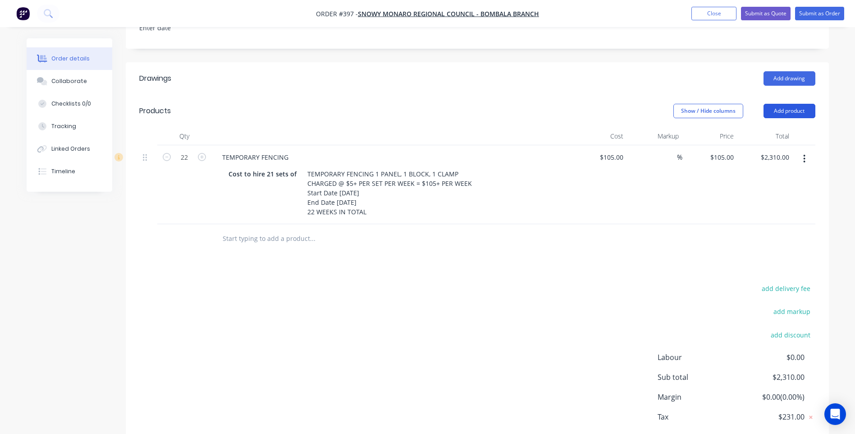
click at [792, 104] on button "Add product" at bounding box center [790, 111] width 52 height 14
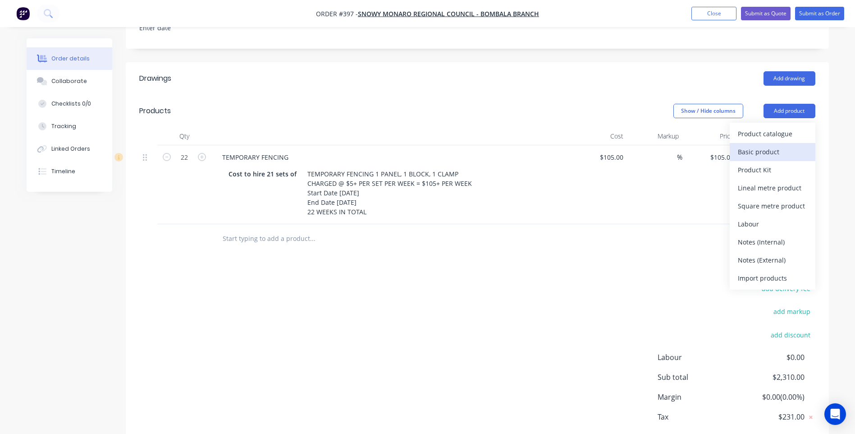
click at [767, 145] on div "Basic product" at bounding box center [772, 151] width 69 height 13
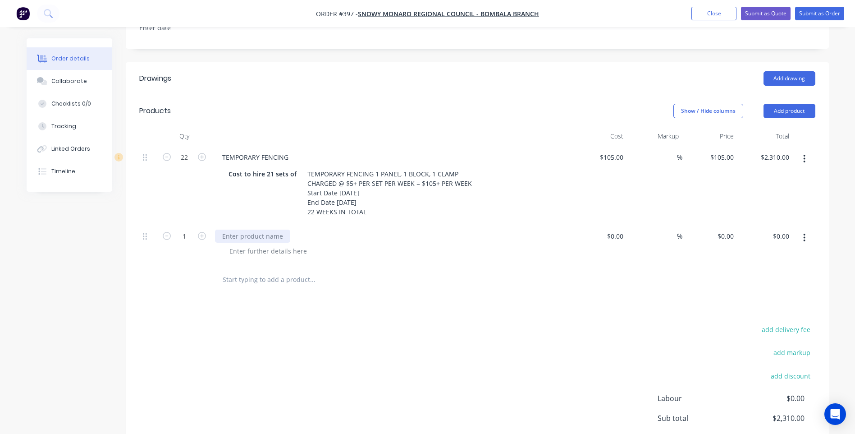
click at [223, 230] on div at bounding box center [252, 236] width 75 height 13
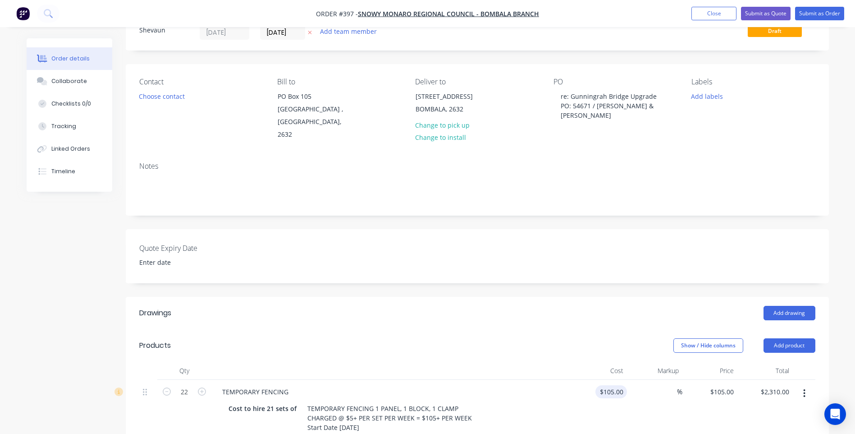
scroll to position [0, 0]
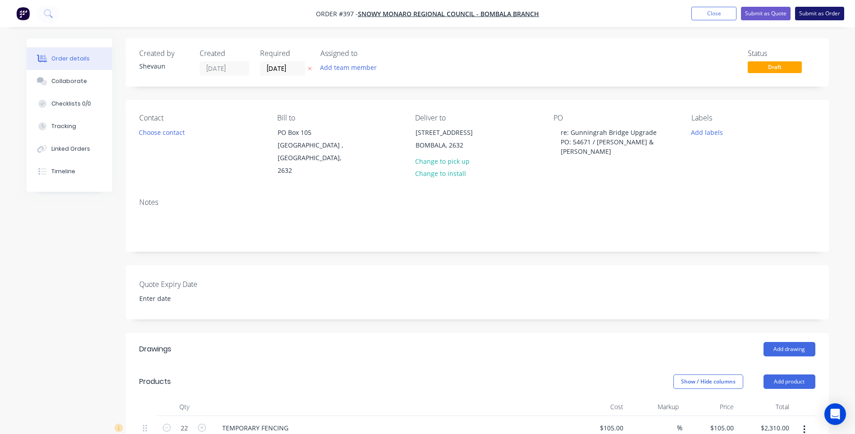
click at [821, 13] on button "Submit as Order" at bounding box center [819, 14] width 49 height 14
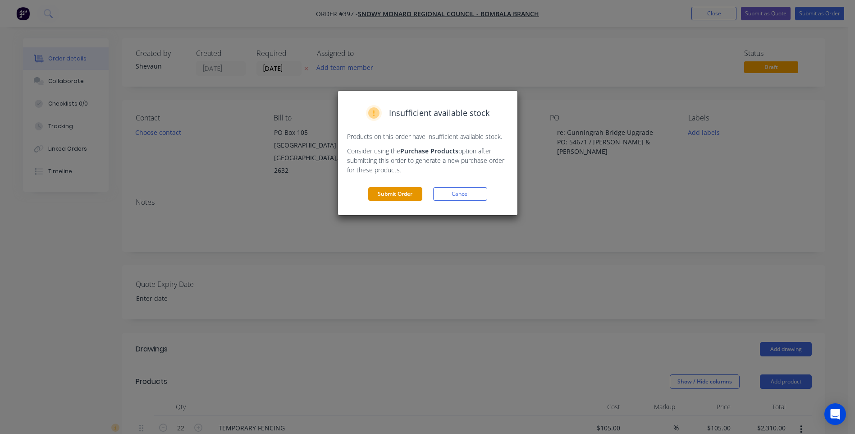
click at [405, 194] on button "Submit Order" at bounding box center [395, 194] width 54 height 14
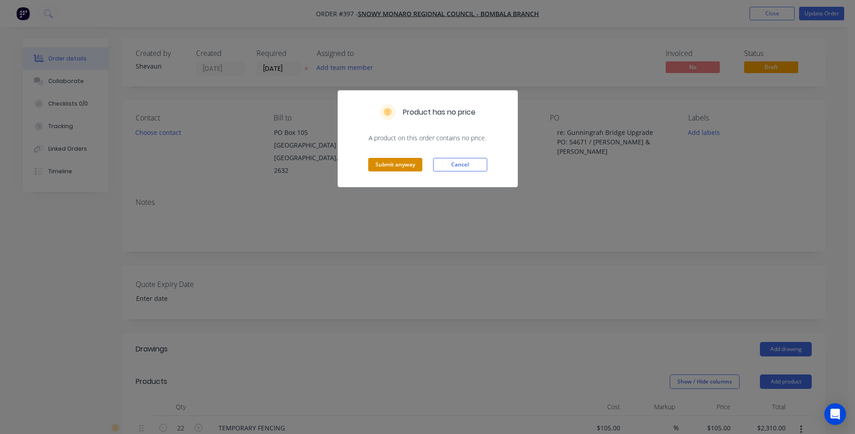
click at [387, 163] on button "Submit anyway" at bounding box center [395, 165] width 54 height 14
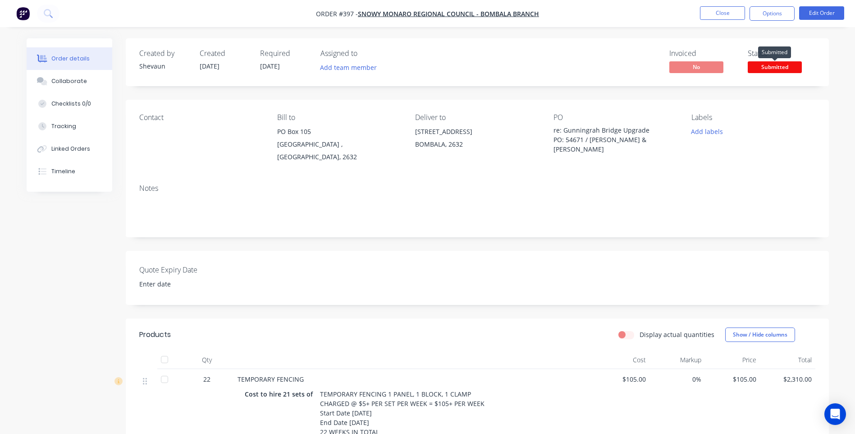
click at [769, 66] on span "Submitted" at bounding box center [775, 66] width 54 height 11
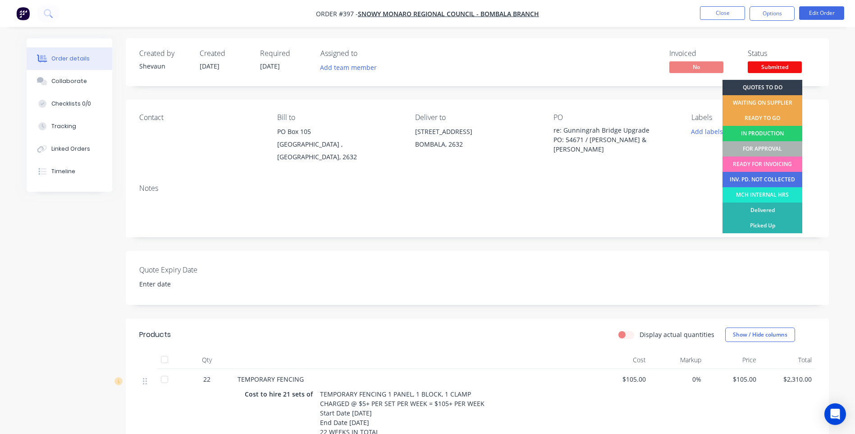
click at [768, 147] on div "FOR APPROVAL" at bounding box center [763, 148] width 80 height 15
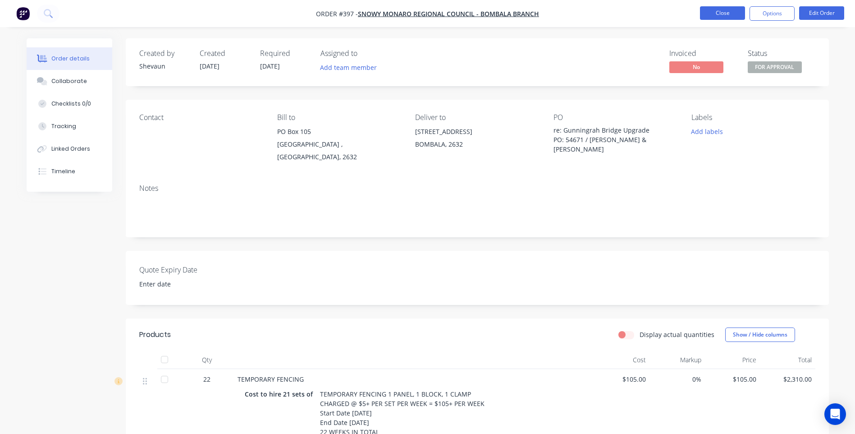
click at [721, 11] on button "Close" at bounding box center [722, 13] width 45 height 14
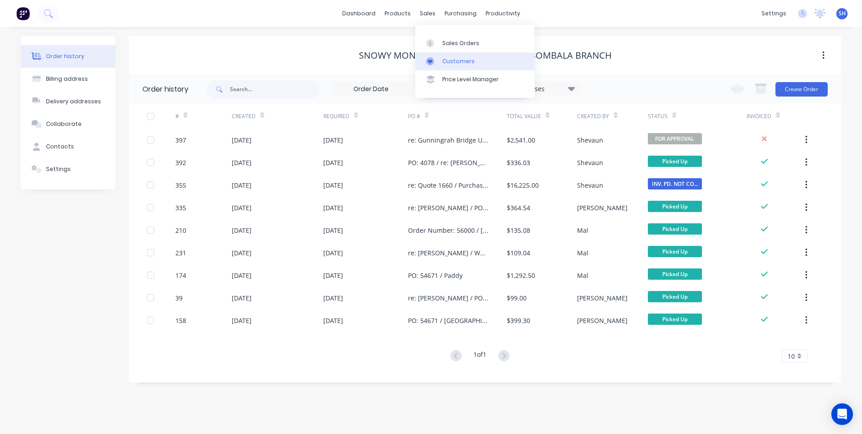
click at [452, 56] on link "Customers" at bounding box center [474, 61] width 119 height 18
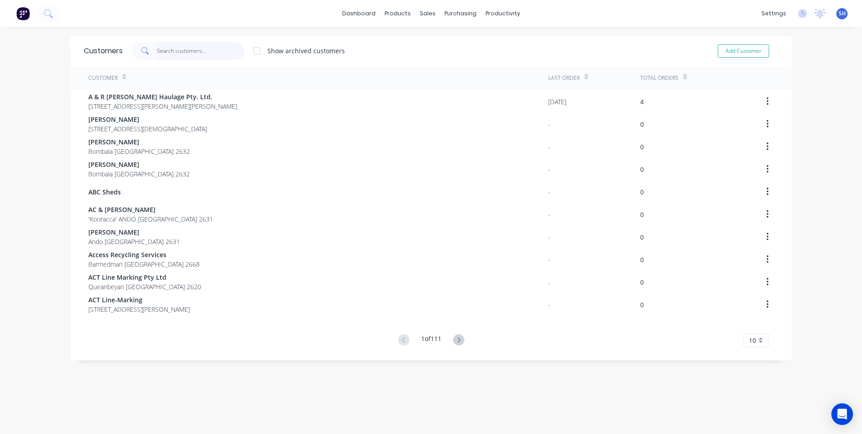
click at [163, 47] on input "text" at bounding box center [201, 51] width 88 height 18
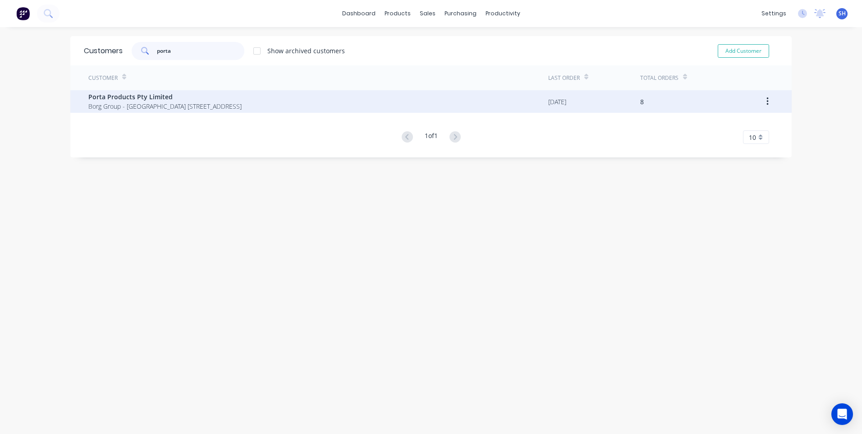
type input "porta"
click at [113, 97] on span "Porta Products Pty Limited" at bounding box center [164, 96] width 153 height 9
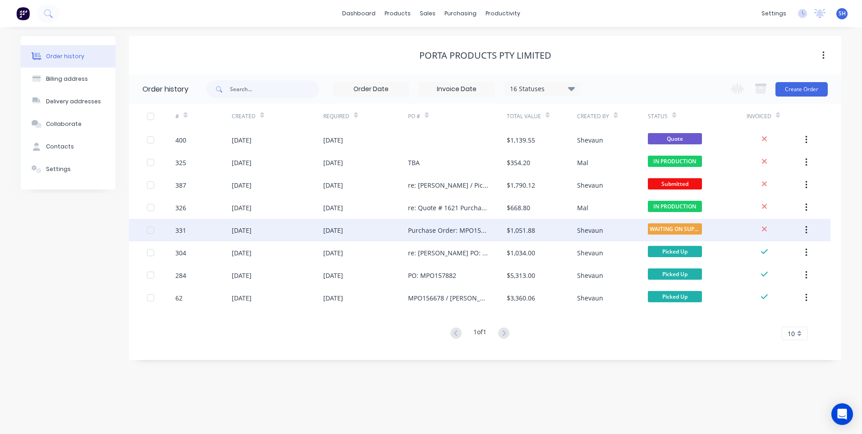
click at [489, 230] on div "Purchase Order: MPO158018" at bounding box center [457, 230] width 99 height 23
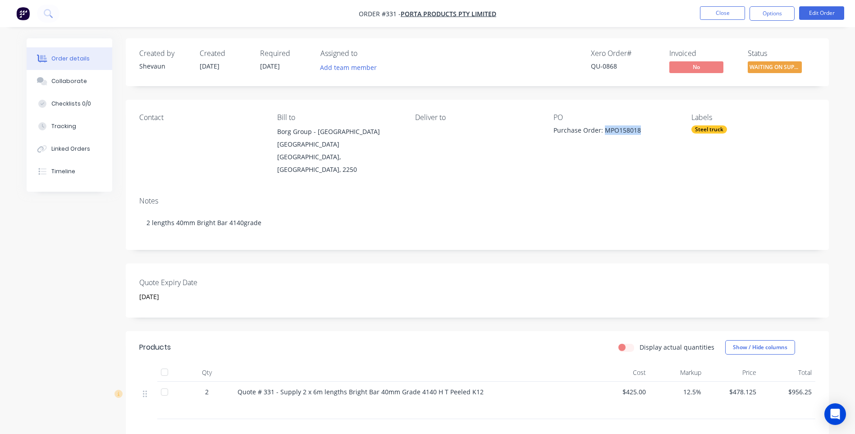
drag, startPoint x: 605, startPoint y: 130, endPoint x: 638, endPoint y: 131, distance: 32.9
click at [638, 131] on div "Purchase Order: MPO158018" at bounding box center [610, 131] width 113 height 13
drag, startPoint x: 638, startPoint y: 131, endPoint x: 630, endPoint y: 132, distance: 7.8
copy div "MPO158018"
click at [22, 12] on img "button" at bounding box center [23, 14] width 14 height 14
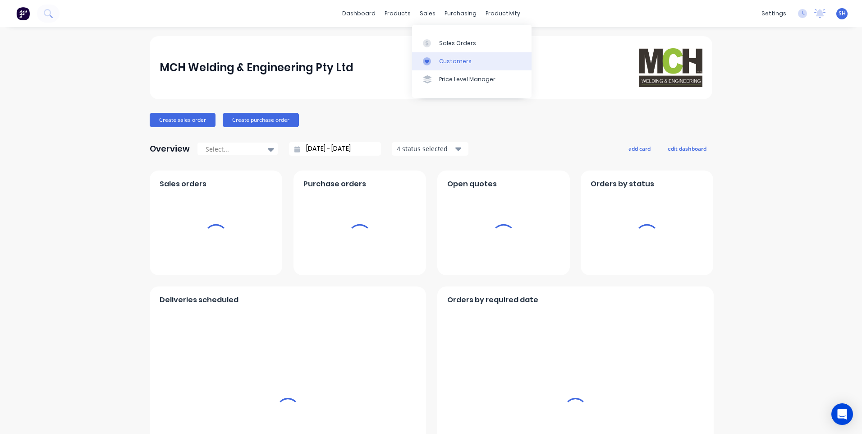
click at [450, 58] on div "Customers" at bounding box center [455, 61] width 32 height 8
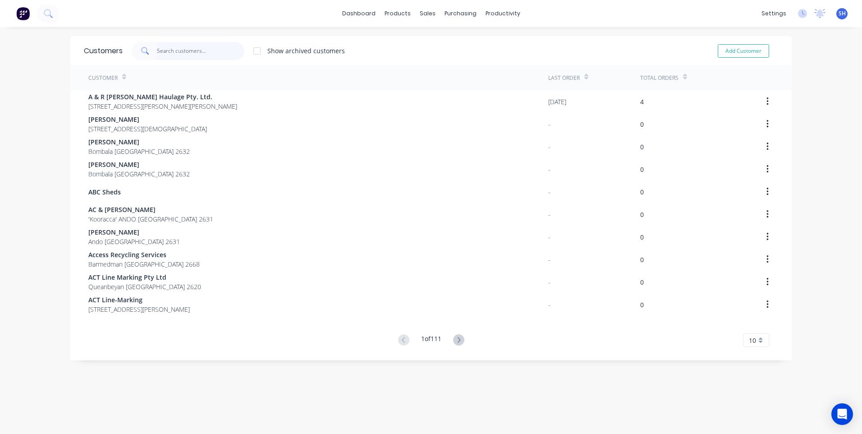
click at [167, 52] on input "text" at bounding box center [201, 51] width 88 height 18
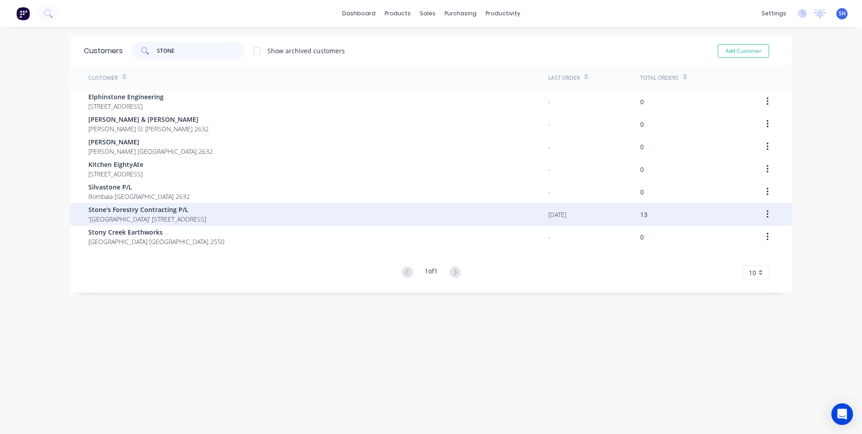
type input "STONE"
click at [143, 209] on span "Stone's Forestry Contracting P/L" at bounding box center [147, 209] width 118 height 9
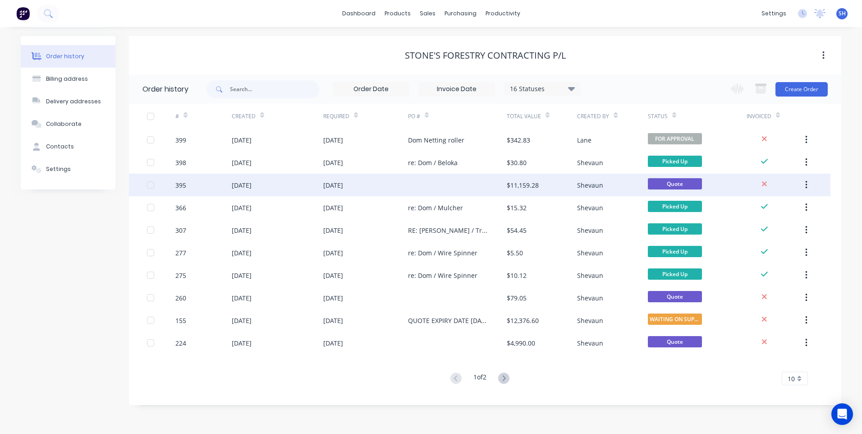
click at [367, 182] on div "13 Aug 2025" at bounding box center [365, 185] width 85 height 23
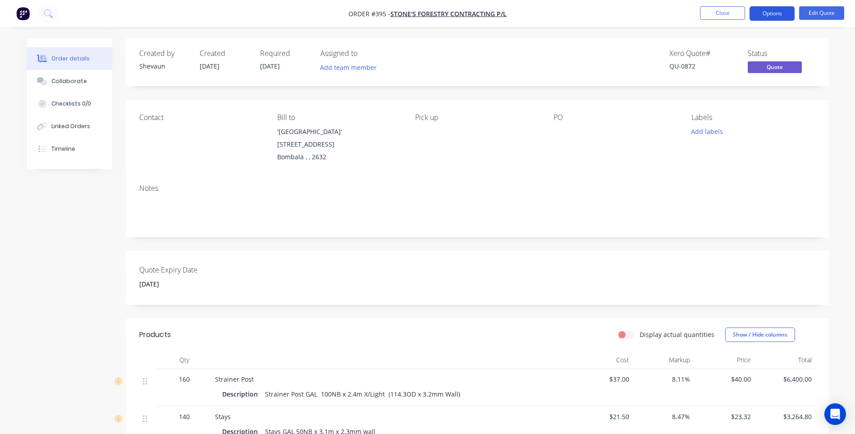
click at [765, 14] on button "Options" at bounding box center [772, 13] width 45 height 14
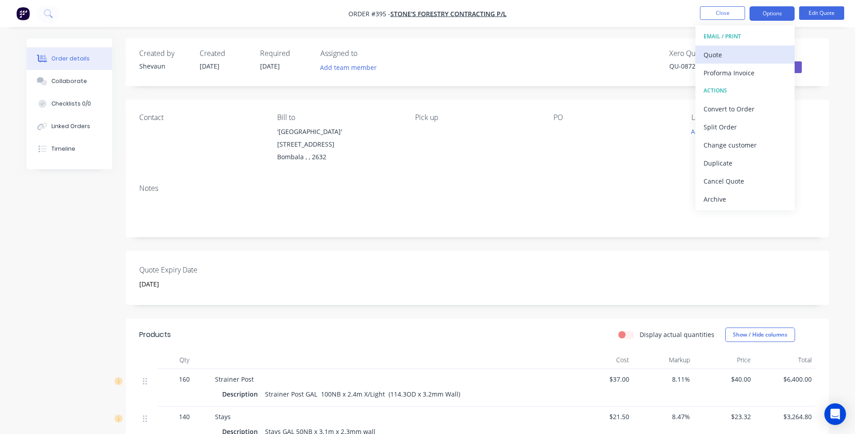
click at [717, 53] on div "Quote" at bounding box center [745, 54] width 83 height 13
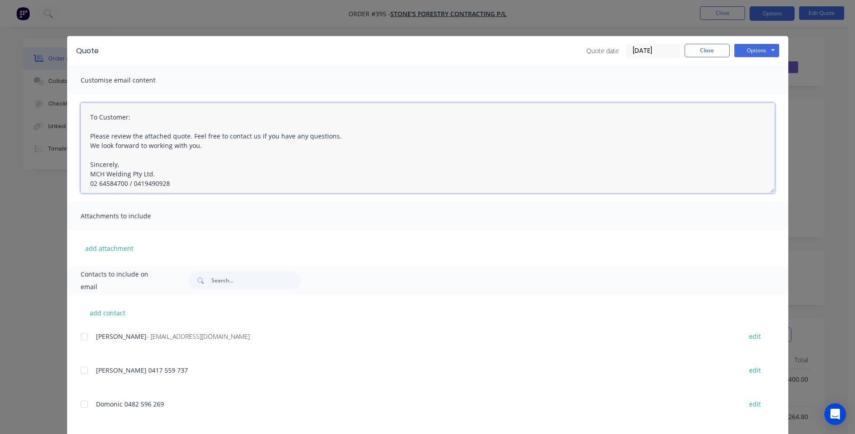
drag, startPoint x: 86, startPoint y: 116, endPoint x: 129, endPoint y: 122, distance: 44.2
click at [129, 122] on textarea "To Customer: Please review the attached quote. Feel free to contact us if you h…" at bounding box center [428, 148] width 694 height 90
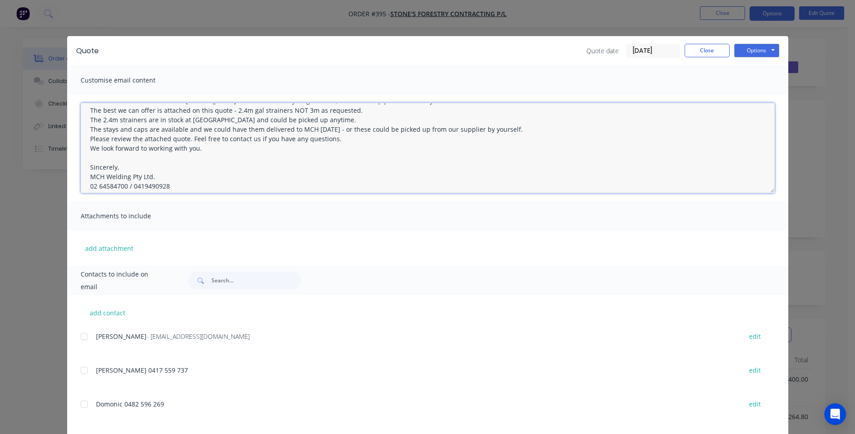
scroll to position [42, 0]
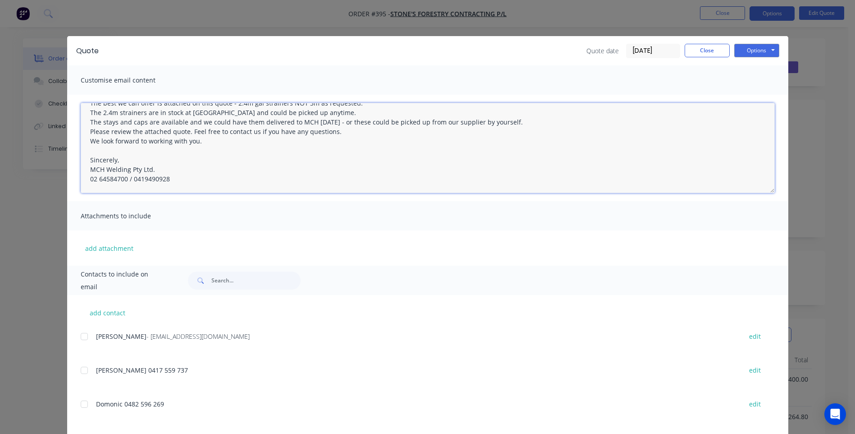
drag, startPoint x: 195, startPoint y: 188, endPoint x: 162, endPoint y: 185, distance: 33.5
click at [162, 185] on textarea "Hi Mal re our conversation earlier this arvo MCH can not source any lengths of …" at bounding box center [428, 148] width 694 height 90
drag, startPoint x: 331, startPoint y: 132, endPoint x: 80, endPoint y: 132, distance: 250.3
click at [81, 132] on textarea "Hi Mal re our conversation earlier this arvo MCH can not source any lengths of …" at bounding box center [428, 148] width 694 height 90
drag, startPoint x: 148, startPoint y: 140, endPoint x: 86, endPoint y: 142, distance: 62.3
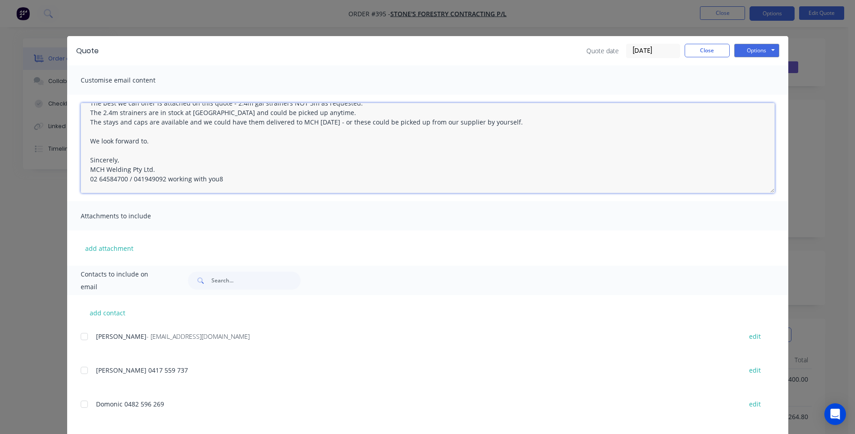
click at [86, 142] on textarea "Hi Mal re our conversation earlier this arvo MCH can not source any lengths of …" at bounding box center [428, 148] width 694 height 90
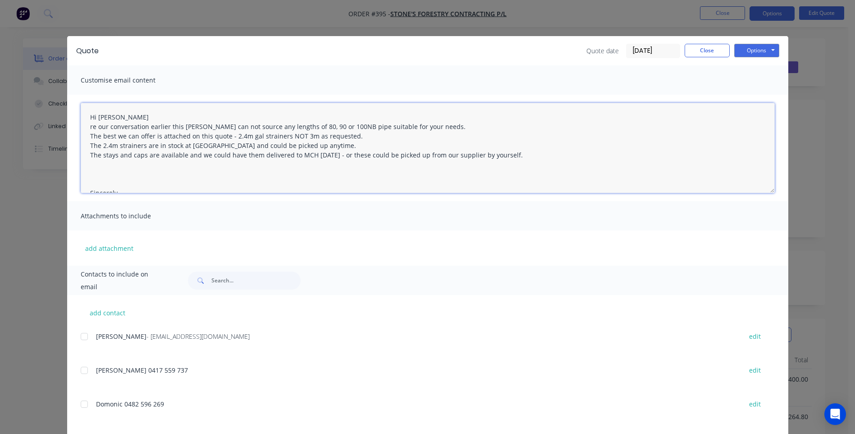
click at [87, 135] on textarea "Hi Mal re our conversation earlier this arvo MCH can not source any lengths of …" at bounding box center [428, 148] width 694 height 90
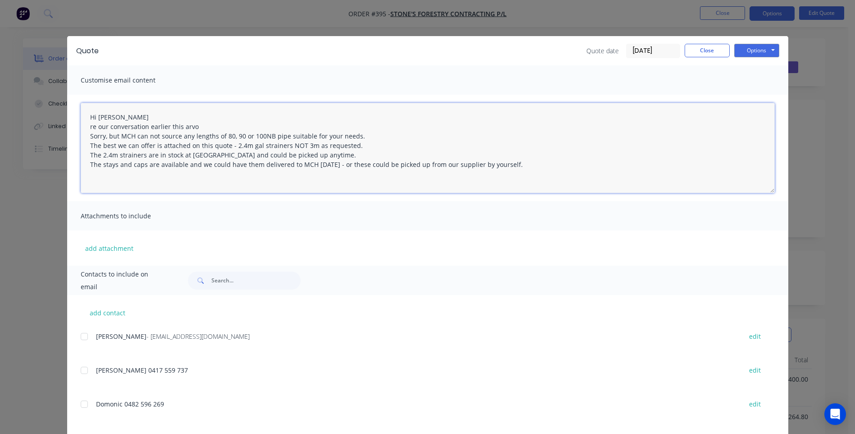
click at [192, 135] on textarea "Hi Mal re our conversation earlier this arvo Sorry, but MCH can not source any …" at bounding box center [428, 148] width 694 height 90
click at [188, 134] on textarea "Hi Mal re our conversation earlier this arvo Sorry, but MCH can not source any …" at bounding box center [428, 148] width 694 height 90
click at [301, 146] on textarea "Hi Mal re our conversation earlier this arvo Sorry, but MCH can not source any …" at bounding box center [428, 148] width 694 height 90
click at [246, 146] on textarea "Hi Mal re our conversation earlier this arvo Sorry, but MCH can not source any …" at bounding box center [428, 148] width 694 height 90
click at [272, 146] on textarea "Hi Mal re our conversation earlier this arvo Sorry, but MCH can not source any …" at bounding box center [428, 148] width 694 height 90
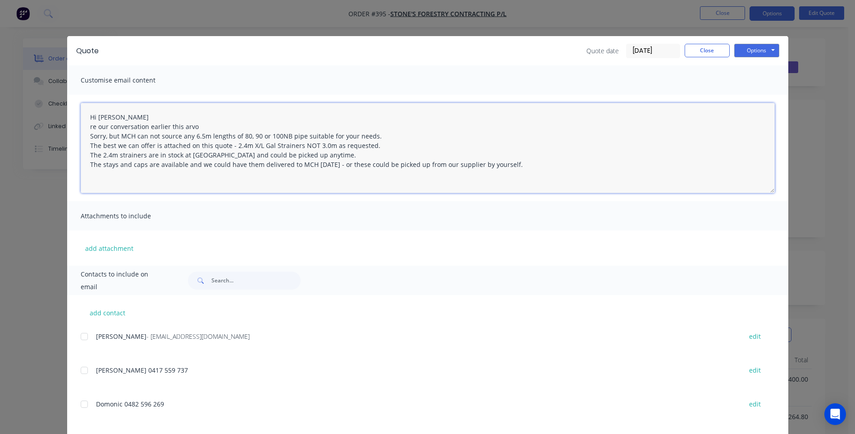
click at [276, 155] on textarea "Hi Mal re our conversation earlier this arvo Sorry, but MCH can not source any …" at bounding box center [428, 148] width 694 height 90
click at [275, 155] on textarea "Hi Mal re our conversation earlier this arvo Sorry, but MCH can not source any …" at bounding box center [428, 148] width 694 height 90
click at [387, 165] on textarea "Hi Mal re our conversation earlier this arvo Sorry, but MCH can not source any …" at bounding box center [428, 148] width 694 height 90
click at [491, 165] on textarea "Hi Mal re our conversation earlier this arvo Sorry, but MCH can not source any …" at bounding box center [428, 148] width 694 height 90
click at [493, 165] on textarea "Hi Mal re our conversation earlier this arvo Sorry, but MCH can not source any …" at bounding box center [428, 148] width 694 height 90
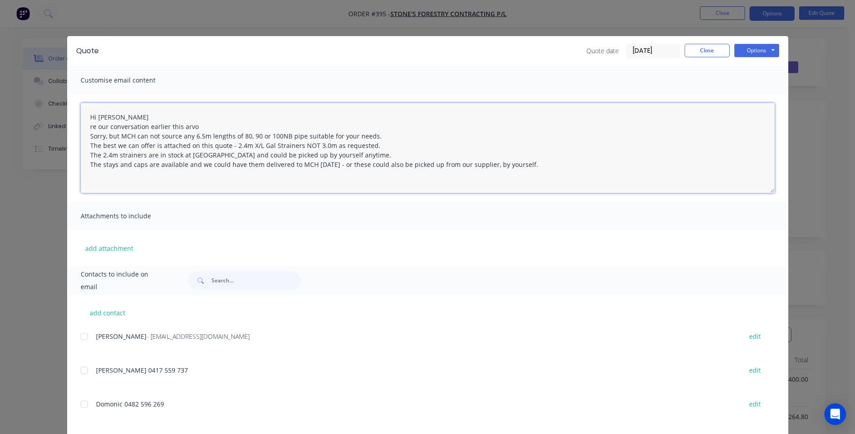
click at [531, 163] on textarea "Hi Mal re our conversation earlier this arvo Sorry, but MCH can not source any …" at bounding box center [428, 148] width 694 height 90
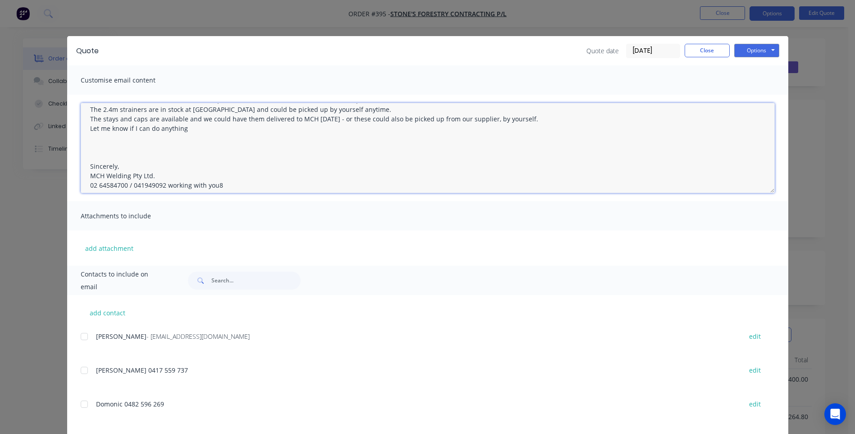
scroll to position [52, 0]
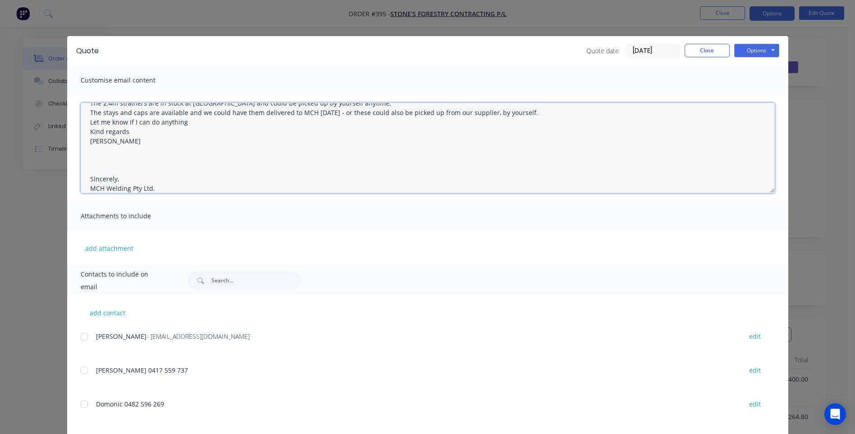
drag, startPoint x: 119, startPoint y: 177, endPoint x: 84, endPoint y: 176, distance: 34.3
click at [84, 176] on textarea "Hi Mal re our conversation earlier this arvo Sorry, but MCH can not source any …" at bounding box center [428, 148] width 694 height 90
click at [88, 150] on textarea "Hi Mal re our conversation earlier this arvo Sorry, but MCH can not source any …" at bounding box center [428, 148] width 694 height 90
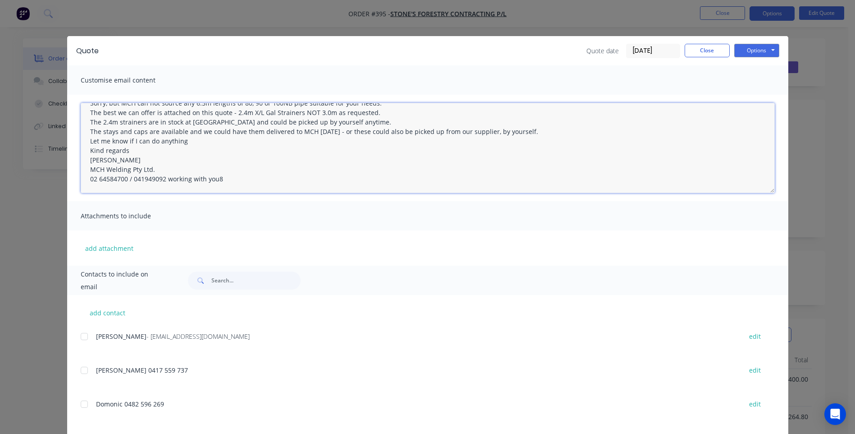
scroll to position [33, 0]
drag, startPoint x: 220, startPoint y: 179, endPoint x: 126, endPoint y: 184, distance: 94.4
click at [126, 184] on textarea "Hi Mal re our conversation earlier this arvo Sorry, but MCH can not source any …" at bounding box center [428, 148] width 694 height 90
click at [79, 335] on div at bounding box center [84, 336] width 18 height 18
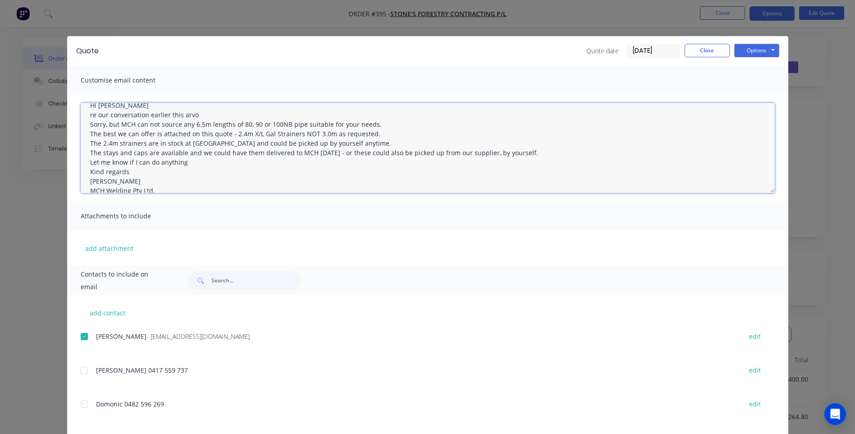
scroll to position [0, 0]
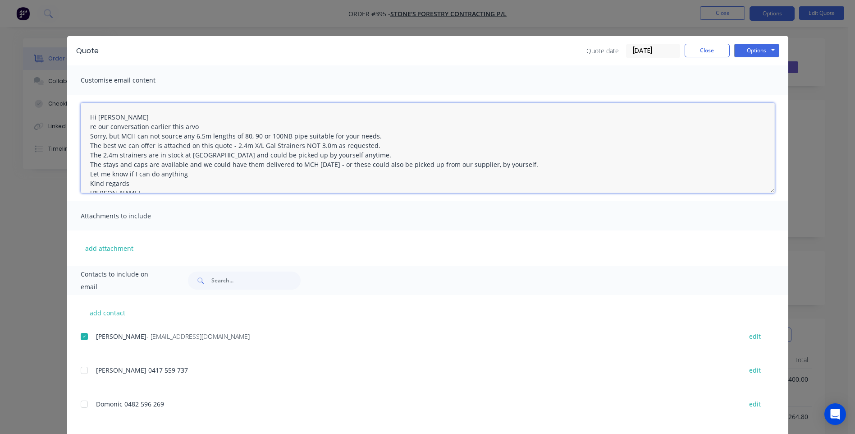
click at [374, 135] on textarea "Hi Mal re our conversation earlier this arvo Sorry, but MCH can not source any …" at bounding box center [428, 148] width 694 height 90
drag, startPoint x: 515, startPoint y: 136, endPoint x: 521, endPoint y: 141, distance: 7.3
click at [518, 136] on textarea "Hi Mal re our conversation earlier this arvo Sorry, but MCH can not source any …" at bounding box center [428, 148] width 694 height 90
click at [528, 135] on textarea "Hi Mal re our conversation earlier this arvo Sorry, but MCH can not source any …" at bounding box center [428, 148] width 694 height 90
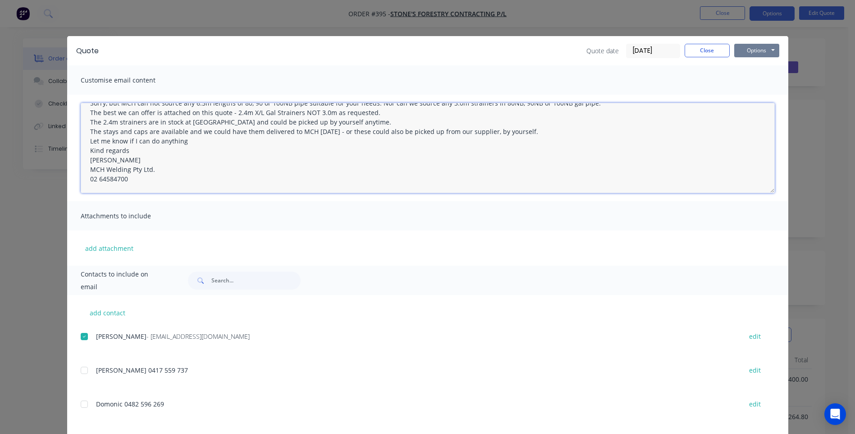
type textarea "Hi Mal re our conversation earlier this arvo Sorry, but MCH can not source any …"
click at [757, 51] on button "Options" at bounding box center [757, 51] width 45 height 14
click at [753, 95] on button "Email" at bounding box center [764, 96] width 58 height 15
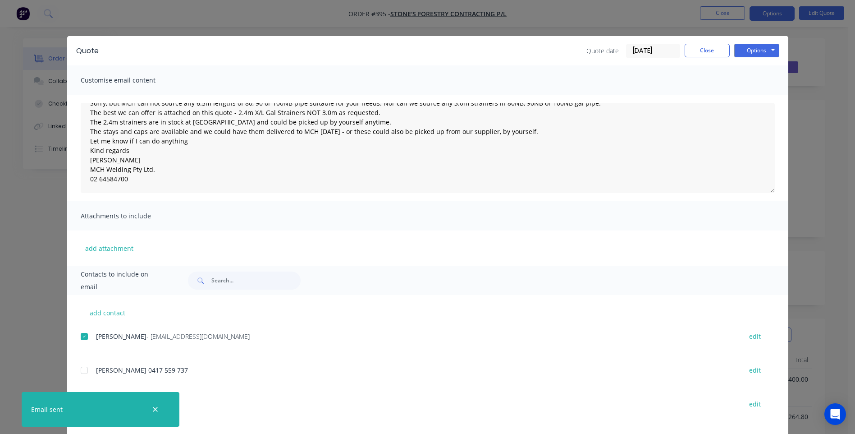
click at [156, 409] on icon "button" at bounding box center [155, 409] width 5 height 5
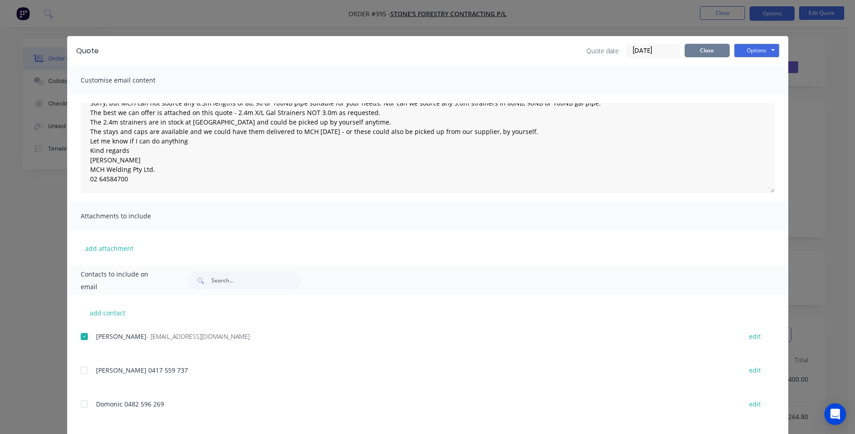
click at [708, 48] on button "Close" at bounding box center [707, 51] width 45 height 14
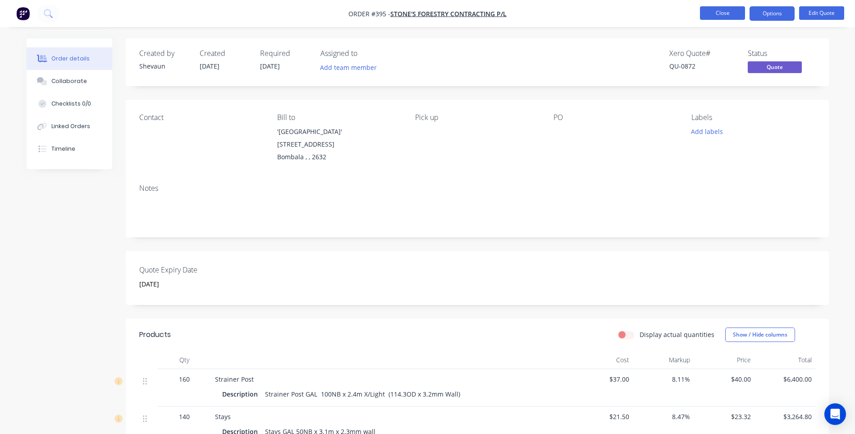
click at [728, 12] on button "Close" at bounding box center [722, 13] width 45 height 14
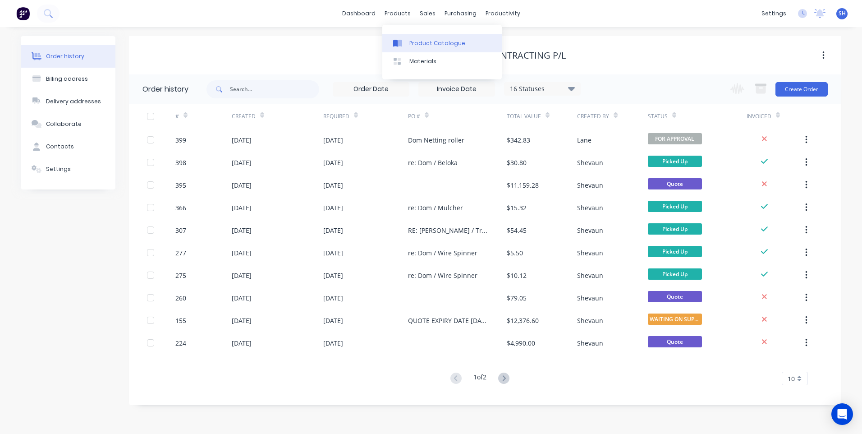
click at [426, 42] on div "Product Catalogue" at bounding box center [437, 43] width 56 height 8
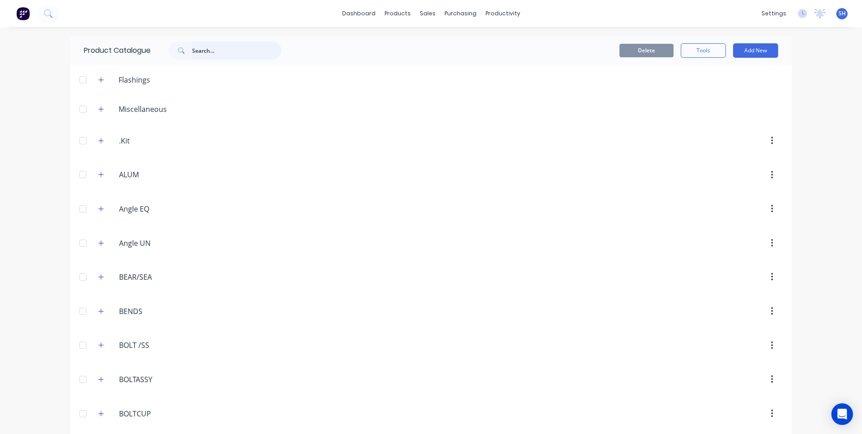
click at [202, 50] on input "text" at bounding box center [236, 50] width 89 height 18
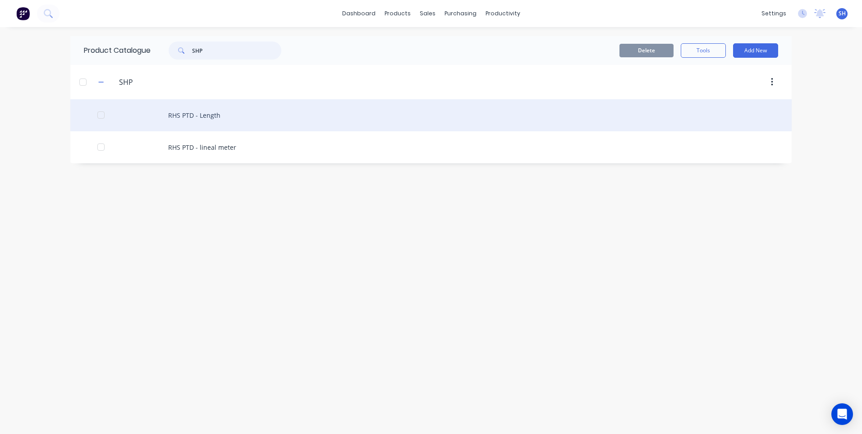
type input "SHP"
click at [207, 116] on div "RHS PTD - Length" at bounding box center [430, 115] width 721 height 32
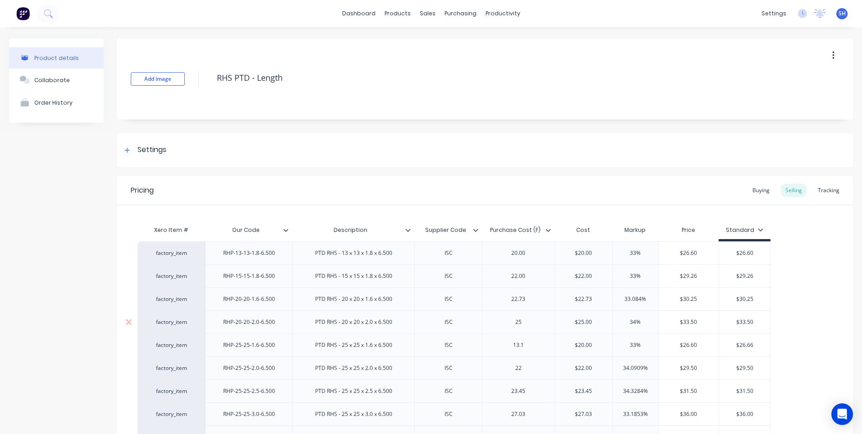
click at [524, 327] on div "25" at bounding box center [518, 322] width 45 height 12
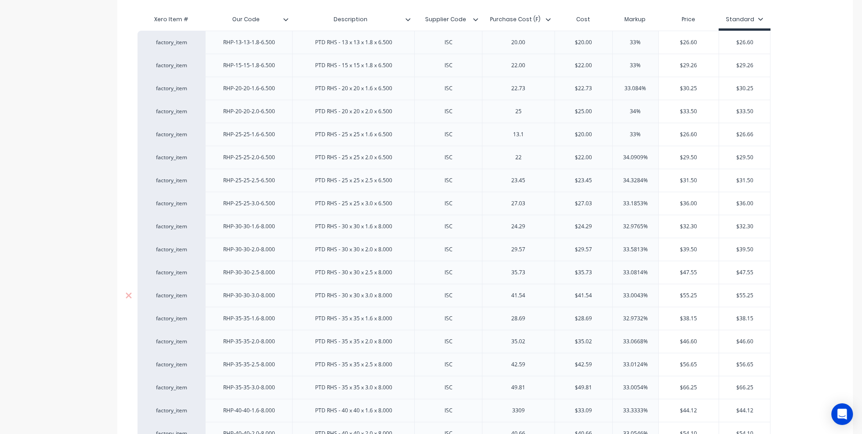
scroll to position [225, 0]
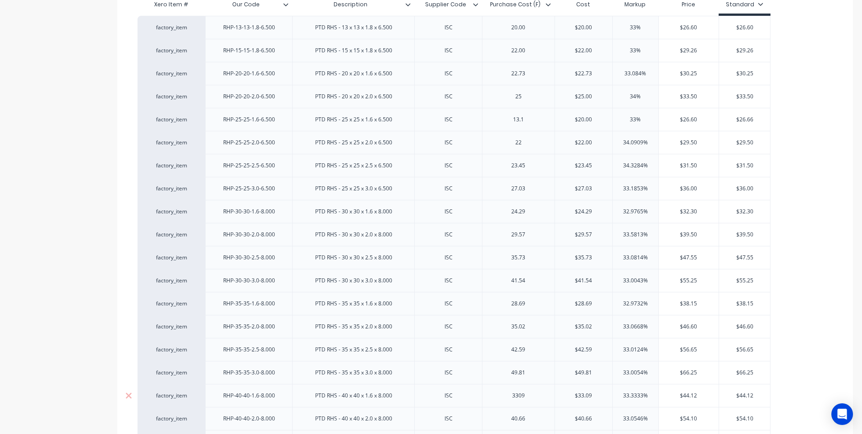
click at [519, 401] on div "3309" at bounding box center [518, 396] width 45 height 12
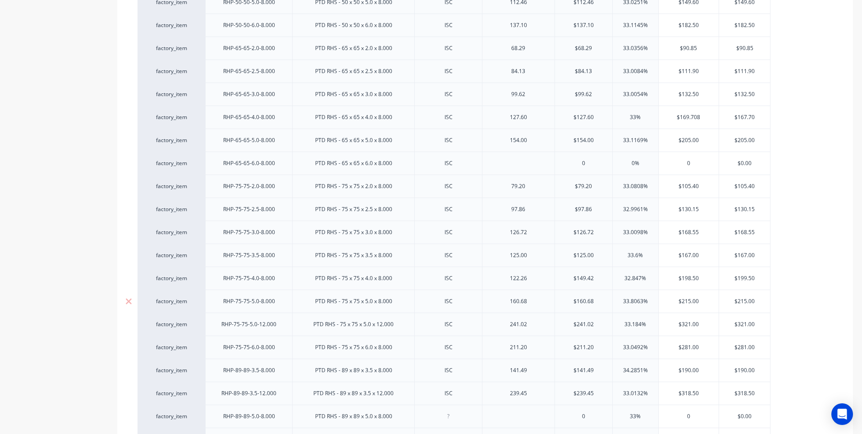
scroll to position [857, 0]
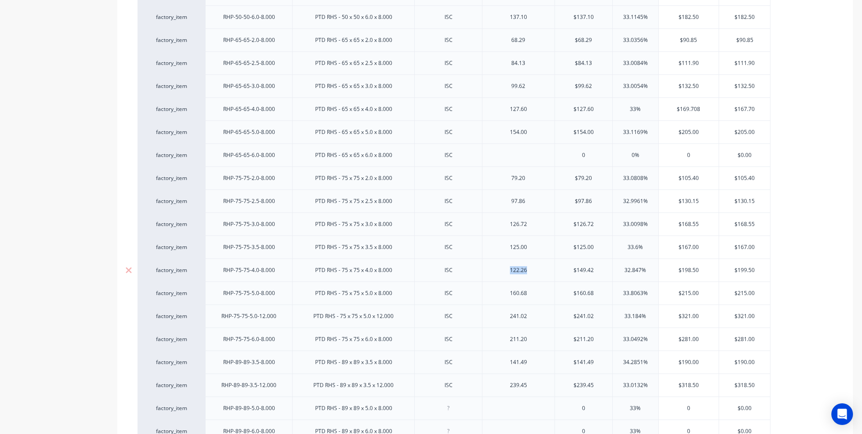
drag, startPoint x: 537, startPoint y: 272, endPoint x: 504, endPoint y: 272, distance: 32.5
click at [504, 272] on div "122.26" at bounding box center [518, 270] width 45 height 12
click at [803, 205] on div "factory_item RHP-13-13-1.8-6.500 PTD RHS - 13 x 13 x 1.8 x 6.500 ISC 20.00 $20.…" at bounding box center [485, 212] width 695 height 1656
drag, startPoint x: 530, startPoint y: 274, endPoint x: 502, endPoint y: 273, distance: 28.0
click at [502, 273] on div "122.26" at bounding box center [518, 270] width 45 height 12
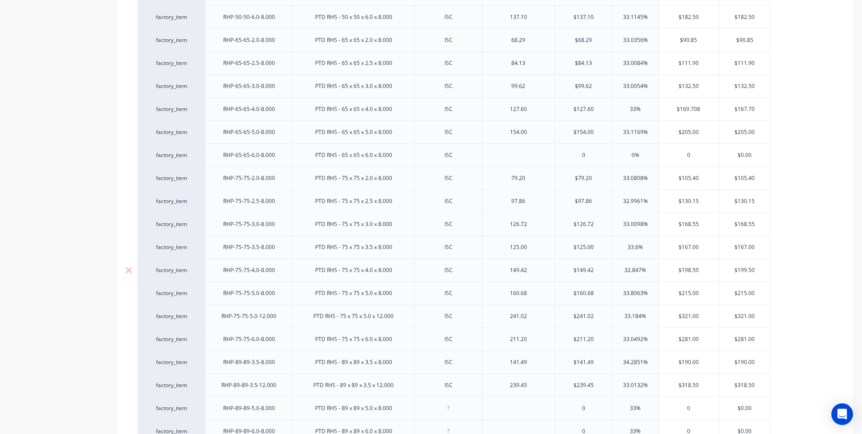
drag, startPoint x: 703, startPoint y: 270, endPoint x: 667, endPoint y: 272, distance: 35.7
click at [667, 272] on input "$198.50" at bounding box center [689, 270] width 60 height 8
type input "199.50"
click at [810, 272] on div "factory_item RHP-13-13-1.8-6.500 PTD RHS - 13 x 13 x 1.8 x 6.500 ISC 20.00 $20.…" at bounding box center [485, 212] width 695 height 1656
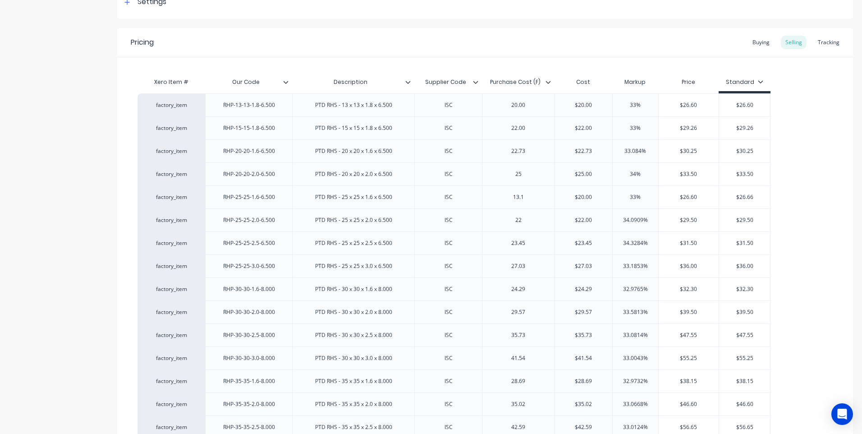
scroll to position [0, 0]
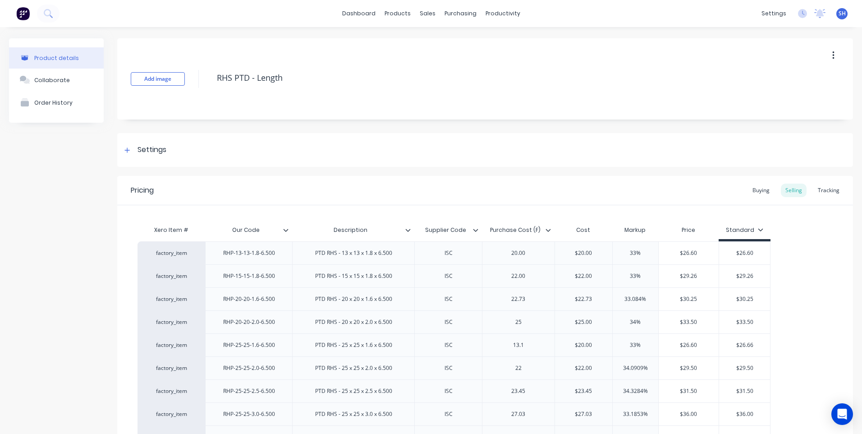
click at [524, 326] on div "25" at bounding box center [518, 322] width 45 height 12
drag, startPoint x: 528, startPoint y: 347, endPoint x: 496, endPoint y: 354, distance: 32.7
click at [496, 354] on div "13.1" at bounding box center [518, 344] width 73 height 23
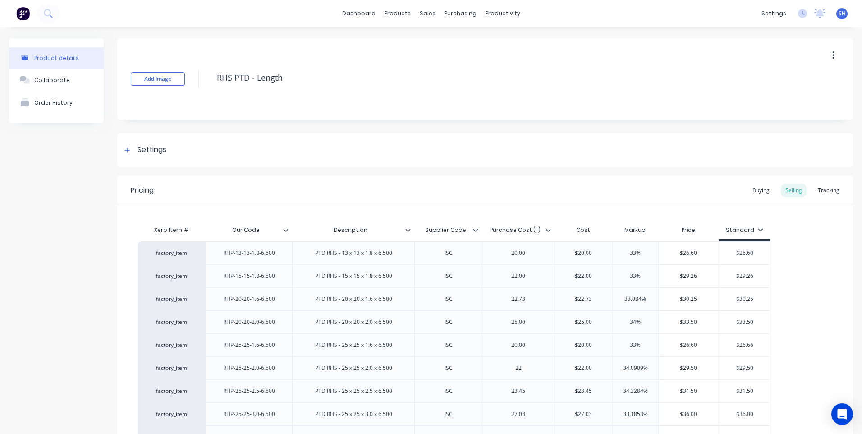
drag, startPoint x: 523, startPoint y: 372, endPoint x: 528, endPoint y: 372, distance: 5.0
click at [523, 372] on div "22" at bounding box center [518, 368] width 45 height 12
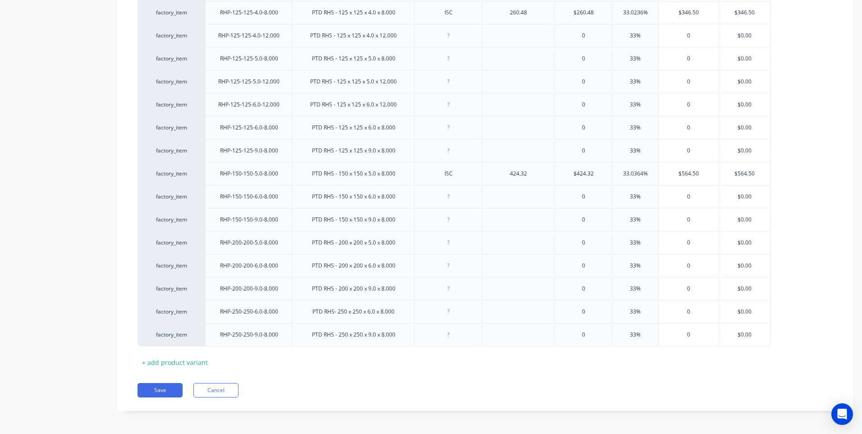
scroll to position [1553, 0]
click at [164, 388] on button "Save" at bounding box center [160, 388] width 45 height 14
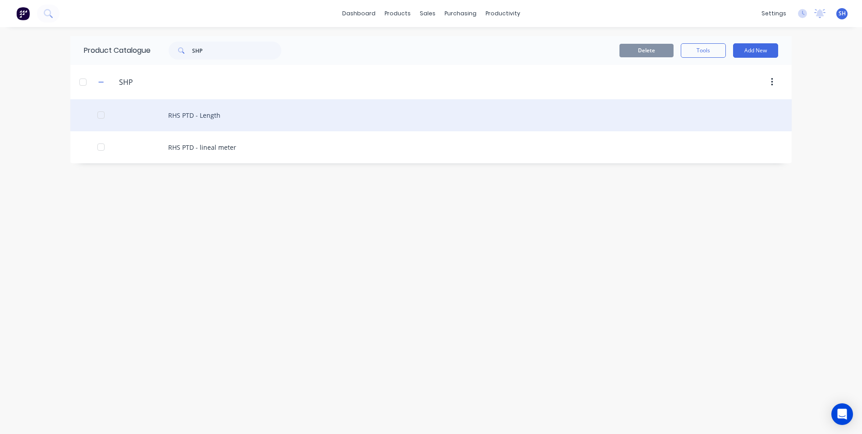
click at [198, 114] on div "RHS PTD - Length" at bounding box center [430, 115] width 721 height 32
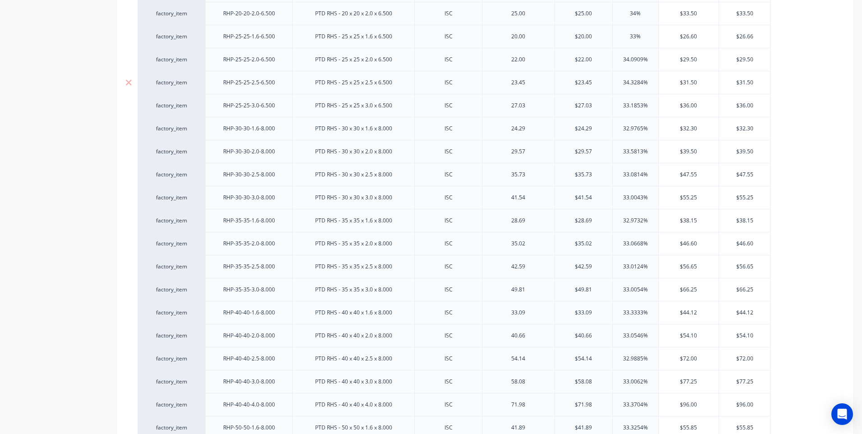
scroll to position [316, 0]
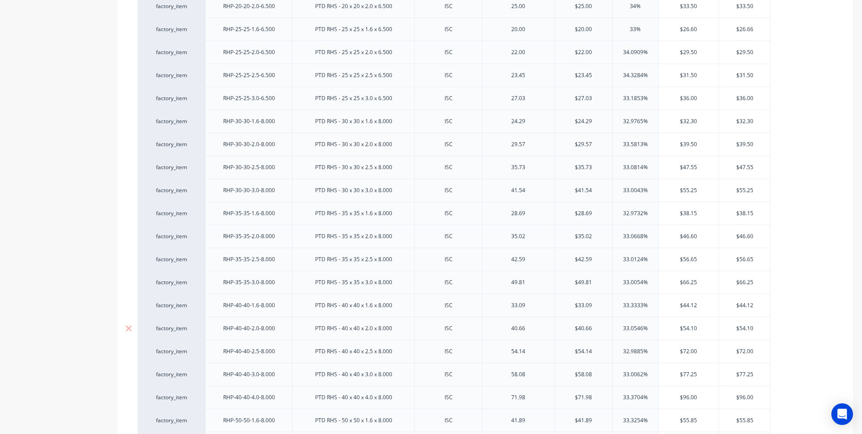
click at [402, 334] on div "PTD RHS - 40 x 40 x 2.0 x 8.000" at bounding box center [353, 328] width 122 height 23
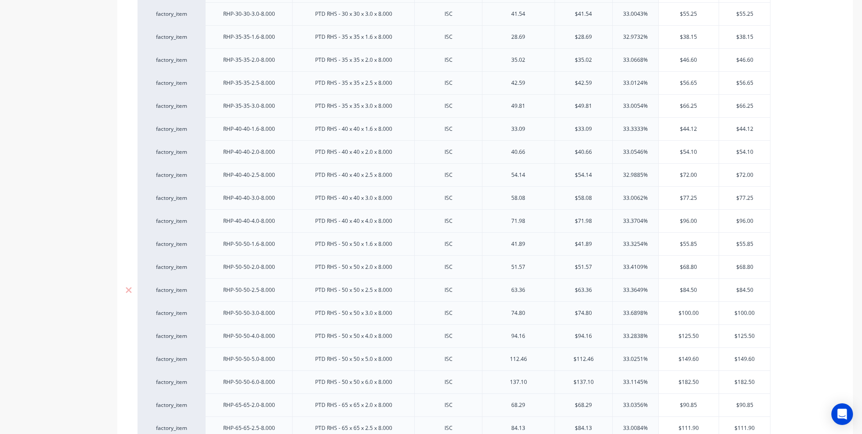
scroll to position [496, 0]
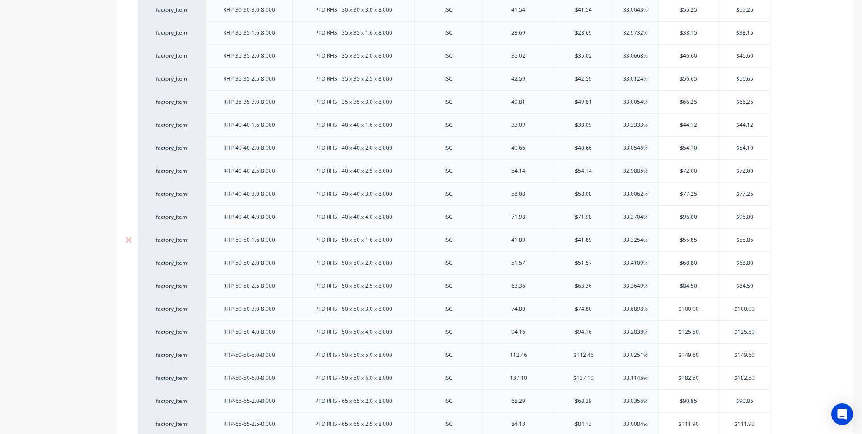
click at [401, 242] on div "PTD RHS - 50 x 50 x 1.6 x 8.000" at bounding box center [353, 239] width 122 height 23
click at [404, 265] on div "PTD RHS - 50 x 50 x 2.0 x 8.000" at bounding box center [353, 262] width 122 height 23
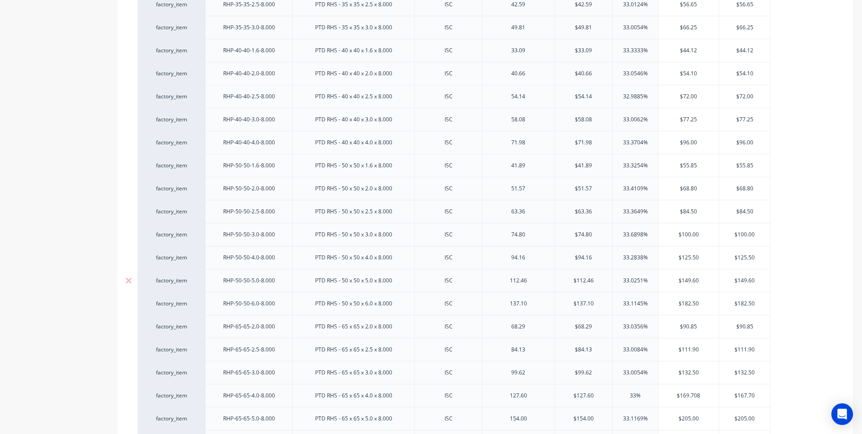
scroll to position [586, 0]
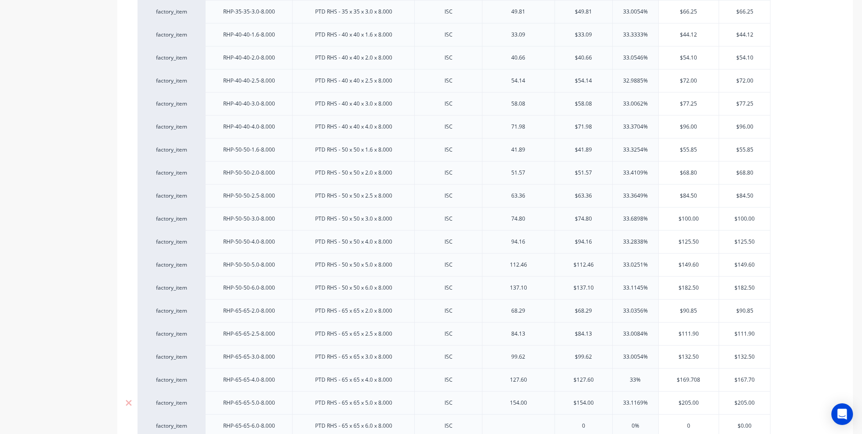
click at [403, 406] on div "PTD RHS - 65 x 65 x 5.0 x 8.000" at bounding box center [353, 402] width 122 height 23
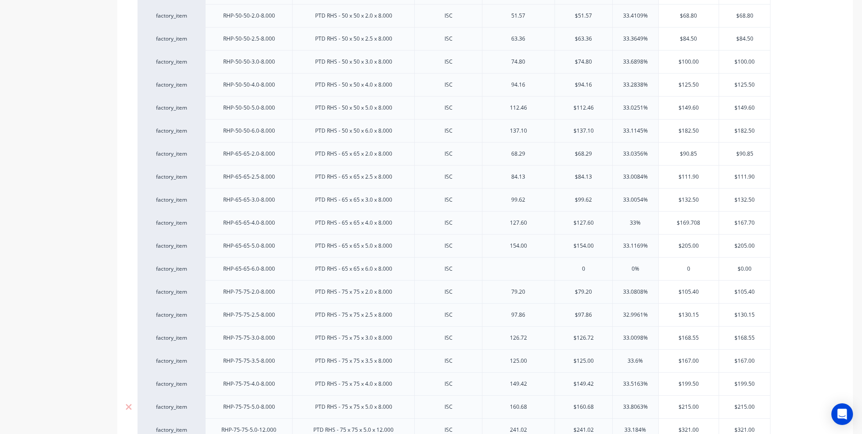
scroll to position [767, 0]
click at [472, 341] on div "ISC" at bounding box center [448, 337] width 68 height 23
click at [470, 367] on div "ISC" at bounding box center [448, 360] width 68 height 23
click at [467, 387] on div "ISC" at bounding box center [448, 383] width 45 height 12
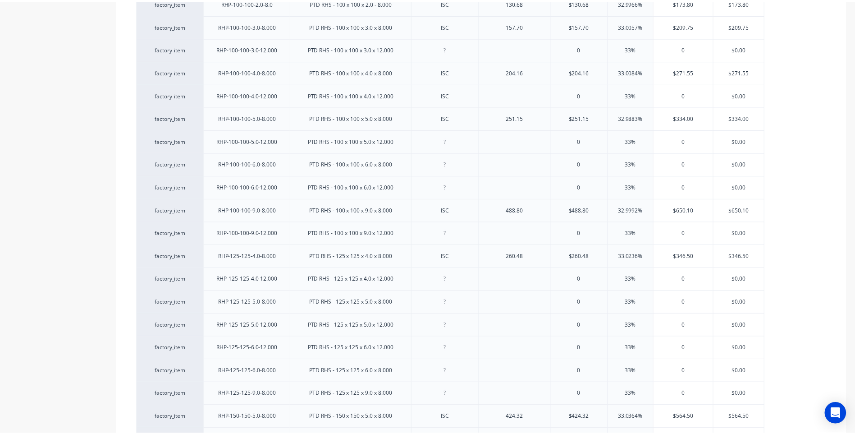
scroll to position [1553, 0]
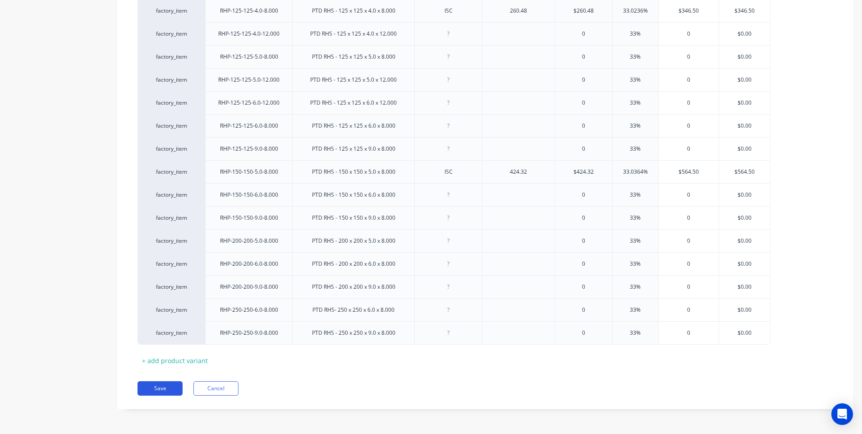
click at [167, 390] on button "Save" at bounding box center [160, 388] width 45 height 14
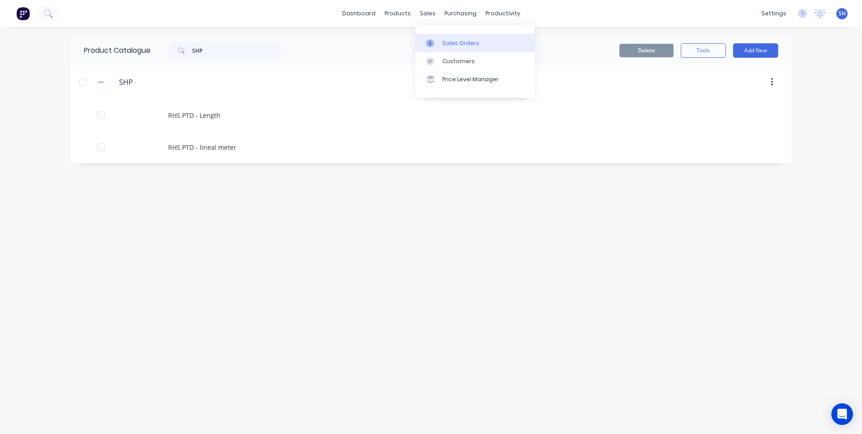
click at [448, 42] on div "Sales Orders" at bounding box center [460, 43] width 37 height 8
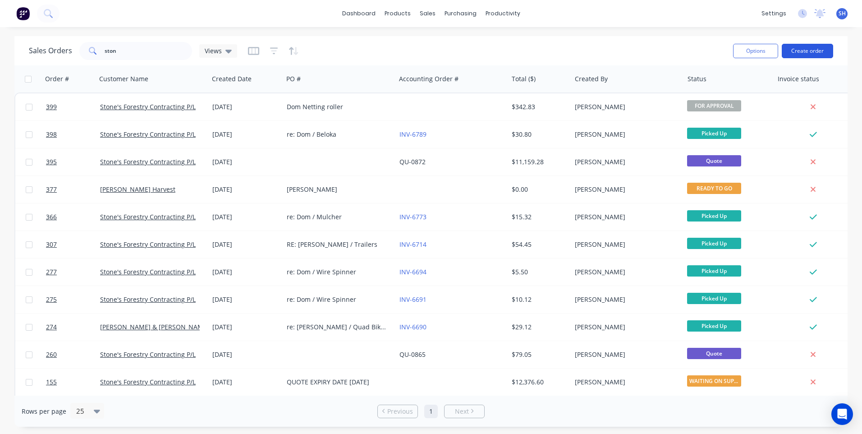
click at [813, 51] on button "Create order" at bounding box center [807, 51] width 51 height 14
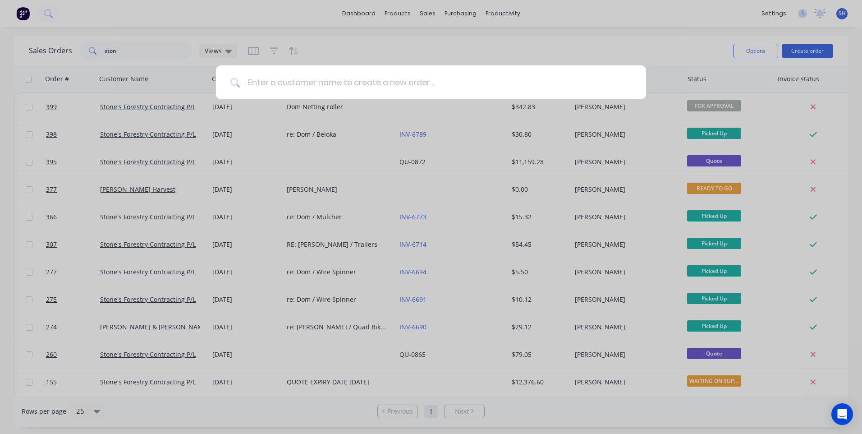
click at [251, 82] on input at bounding box center [435, 82] width 391 height 34
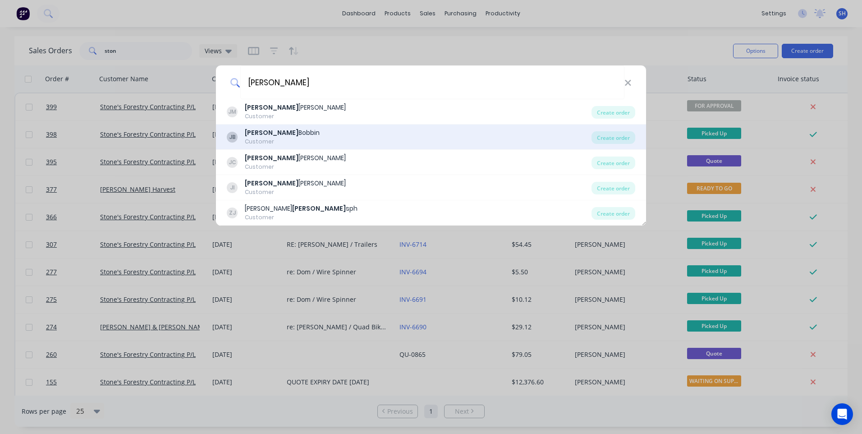
type input "joe"
click at [267, 134] on div "Joe Bobbin" at bounding box center [282, 132] width 75 height 9
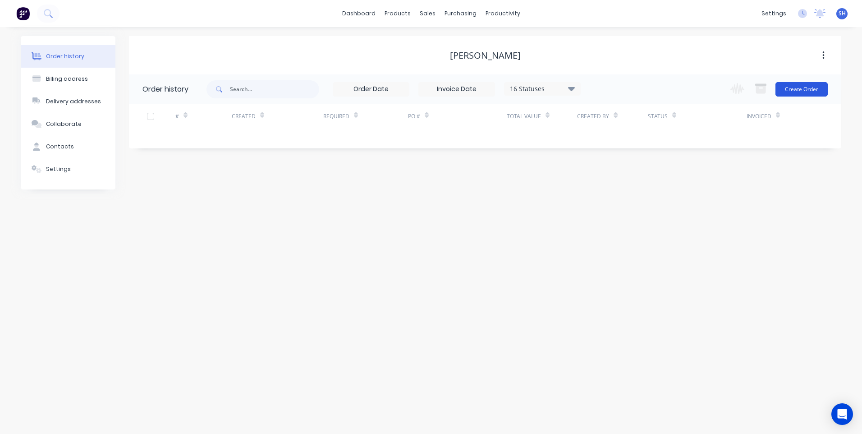
click at [804, 86] on button "Create Order" at bounding box center [802, 89] width 52 height 14
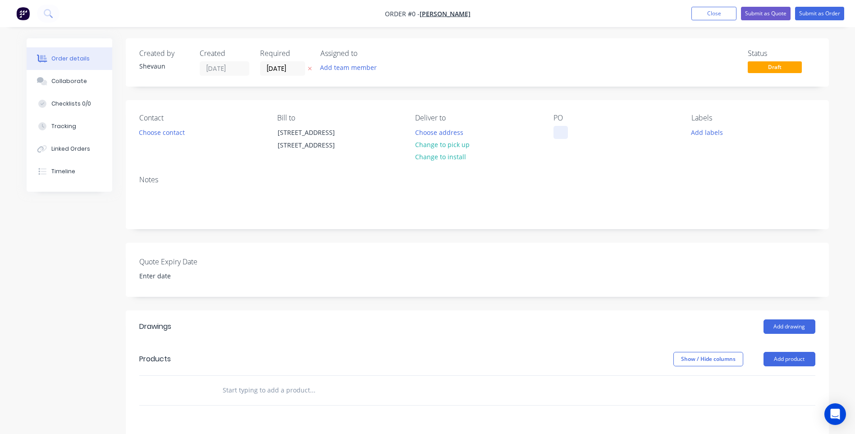
click at [561, 131] on div at bounding box center [561, 132] width 14 height 13
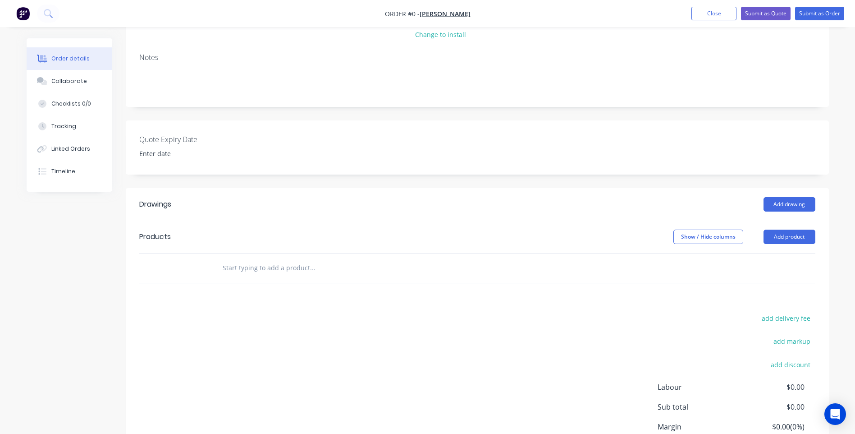
scroll to position [135, 0]
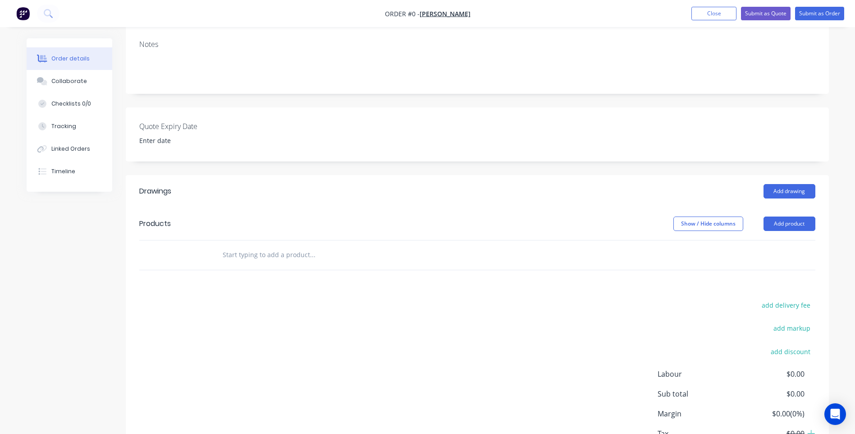
click at [224, 265] on div "Order details Collaborate Checklists 0/0 Tracking Linked Orders Timeline Order …" at bounding box center [428, 201] width 821 height 597
drag, startPoint x: 302, startPoint y: 264, endPoint x: 196, endPoint y: 249, distance: 107.4
click at [196, 249] on div "Products Show / Hide columns Add product Manufacture extension Add Manufacture …" at bounding box center [477, 238] width 703 height 63
type input "r"
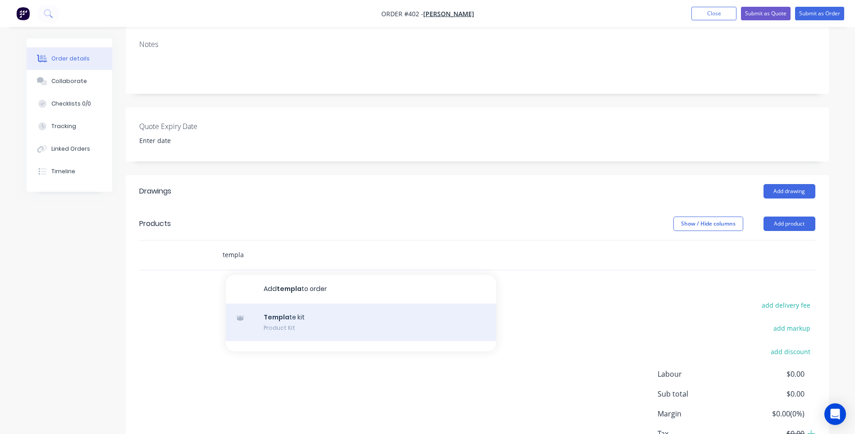
type input "templa"
click at [283, 327] on div "Templa te kit Product Kit" at bounding box center [361, 322] width 271 height 38
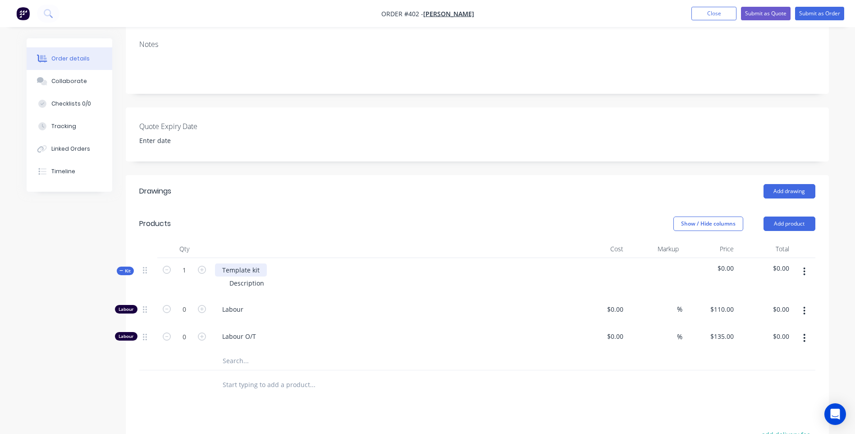
click at [223, 276] on div "Template kit" at bounding box center [241, 269] width 52 height 13
click at [340, 276] on div "Manufacture extension on Template kit" at bounding box center [281, 269] width 133 height 13
drag, startPoint x: 262, startPoint y: 295, endPoint x: 225, endPoint y: 294, distance: 37.0
click at [225, 289] on div "Description" at bounding box center [246, 282] width 49 height 13
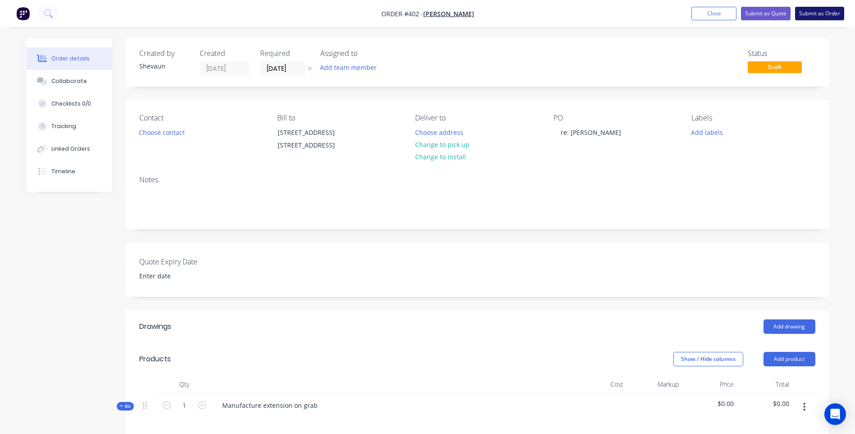
click at [817, 12] on button "Submit as Order" at bounding box center [819, 14] width 49 height 14
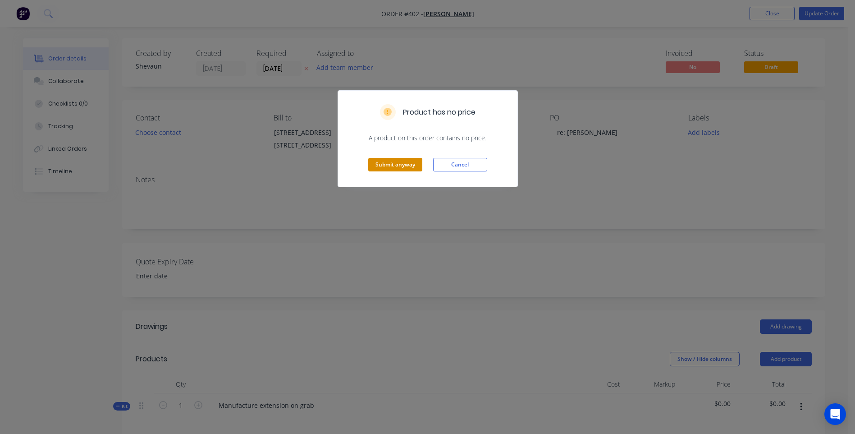
click at [401, 165] on button "Submit anyway" at bounding box center [395, 165] width 54 height 14
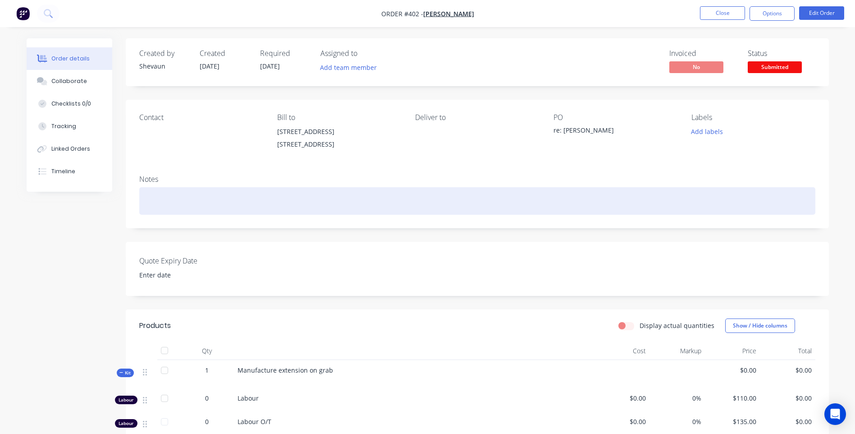
click at [147, 196] on div at bounding box center [477, 201] width 676 height 28
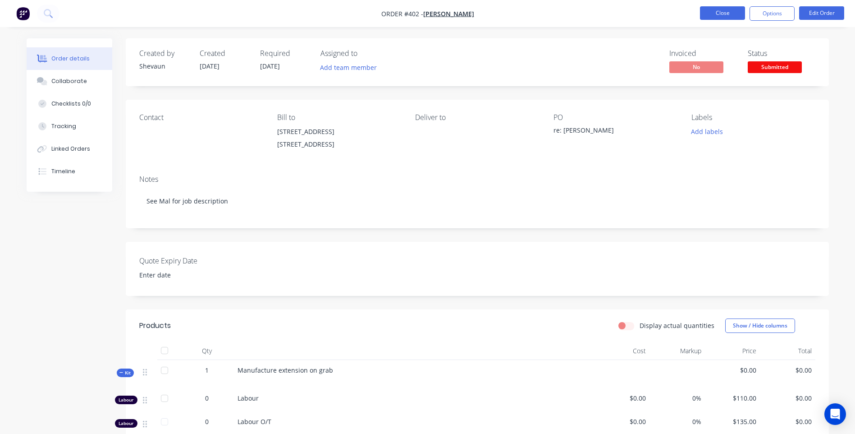
click at [721, 11] on button "Close" at bounding box center [722, 13] width 45 height 14
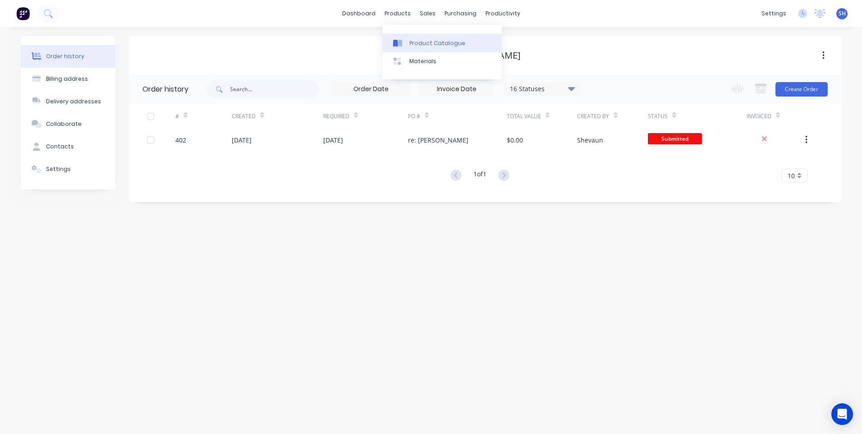
click at [427, 41] on div "Product Catalogue" at bounding box center [437, 43] width 56 height 8
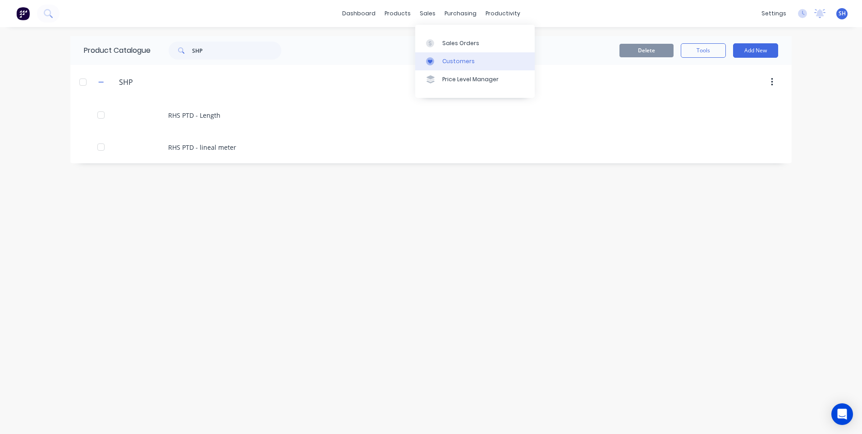
click at [457, 59] on div "Customers" at bounding box center [458, 61] width 32 height 8
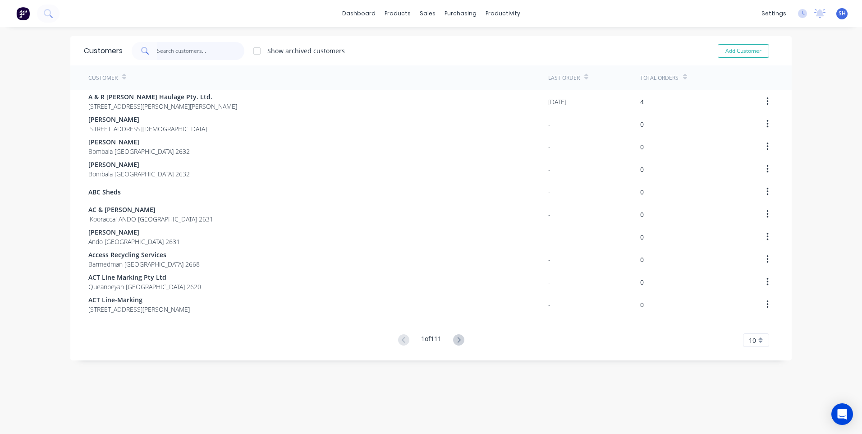
click at [172, 49] on input "text" at bounding box center [201, 51] width 88 height 18
type input "a"
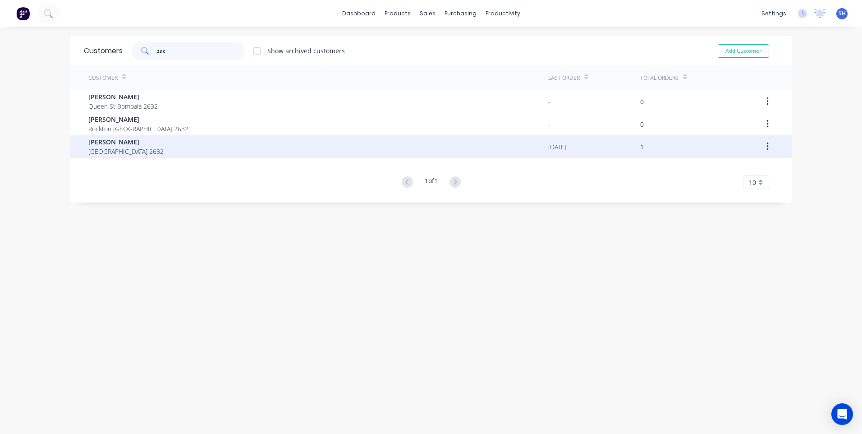
type input "zac"
click at [125, 145] on span "Zack Sotiropoulos" at bounding box center [125, 141] width 75 height 9
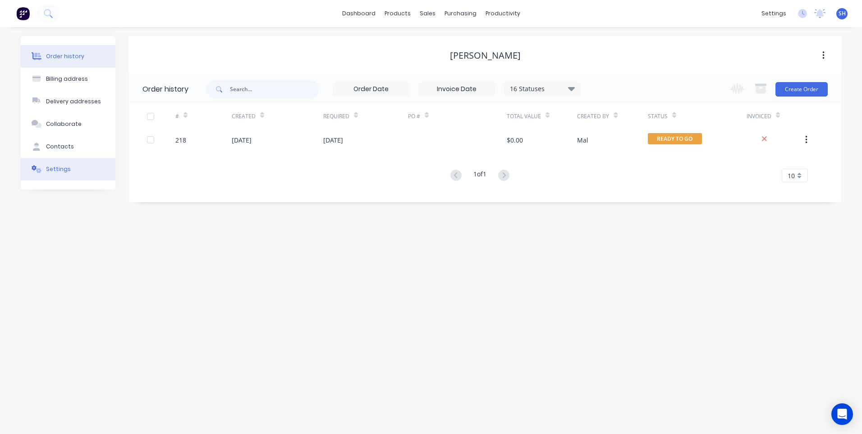
click at [64, 167] on div "Settings" at bounding box center [58, 169] width 25 height 8
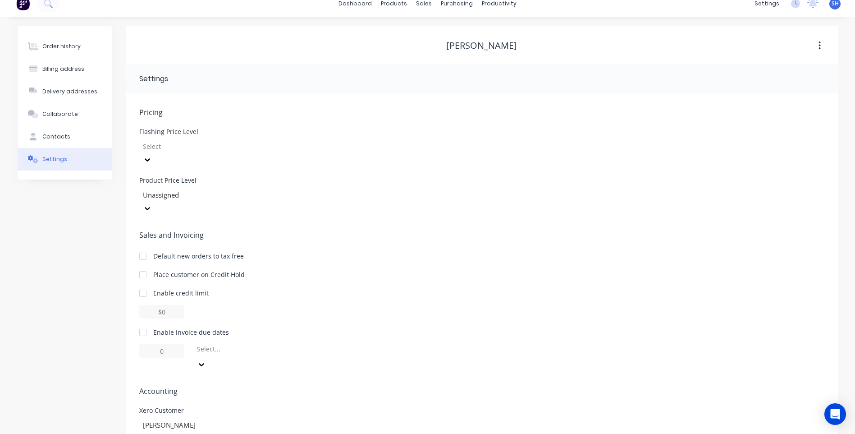
scroll to position [13, 0]
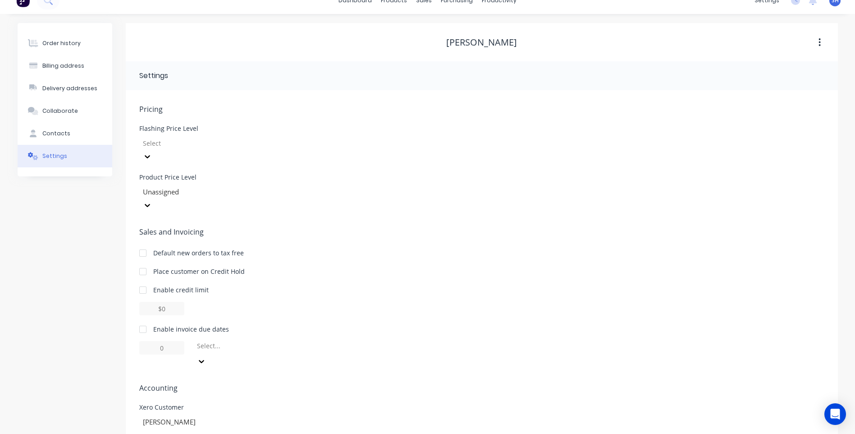
click at [142, 320] on div at bounding box center [143, 329] width 18 height 18
drag, startPoint x: 172, startPoint y: 318, endPoint x: 152, endPoint y: 317, distance: 20.3
click at [152, 341] on input "1" at bounding box center [161, 348] width 45 height 14
type input "30"
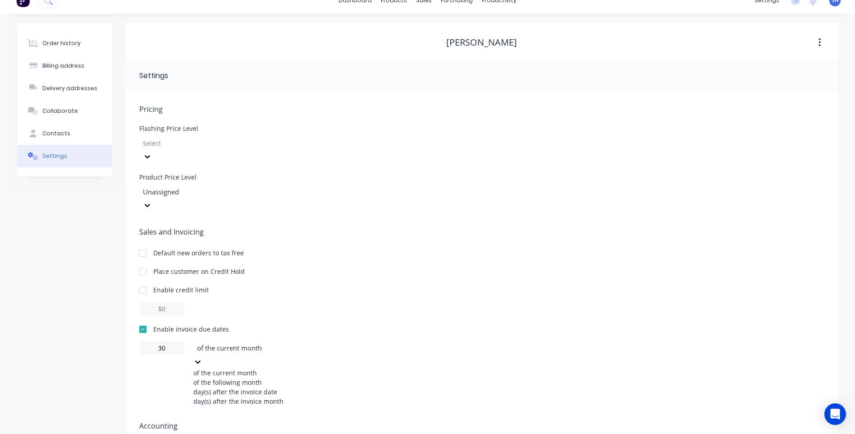
click at [202, 357] on icon at bounding box center [197, 361] width 9 height 9
click at [254, 377] on div "of the following month" at bounding box center [260, 381] width 135 height 9
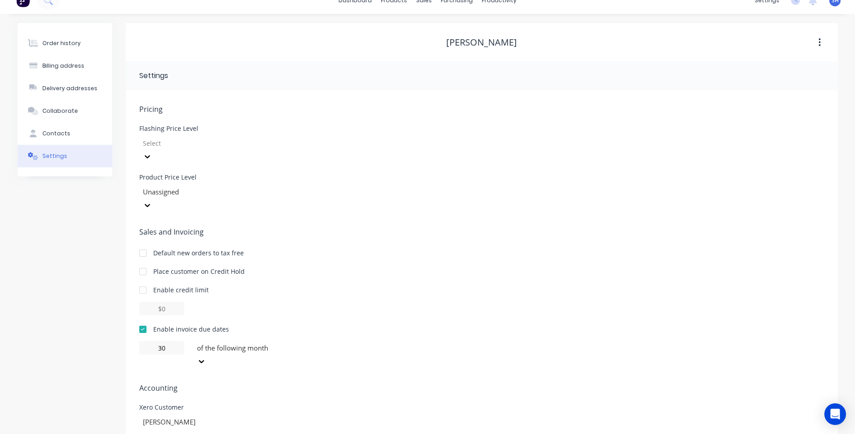
click at [385, 382] on span "Accounting" at bounding box center [481, 387] width 685 height 11
click at [48, 133] on div "Contacts" at bounding box center [56, 133] width 28 height 8
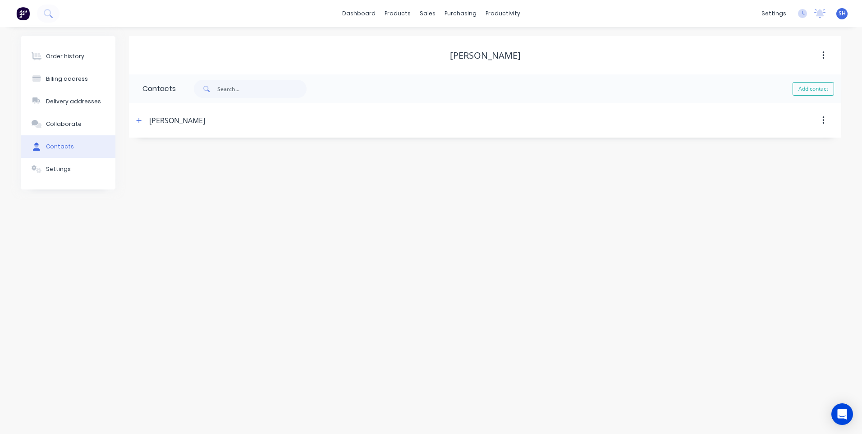
click at [48, 133] on button "Collaborate" at bounding box center [68, 124] width 95 height 23
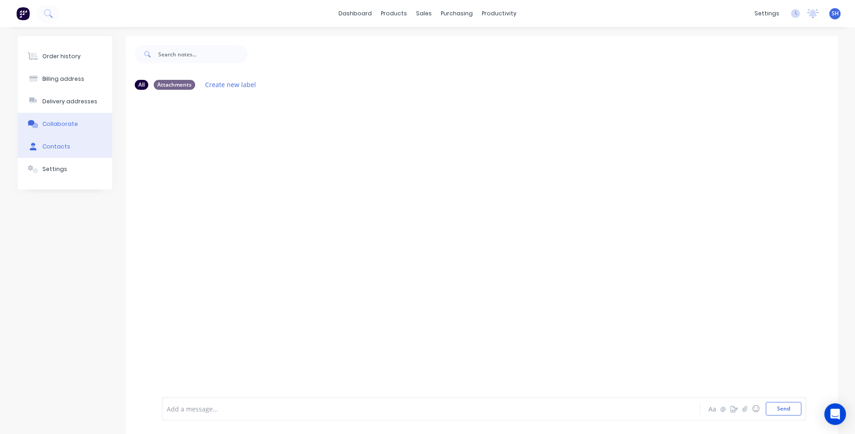
click at [57, 143] on div "Contacts" at bounding box center [56, 146] width 28 height 8
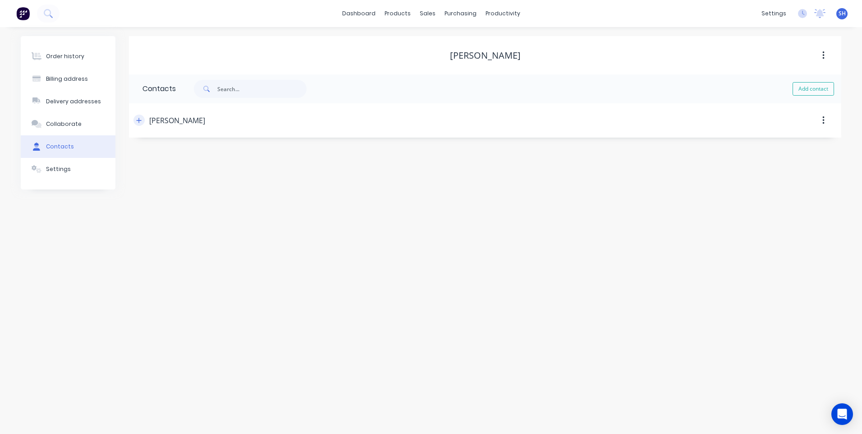
click at [139, 121] on icon "button" at bounding box center [138, 120] width 5 height 6
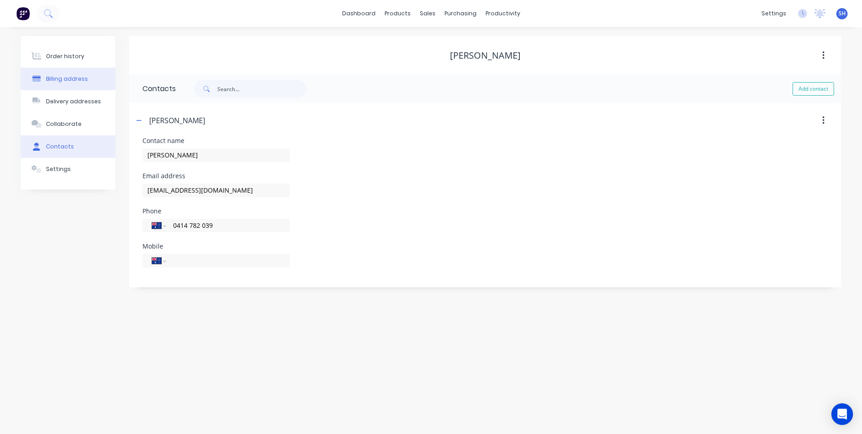
click at [67, 77] on div "Billing address" at bounding box center [67, 79] width 42 height 8
select select "AU"
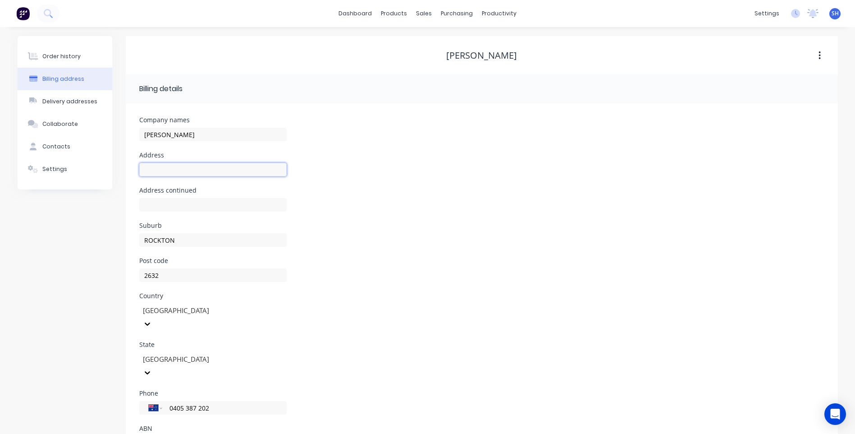
click at [151, 169] on input "text" at bounding box center [212, 170] width 147 height 14
paste input "Frederick Road"
type input "Frederick Road"
click at [372, 222] on div "Suburb ROCKTON" at bounding box center [481, 239] width 685 height 35
click at [71, 56] on div "Order history" at bounding box center [61, 56] width 38 height 8
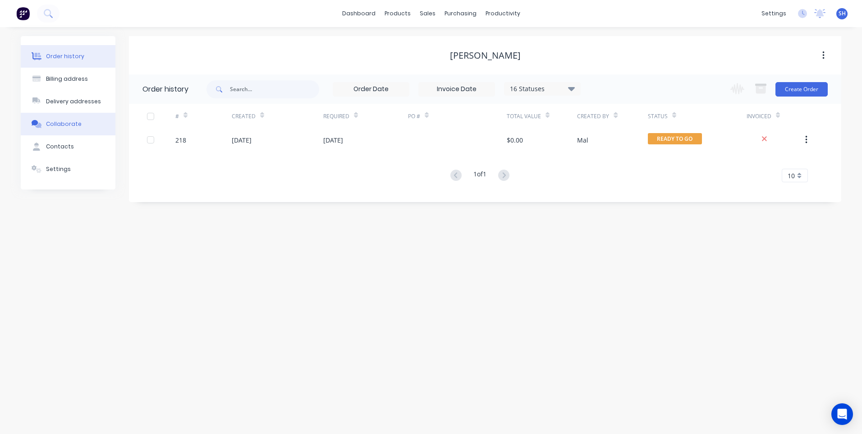
click at [60, 122] on div "Collaborate" at bounding box center [64, 124] width 36 height 8
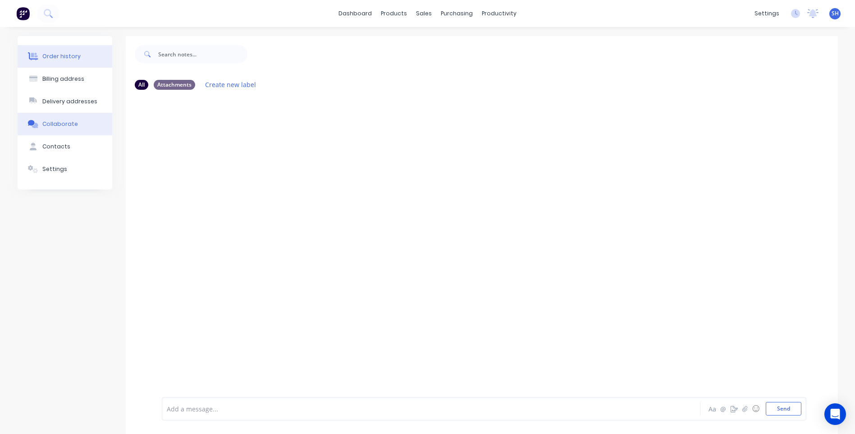
click at [64, 55] on div "Order history" at bounding box center [61, 56] width 38 height 8
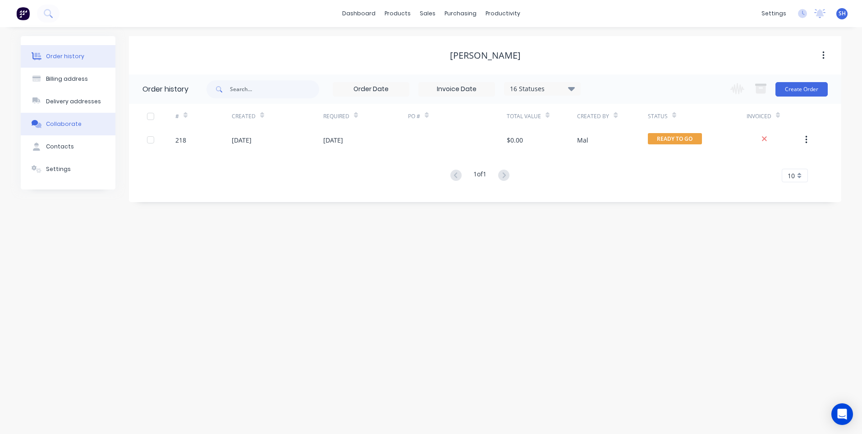
click at [70, 121] on div "Collaborate" at bounding box center [64, 124] width 36 height 8
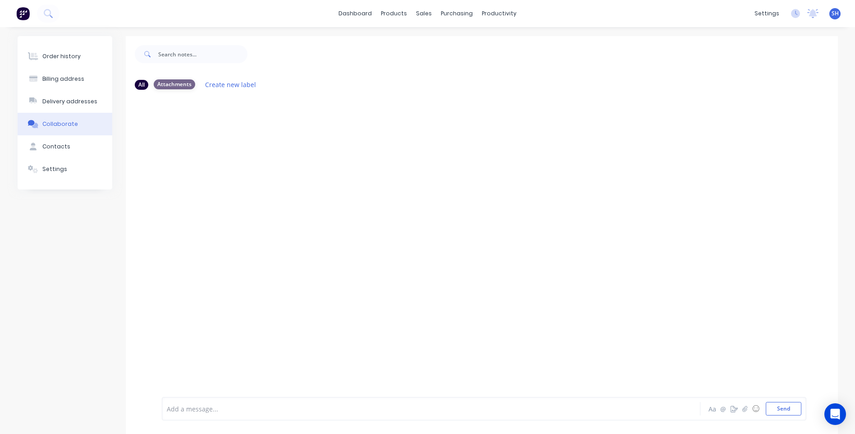
click at [166, 82] on div "Attachments" at bounding box center [174, 84] width 41 height 10
click at [49, 60] on div "Order history" at bounding box center [61, 56] width 38 height 8
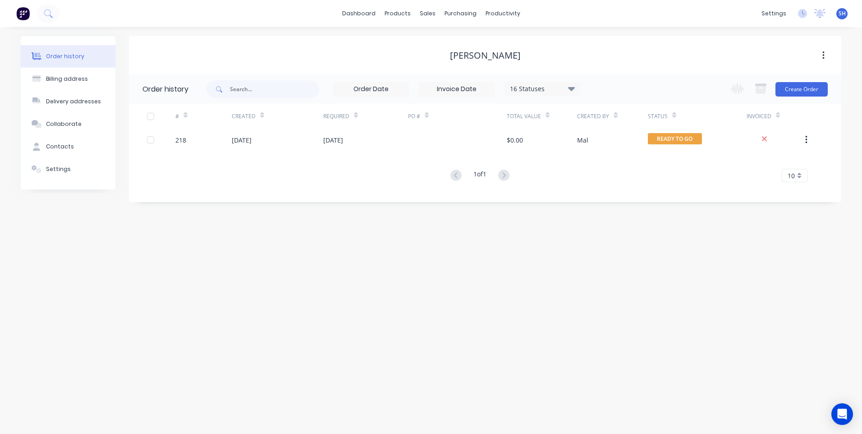
click at [144, 335] on div "Order history Billing address Delivery addresses Collaborate Contacts Settings …" at bounding box center [431, 230] width 862 height 407
click at [431, 15] on div "sales" at bounding box center [427, 14] width 25 height 14
click at [446, 40] on div "Sales Orders" at bounding box center [460, 43] width 37 height 8
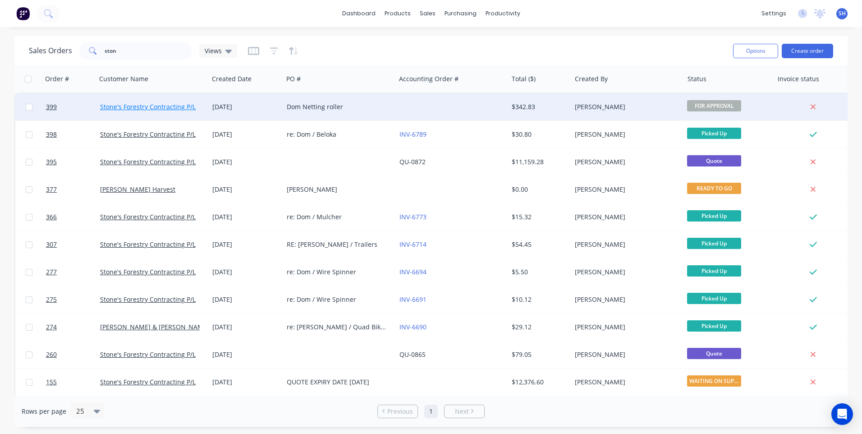
click at [130, 105] on link "Stone's Forestry Contracting P/L" at bounding box center [148, 106] width 96 height 9
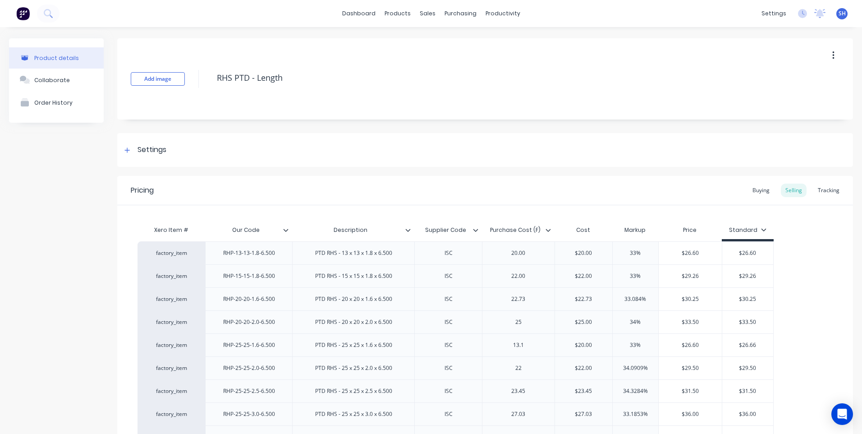
scroll to position [721, 0]
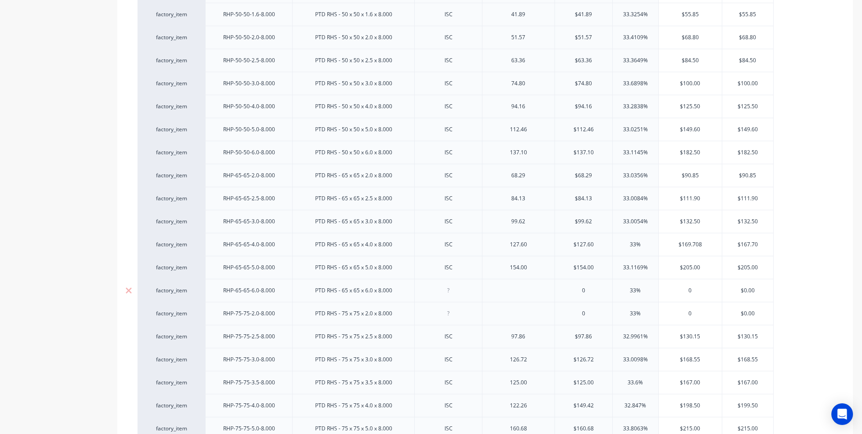
click at [447, 295] on div at bounding box center [448, 291] width 45 height 12
type textarea "x"
type input "0"
type textarea "x"
type input "7"
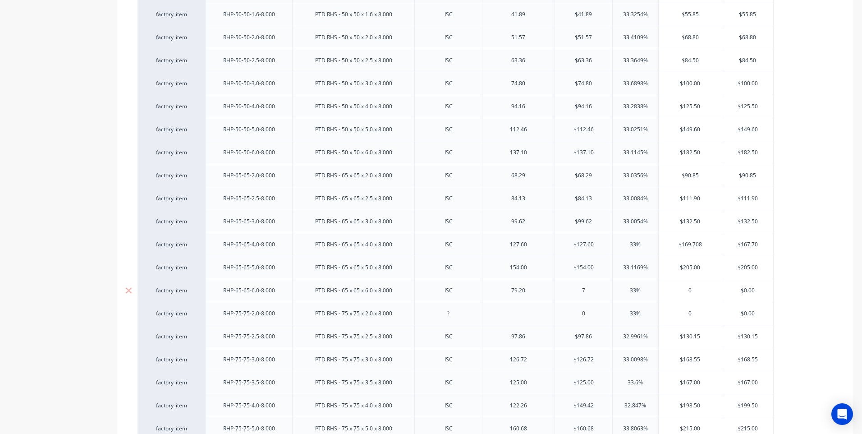
type textarea "x"
type input "79"
type textarea "x"
type input "79.2"
type textarea "x"
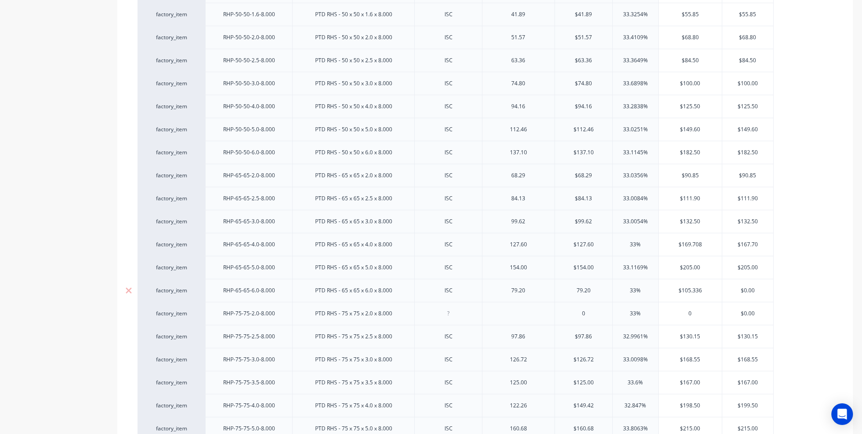
type input "79.20"
type input "33%"
type input "$105.33"
type textarea "x"
type input "$105."
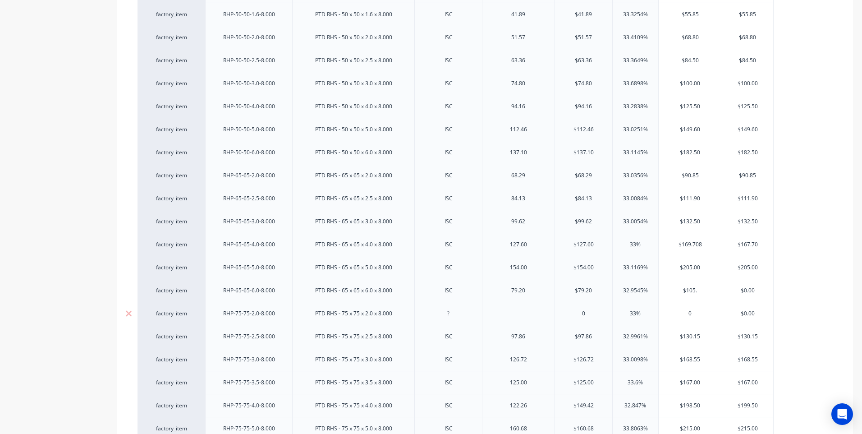
type textarea "x"
type input "$105.4"
type textarea "x"
type input "$105.40"
drag, startPoint x: 756, startPoint y: 289, endPoint x: 728, endPoint y: 292, distance: 27.7
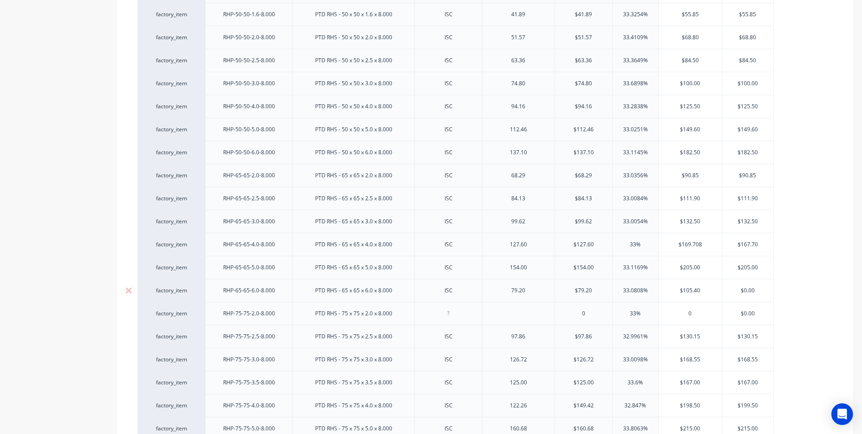
click at [728, 292] on input "$0.00" at bounding box center [747, 290] width 51 height 8
type input "1"
type textarea "x"
type input "105"
type textarea "x"
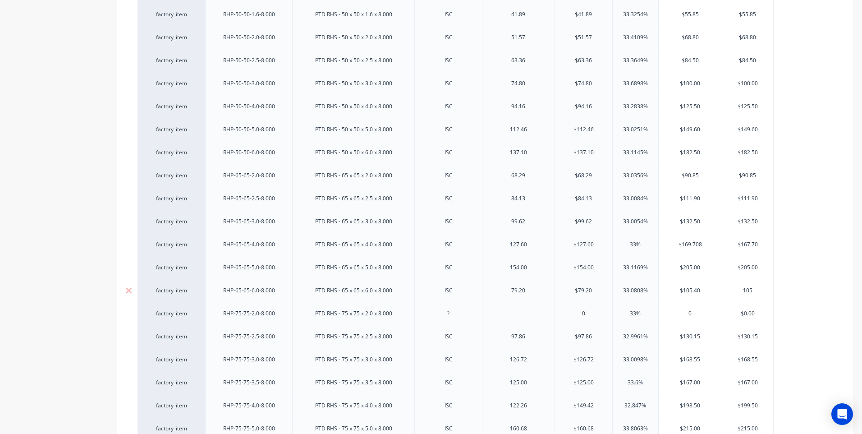
type input "105."
type textarea "x"
type input "105.4"
type textarea "x"
type input "105.40"
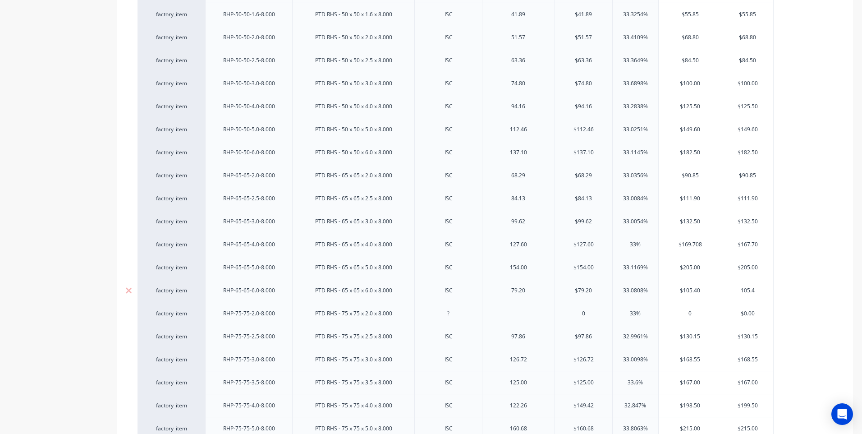
type textarea "x"
type input "105.40"
click at [449, 316] on div at bounding box center [448, 314] width 45 height 12
click at [518, 316] on div at bounding box center [518, 314] width 45 height 12
type textarea "x"
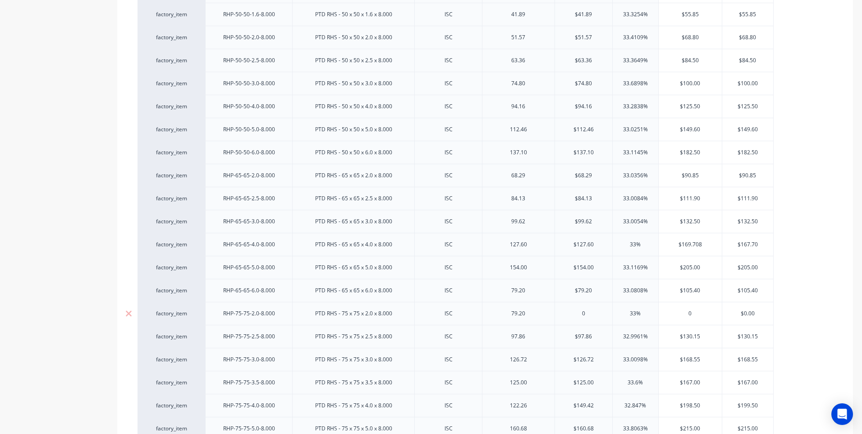
type input "0"
type textarea "x"
type input "7"
type textarea "x"
type input "79"
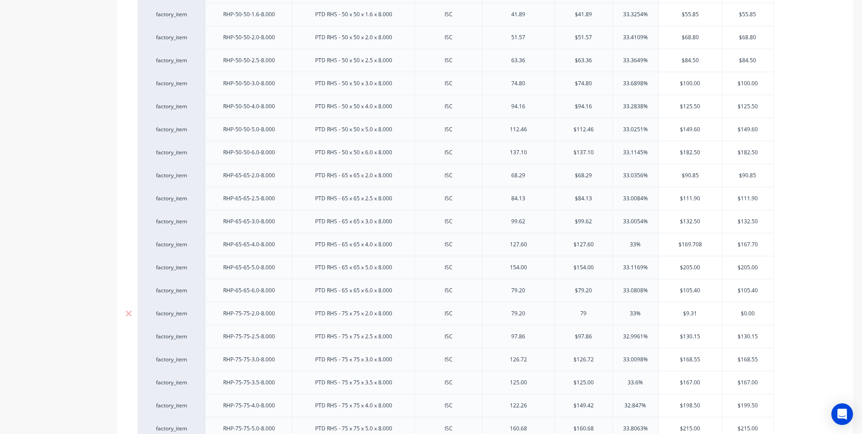
type textarea "x"
type input "79.2"
type textarea "x"
type input "79.20"
type input "33%"
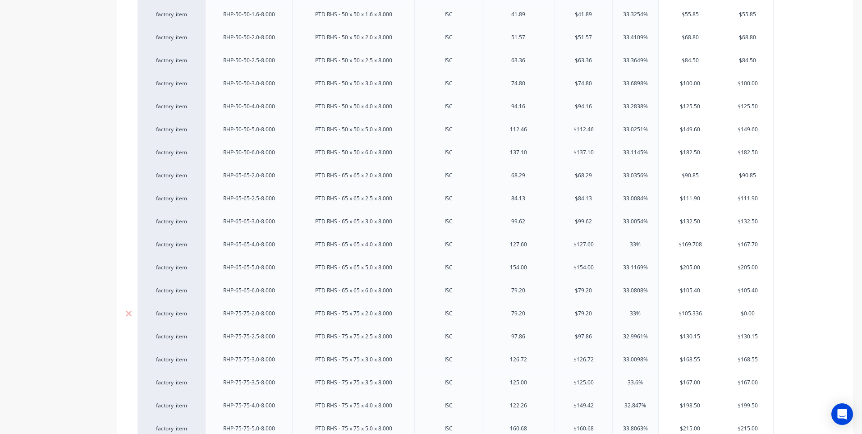
click at [703, 313] on input "$105.336" at bounding box center [690, 313] width 63 height 8
type input "$105.33"
type textarea "x"
type input "$105.3"
type textarea "x"
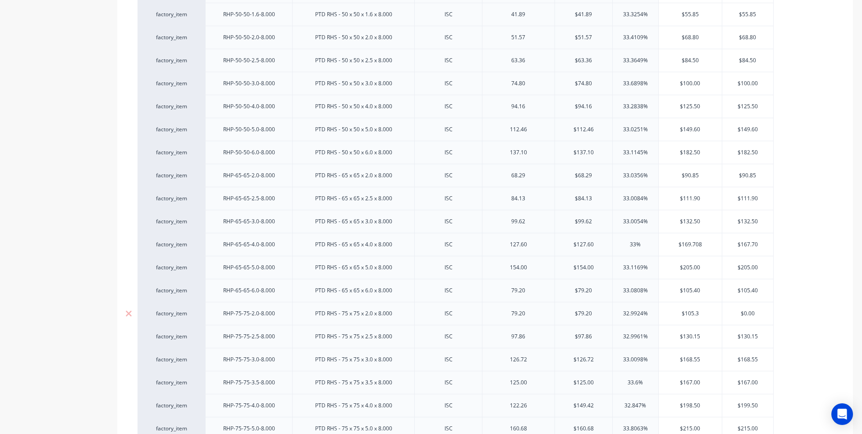
type input "$105."
type textarea "x"
type input "$105.4"
type textarea "x"
type input "$105.40"
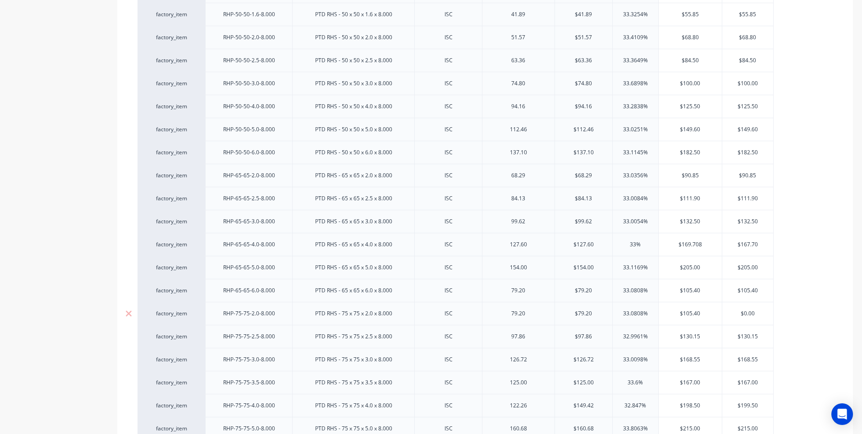
type input "$0.0"
type textarea "x"
type input "$0."
type textarea "x"
type input "$"
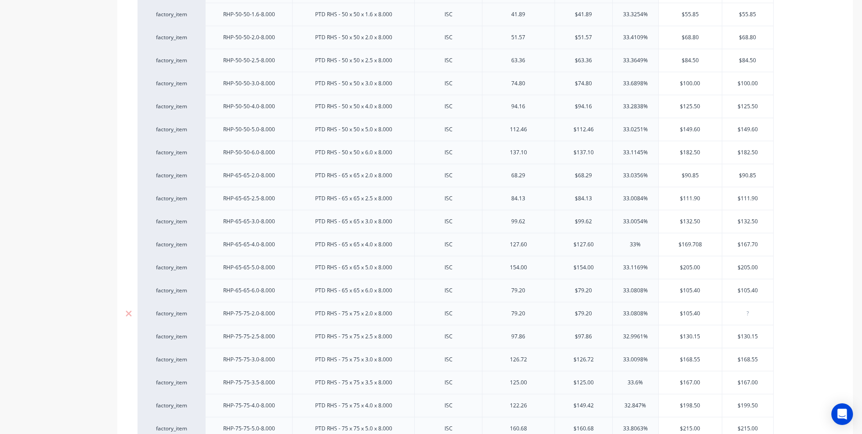
type textarea "x"
type input "1"
type textarea "x"
type input "10"
type textarea "x"
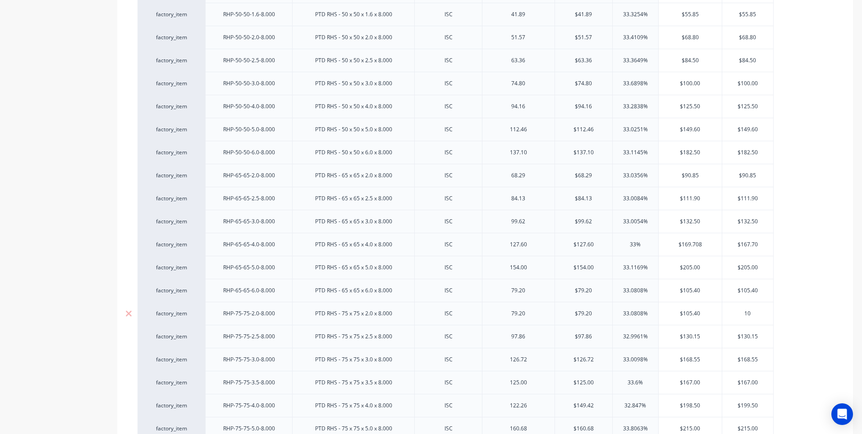
type input "105"
type textarea "x"
type input "105."
type textarea "x"
type input "105.4"
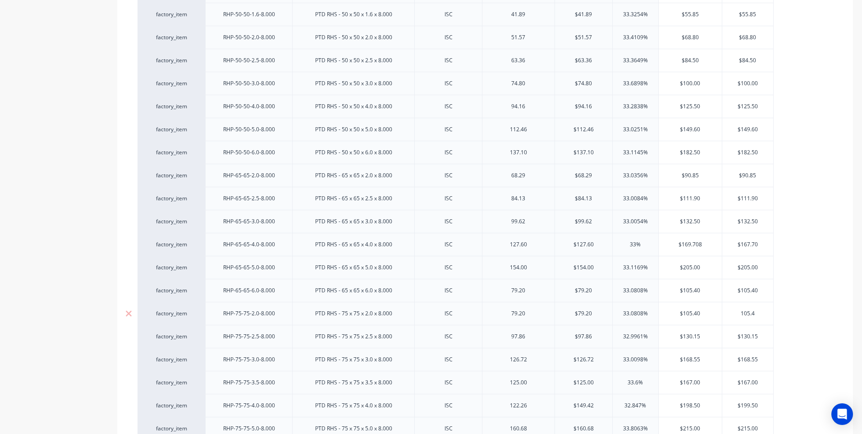
type textarea "x"
type input "105.40"
type textarea "x"
type input "105.40"
drag, startPoint x: 505, startPoint y: 295, endPoint x: 490, endPoint y: 297, distance: 15.0
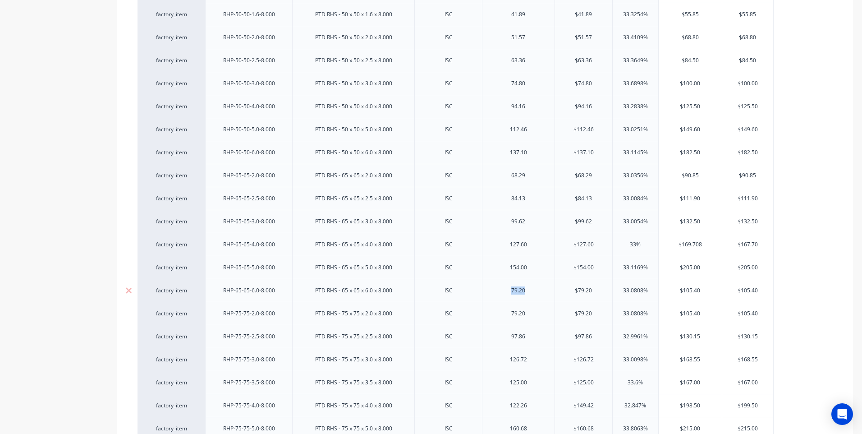
click at [490, 297] on div "79.20" at bounding box center [518, 290] width 73 height 23
type input "$79.20"
type textarea "x"
drag, startPoint x: 592, startPoint y: 288, endPoint x: 560, endPoint y: 289, distance: 32.0
click at [560, 289] on input "$79.20" at bounding box center [583, 290] width 57 height 8
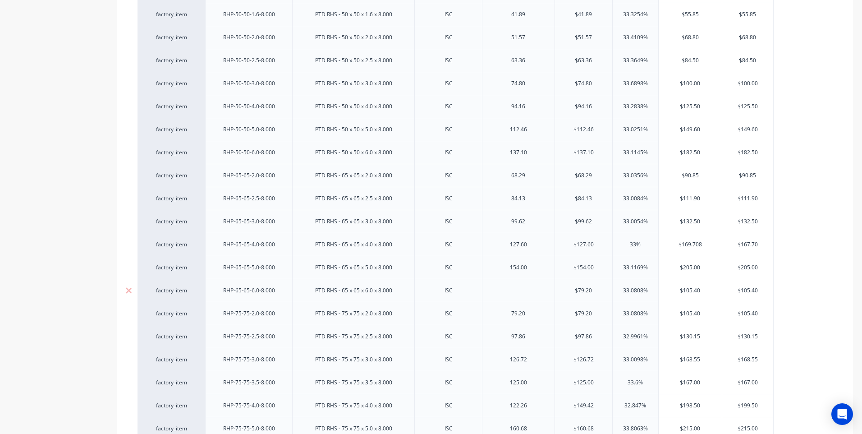
type textarea "x"
type input "$105.40"
drag, startPoint x: 760, startPoint y: 289, endPoint x: 729, endPoint y: 291, distance: 31.2
click at [729, 291] on input "$105.40" at bounding box center [747, 290] width 51 height 8
type textarea "x"
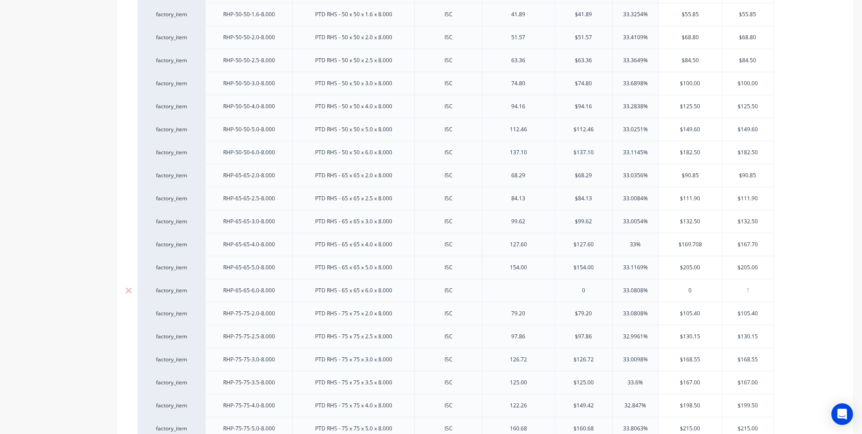
type input "33.0808%"
drag, startPoint x: 649, startPoint y: 290, endPoint x: 603, endPoint y: 289, distance: 46.0
click at [603, 289] on div "factory_item RHP-65-65-6.0-8.000 PTD RHS - 65 x 65 x 6.0 x 8.000 ISC 0 33.0808%…" at bounding box center [456, 290] width 636 height 23
type textarea "x"
click at [519, 293] on div at bounding box center [518, 291] width 45 height 12
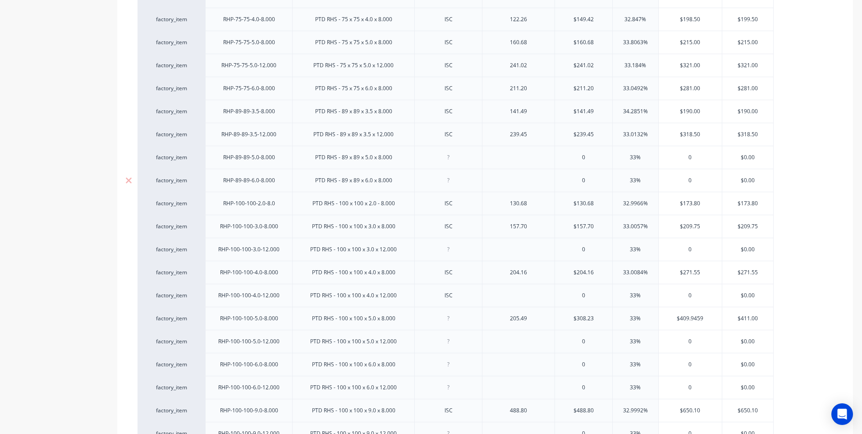
scroll to position [1127, 0]
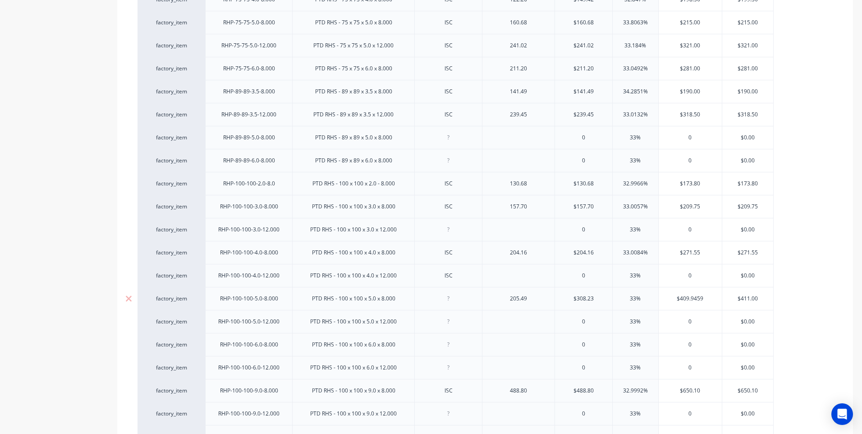
click at [450, 302] on div at bounding box center [448, 299] width 45 height 12
type textarea "x"
drag, startPoint x: 542, startPoint y: 300, endPoint x: 476, endPoint y: 300, distance: 65.8
type textarea "x"
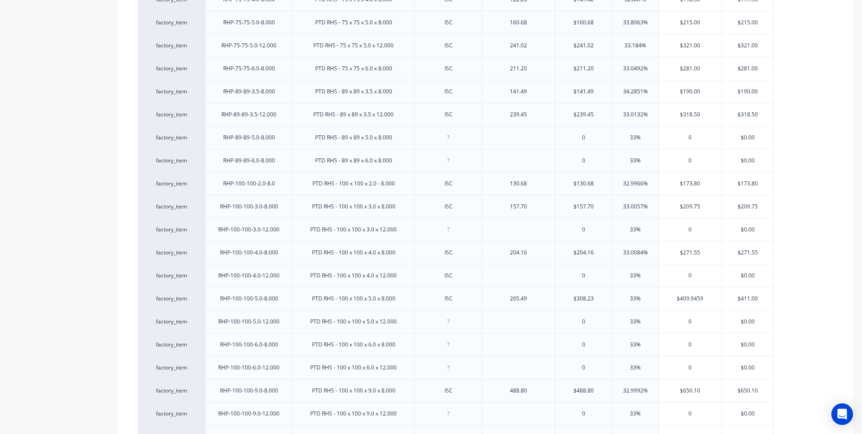
click at [539, 300] on div "205.49" at bounding box center [518, 299] width 45 height 12
type input "$308.23"
type textarea "x"
type input "$308.2"
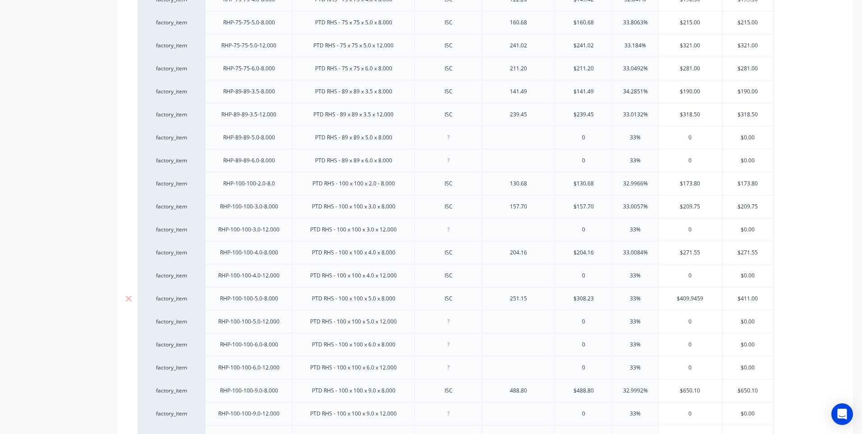
type textarea "x"
type input "$"
type textarea "x"
type input "2"
type textarea "x"
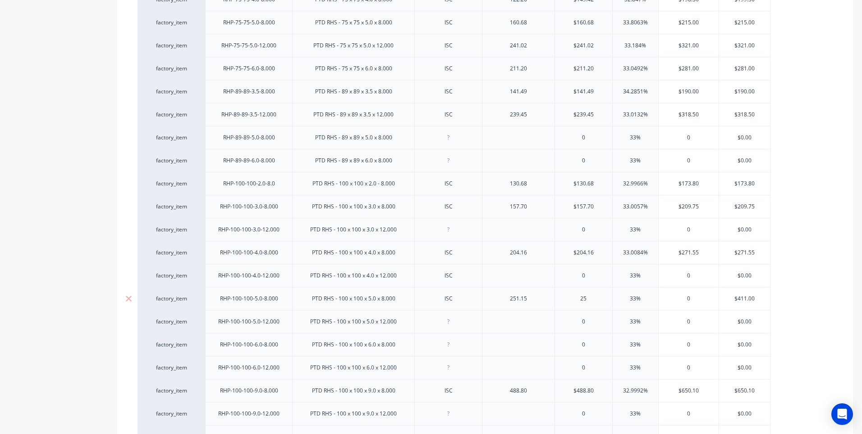
type input "251"
type textarea "x"
type input "251.1"
type textarea "x"
type input "251.15"
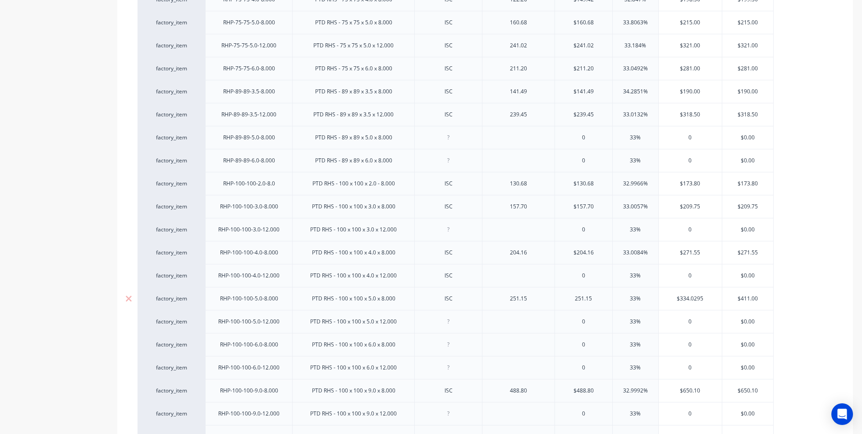
type textarea "x"
type input "251.15"
type input "33%"
type input "$334.029"
type textarea "x"
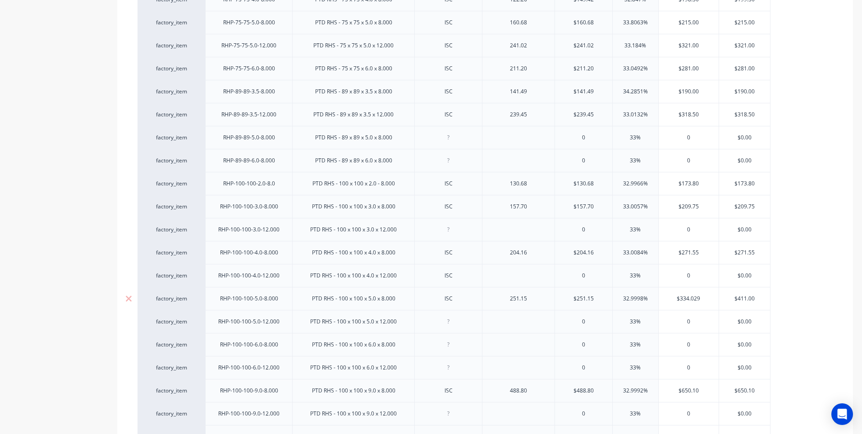
type input "$334.02"
type textarea "x"
type input "$334.0"
type textarea "x"
type input "$334.00"
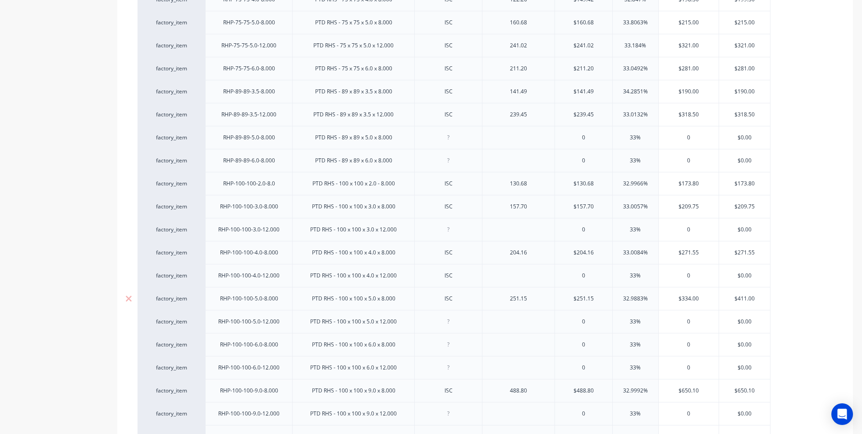
type input "$411.0"
type textarea "x"
type input "$411."
type textarea "x"
type input "$411"
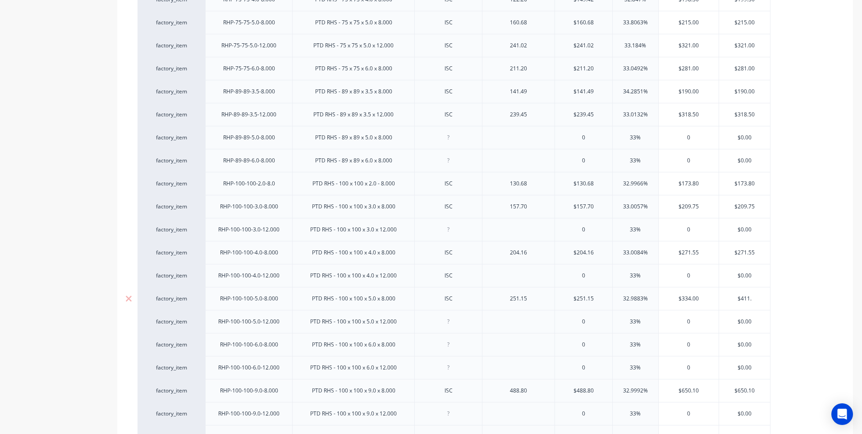
type textarea "x"
type input "$41"
type textarea "x"
type input "$4"
type textarea "x"
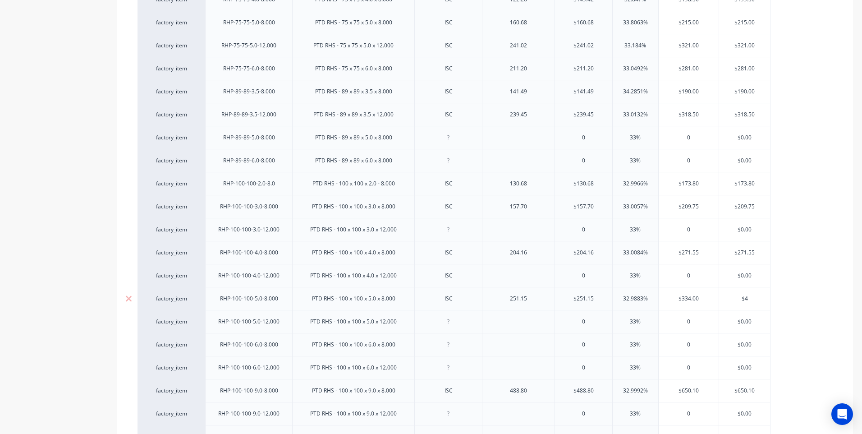
type input "$"
type textarea "x"
type input "$3"
type textarea "x"
type input "$334"
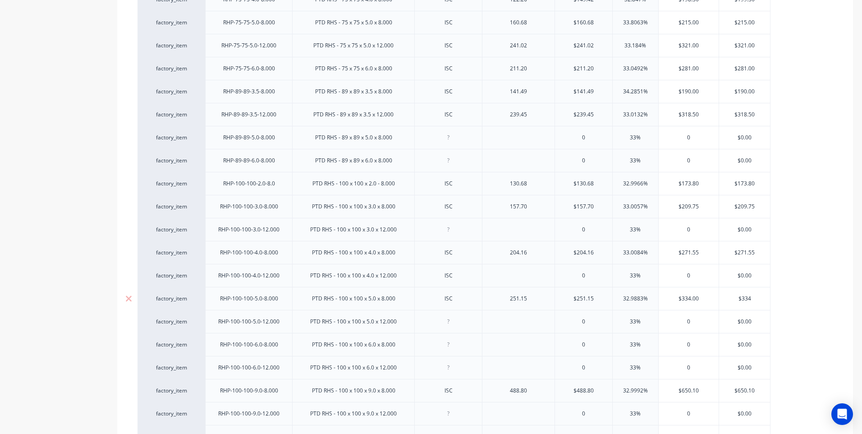
type textarea "x"
type input "$334.0"
type textarea "x"
type input "$334.00"
type textarea "x"
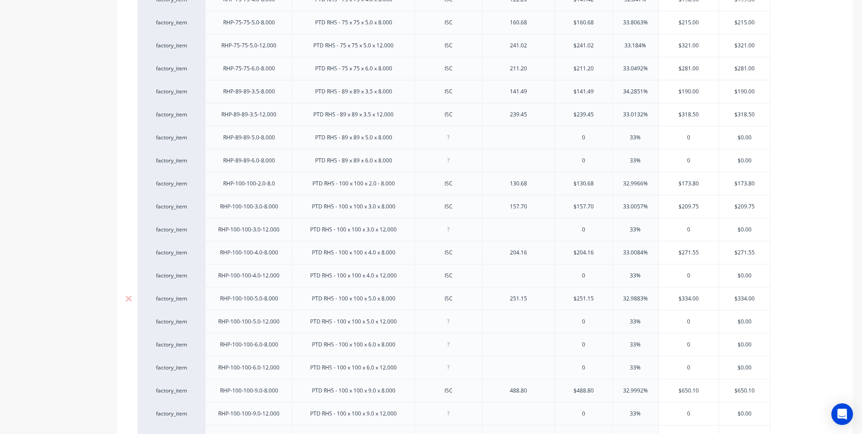
type input "$334.00"
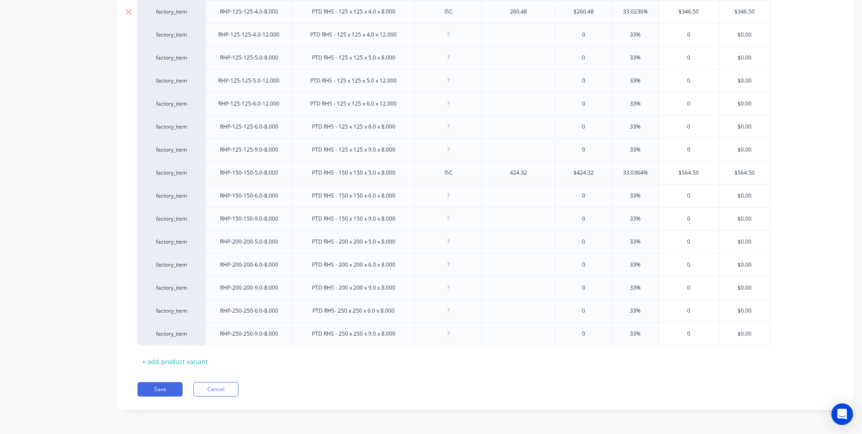
scroll to position [1553, 0]
click at [166, 388] on button "Save" at bounding box center [160, 388] width 45 height 14
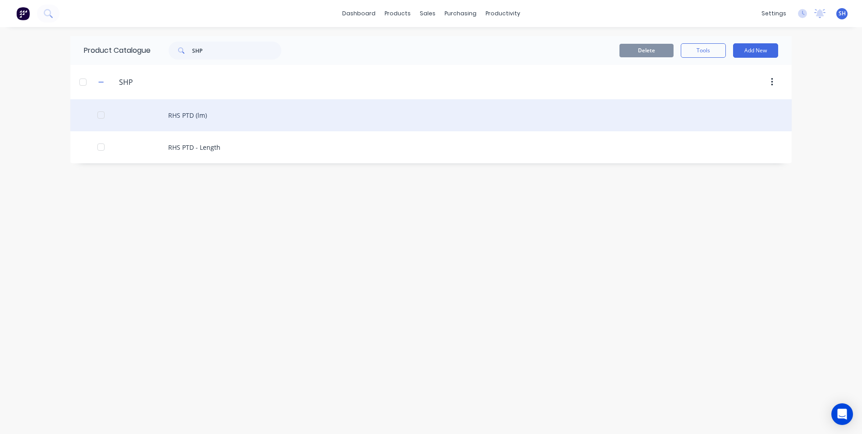
click at [185, 111] on div "RHS PTD (lm)" at bounding box center [430, 115] width 721 height 32
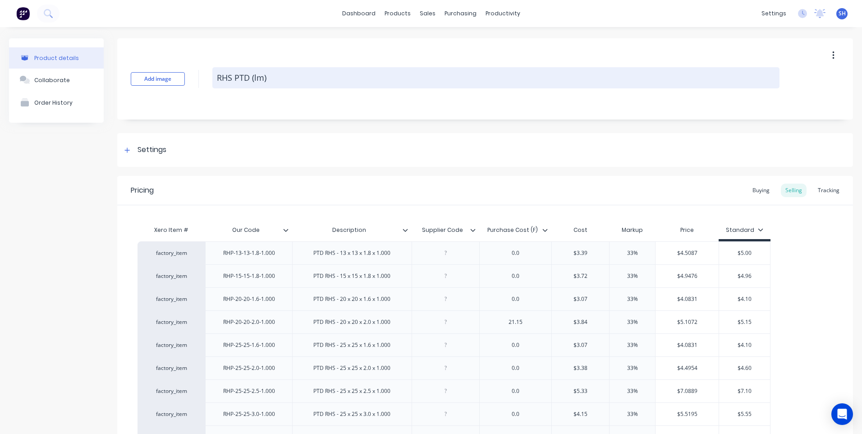
click at [257, 78] on textarea "RHS PTD (lm)" at bounding box center [495, 77] width 567 height 21
type textarea "x"
type textarea "RHS PTD (lIm)"
type textarea "x"
type textarea "RHS PTD (lINm)"
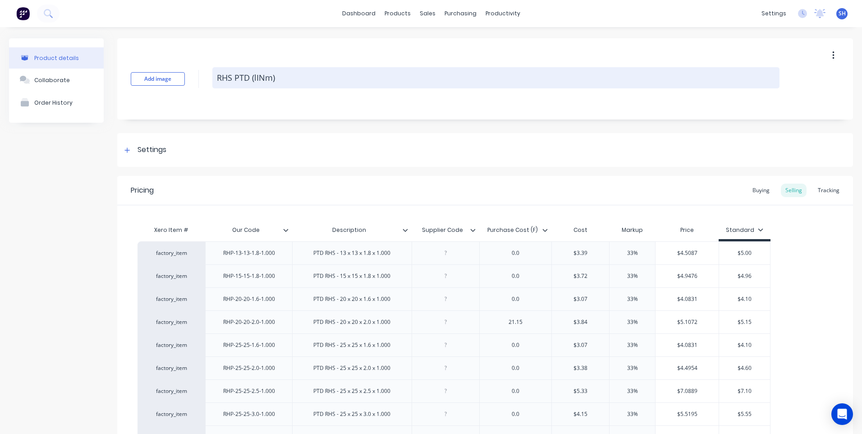
type textarea "x"
type textarea "RHS PTD (lINEm)"
type textarea "x"
type textarea "RHS PTD (lINEAm)"
type textarea "x"
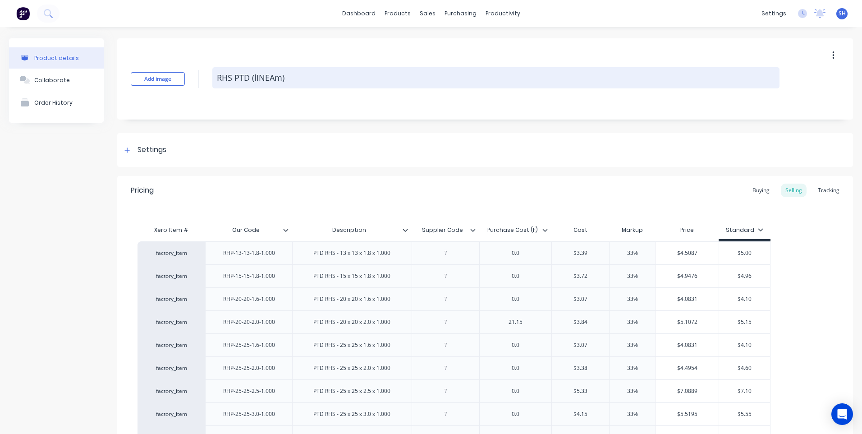
type textarea "RHS PTD (lINEALm)"
drag, startPoint x: 291, startPoint y: 79, endPoint x: 251, endPoint y: 81, distance: 40.2
click at [251, 81] on textarea "RHS PTD (lINEALm)" at bounding box center [495, 77] width 567 height 21
type textarea "x"
type textarea "RHS PTD"
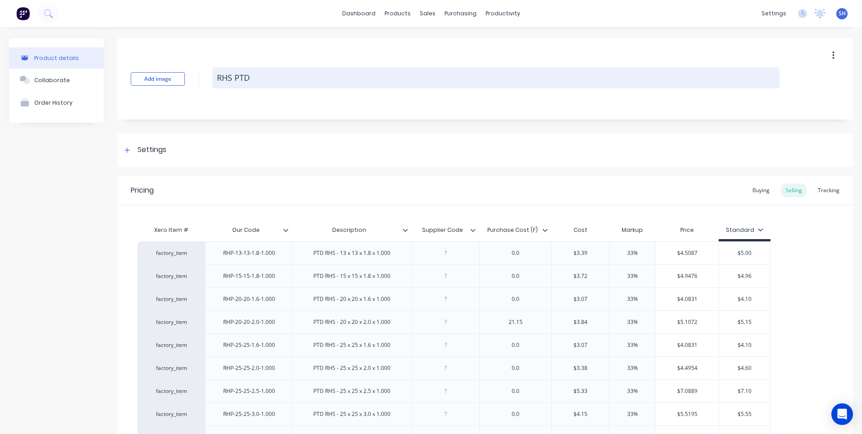
type textarea "x"
type textarea "RHS PTD"
type textarea "x"
type textarea "RHS PTD"
type textarea "x"
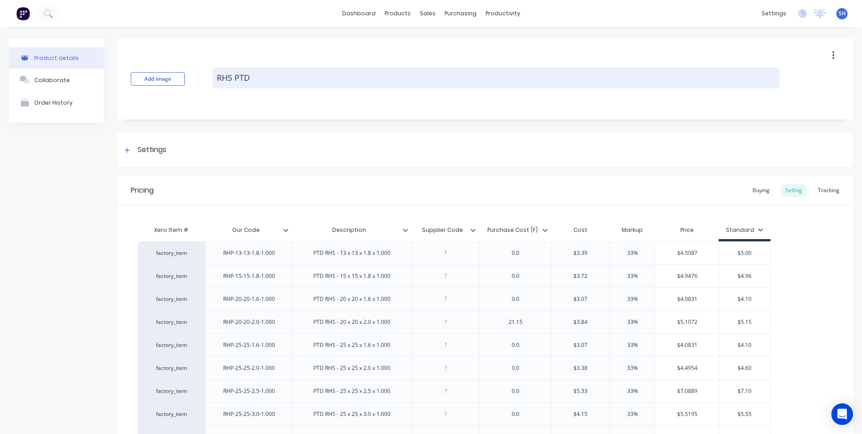
type textarea "RHS PTD -"
type textarea "x"
type textarea "RHS PTD -"
type textarea "x"
type textarea "RHS PTD - L"
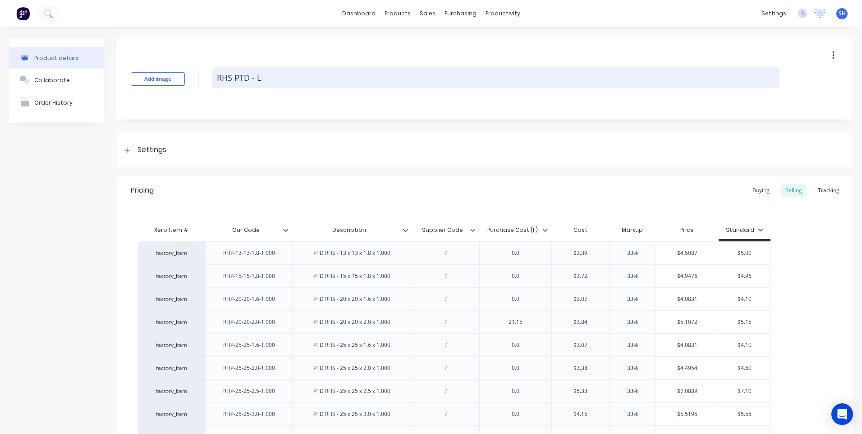
type textarea "x"
type textarea "RHS PTD - LI"
type textarea "x"
type textarea "RHS PTD - LIN"
type textarea "x"
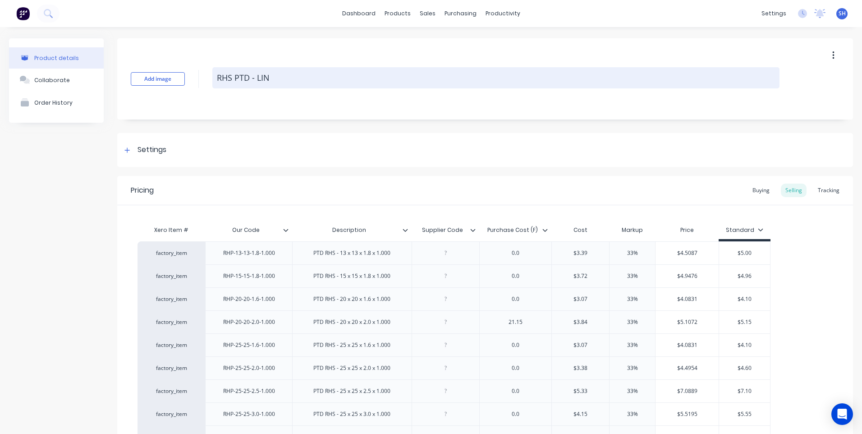
type textarea "RHS PTD - LI"
type textarea "x"
type textarea "RHS PTD - L"
type textarea "x"
type textarea "RHS PTD -"
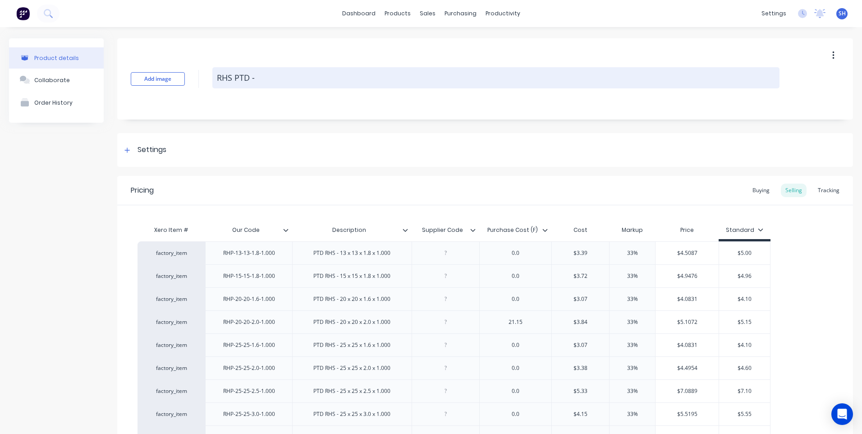
type textarea "x"
type textarea "RHS PTD - l"
type textarea "x"
type textarea "RHS PTD - li"
type textarea "x"
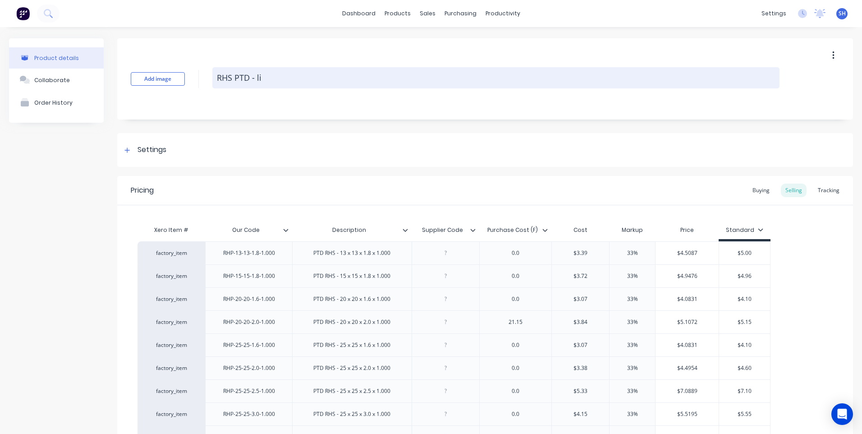
type textarea "RHS PTD - lin"
type textarea "x"
type textarea "RHS PTD - line"
type textarea "x"
type textarea "RHS PTD - linea"
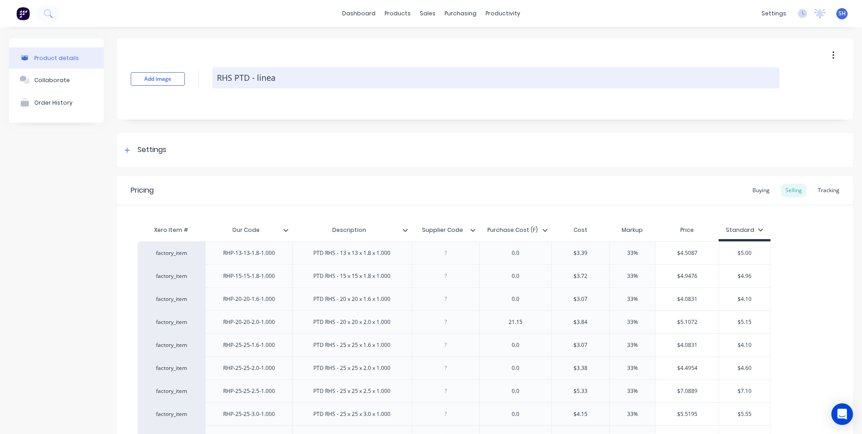
type textarea "x"
type textarea "RHS PTD - lineal"
type textarea "x"
type textarea "RHS PTD - lineal"
type textarea "x"
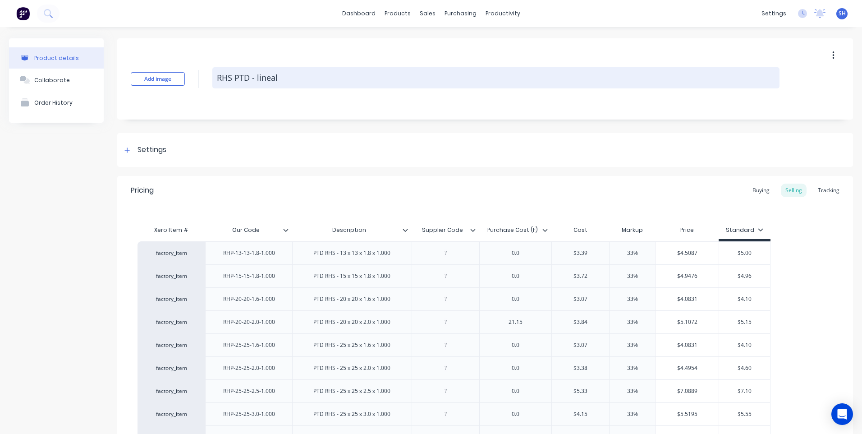
type textarea "RHS PTD - lineal m"
type textarea "x"
type textarea "RHS PTD - lineal me"
type textarea "x"
type textarea "RHS PTD - lineal met"
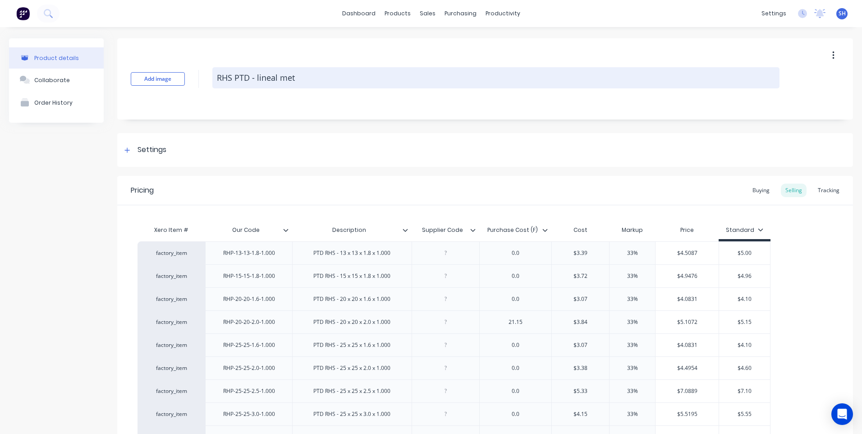
type textarea "x"
type textarea "RHS PTD - lineal mete"
type textarea "x"
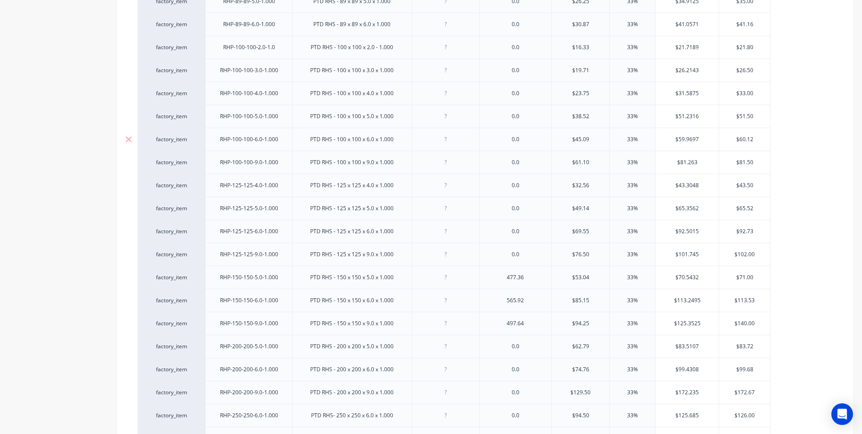
scroll to position [1346, 0]
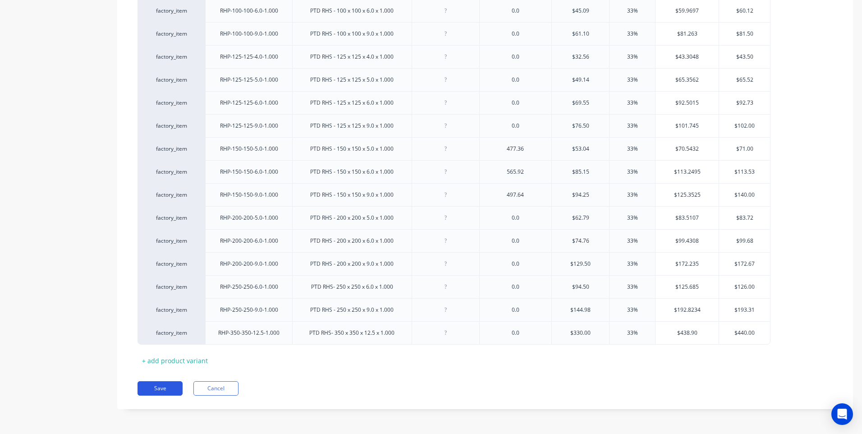
type textarea "RHS PTD - lineal meter"
click at [161, 385] on button "Save" at bounding box center [160, 388] width 45 height 14
type textarea "x"
type textarea "RHS PTD - lineal meter"
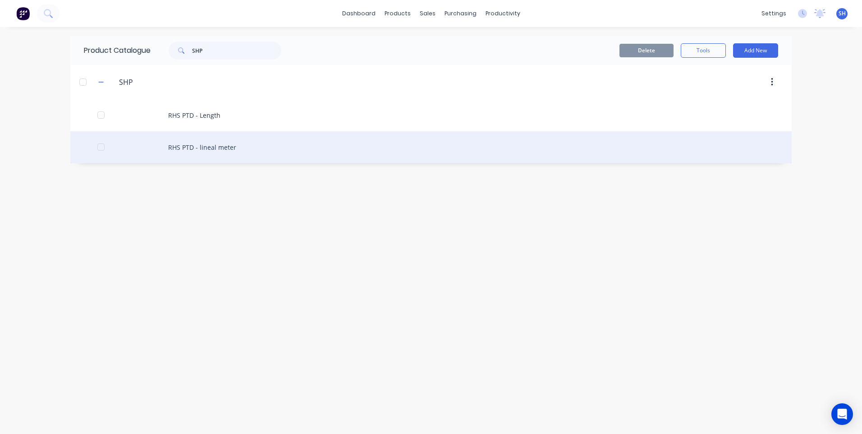
click at [207, 145] on div "RHS PTD - lineal meter" at bounding box center [430, 147] width 721 height 32
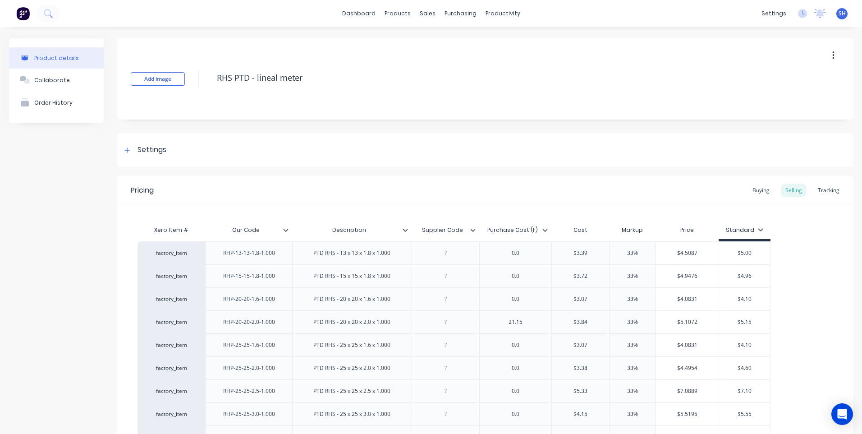
type textarea "x"
click at [446, 257] on div at bounding box center [445, 253] width 45 height 12
type textarea "x"
type input "$3.39"
drag, startPoint x: 531, startPoint y: 253, endPoint x: 498, endPoint y: 258, distance: 33.8
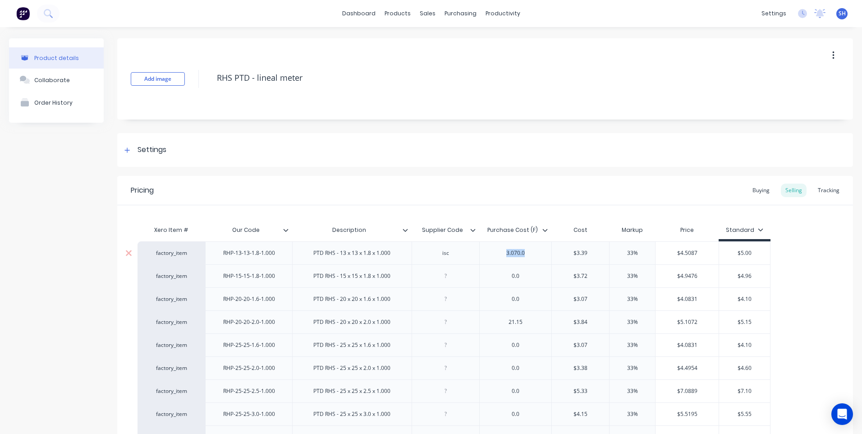
click at [498, 258] on div "3.070.0" at bounding box center [515, 253] width 45 height 12
type textarea "x"
type input "3"
drag, startPoint x: 703, startPoint y: 252, endPoint x: 653, endPoint y: 257, distance: 50.7
click at [653, 257] on div "factory_item RHP-13-13-1.8-1.000 PTD RHS - 13 x 13 x 1.8 x 1.000 isc 3.07 $3.07…" at bounding box center [454, 252] width 633 height 23
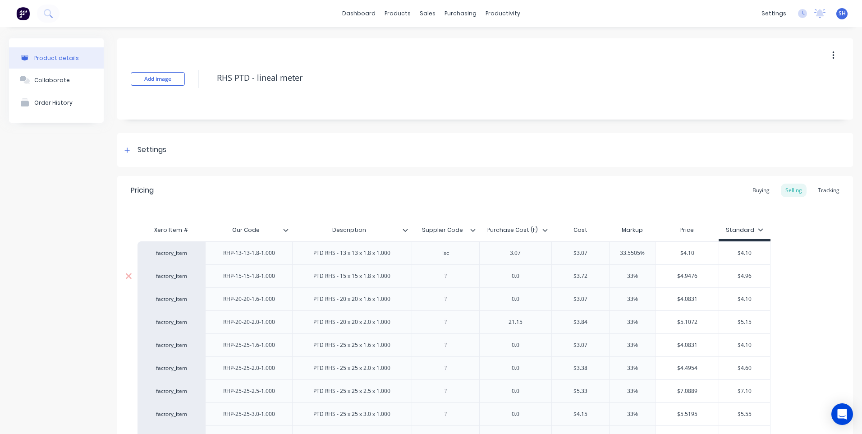
click at [447, 277] on div at bounding box center [445, 276] width 45 height 12
drag, startPoint x: 455, startPoint y: 259, endPoint x: 469, endPoint y: 260, distance: 14.0
click at [523, 279] on div "0.0" at bounding box center [515, 276] width 45 height 12
click at [447, 300] on div at bounding box center [445, 299] width 45 height 12
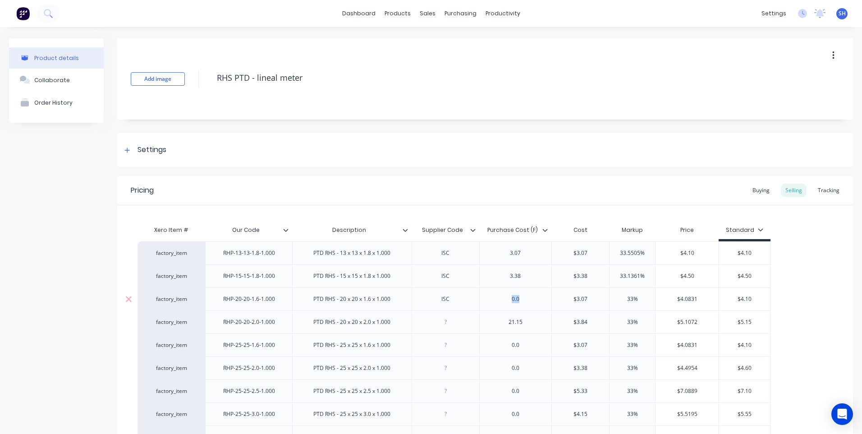
drag, startPoint x: 525, startPoint y: 301, endPoint x: 506, endPoint y: 306, distance: 19.6
click at [506, 306] on div "0.0" at bounding box center [515, 298] width 73 height 23
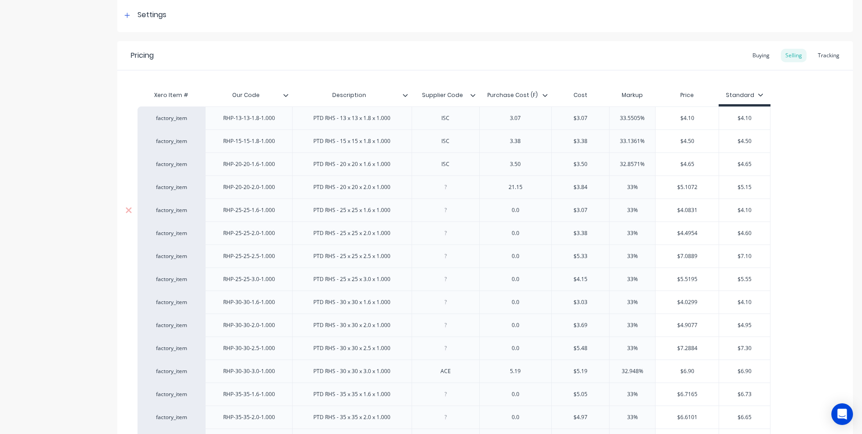
scroll to position [135, 0]
click at [446, 349] on div at bounding box center [445, 348] width 45 height 12
drag, startPoint x: 528, startPoint y: 351, endPoint x: 511, endPoint y: 352, distance: 16.2
click at [511, 352] on div "0.0" at bounding box center [515, 348] width 45 height 12
click at [446, 395] on div at bounding box center [445, 394] width 45 height 12
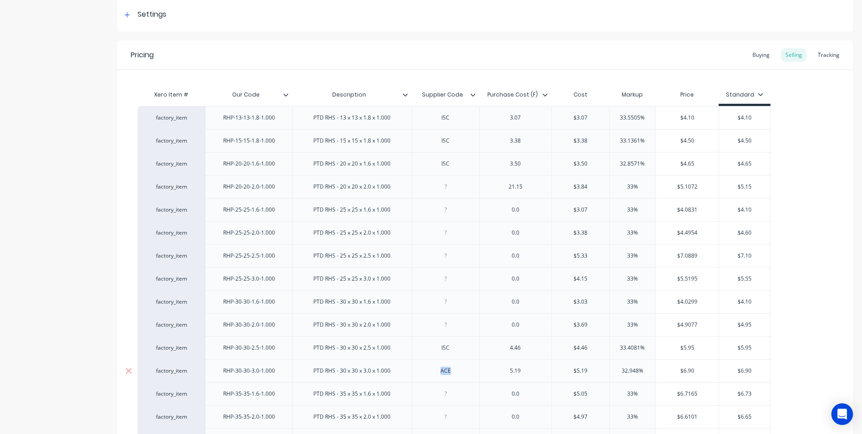
drag, startPoint x: 452, startPoint y: 371, endPoint x: 432, endPoint y: 373, distance: 20.4
click at [432, 373] on div "ACE" at bounding box center [445, 371] width 45 height 12
click at [447, 397] on div at bounding box center [445, 394] width 45 height 12
drag, startPoint x: 522, startPoint y: 395, endPoint x: 512, endPoint y: 396, distance: 10.1
click at [512, 396] on div "0.0" at bounding box center [515, 394] width 45 height 12
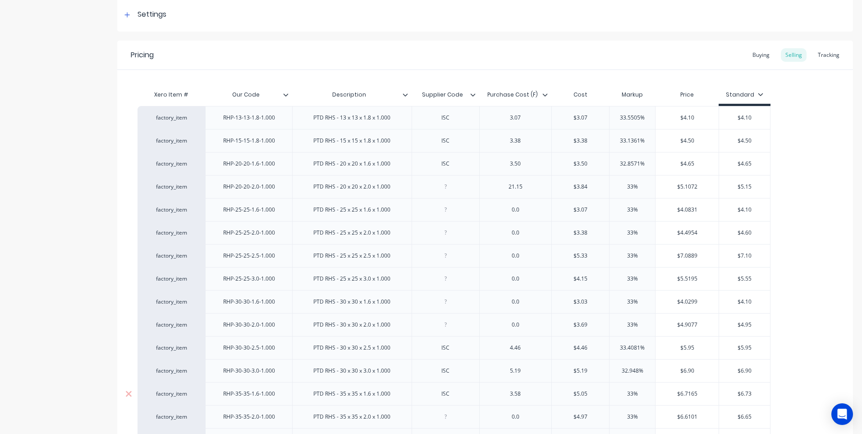
drag, startPoint x: 593, startPoint y: 393, endPoint x: 570, endPoint y: 397, distance: 23.8
click at [570, 397] on input "$5.05" at bounding box center [580, 394] width 57 height 8
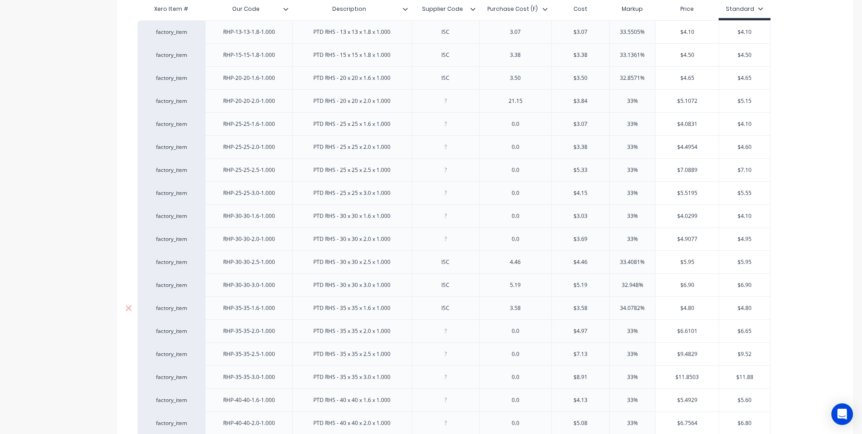
scroll to position [225, 0]
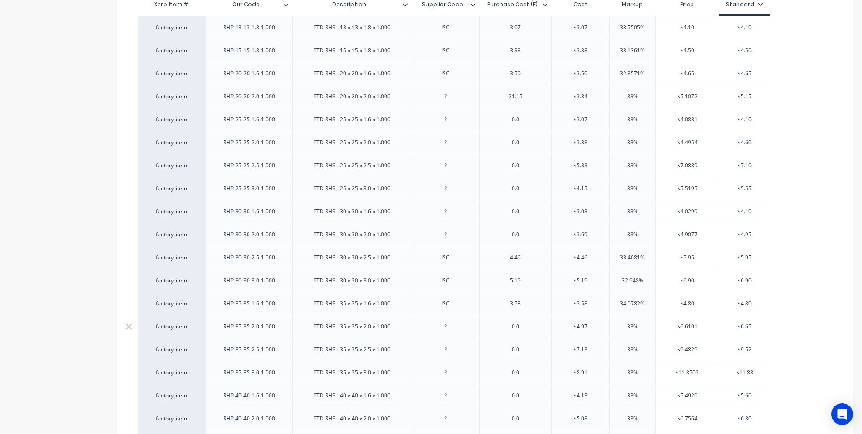
click at [447, 330] on div at bounding box center [445, 327] width 45 height 12
click at [447, 328] on div at bounding box center [445, 327] width 45 height 12
drag, startPoint x: 451, startPoint y: 331, endPoint x: 436, endPoint y: 333, distance: 15.4
click at [436, 333] on div "isc" at bounding box center [446, 326] width 68 height 23
drag, startPoint x: 524, startPoint y: 327, endPoint x: 501, endPoint y: 331, distance: 23.9
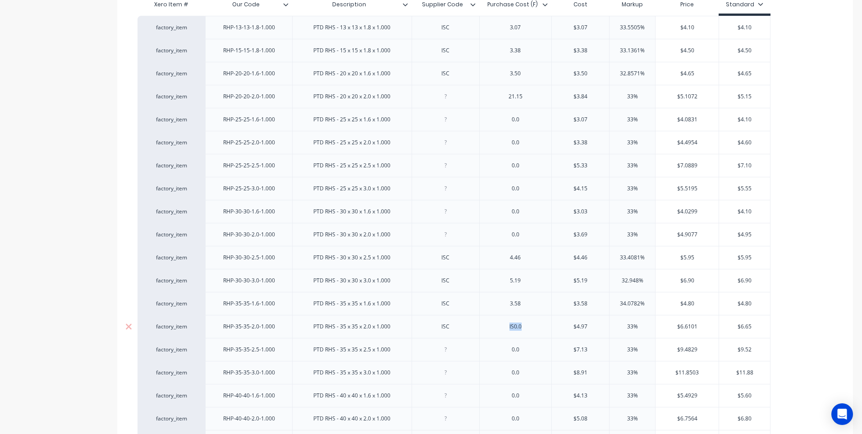
click at [501, 331] on div "IS0.0" at bounding box center [515, 327] width 45 height 12
drag, startPoint x: 758, startPoint y: 326, endPoint x: 725, endPoint y: 331, distance: 33.6
click at [725, 331] on div "$6.65 $6.65" at bounding box center [744, 326] width 51 height 23
click at [446, 354] on div at bounding box center [445, 350] width 45 height 12
drag, startPoint x: 523, startPoint y: 353, endPoint x: 507, endPoint y: 353, distance: 15.8
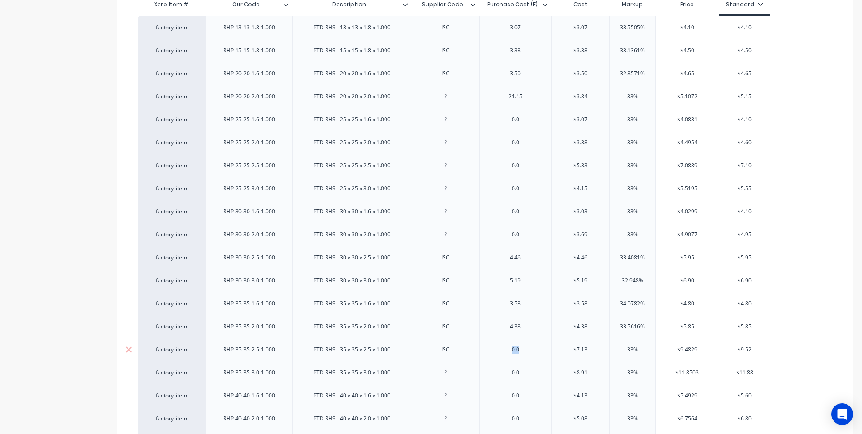
click at [507, 353] on div "0.0" at bounding box center [515, 350] width 45 height 12
drag, startPoint x: 755, startPoint y: 349, endPoint x: 726, endPoint y: 354, distance: 28.8
click at [726, 354] on div "$9.52 $9.52" at bounding box center [744, 349] width 51 height 23
click at [446, 375] on div at bounding box center [445, 373] width 45 height 12
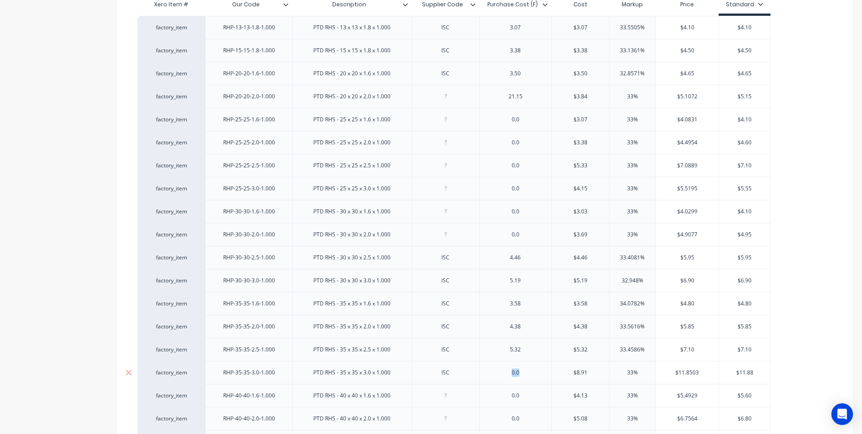
drag, startPoint x: 526, startPoint y: 377, endPoint x: 499, endPoint y: 380, distance: 27.1
click at [499, 380] on div "0.0" at bounding box center [515, 372] width 73 height 23
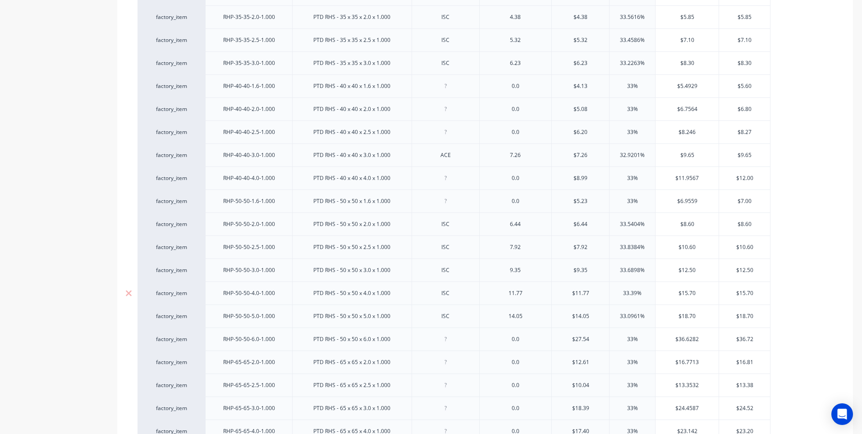
scroll to position [631, 0]
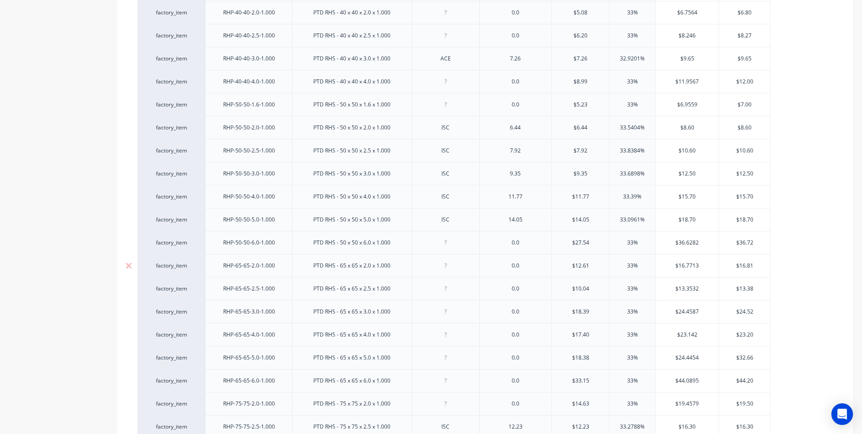
click at [445, 267] on div at bounding box center [445, 266] width 45 height 12
drag, startPoint x: 523, startPoint y: 268, endPoint x: 501, endPoint y: 272, distance: 22.4
click at [501, 272] on div "0.0" at bounding box center [515, 265] width 73 height 23
click at [446, 291] on div at bounding box center [445, 289] width 45 height 12
drag, startPoint x: 524, startPoint y: 291, endPoint x: 506, endPoint y: 293, distance: 18.2
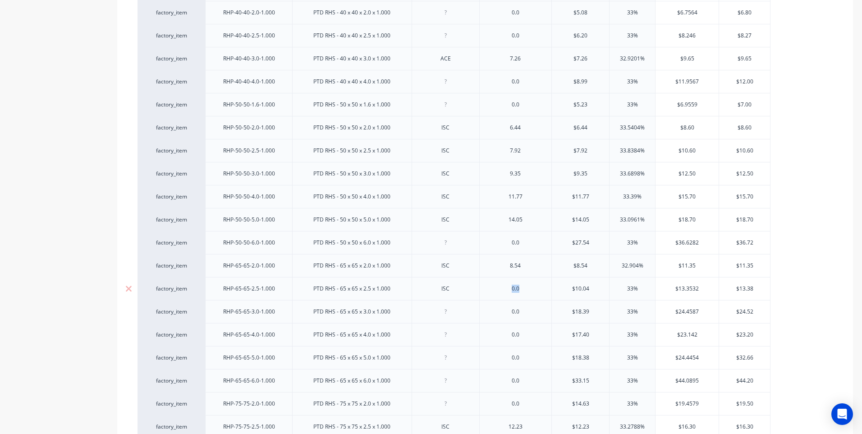
click at [506, 293] on div "0.0" at bounding box center [515, 289] width 45 height 12
click at [446, 315] on div at bounding box center [445, 312] width 45 height 12
drag, startPoint x: 522, startPoint y: 313, endPoint x: 506, endPoint y: 316, distance: 15.9
click at [506, 316] on div "0.0" at bounding box center [515, 312] width 45 height 12
click at [448, 408] on div at bounding box center [445, 404] width 45 height 12
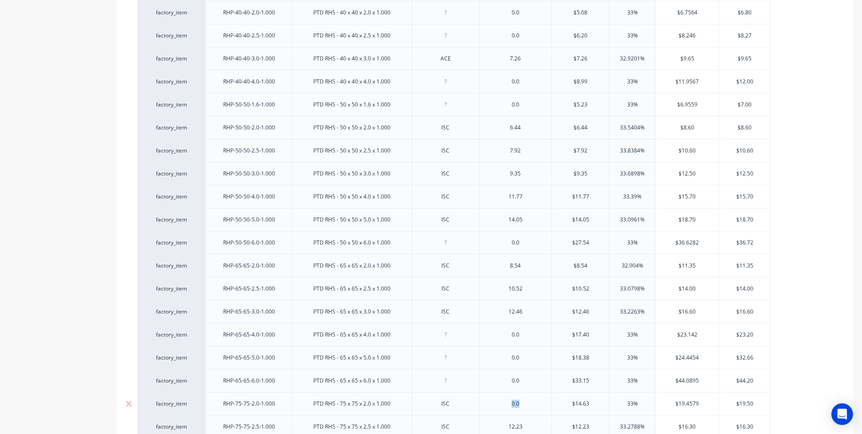
drag, startPoint x: 522, startPoint y: 407, endPoint x: 499, endPoint y: 407, distance: 23.0
click at [499, 407] on div "0.0" at bounding box center [515, 404] width 45 height 12
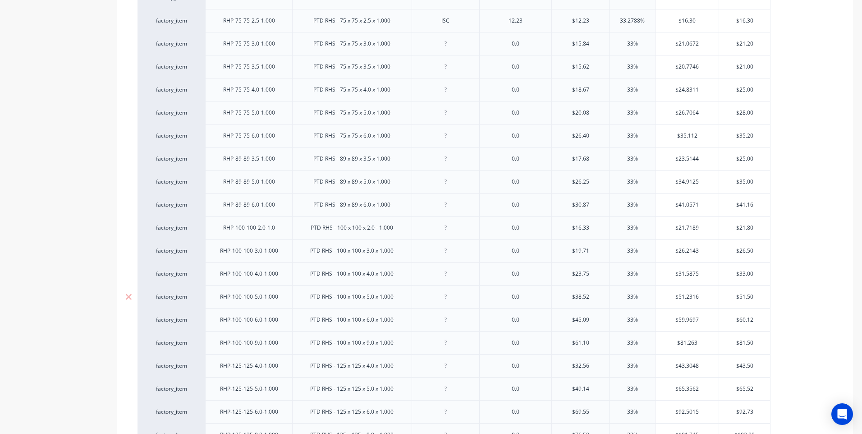
click at [446, 300] on div at bounding box center [445, 297] width 45 height 12
drag, startPoint x: 524, startPoint y: 301, endPoint x: 508, endPoint y: 303, distance: 16.3
click at [508, 303] on div "0.0" at bounding box center [515, 296] width 73 height 23
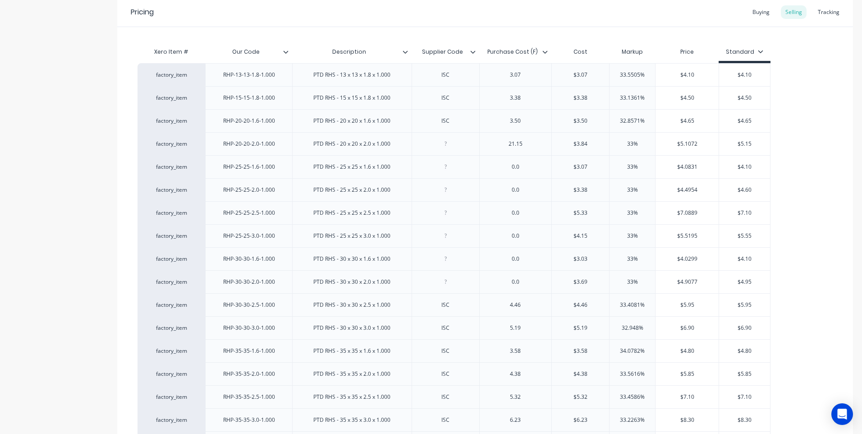
scroll to position [180, 0]
click at [445, 146] on div at bounding box center [445, 142] width 45 height 12
drag, startPoint x: 530, startPoint y: 143, endPoint x: 489, endPoint y: 149, distance: 42.0
click at [489, 149] on div "21.15" at bounding box center [515, 141] width 73 height 23
click at [446, 168] on div at bounding box center [445, 165] width 45 height 12
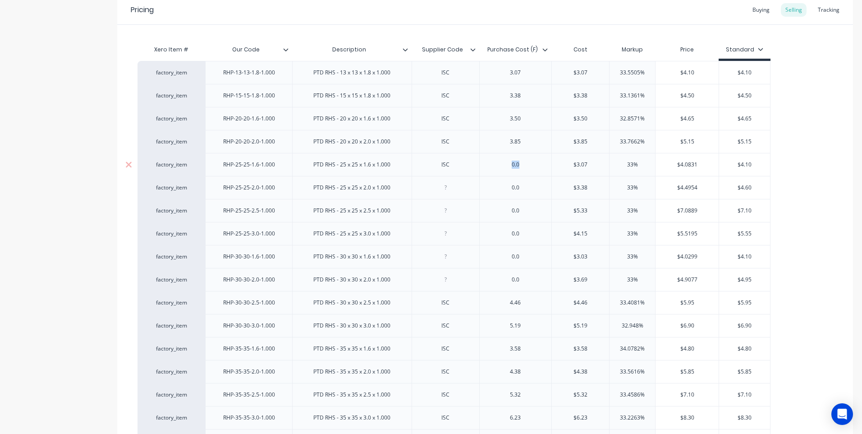
drag, startPoint x: 522, startPoint y: 169, endPoint x: 498, endPoint y: 169, distance: 23.4
click at [498, 169] on div "0.0" at bounding box center [515, 165] width 45 height 12
click at [698, 165] on input "$4.0831" at bounding box center [687, 165] width 63 height 8
click at [447, 191] on div at bounding box center [445, 188] width 45 height 12
drag, startPoint x: 522, startPoint y: 190, endPoint x: 505, endPoint y: 194, distance: 17.6
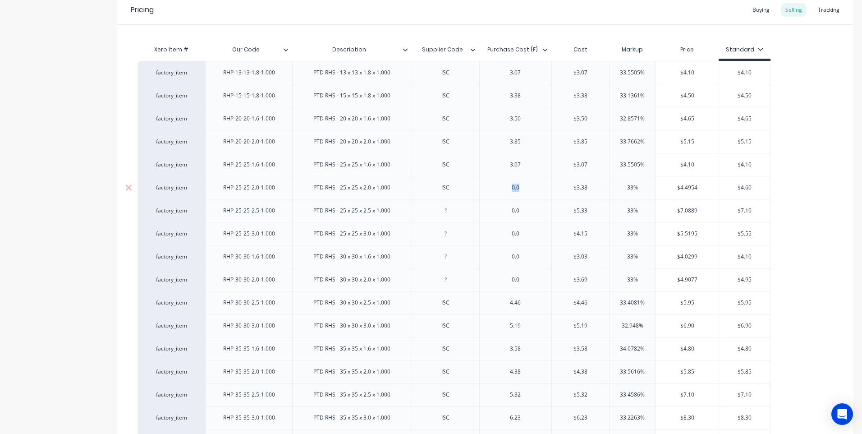
click at [505, 193] on div "0.0" at bounding box center [515, 188] width 45 height 12
click at [448, 214] on div at bounding box center [445, 211] width 45 height 12
drag, startPoint x: 520, startPoint y: 212, endPoint x: 511, endPoint y: 215, distance: 9.8
click at [511, 215] on div "0.0" at bounding box center [515, 211] width 45 height 12
click at [446, 237] on div at bounding box center [445, 234] width 45 height 12
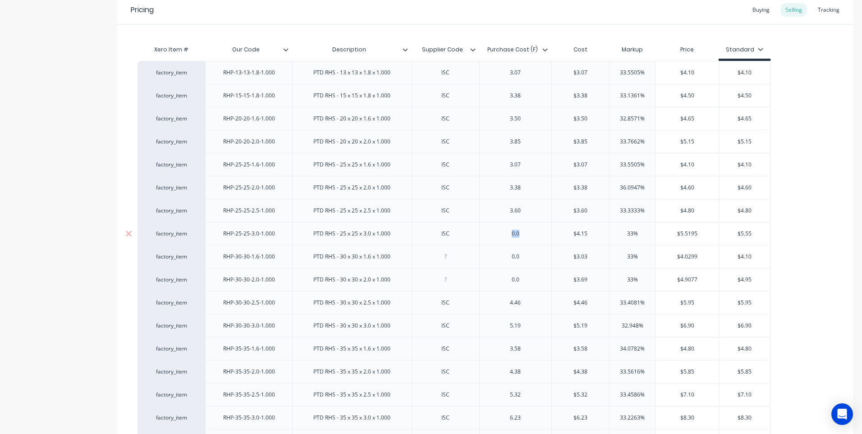
drag, startPoint x: 530, startPoint y: 239, endPoint x: 499, endPoint y: 239, distance: 30.7
click at [499, 239] on div "0.0" at bounding box center [515, 234] width 45 height 12
drag, startPoint x: 703, startPoint y: 235, endPoint x: 666, endPoint y: 237, distance: 36.6
click at [666, 237] on input "$5.5195" at bounding box center [687, 234] width 63 height 8
click at [446, 259] on div at bounding box center [445, 257] width 45 height 12
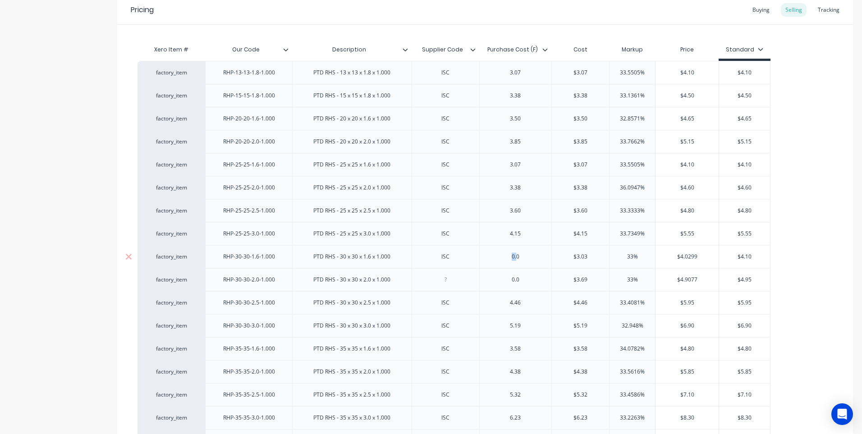
click at [510, 262] on div "0.0" at bounding box center [515, 257] width 45 height 12
drag, startPoint x: 524, startPoint y: 260, endPoint x: 500, endPoint y: 261, distance: 23.5
click at [500, 261] on div "0.0" at bounding box center [515, 257] width 45 height 12
click at [401, 282] on div "PTD RHS - 30 x 30 x 2.0 x 1.000" at bounding box center [351, 279] width 119 height 23
click at [447, 282] on div at bounding box center [445, 280] width 45 height 12
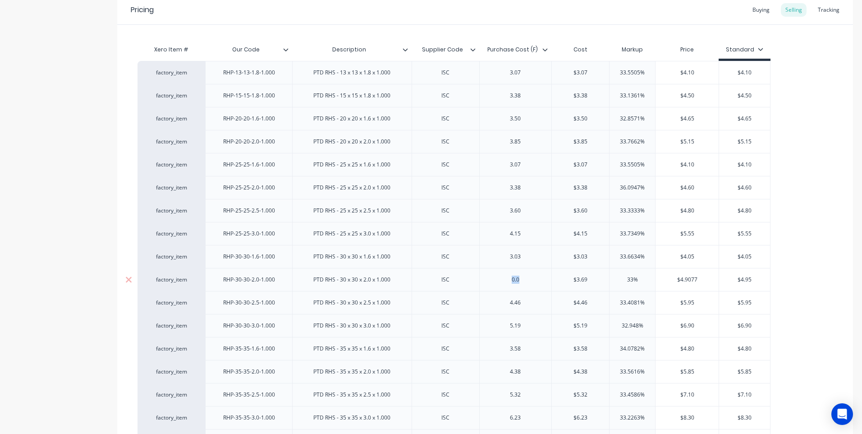
drag, startPoint x: 528, startPoint y: 280, endPoint x: 490, endPoint y: 289, distance: 38.7
click at [490, 289] on div "0.0" at bounding box center [515, 279] width 73 height 23
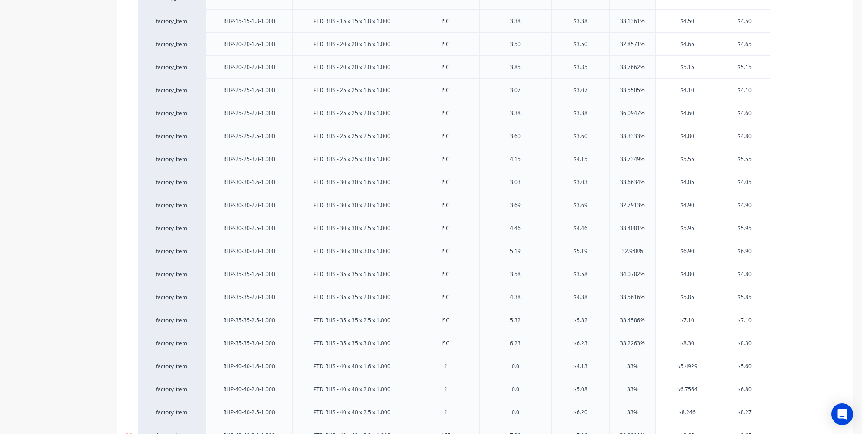
scroll to position [271, 0]
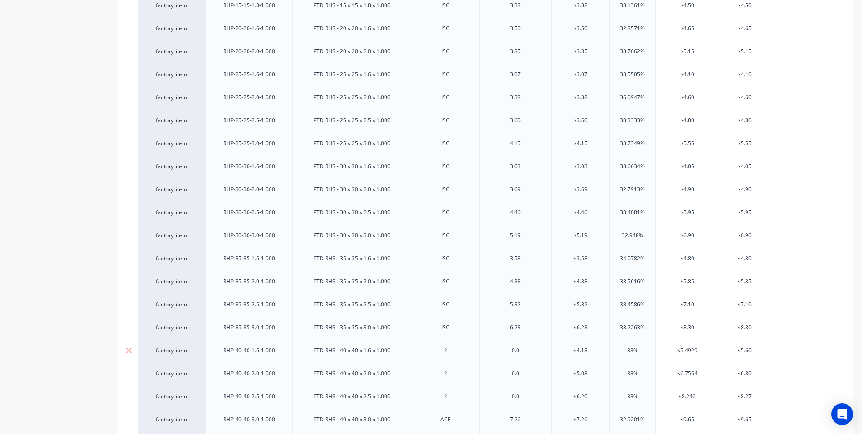
click at [449, 353] on div at bounding box center [445, 351] width 45 height 12
drag, startPoint x: 507, startPoint y: 353, endPoint x: 550, endPoint y: 354, distance: 42.8
click at [550, 354] on div "0.0" at bounding box center [515, 350] width 73 height 23
drag, startPoint x: 700, startPoint y: 349, endPoint x: 686, endPoint y: 349, distance: 14.4
click at [686, 349] on input "$5.4929" at bounding box center [687, 350] width 63 height 8
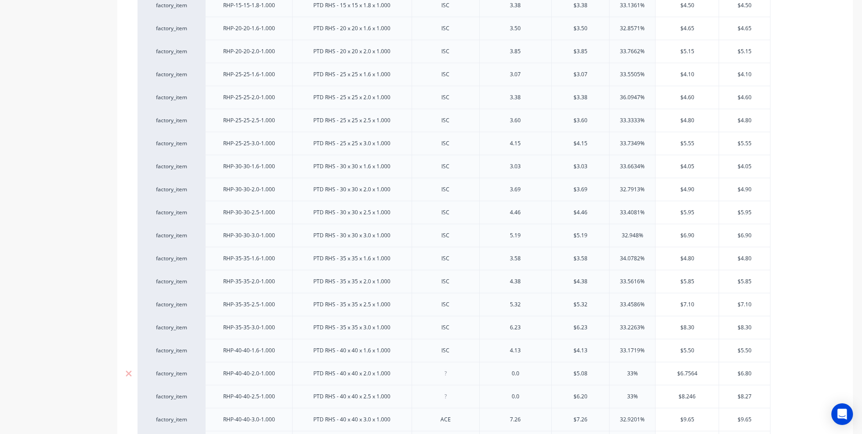
click at [449, 374] on div at bounding box center [445, 373] width 45 height 12
drag, startPoint x: 523, startPoint y: 376, endPoint x: 498, endPoint y: 377, distance: 25.3
click at [498, 377] on div "0.0" at bounding box center [515, 373] width 45 height 12
click at [447, 400] on div at bounding box center [445, 396] width 45 height 12
drag, startPoint x: 522, startPoint y: 400, endPoint x: 506, endPoint y: 400, distance: 16.3
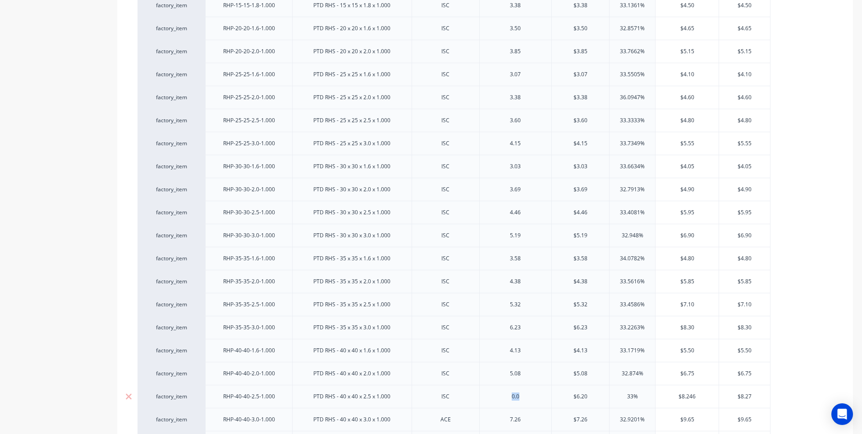
click at [506, 400] on div "0.0" at bounding box center [515, 396] width 45 height 12
click at [446, 399] on div at bounding box center [445, 397] width 45 height 12
drag, startPoint x: 528, startPoint y: 401, endPoint x: 495, endPoint y: 401, distance: 33.4
click at [495, 401] on div "0.0" at bounding box center [515, 397] width 45 height 12
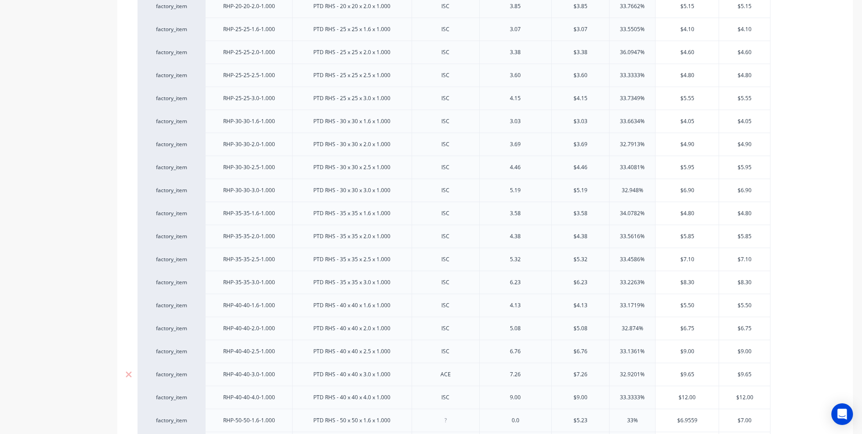
click at [453, 378] on div "ACE" at bounding box center [445, 374] width 45 height 12
click at [402, 423] on div "PTD RHS - 50 x 50 x 1.6 x 1.000" at bounding box center [351, 420] width 119 height 23
click at [447, 423] on div at bounding box center [445, 420] width 45 height 12
drag, startPoint x: 533, startPoint y: 424, endPoint x: 508, endPoint y: 426, distance: 24.9
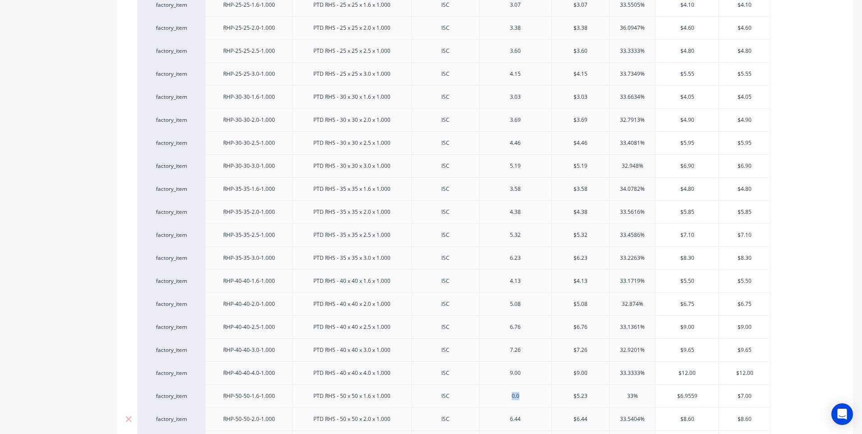
scroll to position [344, 0]
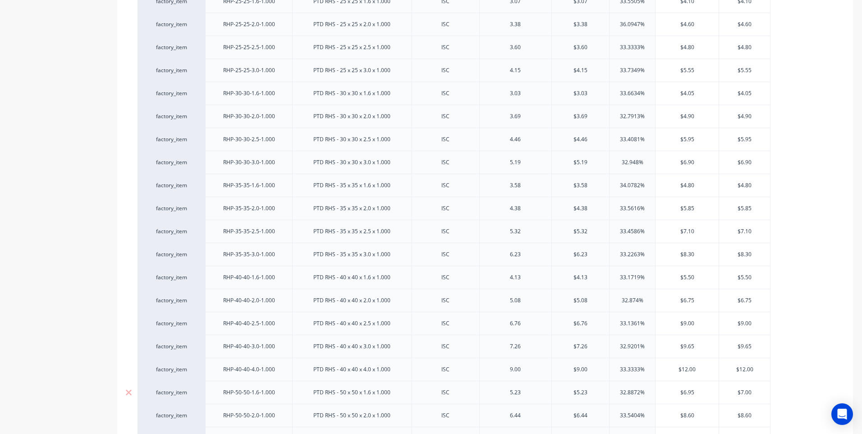
drag, startPoint x: 697, startPoint y: 393, endPoint x: 676, endPoint y: 393, distance: 20.3
click at [676, 393] on input "$6.95" at bounding box center [687, 392] width 63 height 8
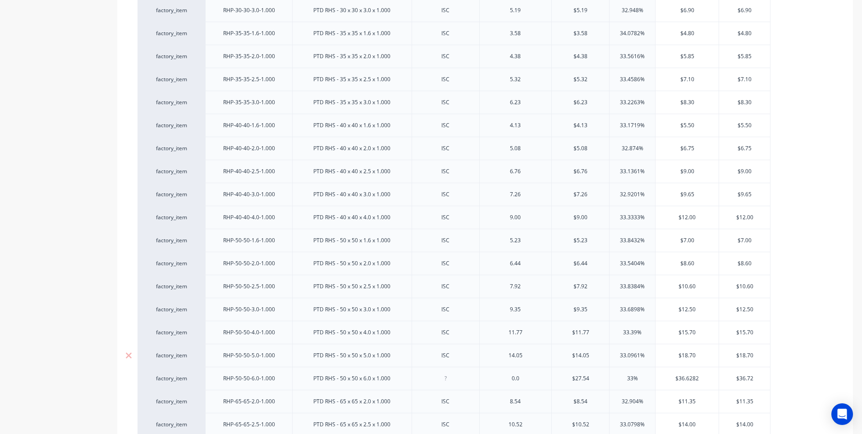
scroll to position [524, 0]
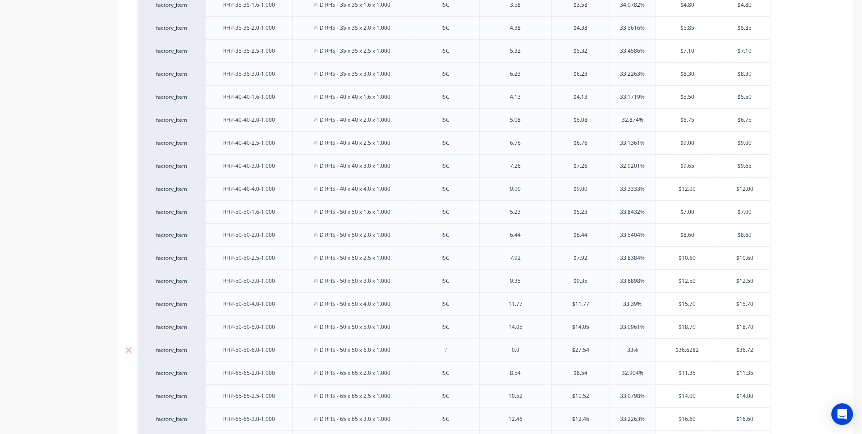
click at [450, 353] on div at bounding box center [445, 350] width 45 height 12
drag, startPoint x: 528, startPoint y: 353, endPoint x: 499, endPoint y: 353, distance: 29.3
click at [499, 353] on div "0.0" at bounding box center [515, 350] width 45 height 12
drag, startPoint x: 594, startPoint y: 349, endPoint x: 555, endPoint y: 354, distance: 39.4
click at [555, 354] on input "$27.54" at bounding box center [580, 350] width 57 height 8
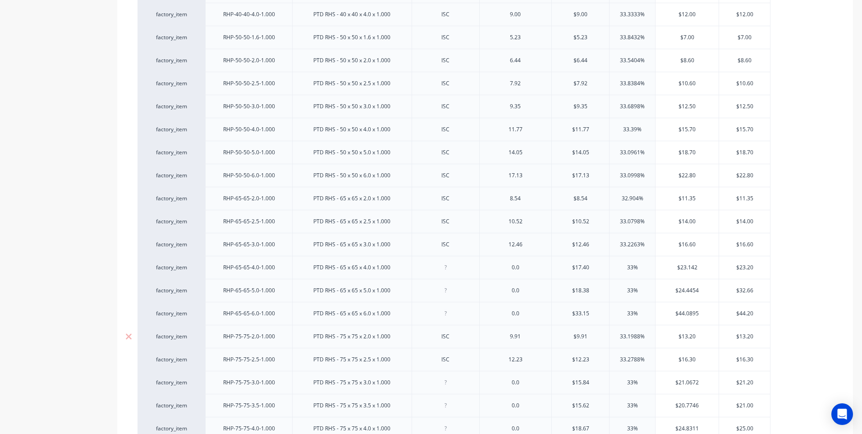
scroll to position [704, 0]
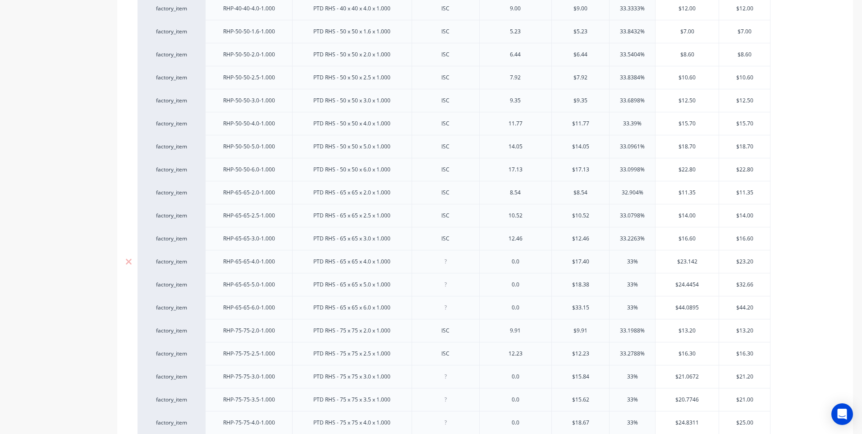
click at [446, 264] on div at bounding box center [445, 262] width 45 height 12
drag, startPoint x: 523, startPoint y: 242, endPoint x: 507, endPoint y: 242, distance: 15.8
click at [507, 242] on div "12.46" at bounding box center [515, 239] width 45 height 12
drag, startPoint x: 526, startPoint y: 265, endPoint x: 504, endPoint y: 265, distance: 22.1
click at [504, 265] on div "0.0" at bounding box center [515, 262] width 45 height 12
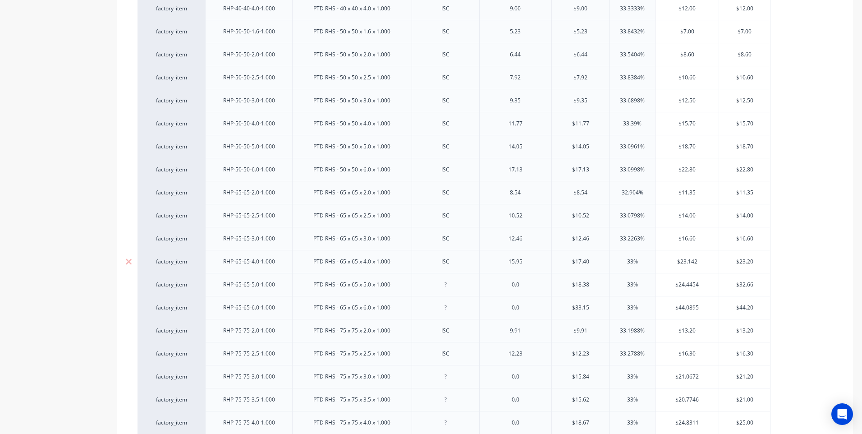
drag, startPoint x: 591, startPoint y: 261, endPoint x: 562, endPoint y: 263, distance: 28.9
click at [562, 263] on input "$17.40" at bounding box center [580, 261] width 57 height 8
click at [446, 287] on div at bounding box center [445, 285] width 45 height 12
drag, startPoint x: 523, startPoint y: 288, endPoint x: 491, endPoint y: 293, distance: 32.0
click at [491, 293] on div "0.0" at bounding box center [515, 284] width 73 height 23
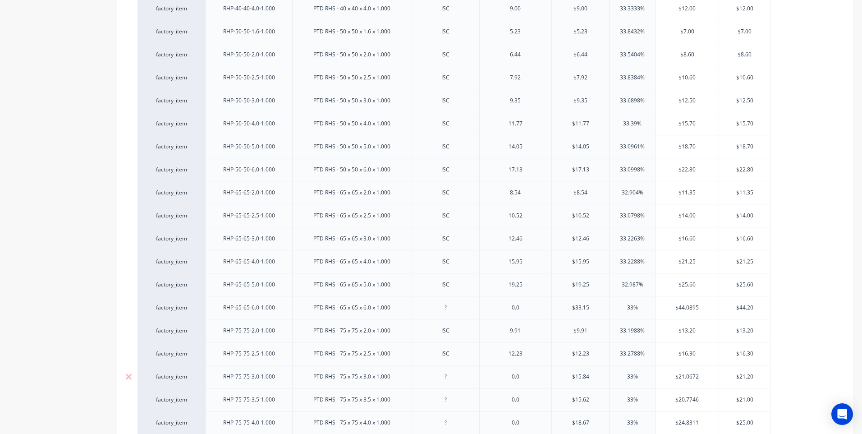
click at [446, 380] on div at bounding box center [445, 377] width 45 height 12
drag, startPoint x: 528, startPoint y: 380, endPoint x: 499, endPoint y: 380, distance: 28.9
click at [499, 380] on div "0.0" at bounding box center [515, 377] width 45 height 12
click at [700, 377] on input "$21.0672" at bounding box center [687, 376] width 63 height 8
click at [755, 376] on input "$21.20" at bounding box center [744, 376] width 51 height 8
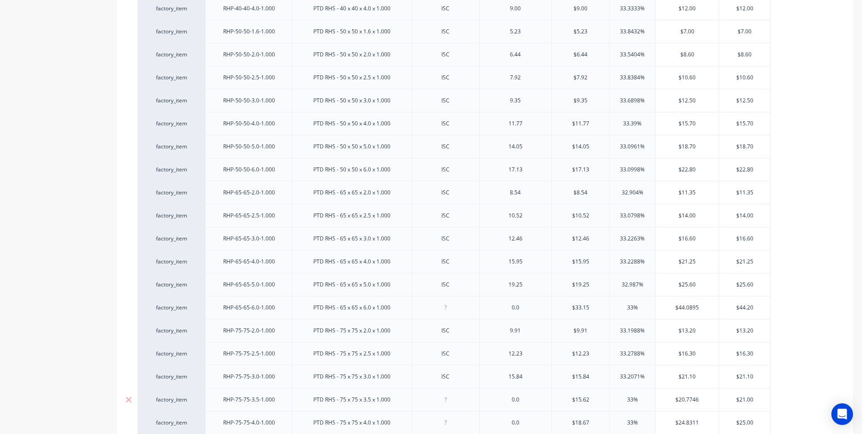
click at [446, 403] on div at bounding box center [445, 400] width 45 height 12
drag, startPoint x: 524, startPoint y: 403, endPoint x: 509, endPoint y: 403, distance: 14.9
click at [509, 403] on div "0.0" at bounding box center [515, 400] width 45 height 12
click at [701, 400] on input "$20.7746" at bounding box center [687, 399] width 63 height 8
click at [449, 425] on div at bounding box center [445, 423] width 45 height 12
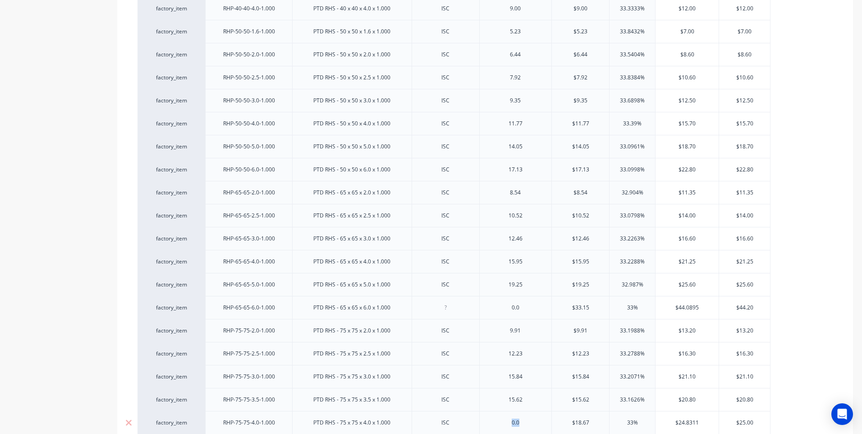
drag, startPoint x: 523, startPoint y: 424, endPoint x: 504, endPoint y: 425, distance: 18.9
click at [504, 425] on div "0.0" at bounding box center [515, 423] width 45 height 12
click at [700, 423] on input "$24.8311" at bounding box center [687, 422] width 63 height 8
click at [447, 358] on div at bounding box center [445, 355] width 45 height 12
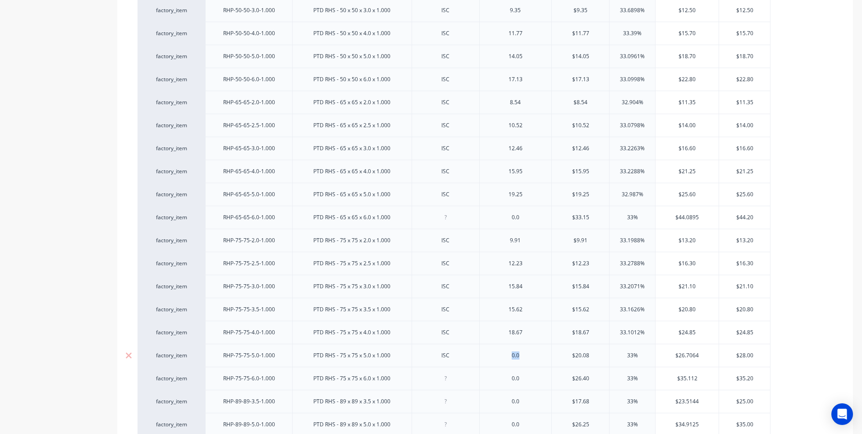
drag, startPoint x: 523, startPoint y: 357, endPoint x: 491, endPoint y: 359, distance: 32.5
click at [491, 359] on div "0.0" at bounding box center [515, 355] width 73 height 23
drag, startPoint x: 759, startPoint y: 354, endPoint x: 717, endPoint y: 356, distance: 42.0
click at [717, 356] on div "factory_item RHP-75-75-5.0-1.000 PTD RHS - 75 x 75 x 5.0 x 1.000 ISC 20.08 $20.…" at bounding box center [454, 355] width 633 height 23
click at [449, 381] on div at bounding box center [445, 378] width 45 height 12
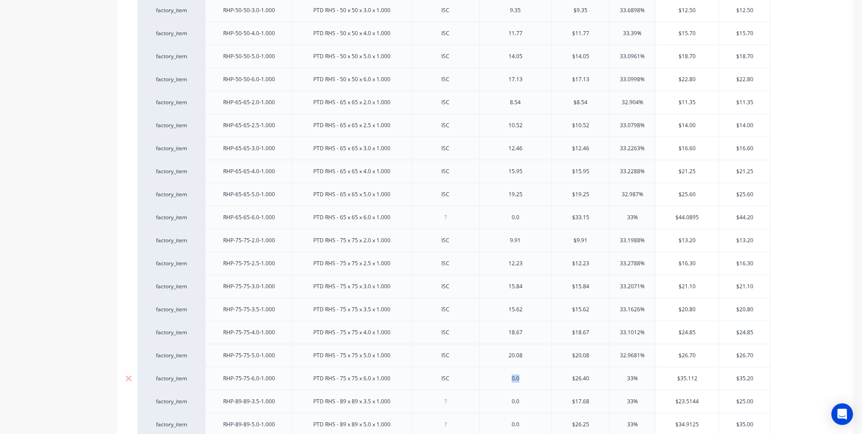
drag, startPoint x: 524, startPoint y: 380, endPoint x: 494, endPoint y: 384, distance: 30.0
click at [494, 384] on div "0.0" at bounding box center [515, 378] width 45 height 12
click at [449, 404] on div at bounding box center [445, 401] width 45 height 12
drag, startPoint x: 528, startPoint y: 407, endPoint x: 497, endPoint y: 406, distance: 31.1
click at [497, 406] on div "0.0" at bounding box center [515, 401] width 45 height 12
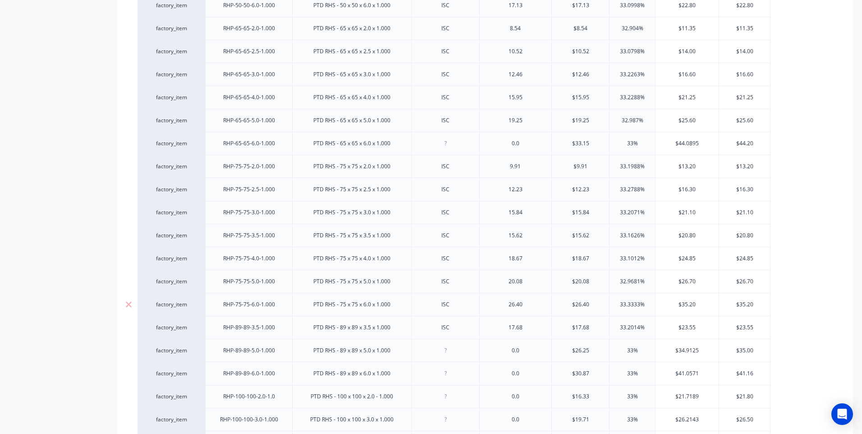
scroll to position [885, 0]
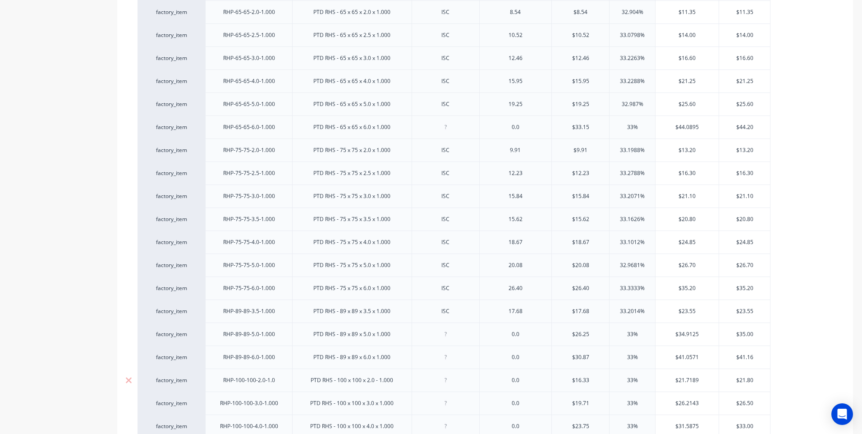
click at [448, 383] on div at bounding box center [445, 380] width 45 height 12
drag, startPoint x: 528, startPoint y: 383, endPoint x: 501, endPoint y: 383, distance: 26.2
click at [501, 383] on div "0.0" at bounding box center [515, 380] width 45 height 12
click at [446, 406] on div at bounding box center [445, 403] width 45 height 12
drag, startPoint x: 523, startPoint y: 407, endPoint x: 505, endPoint y: 409, distance: 18.6
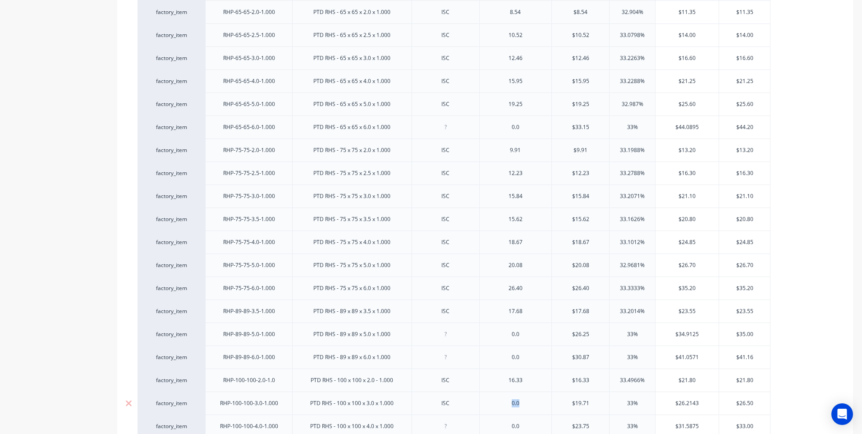
click at [505, 409] on div "0.0" at bounding box center [515, 403] width 45 height 12
click at [449, 427] on div at bounding box center [445, 426] width 45 height 12
drag, startPoint x: 528, startPoint y: 429, endPoint x: 512, endPoint y: 431, distance: 16.8
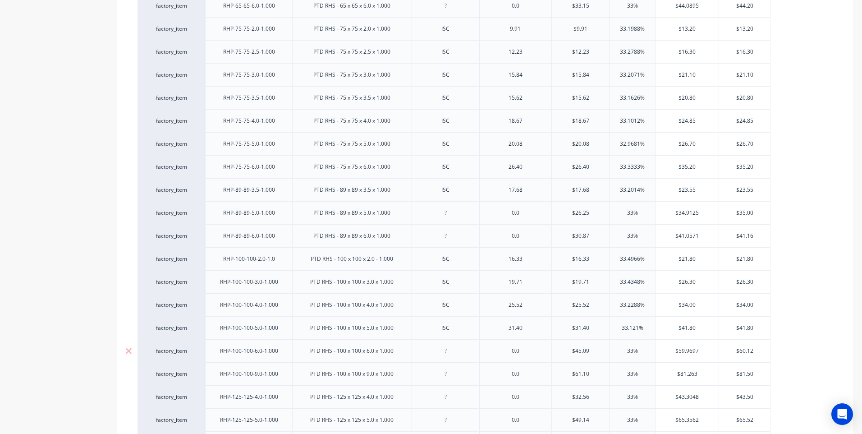
drag, startPoint x: 569, startPoint y: 354, endPoint x: 609, endPoint y: 354, distance: 40.1
click at [609, 354] on div "factory_item RHP-100-100-6.0-1.000 PTD RHS - 100 x 100 x 6.0 x 1.000 0.0 $45.09…" at bounding box center [454, 350] width 633 height 23
drag, startPoint x: 590, startPoint y: 351, endPoint x: 543, endPoint y: 351, distance: 47.3
click at [543, 351] on div "factory_item RHP-100-100-6.0-1.000 PTD RHS - 100 x 100 x 6.0 x 1.000 0.0 $0.09 …" at bounding box center [454, 350] width 633 height 23
drag, startPoint x: 758, startPoint y: 349, endPoint x: 721, endPoint y: 352, distance: 37.1
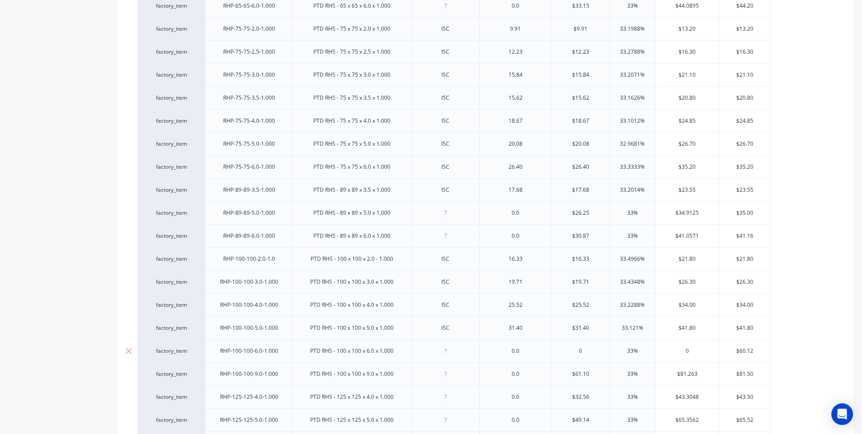
click at [721, 352] on input "$60.12" at bounding box center [744, 351] width 51 height 8
click at [446, 377] on div at bounding box center [445, 374] width 45 height 12
drag, startPoint x: 526, startPoint y: 379, endPoint x: 504, endPoint y: 380, distance: 22.6
click at [504, 380] on div "0.0" at bounding box center [515, 373] width 73 height 23
click at [701, 373] on input "text" at bounding box center [687, 374] width 63 height 8
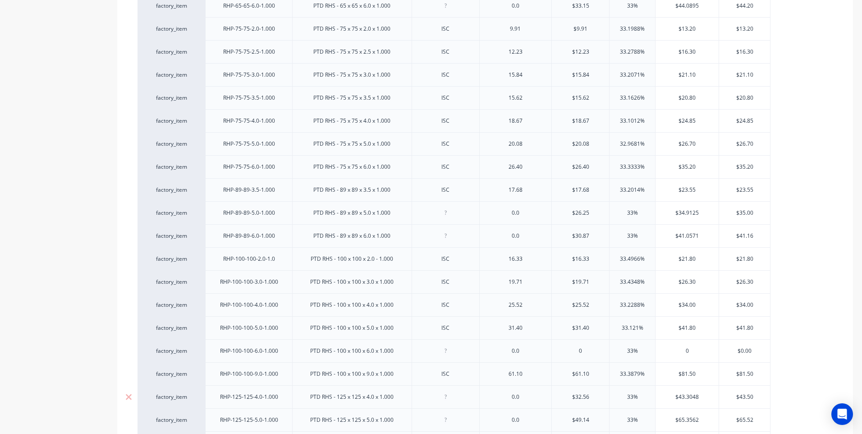
click at [446, 401] on div at bounding box center [445, 397] width 45 height 12
drag, startPoint x: 523, startPoint y: 403, endPoint x: 499, endPoint y: 404, distance: 23.9
drag, startPoint x: 522, startPoint y: 400, endPoint x: 497, endPoint y: 401, distance: 24.4
click at [497, 401] on div "0.0" at bounding box center [515, 397] width 45 height 12
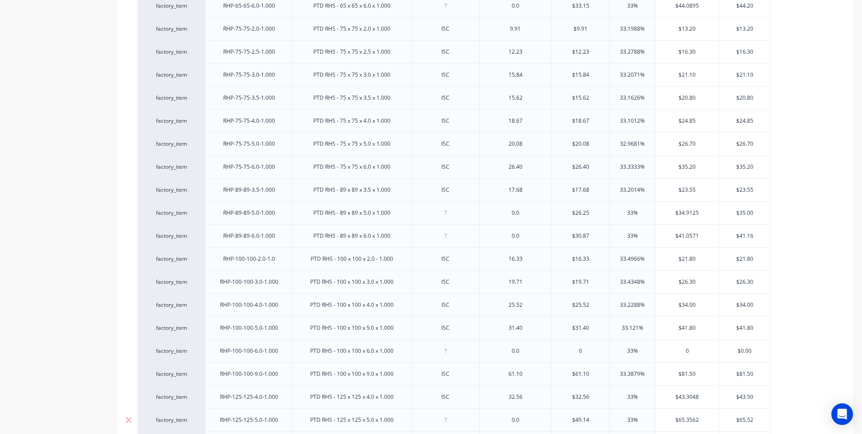
click at [464, 420] on div at bounding box center [445, 420] width 45 height 12
click at [700, 395] on input "text" at bounding box center [687, 397] width 63 height 8
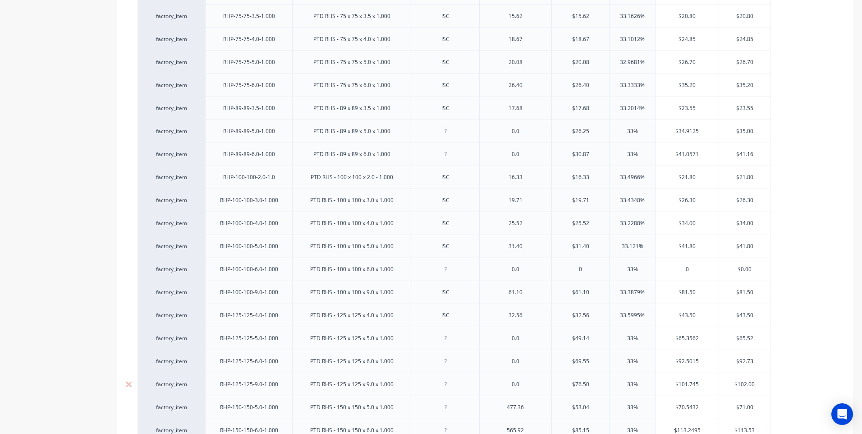
scroll to position [1096, 0]
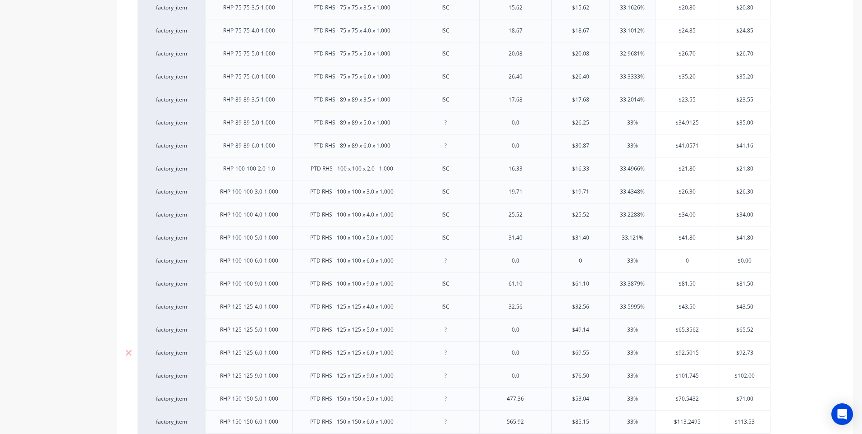
drag, startPoint x: 595, startPoint y: 351, endPoint x: 571, endPoint y: 349, distance: 24.0
click at [571, 349] on input "$69.55" at bounding box center [580, 353] width 57 height 8
drag, startPoint x: 758, startPoint y: 353, endPoint x: 727, endPoint y: 352, distance: 30.7
click at [727, 352] on input "$92.73" at bounding box center [744, 353] width 51 height 8
drag, startPoint x: 595, startPoint y: 377, endPoint x: 567, endPoint y: 376, distance: 28.5
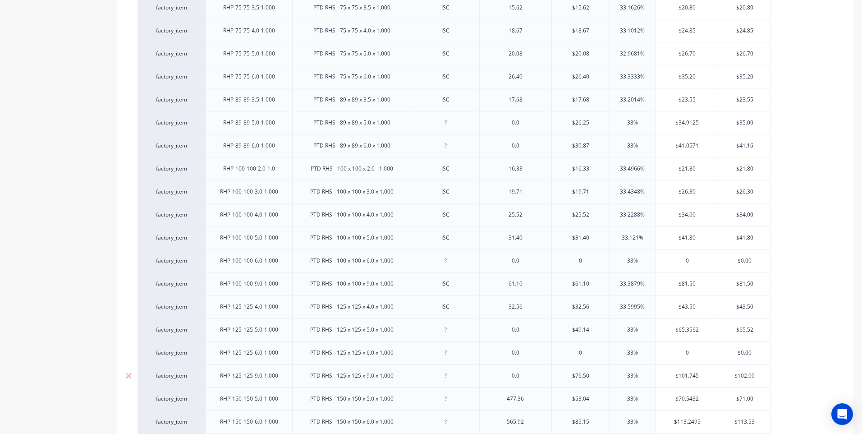
click at [567, 376] on input "$76.50" at bounding box center [580, 376] width 57 height 8
drag, startPoint x: 764, startPoint y: 375, endPoint x: 719, endPoint y: 376, distance: 45.1
click at [720, 376] on input "$102.00" at bounding box center [744, 376] width 51 height 8
drag, startPoint x: 534, startPoint y: 402, endPoint x: 504, endPoint y: 402, distance: 29.8
click at [505, 402] on div "477.36" at bounding box center [515, 399] width 45 height 12
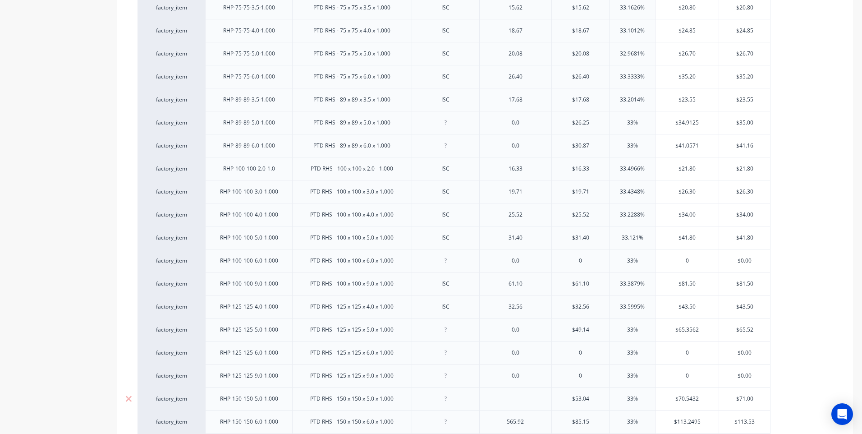
click at [445, 401] on div at bounding box center [445, 399] width 45 height 12
click at [698, 397] on input "$70.5432" at bounding box center [687, 399] width 63 height 8
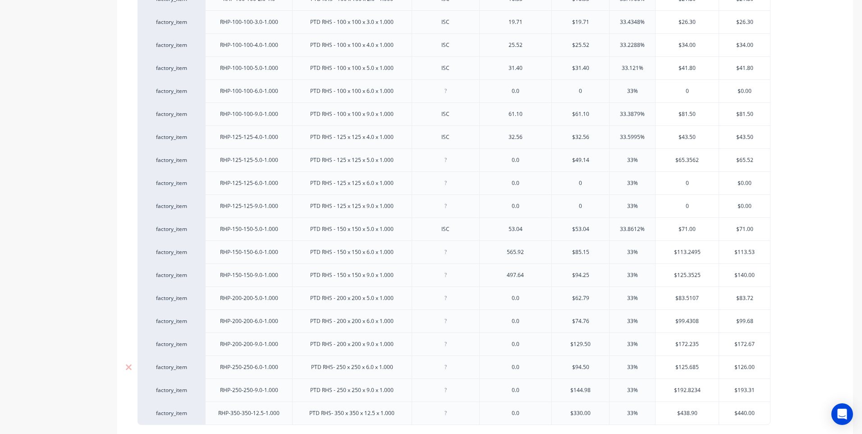
scroll to position [1277, 0]
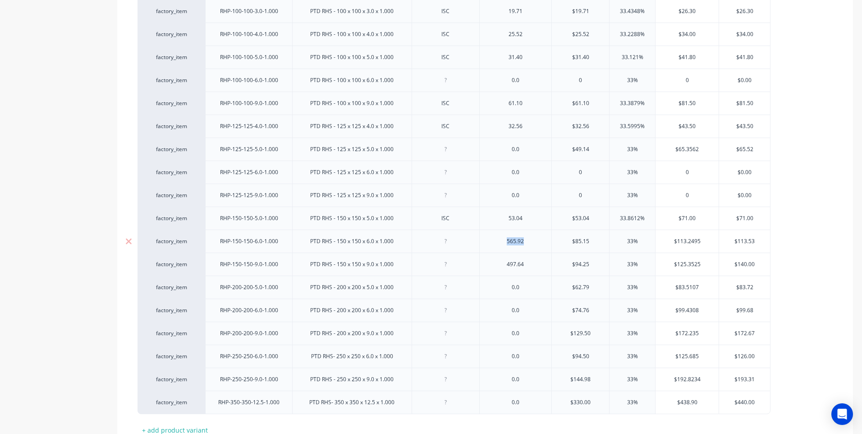
drag, startPoint x: 503, startPoint y: 245, endPoint x: 547, endPoint y: 249, distance: 44.4
click at [547, 249] on div "565.92" at bounding box center [515, 241] width 73 height 23
drag, startPoint x: 504, startPoint y: 267, endPoint x: 537, endPoint y: 268, distance: 33.8
click at [537, 268] on div "497.64" at bounding box center [515, 264] width 45 height 12
drag, startPoint x: 567, startPoint y: 244, endPoint x: 596, endPoint y: 245, distance: 28.4
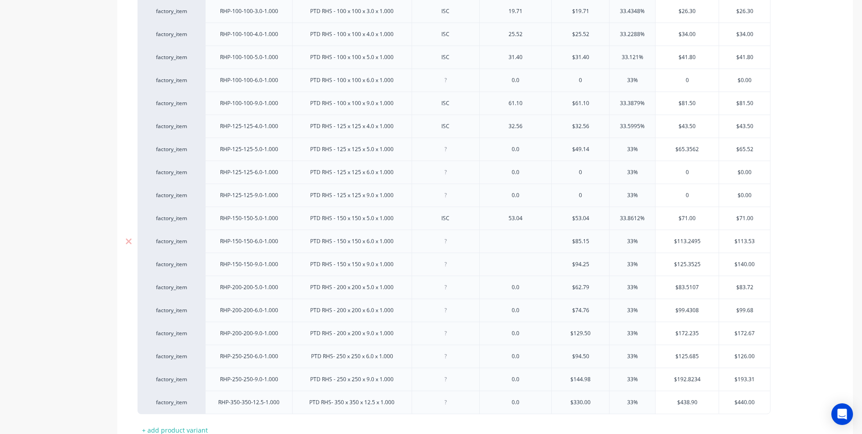
click at [596, 245] on input "$85.15" at bounding box center [580, 241] width 57 height 8
drag, startPoint x: 571, startPoint y: 265, endPoint x: 598, endPoint y: 264, distance: 26.6
click at [598, 264] on input "$94.25" at bounding box center [580, 264] width 57 height 8
drag, startPoint x: 731, startPoint y: 241, endPoint x: 761, endPoint y: 241, distance: 29.8
click at [761, 241] on input "$113.53" at bounding box center [744, 241] width 51 height 8
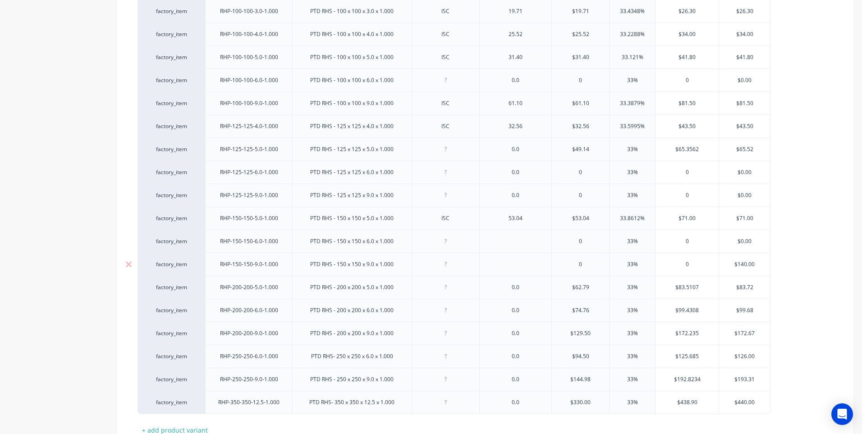
drag, startPoint x: 733, startPoint y: 266, endPoint x: 765, endPoint y: 265, distance: 31.6
click at [766, 264] on input "$140.00" at bounding box center [744, 264] width 51 height 8
drag, startPoint x: 757, startPoint y: 287, endPoint x: 730, endPoint y: 289, distance: 26.7
click at [730, 289] on input "$83.72" at bounding box center [744, 287] width 51 height 8
drag, startPoint x: 758, startPoint y: 311, endPoint x: 719, endPoint y: 308, distance: 38.9
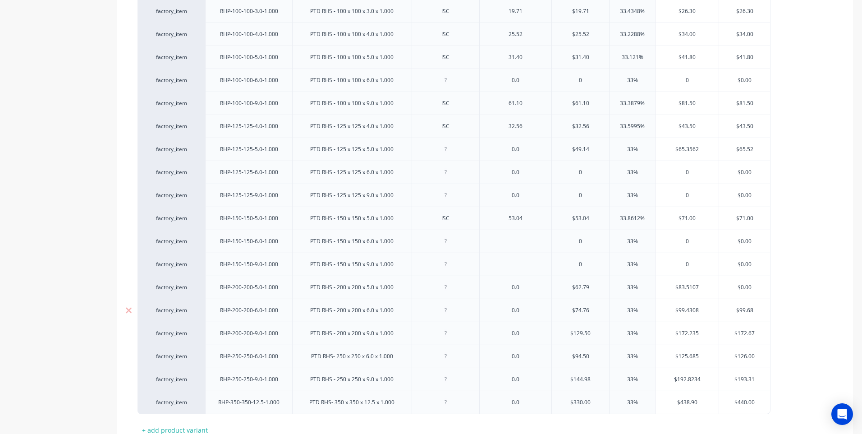
click at [719, 308] on input "$99.68" at bounding box center [744, 310] width 51 height 8
drag, startPoint x: 757, startPoint y: 333, endPoint x: 760, endPoint y: 360, distance: 27.6
click at [721, 334] on input "$172.67" at bounding box center [744, 333] width 51 height 8
drag, startPoint x: 760, startPoint y: 358, endPoint x: 729, endPoint y: 358, distance: 31.6
click at [728, 357] on input "$126.00" at bounding box center [744, 356] width 51 height 8
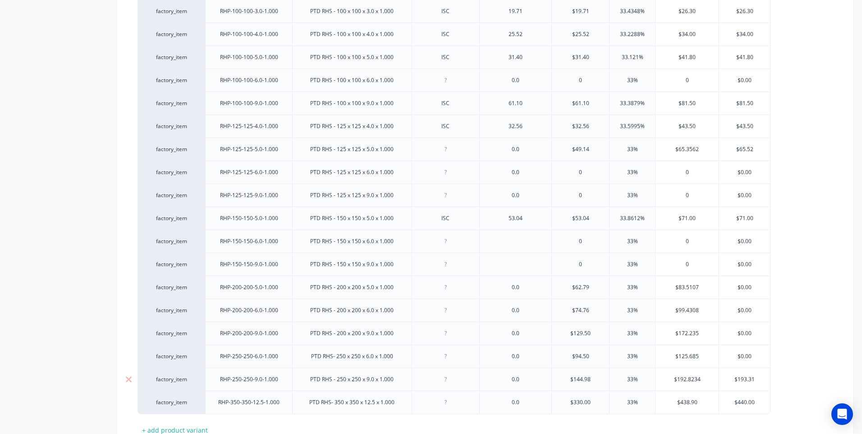
drag, startPoint x: 760, startPoint y: 380, endPoint x: 728, endPoint y: 382, distance: 31.6
click at [728, 380] on input "$193.31" at bounding box center [744, 379] width 51 height 8
drag, startPoint x: 754, startPoint y: 404, endPoint x: 720, endPoint y: 403, distance: 34.7
click at [720, 403] on input "$440.00" at bounding box center [743, 402] width 48 height 8
click at [696, 403] on input "$438.90" at bounding box center [687, 402] width 63 height 8
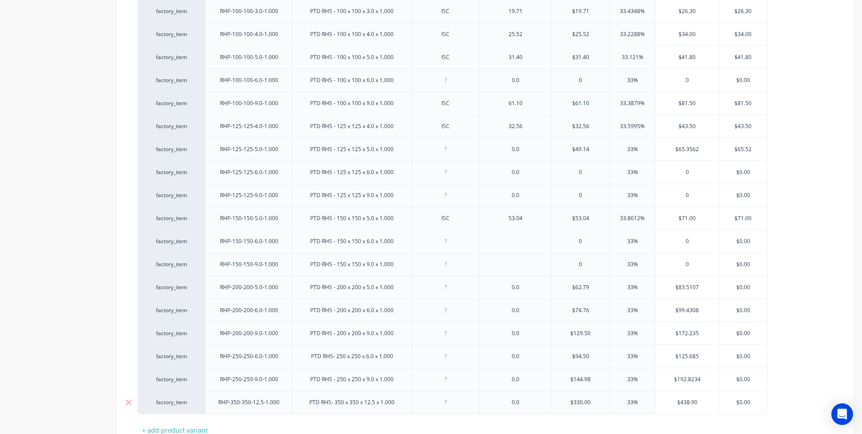
drag, startPoint x: 699, startPoint y: 403, endPoint x: 672, endPoint y: 400, distance: 27.2
click at [672, 400] on input "$438.90" at bounding box center [687, 402] width 63 height 8
drag, startPoint x: 704, startPoint y: 378, endPoint x: 707, endPoint y: 360, distance: 18.8
click at [659, 379] on input "$192.8234" at bounding box center [687, 379] width 63 height 8
drag, startPoint x: 697, startPoint y: 356, endPoint x: 666, endPoint y: 358, distance: 31.1
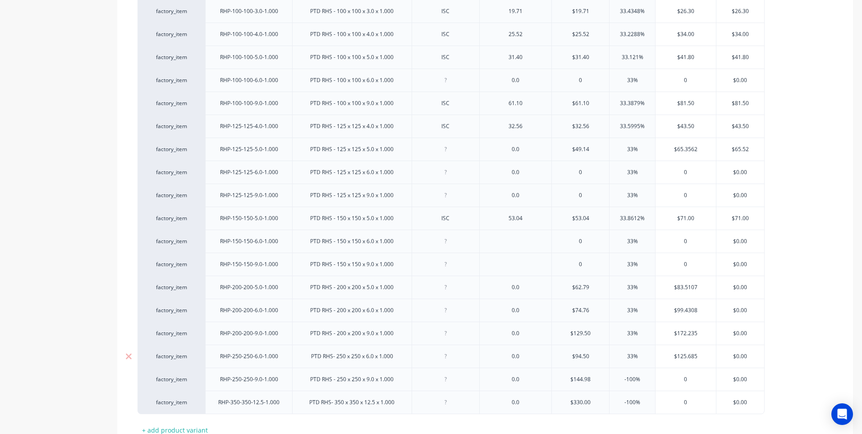
click at [666, 358] on input "$125.685" at bounding box center [686, 356] width 60 height 8
drag, startPoint x: 700, startPoint y: 332, endPoint x: 659, endPoint y: 332, distance: 40.6
click at [660, 332] on input "$172.235" at bounding box center [686, 333] width 60 height 8
drag, startPoint x: 702, startPoint y: 309, endPoint x: 701, endPoint y: 292, distance: 17.2
click at [653, 312] on div "factory_item RHP-200-200-6.0-1.000 PTD RHS - 200 x 200 x 6.0 x 1.000 0.0 $74.76…" at bounding box center [451, 310] width 627 height 23
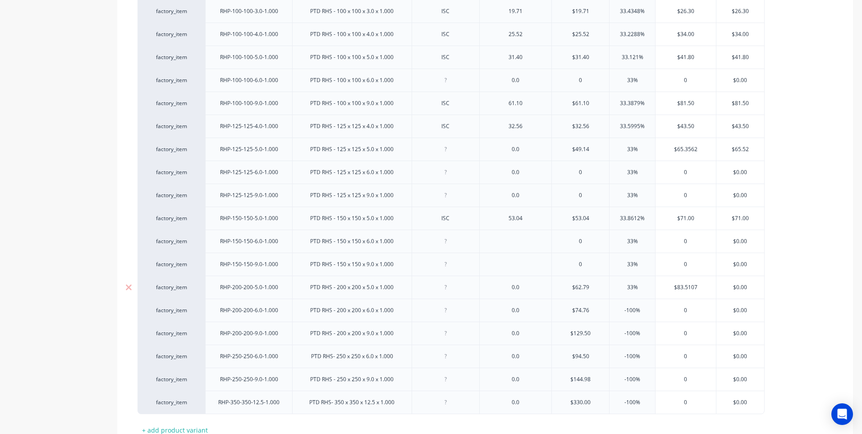
drag, startPoint x: 701, startPoint y: 287, endPoint x: 656, endPoint y: 289, distance: 45.2
click at [656, 289] on input "$83.5107" at bounding box center [686, 287] width 60 height 8
drag, startPoint x: 594, startPoint y: 287, endPoint x: 555, endPoint y: 289, distance: 38.8
click at [555, 289] on input "$62.79" at bounding box center [580, 287] width 57 height 8
drag, startPoint x: 593, startPoint y: 312, endPoint x: 549, endPoint y: 311, distance: 44.2
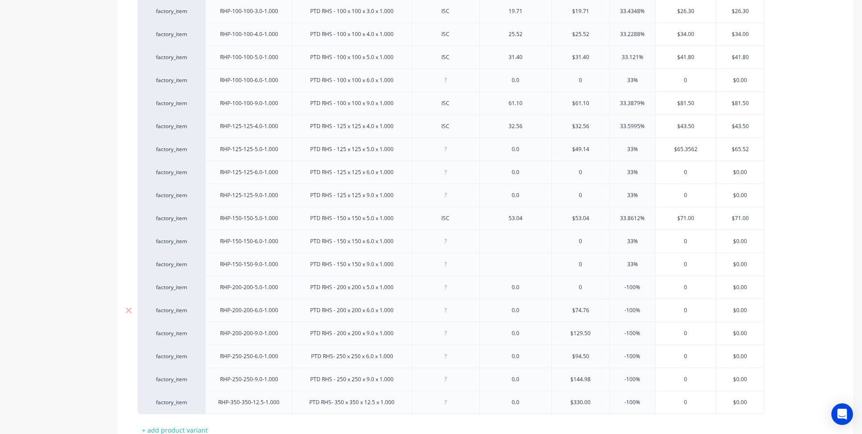
click at [549, 311] on div "factory_item RHP-200-200-6.0-1.000 PTD RHS - 200 x 200 x 6.0 x 1.000 0.0 $74.76…" at bounding box center [451, 310] width 627 height 23
drag, startPoint x: 593, startPoint y: 334, endPoint x: 557, endPoint y: 335, distance: 35.6
click at [557, 335] on input "$129.50" at bounding box center [580, 333] width 57 height 8
drag, startPoint x: 591, startPoint y: 360, endPoint x: 557, endPoint y: 358, distance: 33.9
click at [557, 358] on input "$94.50" at bounding box center [580, 356] width 57 height 8
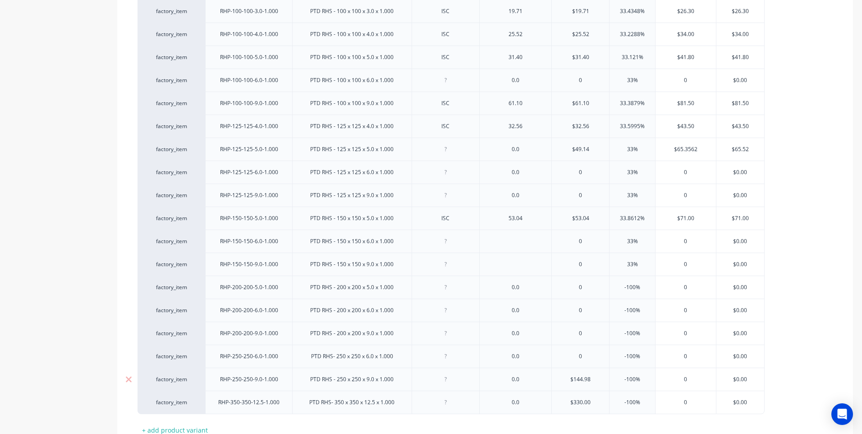
drag, startPoint x: 592, startPoint y: 379, endPoint x: 559, endPoint y: 376, distance: 33.1
click at [559, 376] on input "$144.98" at bounding box center [580, 379] width 57 height 8
drag, startPoint x: 598, startPoint y: 405, endPoint x: 562, endPoint y: 404, distance: 36.1
click at [562, 404] on input "$330.00" at bounding box center [579, 402] width 55 height 8
drag, startPoint x: 529, startPoint y: 290, endPoint x: 503, endPoint y: 291, distance: 26.2
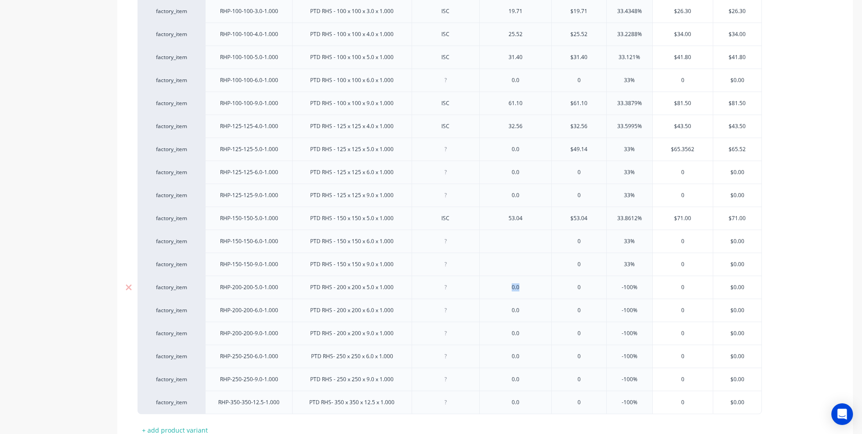
click at [503, 291] on div "0.0" at bounding box center [515, 287] width 45 height 12
drag, startPoint x: 526, startPoint y: 305, endPoint x: 500, endPoint y: 314, distance: 27.7
click at [500, 314] on div "0.0" at bounding box center [515, 310] width 45 height 12
click at [519, 337] on div "0.0" at bounding box center [515, 333] width 45 height 12
drag, startPoint x: 523, startPoint y: 337, endPoint x: 509, endPoint y: 337, distance: 14.4
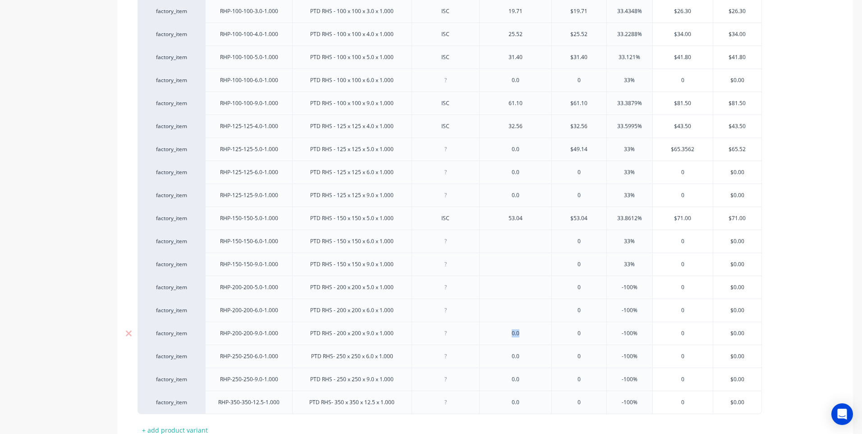
click at [509, 337] on div "0.0" at bounding box center [515, 333] width 45 height 12
drag, startPoint x: 525, startPoint y: 360, endPoint x: 506, endPoint y: 361, distance: 19.0
click at [506, 361] on div "0.0" at bounding box center [515, 356] width 45 height 12
click at [506, 386] on div "0.0" at bounding box center [515, 378] width 73 height 23
drag, startPoint x: 524, startPoint y: 406, endPoint x: 512, endPoint y: 409, distance: 11.7
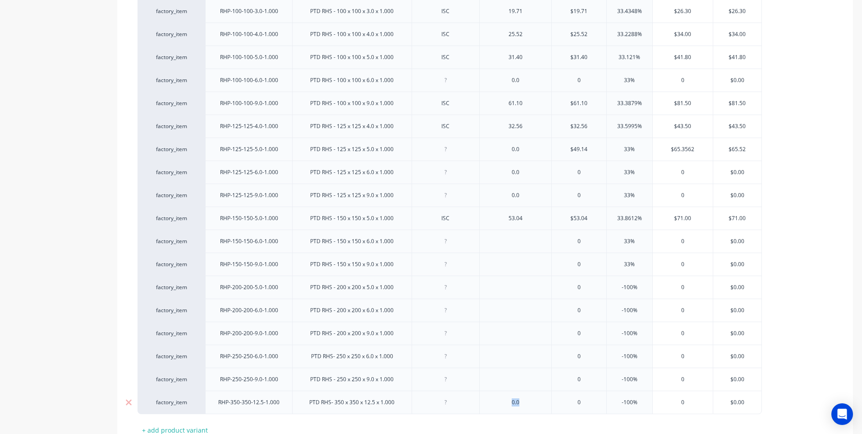
click at [512, 409] on div "0.0" at bounding box center [515, 401] width 73 height 23
drag, startPoint x: 523, startPoint y: 199, endPoint x: 498, endPoint y: 200, distance: 25.3
click at [499, 199] on div "0.0" at bounding box center [515, 195] width 45 height 12
drag
click at [500, 176] on div "0.0" at bounding box center [515, 172] width 45 height 12
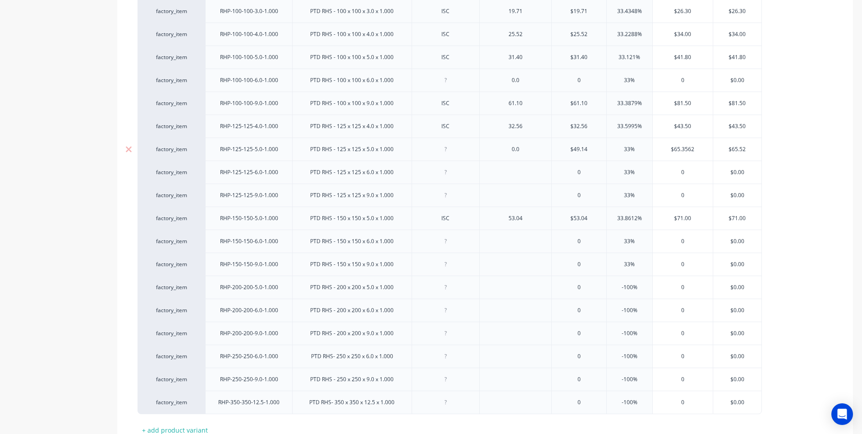
drag, startPoint x: 592, startPoint y: 148, endPoint x: 557, endPoint y: 151, distance: 34.8
click at [557, 151] on input "$49.14" at bounding box center [579, 149] width 55 height 8
click at [743, 145] on input "$65.52" at bounding box center [737, 149] width 48 height 8
drag, startPoint x: 748, startPoint y: 148, endPoint x: 712, endPoint y: 150, distance: 35.6
click at [712, 150] on div "factory_item RHP-125-125-5.0-1.000 PTD RHS - 125 x 125 x 5.0 x 1.000 0.0 0 33% …" at bounding box center [450, 149] width 625 height 23
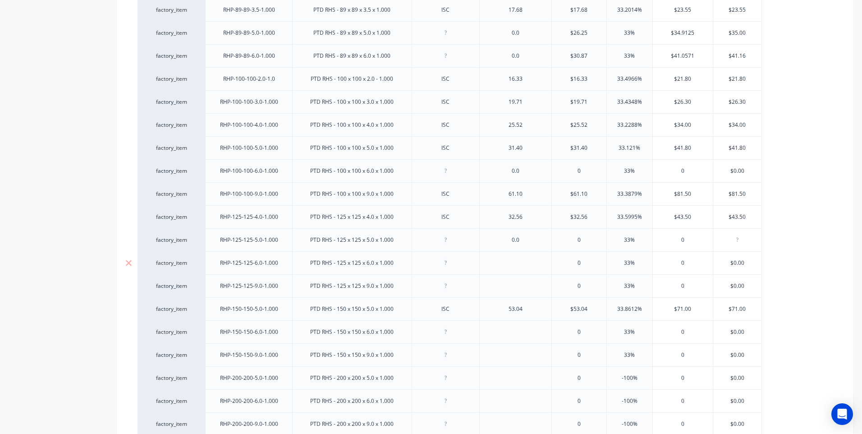
scroll to position [1141, 0]
drag, startPoint x: 530, startPoint y: 217, endPoint x: 501, endPoint y: 218, distance: 29.3
click at [501, 218] on div "0.0" at bounding box center [515, 216] width 45 height 12
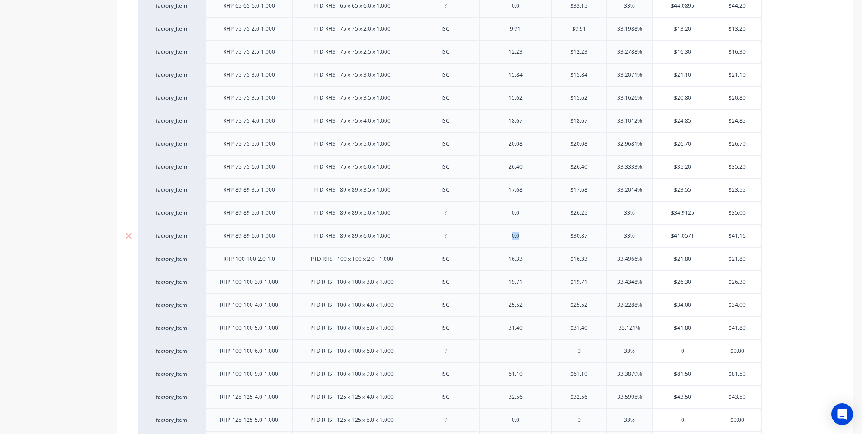
drag, startPoint x: 533, startPoint y: 237, endPoint x: 507, endPoint y: 239, distance: 25.8
click at [509, 239] on div "0.0" at bounding box center [515, 236] width 45 height 12
drag, startPoint x: 533, startPoint y: 213, endPoint x: 503, endPoint y: 214, distance: 29.3
click at [503, 214] on div "0.0" at bounding box center [515, 213] width 45 height 12
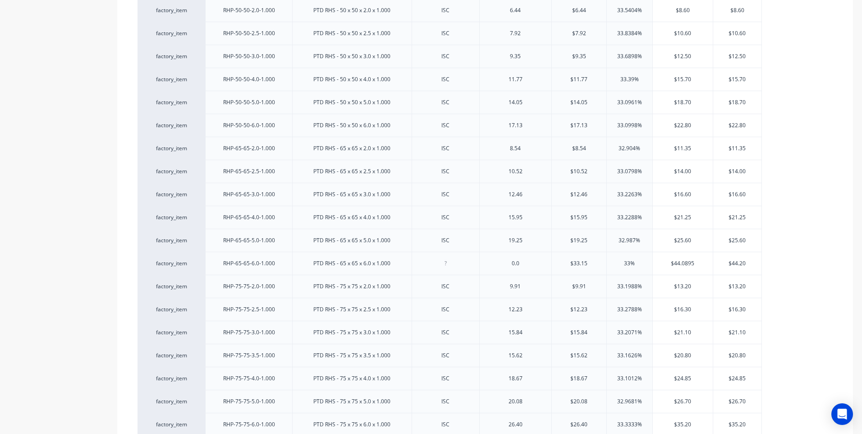
scroll to position [735, 0]
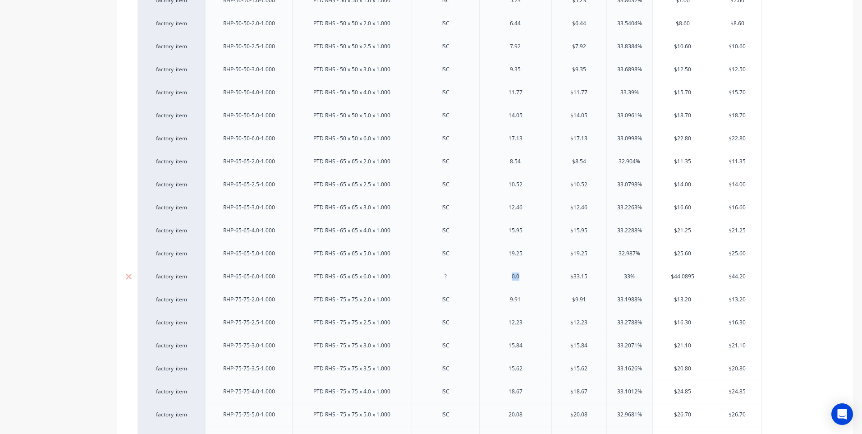
drag, startPoint x: 536, startPoint y: 278, endPoint x: 507, endPoint y: 279, distance: 28.9
click at [507, 279] on div "0.0" at bounding box center [515, 277] width 45 height 12
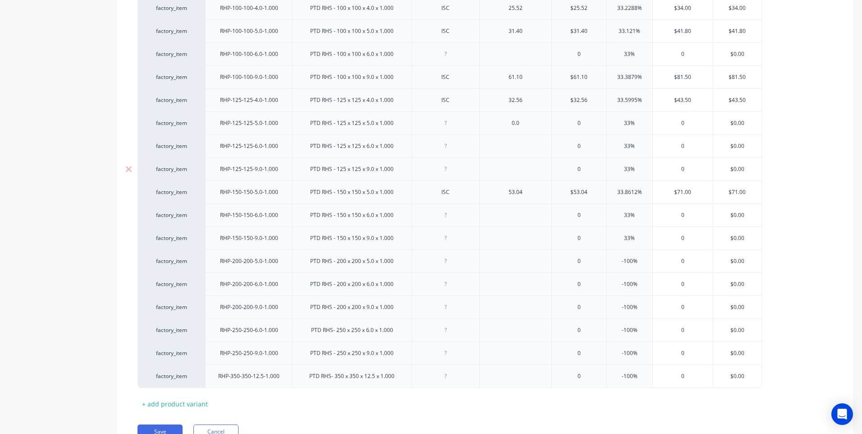
scroll to position [1322, 0]
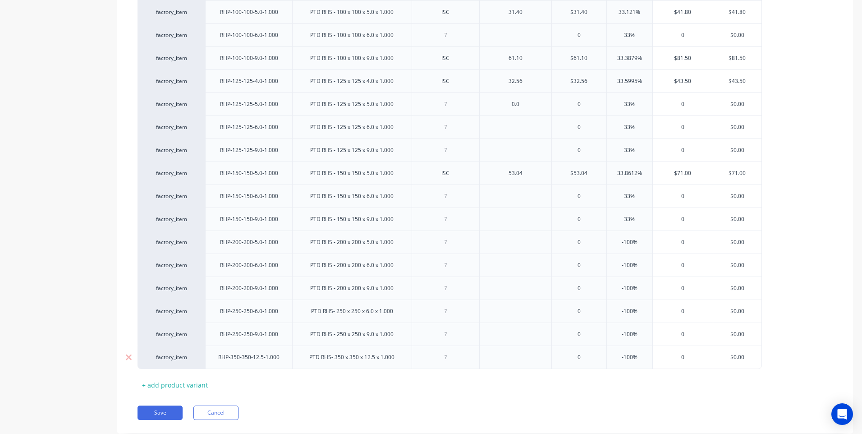
click at [386, 353] on div "PTD RHS- 350 x 350 x 12.5 x 1.000" at bounding box center [351, 356] width 119 height 23
click at [162, 411] on button "Save" at bounding box center [160, 412] width 45 height 14
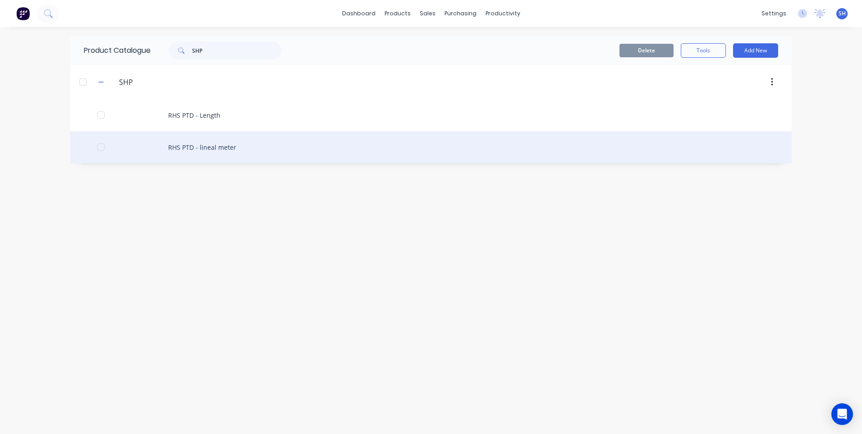
click at [215, 145] on div "RHS PTD - lineal meter" at bounding box center [430, 147] width 721 height 32
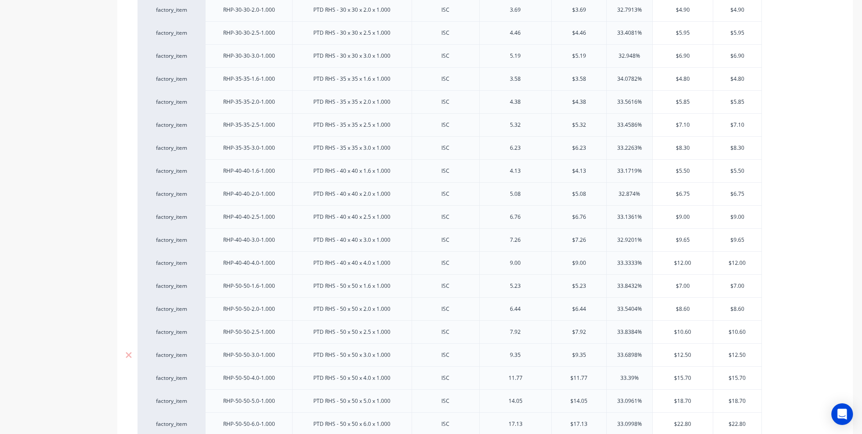
scroll to position [451, 0]
click at [744, 411] on div "$22.80" at bounding box center [737, 422] width 49 height 23
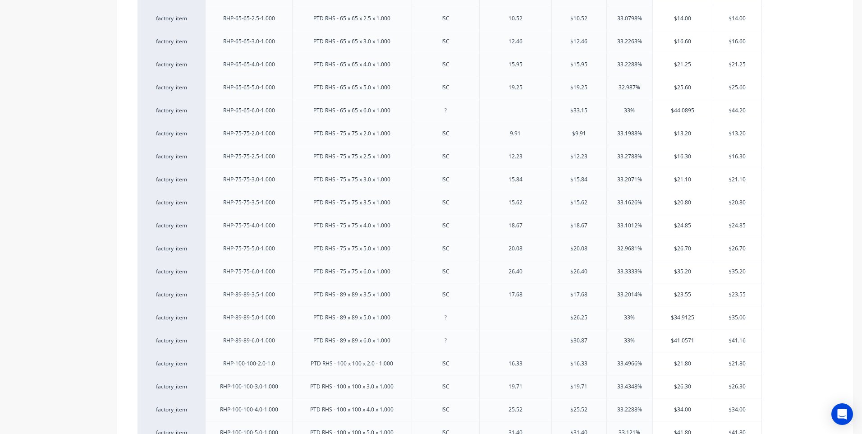
scroll to position [902, 0]
drag, startPoint x: 590, startPoint y: 317, endPoint x: 556, endPoint y: 324, distance: 34.6
click at [557, 324] on div "$26.25 $26.25" at bounding box center [579, 317] width 55 height 23
drag, startPoint x: 591, startPoint y: 338, endPoint x: 551, endPoint y: 343, distance: 39.6
click at [551, 343] on div "$30.87 $30.87" at bounding box center [578, 339] width 55 height 23
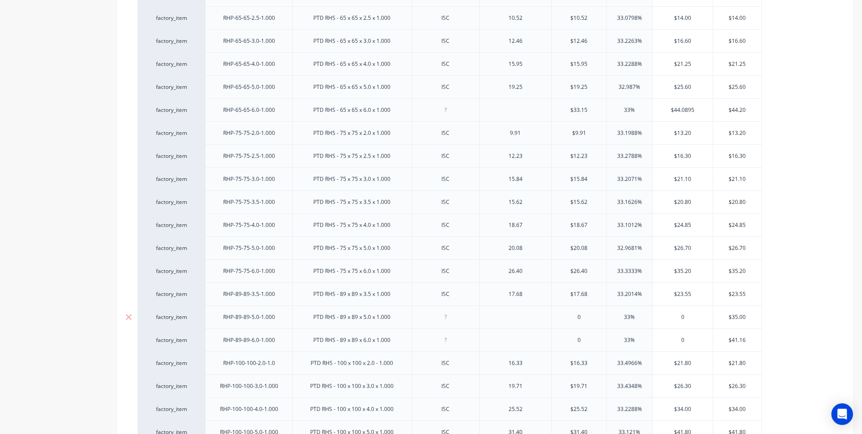
drag, startPoint x: 749, startPoint y: 314, endPoint x: 728, endPoint y: 333, distance: 28.8
click at [725, 321] on input "$35.00" at bounding box center [737, 317] width 48 height 8
drag, startPoint x: 750, startPoint y: 340, endPoint x: 718, endPoint y: 346, distance: 32.6
click at [718, 346] on div "$41.16 $41.16" at bounding box center [737, 340] width 48 height 23
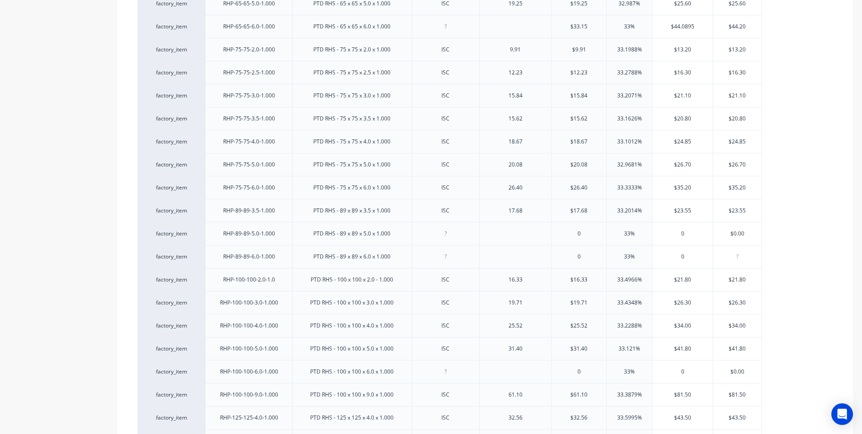
scroll to position [940, 0]
drag, startPoint x: 747, startPoint y: 276, endPoint x: 727, endPoint y: 282, distance: 20.8
click at [728, 281] on input "$0.00" at bounding box center [737, 279] width 48 height 8
drag, startPoint x: 747, startPoint y: 305, endPoint x: 730, endPoint y: 303, distance: 16.8
click at [730, 303] on input "$0.00" at bounding box center [737, 302] width 48 height 8
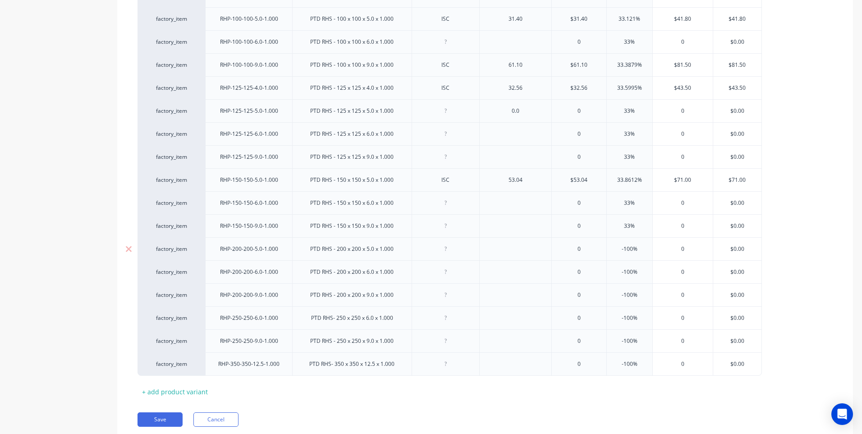
scroll to position [1346, 0]
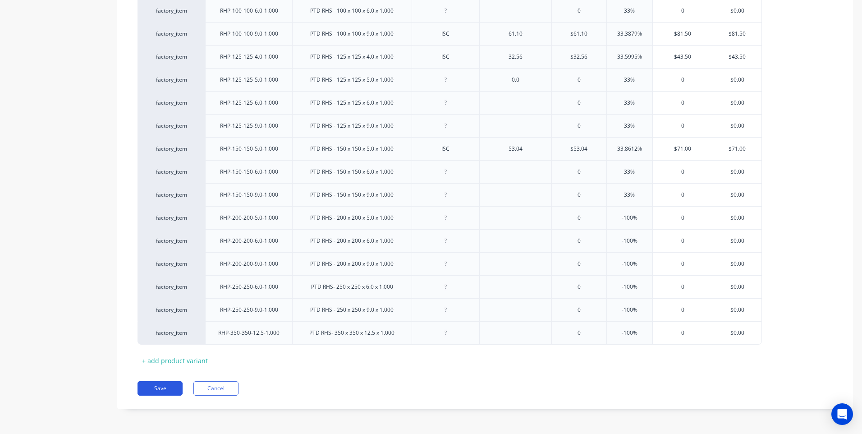
click at [161, 386] on button "Save" at bounding box center [160, 388] width 45 height 14
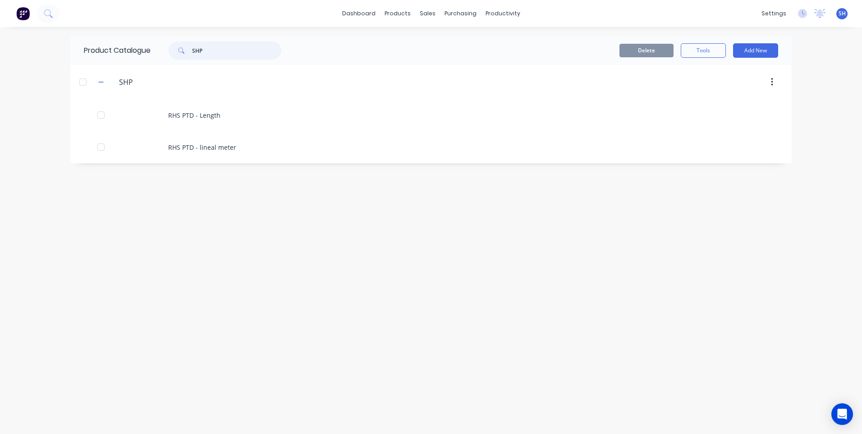
drag, startPoint x: 209, startPoint y: 52, endPoint x: 188, endPoint y: 51, distance: 20.3
click at [188, 51] on div "SHP" at bounding box center [225, 50] width 113 height 18
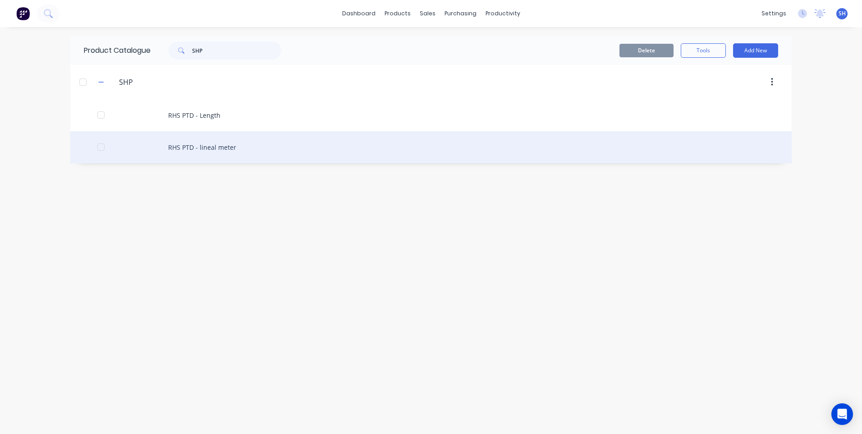
click at [214, 143] on div "RHS PTD - lineal meter" at bounding box center [430, 147] width 721 height 32
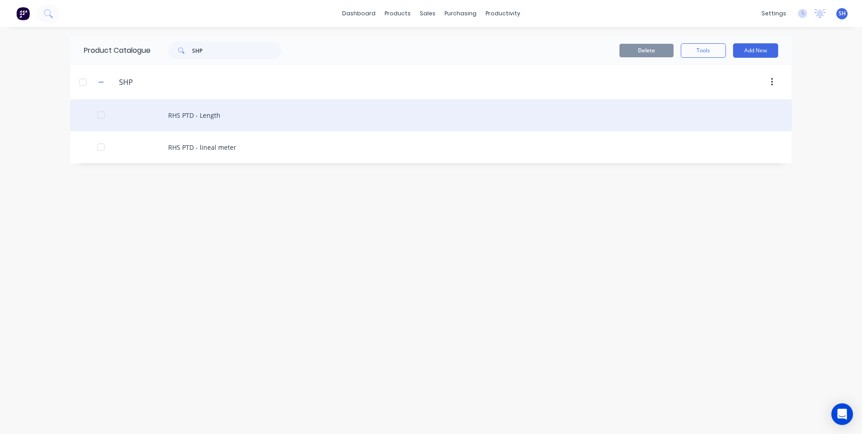
click at [203, 114] on div "RHS PTD - Length" at bounding box center [430, 115] width 721 height 32
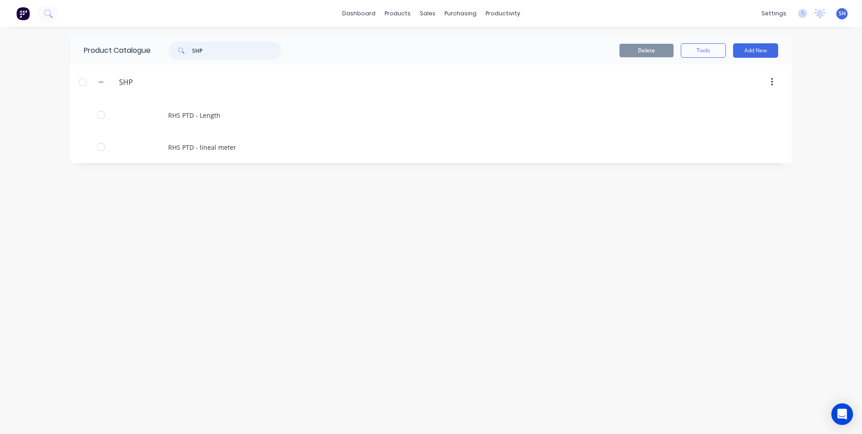
drag, startPoint x: 215, startPoint y: 51, endPoint x: 172, endPoint y: 51, distance: 42.8
click at [172, 51] on div "SHP" at bounding box center [225, 50] width 113 height 18
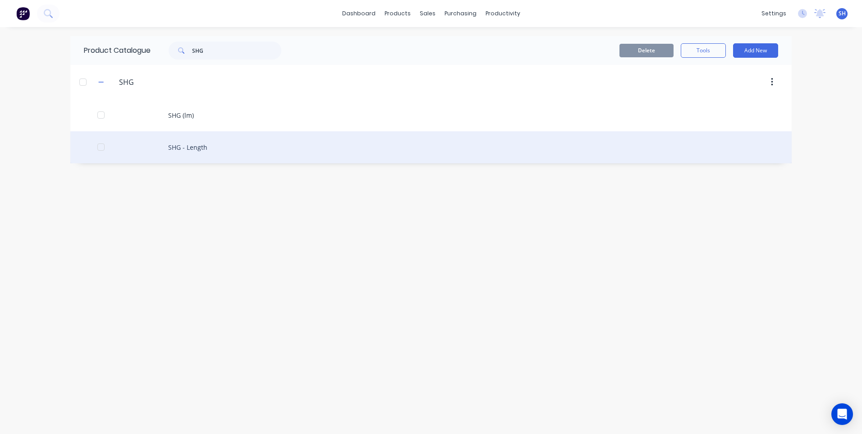
click at [186, 144] on div "SHG - Length" at bounding box center [430, 147] width 721 height 32
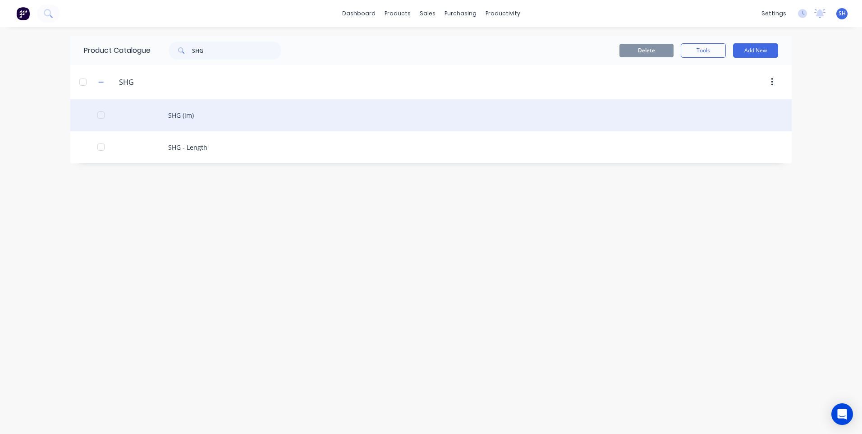
click at [187, 113] on div "SHG (lm)" at bounding box center [430, 115] width 721 height 32
click at [191, 116] on div "SHG (lm)" at bounding box center [430, 115] width 721 height 32
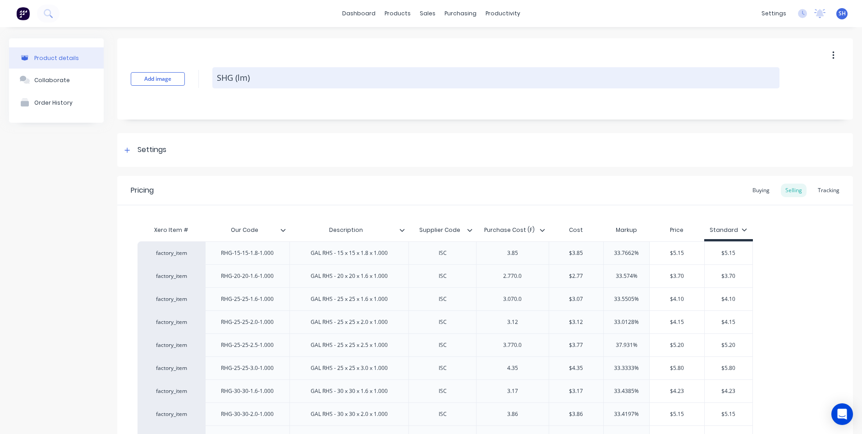
click at [253, 79] on textarea "SHG (lm)" at bounding box center [495, 77] width 567 height 21
click at [234, 77] on textarea "SHG lineal meter" at bounding box center [495, 77] width 567 height 21
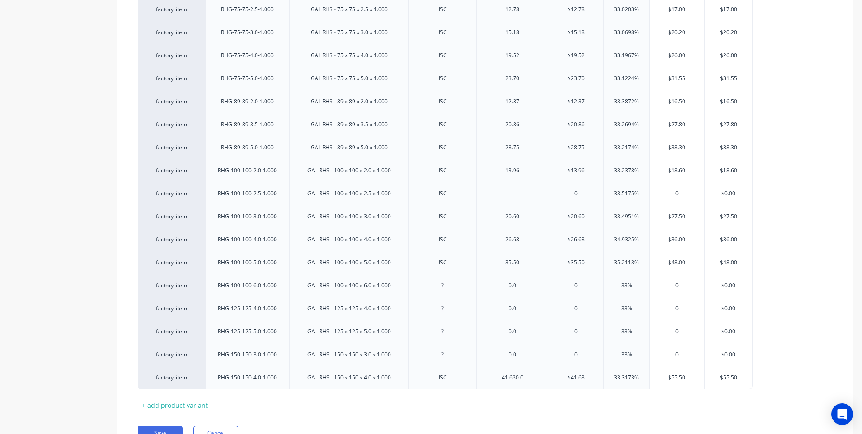
scroll to position [1001, 0]
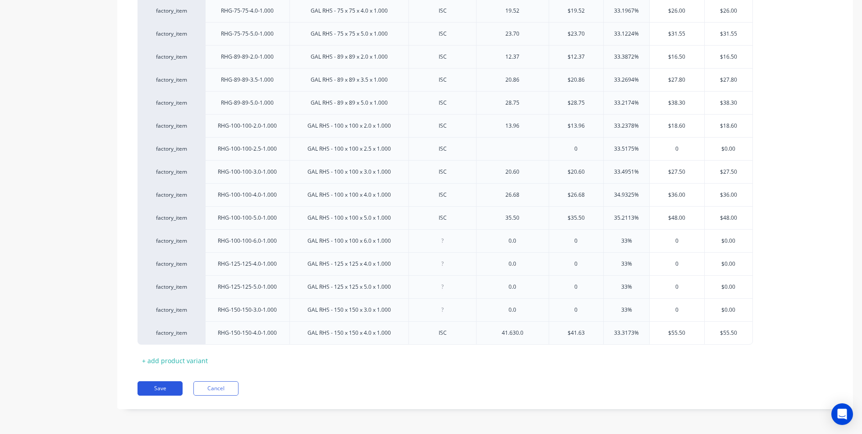
click at [159, 385] on button "Save" at bounding box center [160, 388] width 45 height 14
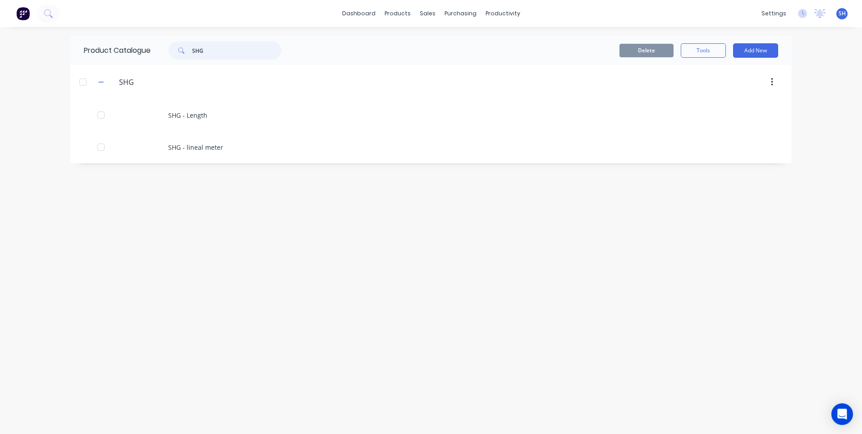
drag, startPoint x: 211, startPoint y: 50, endPoint x: 178, endPoint y: 50, distance: 32.9
click at [178, 50] on div "SHG" at bounding box center [225, 50] width 113 height 18
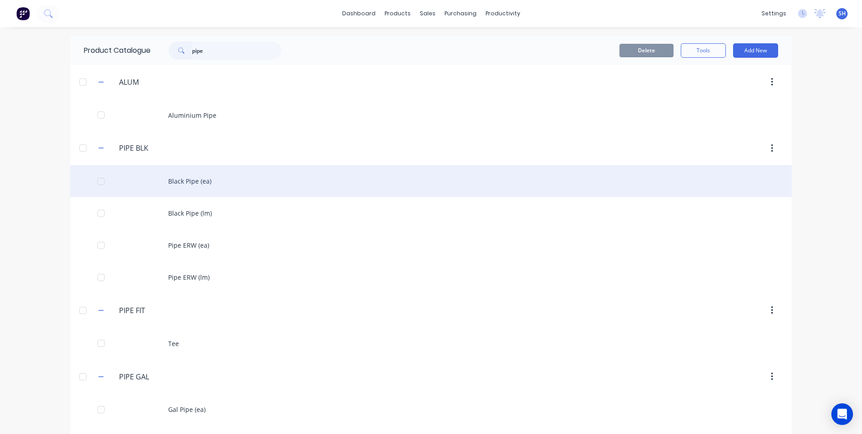
click at [186, 179] on div "Black Pipe (ea)" at bounding box center [430, 181] width 721 height 32
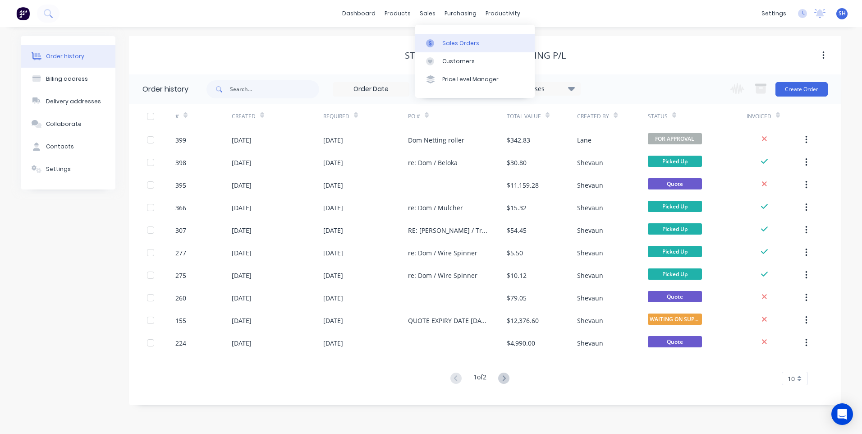
click at [446, 41] on div "Sales Orders" at bounding box center [460, 43] width 37 height 8
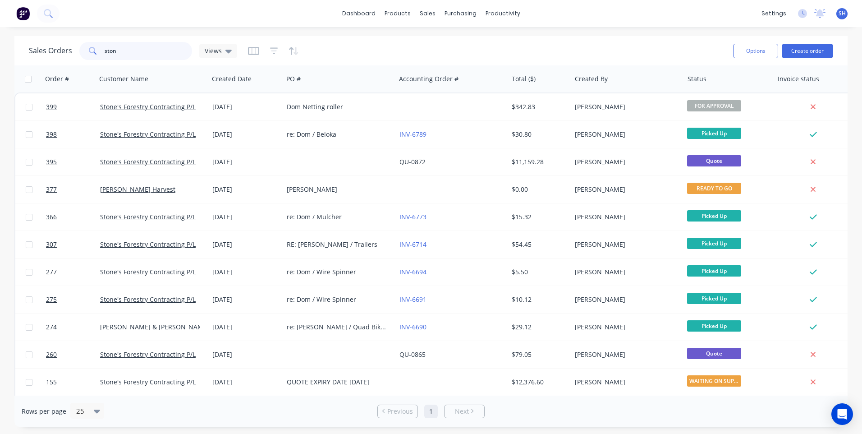
drag, startPoint x: 125, startPoint y: 55, endPoint x: 99, endPoint y: 50, distance: 26.3
click at [99, 50] on div "ston" at bounding box center [135, 51] width 113 height 18
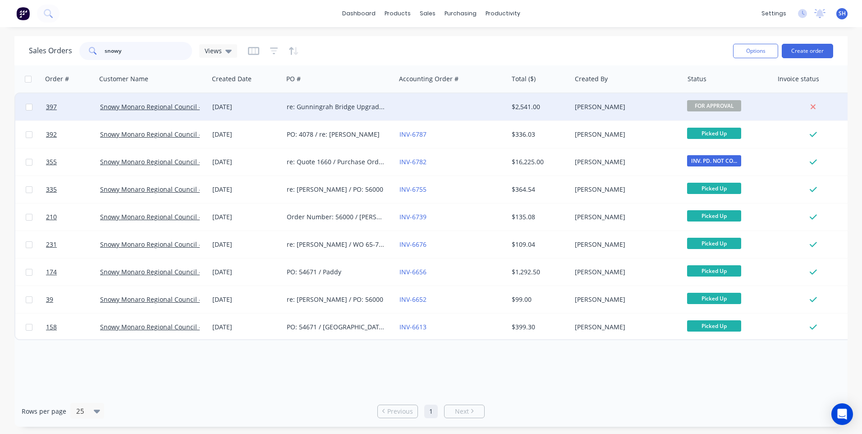
type input "snowy"
click at [426, 105] on div at bounding box center [452, 106] width 112 height 27
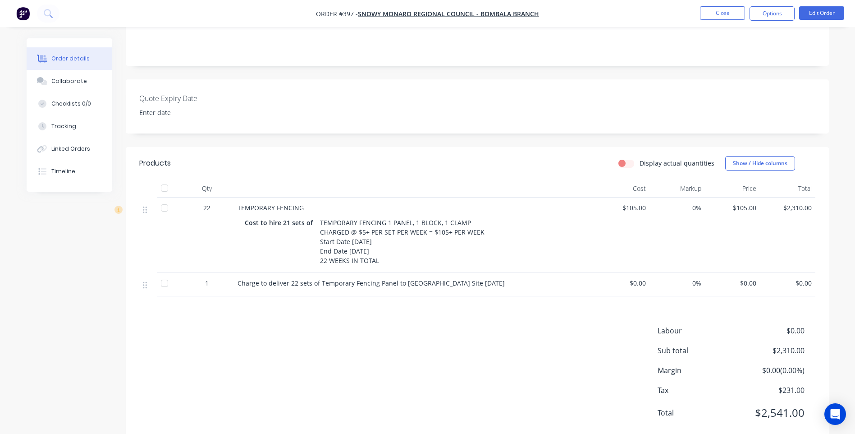
scroll to position [180, 0]
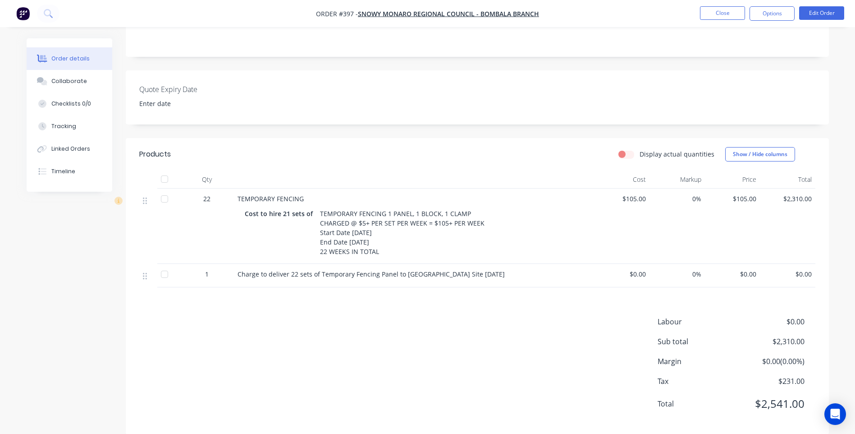
click at [362, 214] on div "TEMPORARY FENCING 1 PANEL, 1 BLOCK, 1 CLAMP CHARGED @ $5+ PER SET PER WEEK = $1…" at bounding box center [403, 232] width 172 height 51
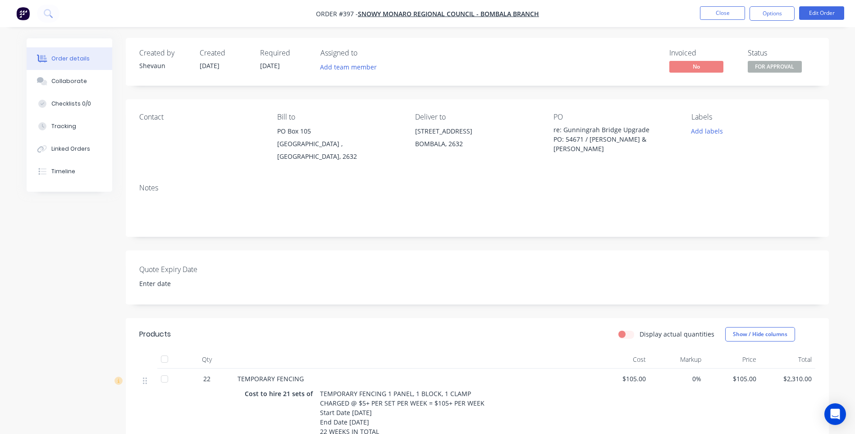
scroll to position [0, 0]
click at [821, 11] on button "Edit Order" at bounding box center [821, 13] width 45 height 14
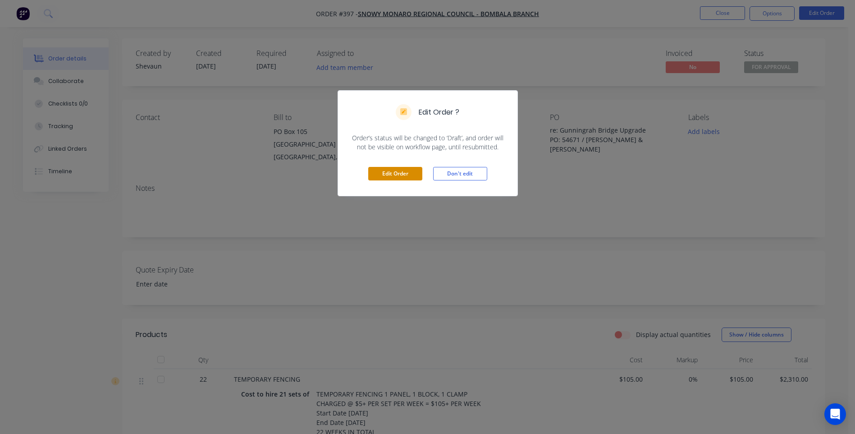
click at [398, 175] on button "Edit Order" at bounding box center [395, 174] width 54 height 14
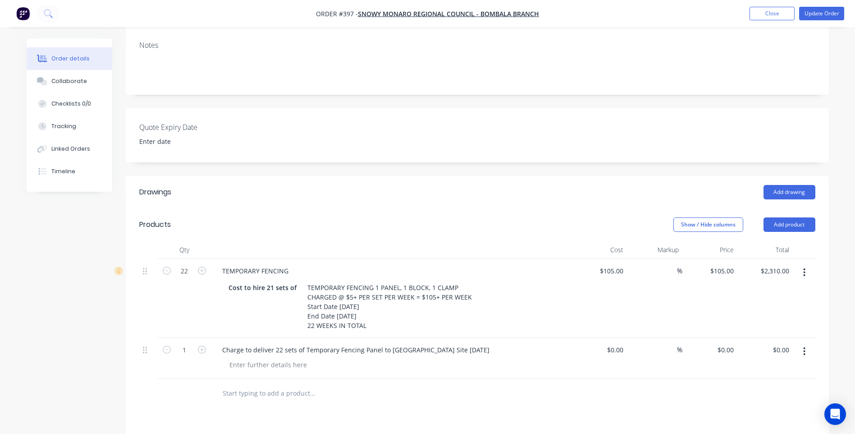
scroll to position [225, 0]
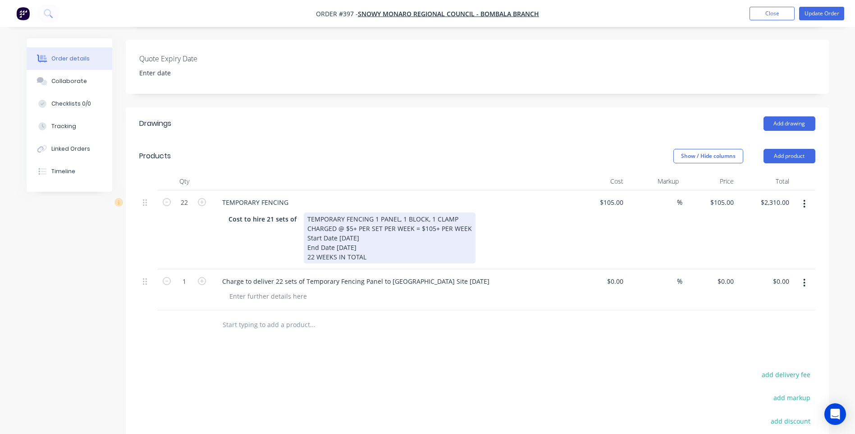
click at [349, 216] on div "TEMPORARY FENCING 1 PANEL, 1 BLOCK, 1 CLAMP CHARGED @ $5+ PER SET PER WEEK = $1…" at bounding box center [390, 237] width 172 height 51
click at [440, 216] on div "TEMPORARY FENCING 1 PANEL, 1 BLOCK, 1 CLAMP CHARGED @ $5.50+ PER SET PER WEEK =…" at bounding box center [394, 237] width 181 height 51
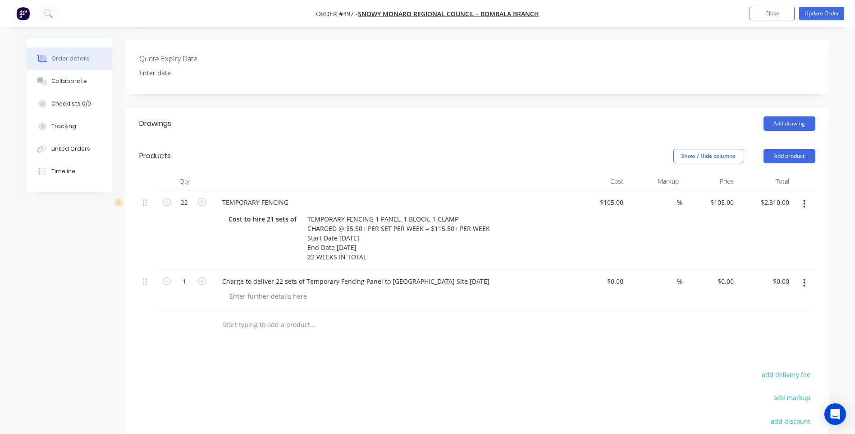
type input "$115.50"
type input "$2,541.00"
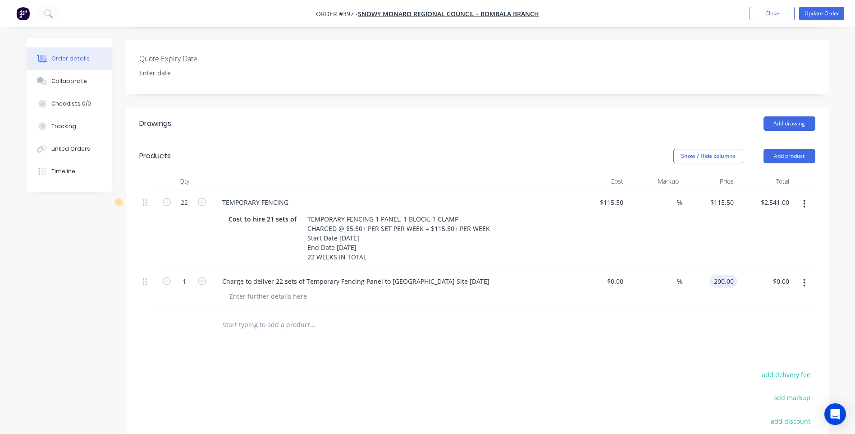
type input "$200.00"
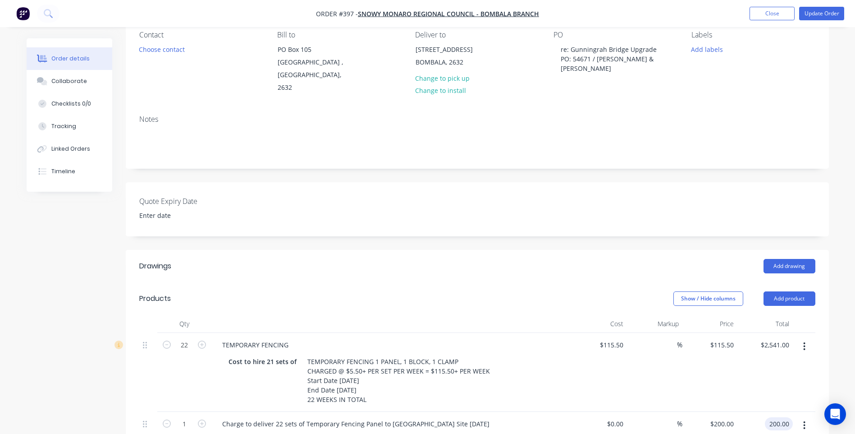
scroll to position [180, 0]
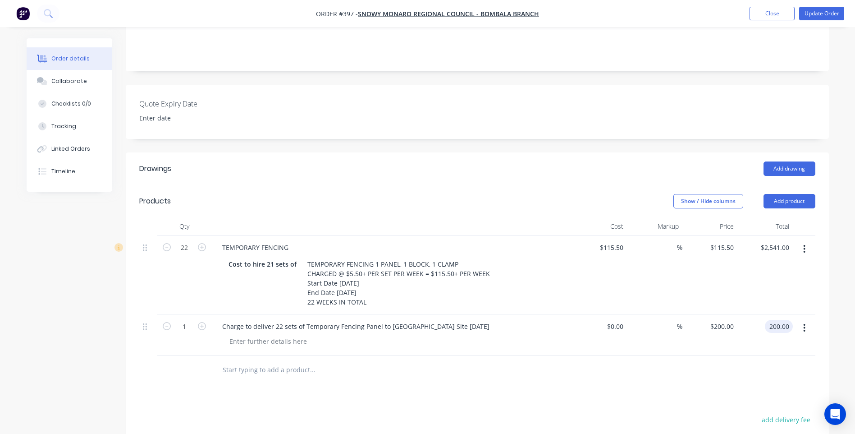
type input "$200.00"
click at [388, 395] on div "Drawings Add drawing Products Show / Hide columns Add product Qty Cost Markup P…" at bounding box center [477, 376] width 703 height 449
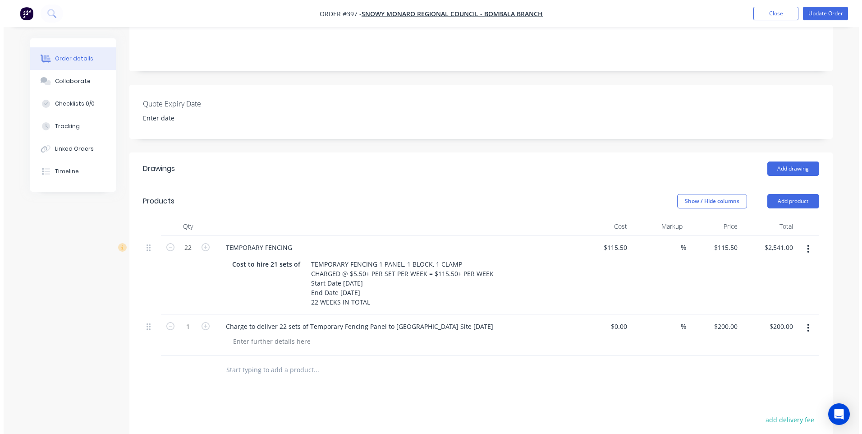
scroll to position [0, 0]
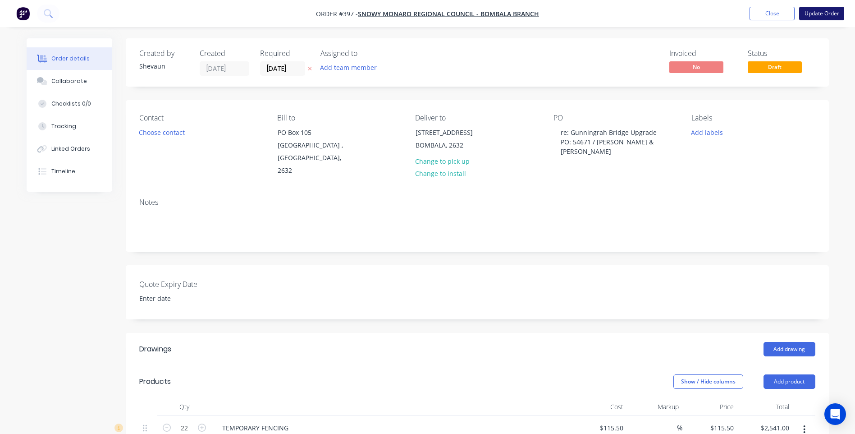
click at [821, 10] on button "Update Order" at bounding box center [821, 14] width 45 height 14
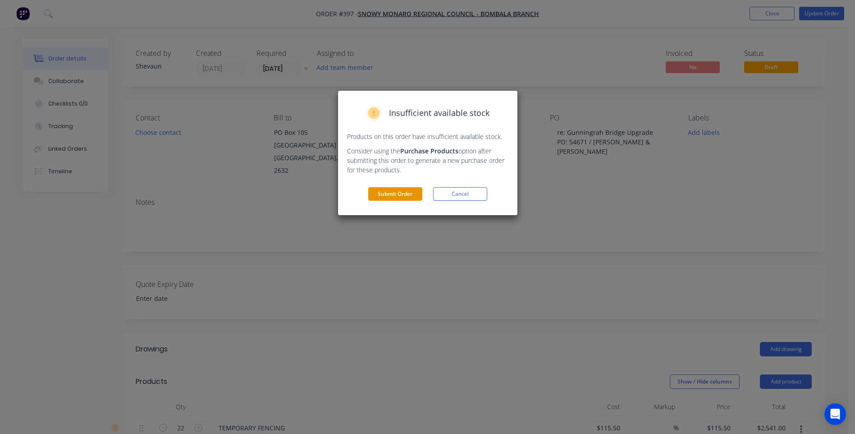
click at [398, 194] on button "Submit Order" at bounding box center [395, 194] width 54 height 14
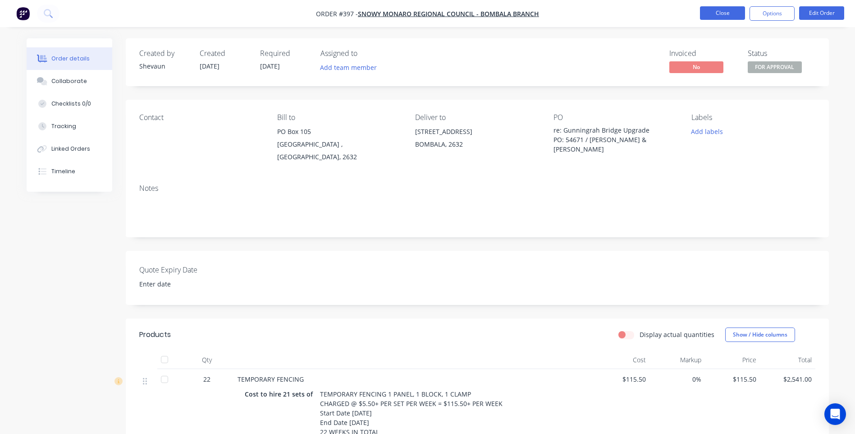
click at [717, 14] on button "Close" at bounding box center [722, 13] width 45 height 14
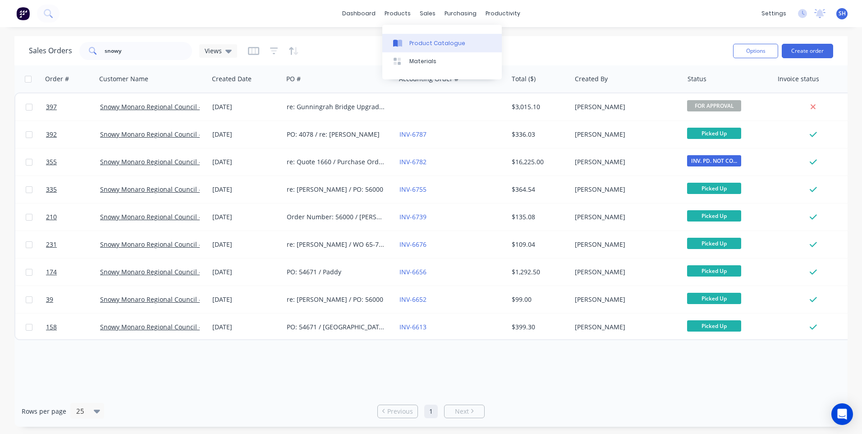
click at [431, 41] on div "Product Catalogue" at bounding box center [437, 43] width 56 height 8
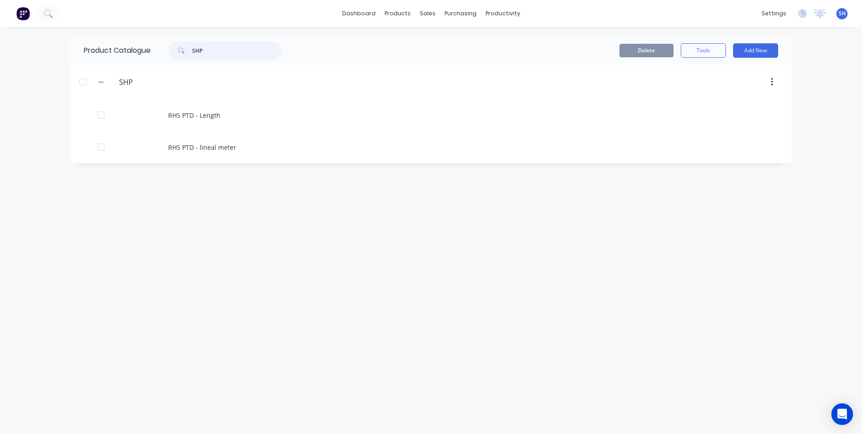
drag, startPoint x: 218, startPoint y: 50, endPoint x: 175, endPoint y: 50, distance: 42.4
click at [175, 50] on div "SHP" at bounding box center [225, 50] width 113 height 18
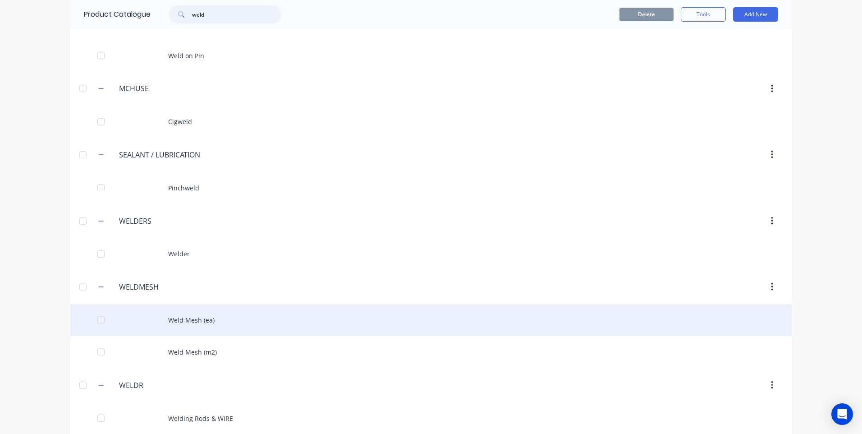
scroll to position [135, 0]
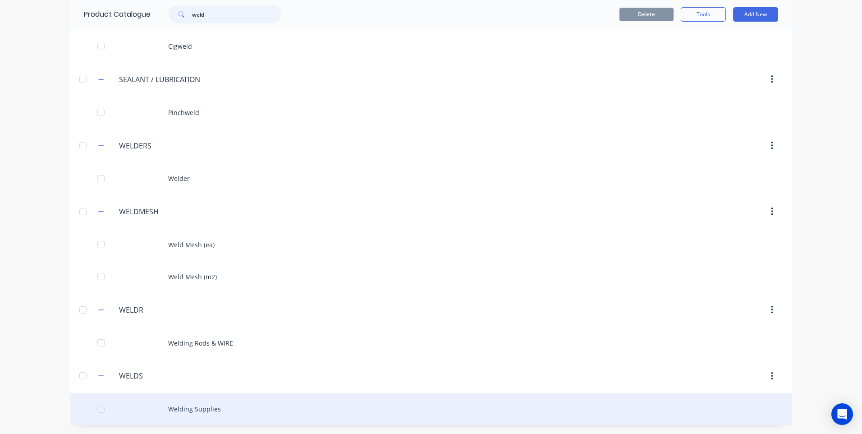
type input "weld"
click at [200, 404] on div "Welding Supplies" at bounding box center [430, 409] width 721 height 32
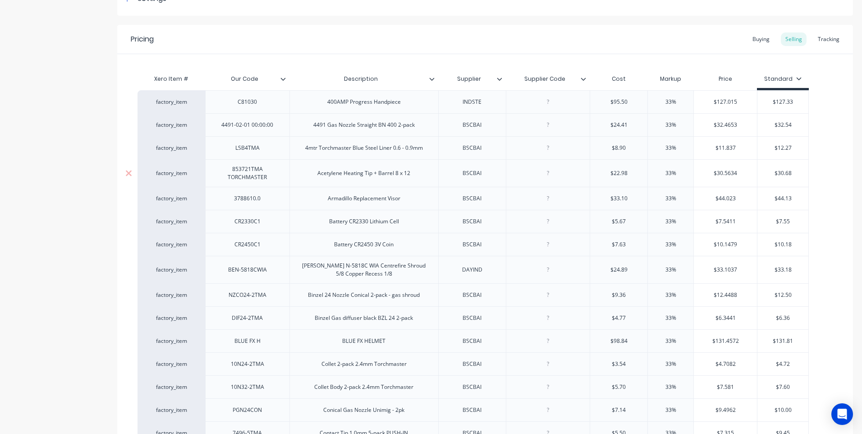
scroll to position [180, 0]
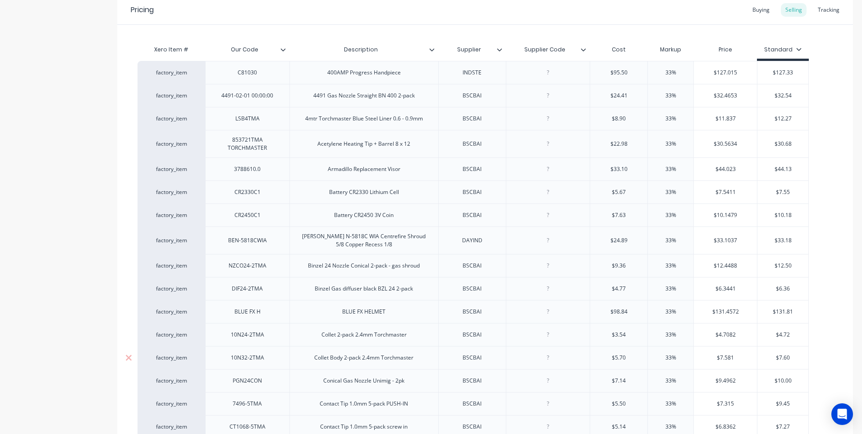
type textarea "x"
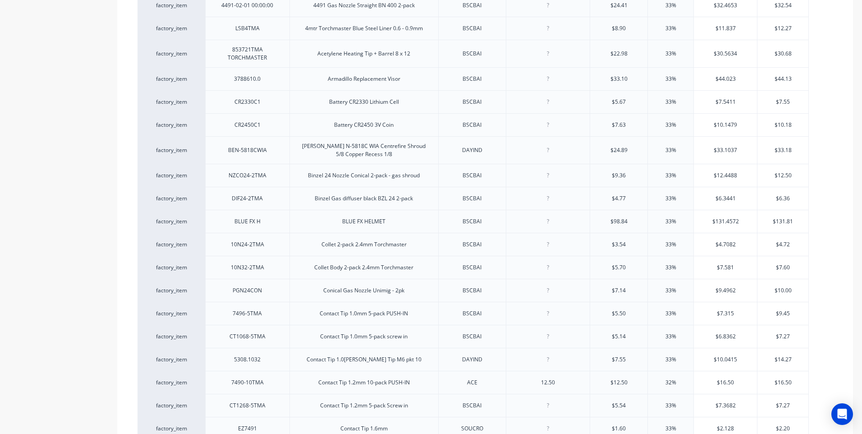
scroll to position [0, 0]
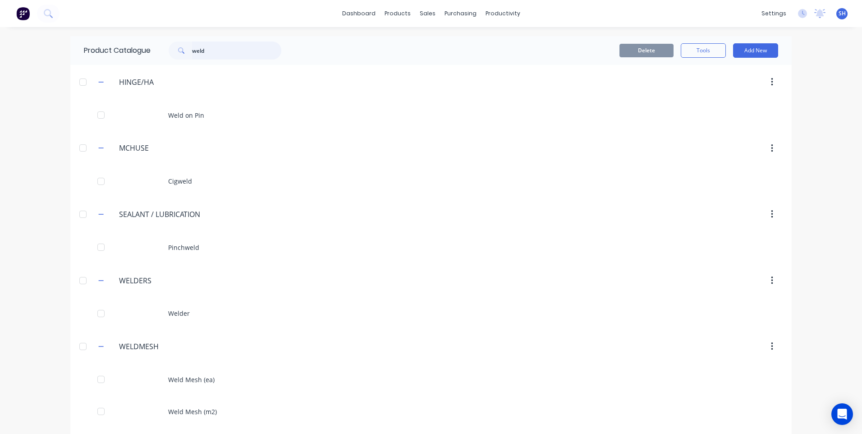
click at [205, 51] on input "weld" at bounding box center [236, 50] width 89 height 18
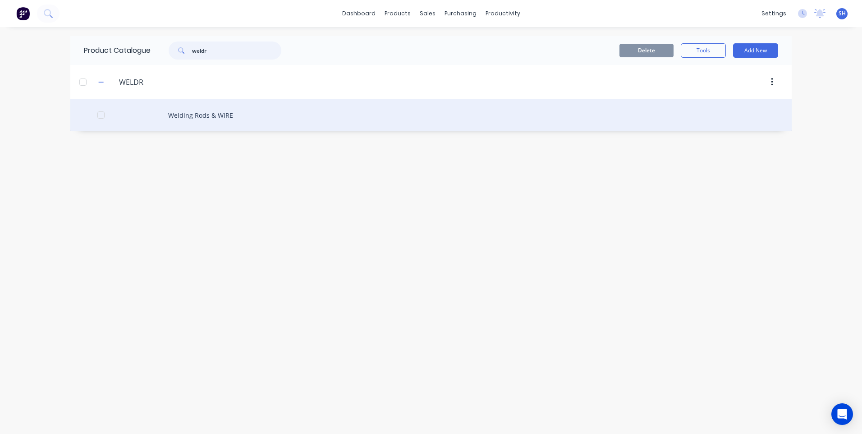
type input "weldr"
click at [205, 111] on div "Welding Rods & WIRE" at bounding box center [430, 115] width 721 height 32
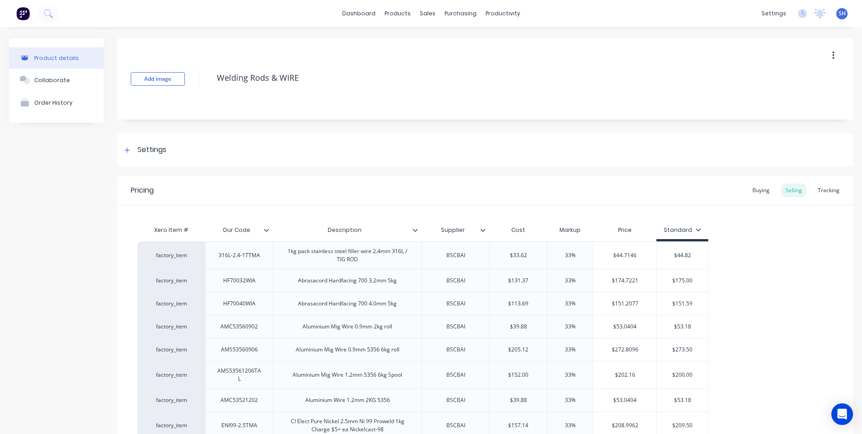
type textarea "x"
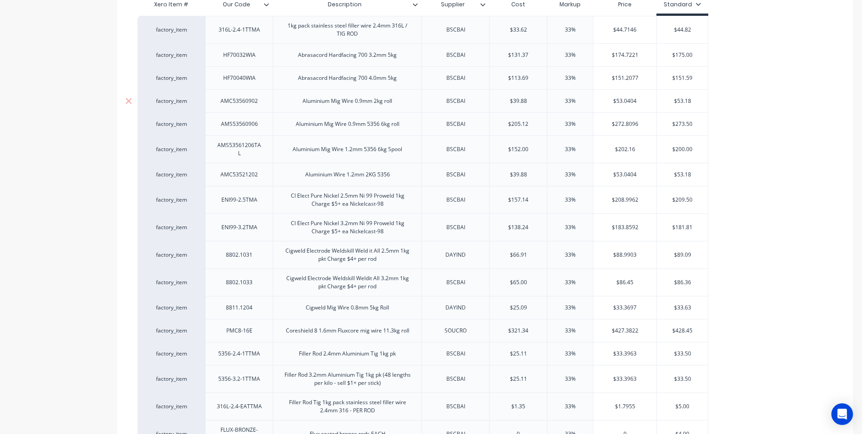
scroll to position [180, 0]
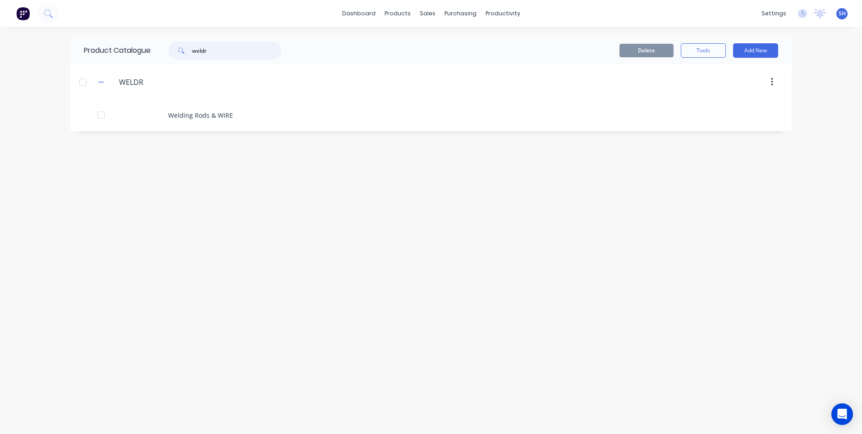
drag, startPoint x: 210, startPoint y: 50, endPoint x: 186, endPoint y: 50, distance: 23.9
click at [186, 50] on div "weldr" at bounding box center [225, 50] width 113 height 18
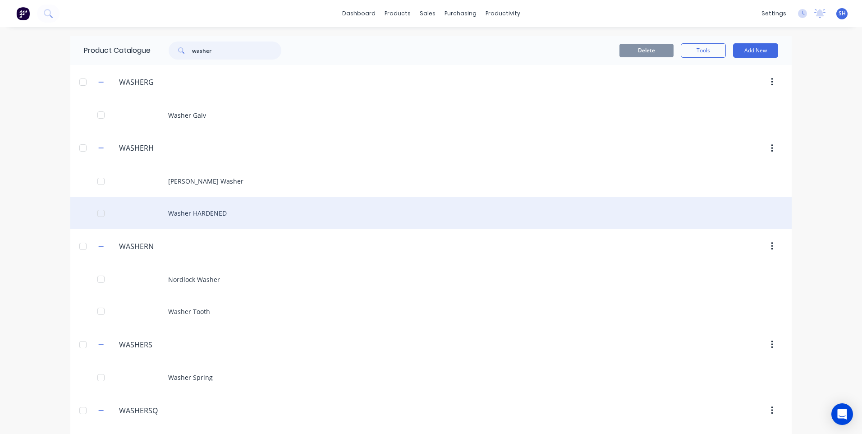
type input "washer"
click at [207, 212] on div "Washer HARDENED" at bounding box center [430, 213] width 721 height 32
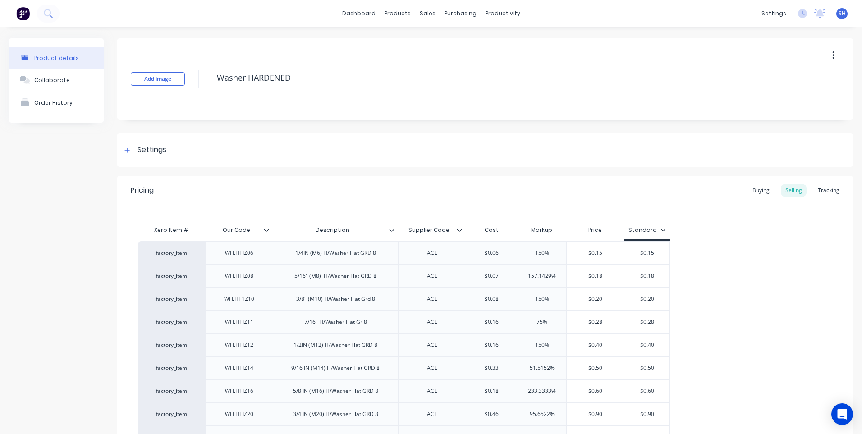
type textarea "x"
type input "$0.16"
drag, startPoint x: 503, startPoint y: 345, endPoint x: 470, endPoint y: 347, distance: 33.0
click at [470, 347] on input "$0.16" at bounding box center [491, 345] width 51 height 8
type textarea "x"
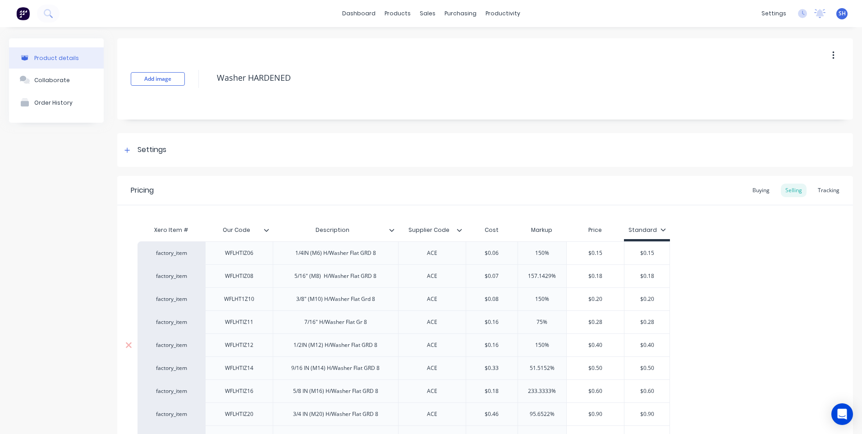
type input "."
type textarea "x"
type input ".1"
type textarea "x"
type input ".13"
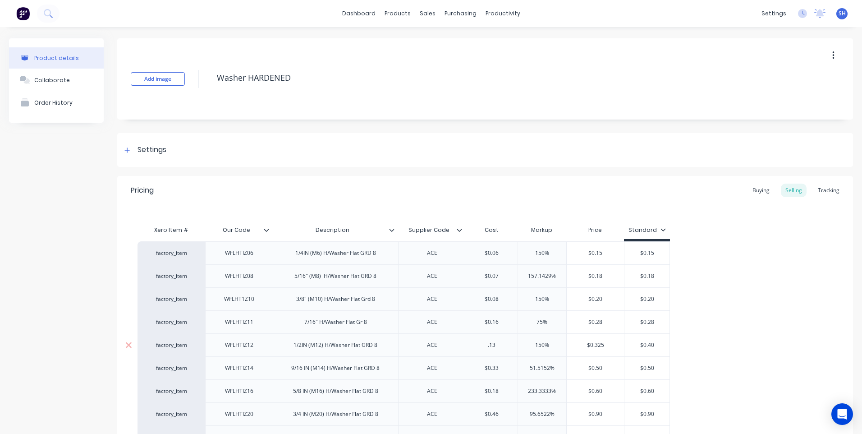
type input "150%"
type input "$0.325"
drag, startPoint x: 615, startPoint y: 344, endPoint x: 559, endPoint y: 344, distance: 55.9
click at [559, 344] on div "factory_item WFLHTIZ12 1/2IN (M12) H/Washer Flat GRD 8 ACE $0.13 .13 150% 150% …" at bounding box center [404, 344] width 533 height 23
type textarea "x"
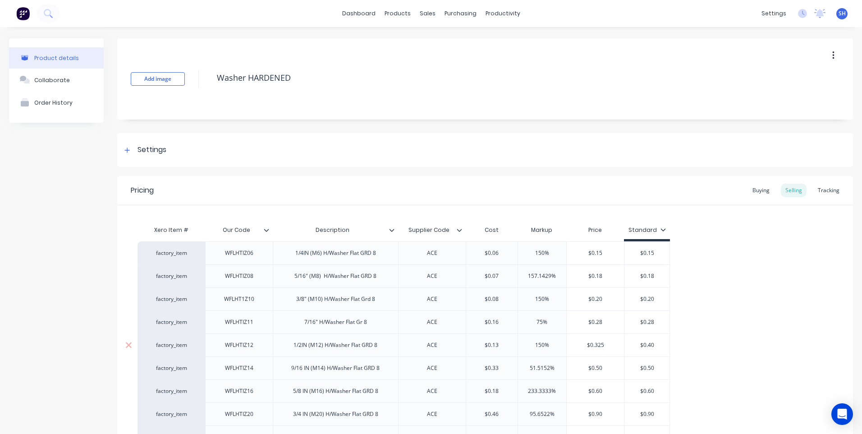
type input "."
type textarea "x"
type input ".40"
click at [730, 346] on div "factory_item WFLHTIZ06 1/4IN (M6) H/Washer Flat GRD 8 ACE $0.06 150% $0.15 $0.1…" at bounding box center [485, 413] width 695 height 345
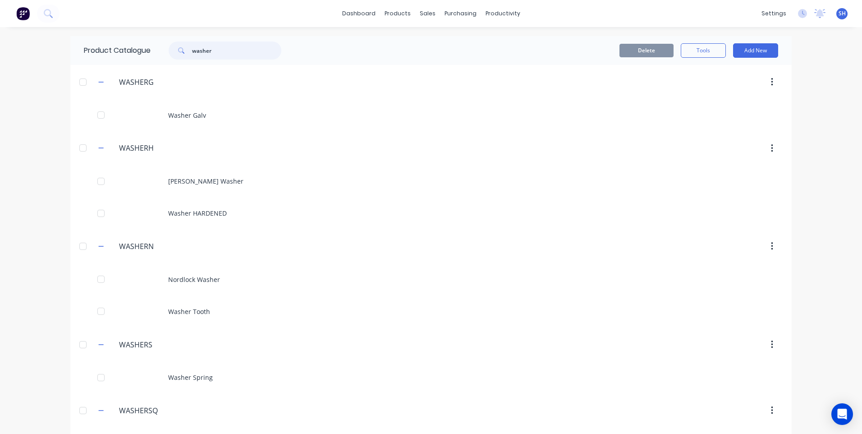
drag, startPoint x: 226, startPoint y: 51, endPoint x: 164, endPoint y: 48, distance: 62.8
click at [164, 48] on div "washer" at bounding box center [221, 50] width 122 height 18
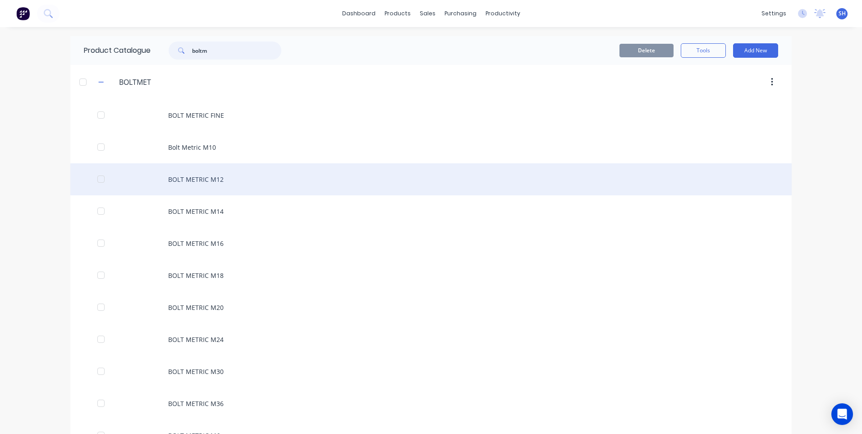
type input "boltm"
click at [202, 176] on div "BOLT METRIC M12" at bounding box center [430, 179] width 721 height 32
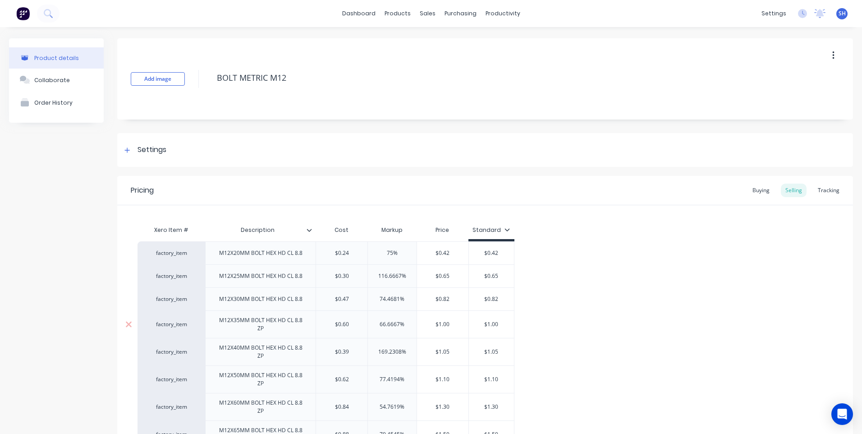
type textarea "x"
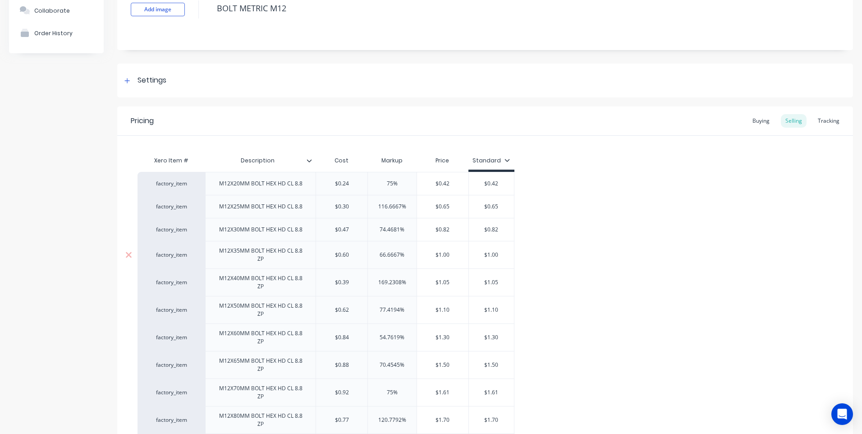
scroll to position [271, 0]
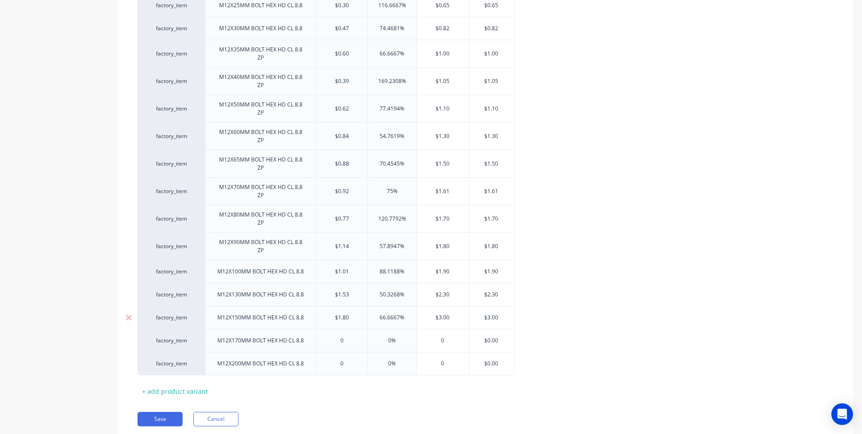
type input "$1.80"
click at [356, 319] on input "$1.80" at bounding box center [341, 317] width 51 height 8
drag, startPoint x: 355, startPoint y: 318, endPoint x: 333, endPoint y: 315, distance: 21.9
click at [333, 315] on input "$1.80" at bounding box center [341, 317] width 51 height 8
type textarea "x"
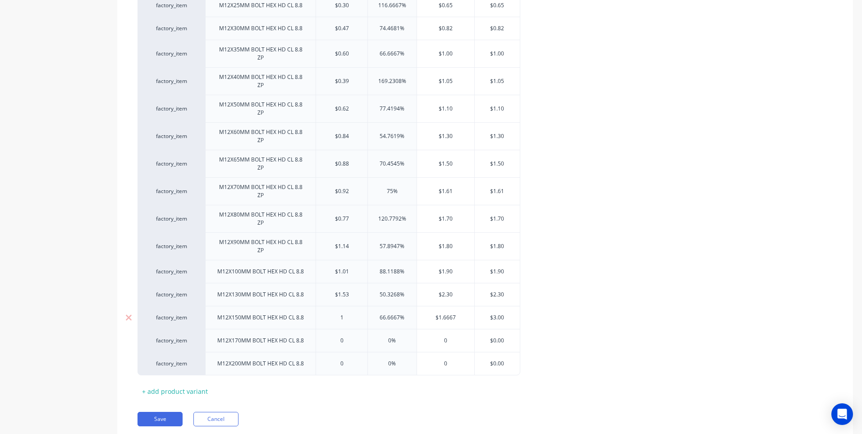
type input "1."
type textarea "x"
type input "1.20"
type input "66.6667%"
type input "$2.00"
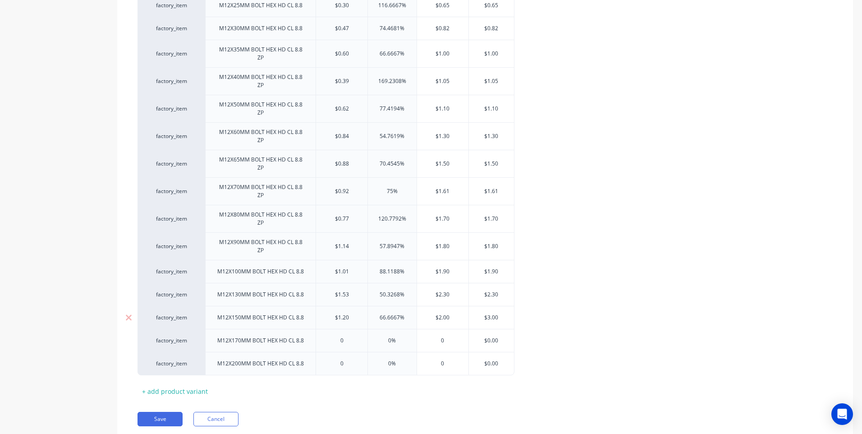
drag, startPoint x: 452, startPoint y: 318, endPoint x: 417, endPoint y: 318, distance: 35.2
click at [417, 318] on input "$2.00" at bounding box center [442, 317] width 51 height 8
type textarea "x"
type input "3.00"
click at [609, 348] on div "factory_item M12X20MM BOLT HEX HD CL 8.8 $0.24 75% $0.42 $0.42 factory_item M12…" at bounding box center [485, 173] width 695 height 404
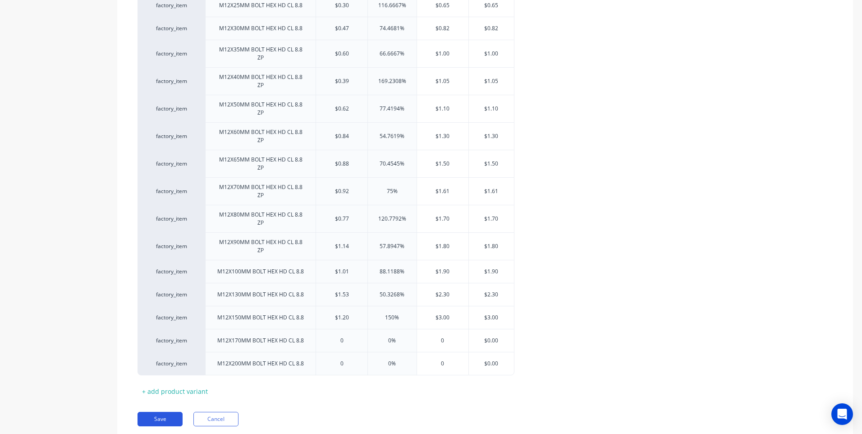
click at [163, 418] on button "Save" at bounding box center [160, 419] width 45 height 14
type textarea "x"
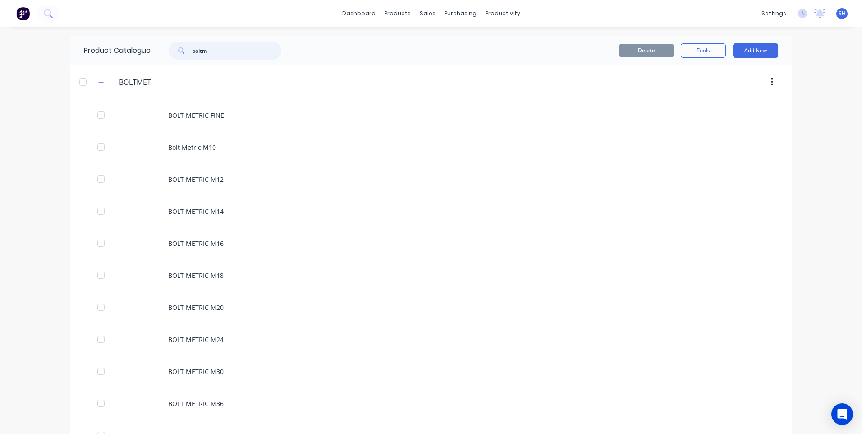
drag, startPoint x: 217, startPoint y: 50, endPoint x: 161, endPoint y: 50, distance: 55.9
click at [161, 50] on div "boltm" at bounding box center [221, 50] width 122 height 18
click at [48, 12] on icon at bounding box center [48, 13] width 9 height 9
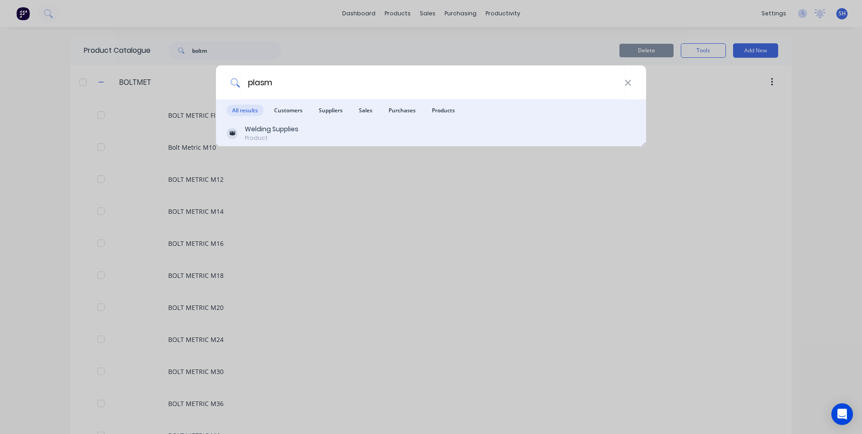
type input "plasm"
click at [263, 129] on div "Welding Supplies" at bounding box center [272, 128] width 54 height 9
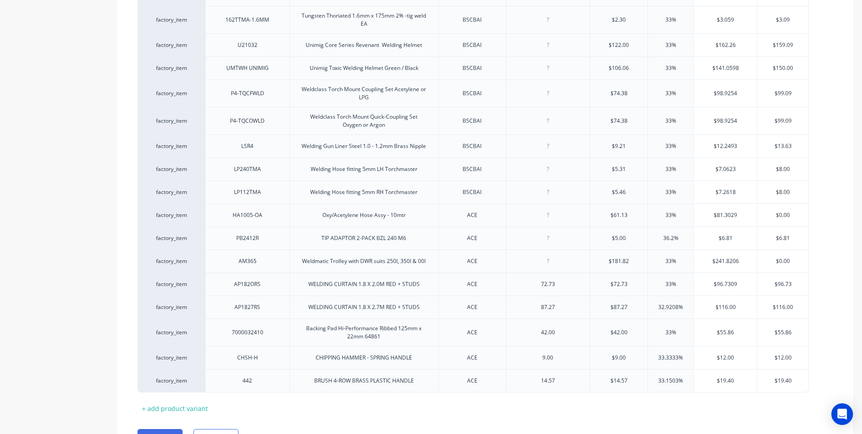
scroll to position [2660, 0]
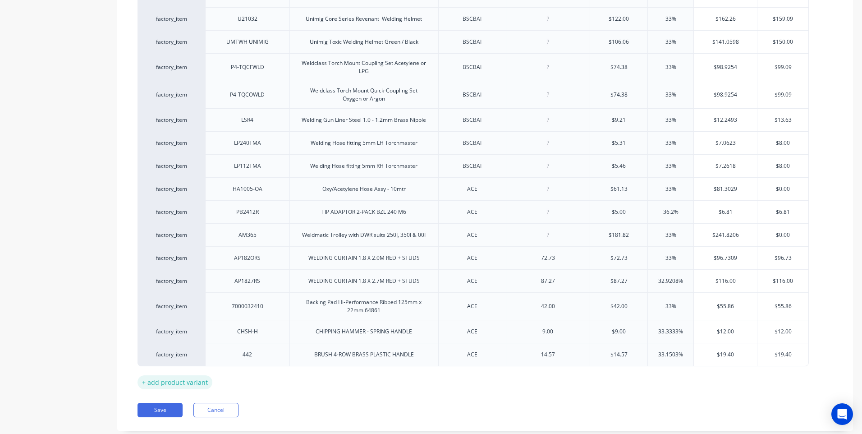
click at [173, 375] on div "+ add product variant" at bounding box center [175, 382] width 75 height 14
type textarea "x"
click at [249, 372] on div at bounding box center [247, 378] width 45 height 12
click at [366, 372] on div at bounding box center [363, 378] width 45 height 12
type textarea "x"
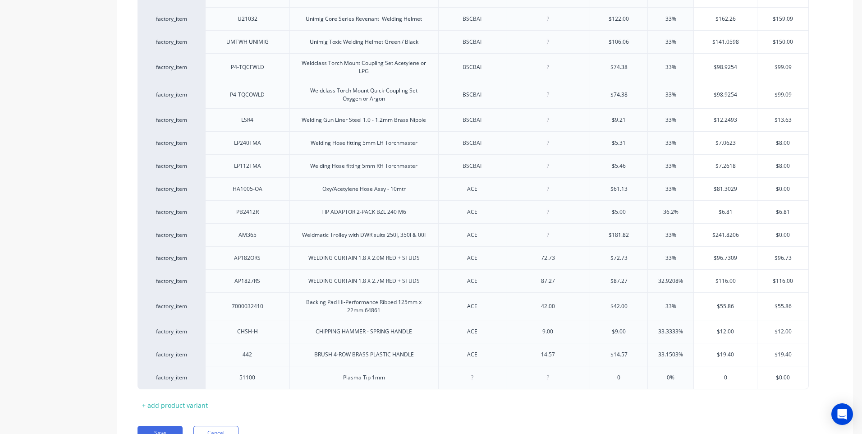
type textarea "x"
type input "0"
type textarea "x"
type input "06"
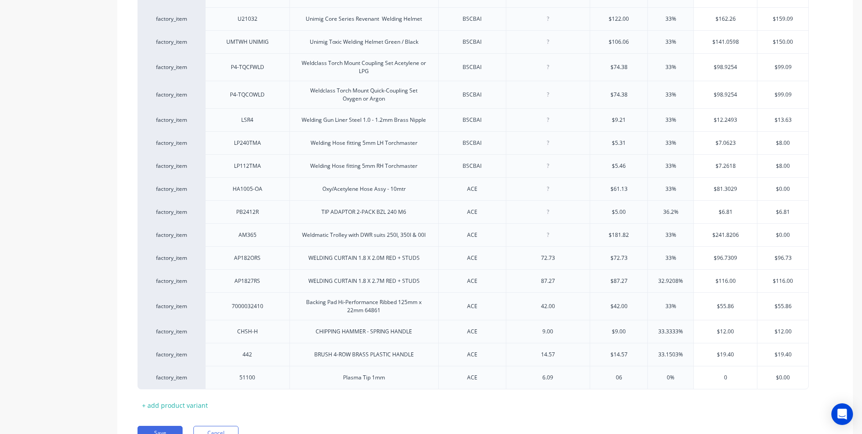
type textarea "x"
type input "06.09"
type textarea "x"
type input "06.09"
type input "0"
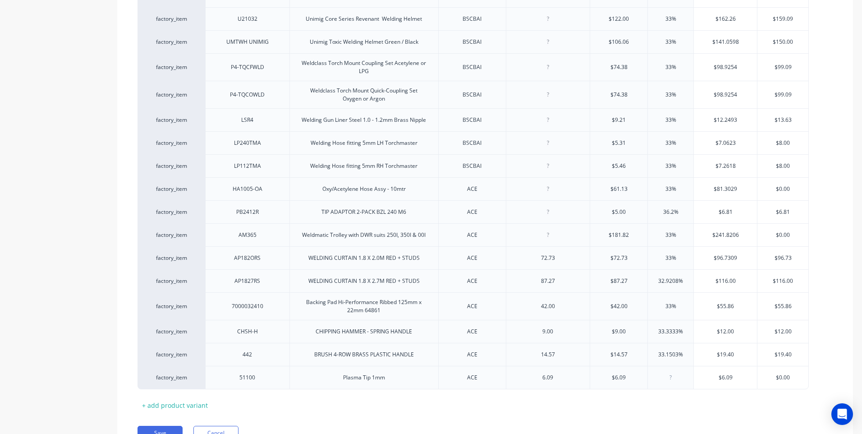
type input "3"
type textarea "x"
type input "33"
type textarea "x"
type input "$8.099"
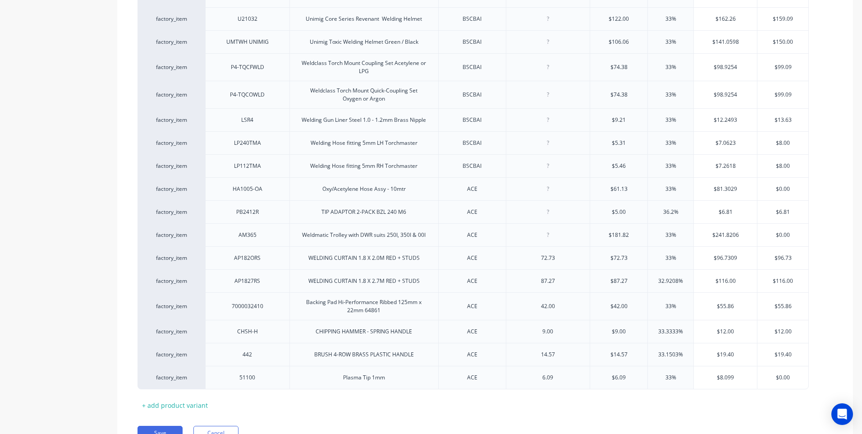
type textarea "x"
type input "$8.0"
type textarea "x"
type input "$8.1"
type textarea "x"
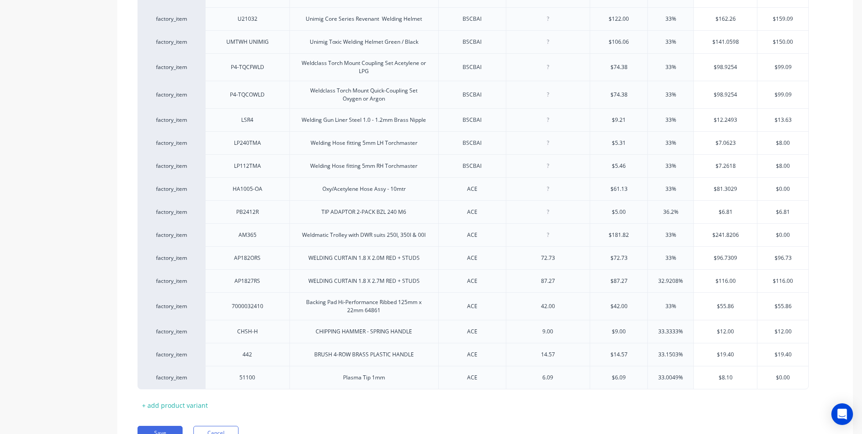
type input "$8.10"
type input "$0.0"
type textarea "x"
type input "$0"
type textarea "x"
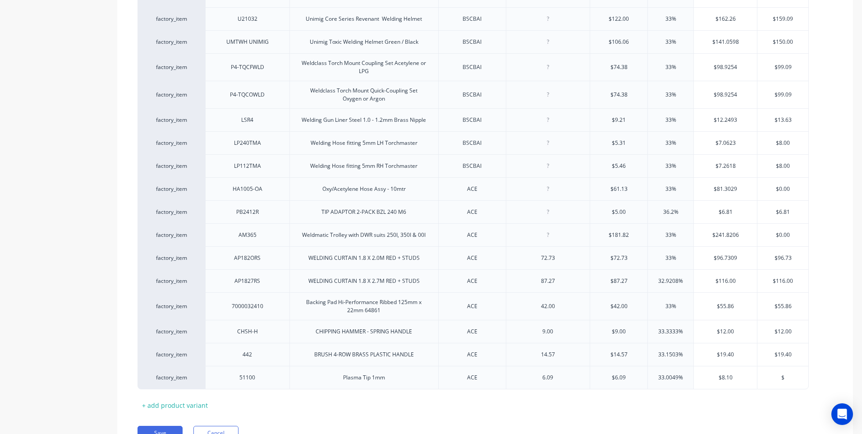
type input "$8"
type textarea "x"
type input "$8."
type textarea "x"
type input "$8.1"
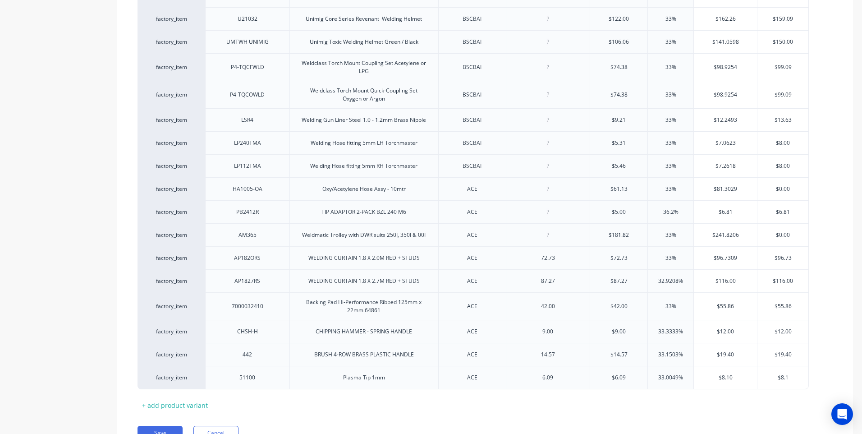
type textarea "x"
type input "$8.10"
type textarea "x"
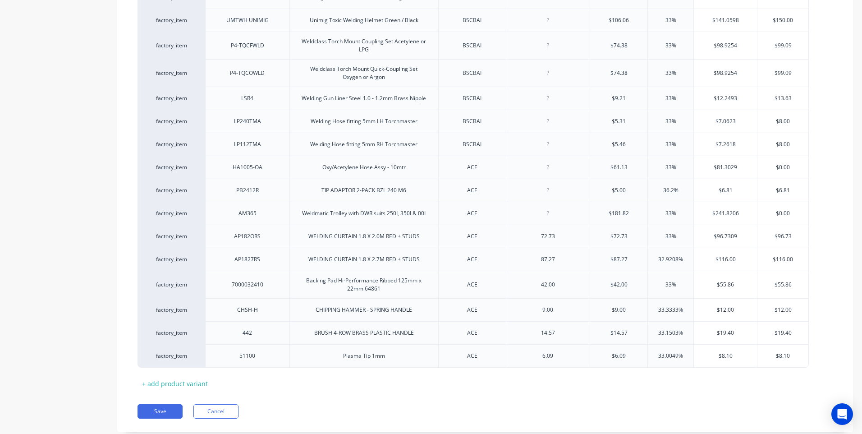
scroll to position [2692, 0]
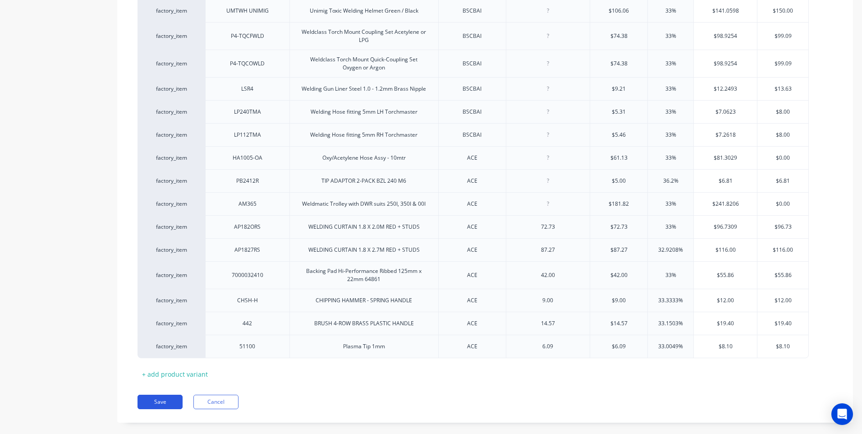
click at [162, 395] on button "Save" at bounding box center [160, 402] width 45 height 14
type textarea "x"
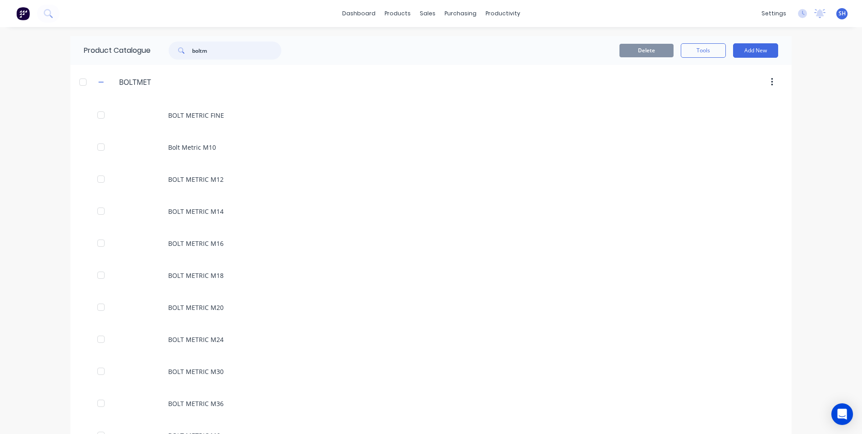
drag, startPoint x: 207, startPoint y: 51, endPoint x: 175, endPoint y: 51, distance: 32.5
click at [175, 51] on div "boltm" at bounding box center [225, 50] width 113 height 18
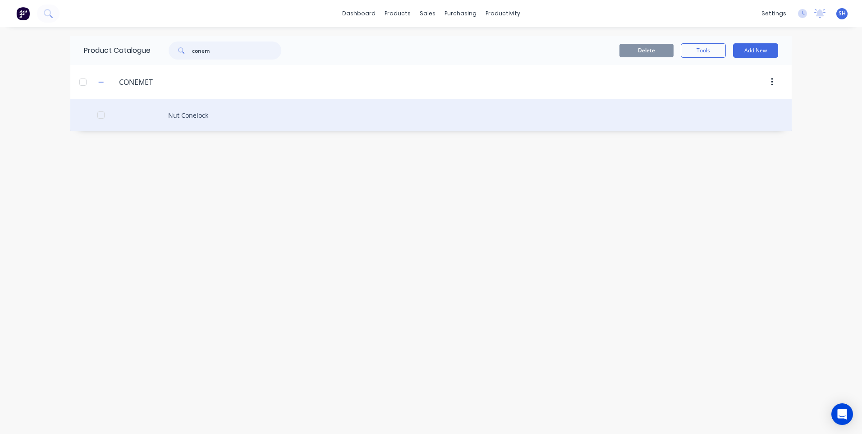
type input "conem"
click at [188, 113] on div "Nut Conelock" at bounding box center [430, 115] width 721 height 32
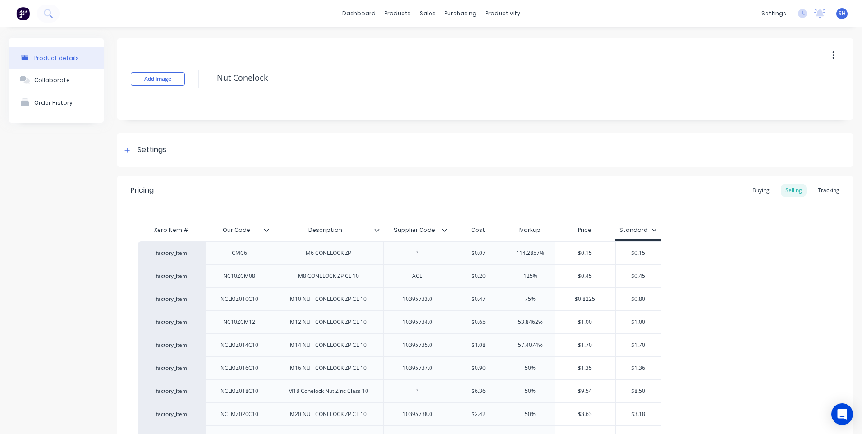
click at [839, 11] on span "SH" at bounding box center [842, 13] width 7 height 8
type textarea "x"
click at [766, 111] on div "Sign out" at bounding box center [765, 113] width 24 height 8
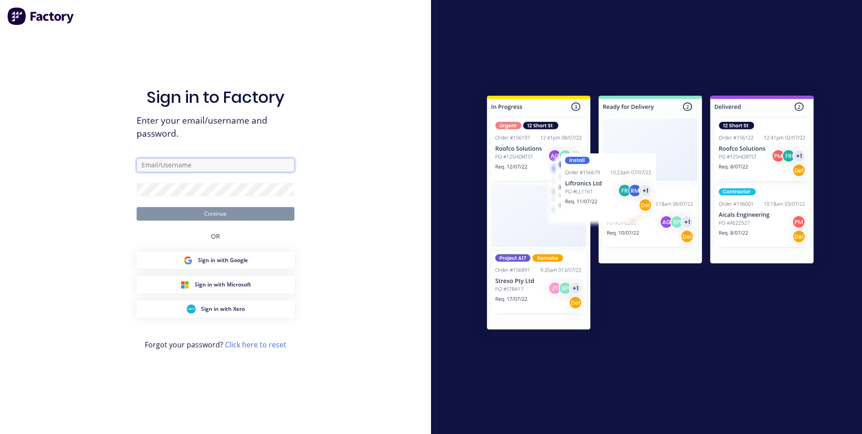
type input "[EMAIL_ADDRESS][DOMAIN_NAME]"
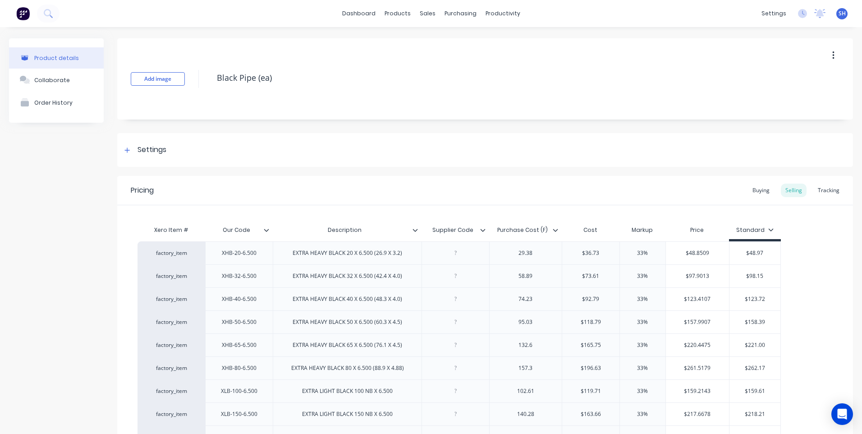
click at [23, 10] on img at bounding box center [23, 14] width 14 height 14
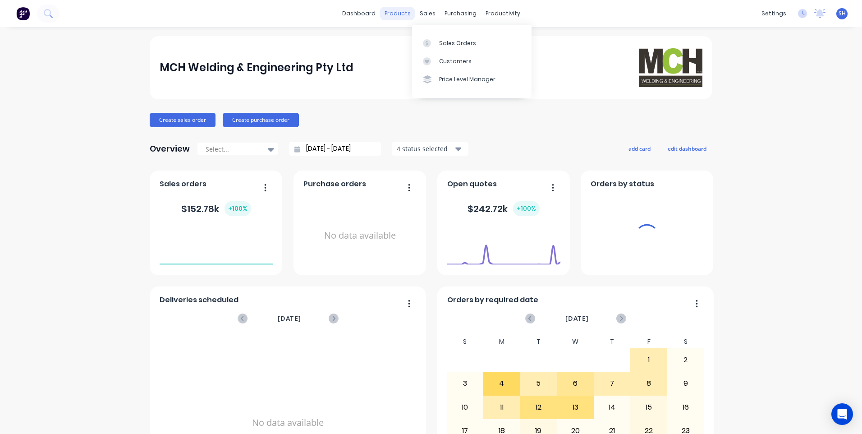
click at [397, 15] on div "products" at bounding box center [397, 14] width 35 height 14
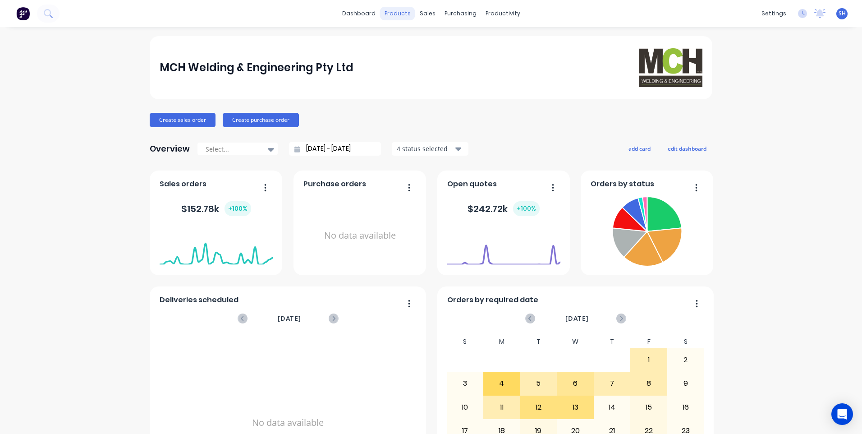
click at [388, 12] on div "products" at bounding box center [397, 14] width 35 height 14
click at [390, 12] on div "products" at bounding box center [397, 14] width 35 height 14
click at [417, 42] on div "Product Catalogue" at bounding box center [434, 43] width 56 height 8
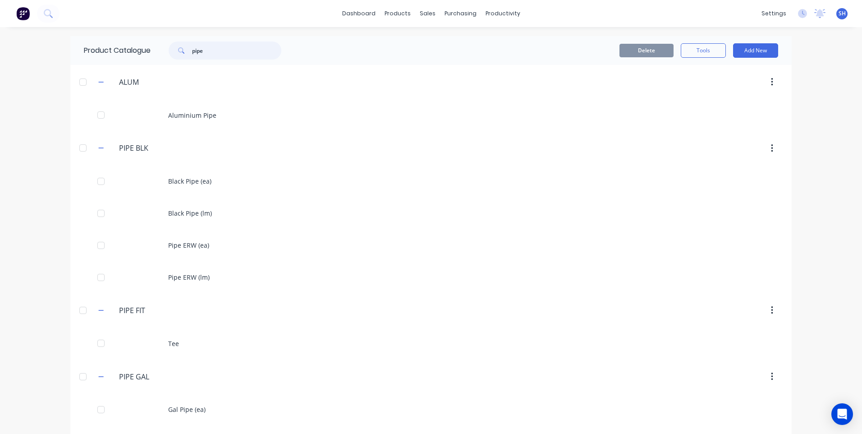
drag, startPoint x: 211, startPoint y: 49, endPoint x: 165, endPoint y: 50, distance: 46.4
click at [165, 50] on div "pipe" at bounding box center [221, 50] width 122 height 18
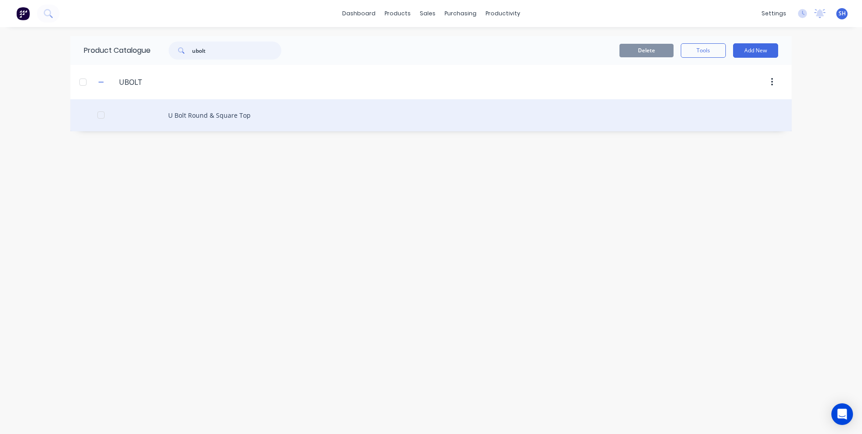
type input "ubolt"
click at [203, 113] on div "U Bolt Round & Square Top" at bounding box center [430, 115] width 721 height 32
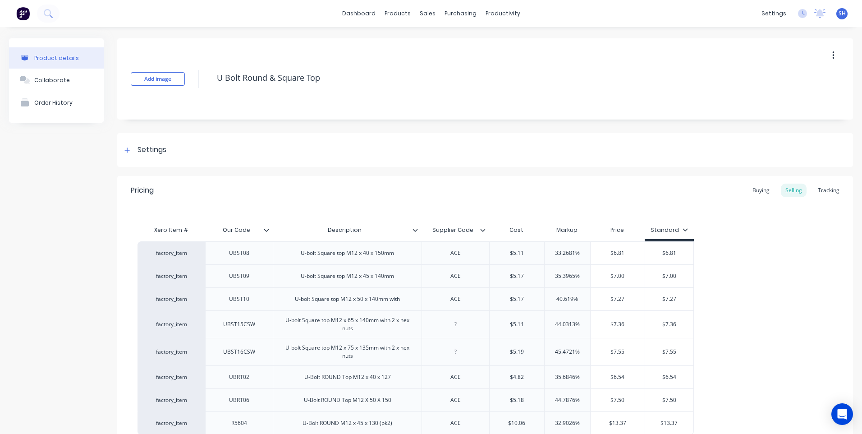
type textarea "x"
click at [24, 12] on img at bounding box center [23, 14] width 14 height 14
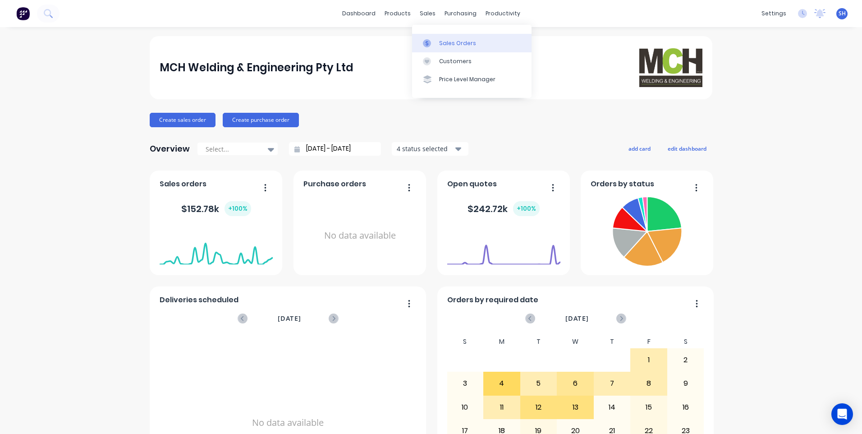
click at [450, 41] on div "Sales Orders" at bounding box center [457, 43] width 37 height 8
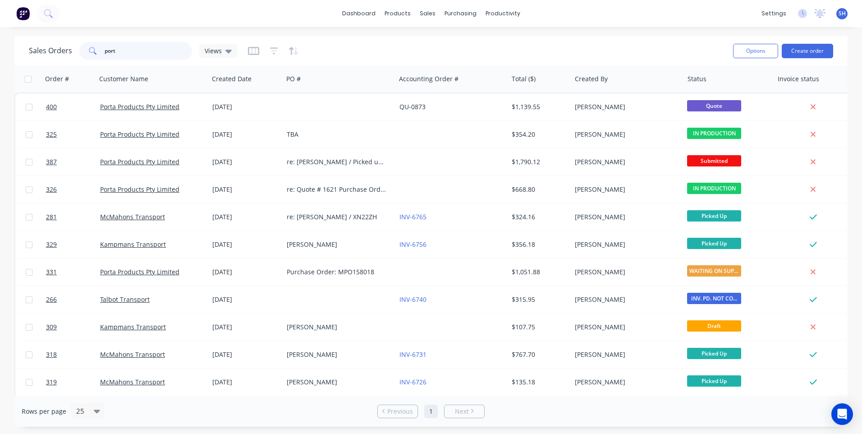
drag, startPoint x: 123, startPoint y: 51, endPoint x: 74, endPoint y: 48, distance: 48.8
click at [74, 48] on div "Sales Orders port Views" at bounding box center [133, 51] width 208 height 18
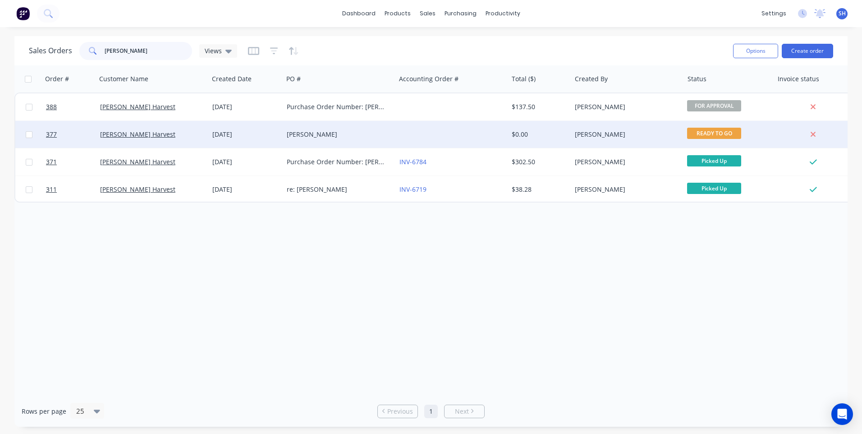
type input "[PERSON_NAME]"
click at [319, 133] on div "[PERSON_NAME]" at bounding box center [337, 134] width 100 height 9
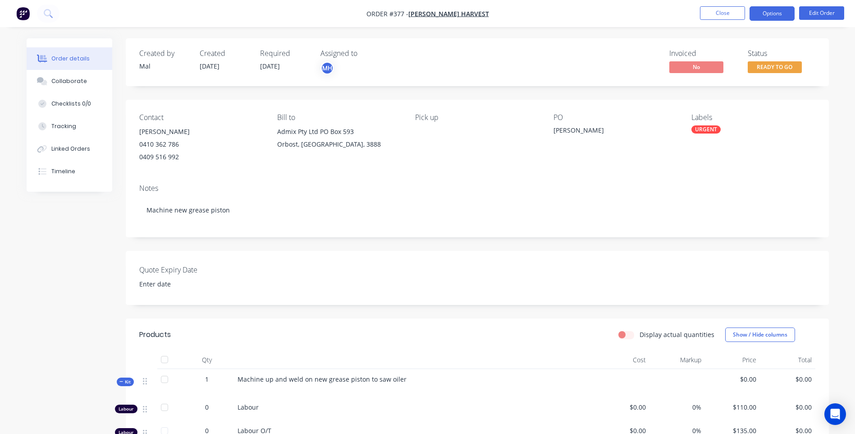
click at [774, 14] on button "Options" at bounding box center [772, 13] width 45 height 14
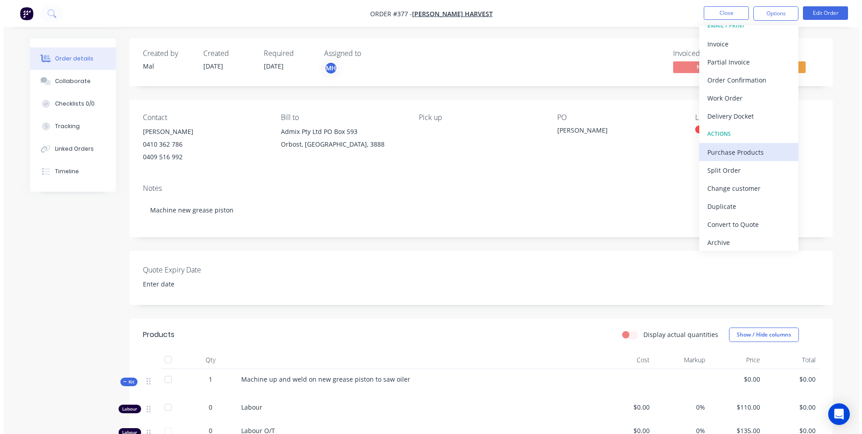
scroll to position [14, 0]
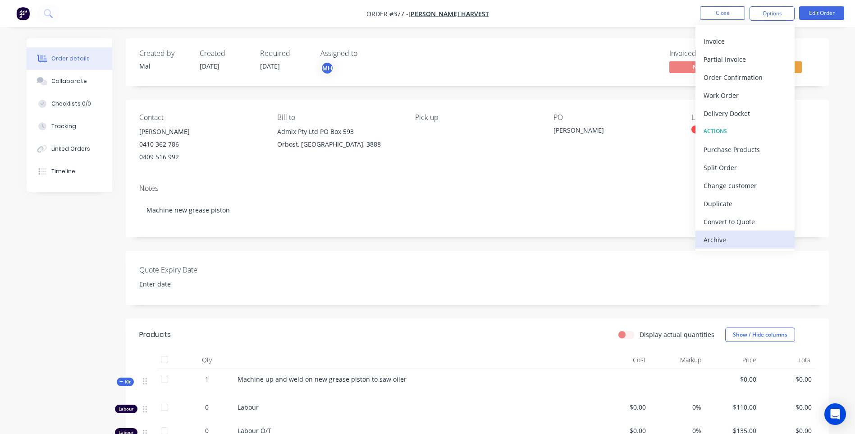
click at [721, 236] on div "Archive" at bounding box center [745, 239] width 83 height 13
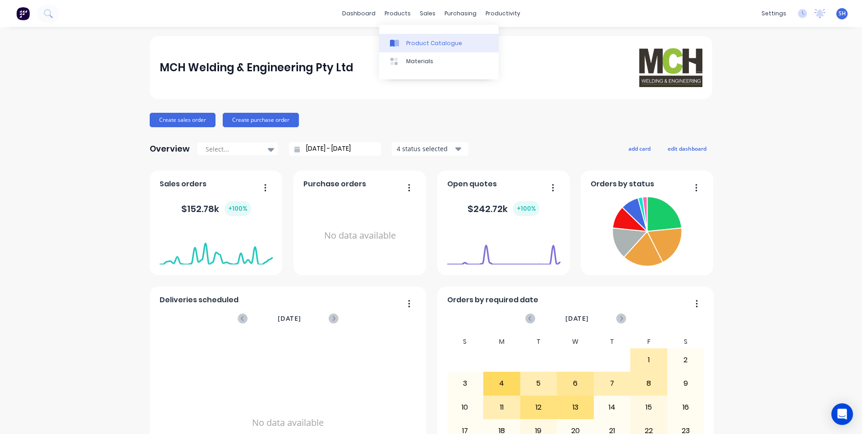
click at [423, 43] on div "Product Catalogue" at bounding box center [434, 43] width 56 height 8
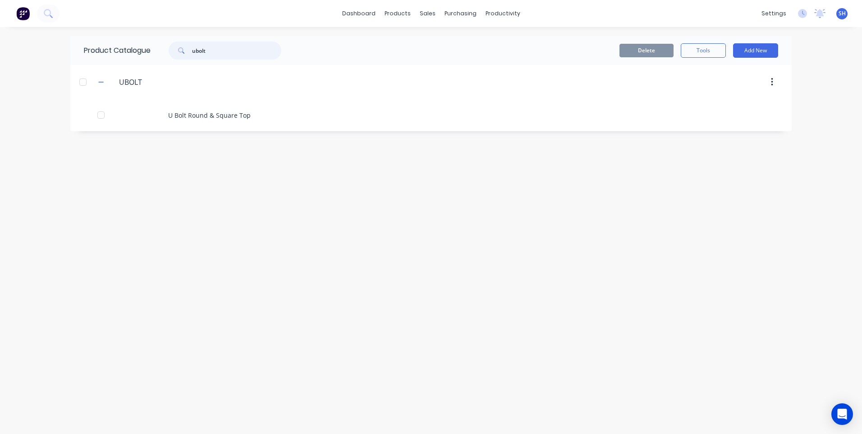
drag, startPoint x: 226, startPoint y: 51, endPoint x: 157, endPoint y: 52, distance: 69.0
click at [157, 52] on div "ubolt" at bounding box center [223, 50] width 144 height 18
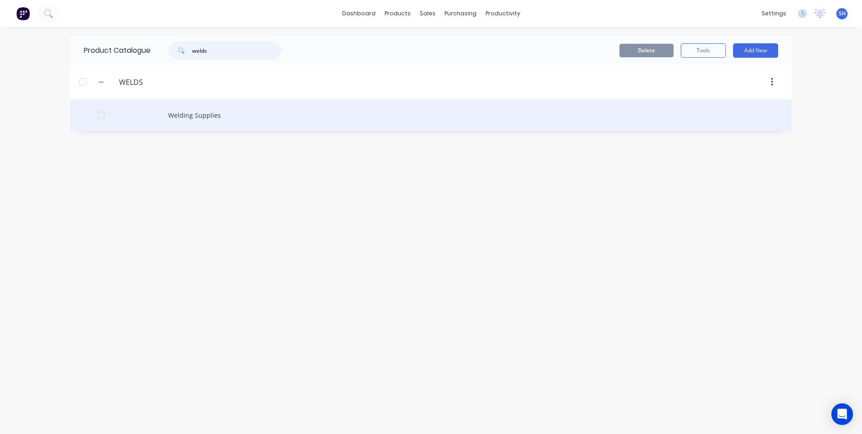
type input "welds"
click at [189, 115] on div "Welding Supplies" at bounding box center [430, 115] width 721 height 32
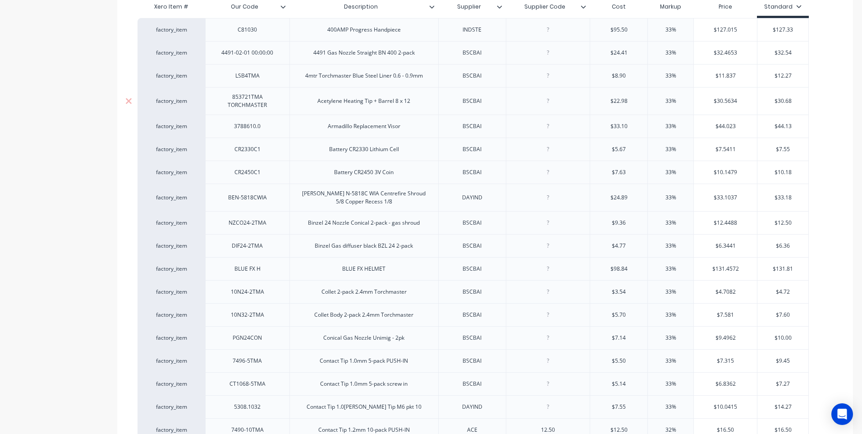
scroll to position [225, 0]
type textarea "x"
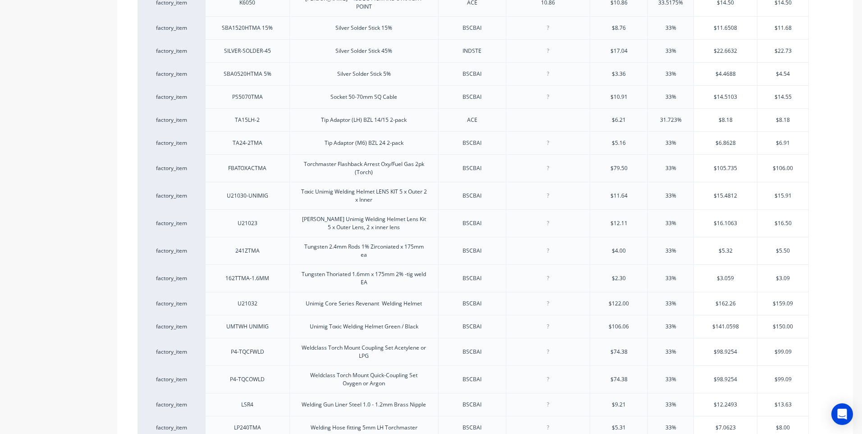
scroll to position [2015, 0]
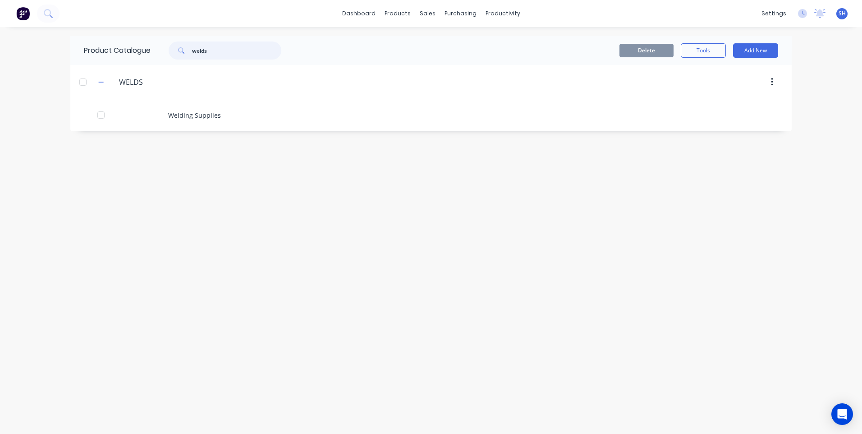
drag, startPoint x: 213, startPoint y: 51, endPoint x: 184, endPoint y: 45, distance: 30.3
click at [184, 45] on div "welds" at bounding box center [225, 50] width 113 height 18
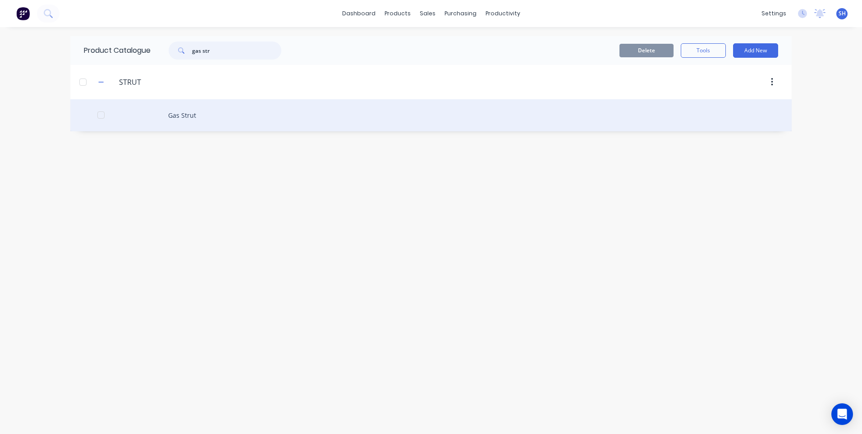
type input "gas str"
click at [187, 115] on div "Gas Strut" at bounding box center [430, 115] width 721 height 32
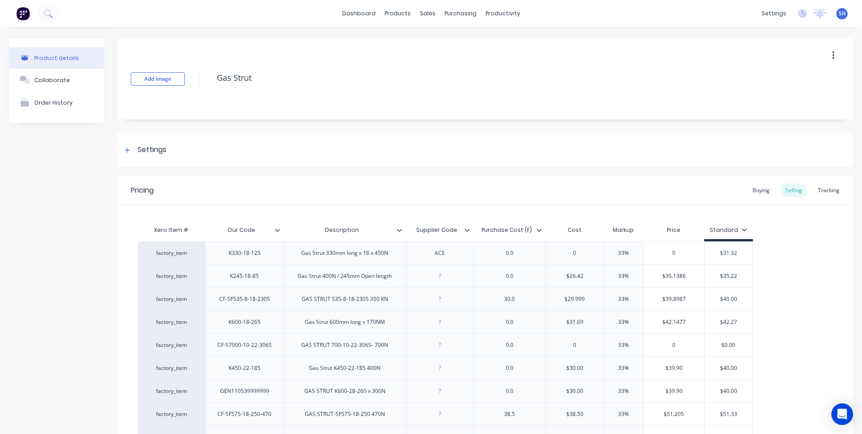
type textarea "x"
drag, startPoint x: 519, startPoint y: 257, endPoint x: 490, endPoint y: 255, distance: 29.3
click at [490, 255] on div "0.0" at bounding box center [509, 253] width 45 height 12
type textarea "x"
type input "0"
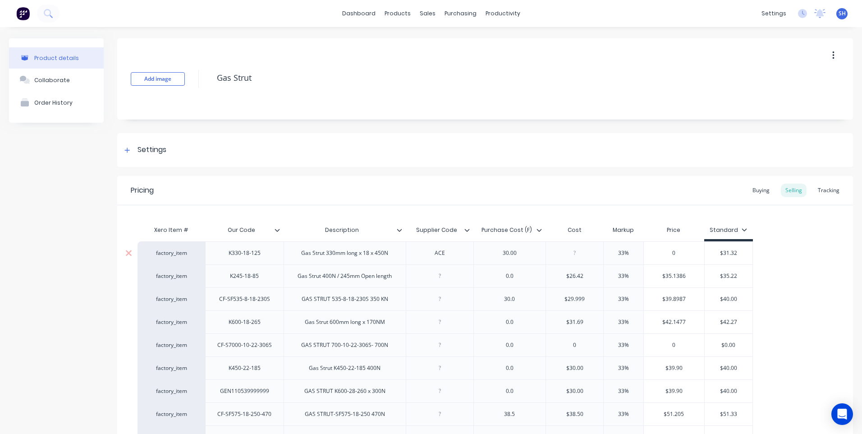
type textarea "x"
type input "3"
type textarea "x"
type input "30.00"
type input "33%"
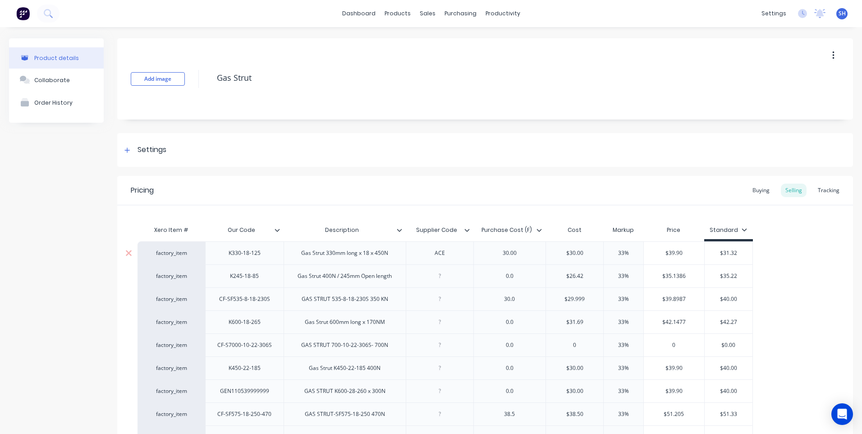
type input "$39.90"
type input "$31.32"
type textarea "x"
type input "$31.3"
type textarea "x"
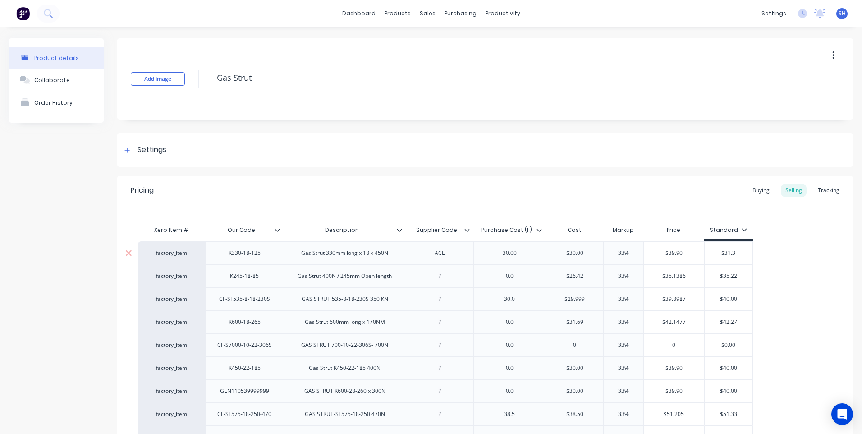
type input "$31."
type textarea "x"
type input "$31"
type textarea "x"
type input "$3"
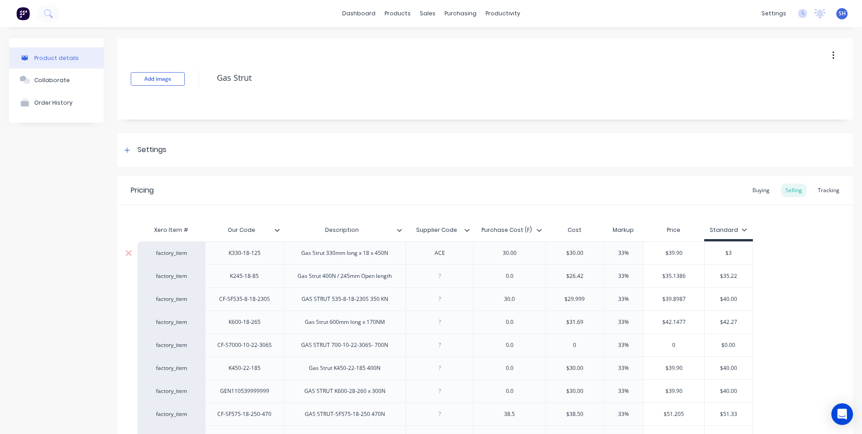
type textarea "x"
type input "$39"
type textarea "x"
type input "$39."
type textarea "x"
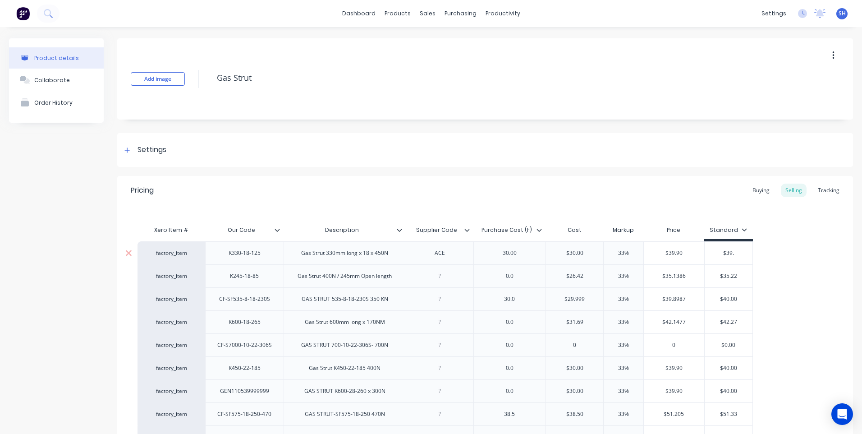
type input "$39.9"
type textarea "x"
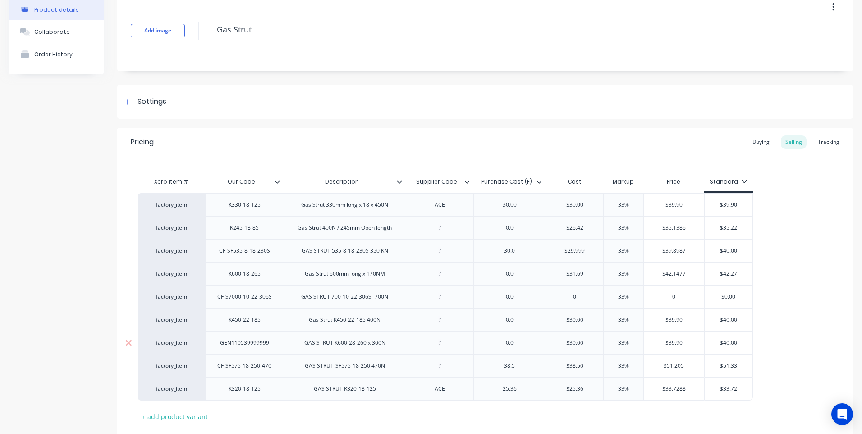
scroll to position [104, 0]
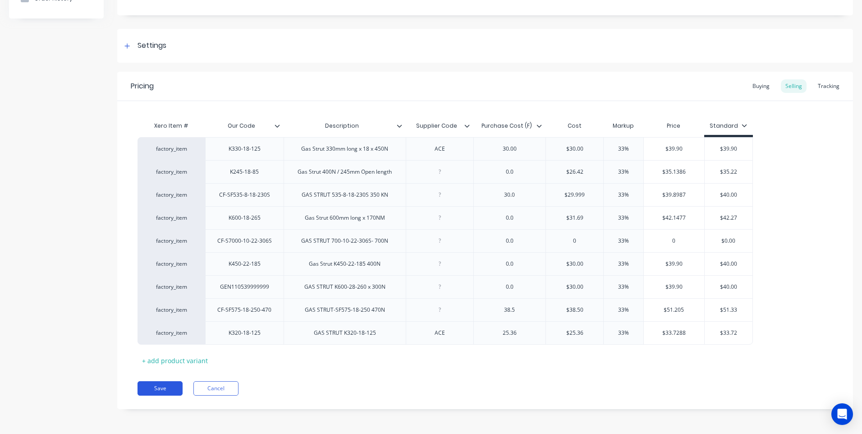
type input "$39.90"
click at [161, 386] on button "Save" at bounding box center [160, 388] width 45 height 14
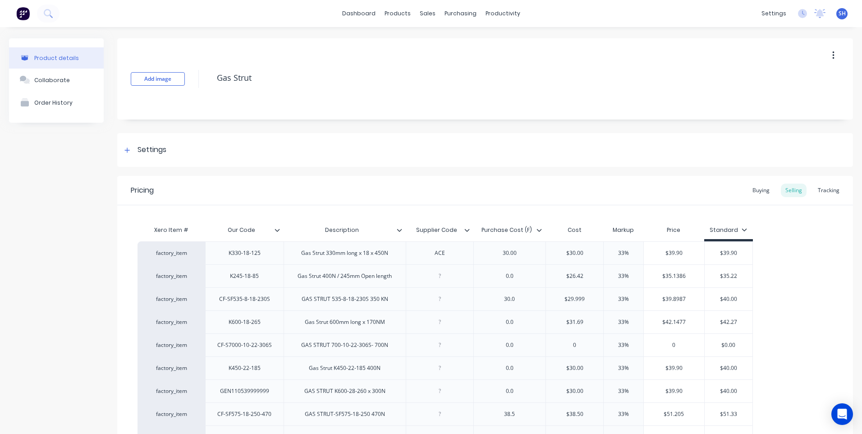
click at [839, 12] on span "SH" at bounding box center [842, 13] width 7 height 8
type textarea "x"
click at [757, 114] on div "Sign out" at bounding box center [765, 113] width 24 height 8
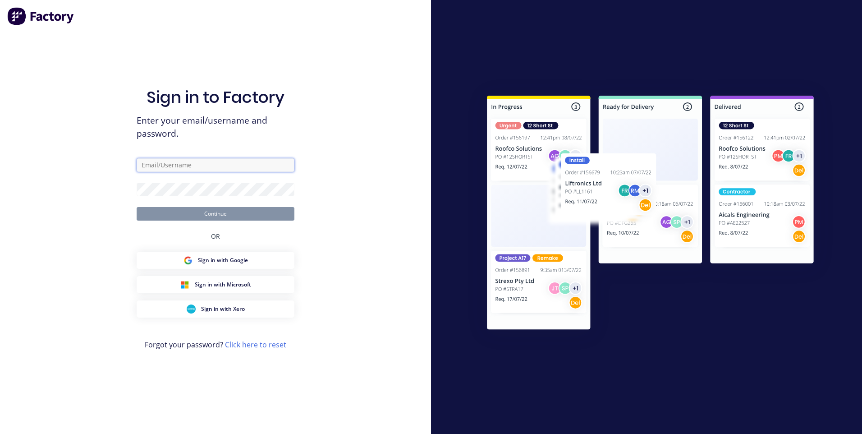
type input "[EMAIL_ADDRESS][DOMAIN_NAME]"
